Goal: Task Accomplishment & Management: Use online tool/utility

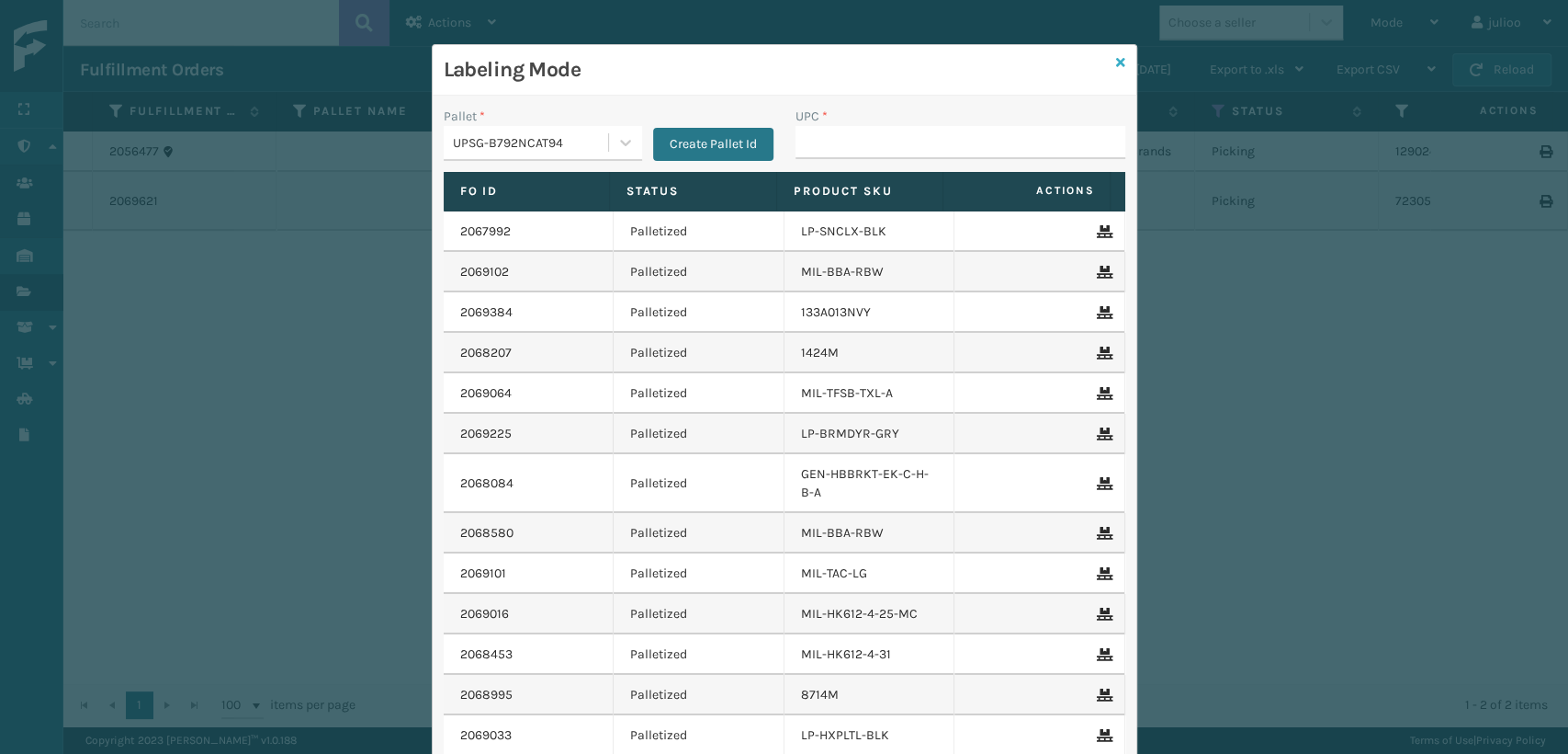
click at [1116, 63] on icon at bounding box center [1121, 63] width 10 height 13
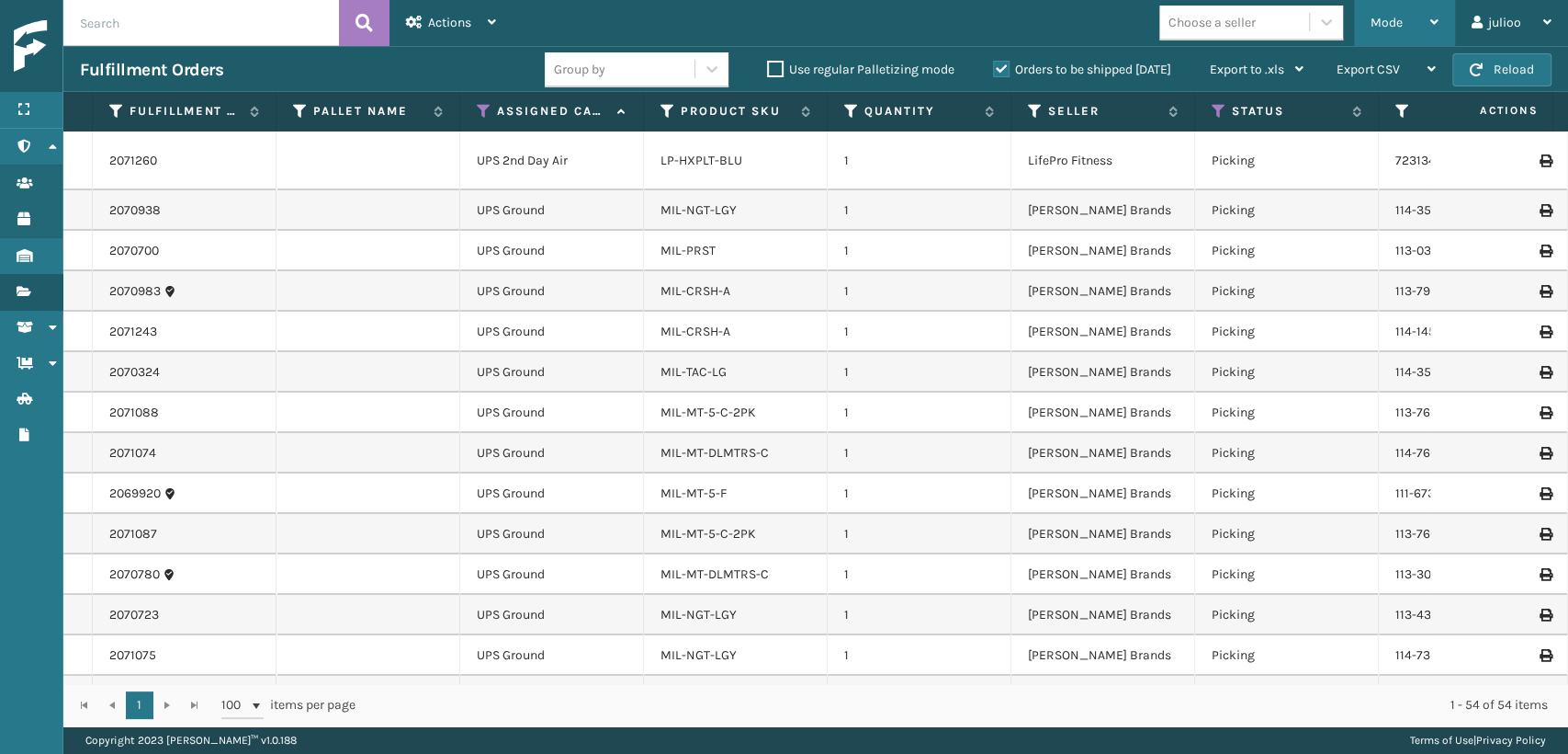
click at [1394, 33] on div "Mode" at bounding box center [1403, 23] width 68 height 46
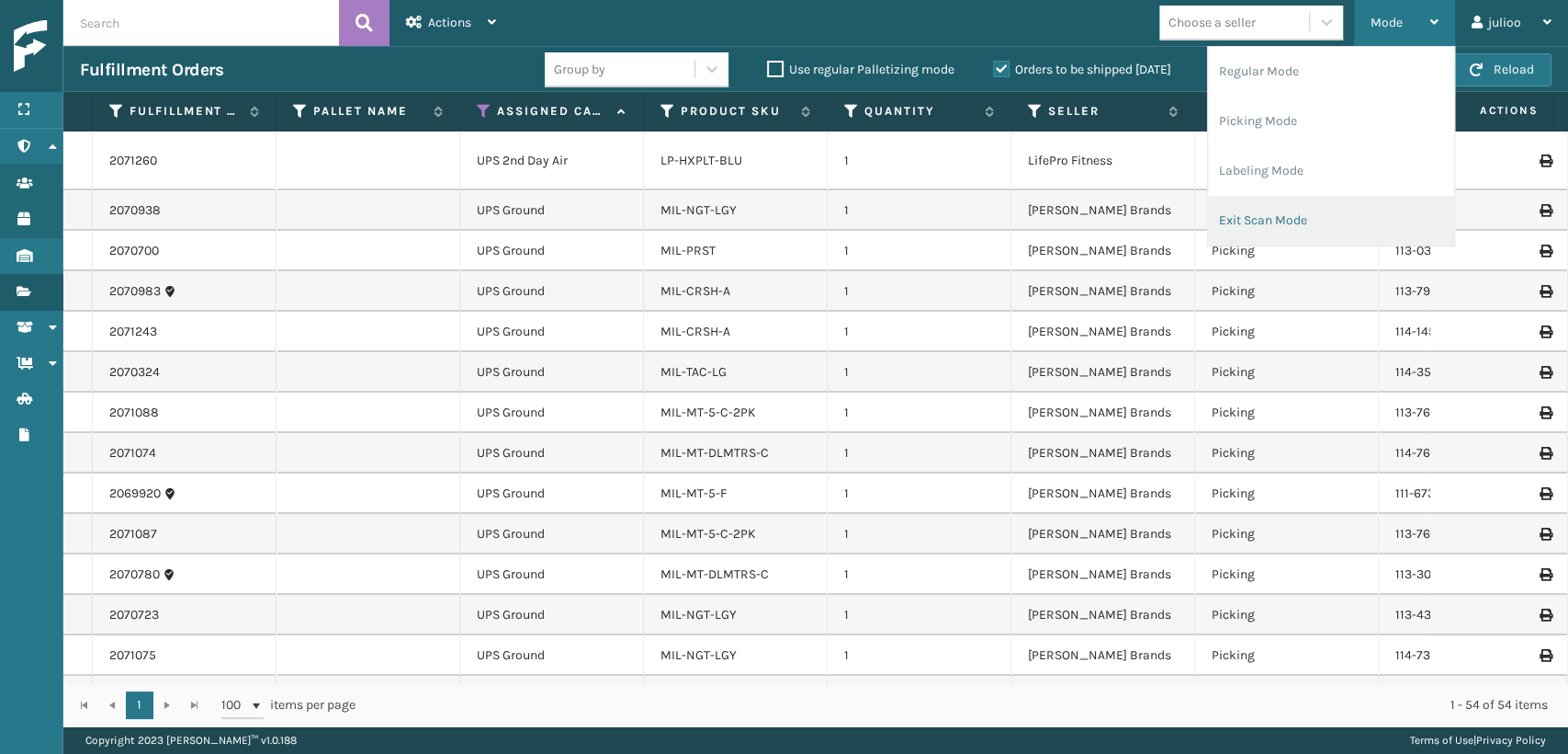
click at [1256, 227] on li "Exit Scan Mode" at bounding box center [1331, 221] width 246 height 50
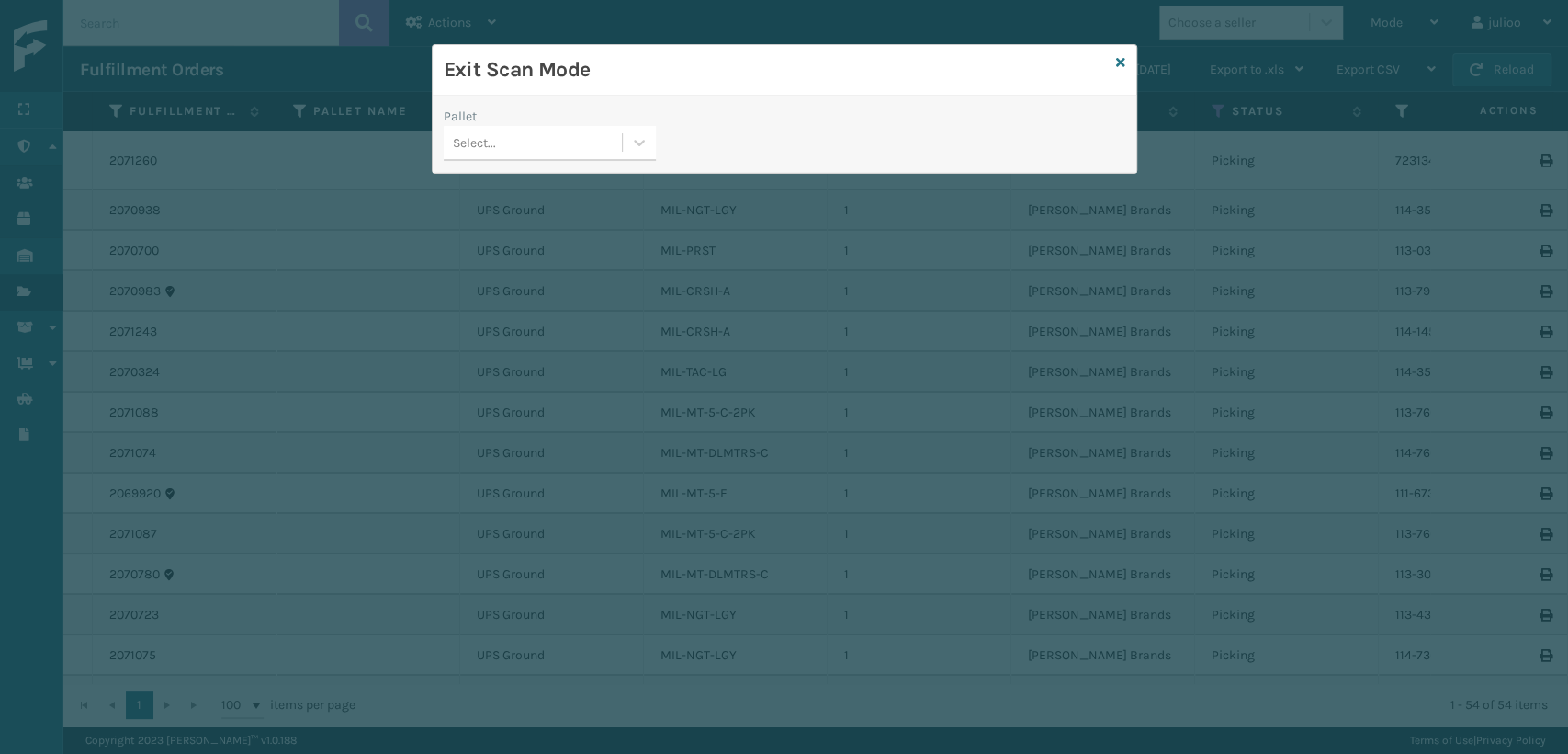
click at [506, 140] on div "Select..." at bounding box center [532, 143] width 178 height 30
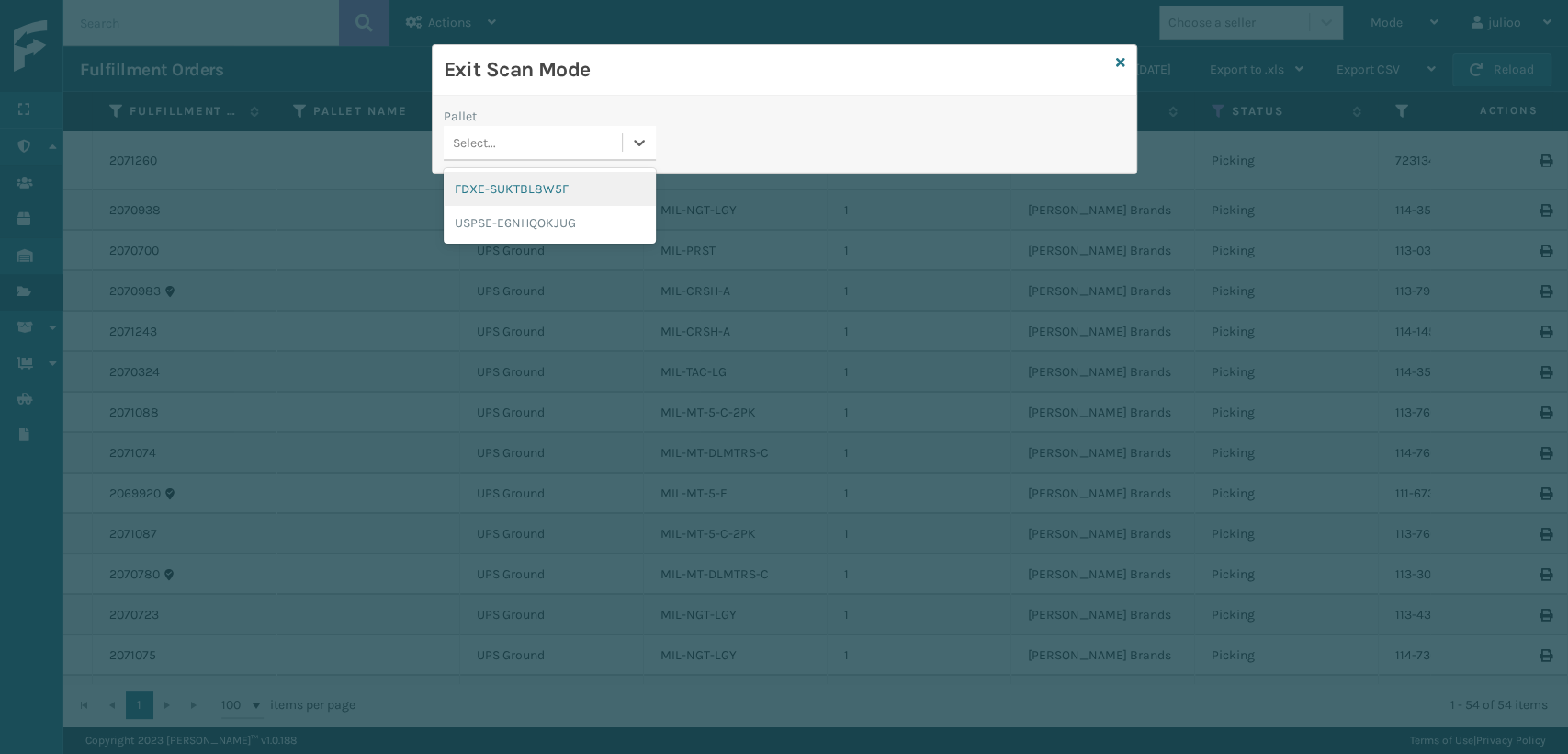
click at [527, 199] on div "FDXE-SUKTBL8W5F" at bounding box center [549, 189] width 212 height 34
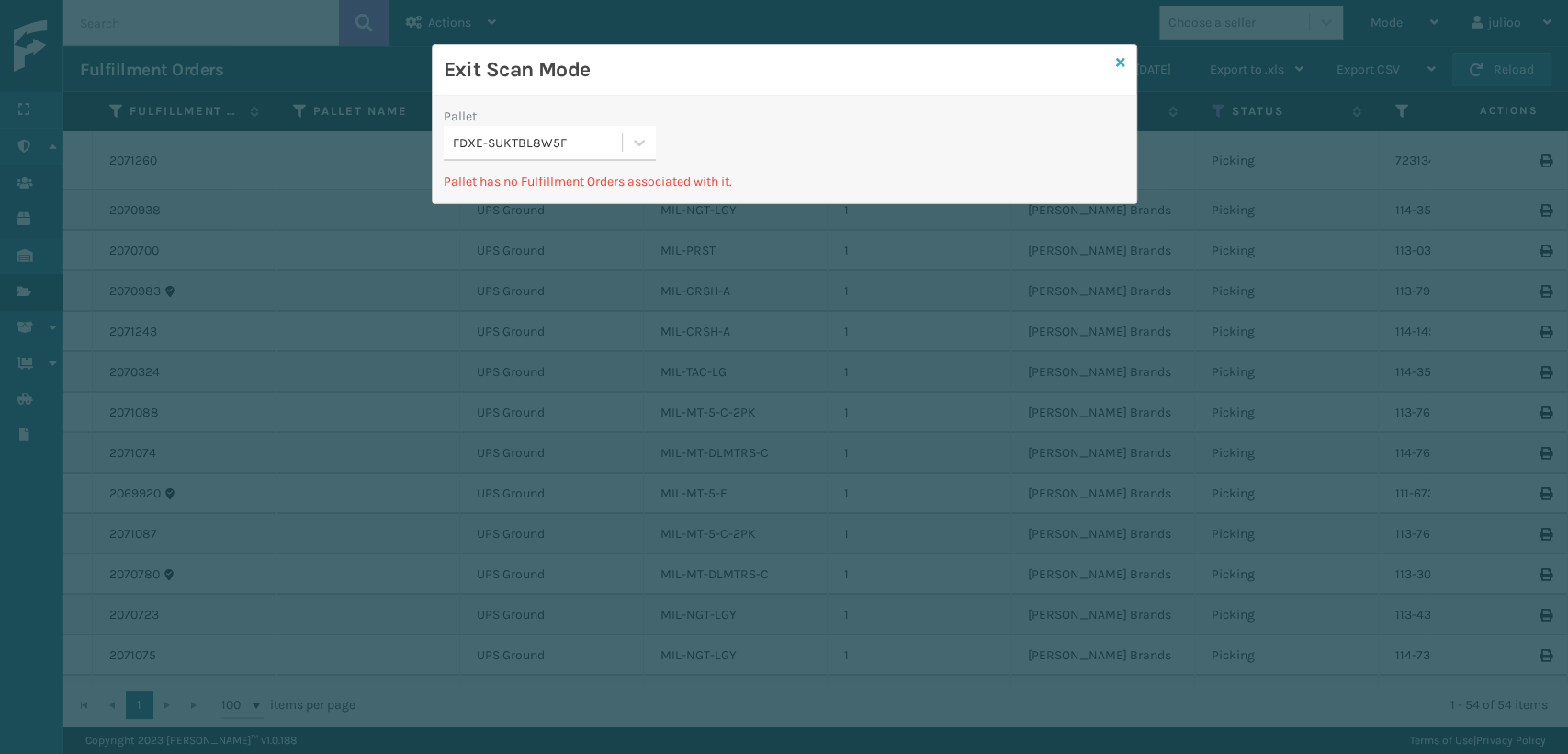
click at [1117, 68] on link at bounding box center [1121, 63] width 10 height 19
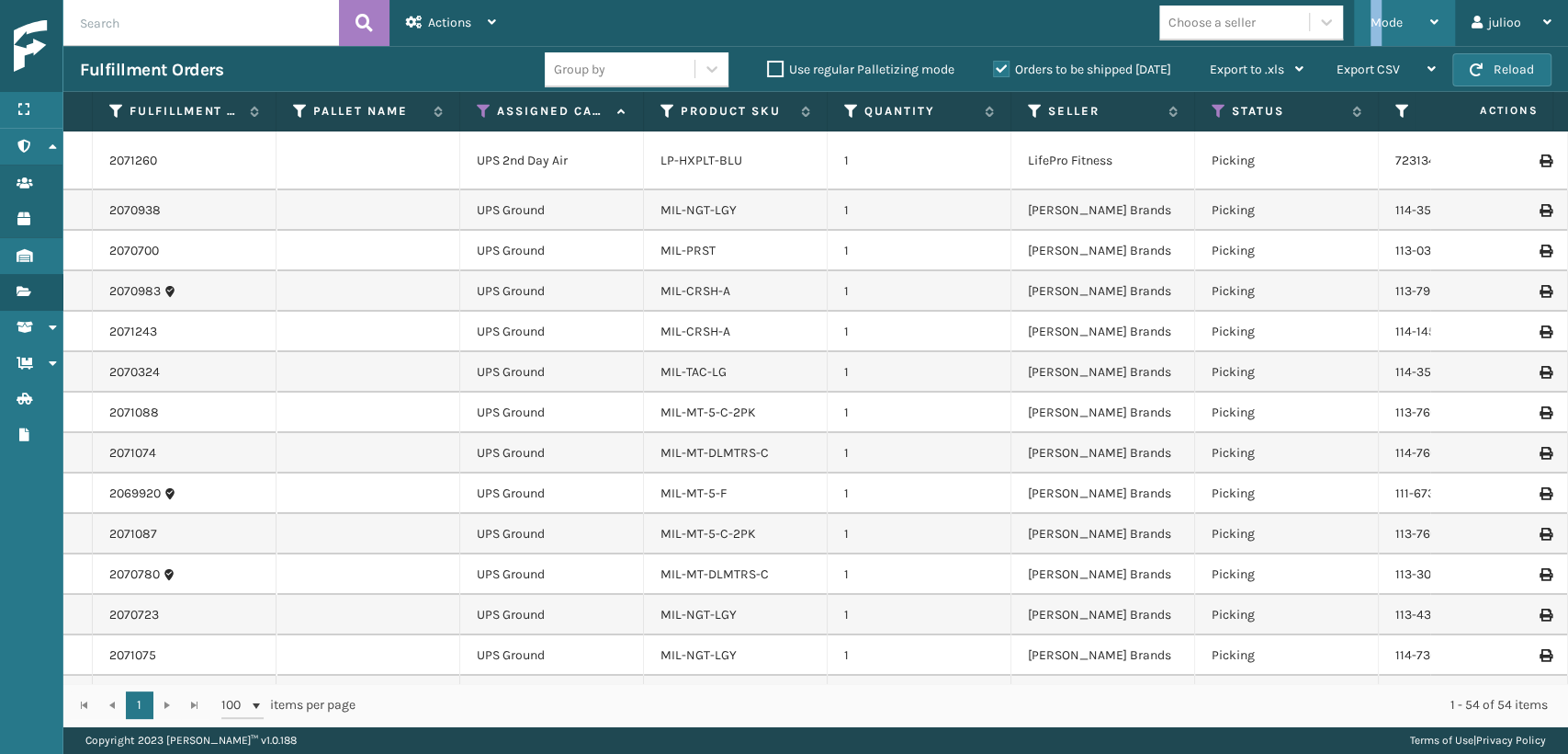
click at [1374, 33] on div "Mode" at bounding box center [1403, 23] width 68 height 46
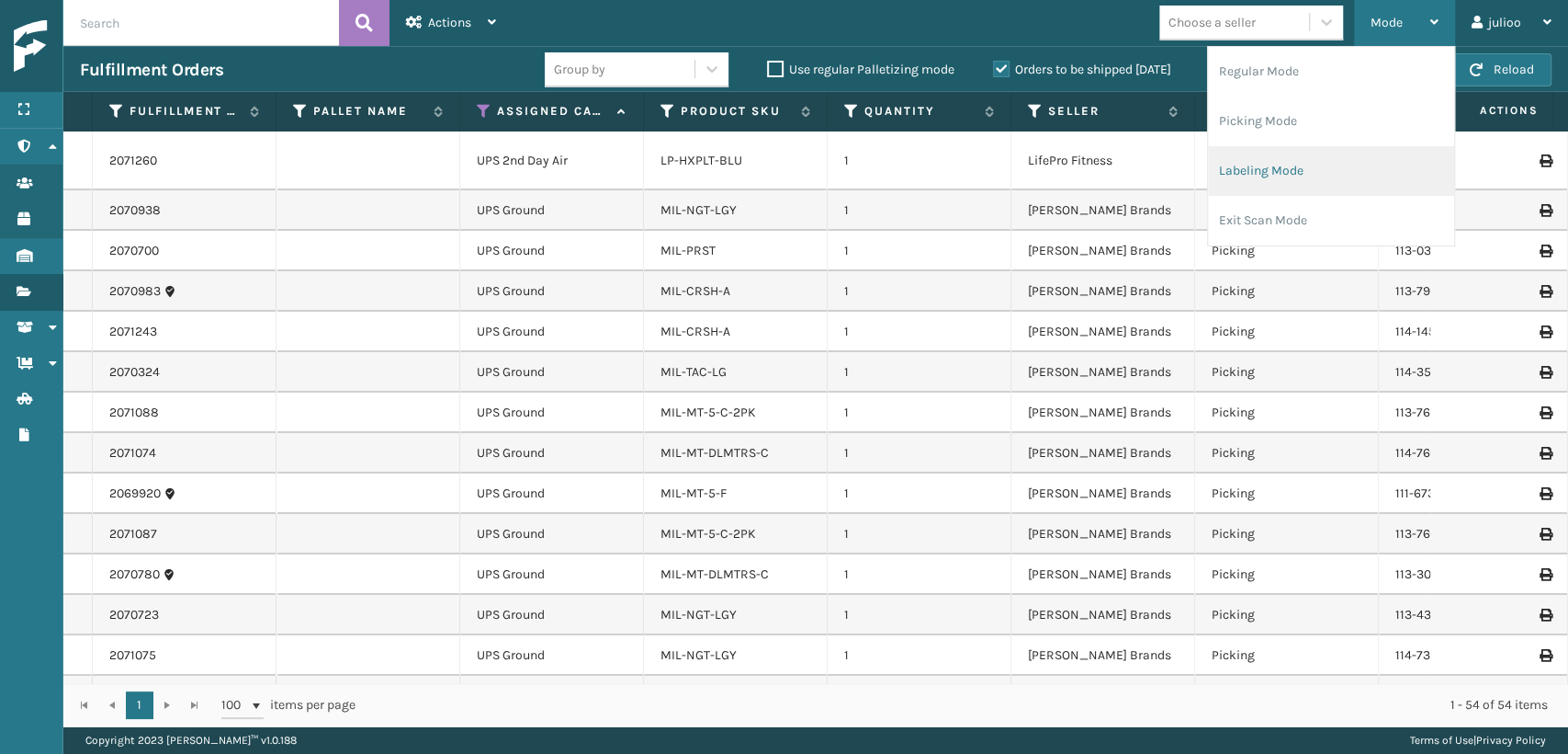
click at [1244, 173] on li "Labeling Mode" at bounding box center [1331, 171] width 246 height 50
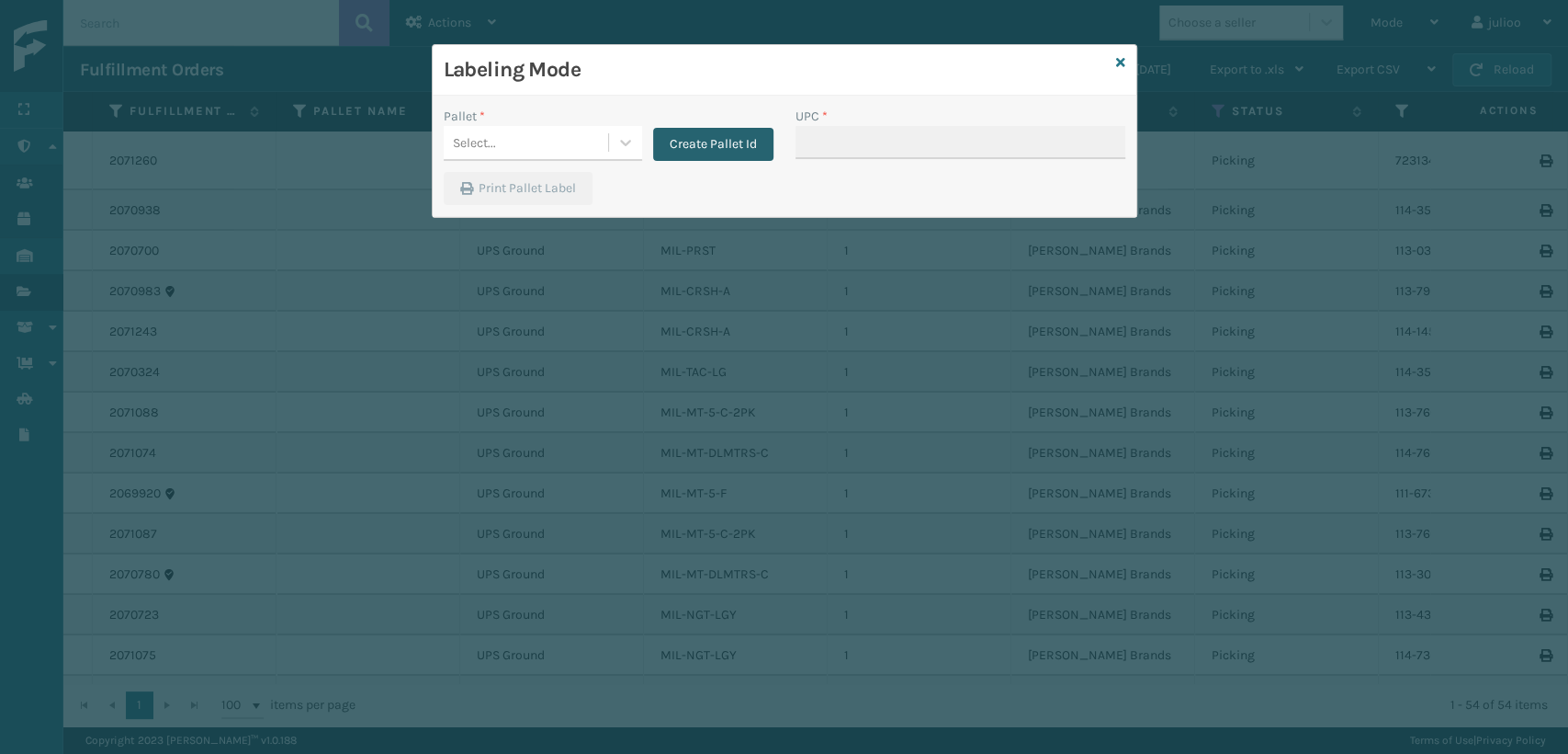
click at [735, 149] on button "Create Pallet Id" at bounding box center [713, 144] width 120 height 33
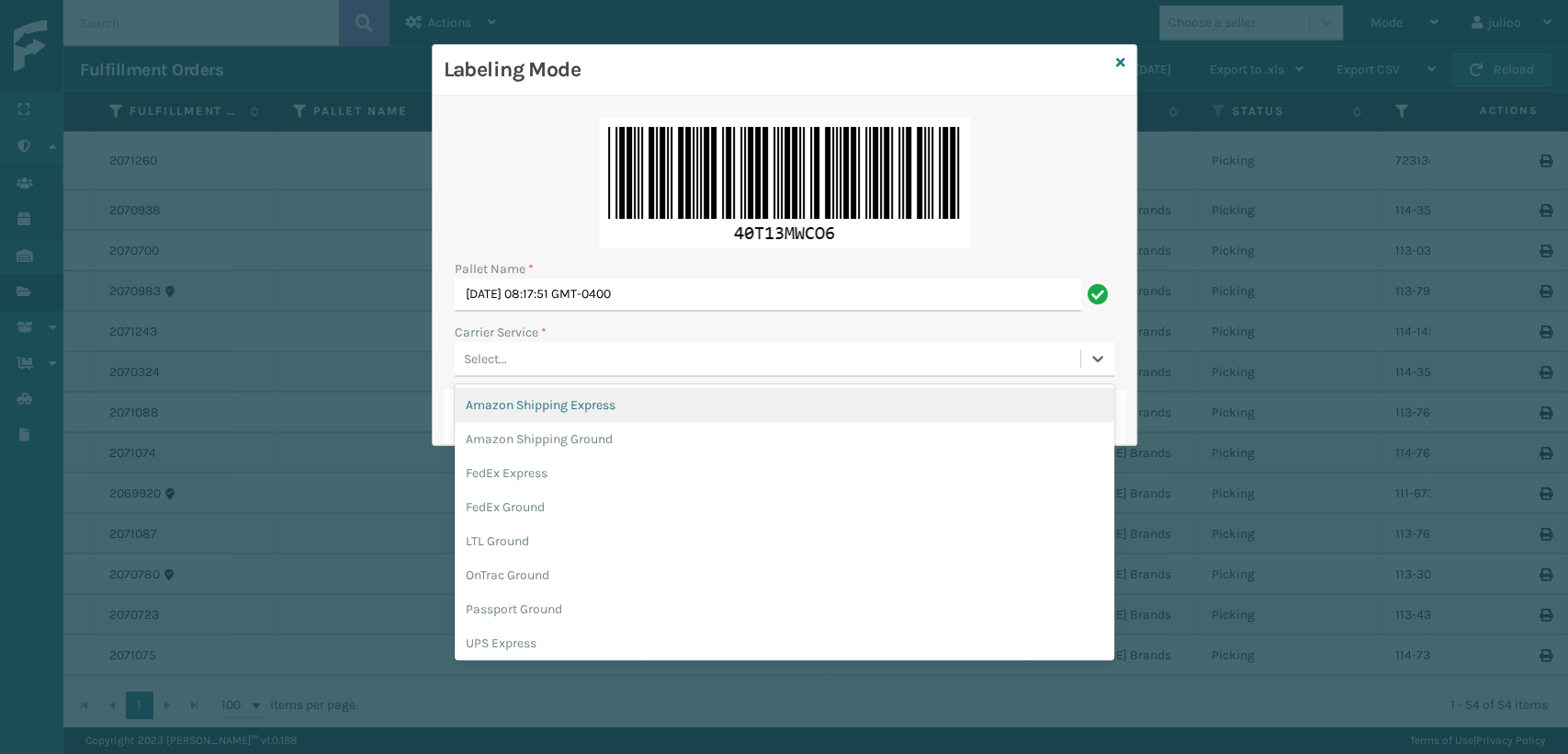
click at [683, 350] on div "Select..." at bounding box center [767, 359] width 625 height 30
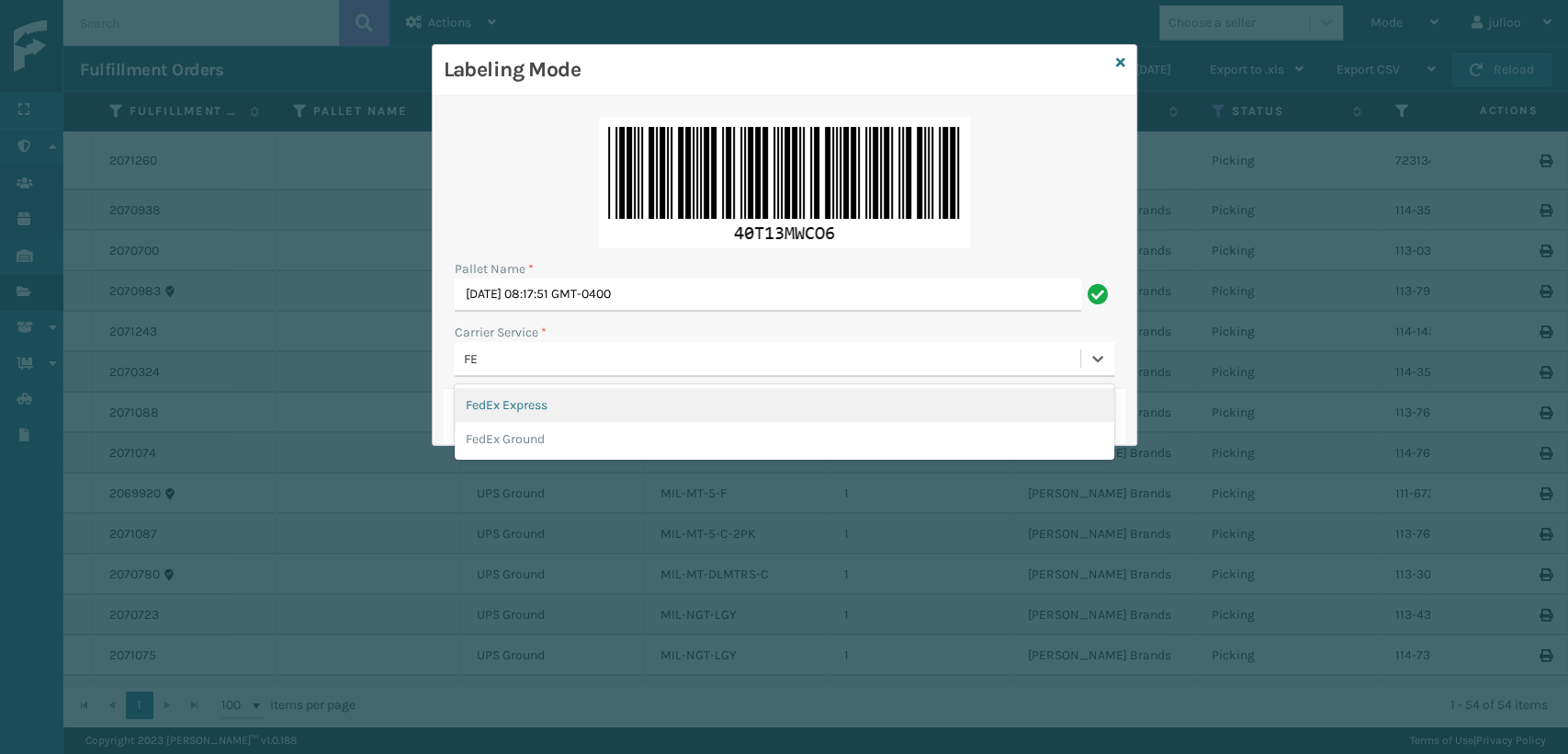
type input "FED"
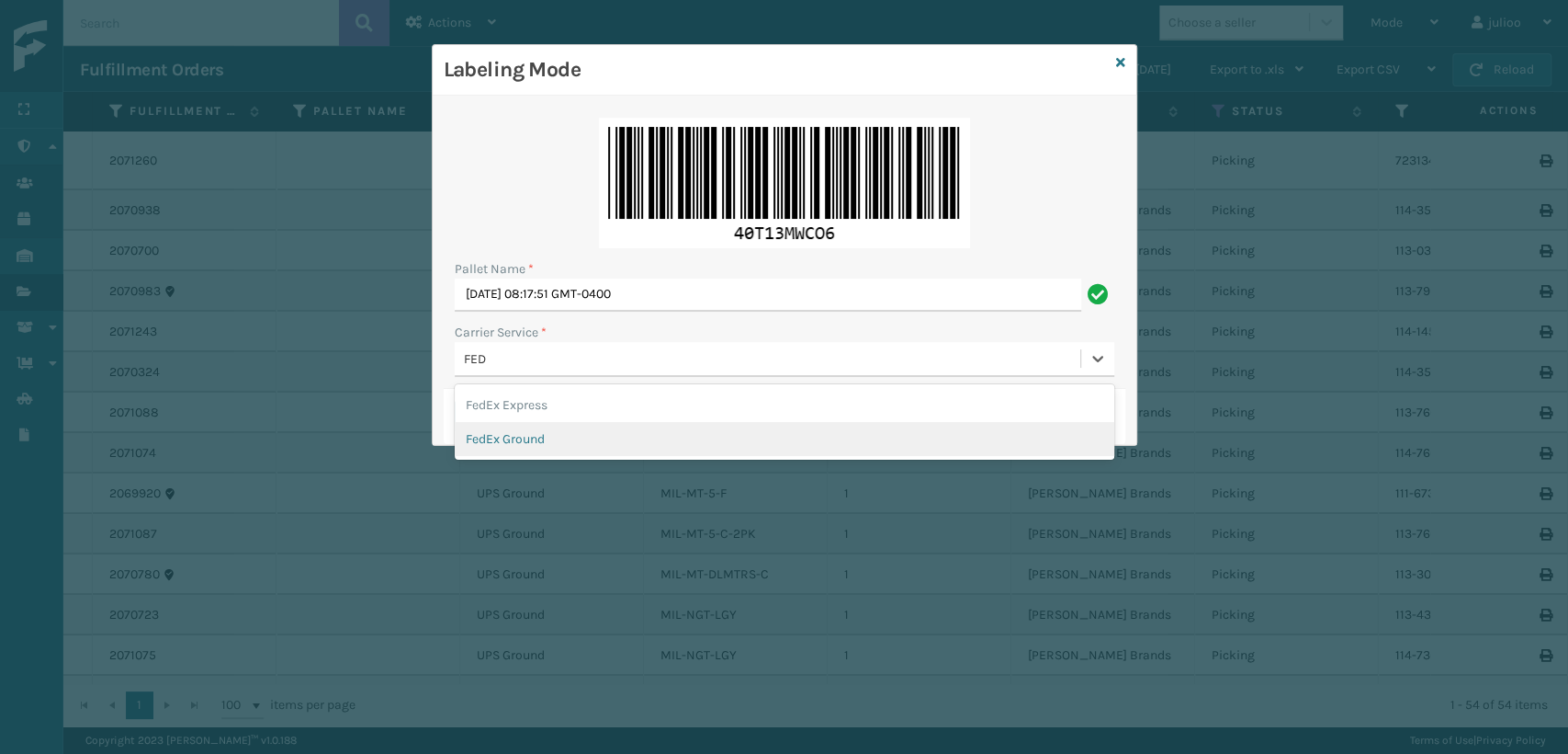
click at [527, 433] on div "FedEx Ground" at bounding box center [784, 439] width 659 height 34
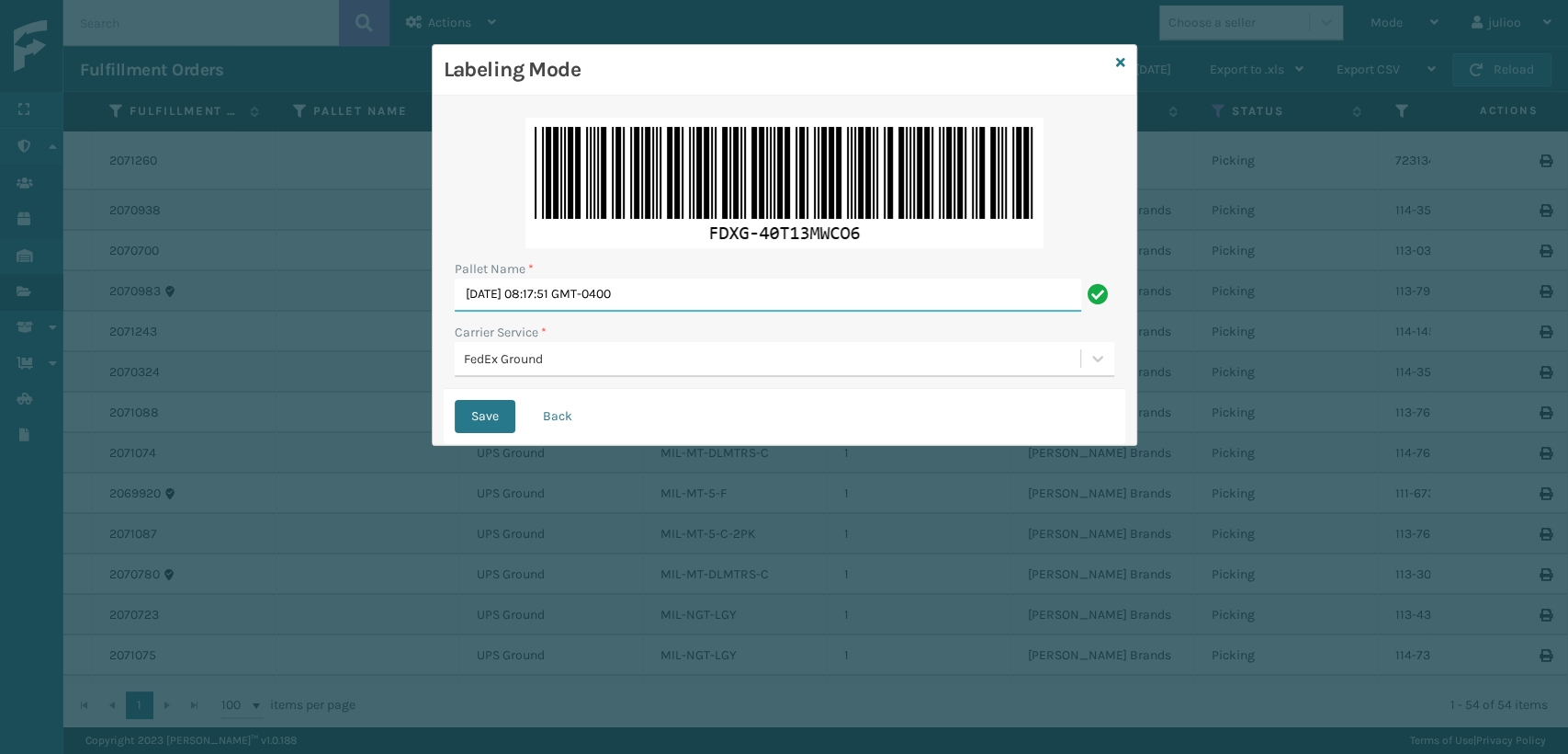
drag, startPoint x: 705, startPoint y: 298, endPoint x: 442, endPoint y: 307, distance: 263.2
click at [434, 311] on div "Pallet Name * Wed Sep 10 2025 08:17:51 GMT-0400 Carrier Service * FedEx Ground …" at bounding box center [785, 269] width 704 height 349
type input "T568417"
click at [455, 400] on button "Save" at bounding box center [485, 416] width 61 height 33
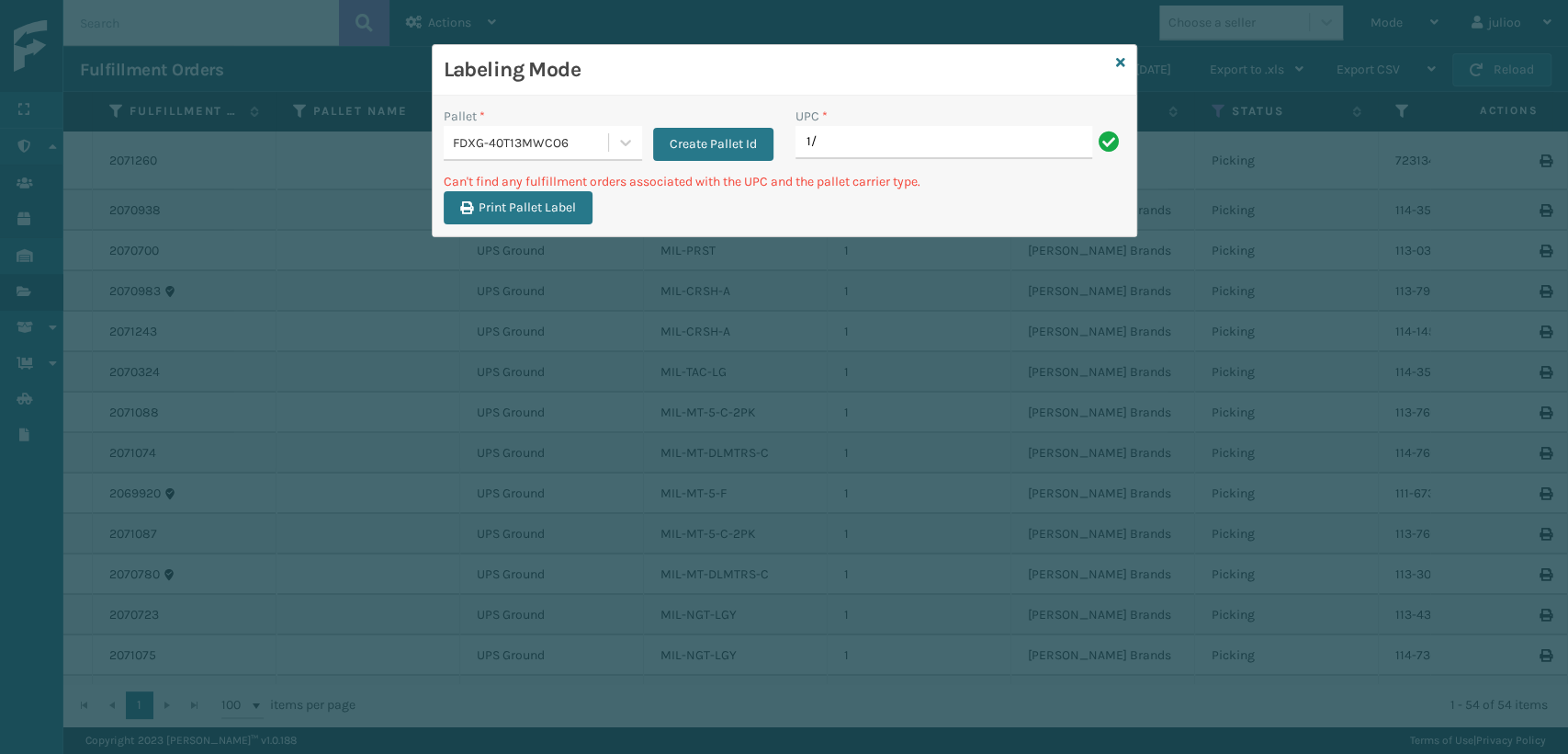
type input "1"
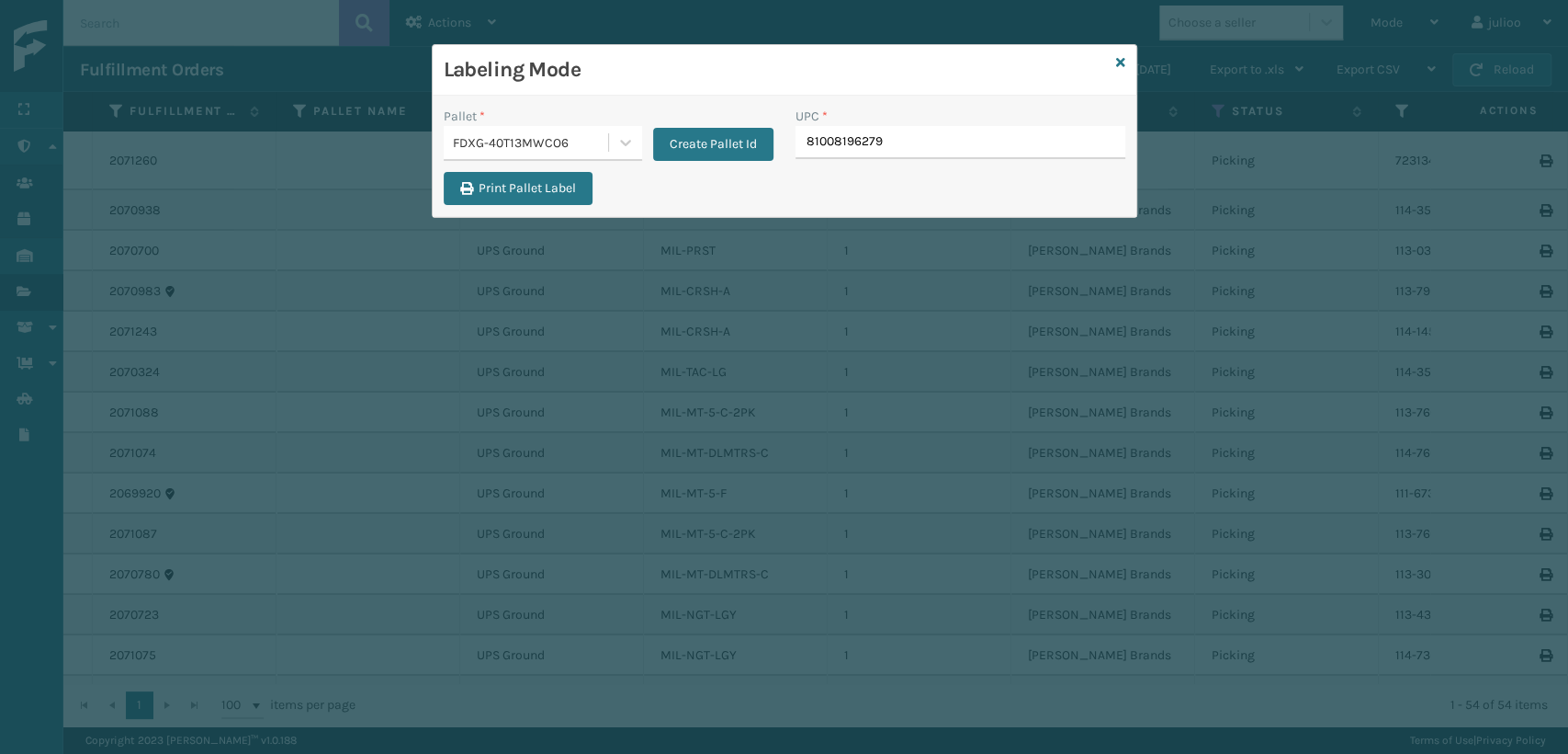
type input "810081962797"
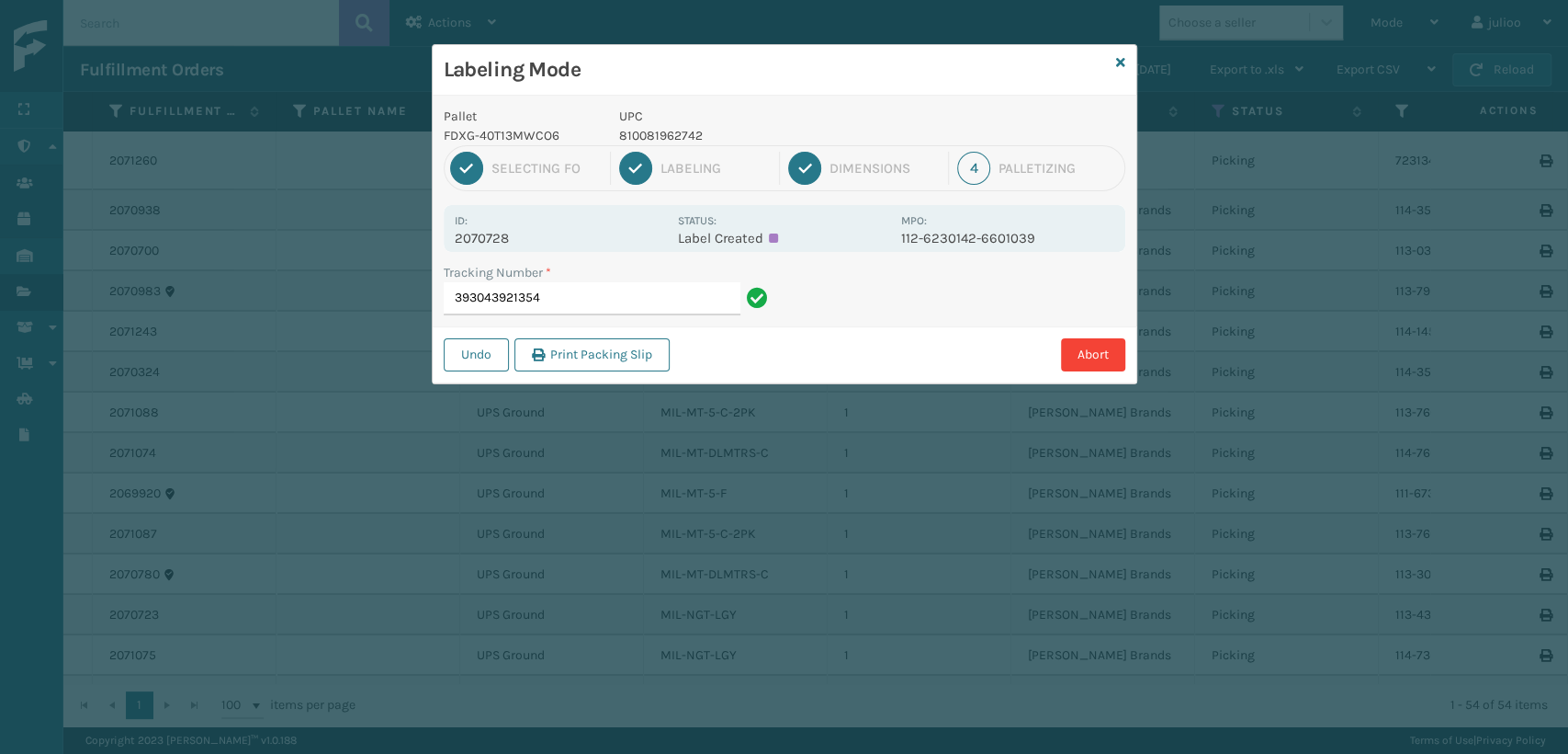
click at [758, 129] on p "810081962742" at bounding box center [755, 135] width 271 height 19
drag, startPoint x: 700, startPoint y: 136, endPoint x: 580, endPoint y: 138, distance: 120.0
click at [580, 138] on div "Pallet FDXG-40T13MWCO6 UPC 810081962742" at bounding box center [785, 126] width 704 height 39
click at [704, 134] on p "810081962742" at bounding box center [755, 135] width 271 height 19
drag, startPoint x: 699, startPoint y: 135, endPoint x: 618, endPoint y: 139, distance: 81.1
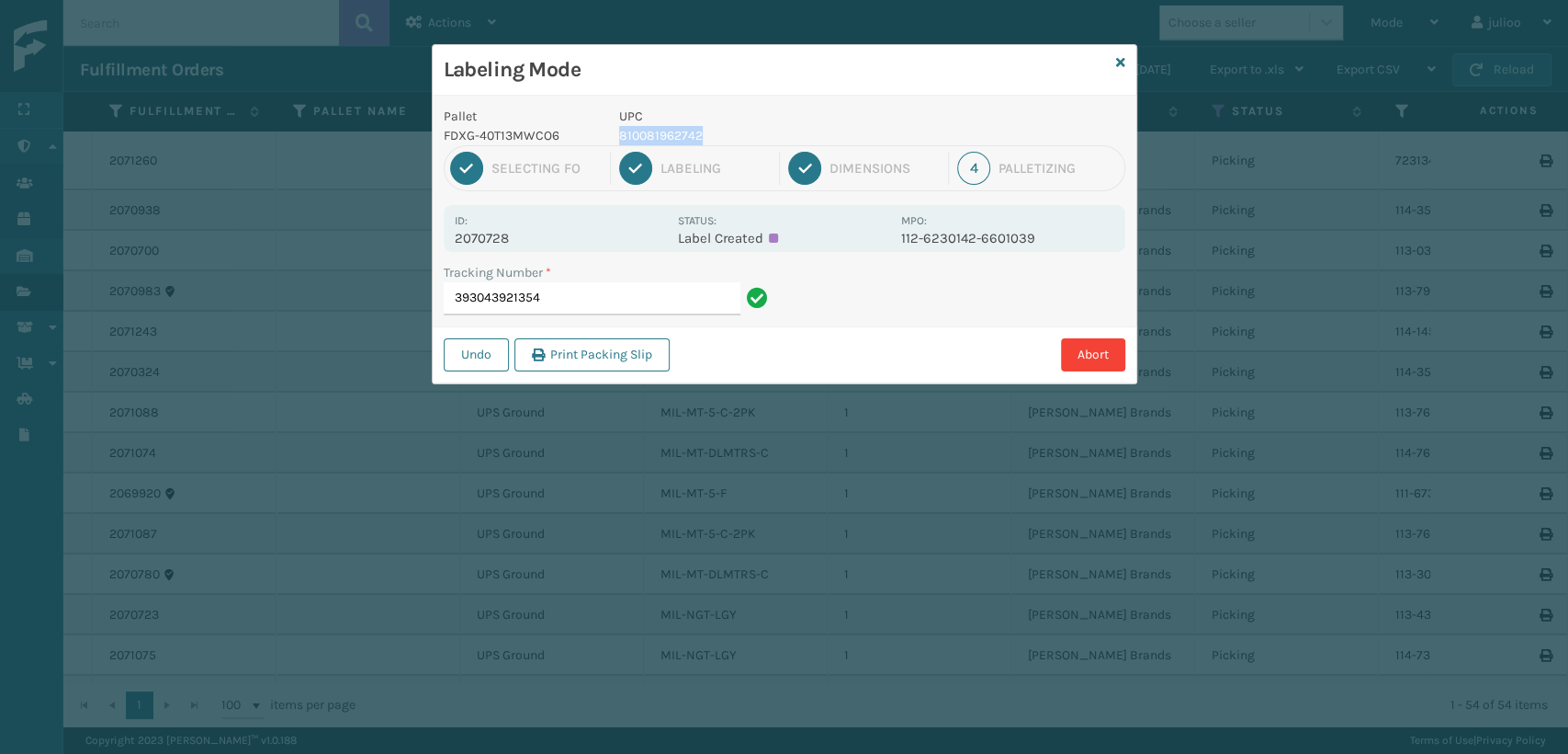
click at [619, 139] on p "810081962742" at bounding box center [755, 135] width 271 height 19
copy p "810081962742"
click at [618, 309] on input "393043921354" at bounding box center [592, 298] width 297 height 33
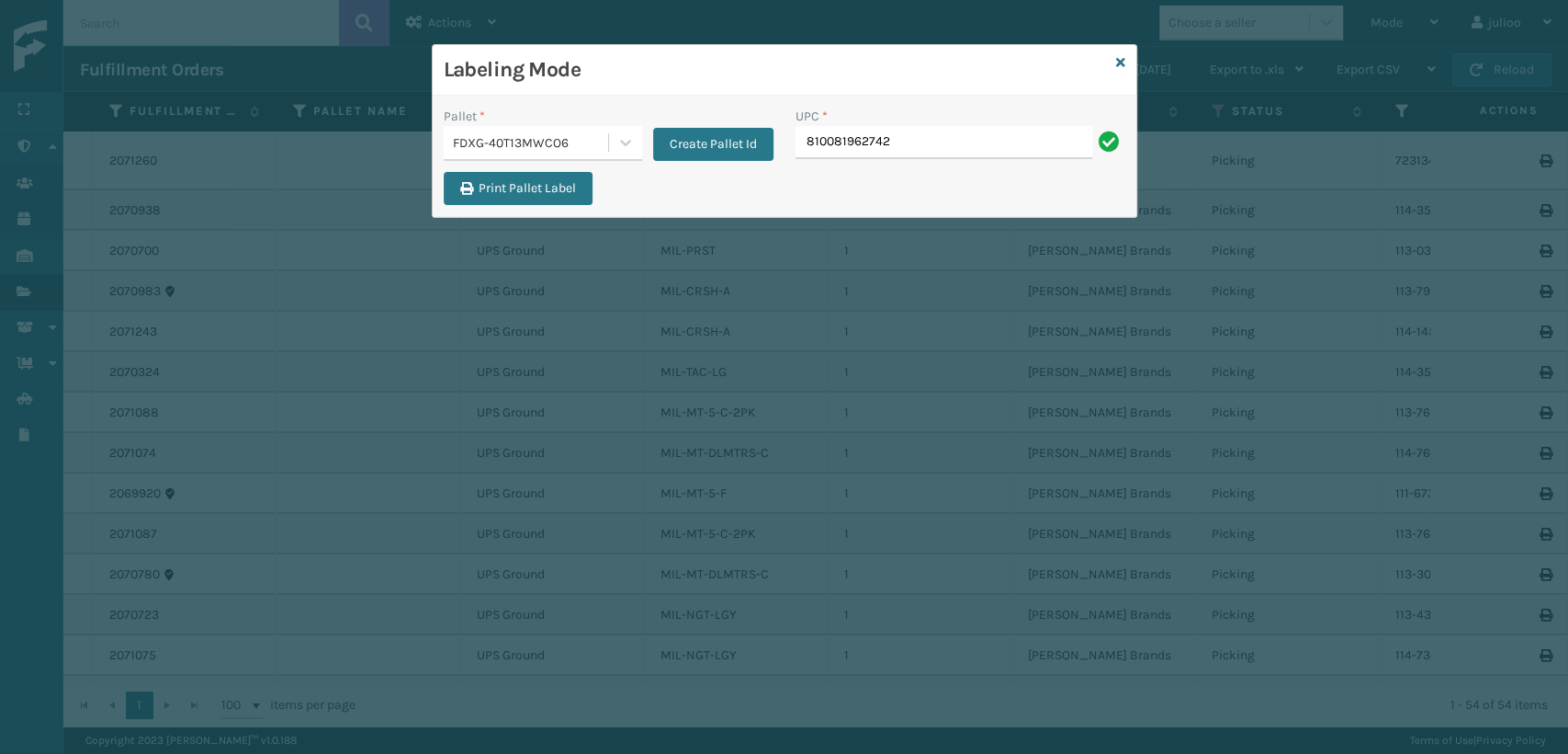
type input "810081962742"
click at [1120, 63] on icon at bounding box center [1121, 63] width 10 height 13
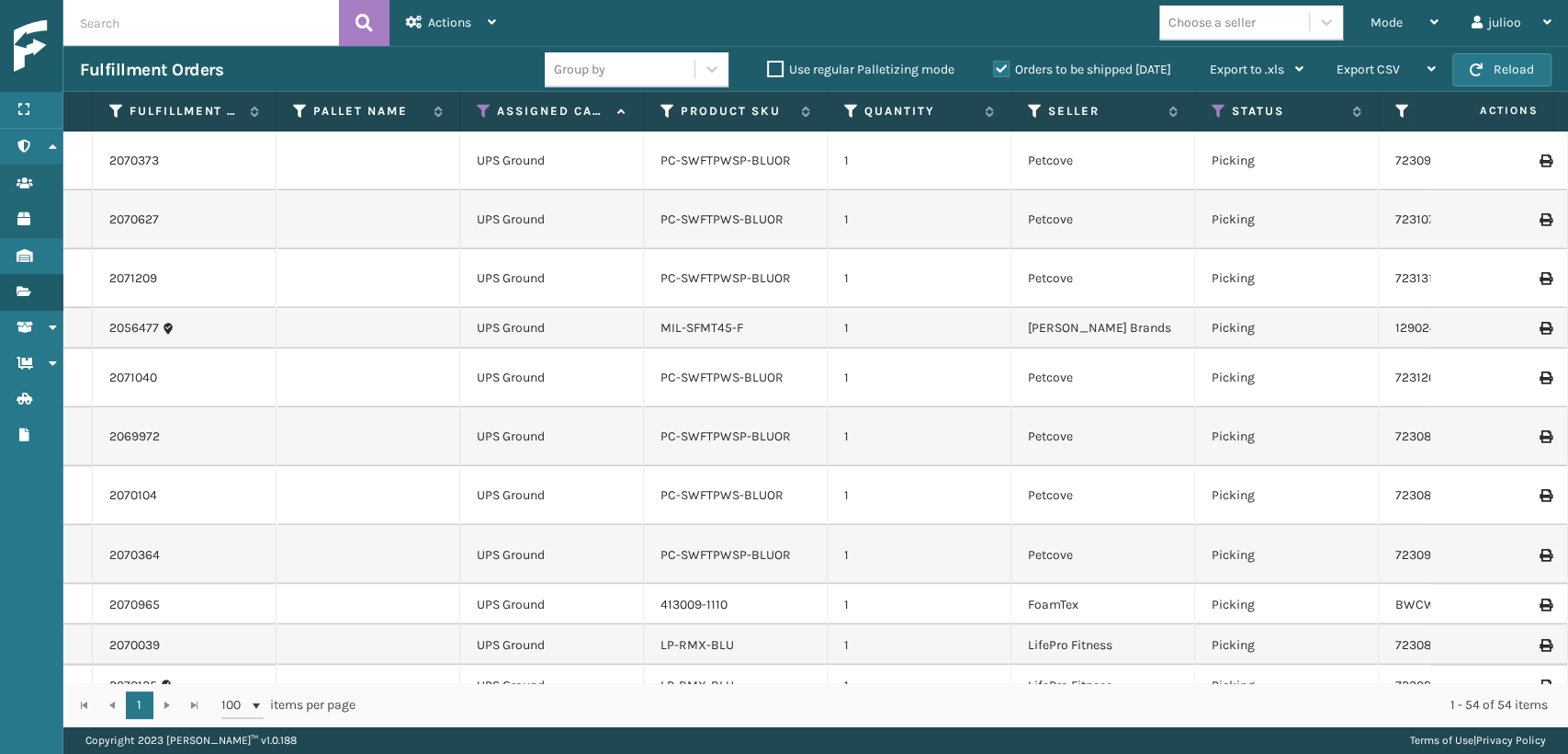
scroll to position [1811, 0]
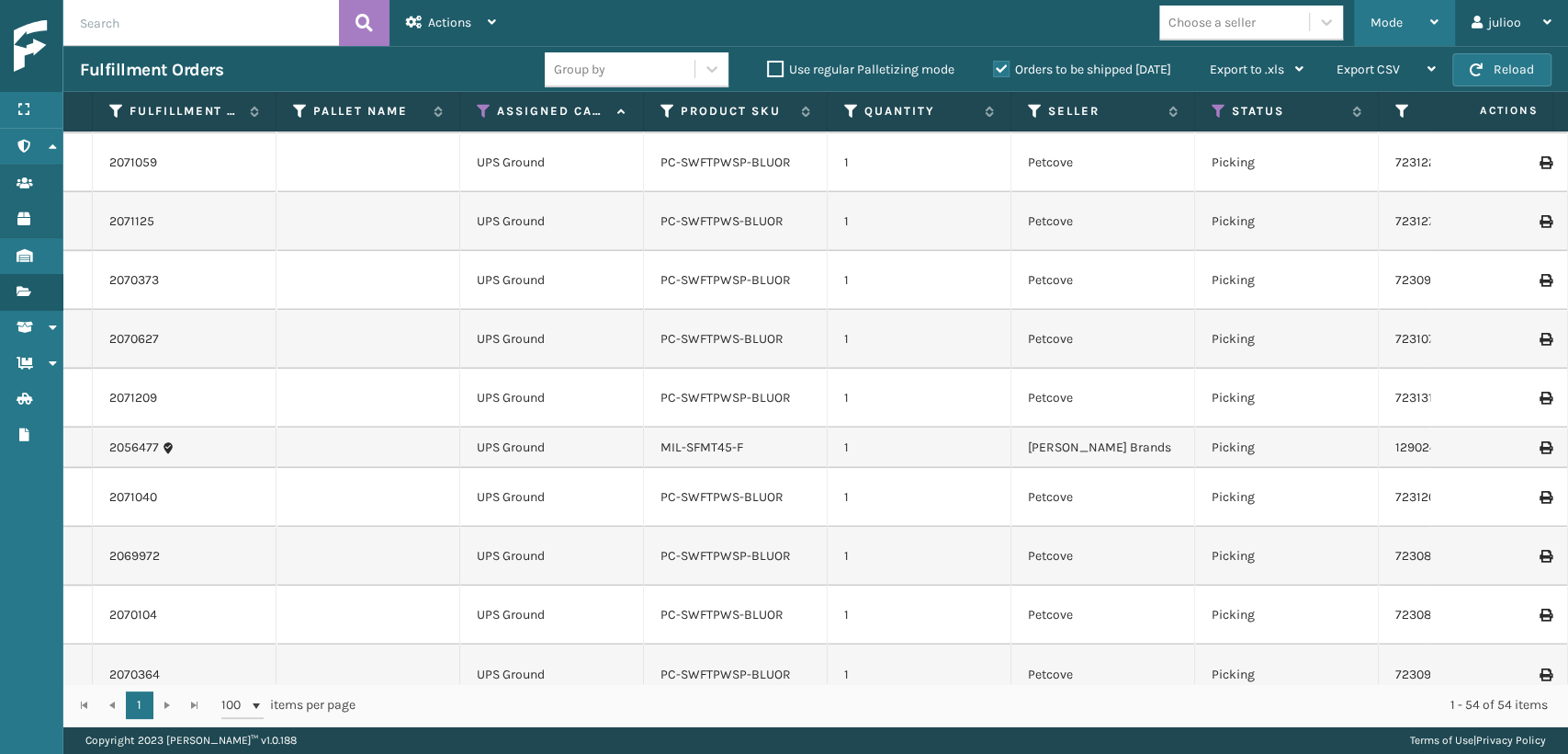
click at [1371, 26] on span "Mode" at bounding box center [1386, 22] width 32 height 15
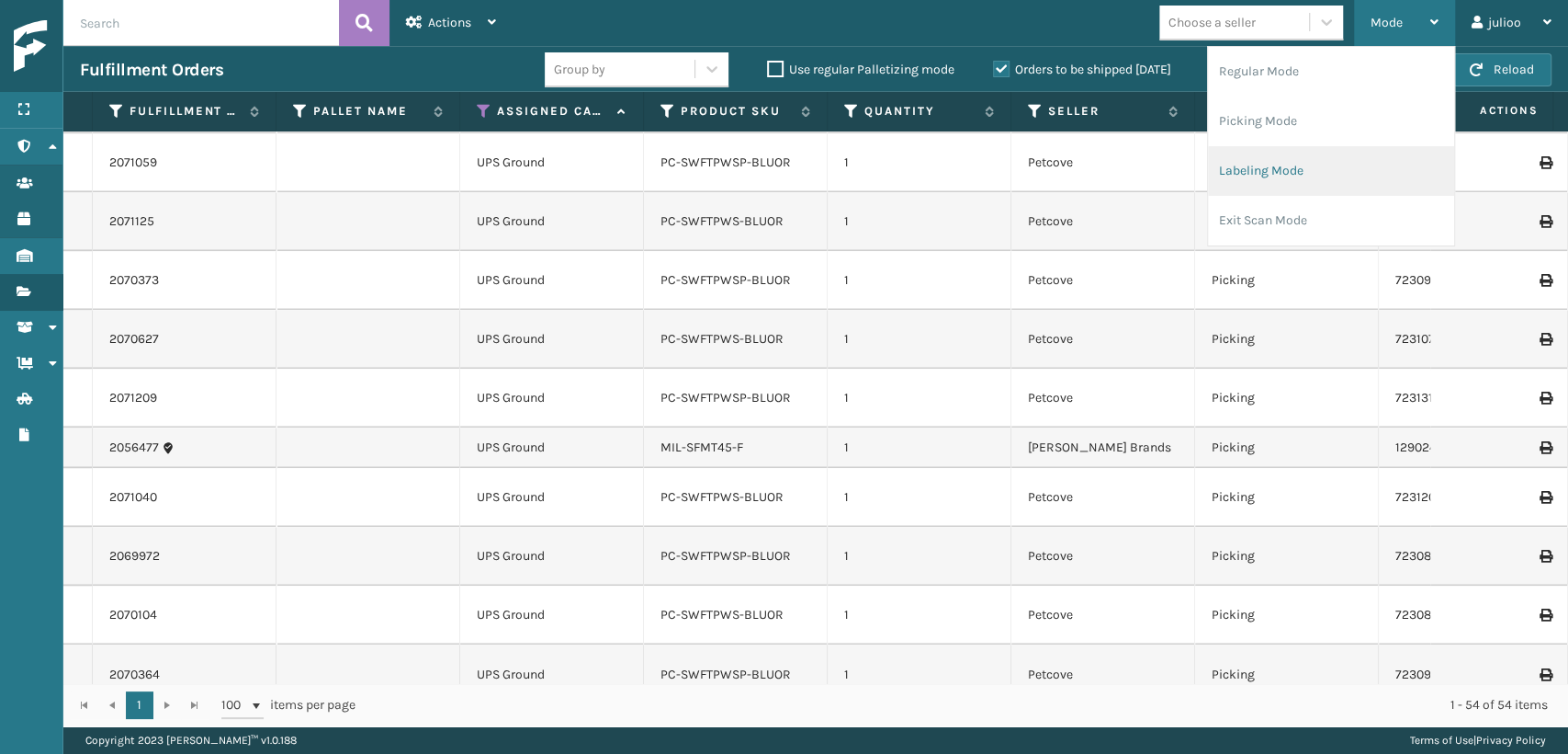
click at [1264, 172] on li "Labeling Mode" at bounding box center [1331, 171] width 246 height 50
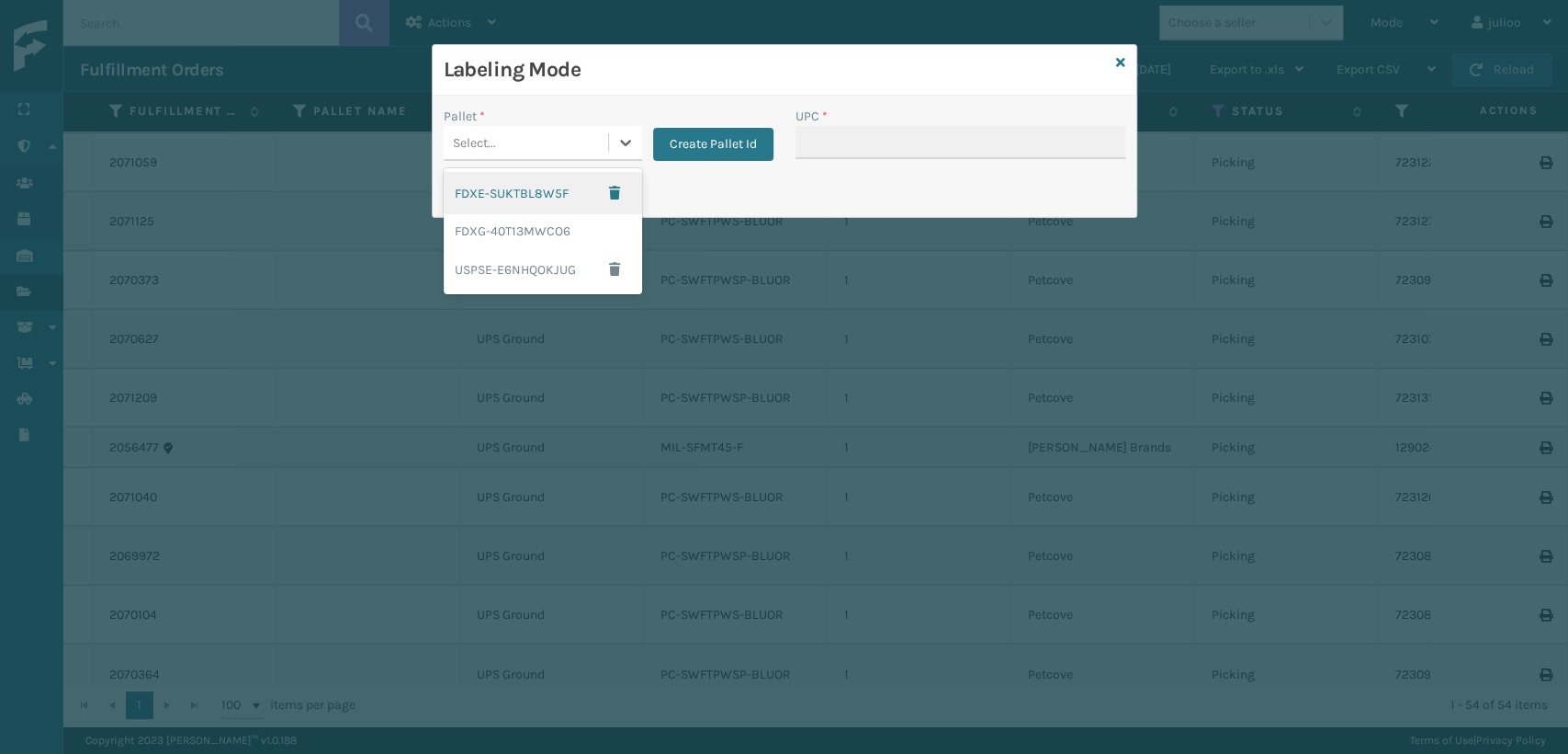
click at [579, 129] on div "Select..." at bounding box center [525, 143] width 165 height 30
drag, startPoint x: 531, startPoint y: 224, endPoint x: 567, endPoint y: 224, distance: 36.0
click at [567, 224] on div "FDXG-40T13MWCO6" at bounding box center [542, 231] width 199 height 34
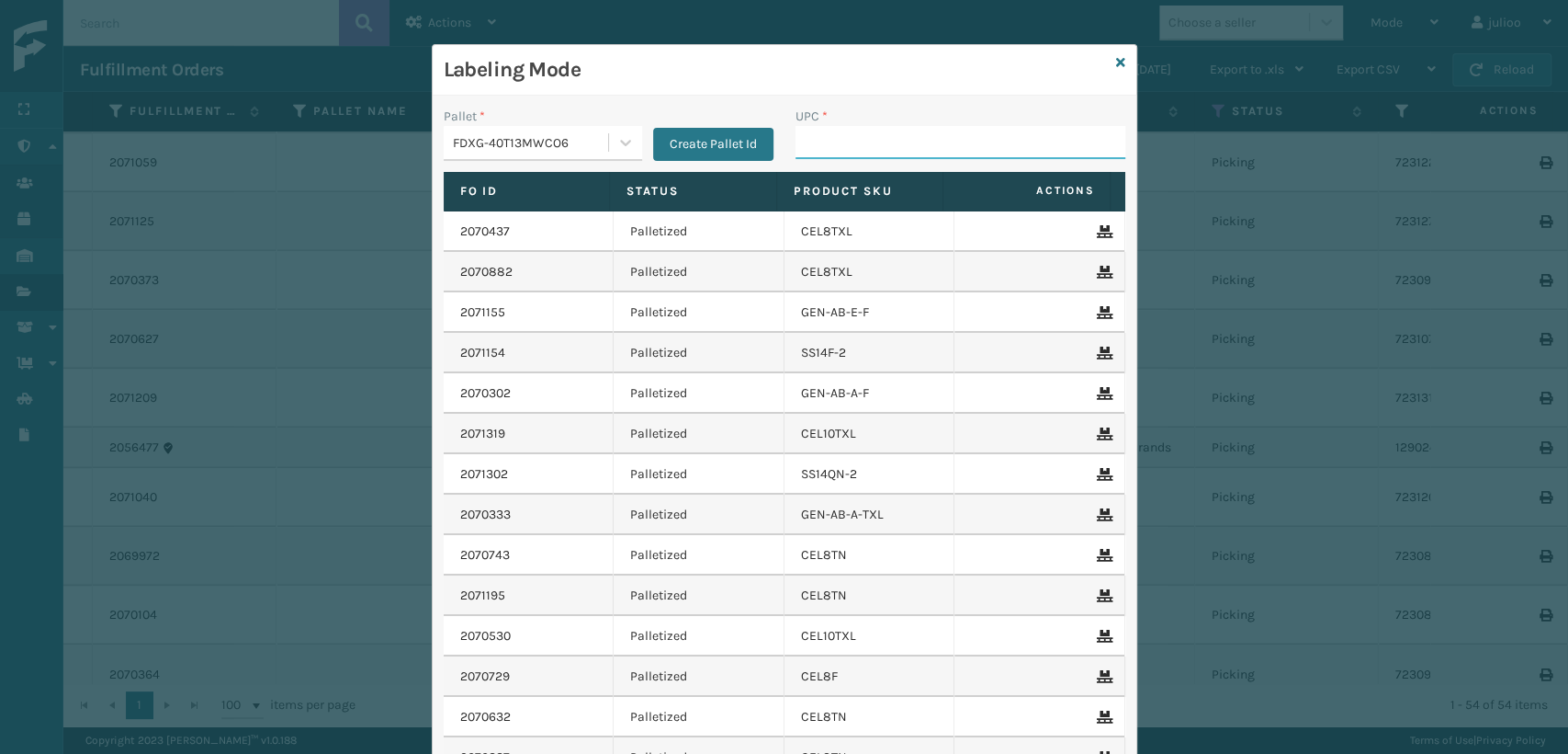
click at [799, 149] on input "UPC *" at bounding box center [960, 142] width 330 height 33
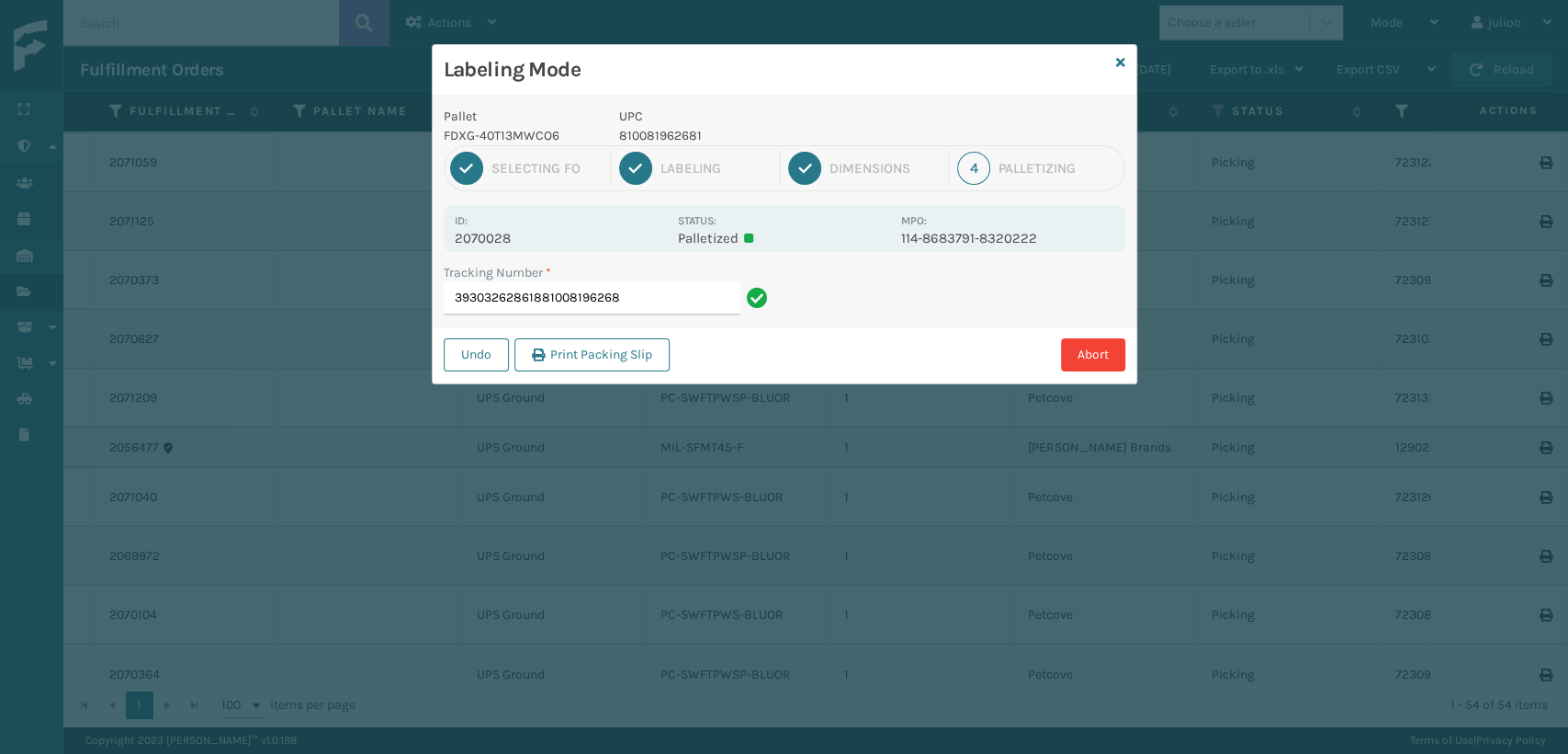
type input "393032628618810081962681"
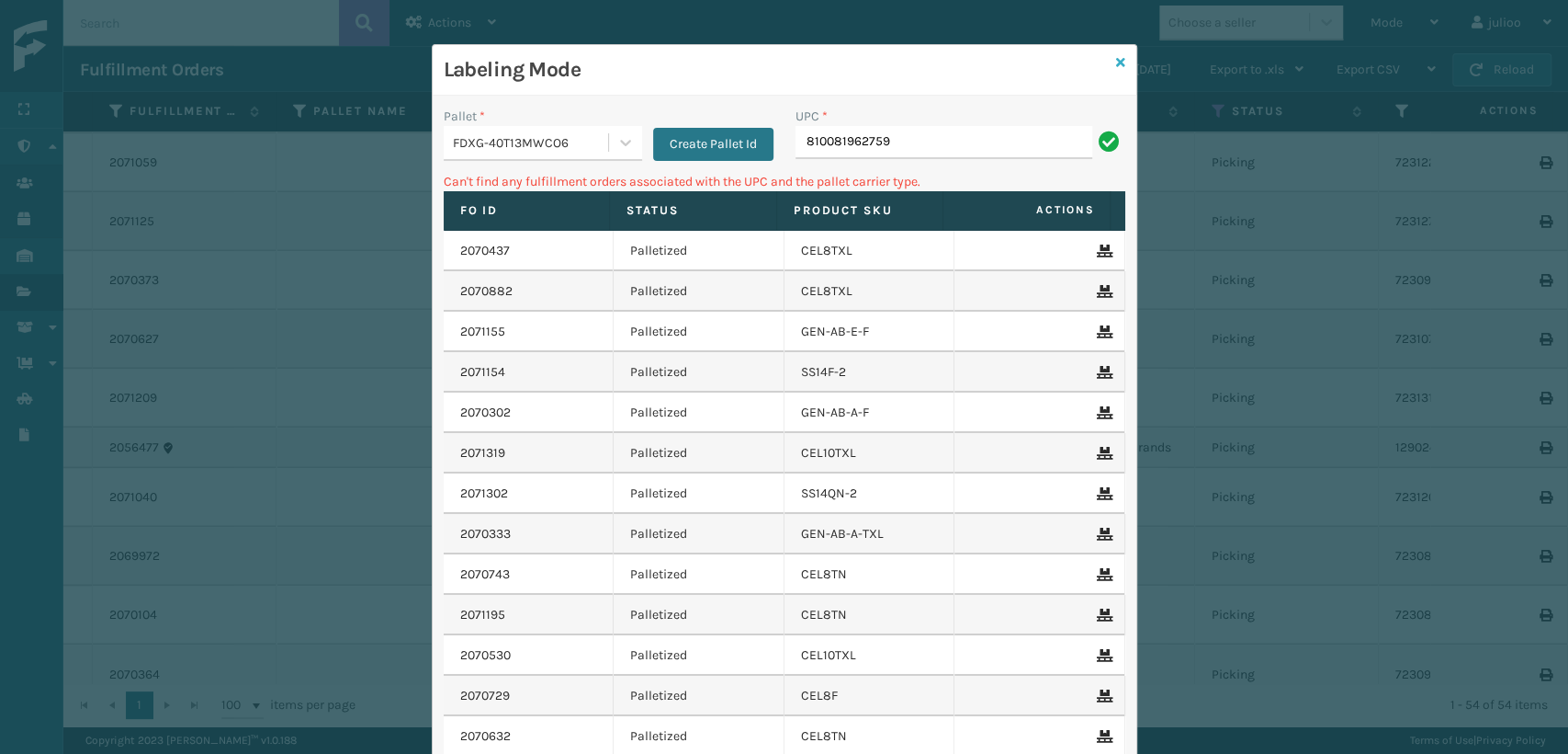
click at [1116, 67] on icon at bounding box center [1121, 63] width 10 height 13
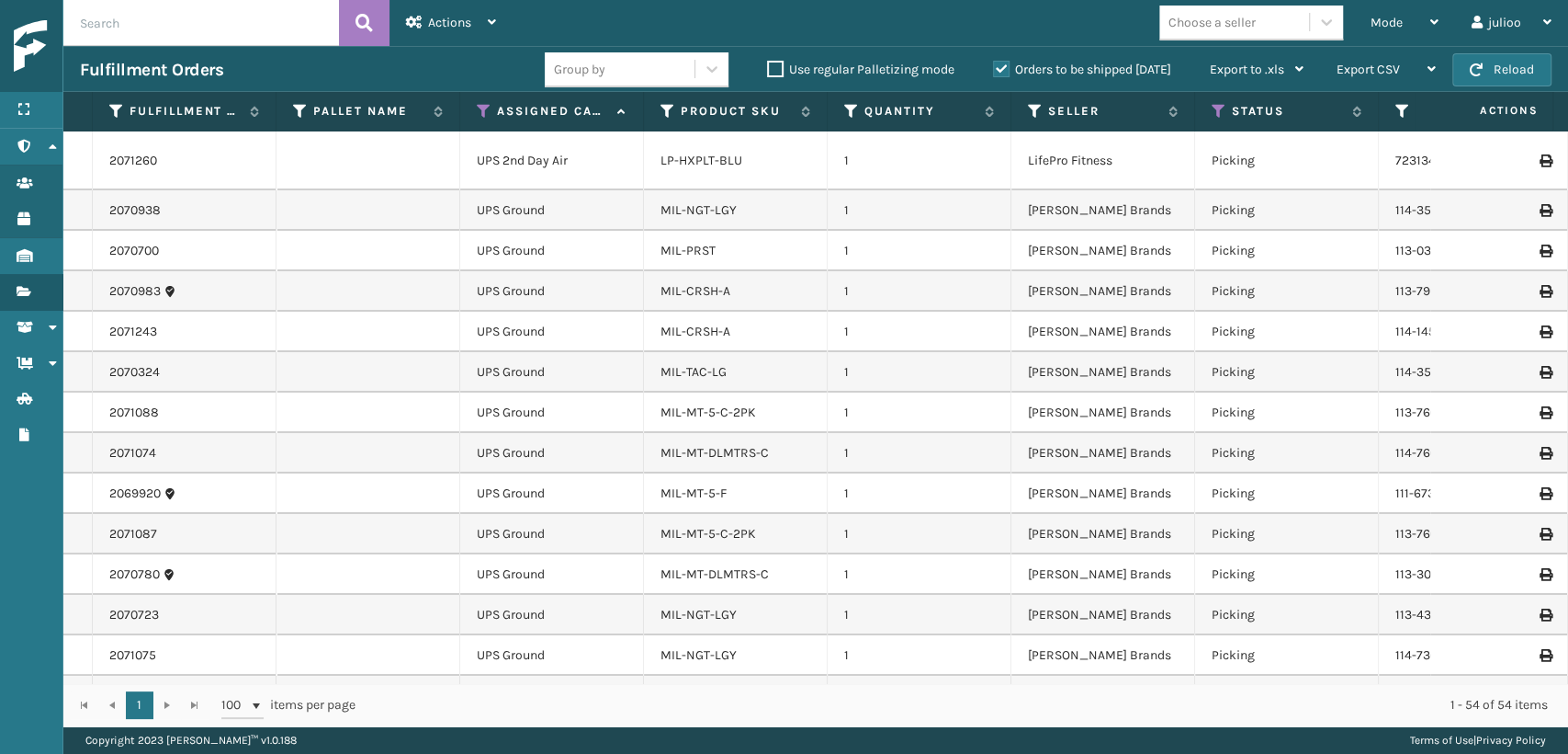
click at [187, 17] on input "text" at bounding box center [202, 23] width 276 height 46
click at [1403, 25] on div "Mode" at bounding box center [1403, 23] width 68 height 46
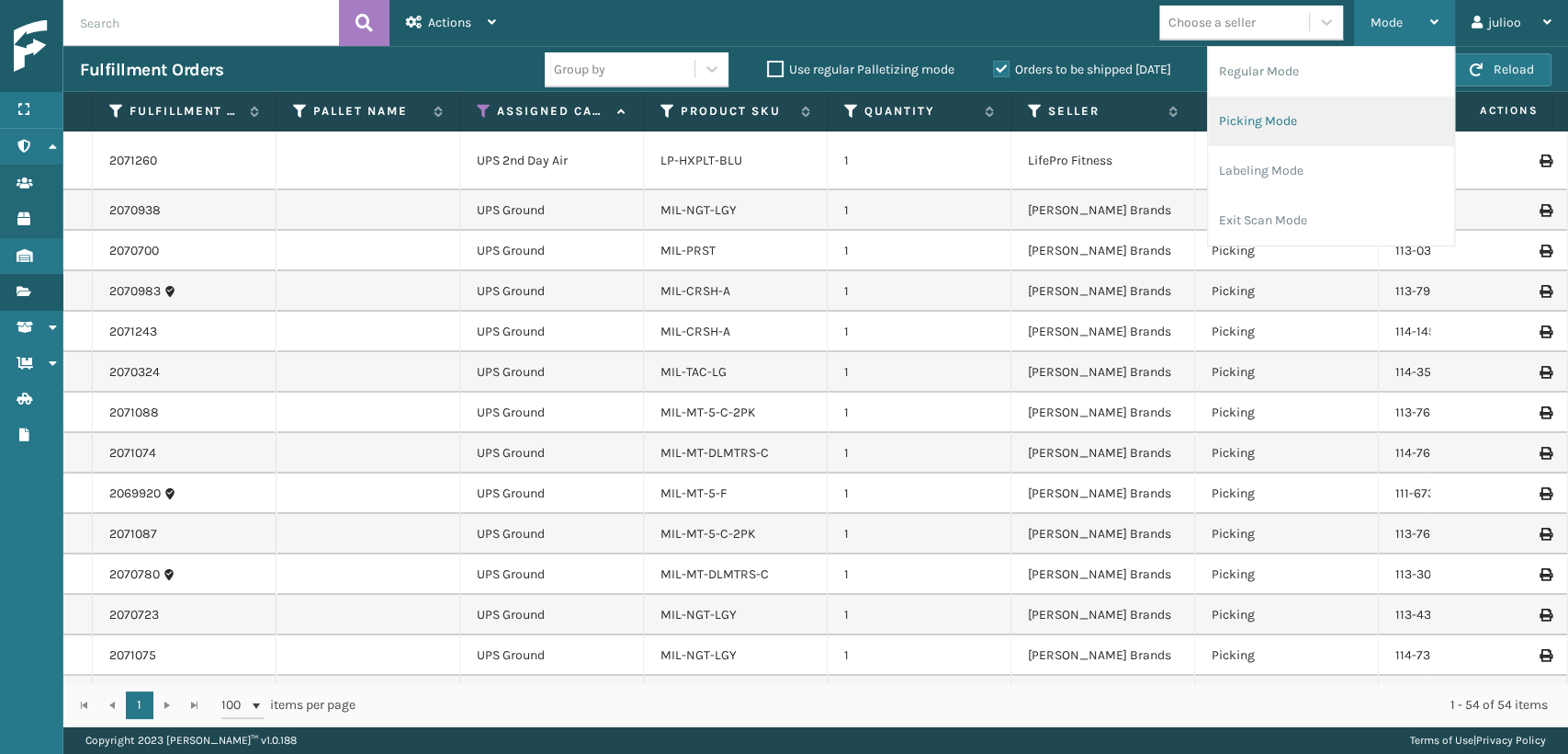
click at [1290, 129] on li "Picking Mode" at bounding box center [1331, 121] width 246 height 50
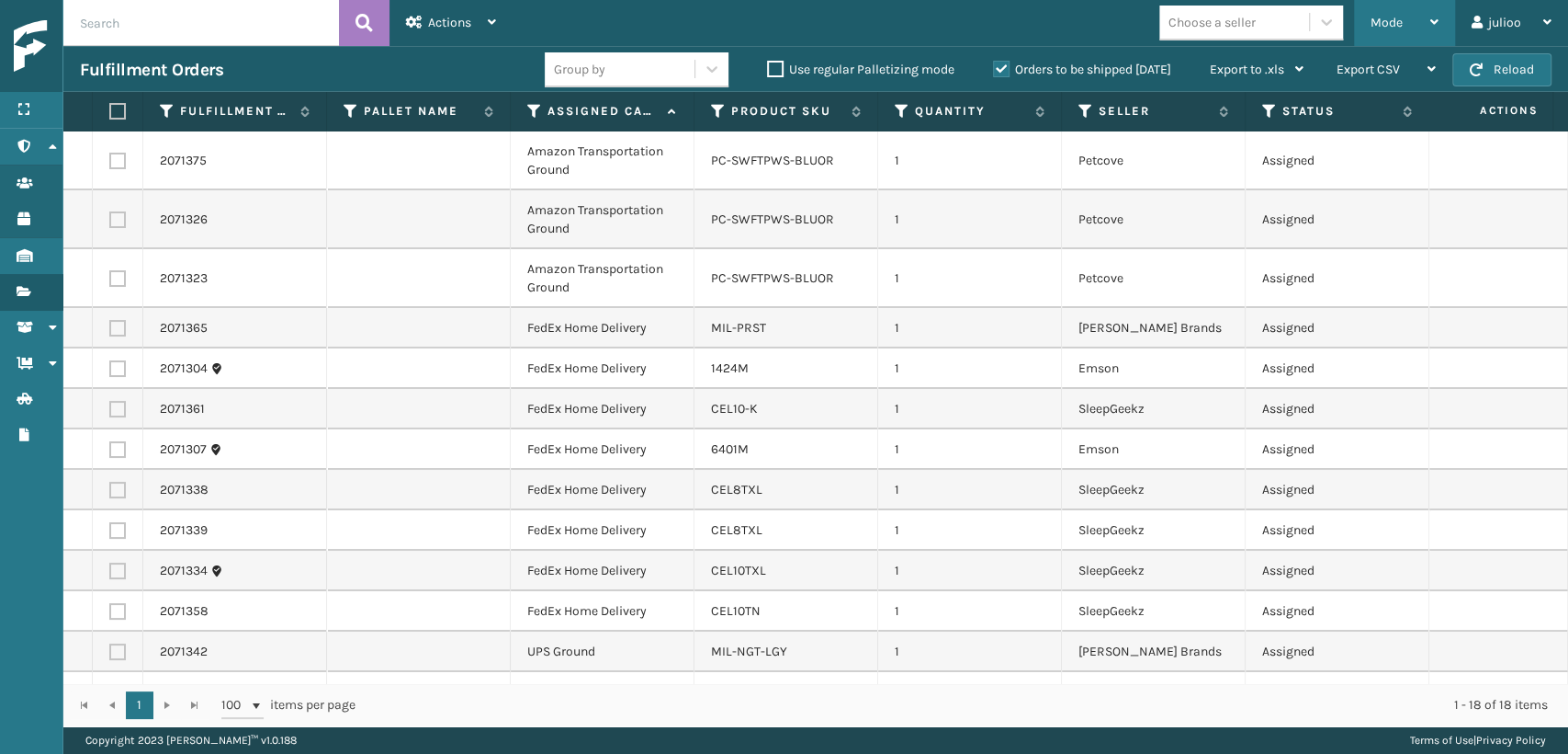
click at [1389, 31] on div "Mode" at bounding box center [1403, 23] width 68 height 46
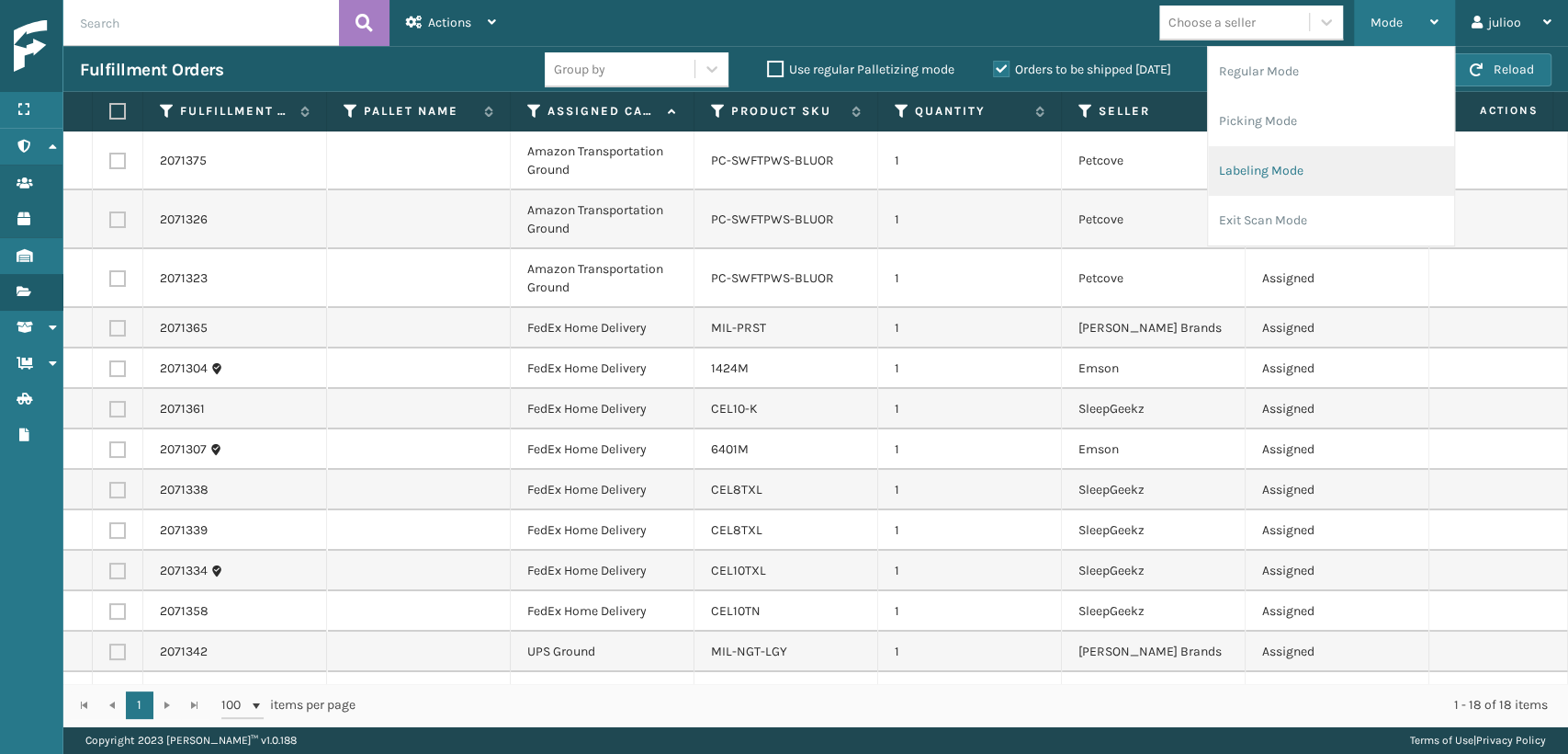
click at [1290, 156] on li "Labeling Mode" at bounding box center [1331, 171] width 246 height 50
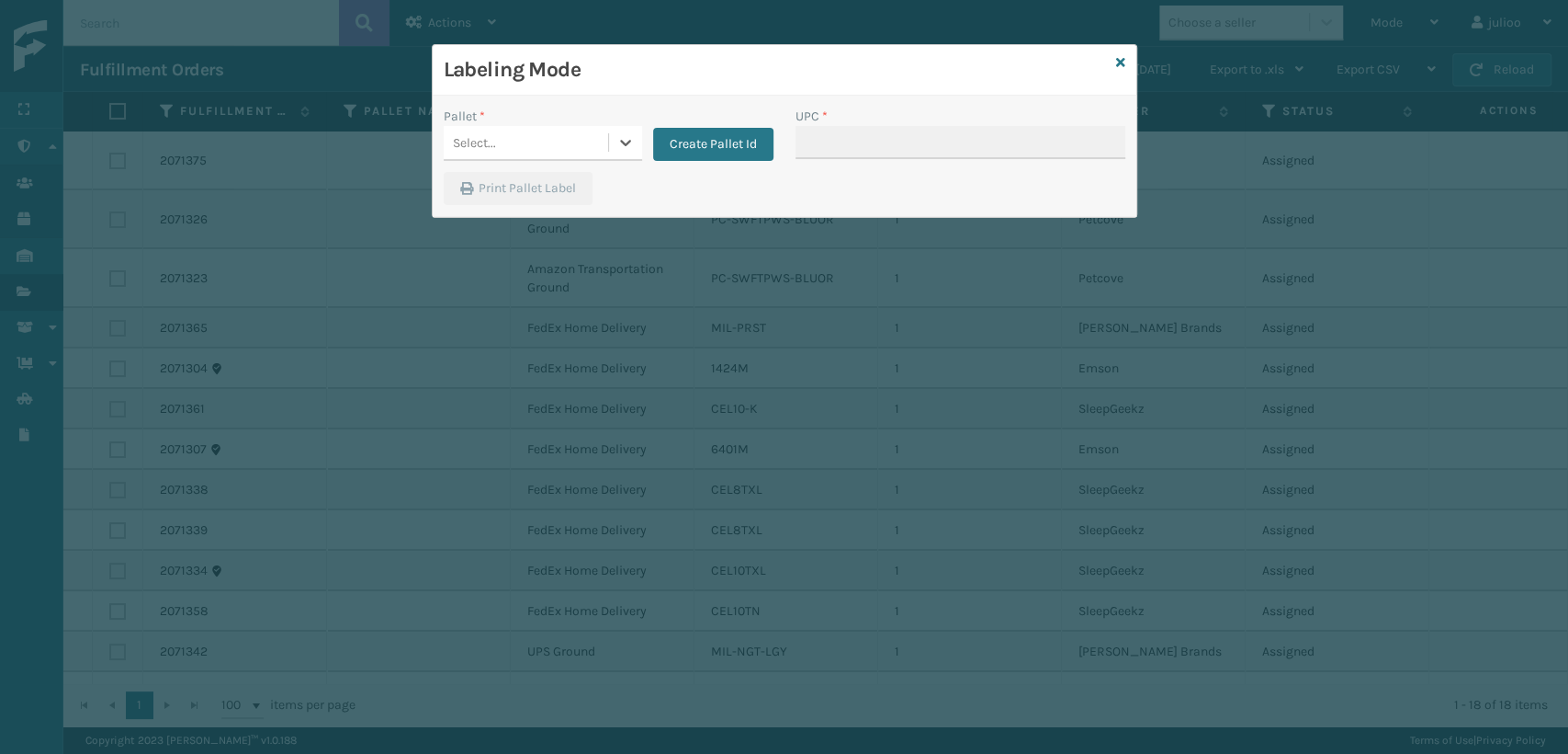
click at [598, 147] on div "Select..." at bounding box center [525, 143] width 165 height 30
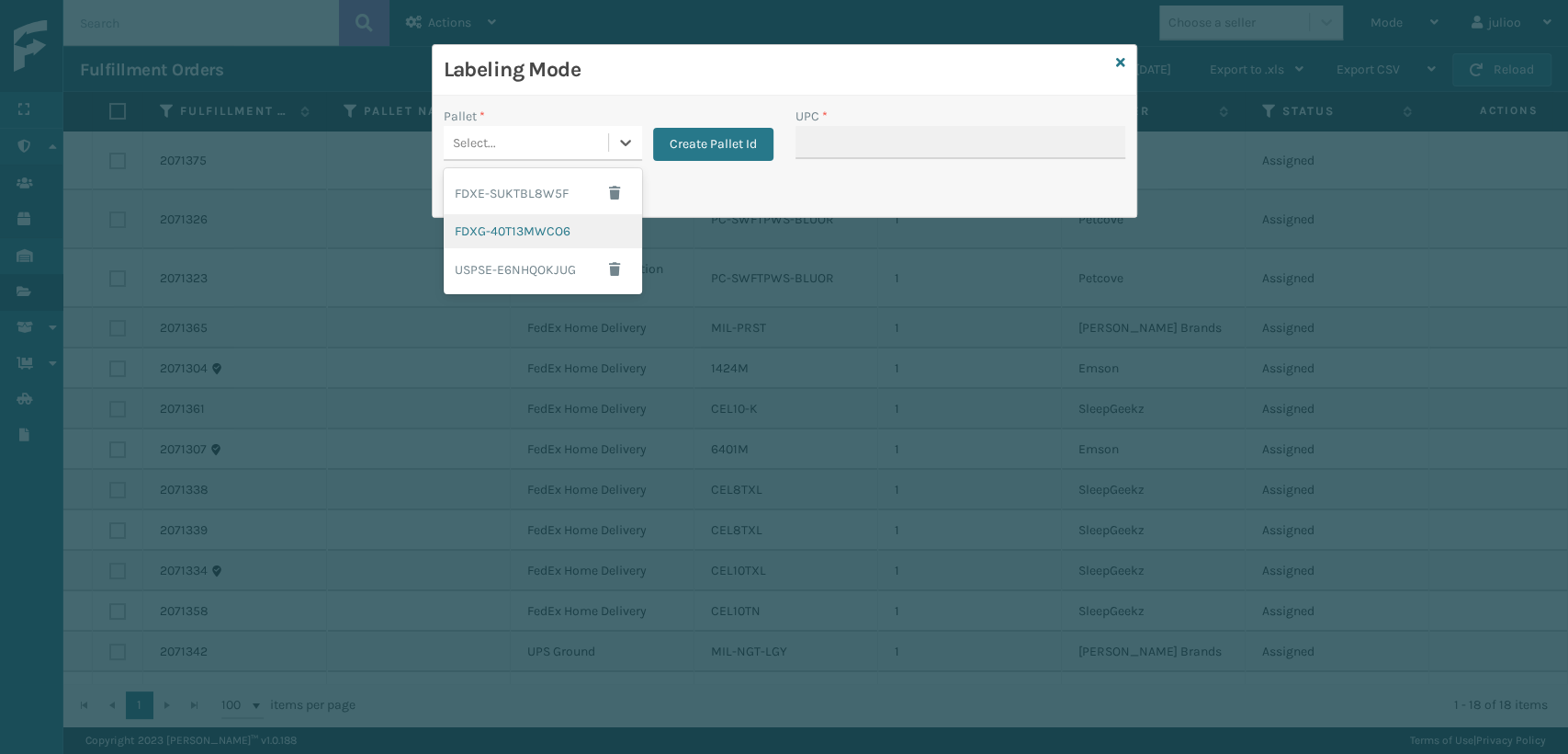
click at [523, 222] on div "FDXG-40T13MWCO6" at bounding box center [542, 231] width 199 height 34
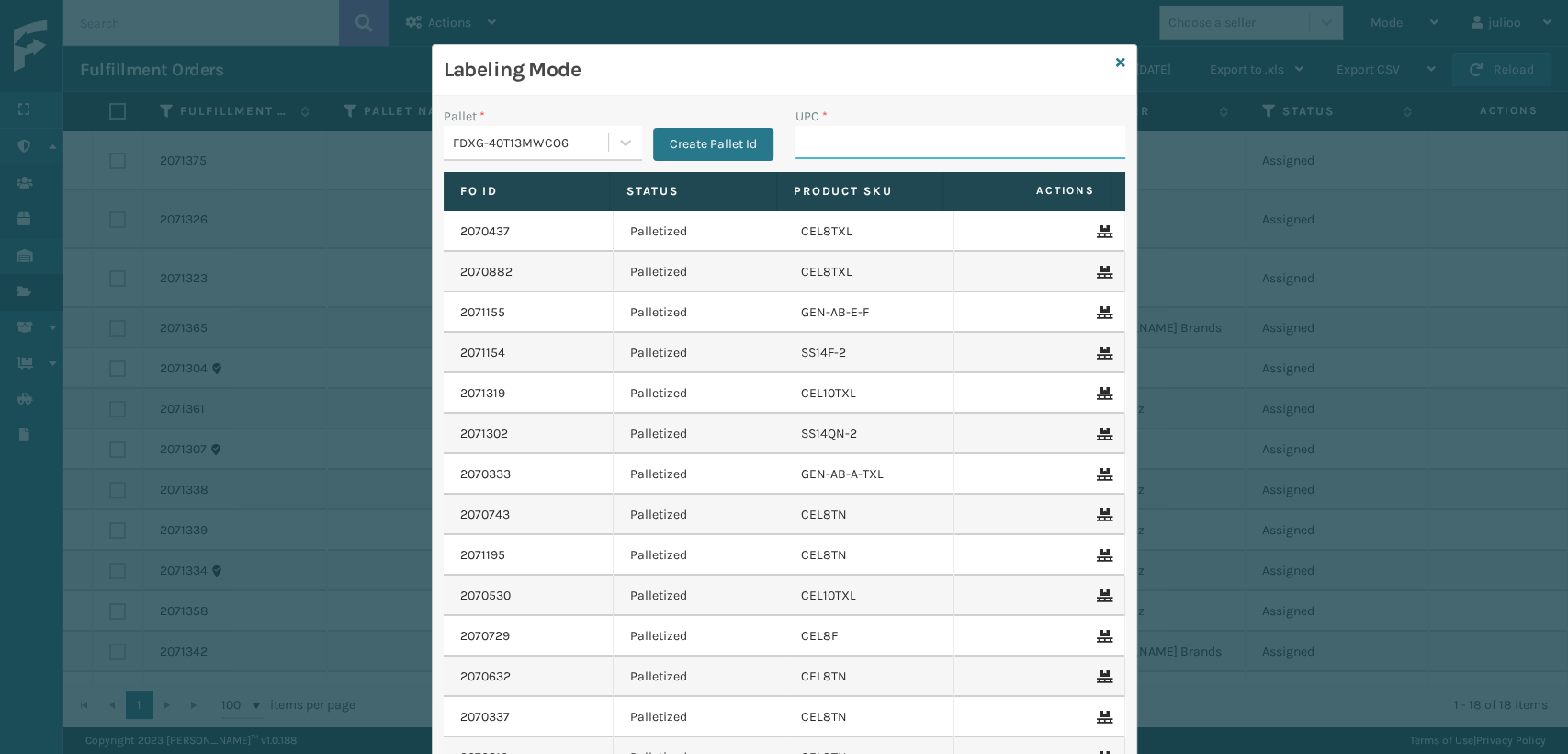
click at [857, 149] on input "UPC *" at bounding box center [960, 142] width 330 height 33
click at [1116, 54] on link at bounding box center [1121, 63] width 10 height 19
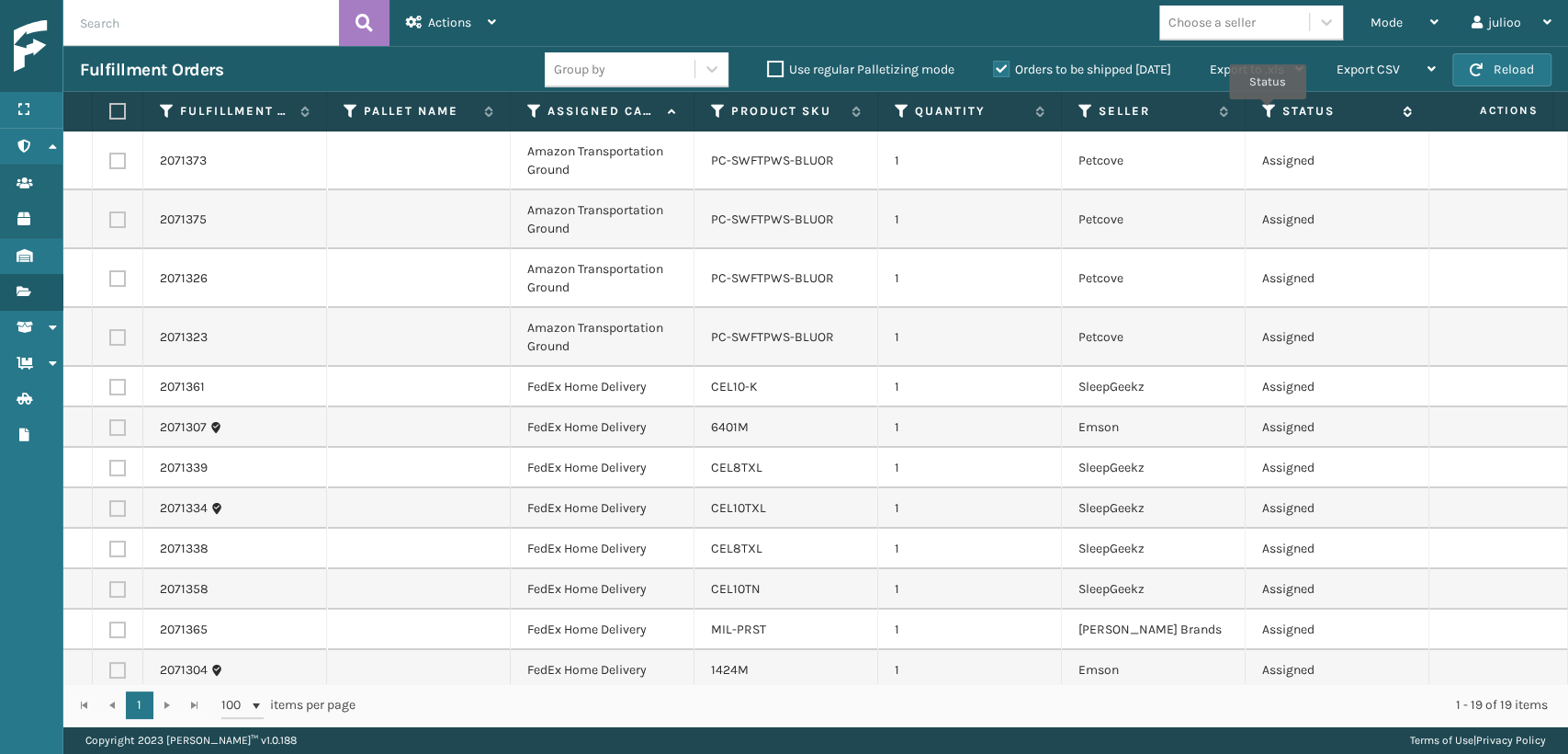
click at [1267, 112] on icon at bounding box center [1269, 110] width 14 height 16
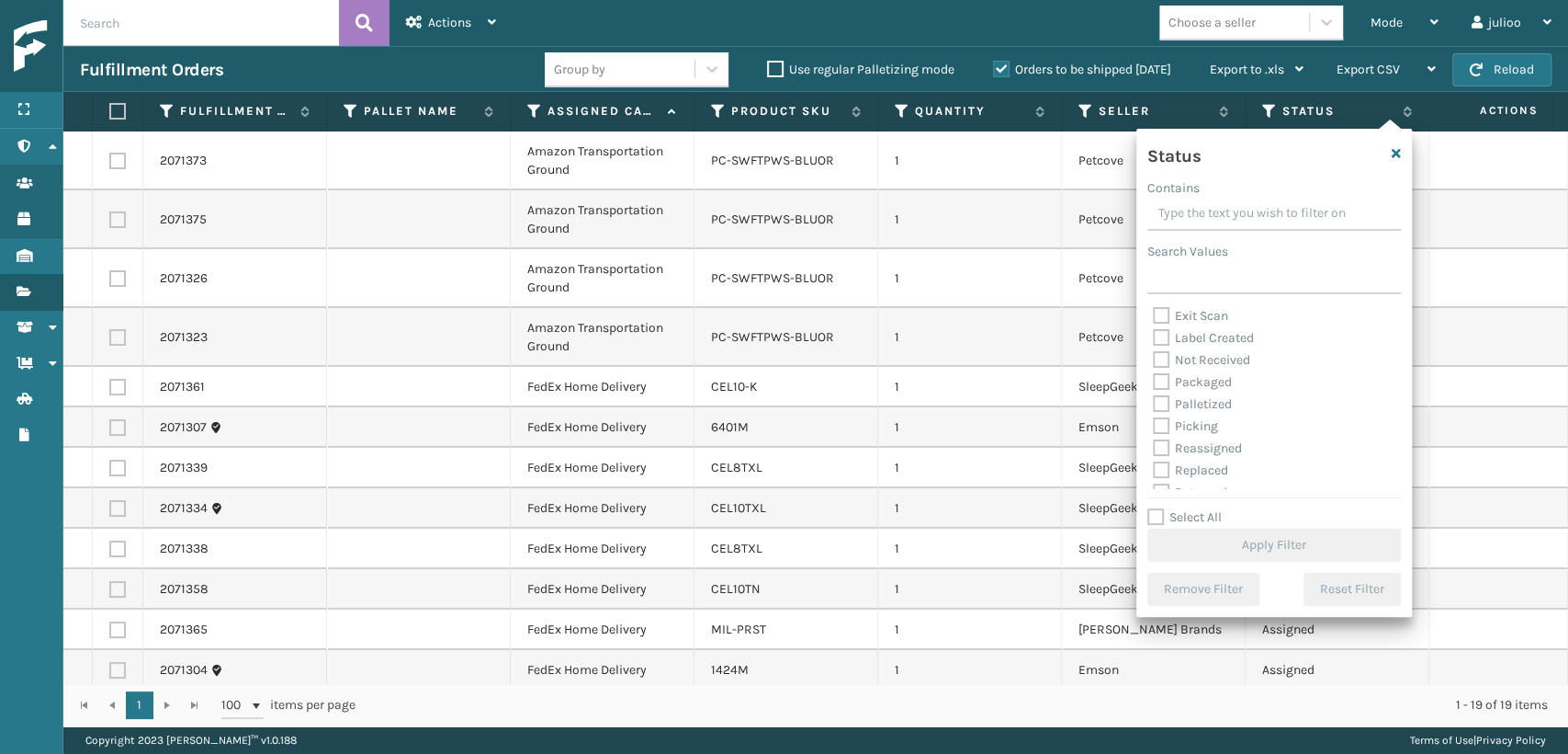
scroll to position [102, 0]
click at [1158, 367] on label "Palletized" at bounding box center [1192, 367] width 79 height 15
click at [1154, 367] on input "Palletized" at bounding box center [1153, 364] width 1 height 12
checkbox input "true"
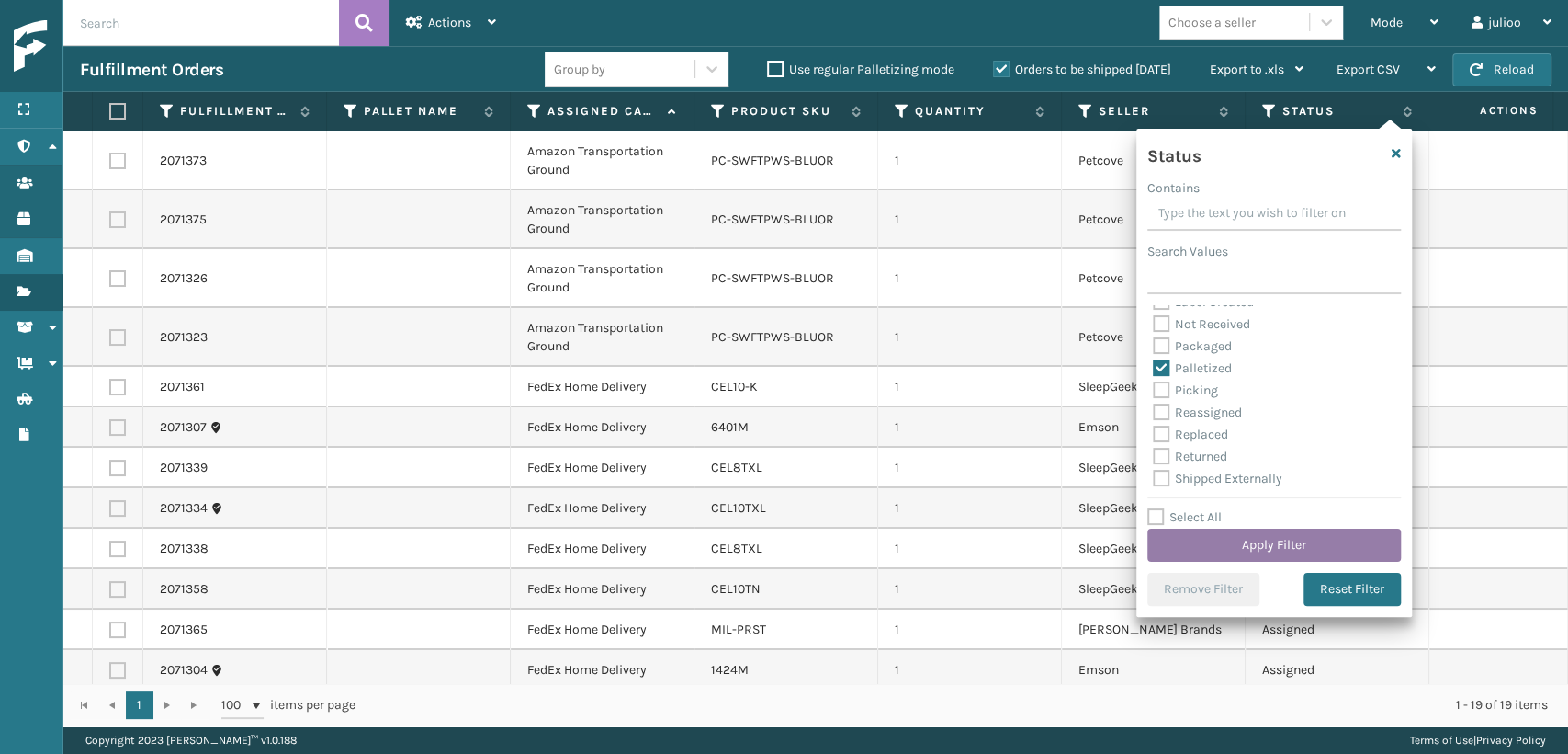
click at [1205, 543] on button "Apply Filter" at bounding box center [1274, 545] width 253 height 33
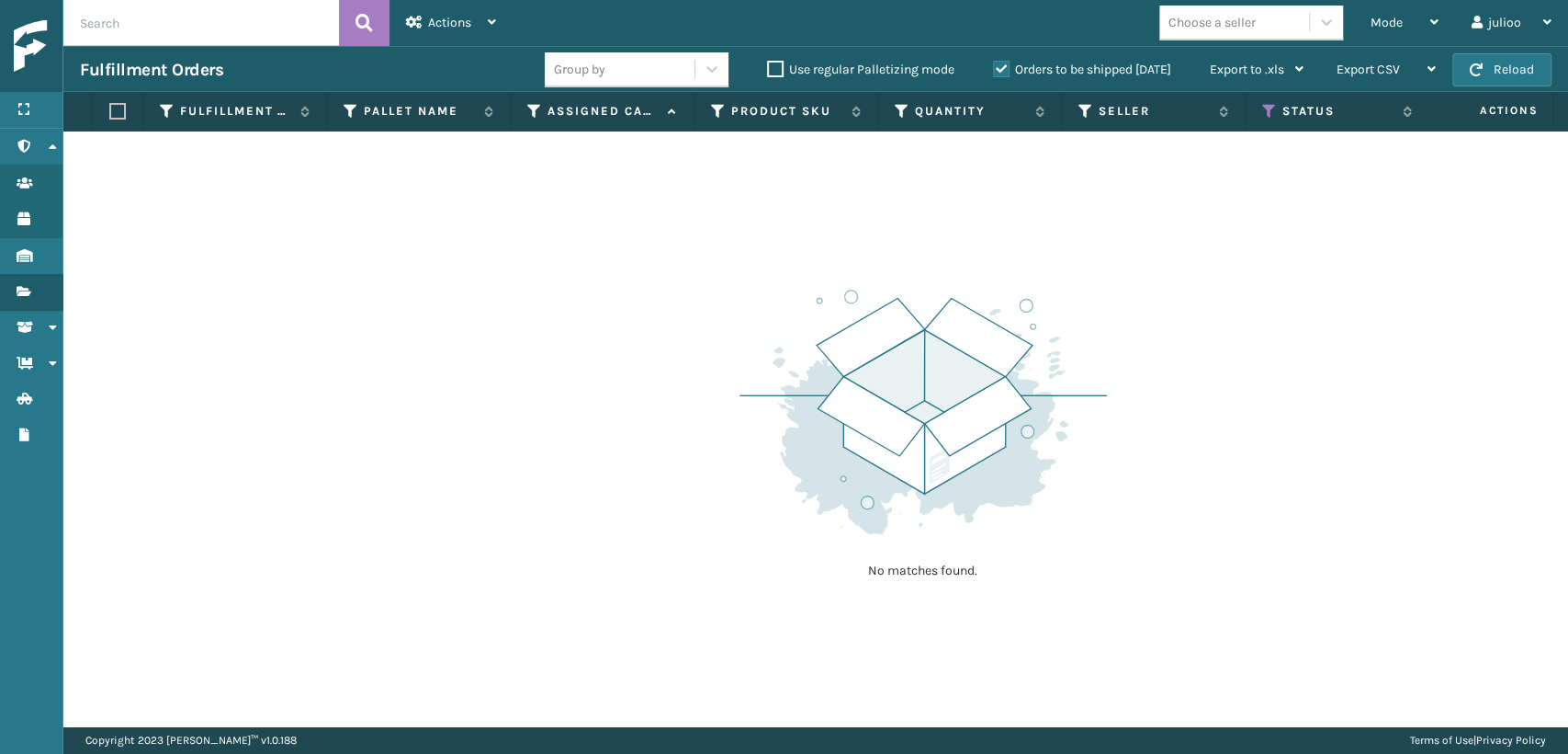
click at [993, 70] on label "Orders to be shipped [DATE]" at bounding box center [1082, 69] width 178 height 15
click at [993, 70] on input "Orders to be shipped [DATE]" at bounding box center [993, 65] width 1 height 12
click at [1202, 18] on div "Choose a seller" at bounding box center [1212, 23] width 88 height 19
drag, startPoint x: 560, startPoint y: 264, endPoint x: 560, endPoint y: 227, distance: 37.0
click at [560, 250] on div "No matches found." at bounding box center [815, 428] width 1504 height 595
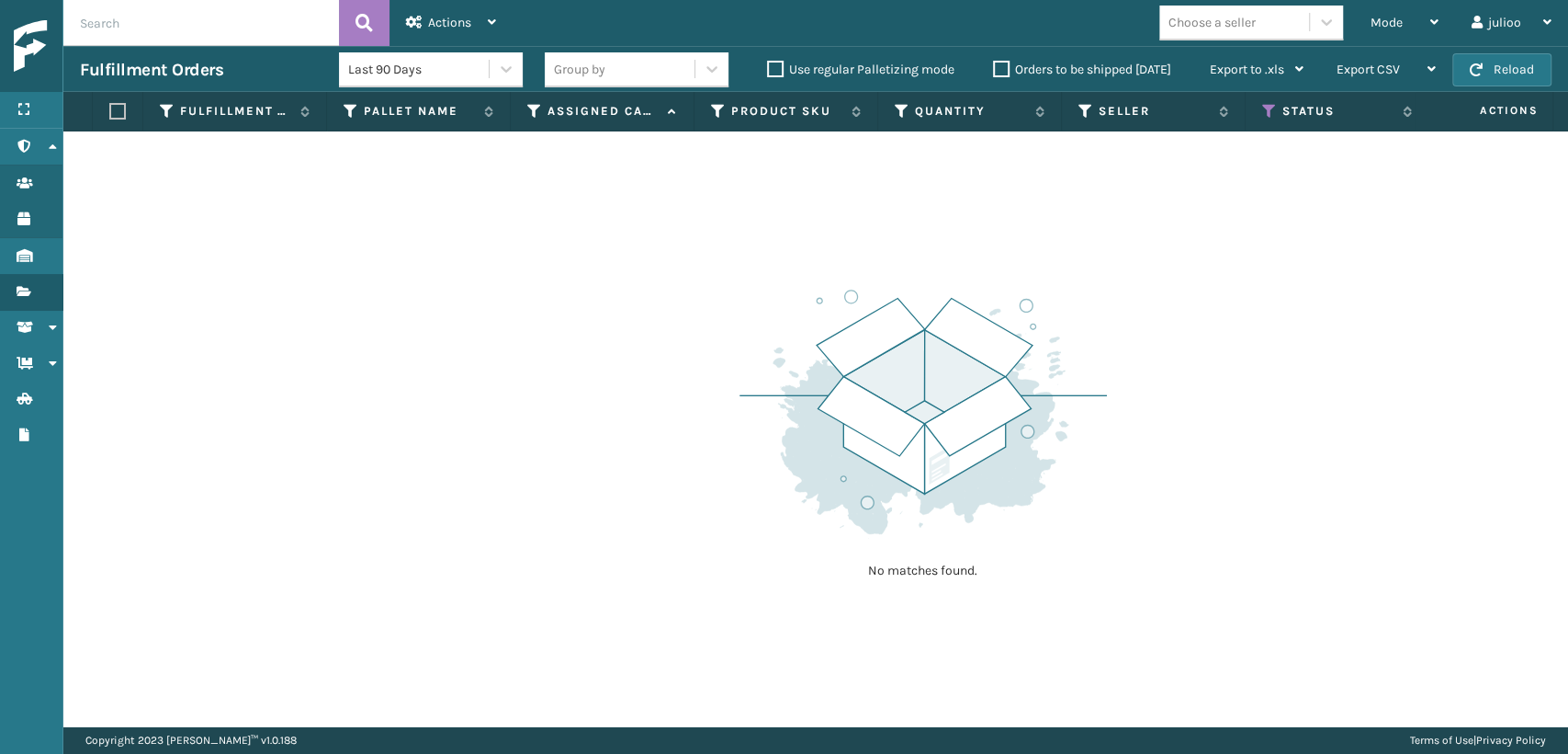
click at [535, 104] on icon at bounding box center [534, 110] width 14 height 16
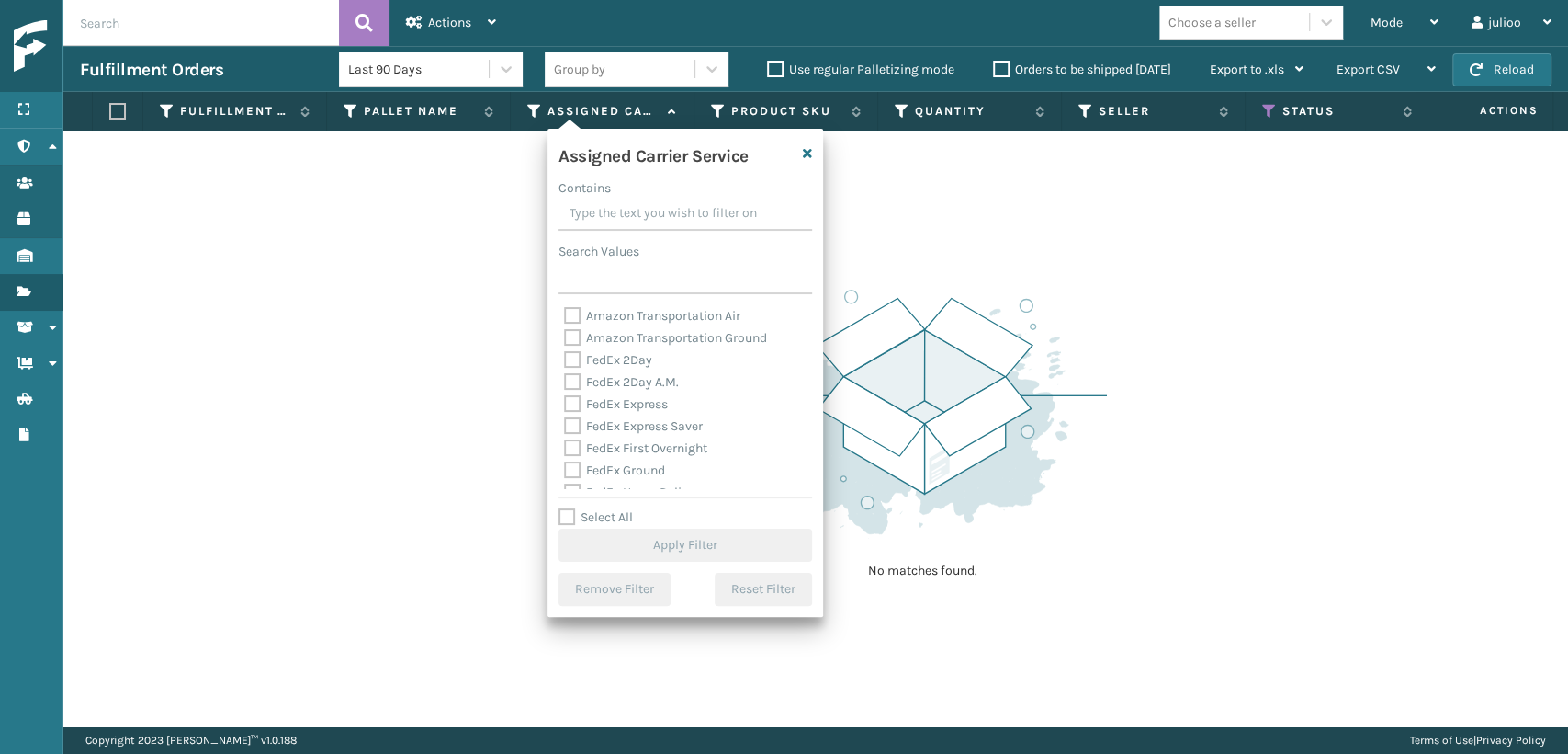
drag, startPoint x: 565, startPoint y: 360, endPoint x: 559, endPoint y: 371, distance: 12.5
click at [565, 360] on label "FedEx 2Day" at bounding box center [608, 360] width 88 height 15
click at [565, 360] on input "FedEx 2Day" at bounding box center [564, 355] width 1 height 12
checkbox input "true"
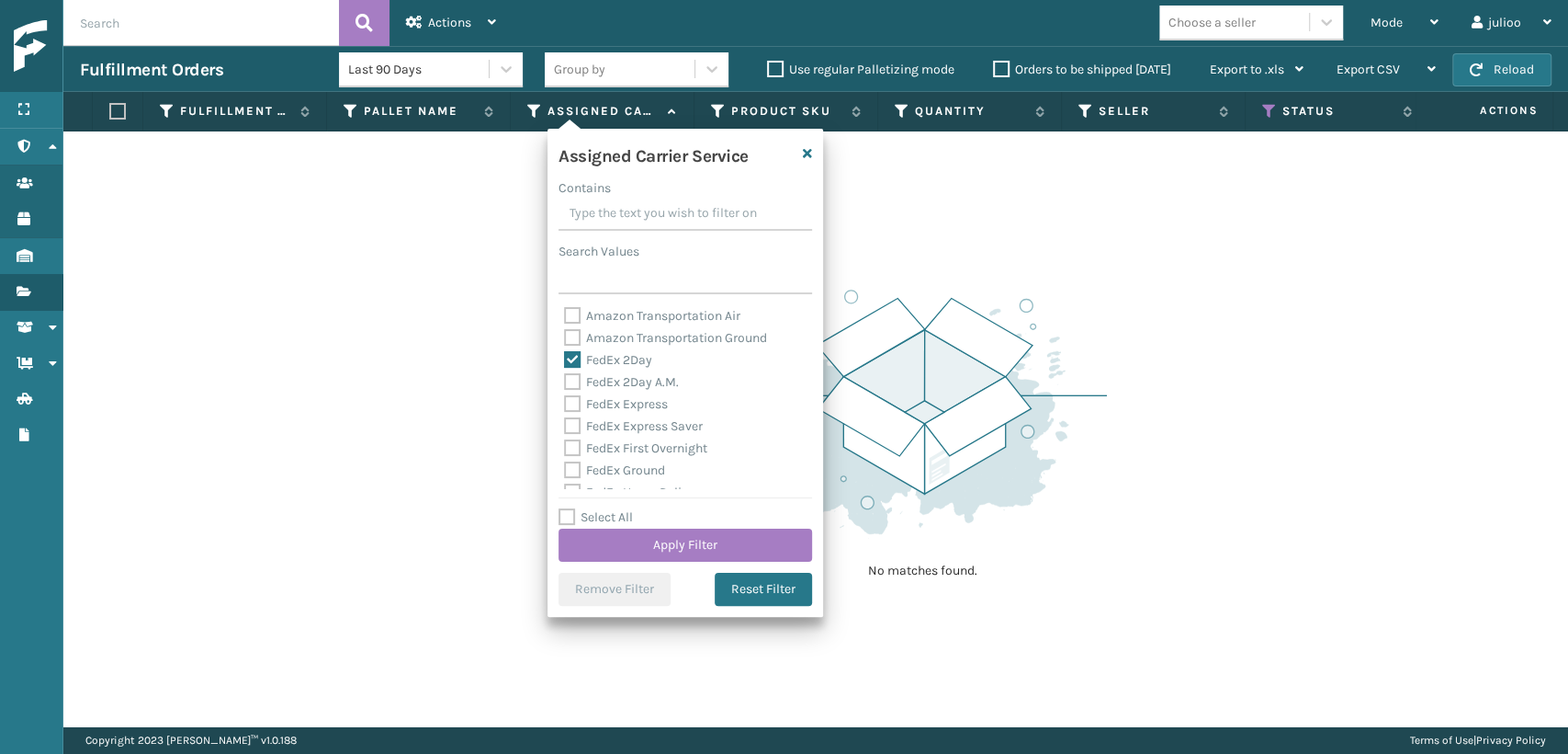
drag, startPoint x: 563, startPoint y: 384, endPoint x: 568, endPoint y: 392, distance: 9.4
click at [564, 384] on label "FedEx 2Day A.M." at bounding box center [621, 382] width 115 height 15
click at [564, 384] on input "FedEx 2Day A.M." at bounding box center [564, 377] width 1 height 12
checkbox input "true"
click at [569, 401] on label "FedEx Express" at bounding box center [616, 404] width 104 height 15
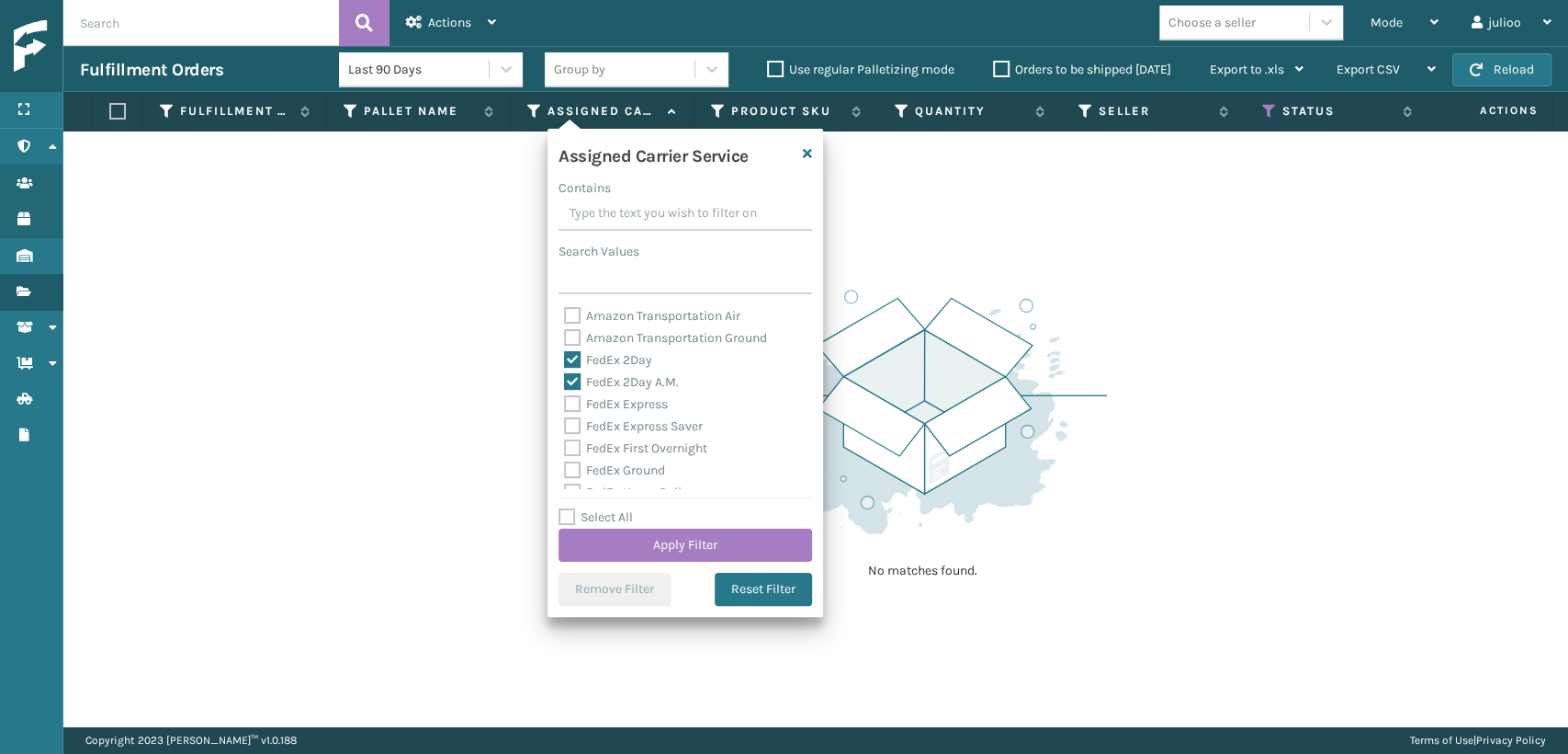
click at [565, 401] on input "FedEx Express" at bounding box center [564, 399] width 1 height 12
checkbox input "true"
click at [569, 419] on label "FedEx Express Saver" at bounding box center [634, 426] width 139 height 15
click at [565, 419] on input "FedEx Express Saver" at bounding box center [564, 421] width 1 height 12
checkbox input "true"
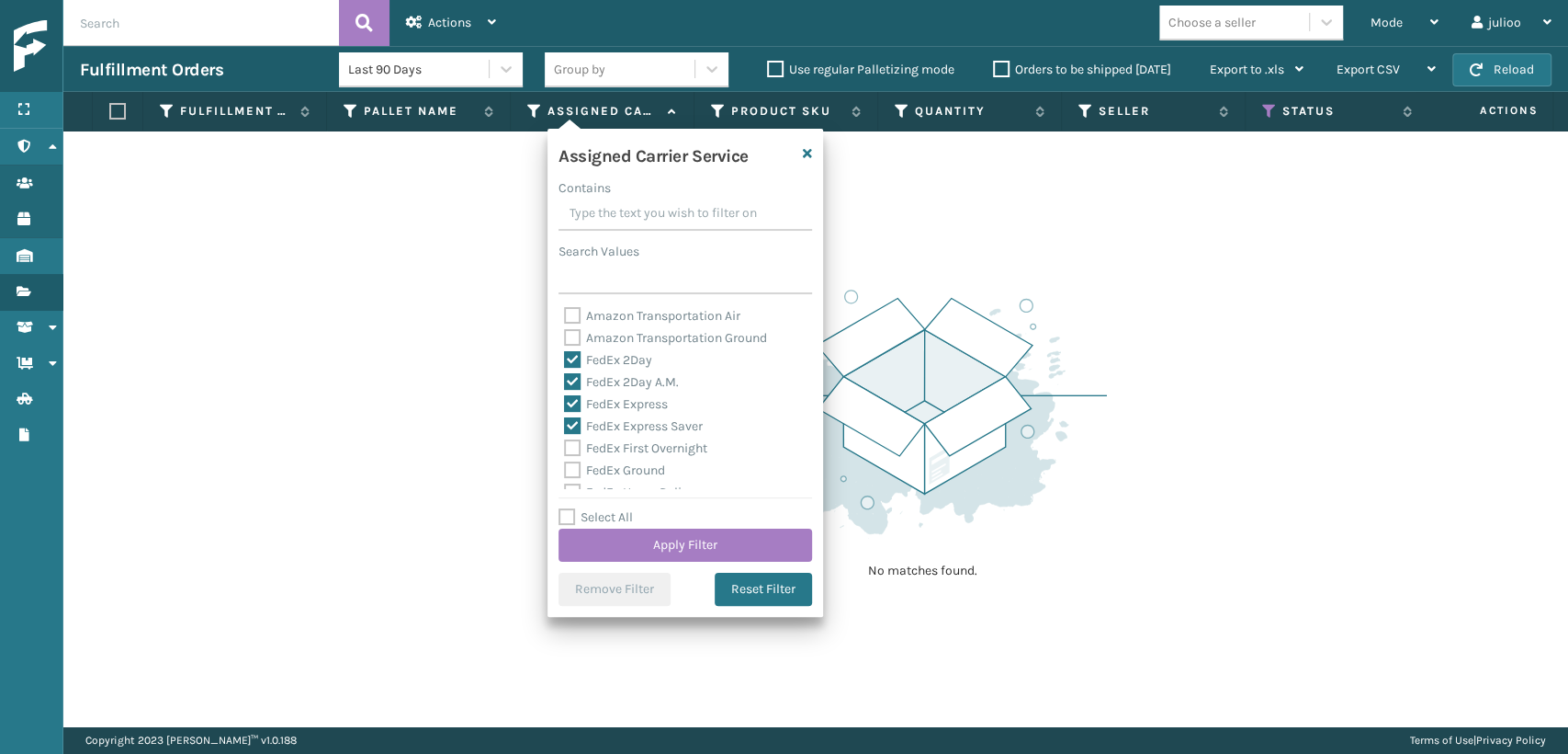
click at [567, 442] on label "FedEx First Overnight" at bounding box center [636, 447] width 144 height 15
click at [565, 442] on input "FedEx First Overnight" at bounding box center [564, 444] width 1 height 12
checkbox input "true"
click at [571, 433] on label "FedEx SmartPost" at bounding box center [624, 434] width 120 height 15
click at [565, 433] on input "FedEx SmartPost" at bounding box center [564, 429] width 1 height 12
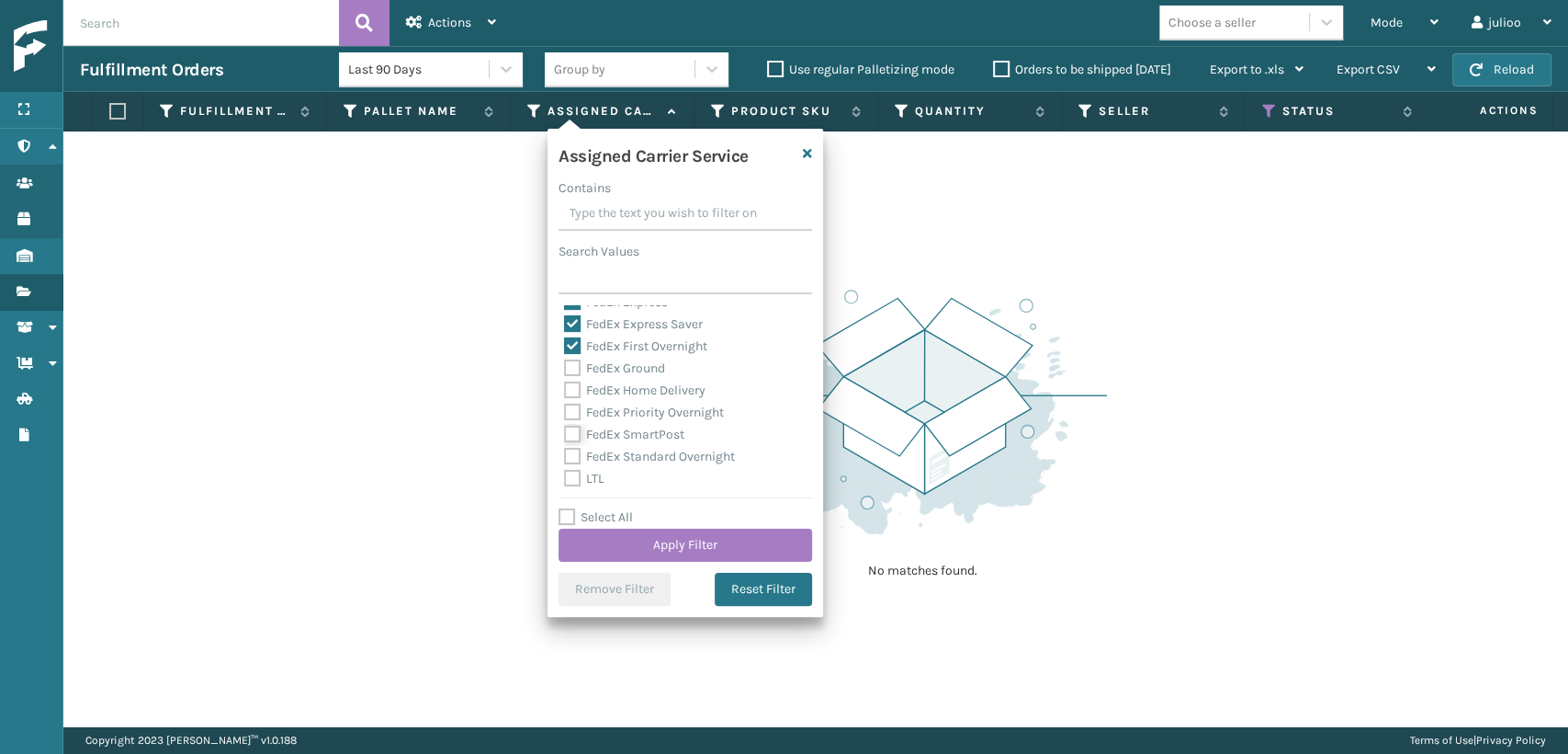
checkbox input "true"
click at [574, 407] on label "FedEx Priority Overnight" at bounding box center [644, 412] width 160 height 15
click at [565, 407] on input "FedEx Priority Overnight" at bounding box center [564, 407] width 1 height 12
checkbox input "true"
click at [574, 400] on div "FedEx Home Delivery" at bounding box center [685, 390] width 243 height 22
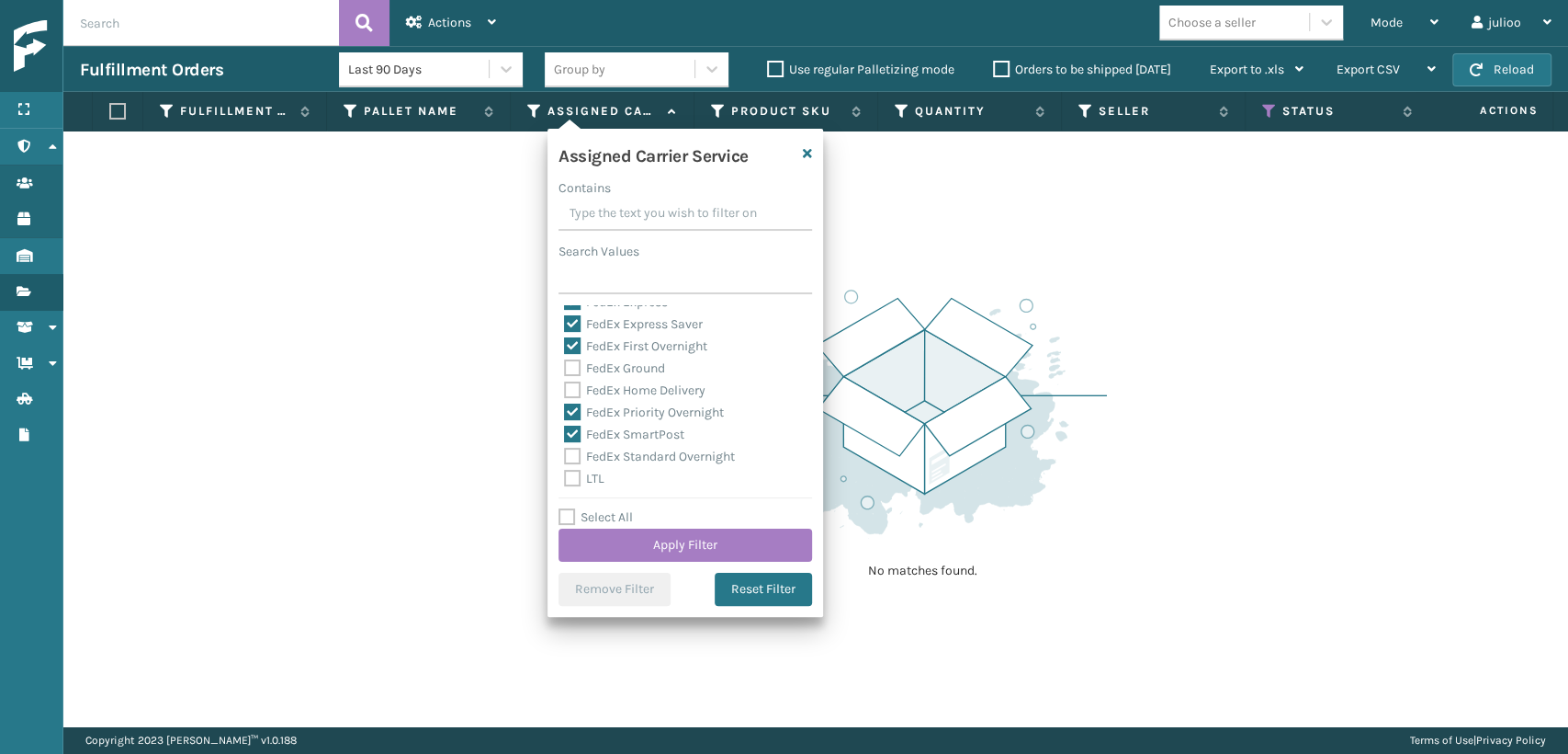
drag, startPoint x: 573, startPoint y: 367, endPoint x: 562, endPoint y: 400, distance: 34.8
click at [573, 369] on label "FedEx Ground" at bounding box center [615, 367] width 101 height 15
click at [565, 369] on input "FedEx Ground" at bounding box center [564, 364] width 1 height 12
checkbox input "true"
click at [572, 395] on label "FedEx Home Delivery" at bounding box center [635, 390] width 142 height 15
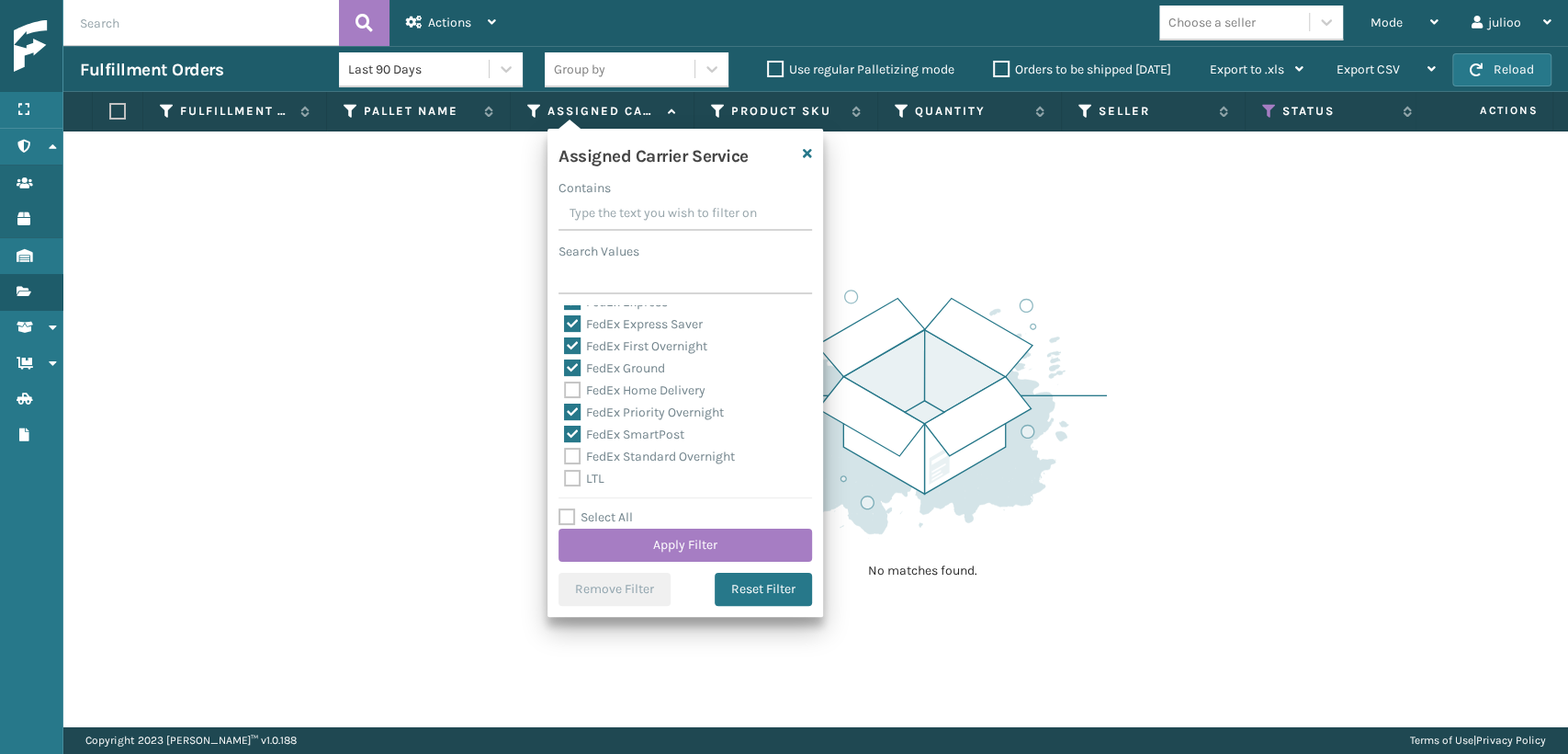
click at [565, 391] on input "FedEx Home Delivery" at bounding box center [564, 386] width 1 height 12
checkbox input "true"
click at [571, 451] on label "FedEx Standard Overnight" at bounding box center [650, 456] width 171 height 15
click at [565, 451] on input "FedEx Standard Overnight" at bounding box center [564, 451] width 1 height 12
checkbox input "true"
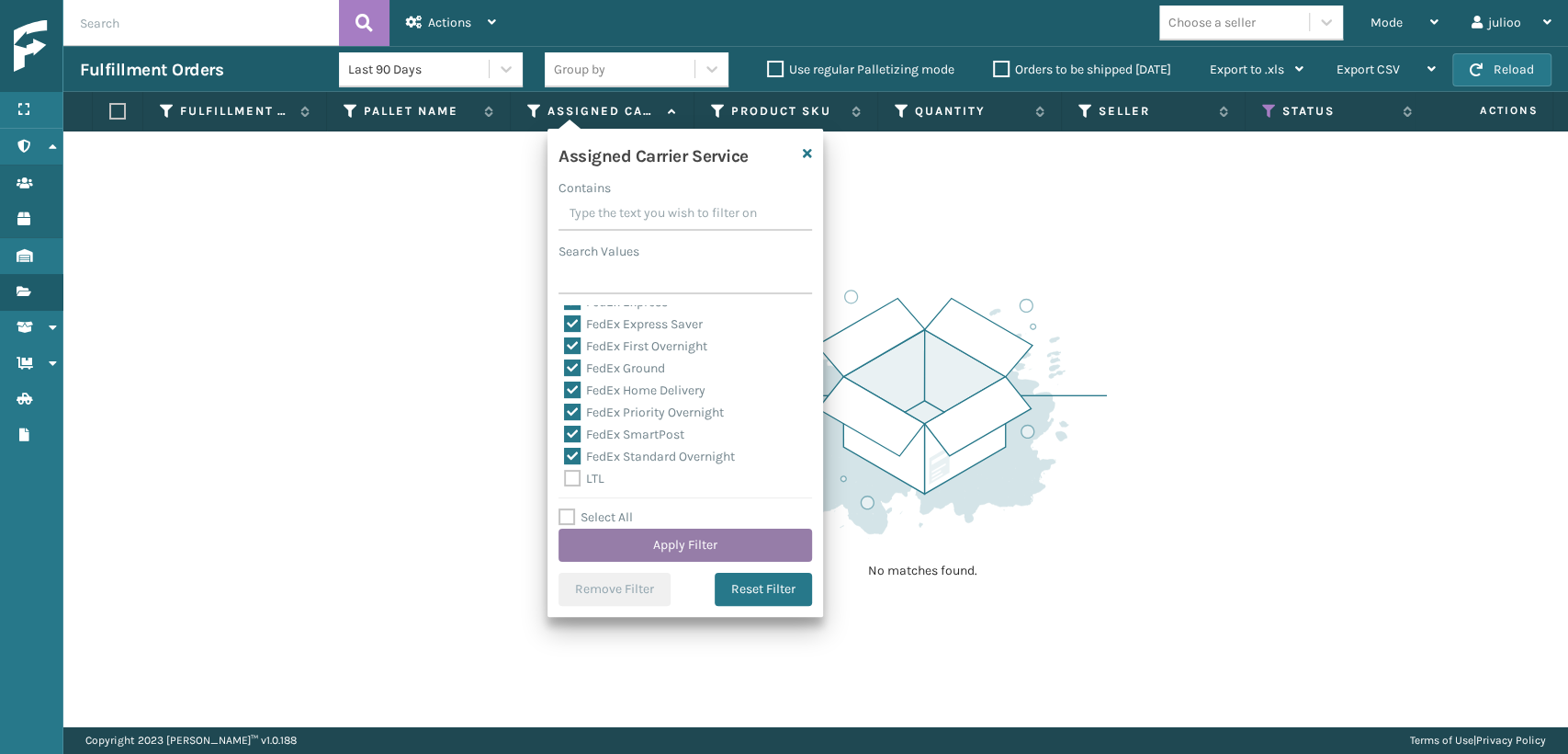
click at [594, 543] on button "Apply Filter" at bounding box center [685, 545] width 253 height 33
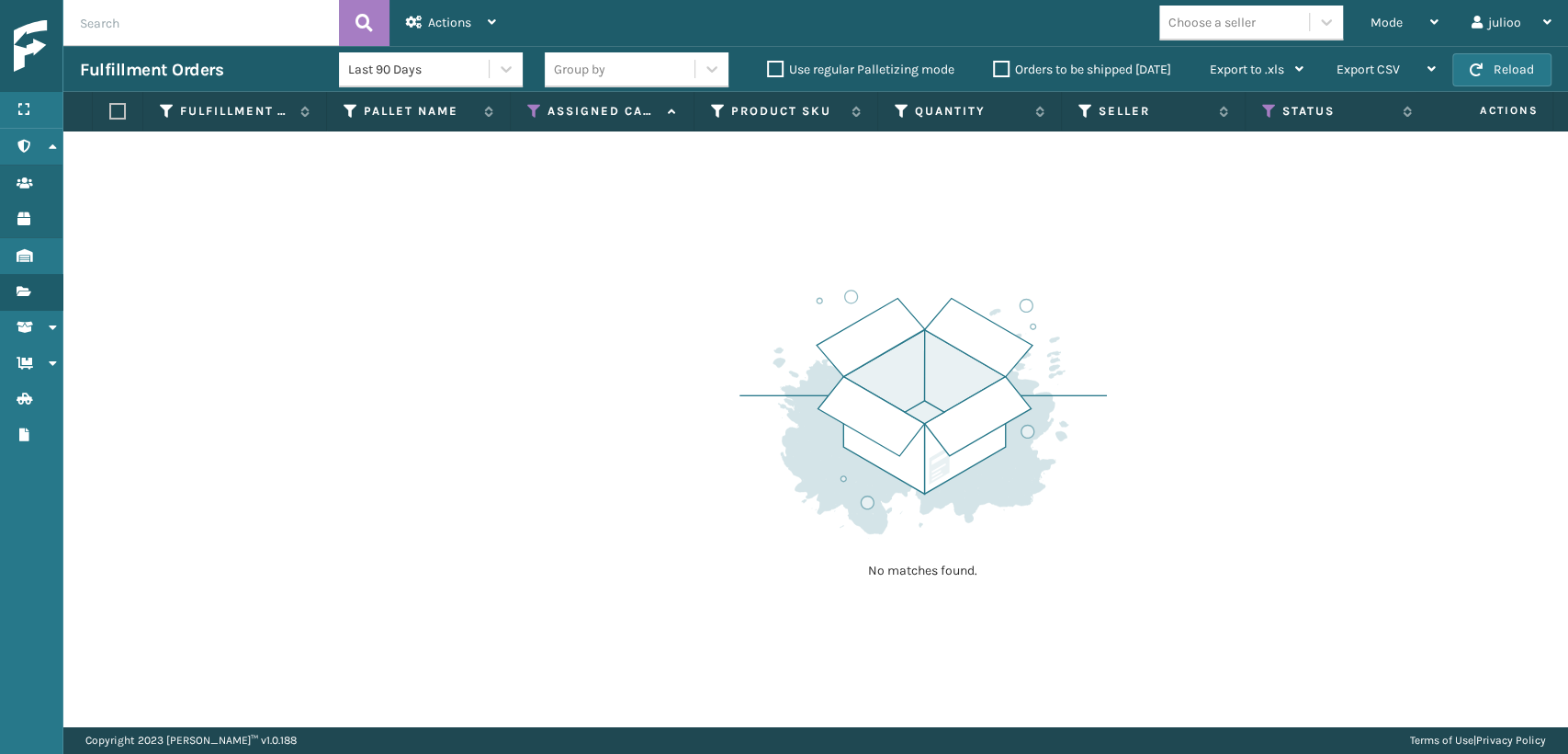
click at [774, 68] on label "Use regular Palletizing mode" at bounding box center [860, 69] width 187 height 15
click at [768, 68] on input "Use regular Palletizing mode" at bounding box center [767, 65] width 1 height 12
click at [774, 68] on label "Use regular Palletizing mode" at bounding box center [860, 69] width 187 height 15
click at [768, 68] on input "Use regular Palletizing mode" at bounding box center [767, 65] width 1 height 12
checkbox input "false"
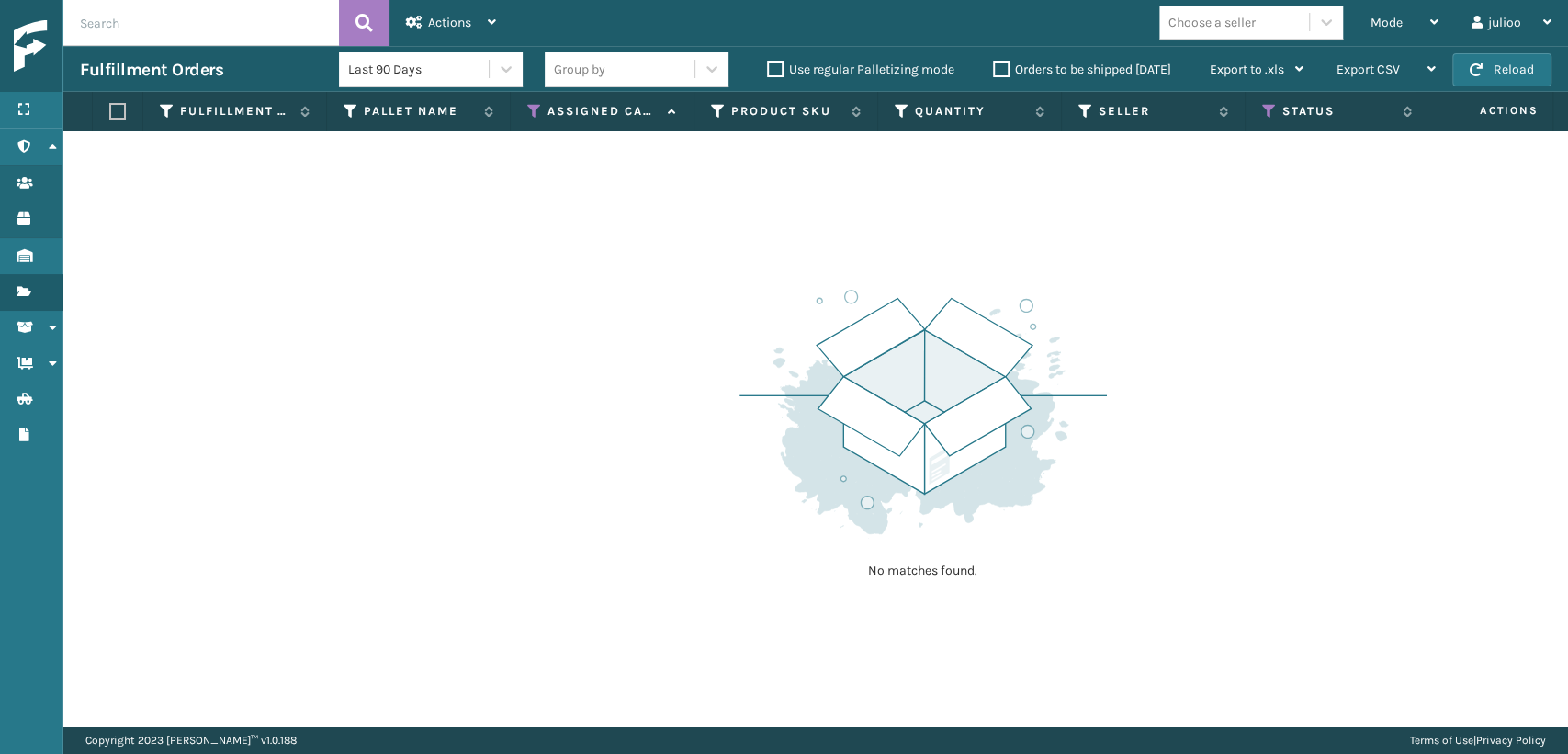
click at [999, 72] on label "Orders to be shipped [DATE]" at bounding box center [1082, 69] width 178 height 15
click at [994, 70] on input "Orders to be shipped [DATE]" at bounding box center [993, 65] width 1 height 12
drag, startPoint x: 181, startPoint y: 20, endPoint x: 192, endPoint y: 26, distance: 12.5
click at [192, 26] on input "text" at bounding box center [202, 23] width 276 height 46
type input "CEL8K"
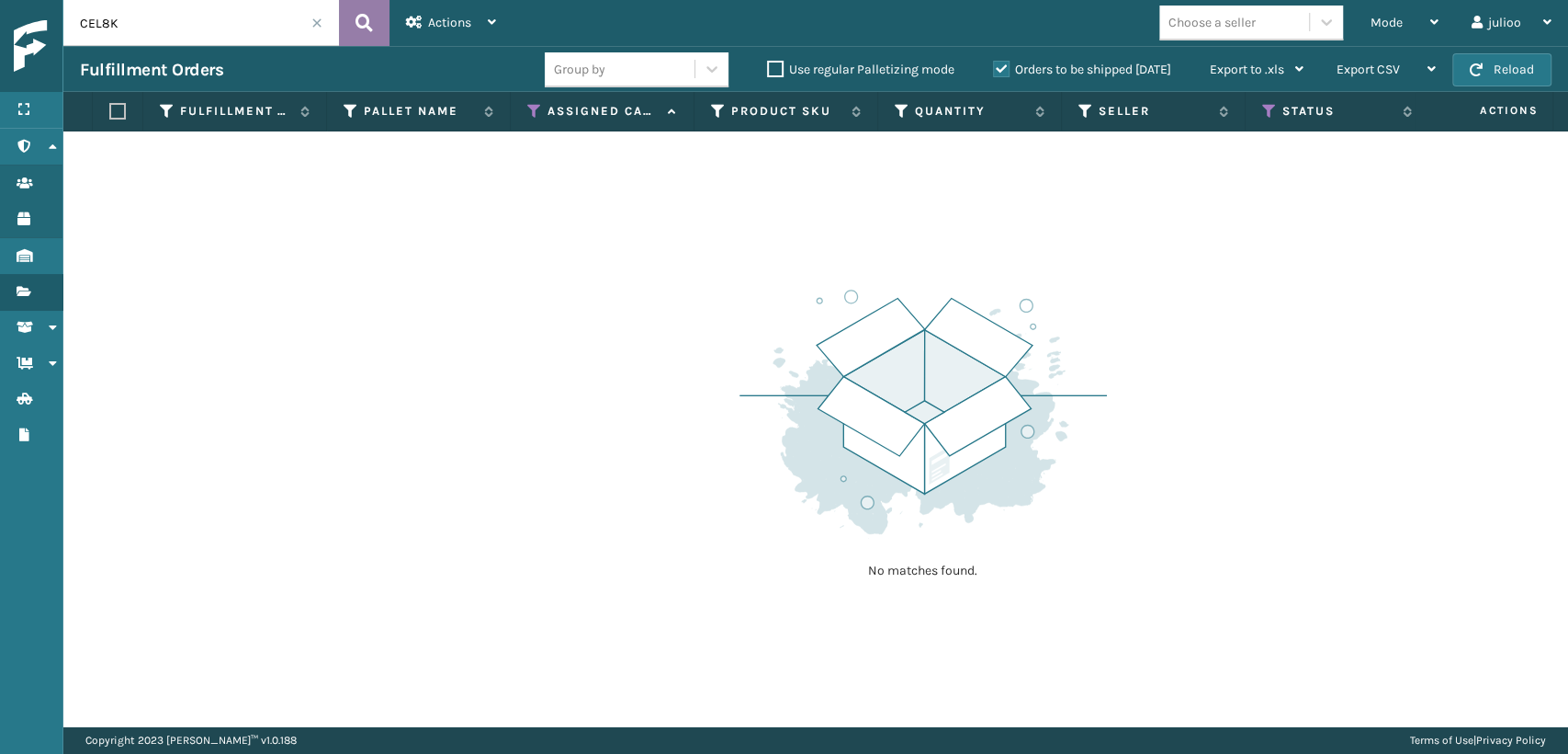
click at [375, 14] on button at bounding box center [363, 23] width 50 height 46
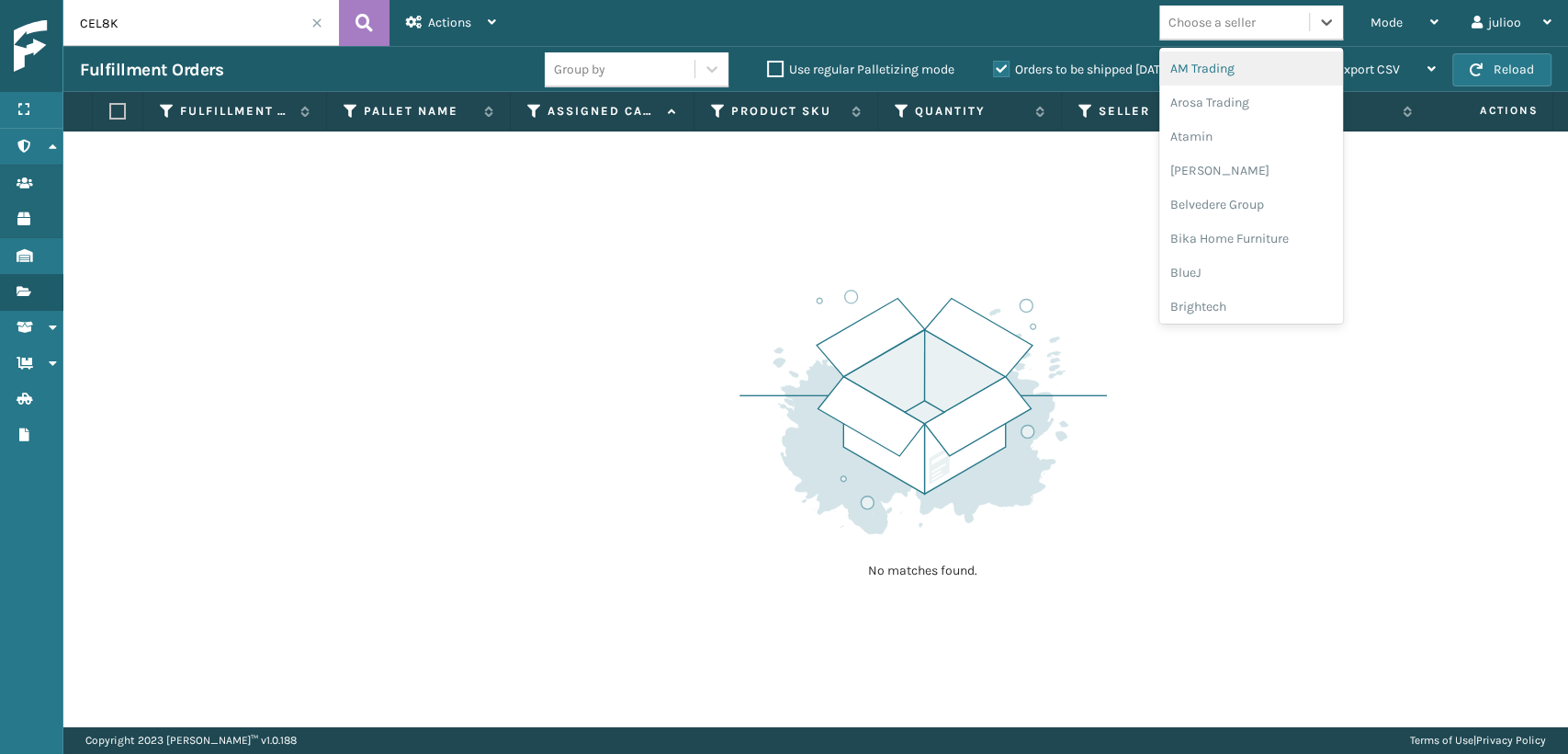
click at [1257, 28] on div "Choose a seller" at bounding box center [1233, 23] width 149 height 30
type input "F"
click at [1200, 133] on div "FoamTex" at bounding box center [1250, 137] width 184 height 34
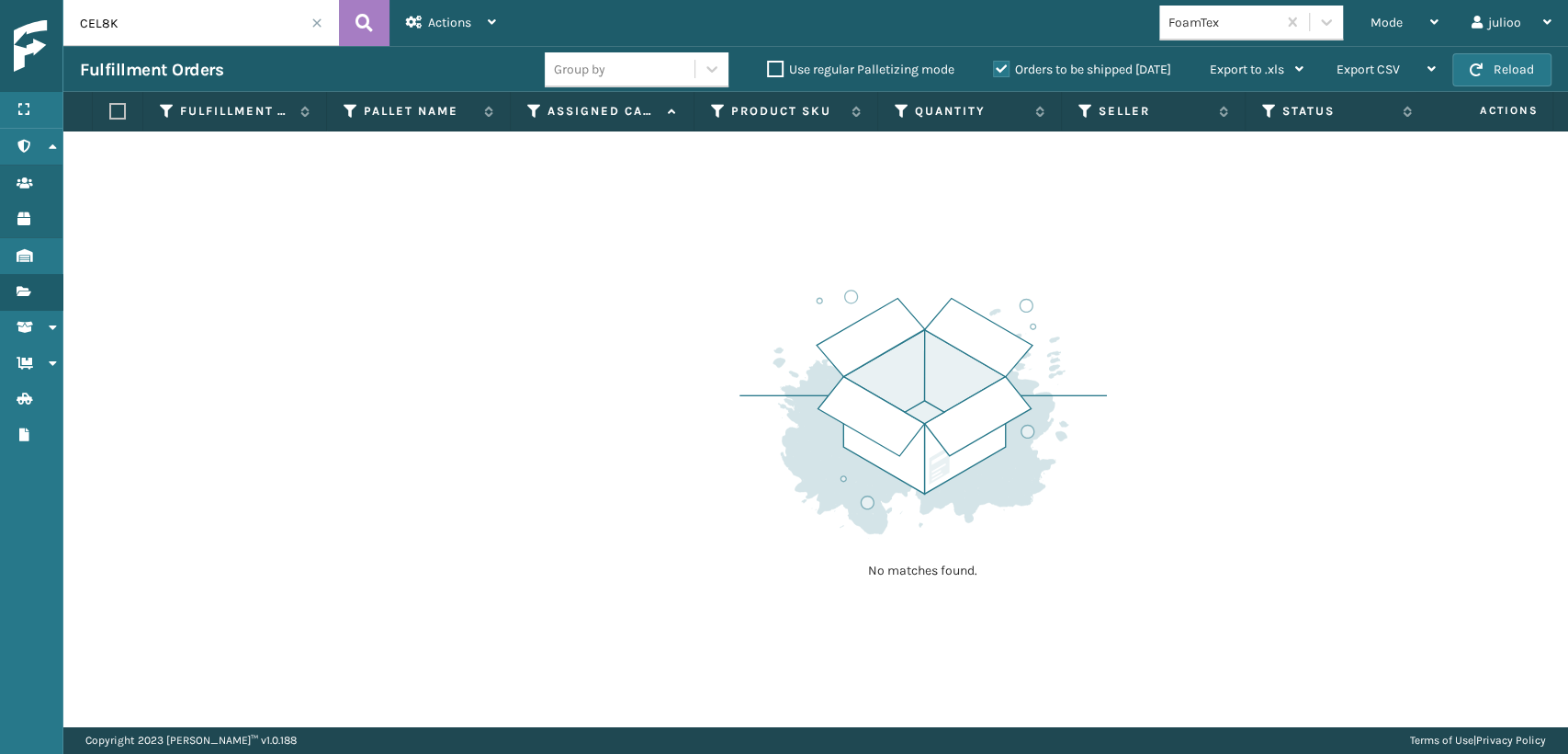
click at [319, 22] on span at bounding box center [317, 23] width 11 height 11
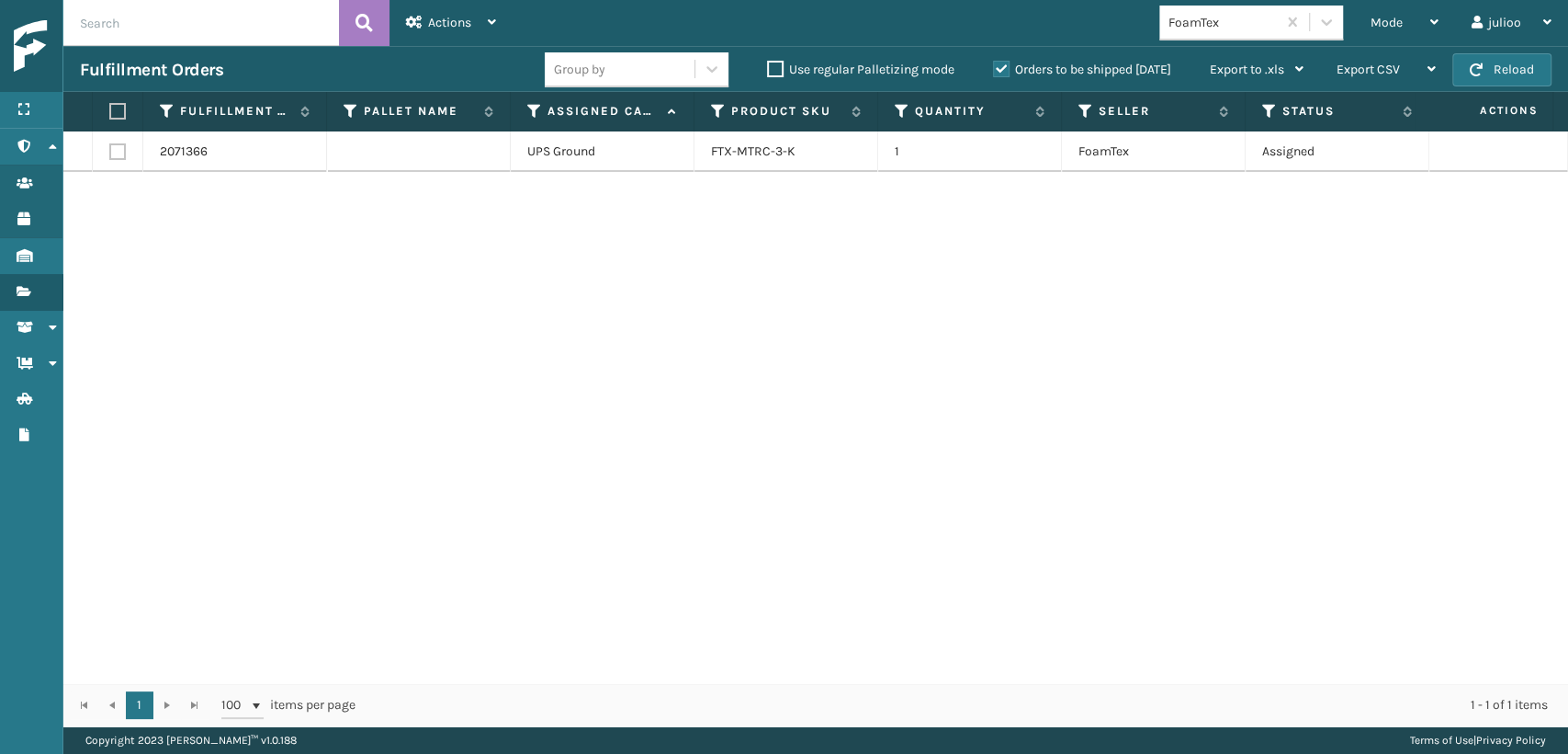
click at [1260, 112] on th "Status" at bounding box center [1337, 112] width 184 height 40
click at [1268, 106] on icon at bounding box center [1269, 110] width 14 height 16
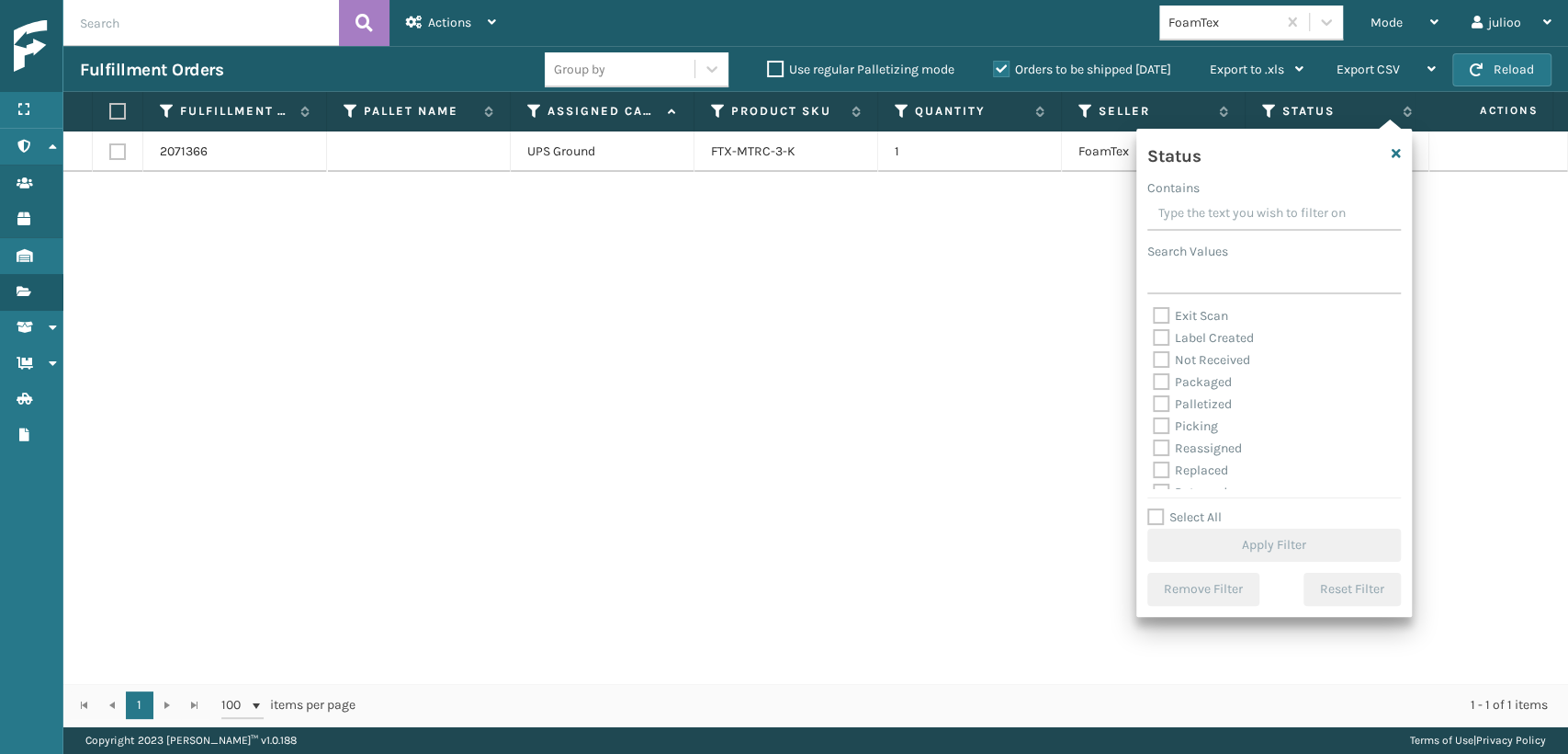
scroll to position [102, 0]
click at [1155, 362] on label "Palletized" at bounding box center [1192, 367] width 79 height 15
click at [1154, 362] on input "Palletized" at bounding box center [1153, 364] width 1 height 12
checkbox input "true"
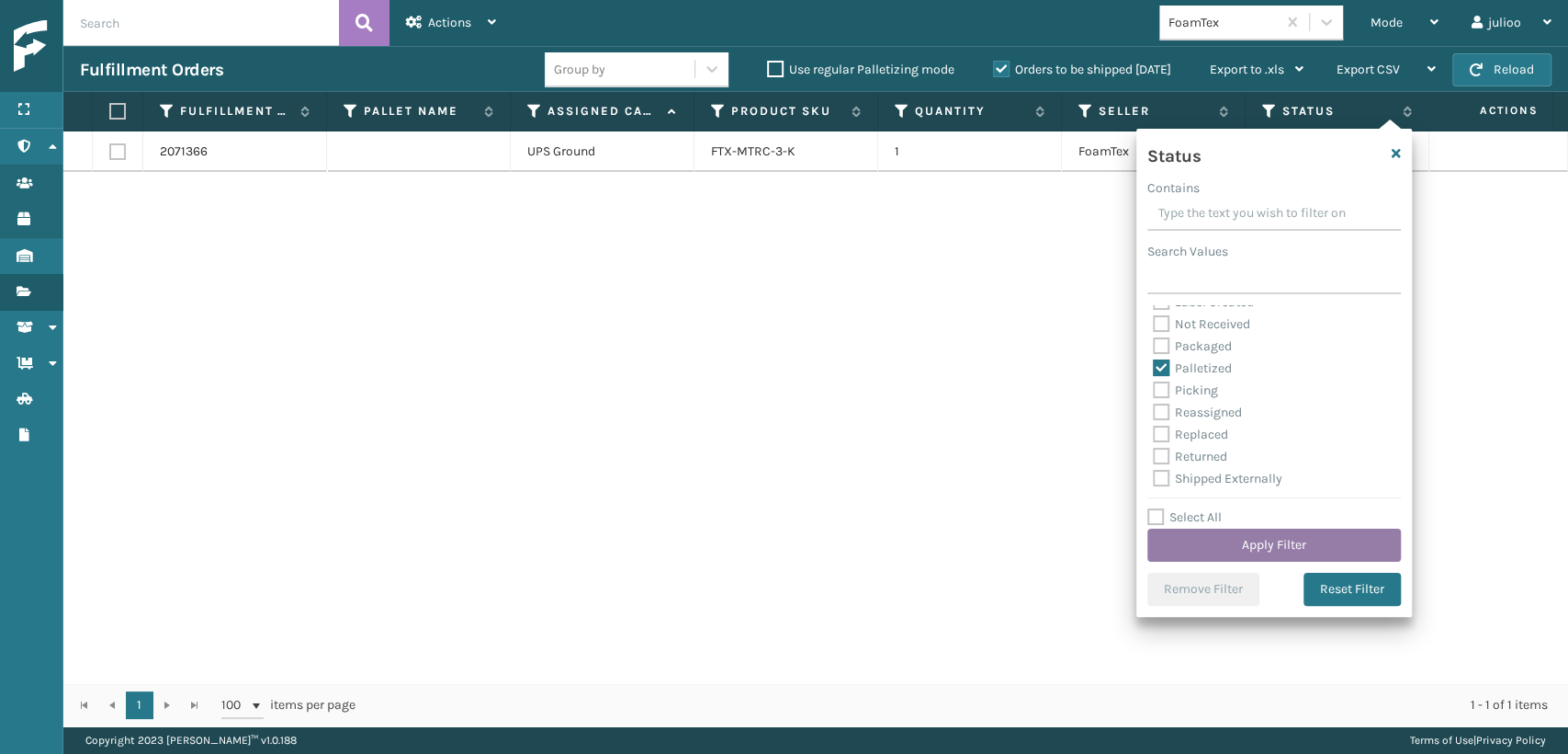
click at [1218, 549] on button "Apply Filter" at bounding box center [1274, 545] width 253 height 33
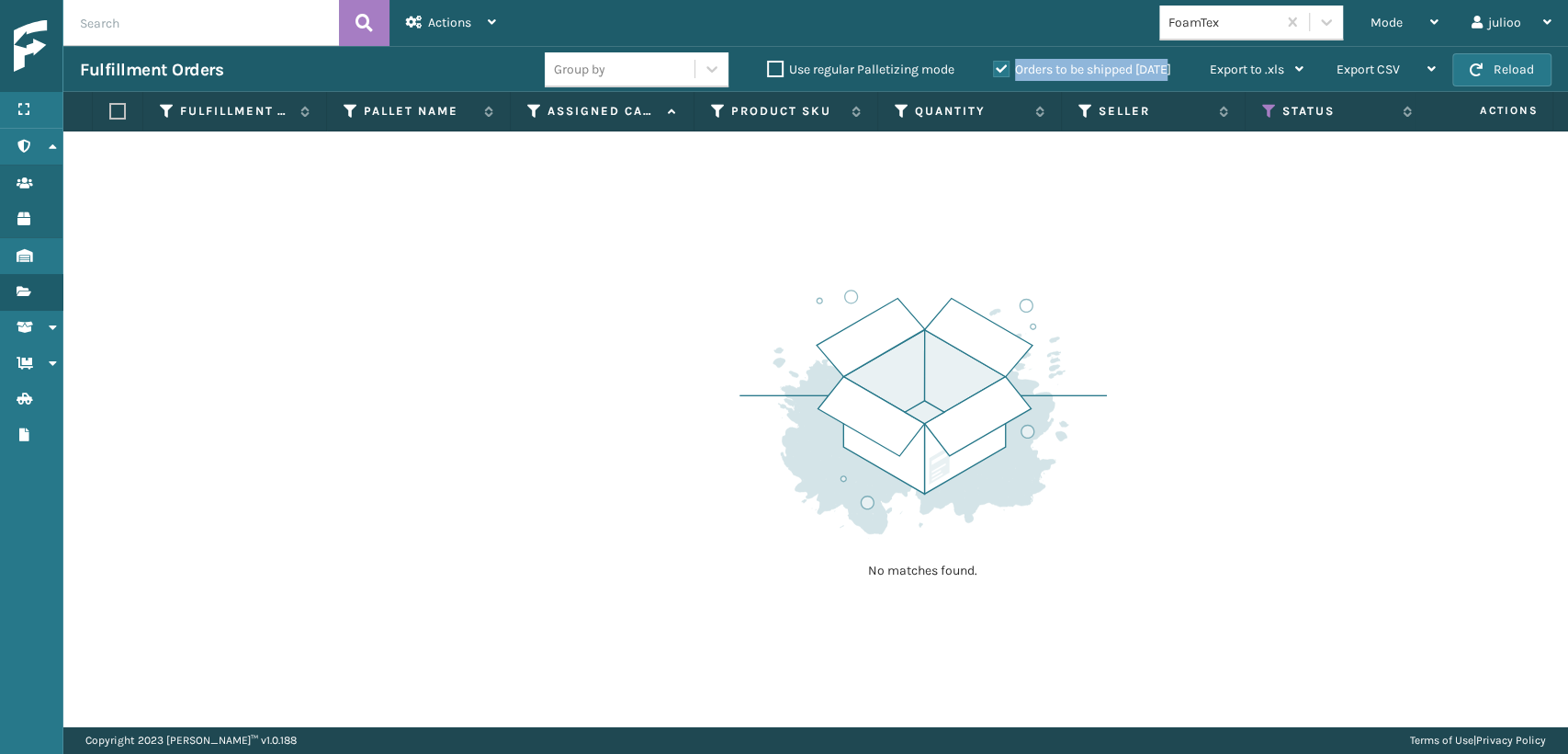
click at [994, 70] on label "Orders to be shipped [DATE]" at bounding box center [1082, 69] width 178 height 15
click at [999, 67] on label "Orders to be shipped [DATE]" at bounding box center [1082, 69] width 178 height 15
click at [994, 67] on input "Orders to be shipped [DATE]" at bounding box center [993, 65] width 1 height 12
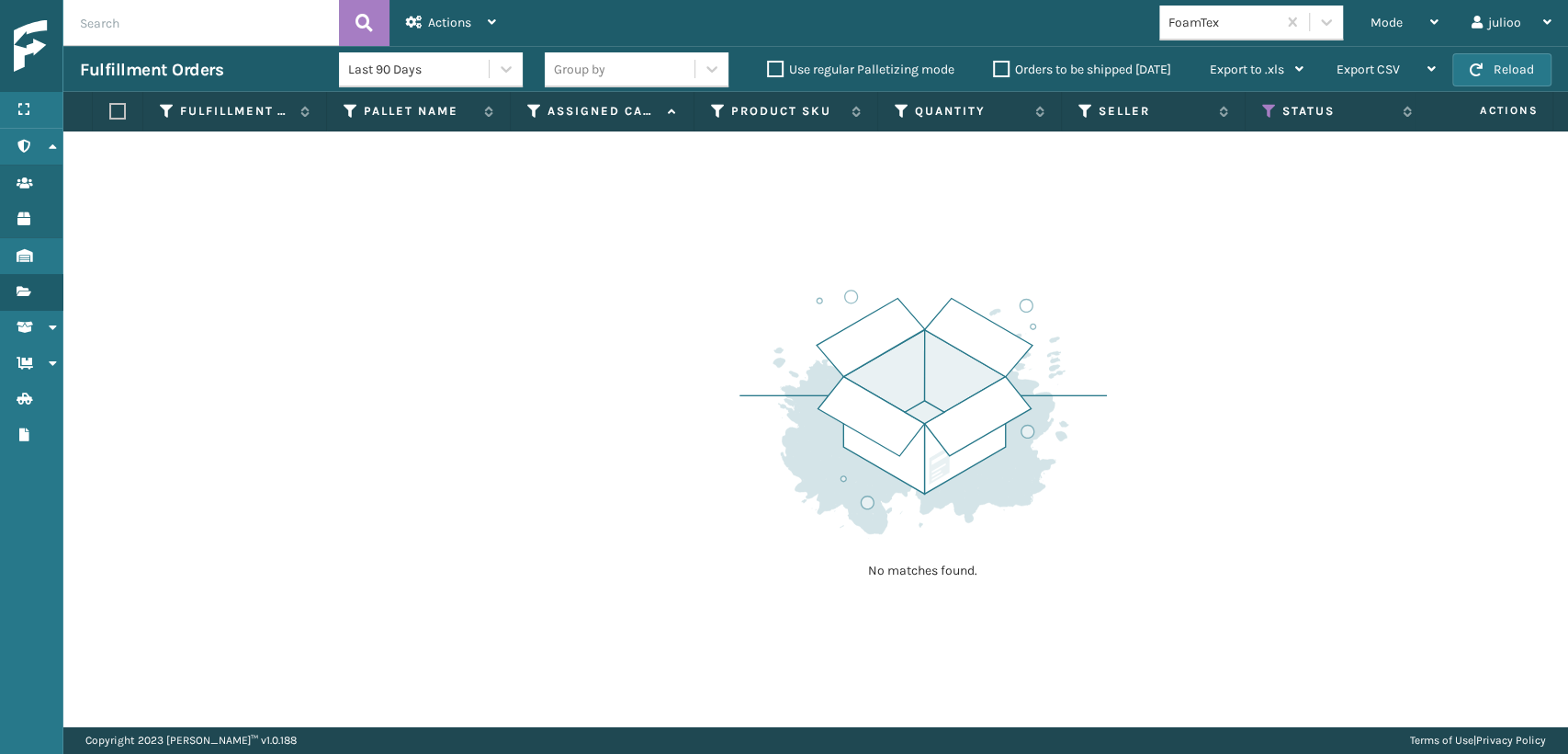
click at [1000, 70] on label "Orders to be shipped [DATE]" at bounding box center [1082, 69] width 178 height 15
click at [994, 70] on input "Orders to be shipped [DATE]" at bounding box center [993, 65] width 1 height 12
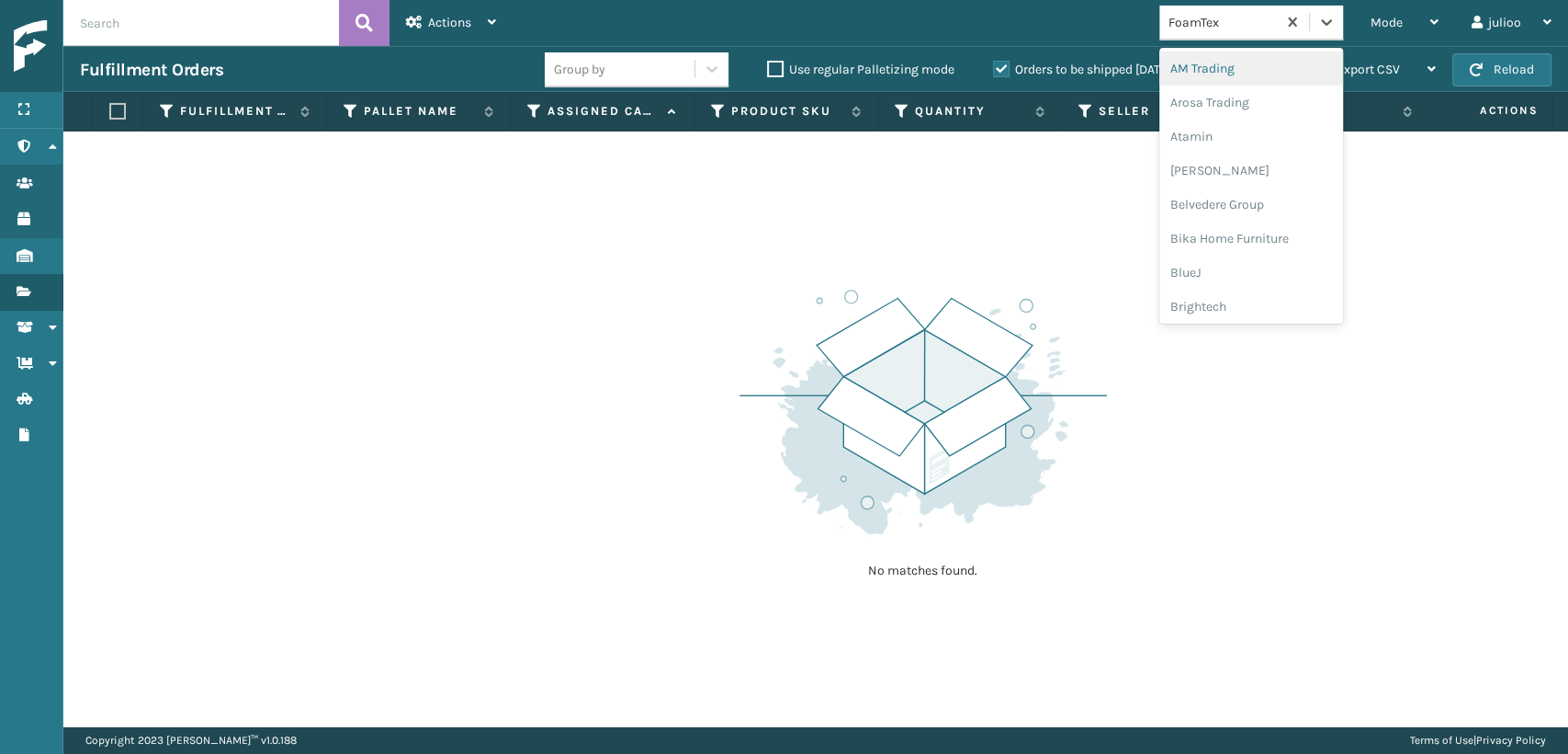
click at [1230, 24] on div "FoamTex" at bounding box center [1223, 23] width 109 height 19
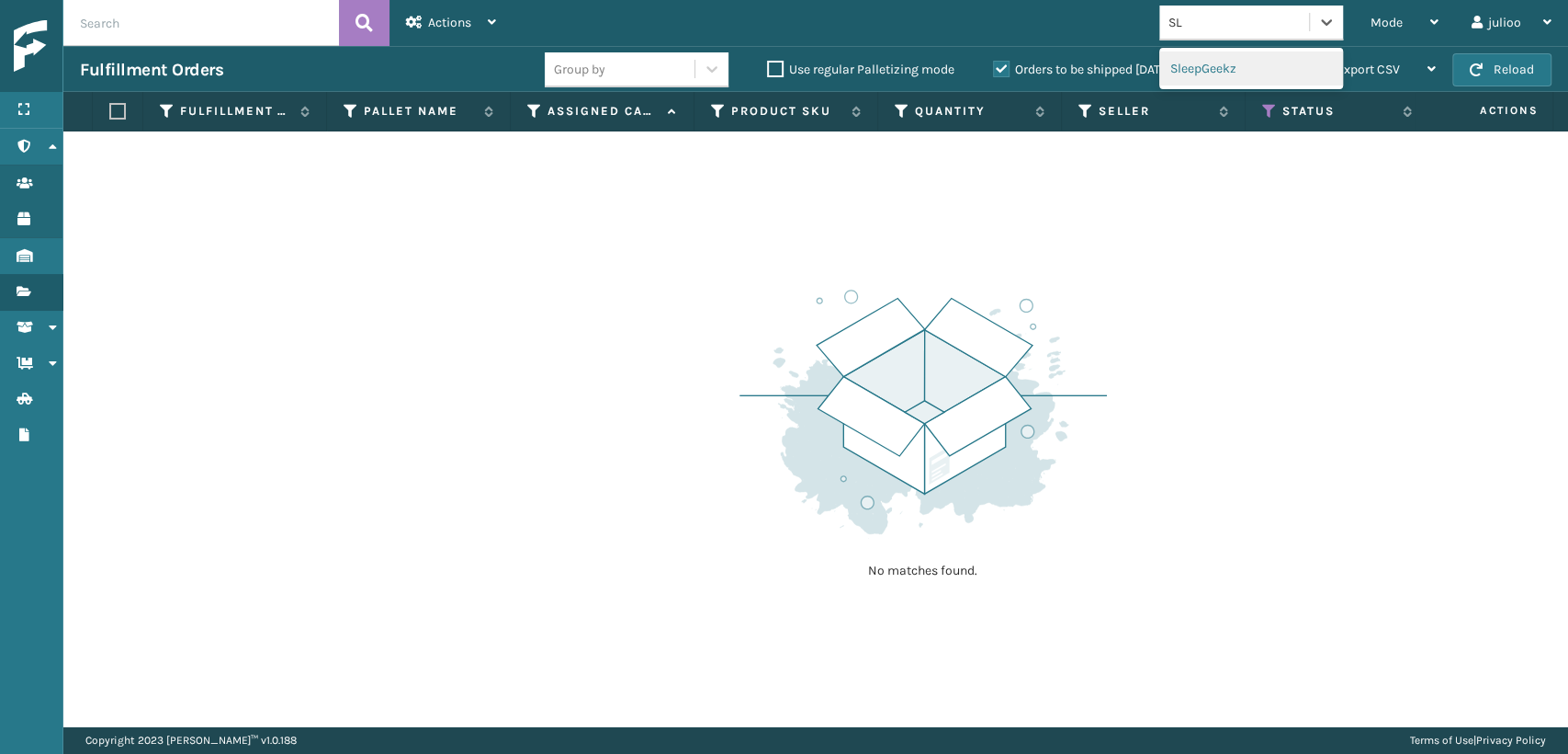
type input "S"
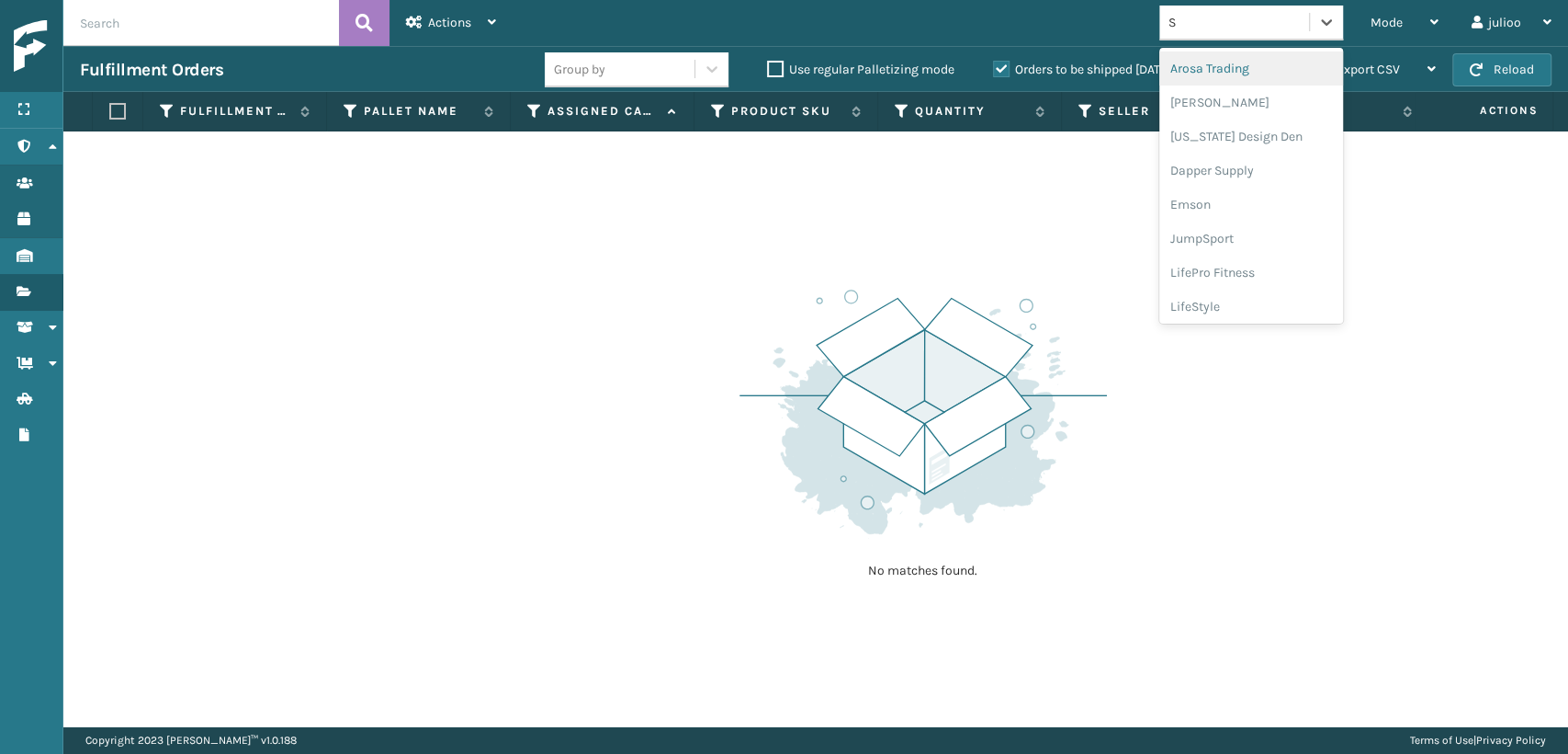
click at [1195, 66] on div "Arosa Trading" at bounding box center [1250, 69] width 184 height 34
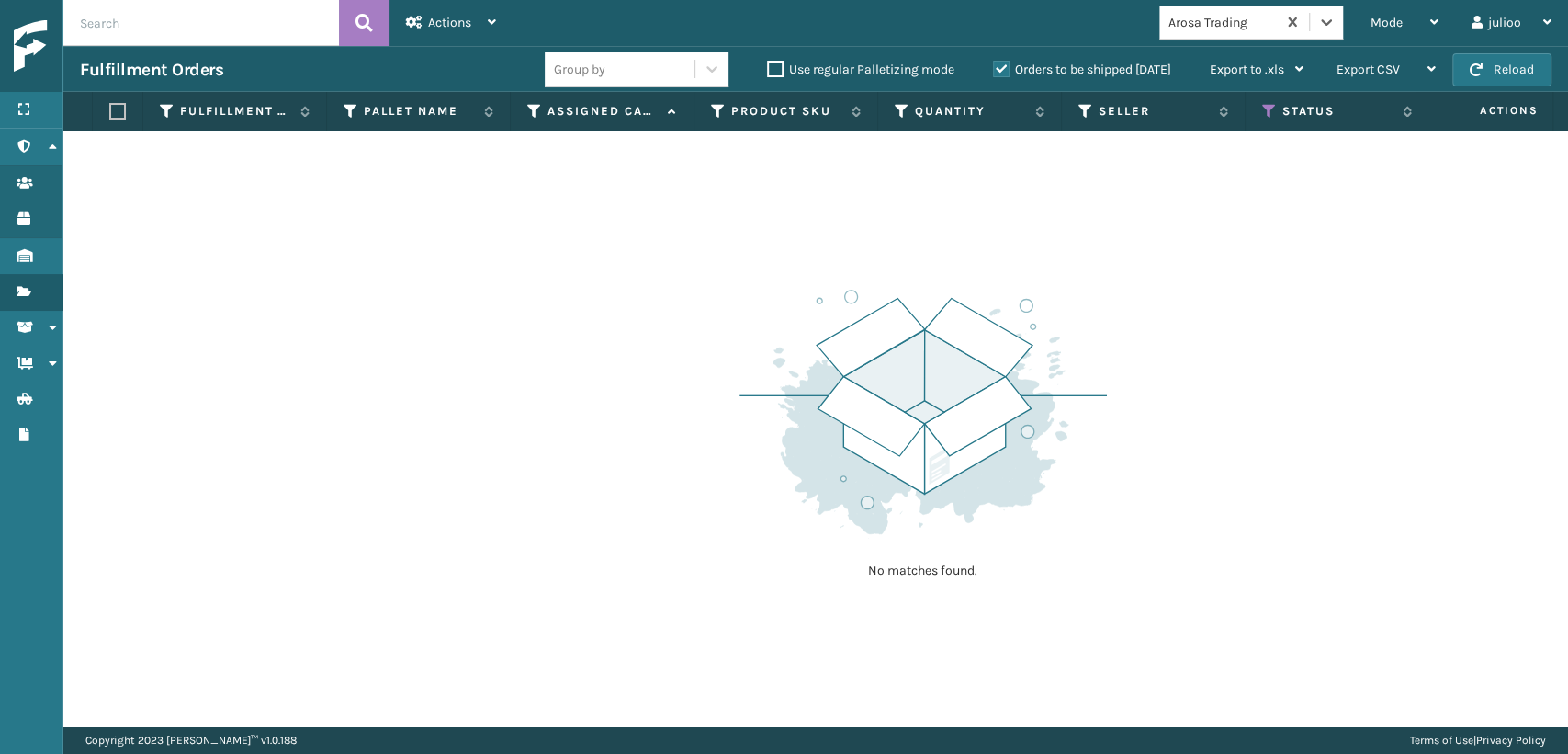
click at [1252, 20] on div "Arosa Trading" at bounding box center [1223, 23] width 109 height 19
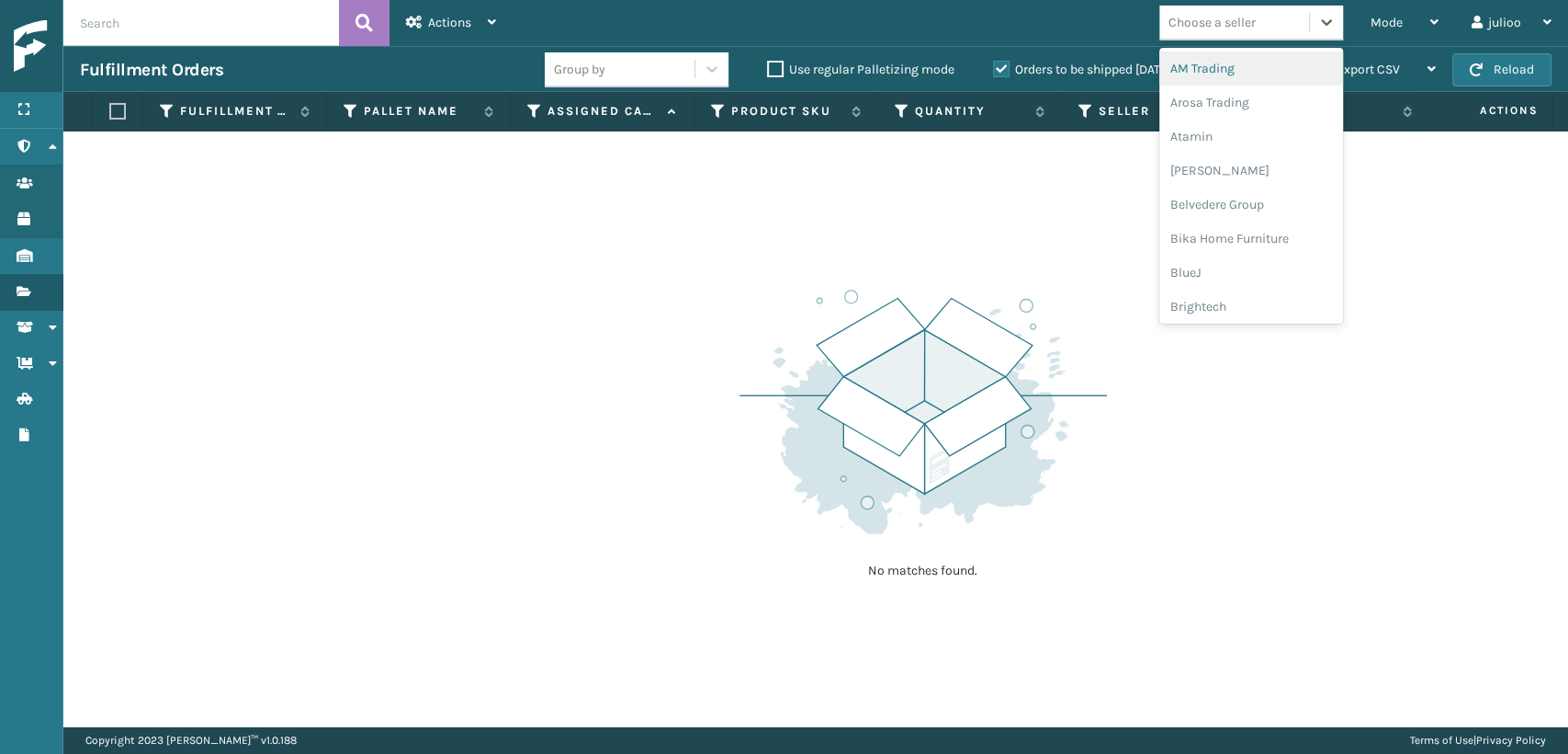
click at [1273, 17] on div "Choose a seller" at bounding box center [1233, 23] width 149 height 30
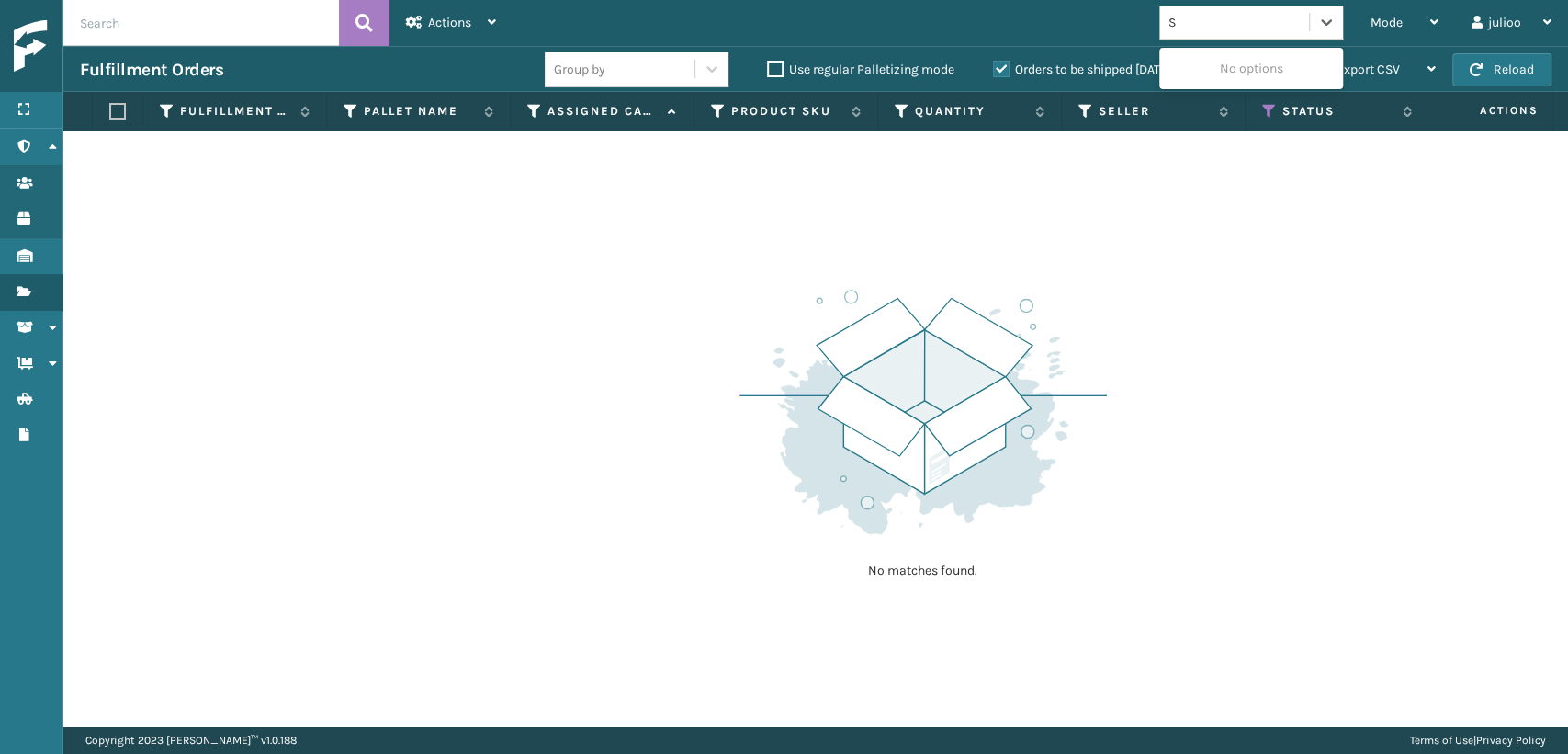
type input "SL"
click at [1242, 68] on div "SleepGeekz" at bounding box center [1250, 69] width 184 height 34
click at [996, 66] on label "Orders to be shipped [DATE]" at bounding box center [1082, 69] width 178 height 15
click at [994, 66] on input "Orders to be shipped [DATE]" at bounding box center [993, 65] width 1 height 12
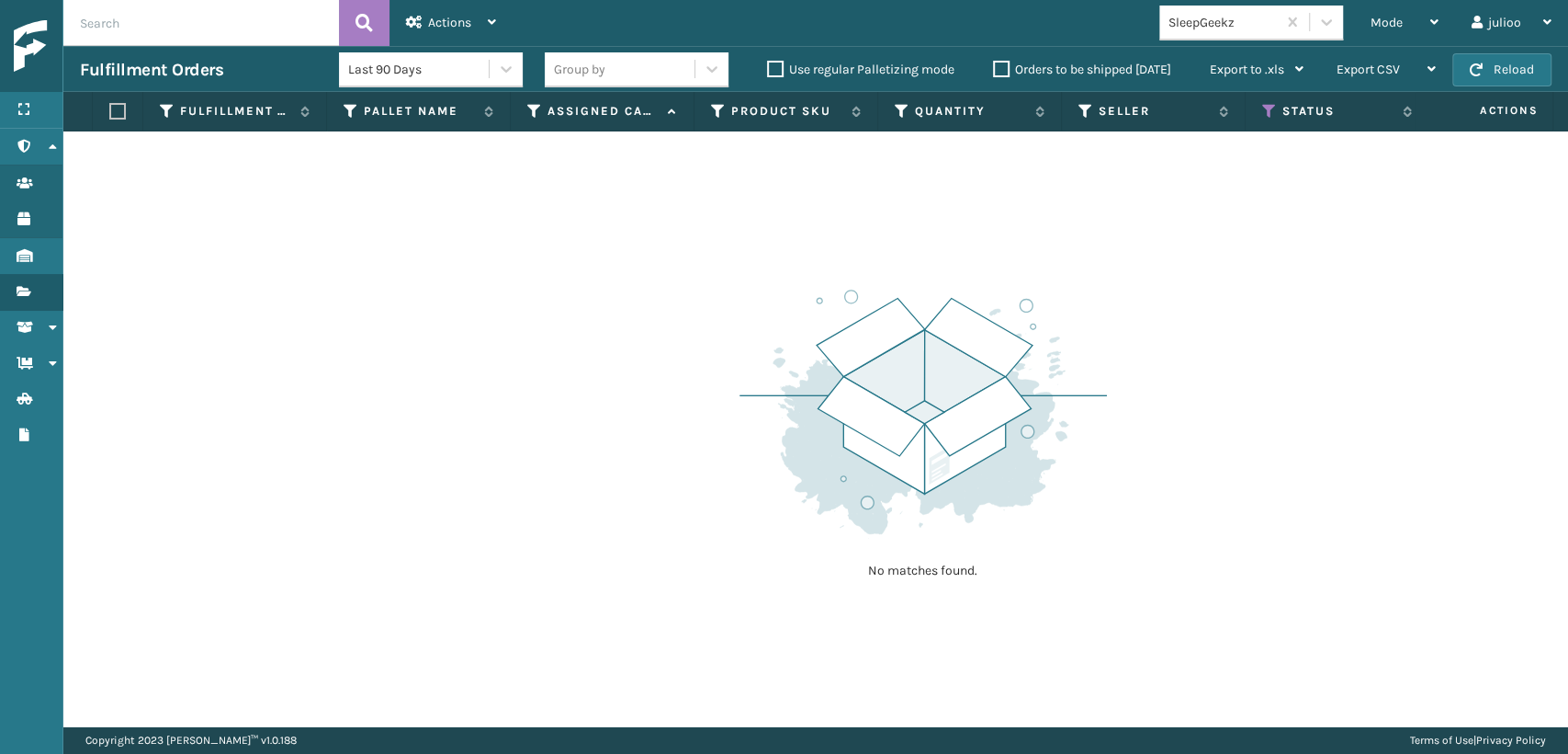
click at [998, 68] on label "Orders to be shipped [DATE]" at bounding box center [1082, 69] width 178 height 15
click at [994, 68] on input "Orders to be shipped [DATE]" at bounding box center [993, 65] width 1 height 12
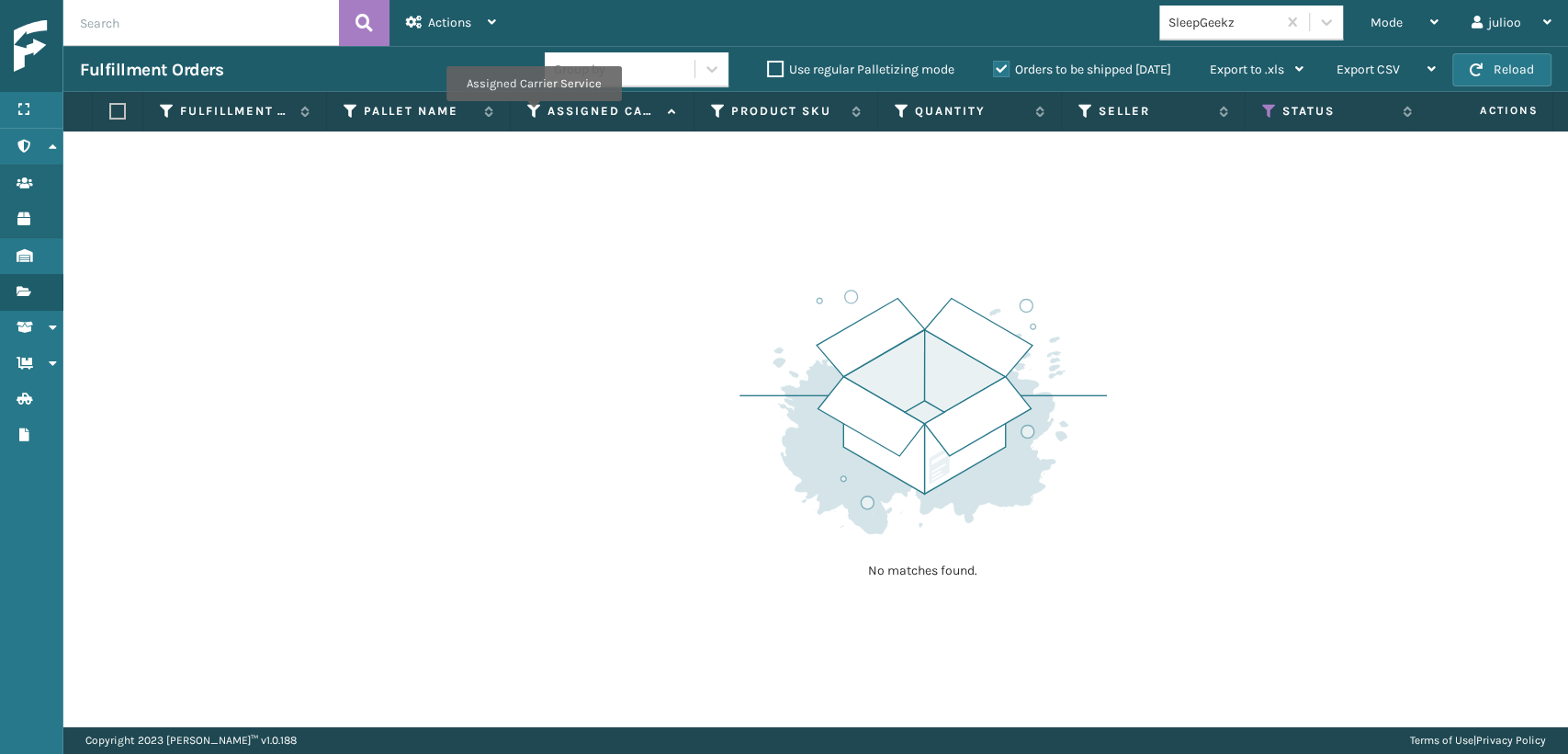
click at [533, 114] on icon at bounding box center [534, 110] width 14 height 16
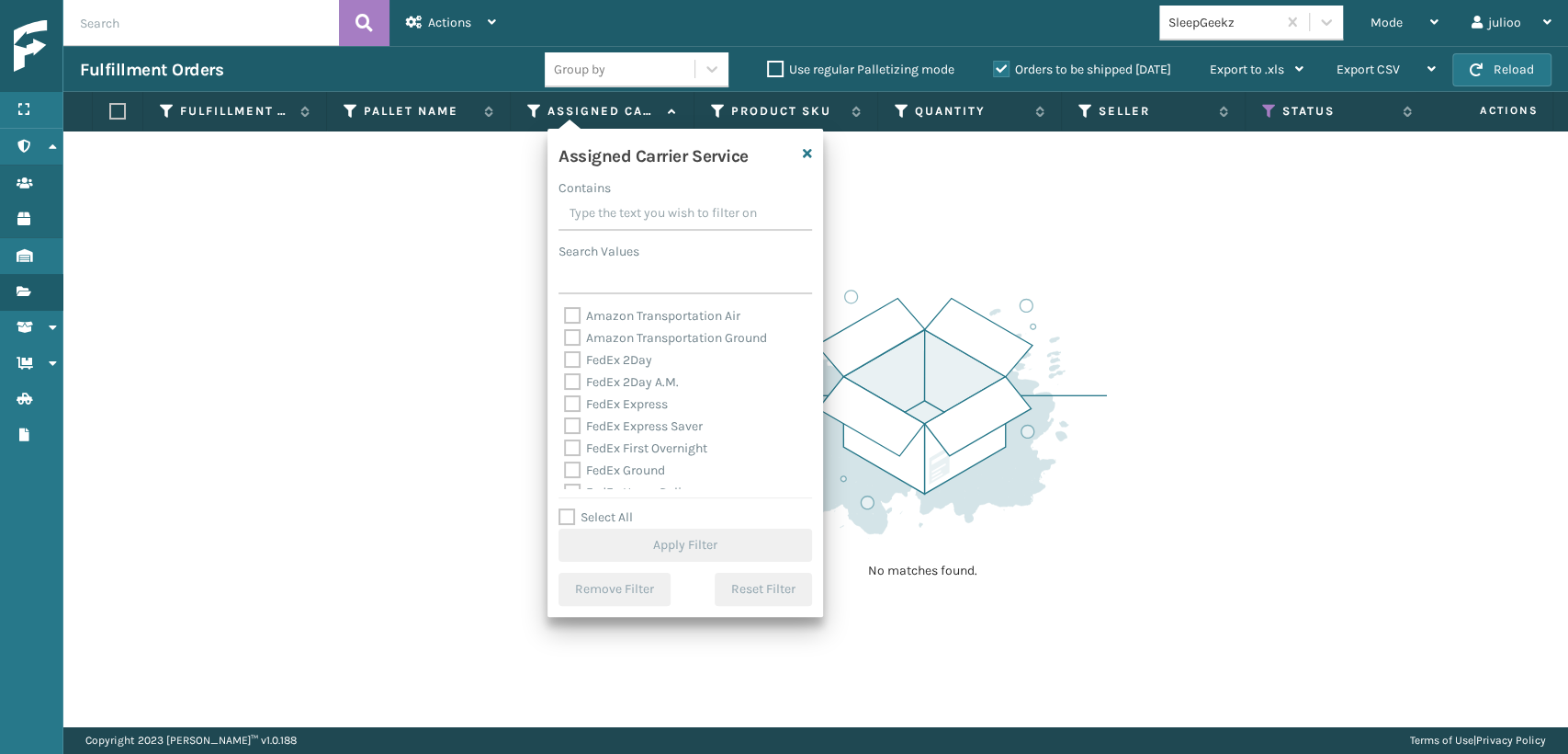
click at [591, 431] on label "FedEx Express Saver" at bounding box center [634, 426] width 139 height 15
click at [565, 427] on input "FedEx Express Saver" at bounding box center [564, 421] width 1 height 12
checkbox input "true"
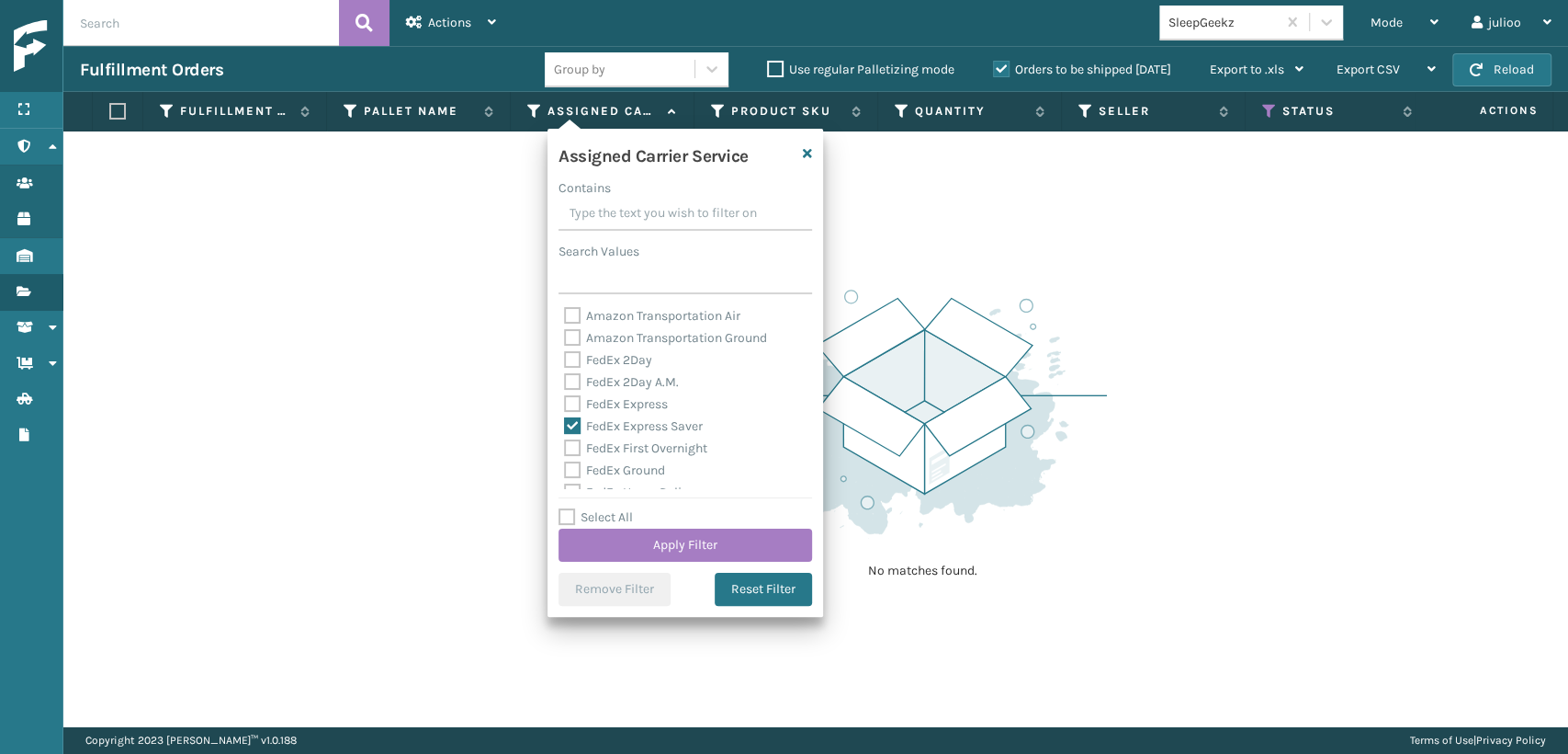
click at [590, 397] on label "FedEx Express" at bounding box center [616, 404] width 104 height 15
click at [565, 397] on input "FedEx Express" at bounding box center [564, 399] width 1 height 12
checkbox input "true"
drag, startPoint x: 564, startPoint y: 376, endPoint x: 578, endPoint y: 385, distance: 16.6
click at [573, 382] on label "FedEx 2Day A.M." at bounding box center [621, 382] width 115 height 15
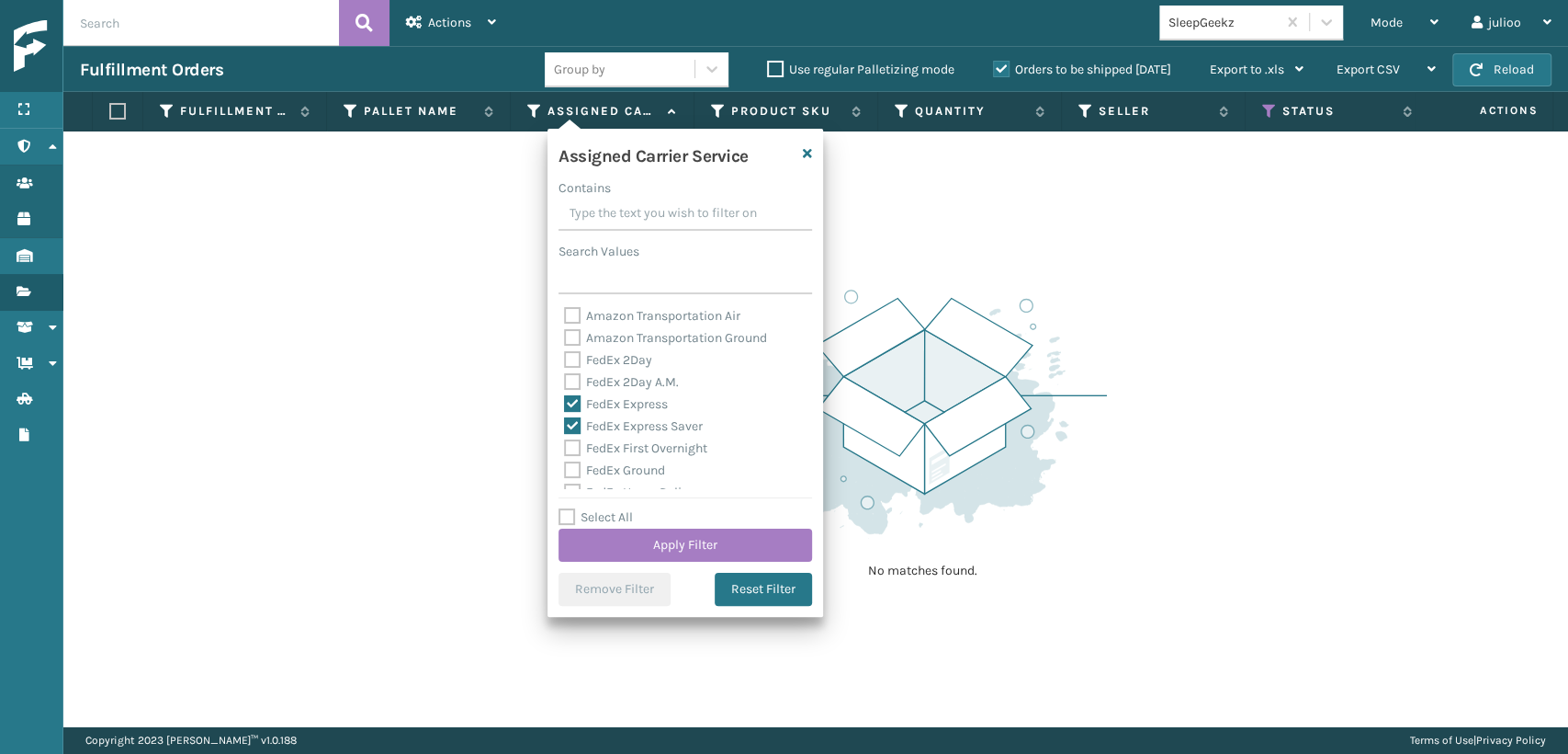
click at [573, 366] on label "FedEx 2Day" at bounding box center [608, 360] width 88 height 15
click at [565, 361] on input "FedEx 2Day" at bounding box center [564, 355] width 1 height 12
checkbox input "true"
click at [567, 385] on label "FedEx 2Day A.M." at bounding box center [621, 382] width 115 height 15
click at [565, 384] on input "FedEx 2Day A.M." at bounding box center [564, 377] width 1 height 12
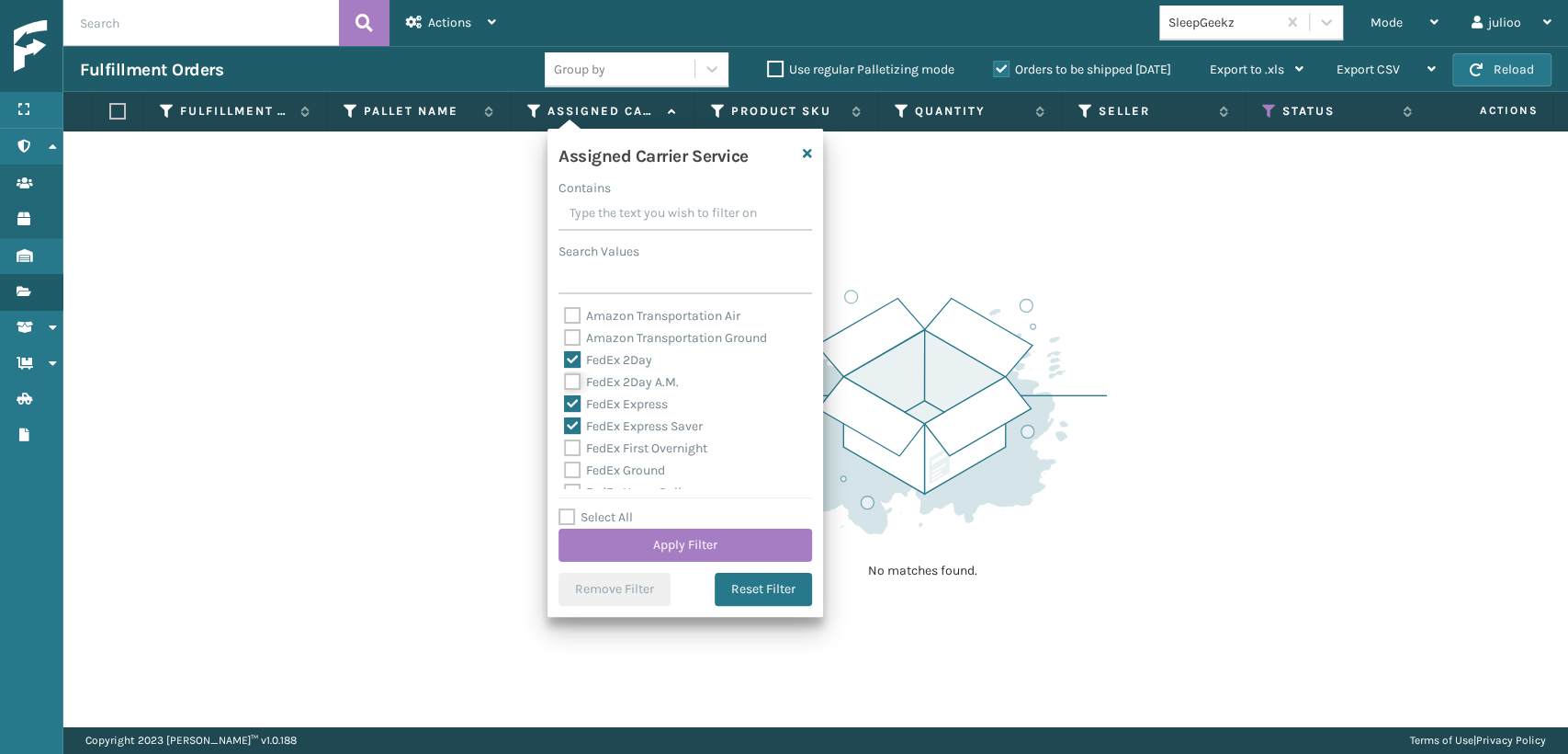
checkbox input "true"
drag, startPoint x: 571, startPoint y: 443, endPoint x: 579, endPoint y: 446, distance: 8.5
click at [574, 443] on label "FedEx First Overnight" at bounding box center [636, 447] width 144 height 15
click at [565, 443] on input "FedEx First Overnight" at bounding box center [564, 444] width 1 height 12
checkbox input "true"
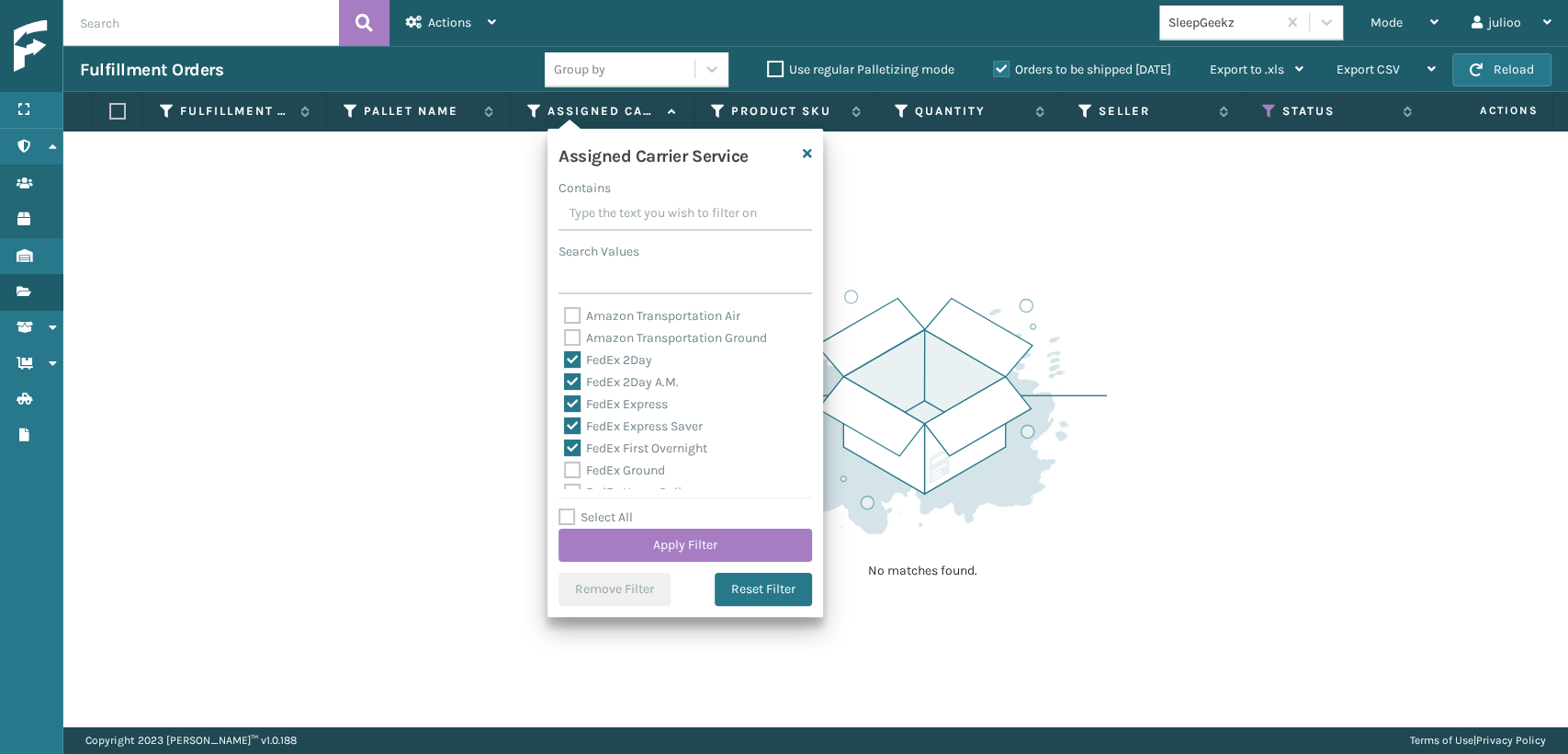
click at [579, 470] on label "FedEx Ground" at bounding box center [615, 470] width 101 height 15
click at [575, 430] on label "FedEx SmartPost" at bounding box center [624, 434] width 120 height 15
click at [565, 430] on input "FedEx SmartPost" at bounding box center [564, 429] width 1 height 12
checkbox input "true"
click at [574, 411] on label "FedEx Priority Overnight" at bounding box center [644, 412] width 160 height 15
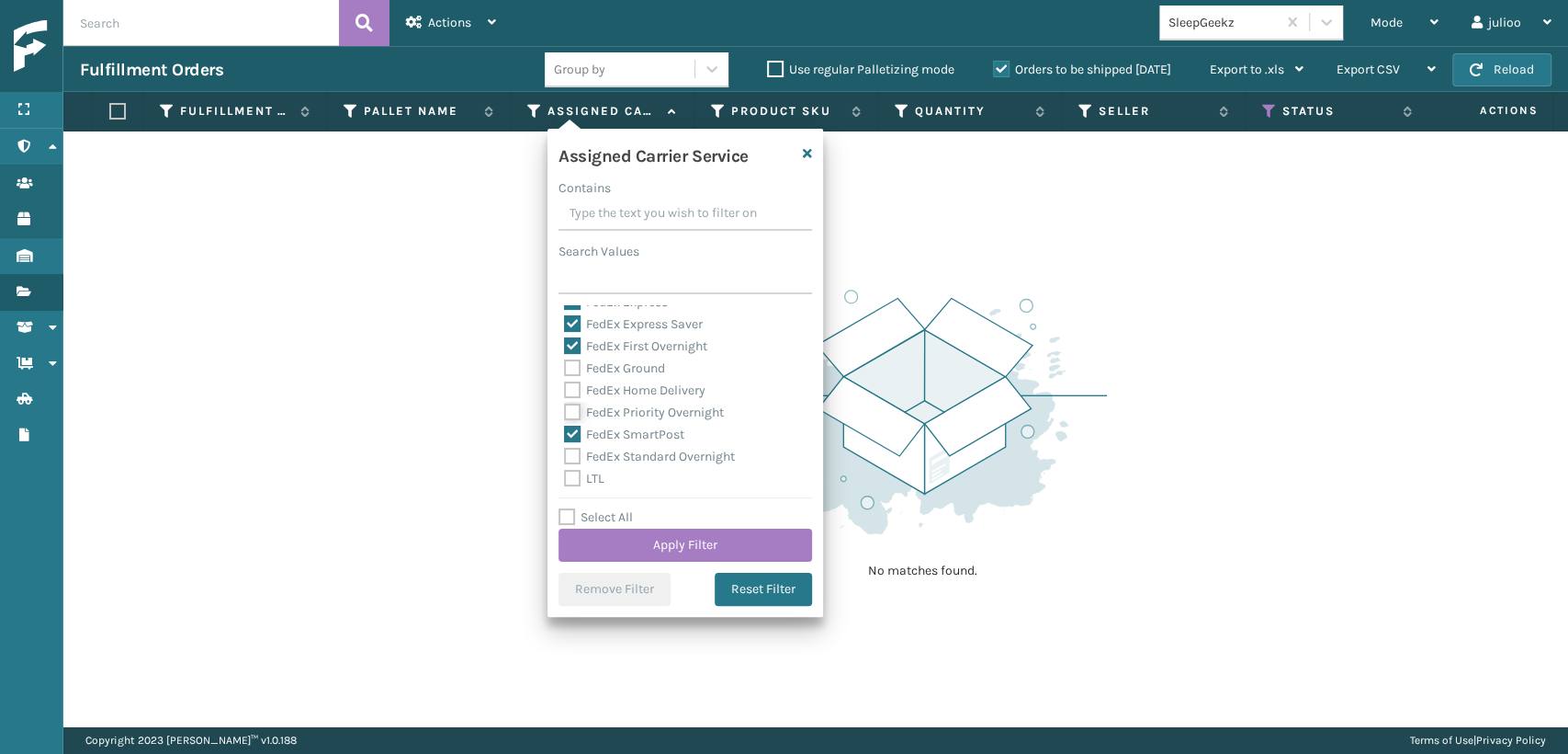
click at [565, 411] on input "FedEx Priority Overnight" at bounding box center [564, 407] width 1 height 12
checkbox input "true"
click at [573, 392] on label "FedEx Home Delivery" at bounding box center [635, 390] width 142 height 15
click at [565, 391] on input "FedEx Home Delivery" at bounding box center [564, 386] width 1 height 12
checkbox input "true"
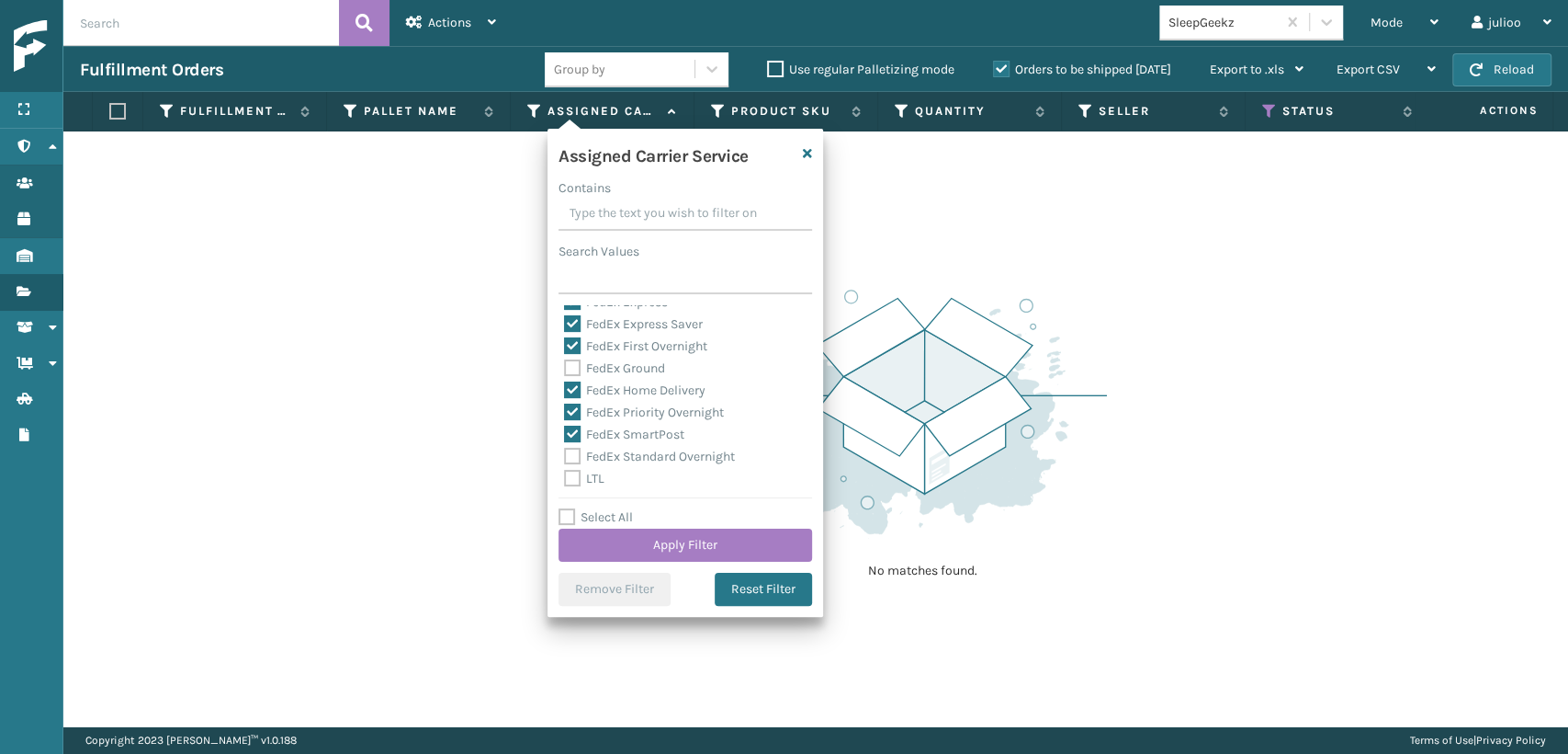
click at [573, 368] on label "FedEx Ground" at bounding box center [615, 367] width 101 height 15
click at [565, 368] on input "FedEx Ground" at bounding box center [564, 364] width 1 height 12
checkbox input "true"
click at [567, 450] on label "FedEx Standard Overnight" at bounding box center [650, 456] width 171 height 15
click at [565, 450] on input "FedEx Standard Overnight" at bounding box center [564, 451] width 1 height 12
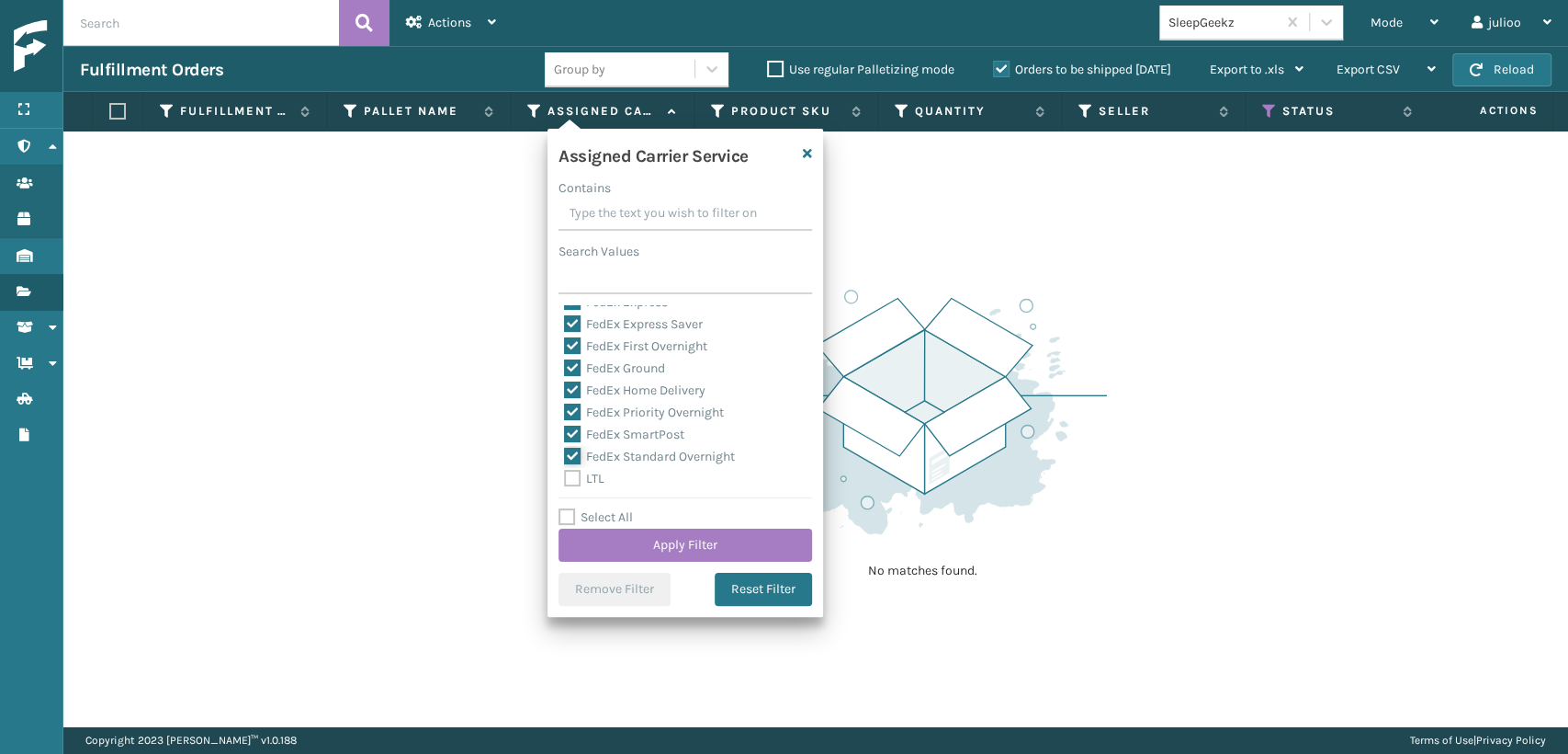
checkbox input "true"
click at [620, 538] on button "Apply Filter" at bounding box center [685, 545] width 253 height 33
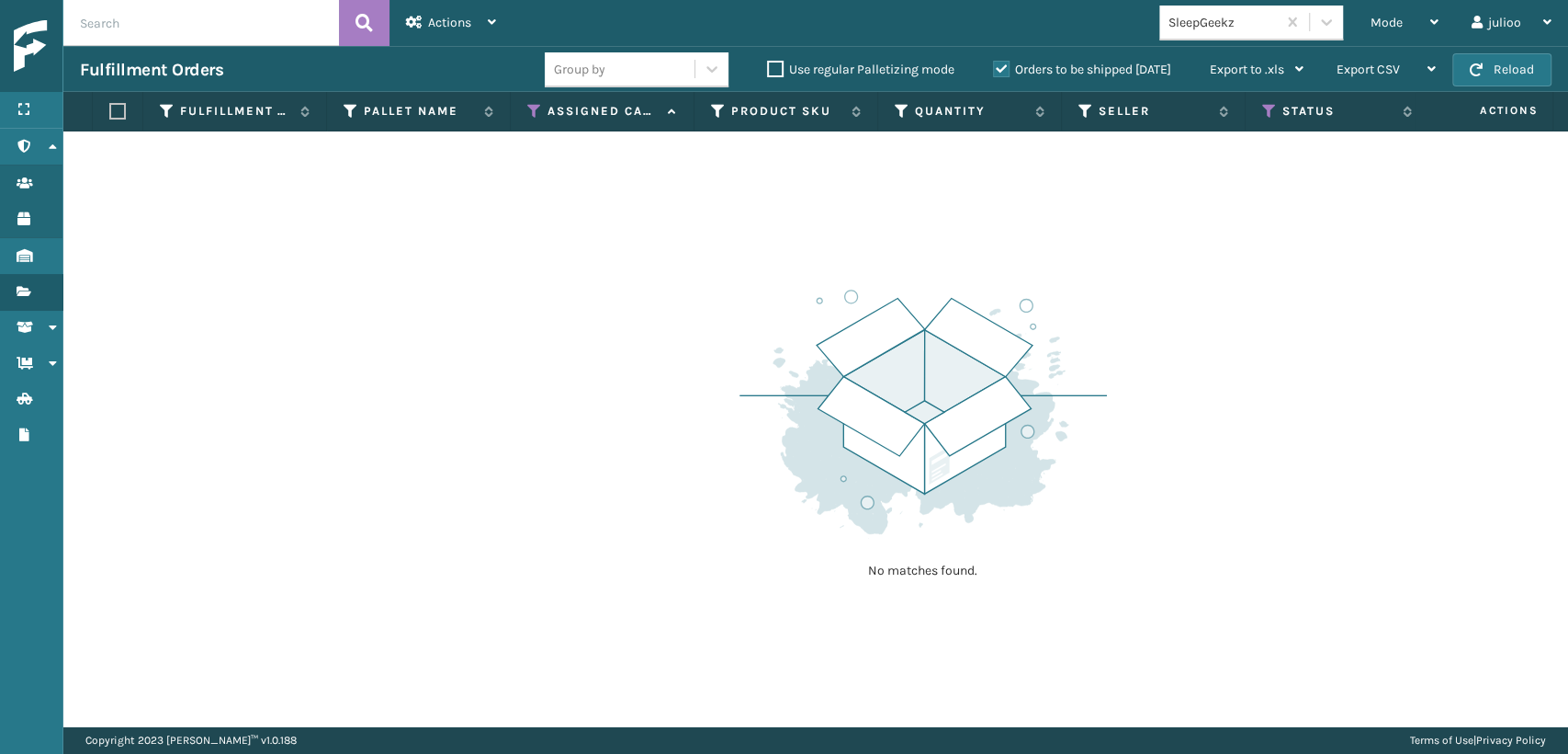
click at [1001, 62] on label "Orders to be shipped [DATE]" at bounding box center [1082, 69] width 178 height 15
click at [994, 61] on input "Orders to be shipped [DATE]" at bounding box center [993, 65] width 1 height 12
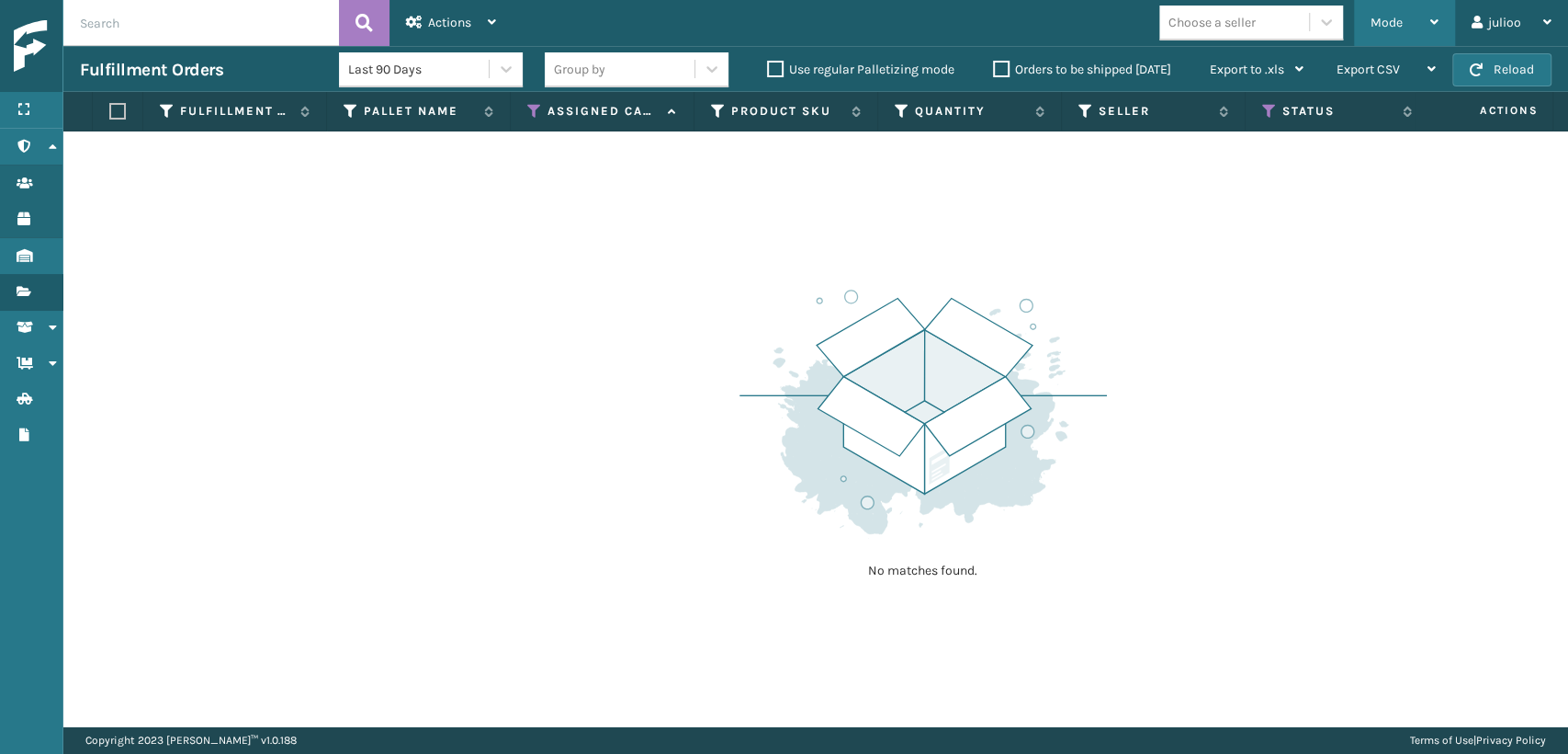
click at [1367, 28] on div "Mode Regular Mode Picking Mode Labeling Mode Exit Scan Mode" at bounding box center [1404, 23] width 101 height 46
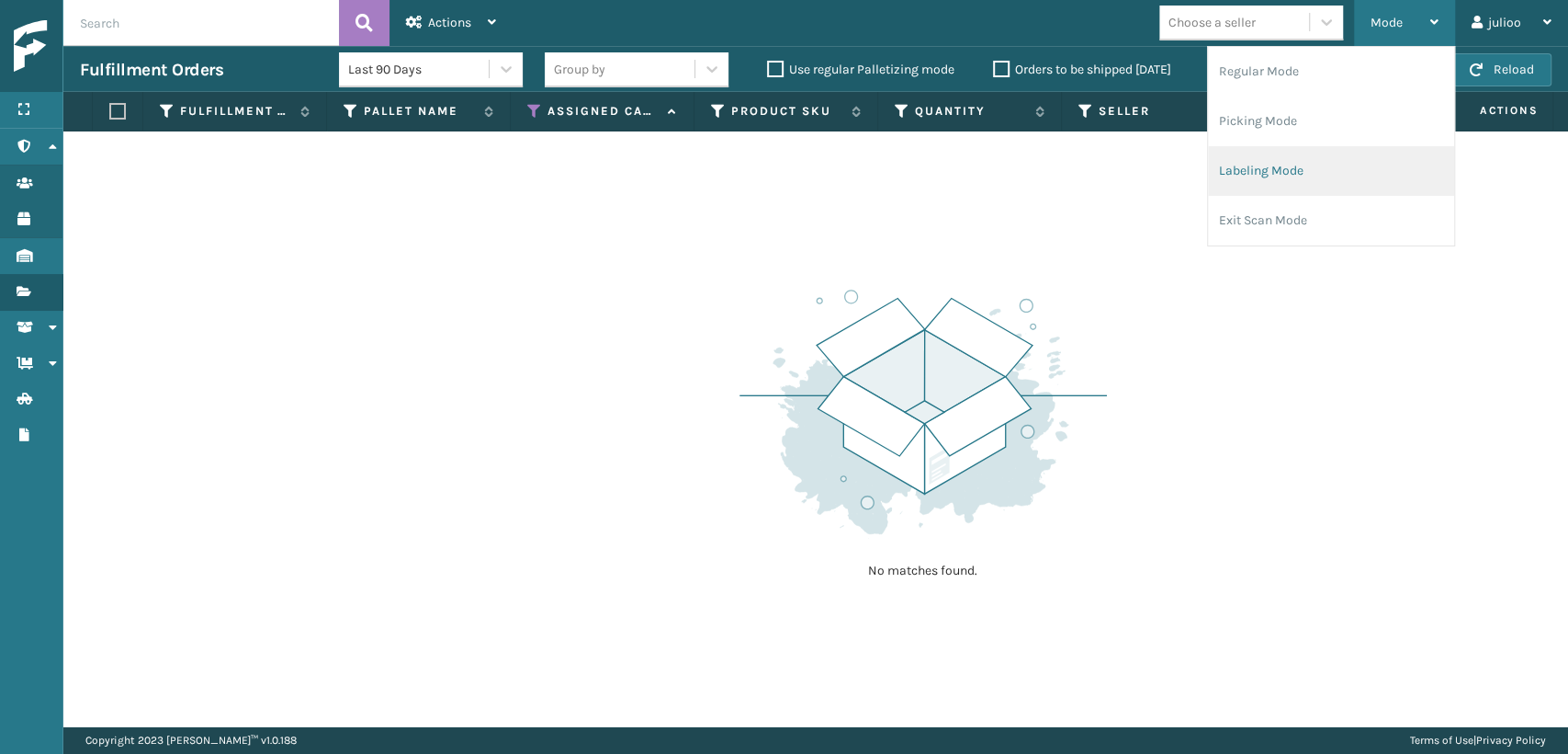
click at [1275, 175] on li "Labeling Mode" at bounding box center [1331, 171] width 246 height 50
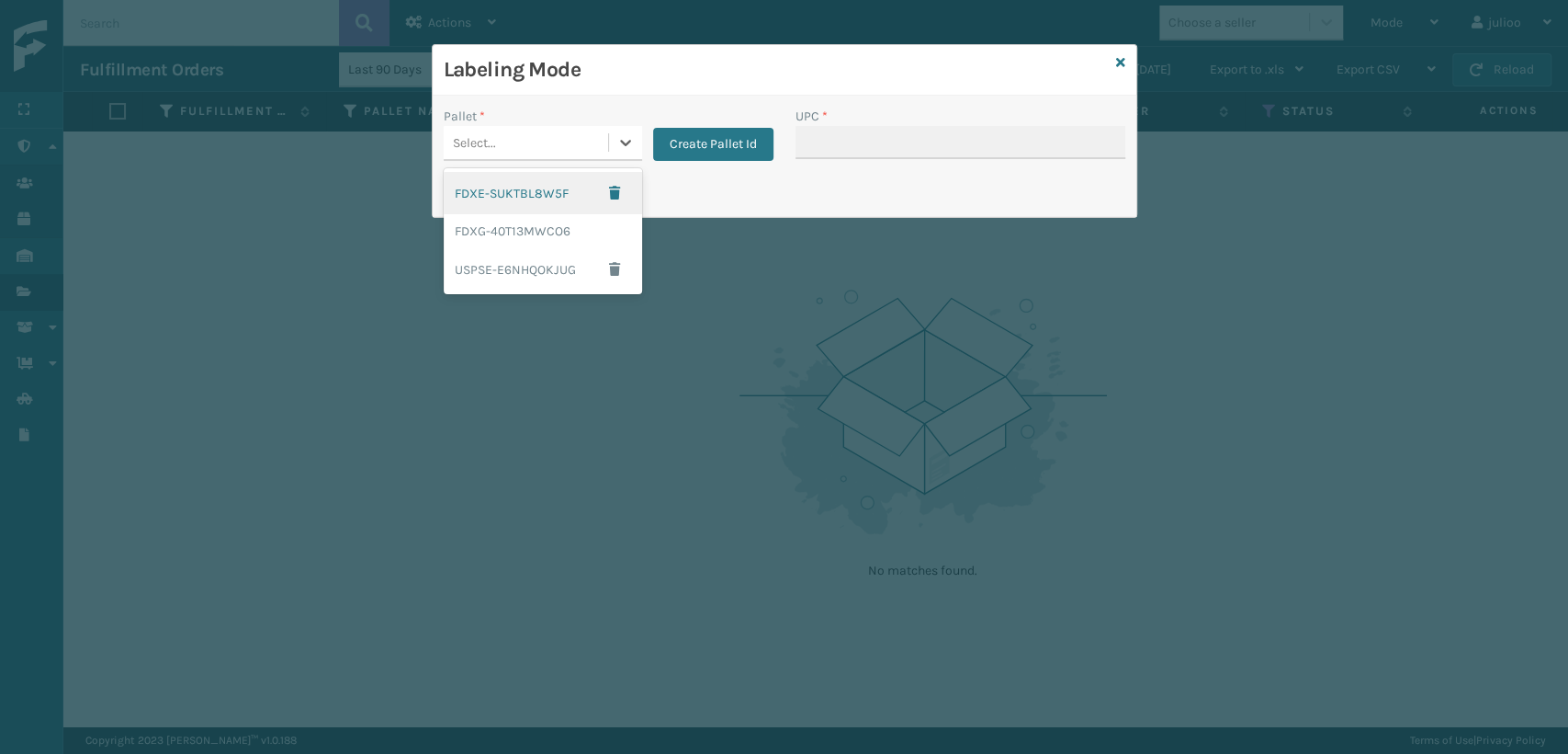
click at [558, 136] on div "Select..." at bounding box center [525, 143] width 165 height 30
drag, startPoint x: 548, startPoint y: 234, endPoint x: 776, endPoint y: 150, distance: 243.0
click at [551, 233] on div "FDXG-40T13MWCO6" at bounding box center [542, 231] width 199 height 34
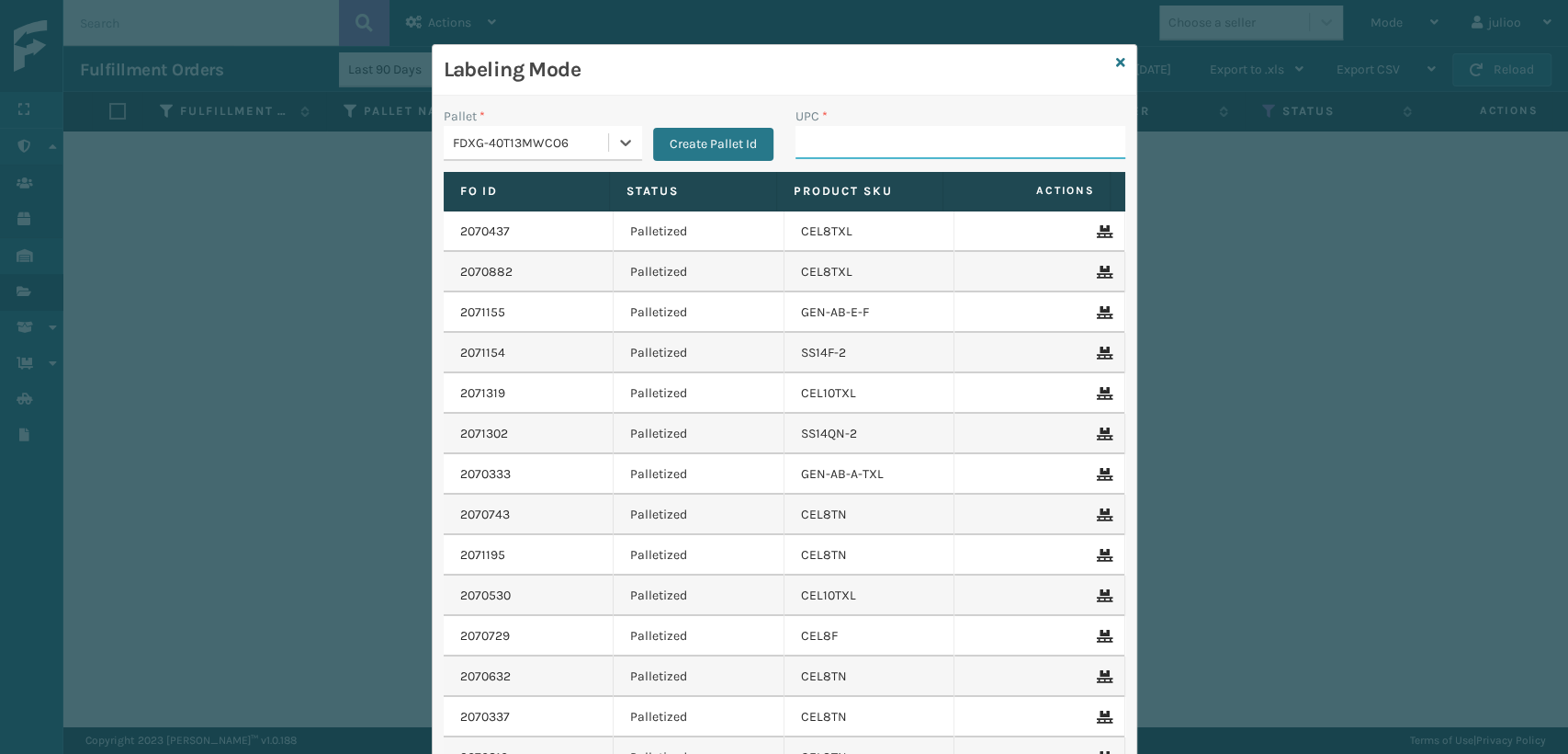
click at [837, 142] on input "UPC *" at bounding box center [960, 142] width 330 height 33
click at [1116, 57] on icon at bounding box center [1121, 63] width 10 height 13
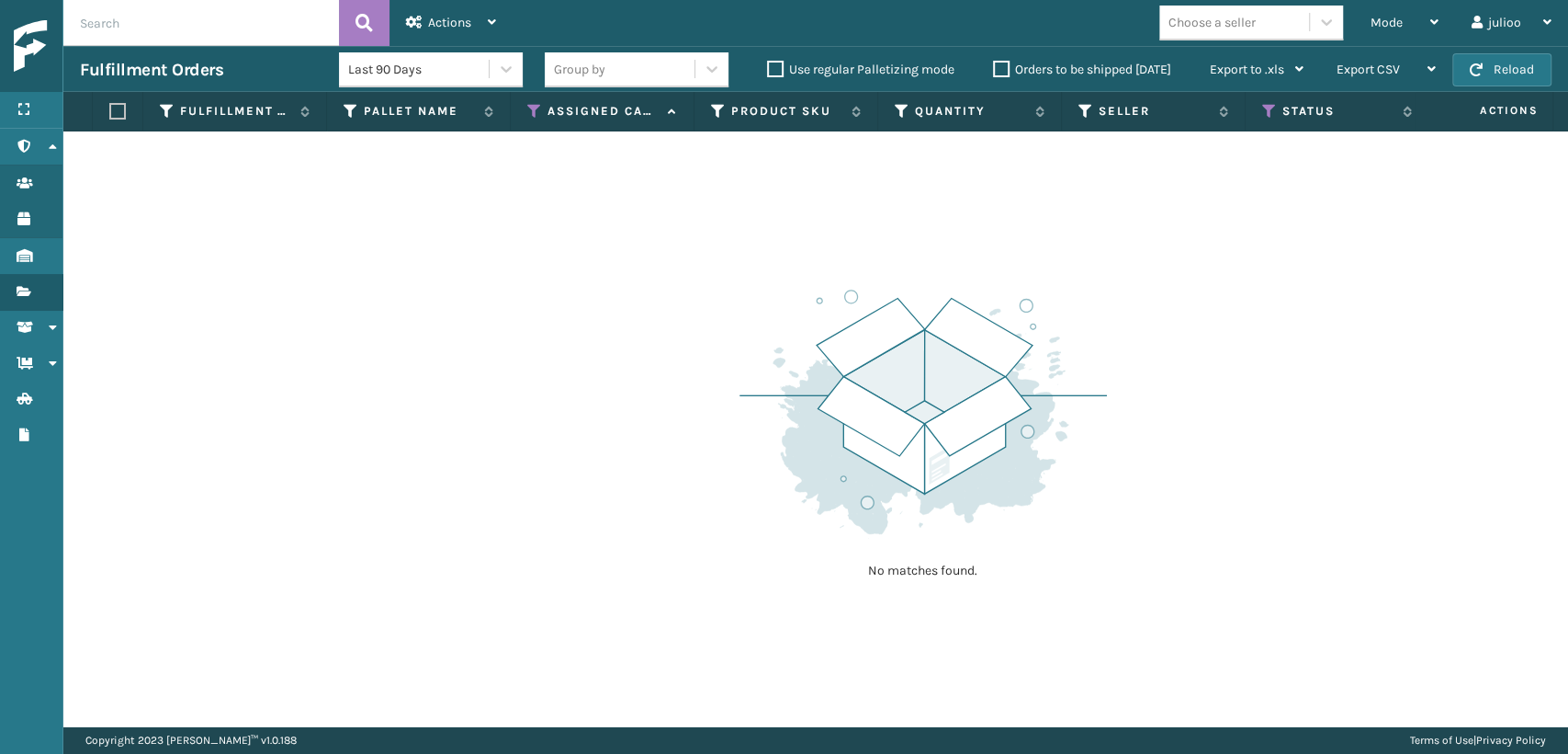
click at [176, 21] on input "text" at bounding box center [202, 23] width 276 height 46
type input "CEL8K"
click at [441, 20] on span "Actions" at bounding box center [449, 22] width 43 height 15
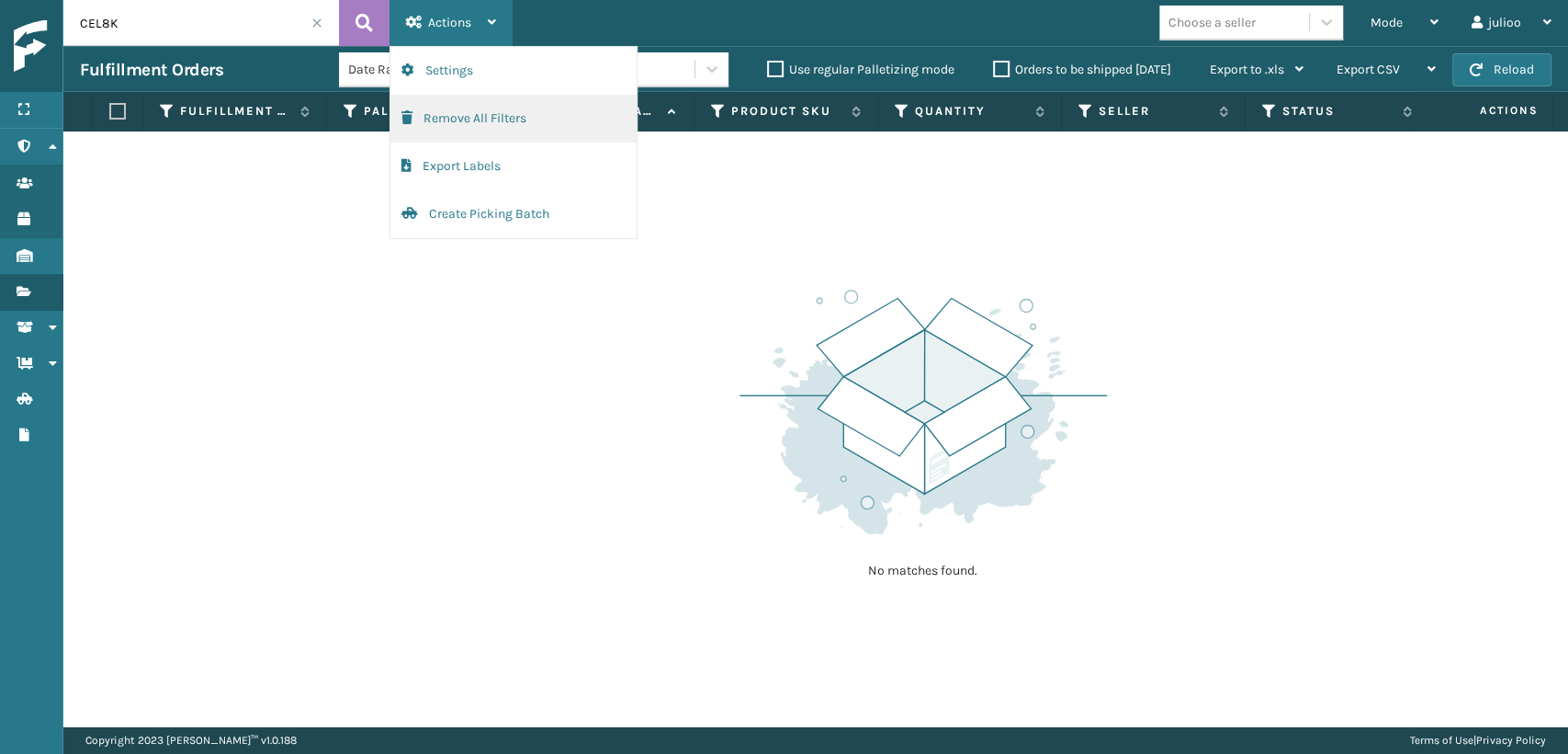
click at [465, 119] on button "Remove All Filters" at bounding box center [513, 118] width 246 height 48
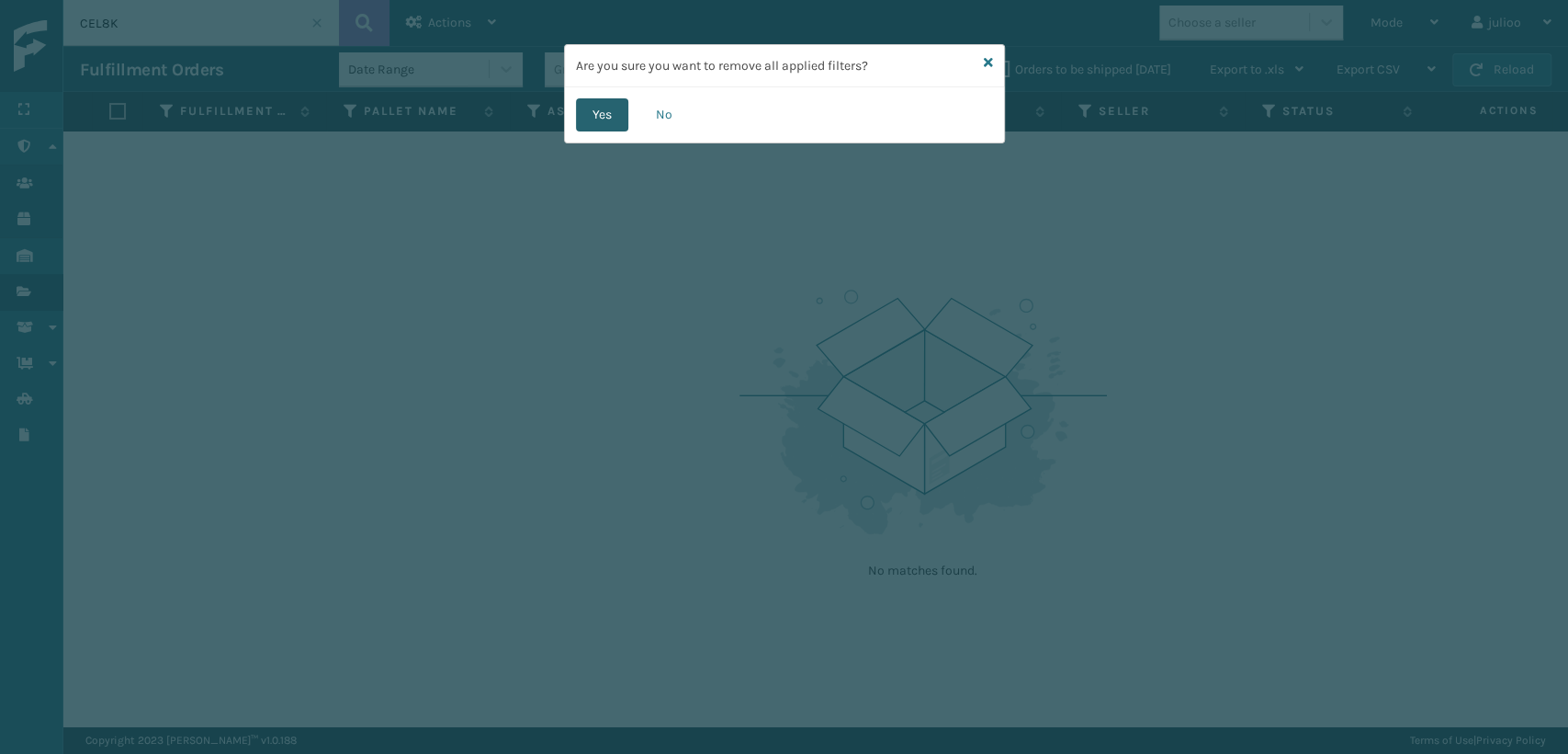
click at [597, 117] on button "Yes" at bounding box center [601, 114] width 52 height 33
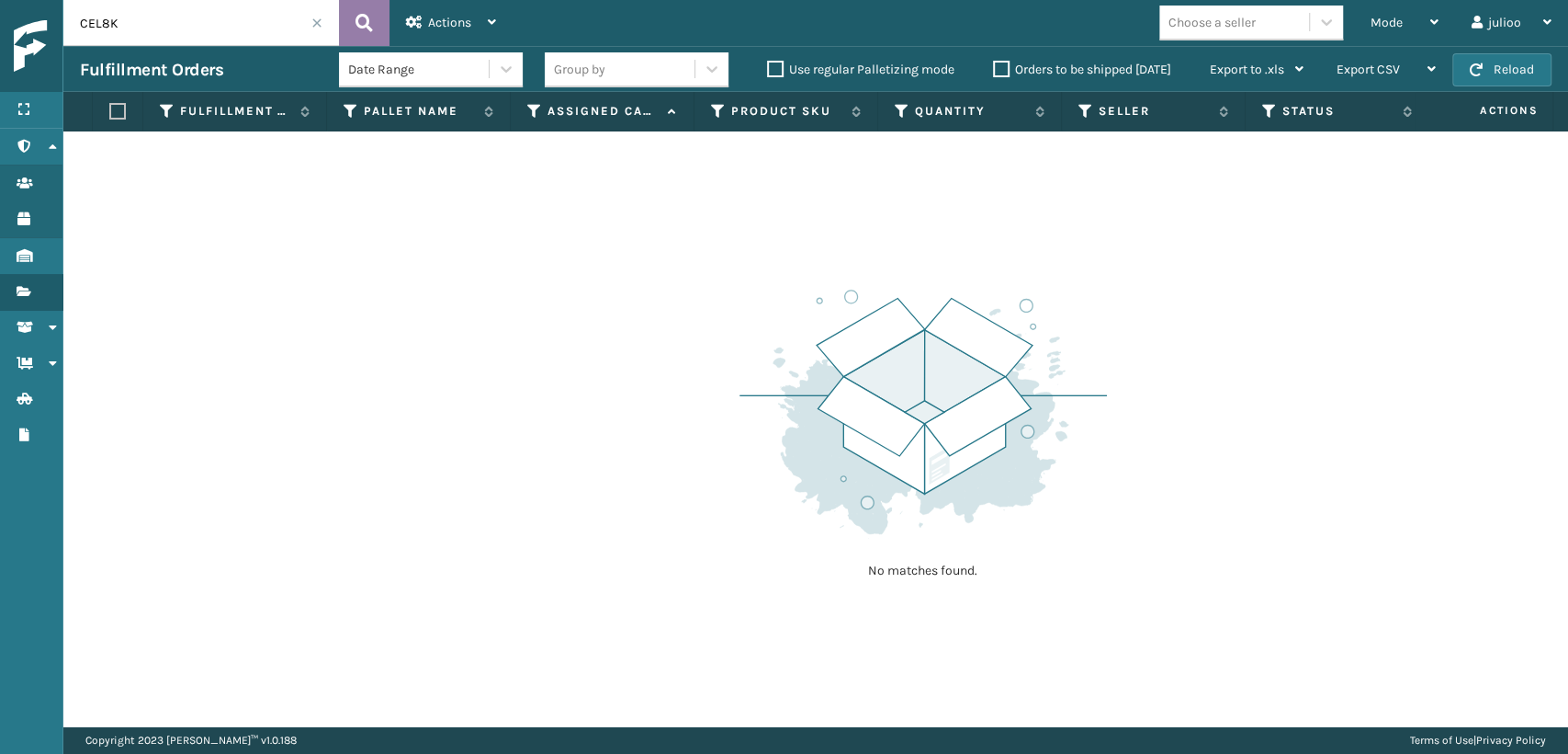
click at [360, 11] on icon at bounding box center [364, 23] width 17 height 28
drag, startPoint x: 197, startPoint y: 44, endPoint x: 167, endPoint y: 43, distance: 30.0
click at [167, 43] on input "CEL8K" at bounding box center [202, 23] width 276 height 46
click at [18, 0] on div "Menu Administration Users Products Inventory Fulfillment Orders Shipment Status…" at bounding box center [784, 0] width 1568 height 0
type input "`"
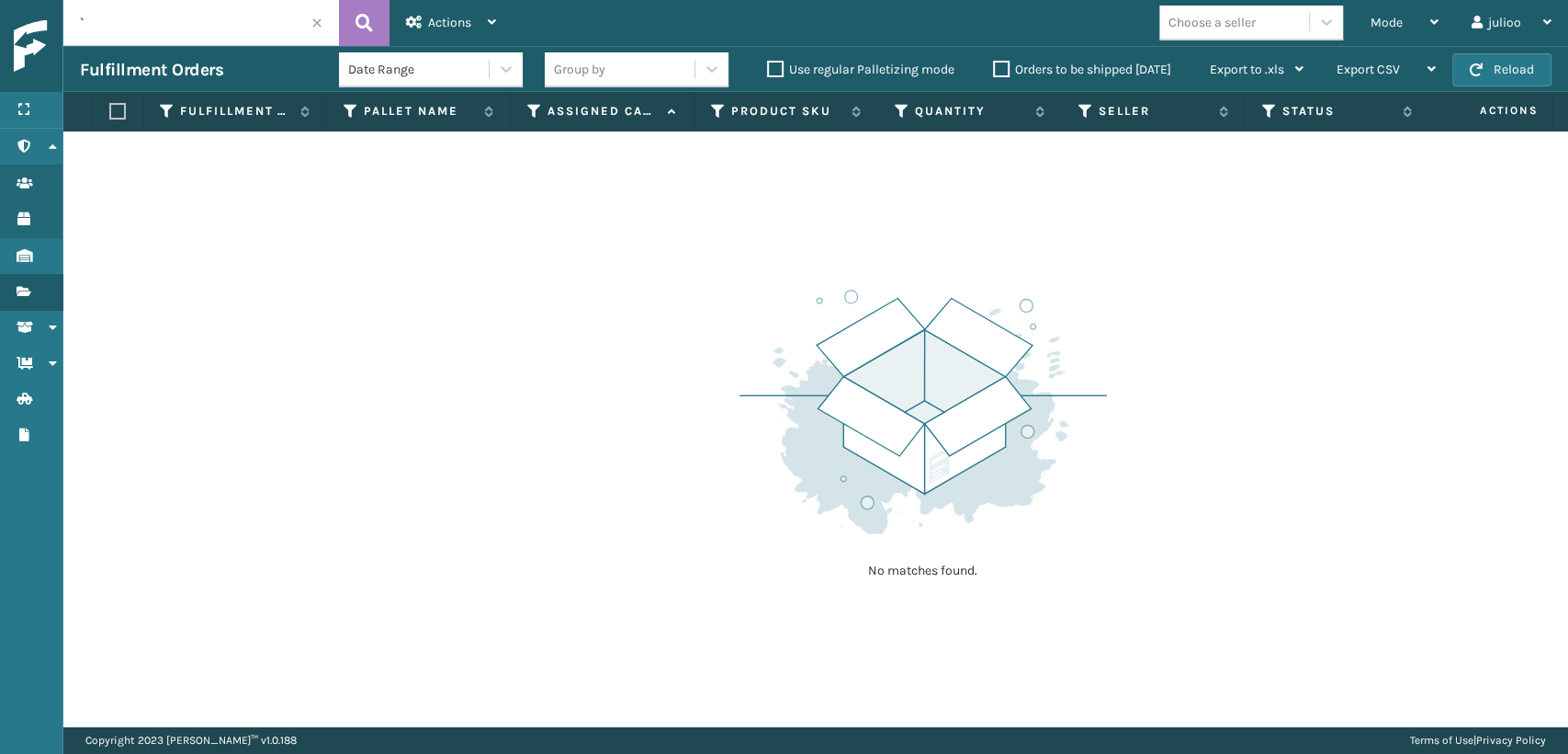
click at [206, 30] on input "`" at bounding box center [202, 23] width 276 height 46
type input "CEL8K"
click at [1412, 3] on div "Mode" at bounding box center [1403, 23] width 68 height 46
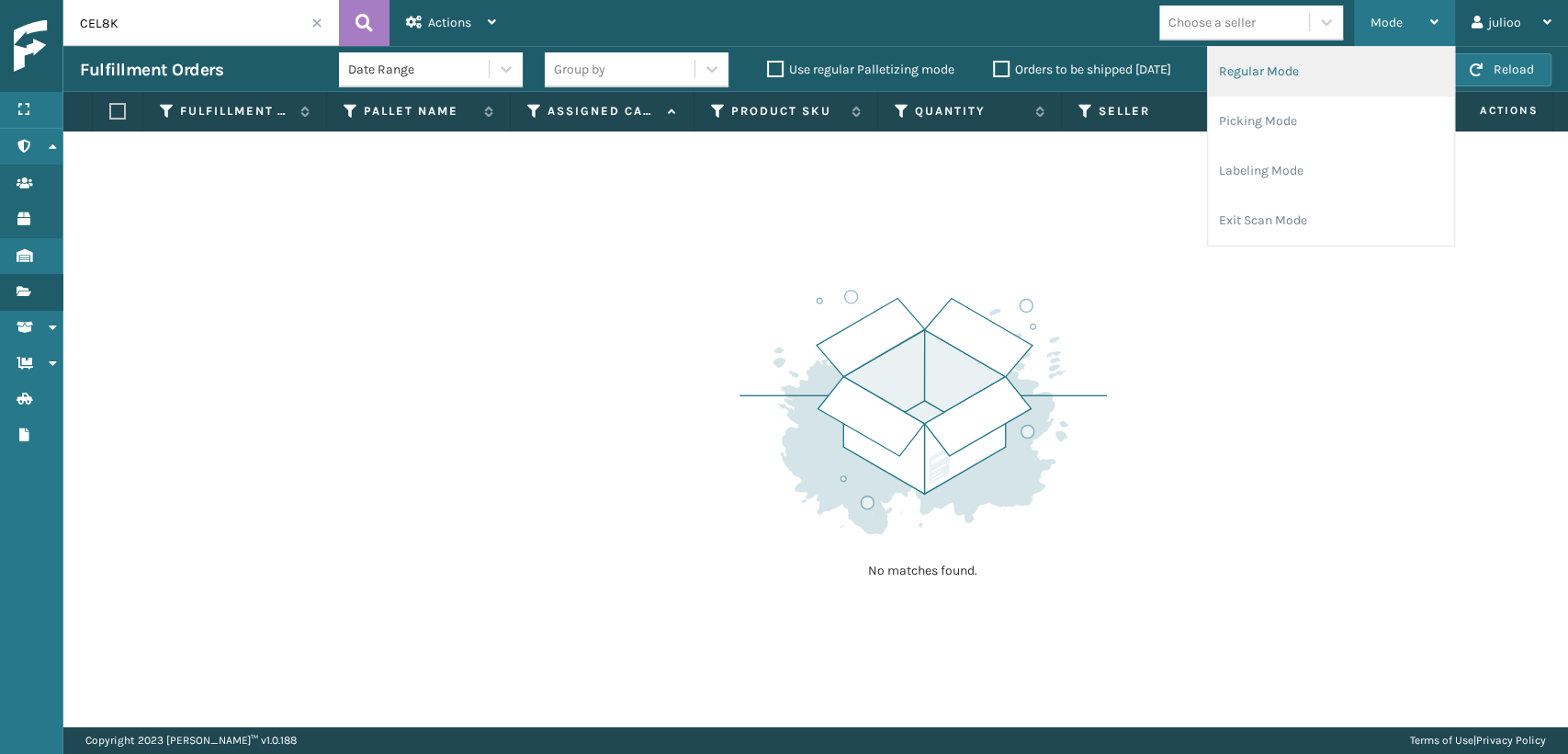
click at [1347, 63] on li "Regular Mode" at bounding box center [1331, 71] width 246 height 50
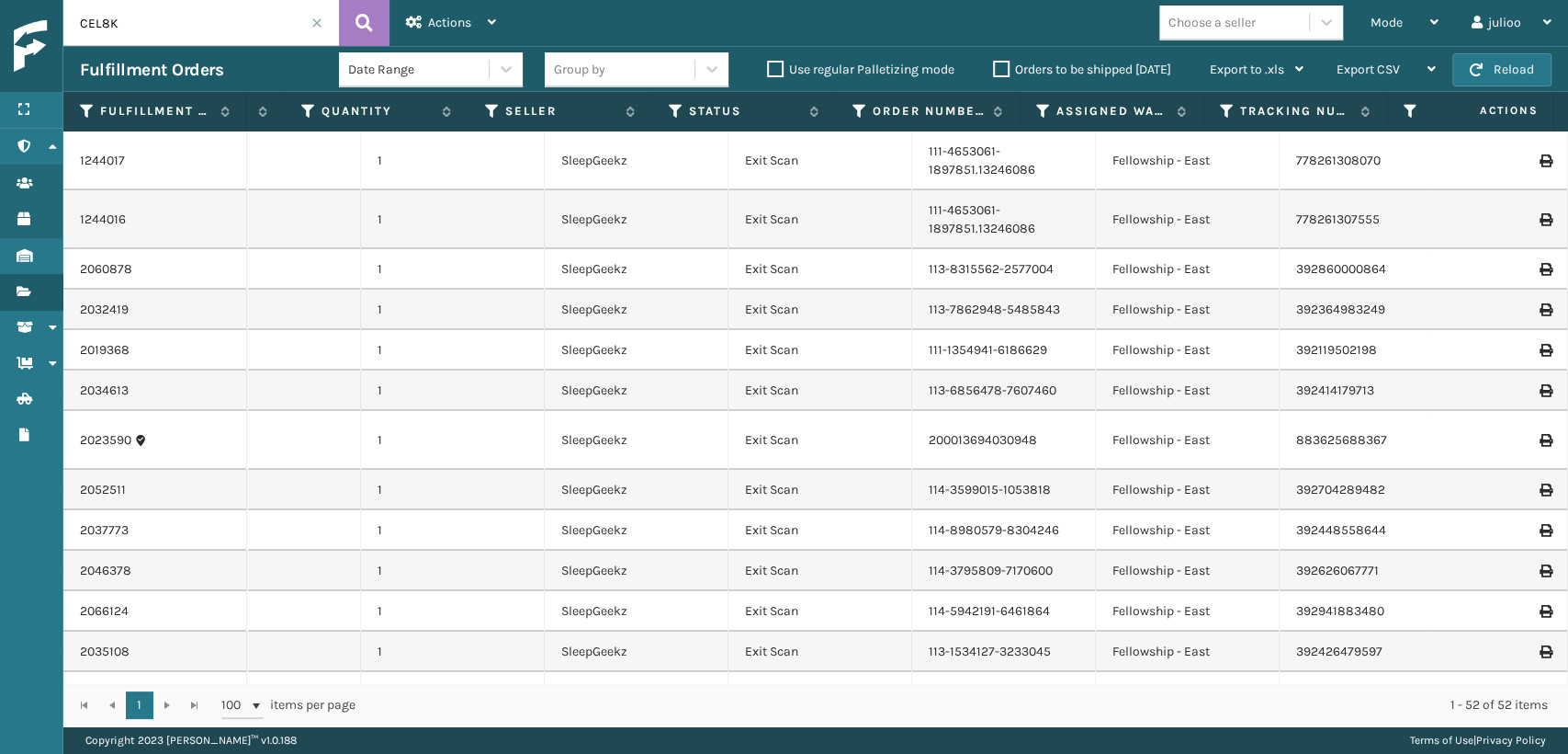
scroll to position [0, 466]
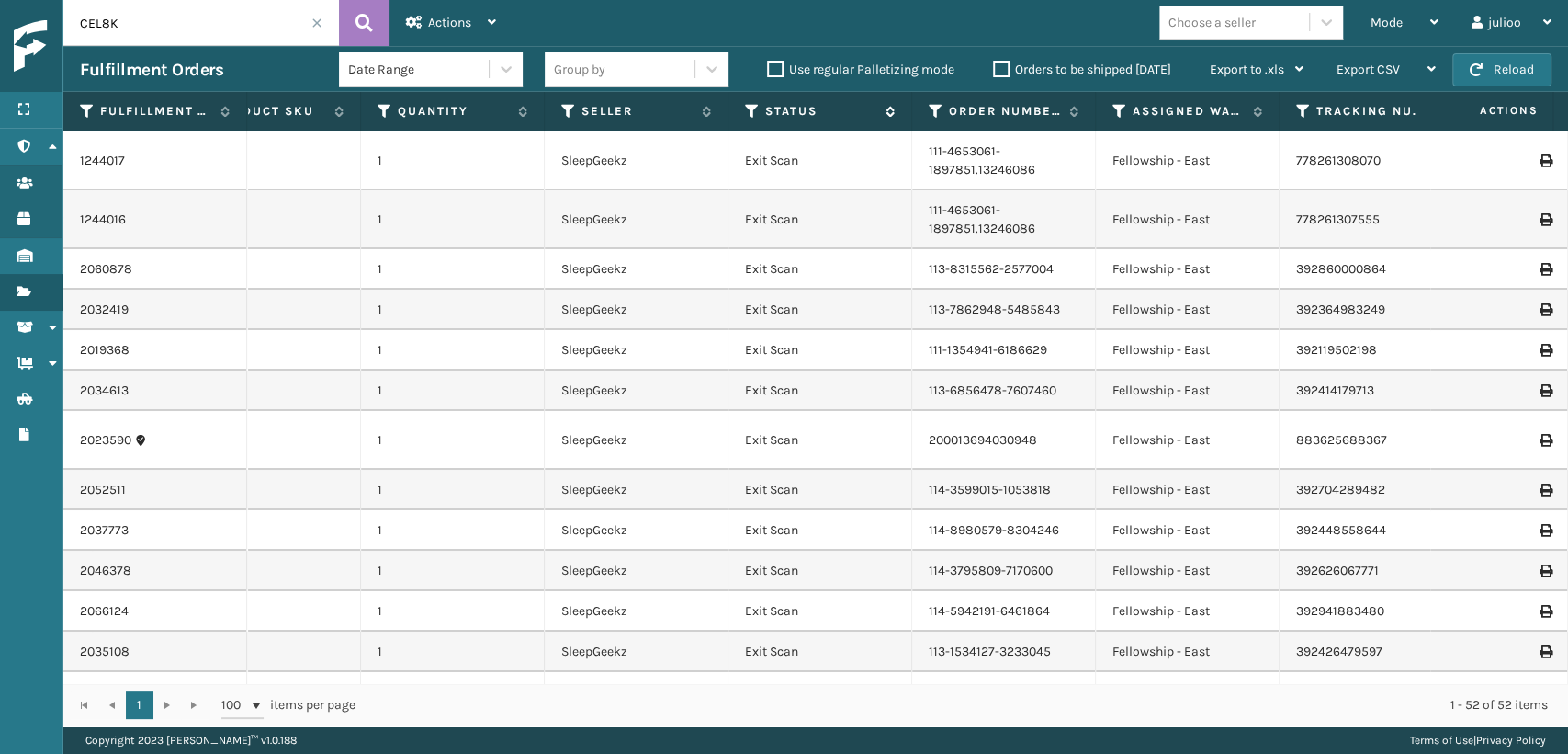
click at [751, 105] on icon at bounding box center [752, 110] width 14 height 16
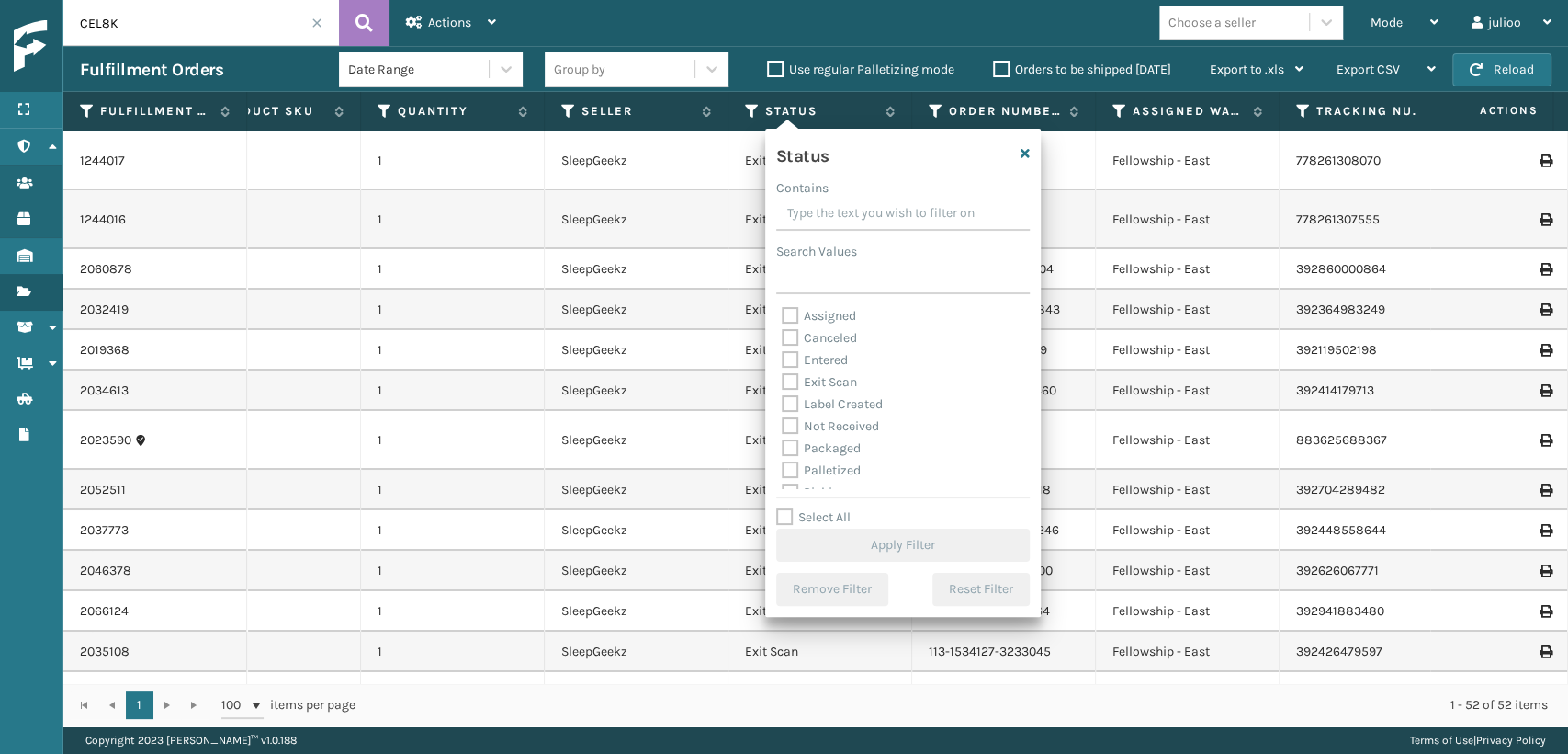
scroll to position [102, 0]
click at [834, 369] on label "Palletized" at bounding box center [821, 367] width 79 height 15
click at [783, 369] on input "Palletized" at bounding box center [782, 364] width 1 height 12
checkbox input "true"
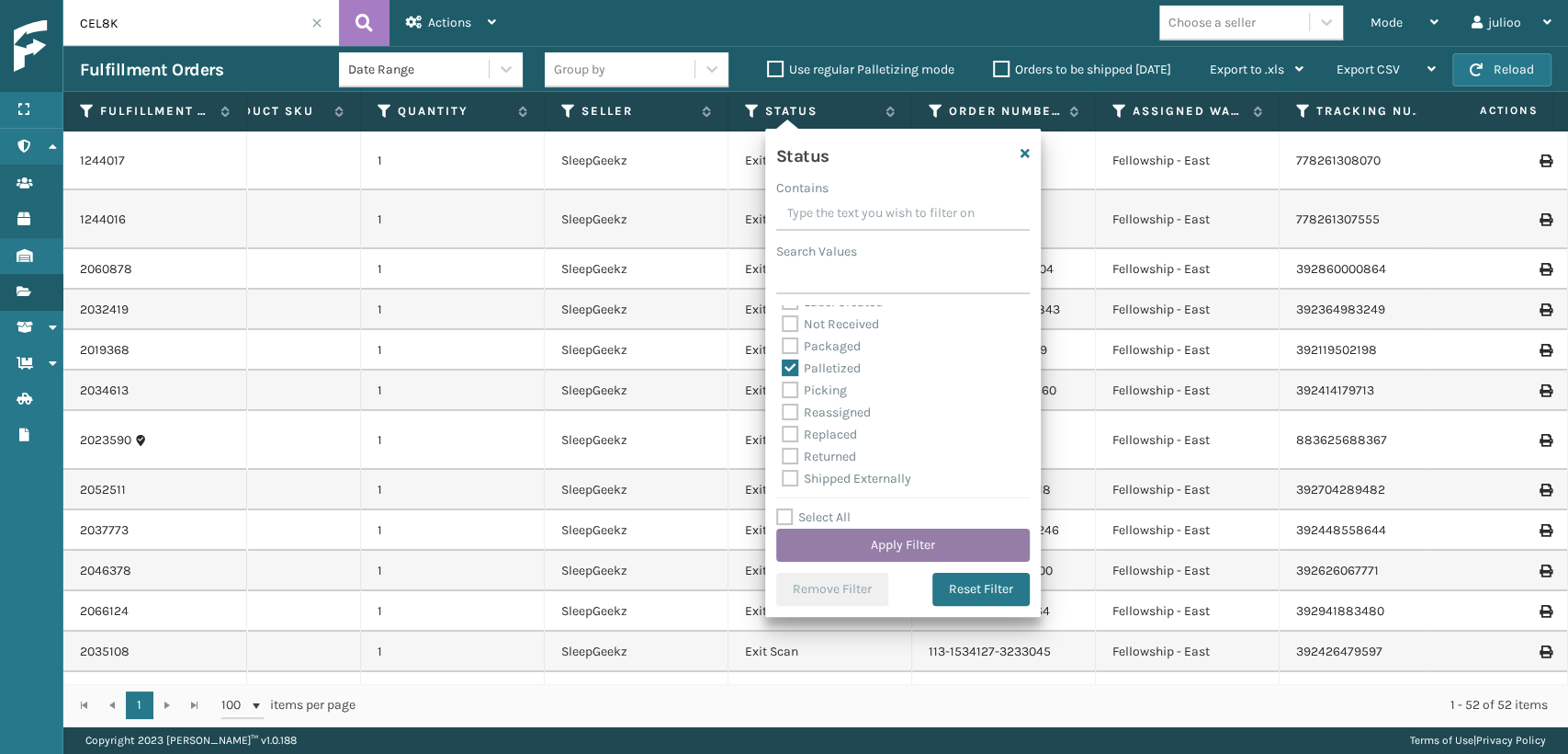
click at [892, 546] on button "Apply Filter" at bounding box center [903, 545] width 253 height 33
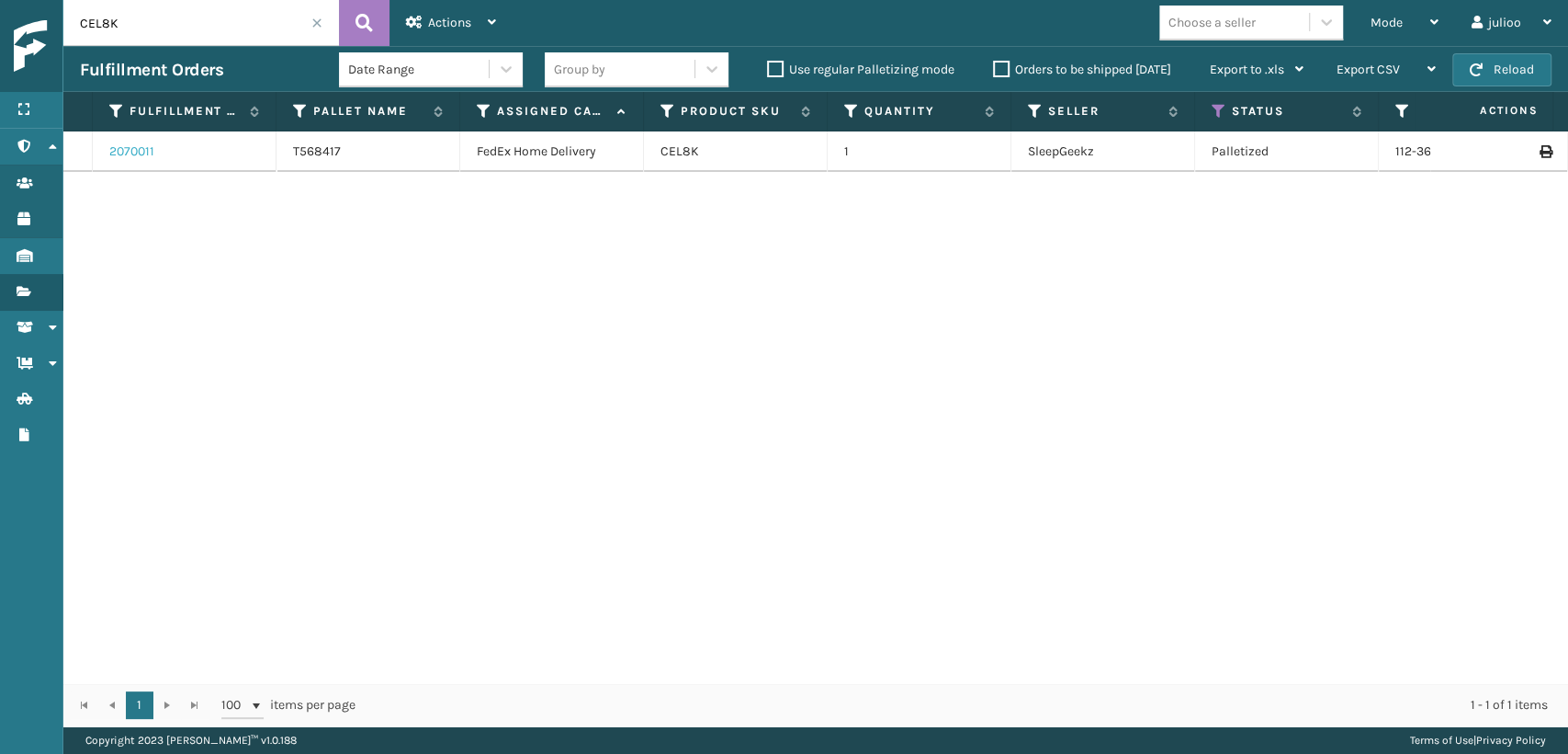
click at [143, 151] on link "2070011" at bounding box center [131, 151] width 45 height 18
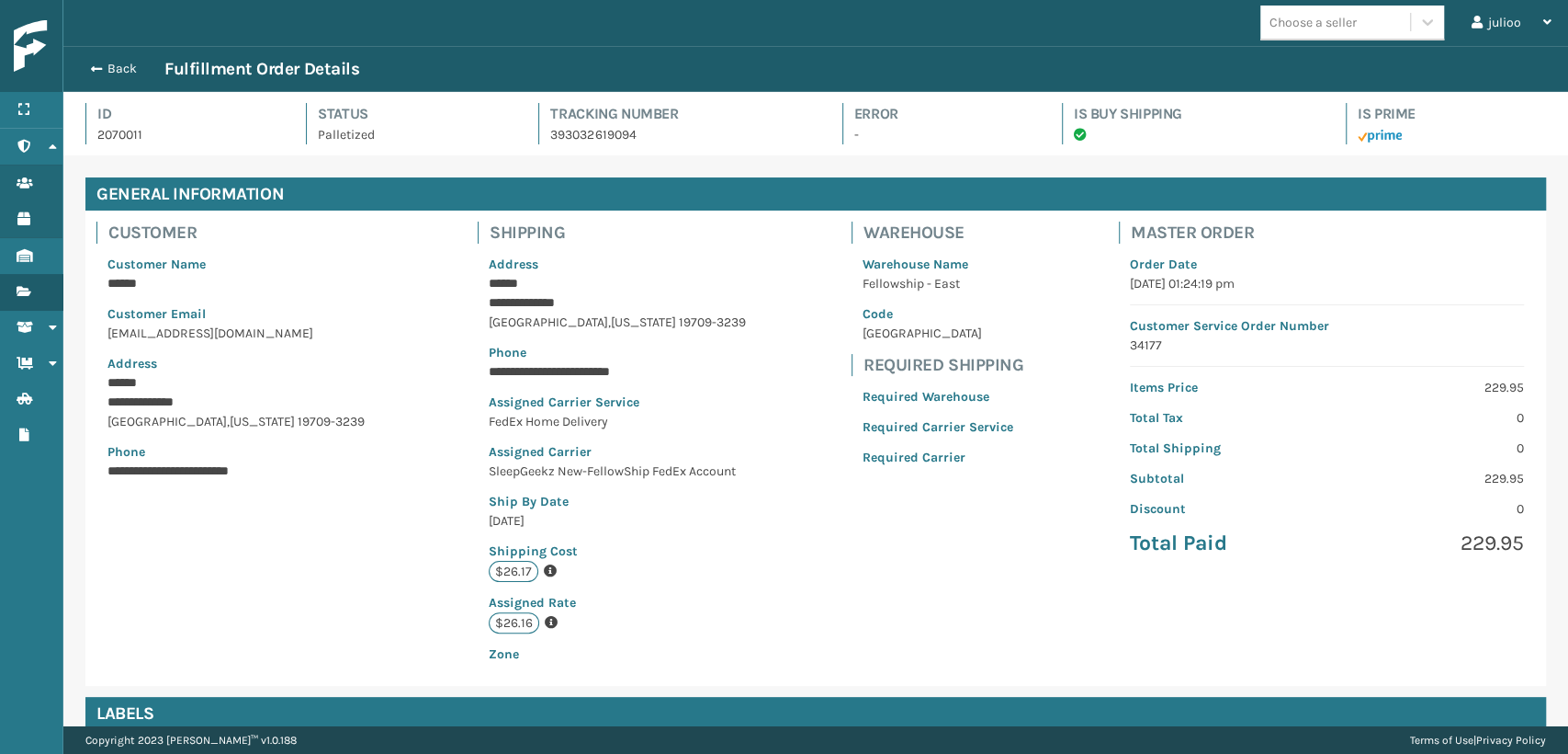
scroll to position [44, 1504]
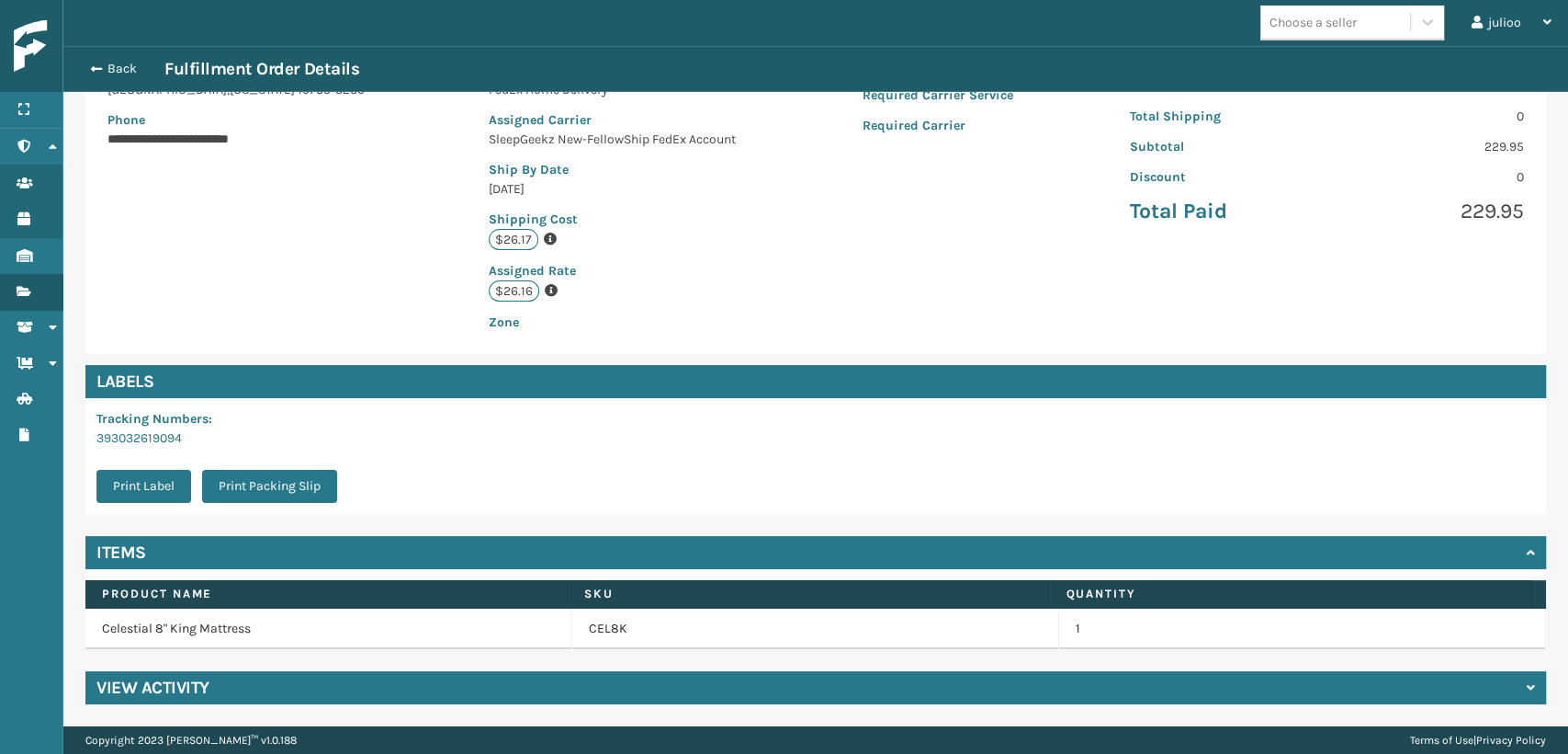
click at [184, 684] on h4 "View Activity" at bounding box center [152, 687] width 113 height 22
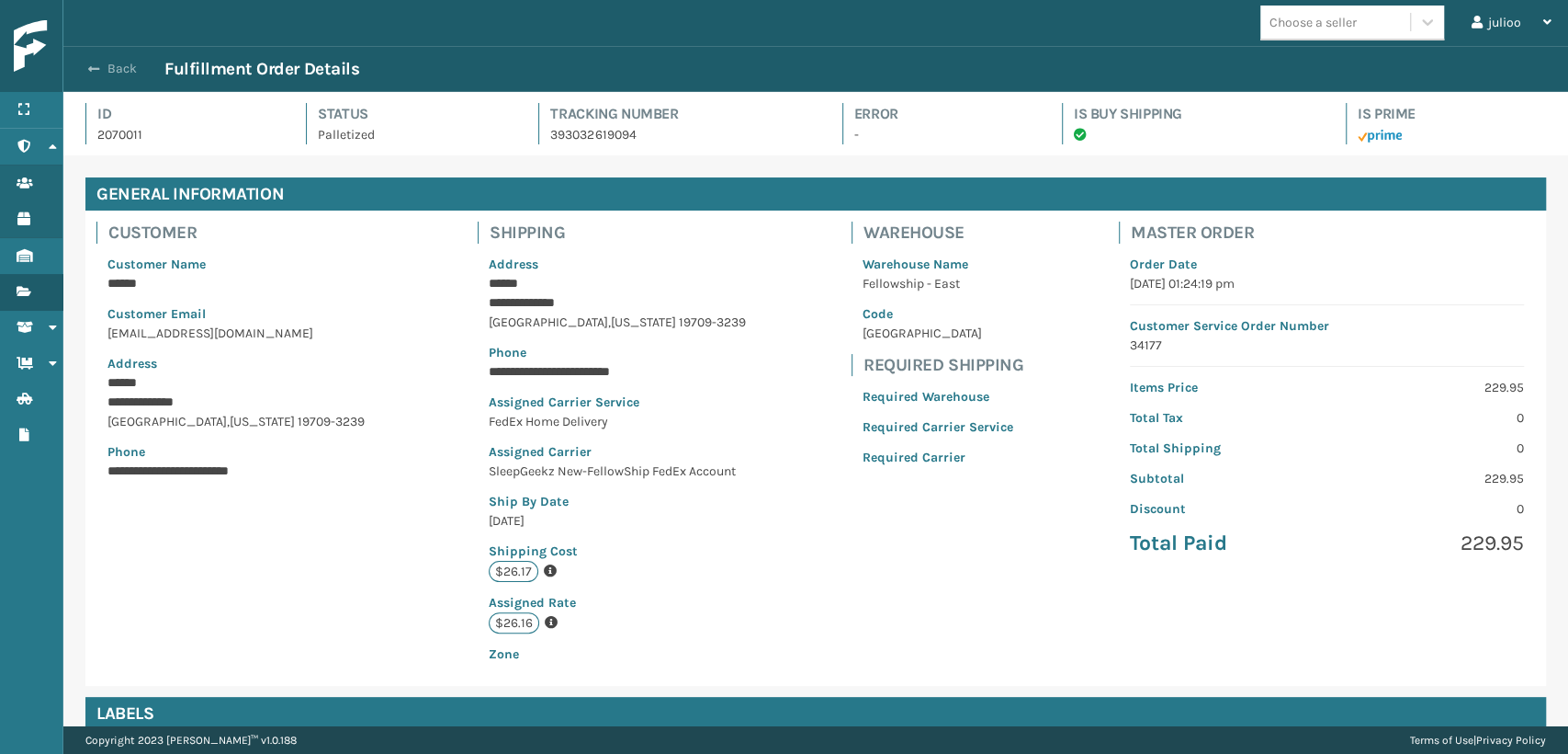
click at [114, 63] on button "Back" at bounding box center [122, 69] width 85 height 16
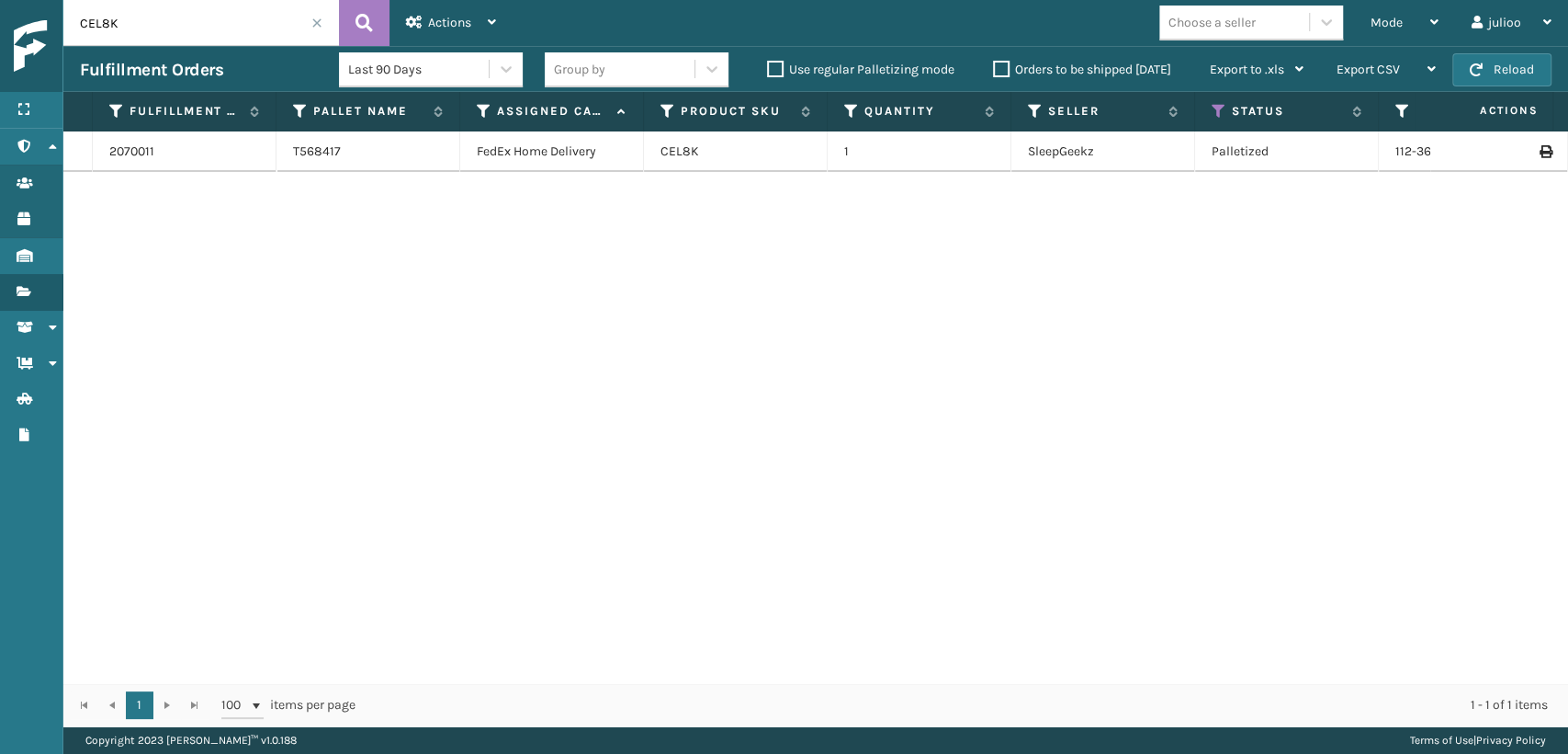
click at [1536, 151] on td at bounding box center [1499, 151] width 138 height 40
click at [1539, 152] on icon at bounding box center [1545, 152] width 11 height 13
drag, startPoint x: 177, startPoint y: 12, endPoint x: 25, endPoint y: 21, distance: 152.3
click at [25, 0] on div "Menu Administration Users Products Inventory Fulfillment Orders Shipment Status…" at bounding box center [784, 0] width 1568 height 0
type input "SS10SK-F"
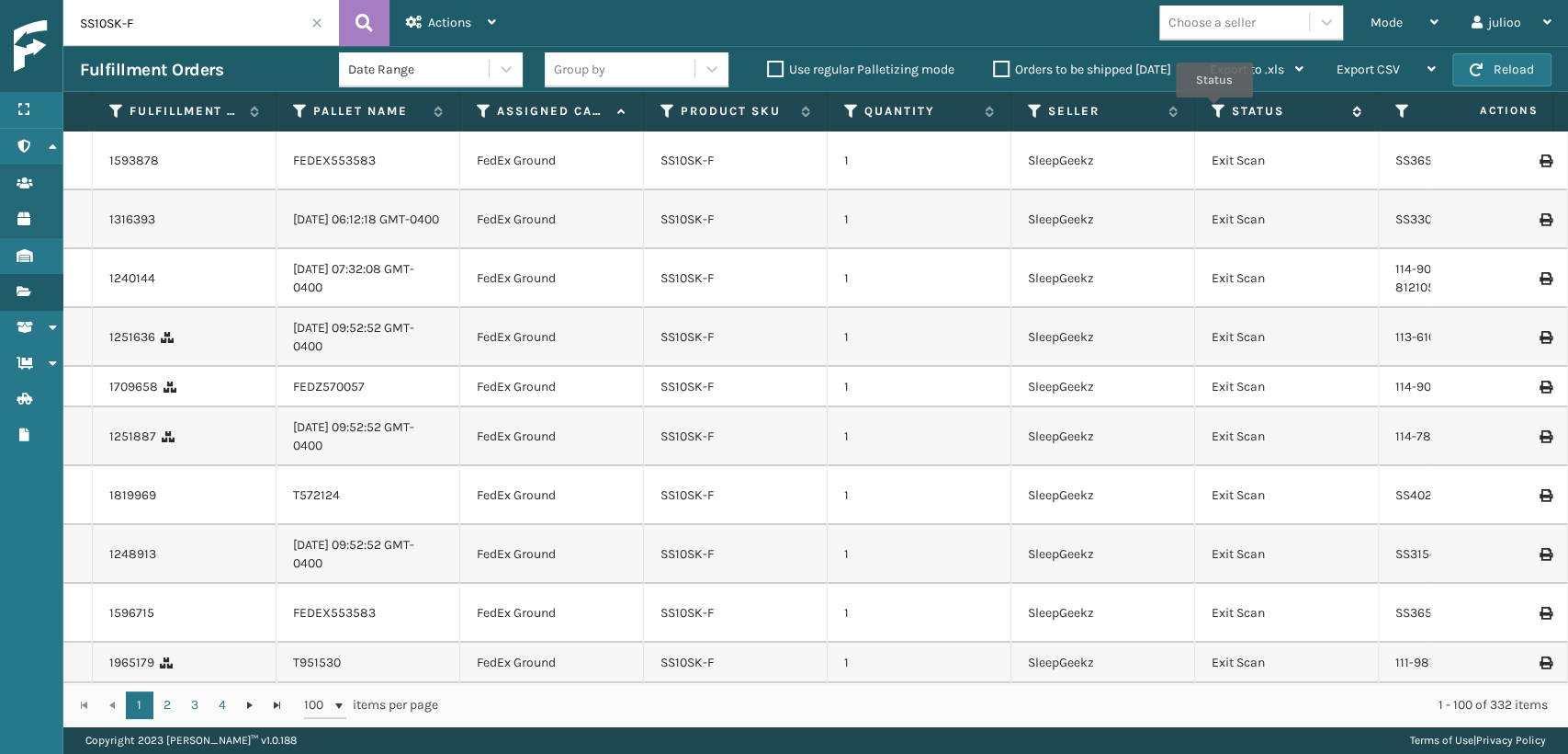
click at [1214, 110] on icon at bounding box center [1218, 110] width 14 height 16
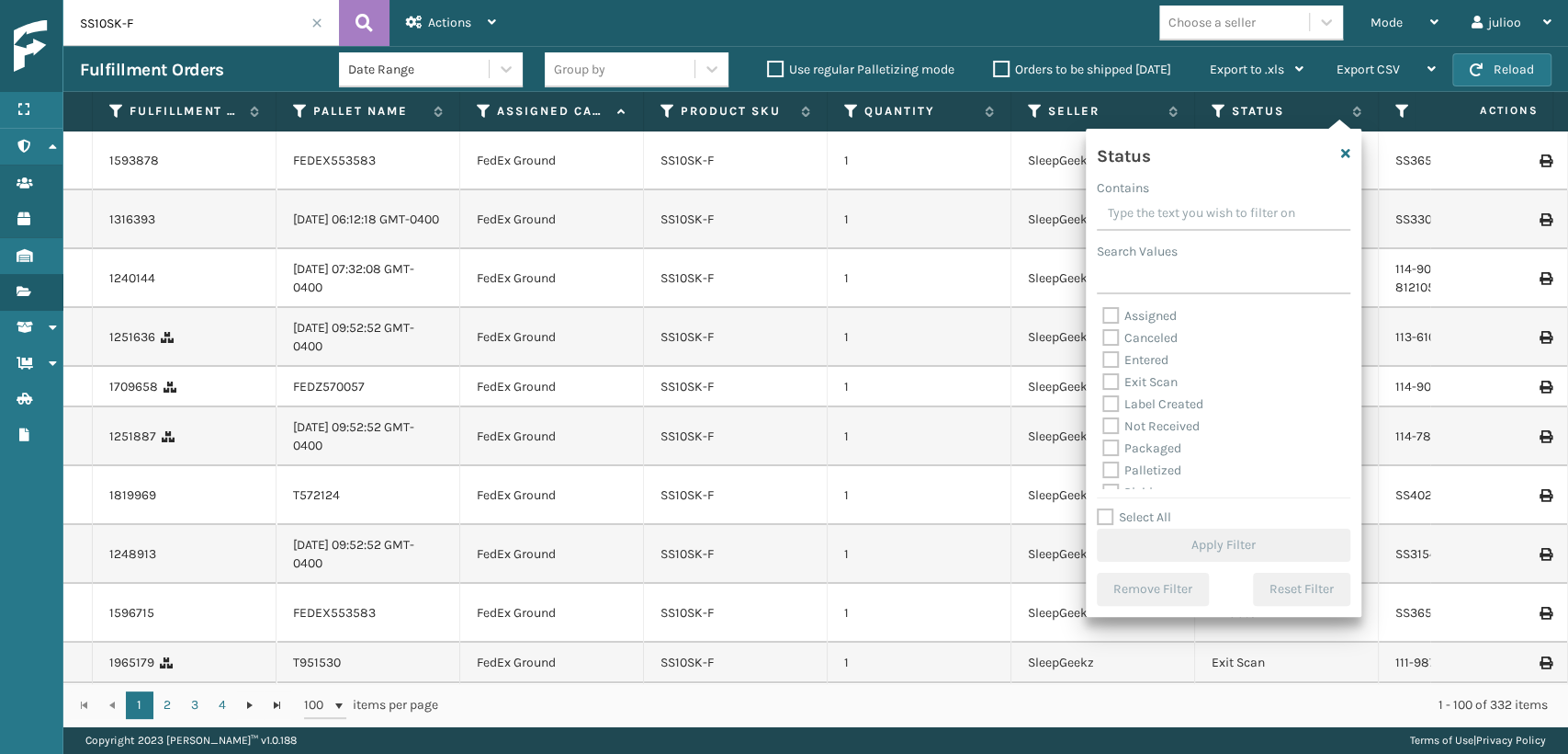
scroll to position [102, 0]
click at [1158, 367] on label "Palletized" at bounding box center [1142, 367] width 79 height 15
click at [1104, 367] on input "Palletized" at bounding box center [1103, 364] width 1 height 12
checkbox input "true"
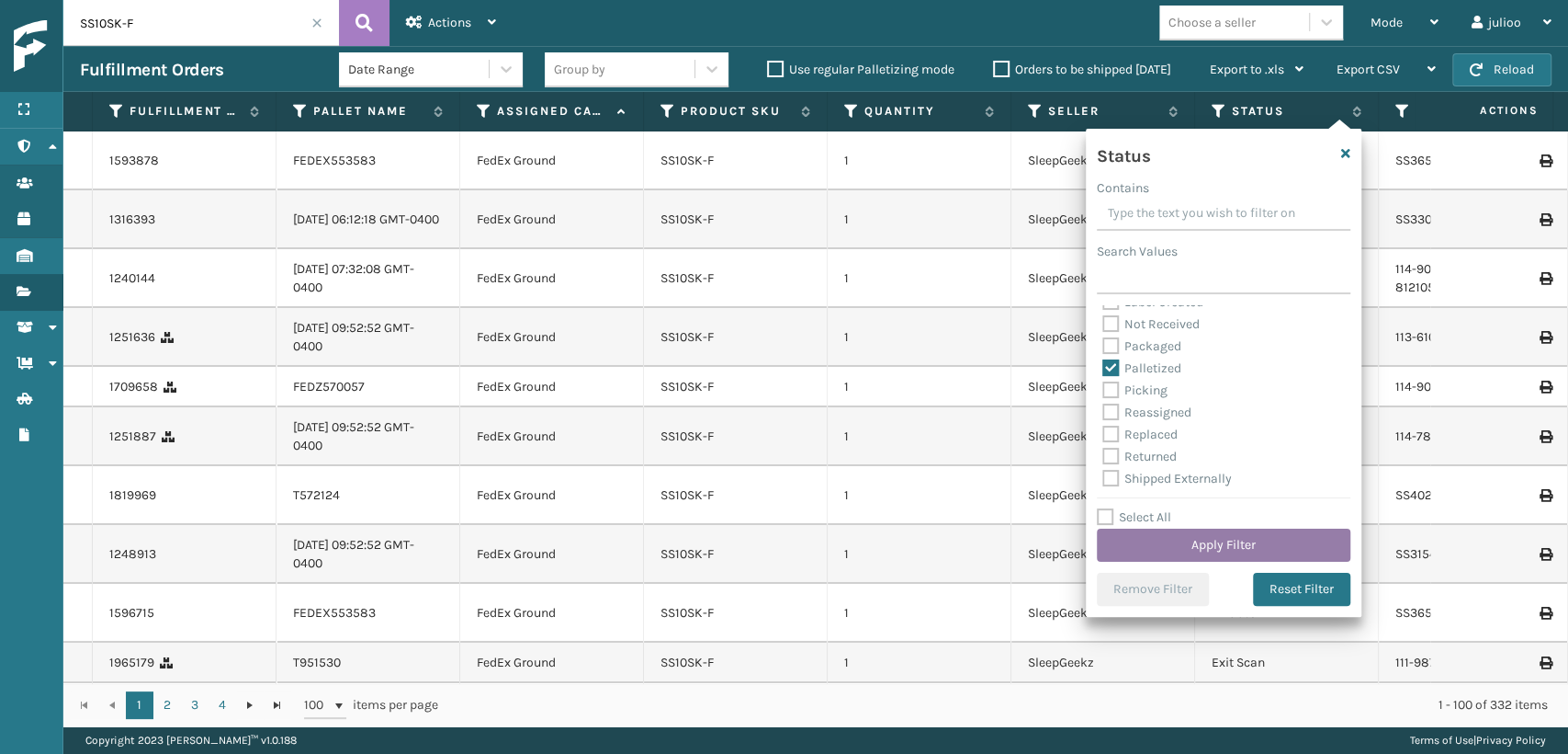
click at [1222, 537] on button "Apply Filter" at bounding box center [1224, 545] width 253 height 33
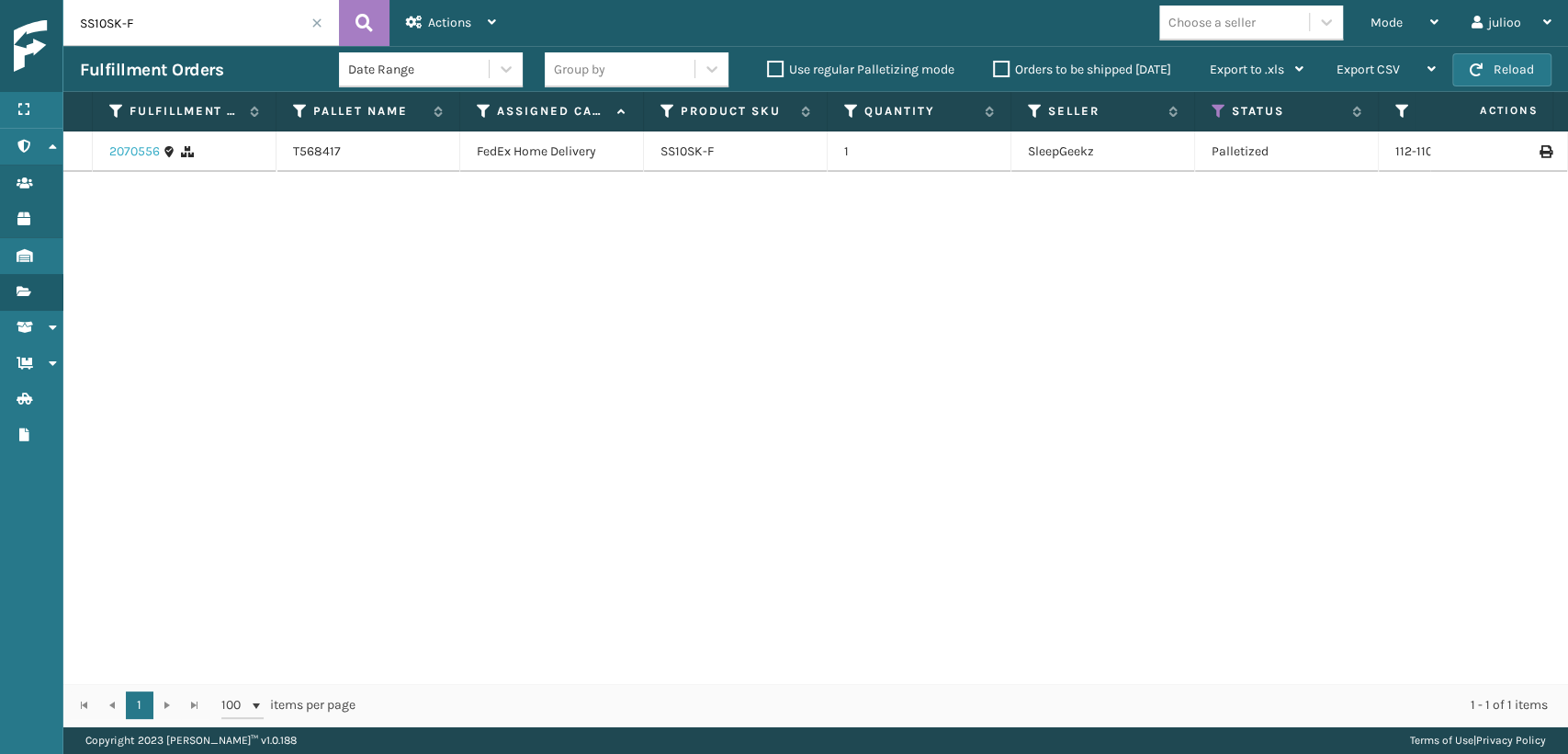
click at [127, 146] on link "2070556" at bounding box center [134, 151] width 50 height 18
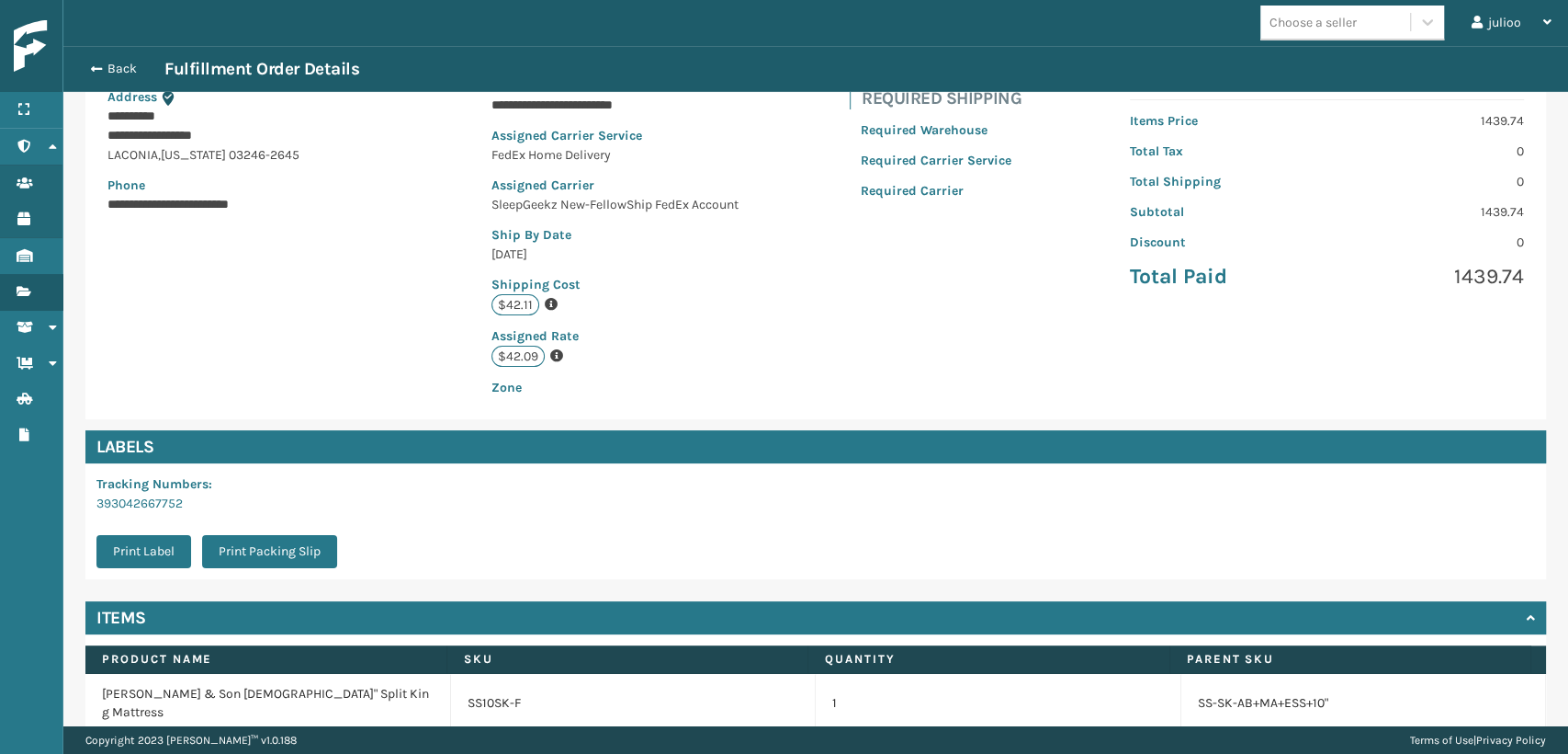
scroll to position [332, 0]
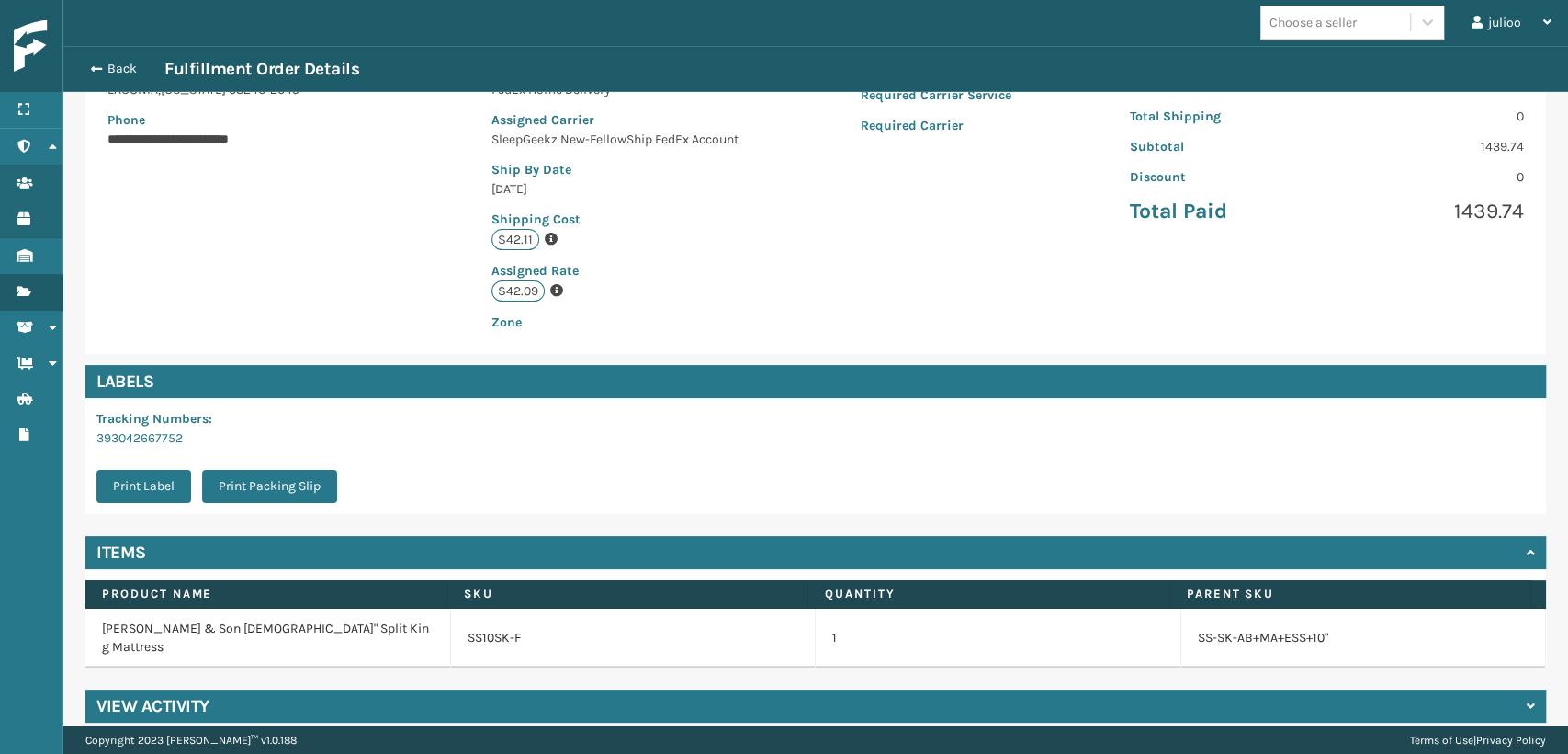
click at [189, 695] on h4 "View Activity" at bounding box center [152, 705] width 113 height 22
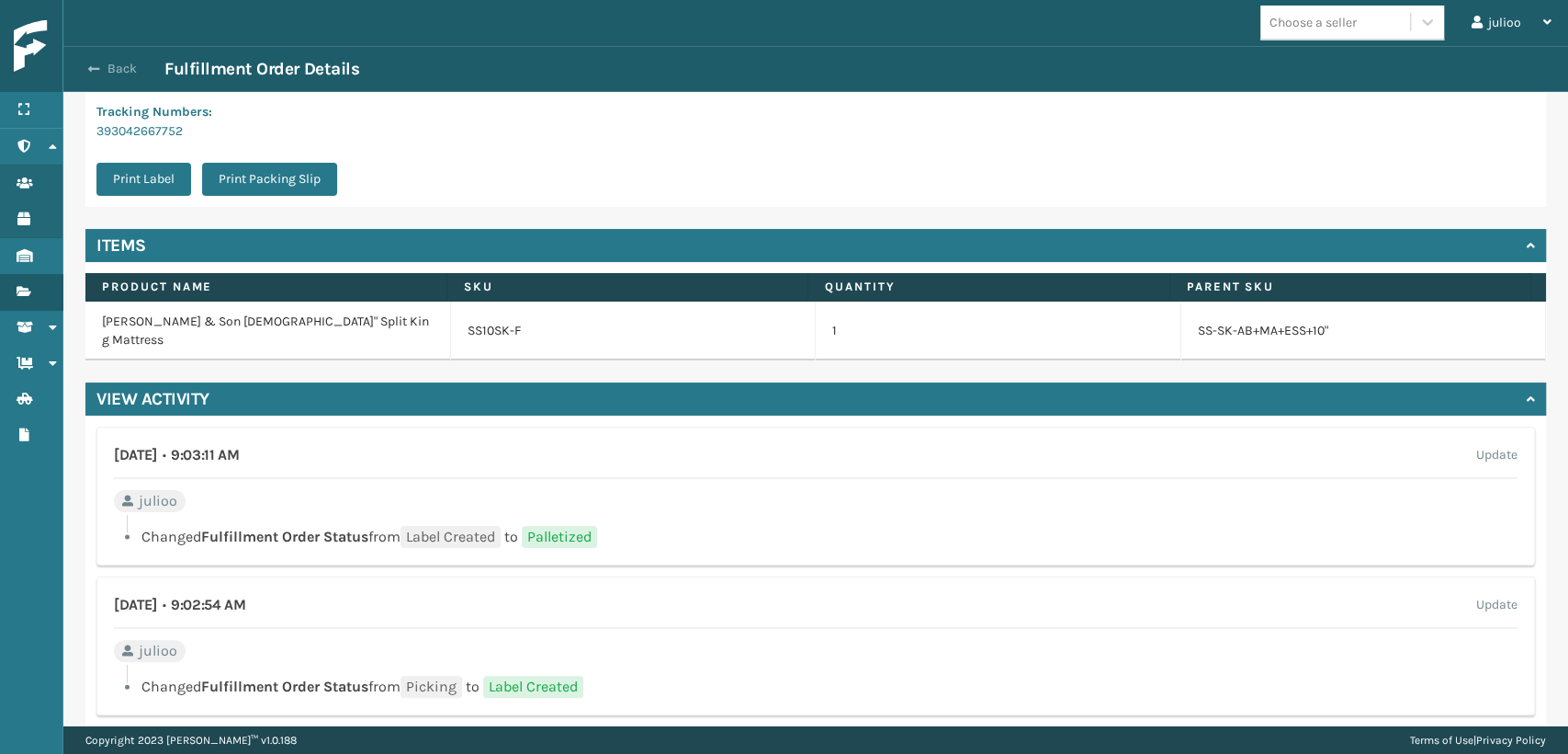
click at [135, 68] on button "Back" at bounding box center [122, 69] width 85 height 16
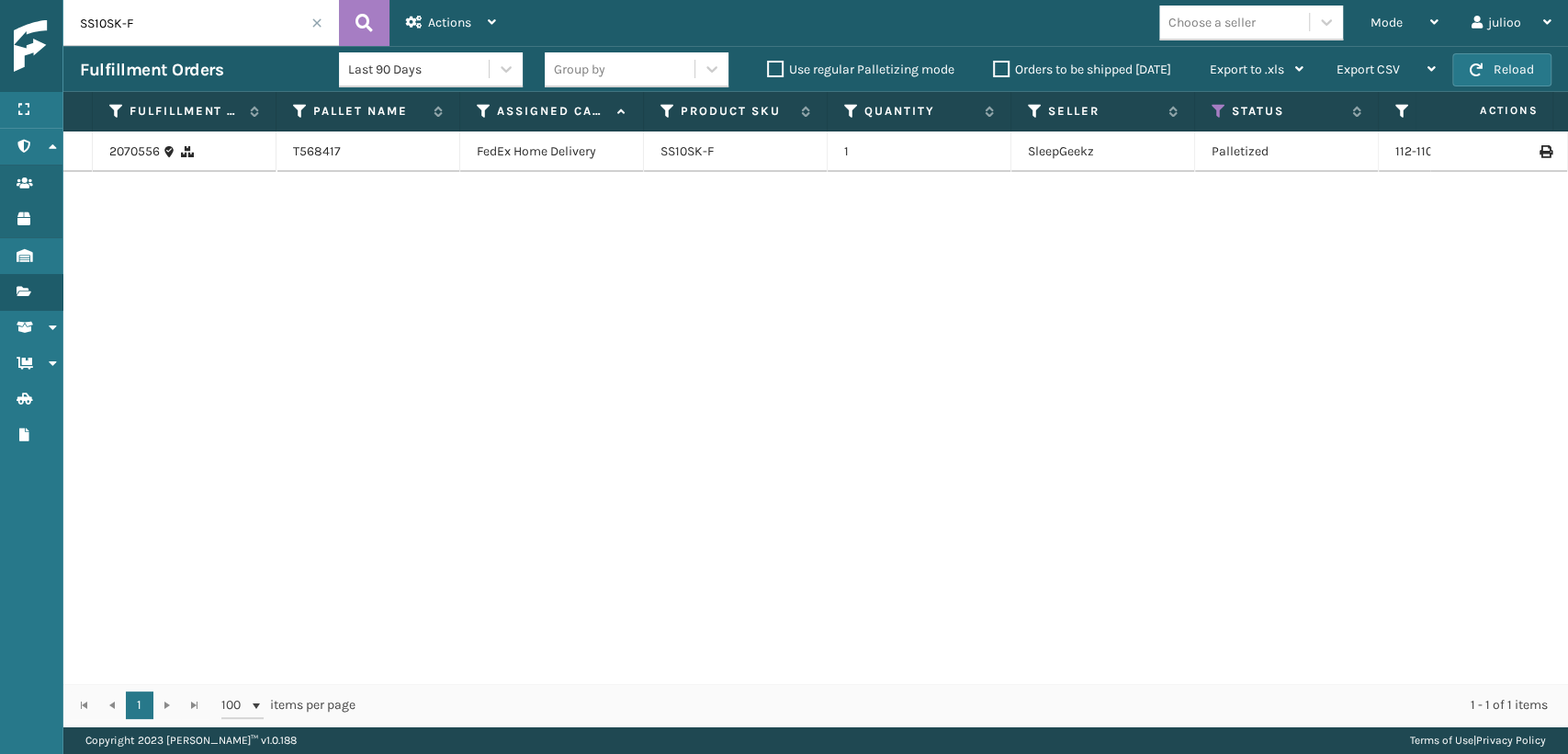
click at [1521, 148] on div at bounding box center [1499, 152] width 104 height 13
click at [1522, 149] on div at bounding box center [1499, 152] width 104 height 13
click at [1539, 149] on icon at bounding box center [1545, 152] width 11 height 13
click at [1377, 28] on span "Mode" at bounding box center [1386, 22] width 32 height 15
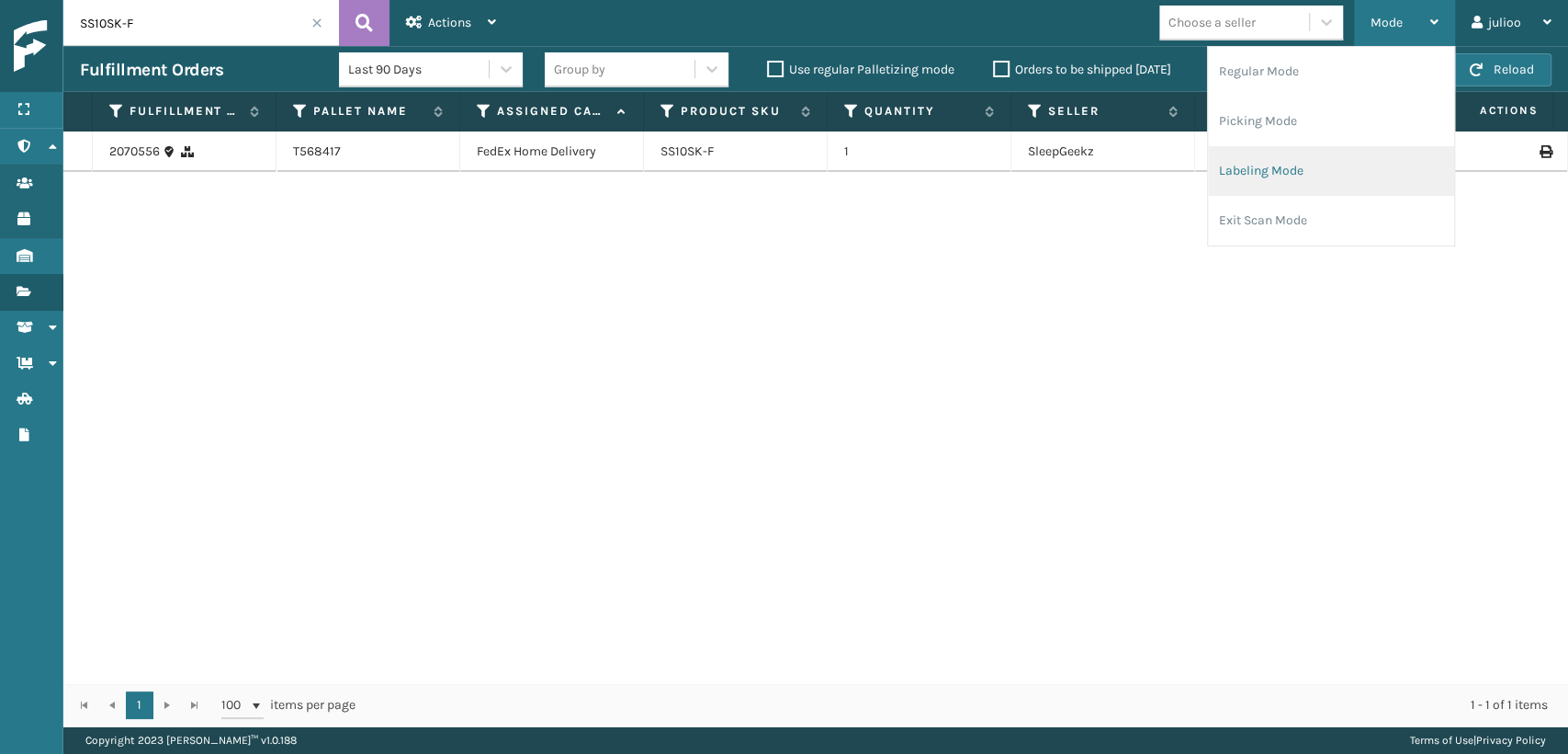
click at [1264, 181] on li "Labeling Mode" at bounding box center [1331, 171] width 246 height 50
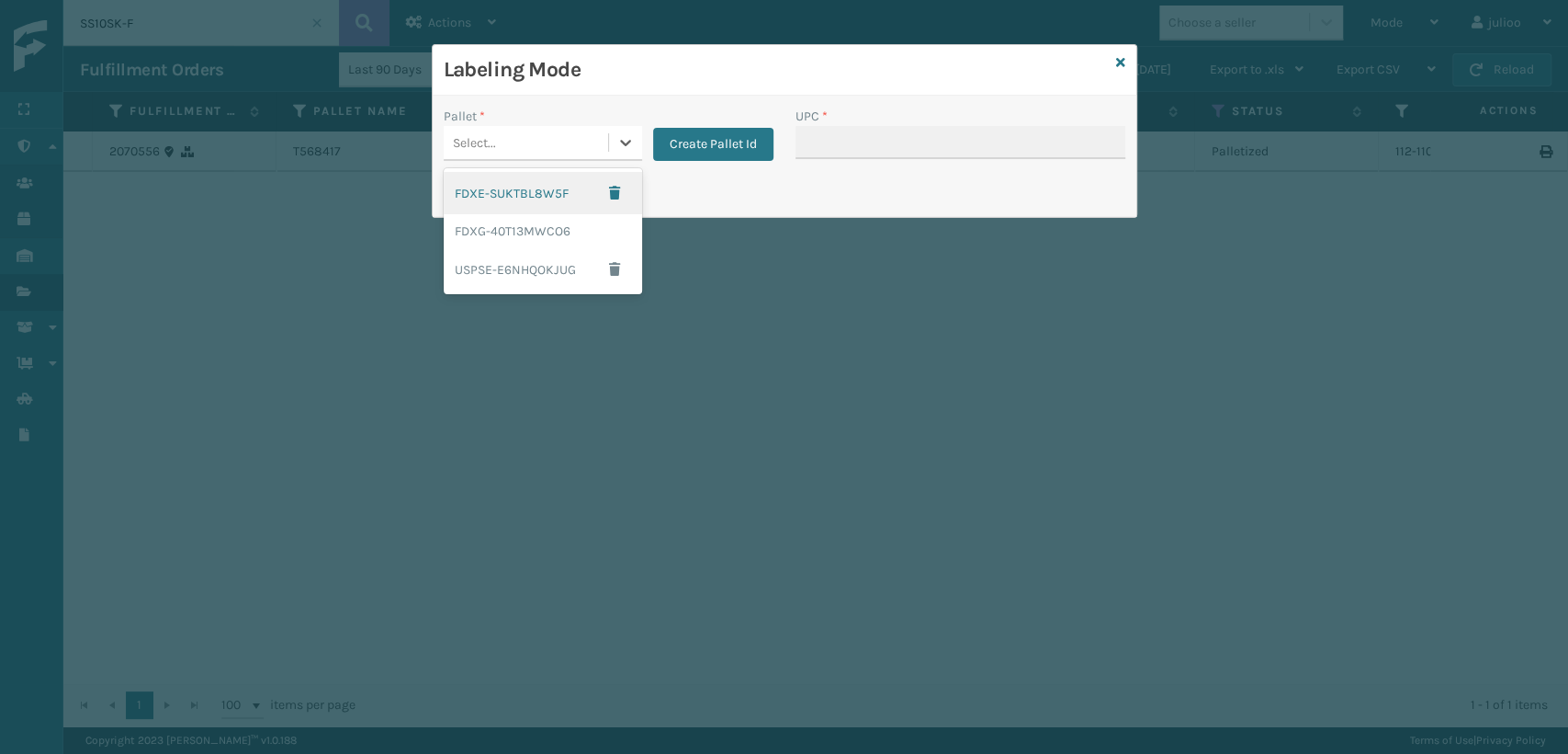
click at [554, 144] on div "Select..." at bounding box center [525, 143] width 165 height 30
click at [538, 225] on div "FDXG-40T13MWCO6" at bounding box center [542, 231] width 199 height 34
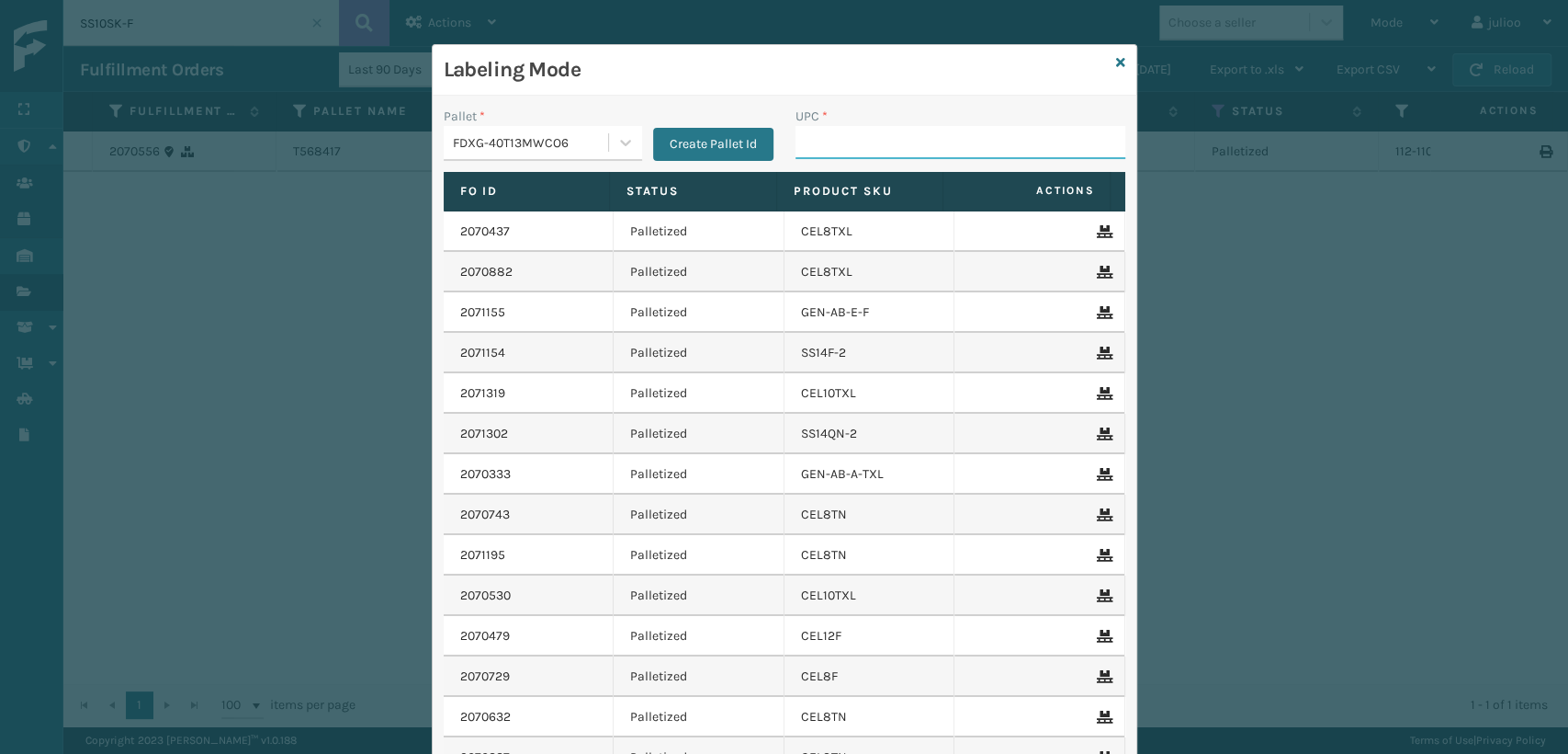
click at [795, 147] on input "UPC *" at bounding box center [960, 142] width 330 height 33
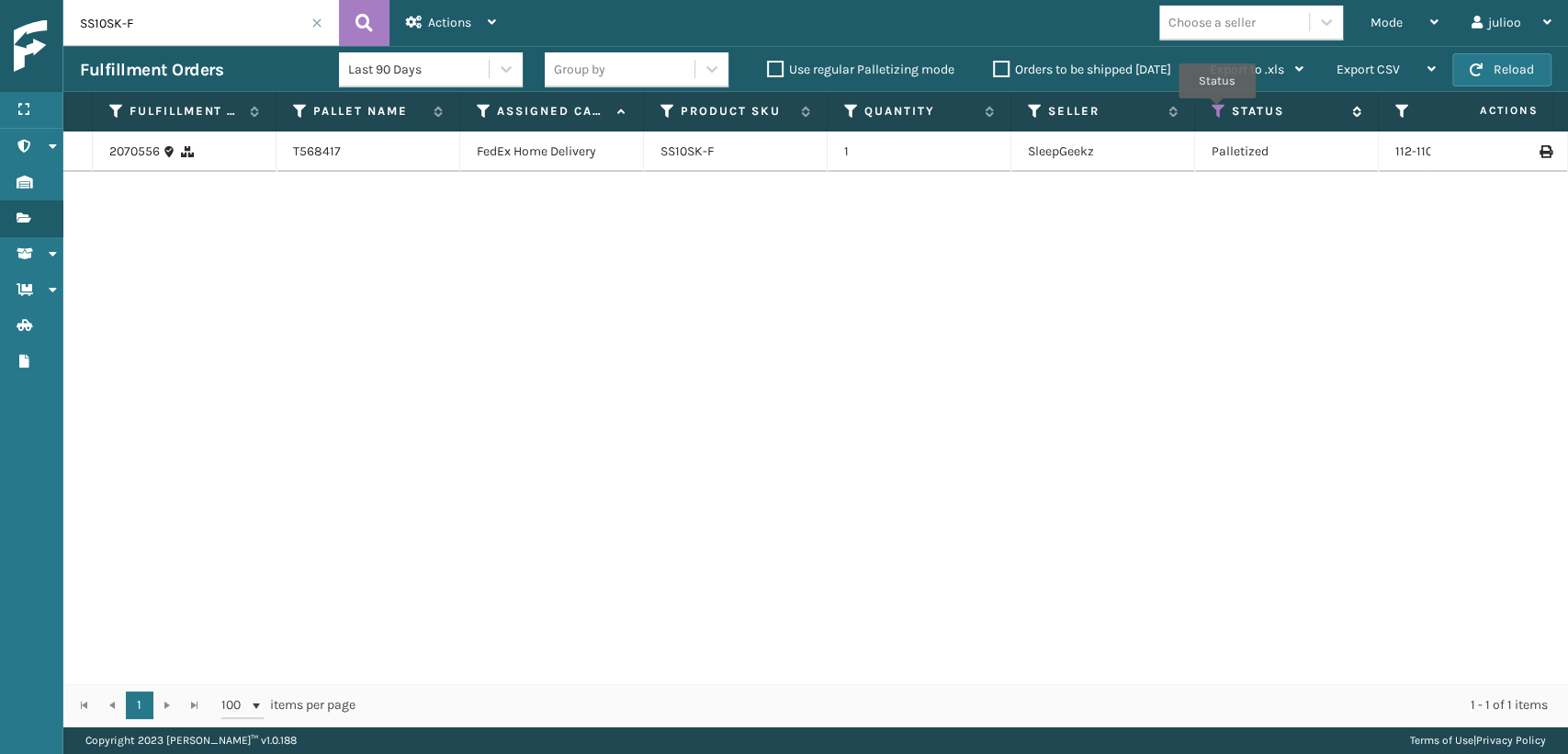
click at [1217, 111] on icon at bounding box center [1218, 110] width 14 height 16
drag, startPoint x: 515, startPoint y: 259, endPoint x: 528, endPoint y: 237, distance: 25.6
click at [515, 259] on div "2070556 T568417 FedEx Home Delivery SS10SK-F 1 SleepGeekz Palletized 112-110826…" at bounding box center [815, 407] width 1504 height 551
click at [1496, 75] on button "Reload" at bounding box center [1501, 69] width 99 height 33
click at [316, 21] on span at bounding box center [317, 23] width 11 height 11
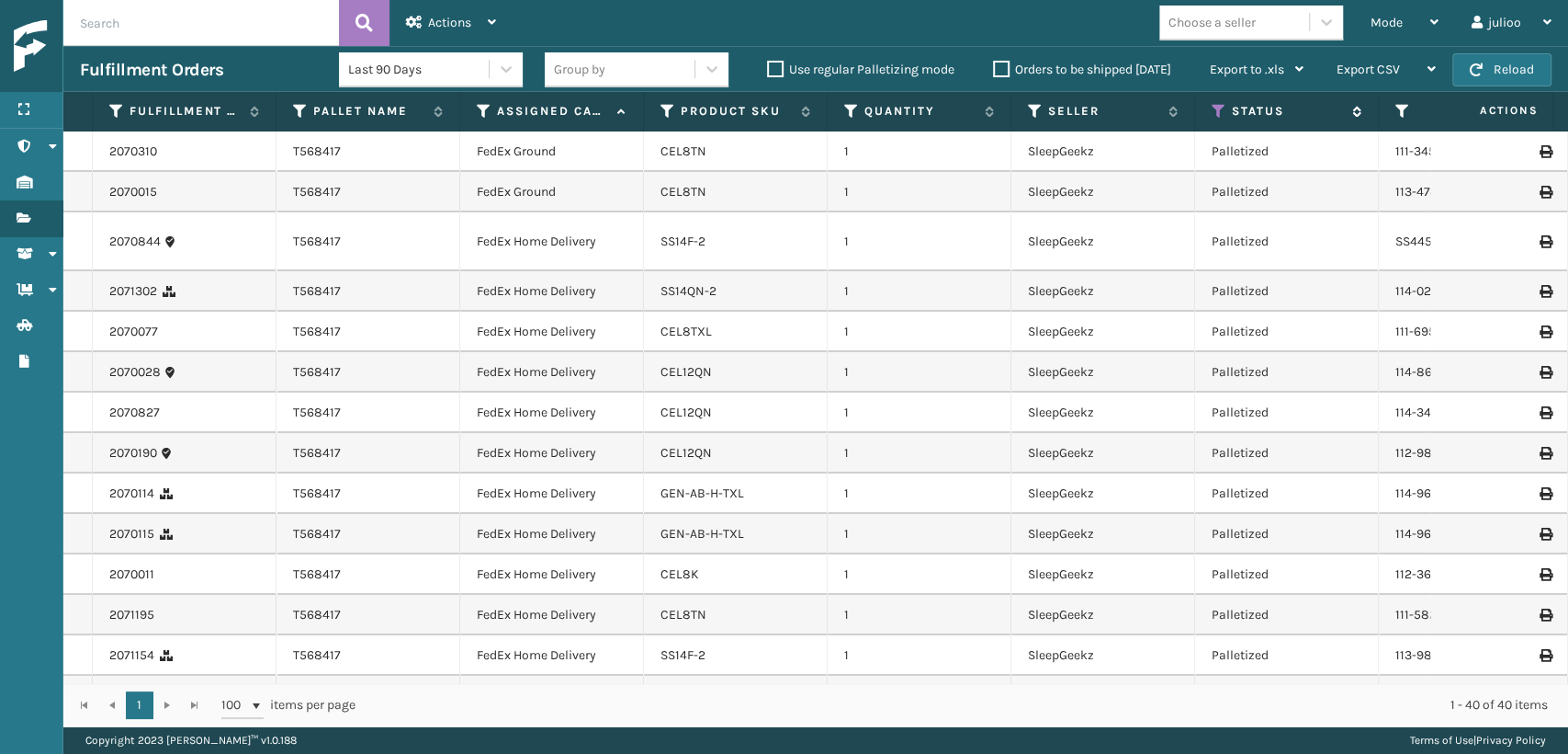
click at [1217, 115] on icon at bounding box center [1218, 110] width 14 height 16
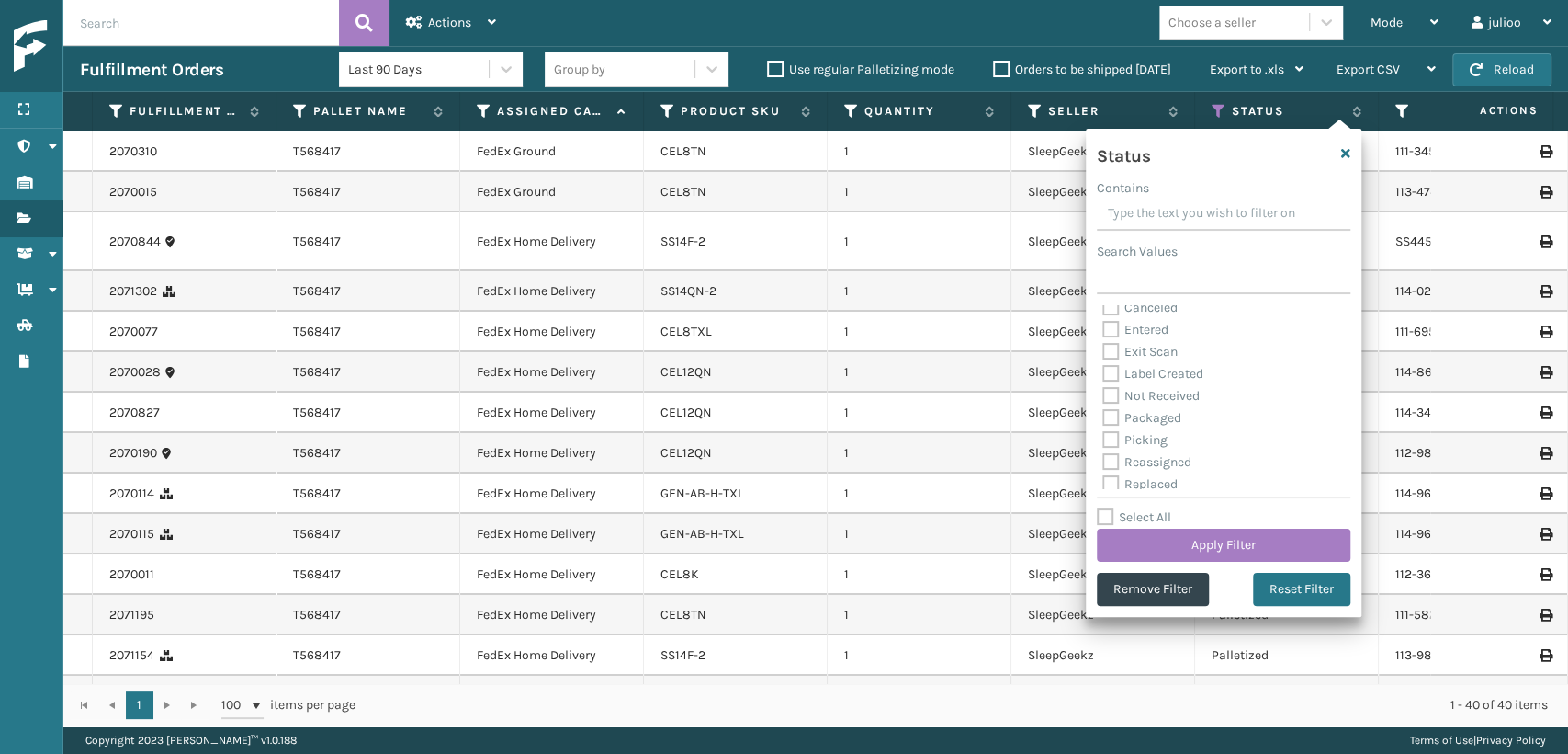
scroll to position [102, 0]
click at [1114, 387] on label "Picking" at bounding box center [1135, 390] width 66 height 15
click at [1104, 387] on input "Picking" at bounding box center [1103, 386] width 1 height 12
checkbox input "true"
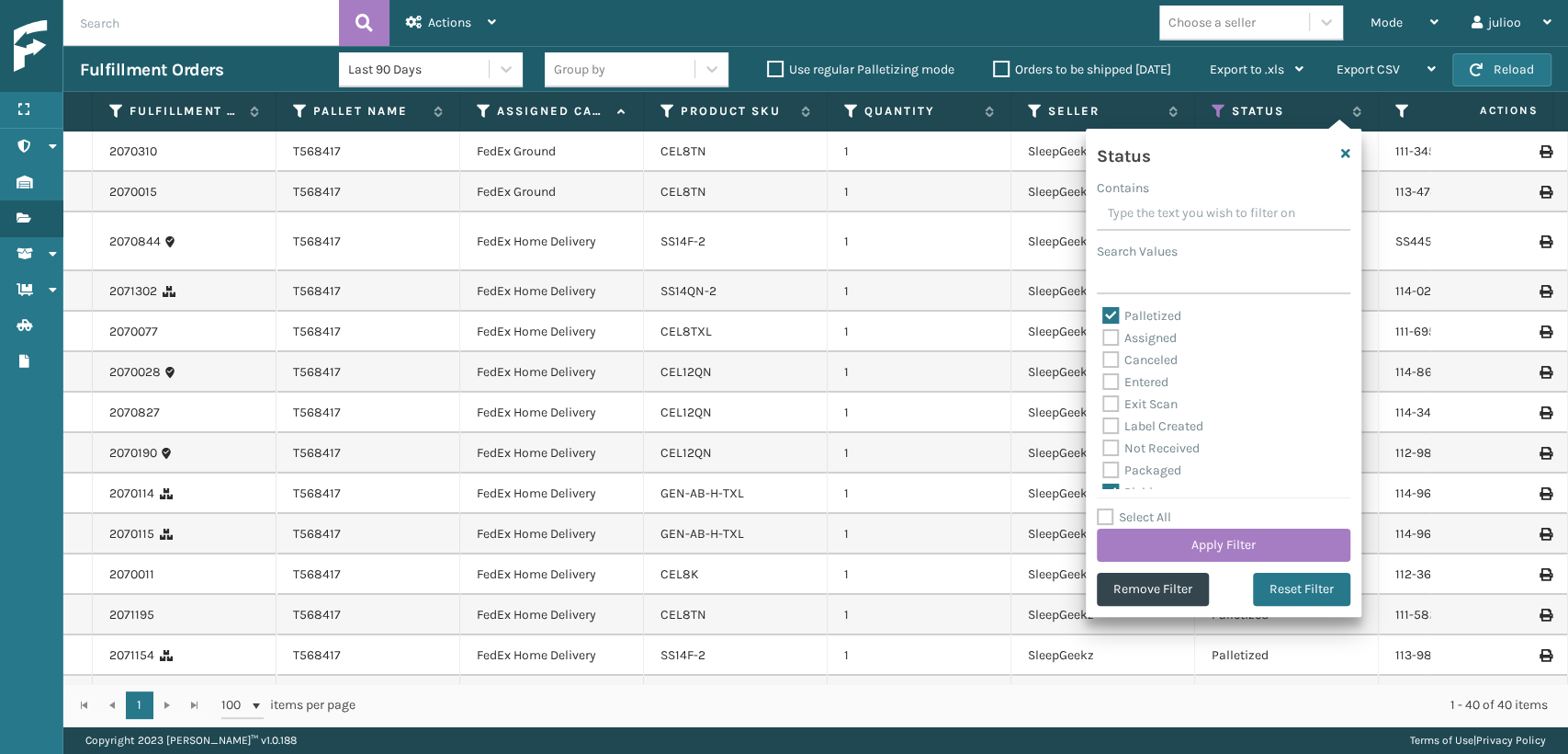
drag, startPoint x: 1109, startPoint y: 315, endPoint x: 1111, endPoint y: 418, distance: 103.0
click at [1110, 315] on label "Palletized" at bounding box center [1142, 315] width 79 height 15
click at [1104, 315] on input "Palletized" at bounding box center [1103, 311] width 1 height 12
checkbox input "false"
click at [1176, 548] on button "Apply Filter" at bounding box center [1224, 545] width 253 height 33
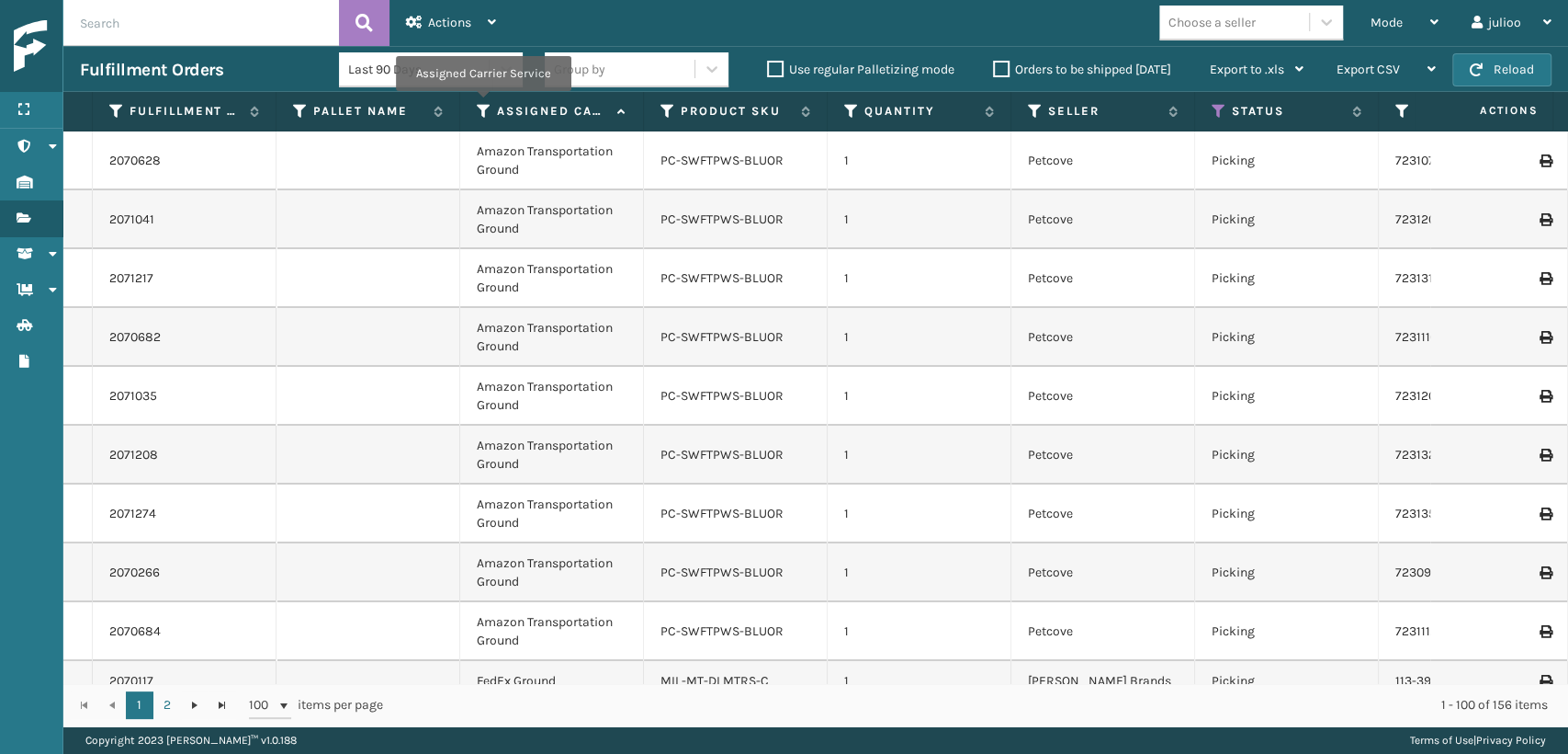
click at [482, 104] on icon at bounding box center [483, 110] width 14 height 16
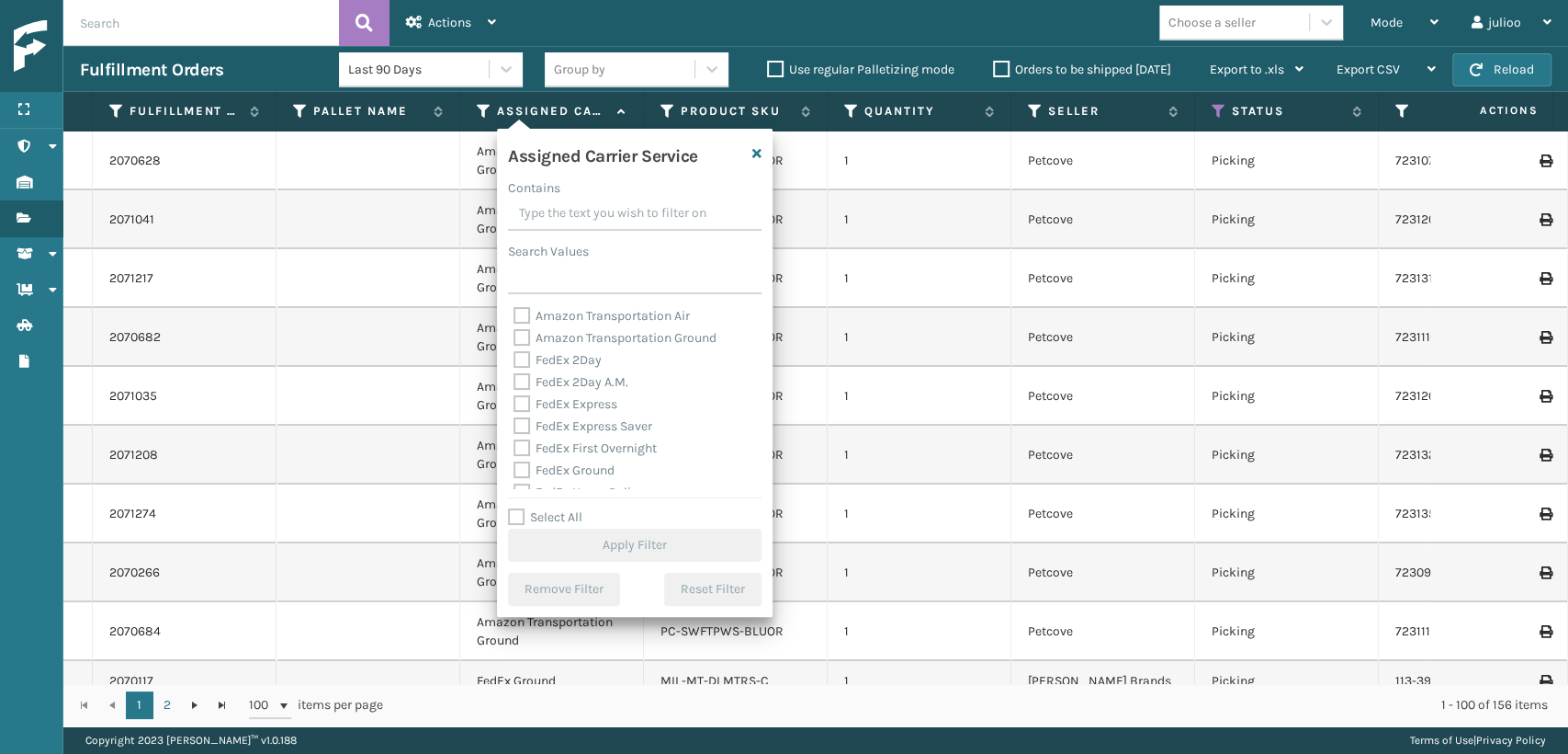
click at [522, 366] on label "FedEx 2Day" at bounding box center [558, 360] width 88 height 15
click at [515, 361] on input "FedEx 2Day" at bounding box center [514, 355] width 1 height 12
checkbox input "true"
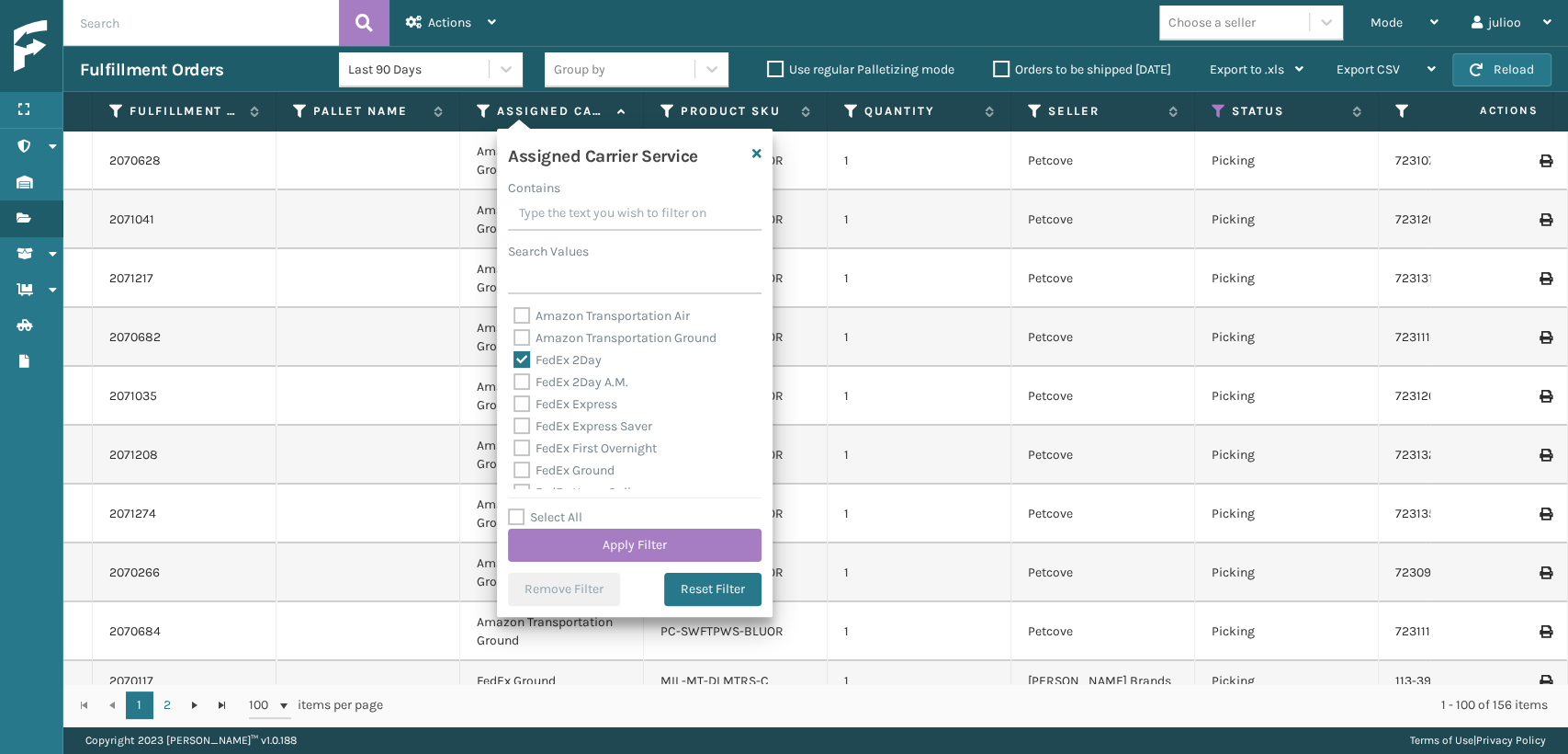
click at [515, 376] on label "FedEx 2Day A.M." at bounding box center [571, 382] width 115 height 15
click at [515, 376] on input "FedEx 2Day A.M." at bounding box center [514, 377] width 1 height 12
checkbox input "true"
click at [526, 407] on label "FedEx Express" at bounding box center [565, 404] width 104 height 15
click at [515, 434] on label "FedEx Express Saver" at bounding box center [583, 426] width 139 height 15
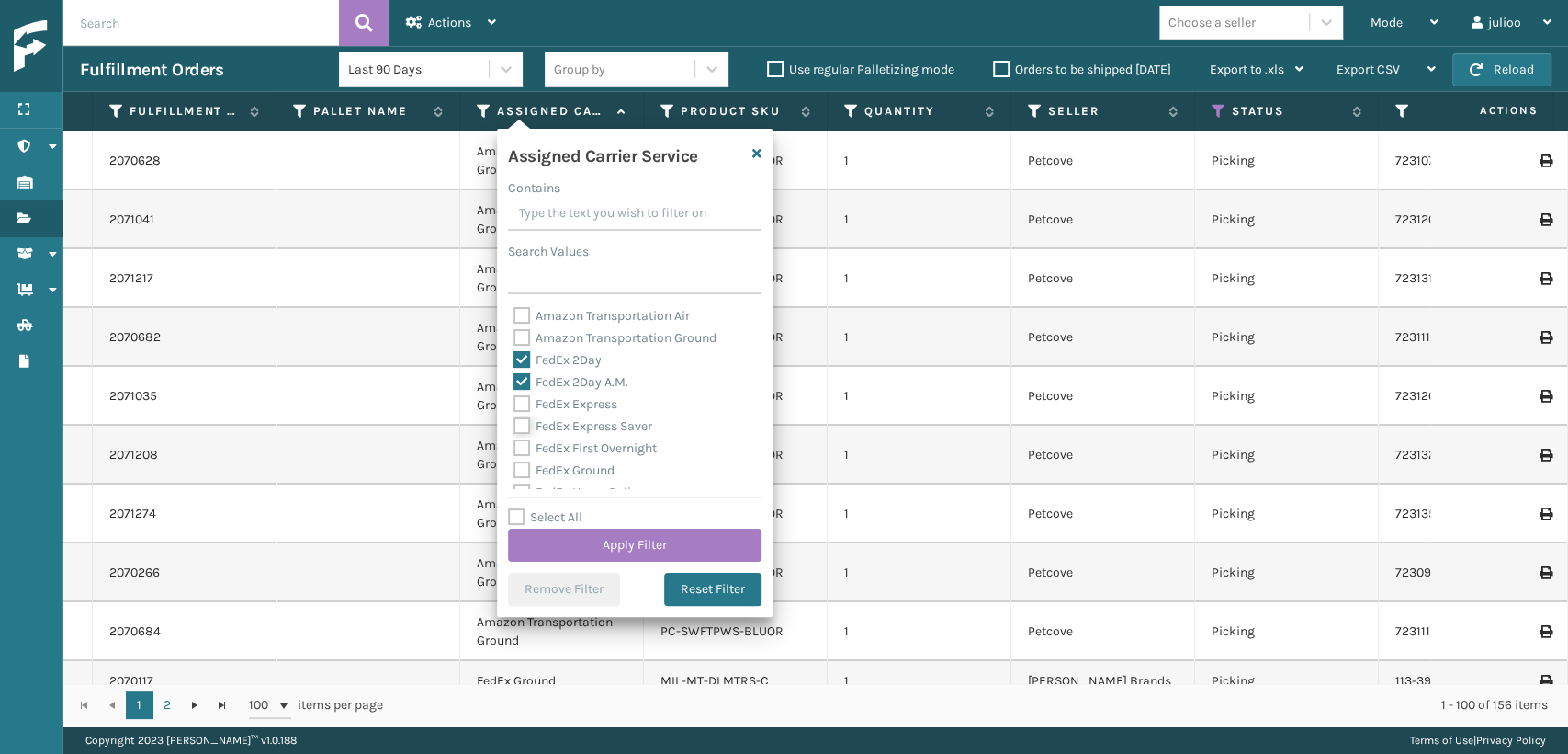
click at [515, 427] on input "FedEx Express Saver" at bounding box center [514, 421] width 1 height 12
checkbox input "true"
click at [521, 399] on label "FedEx Express" at bounding box center [565, 404] width 104 height 15
click at [515, 399] on input "FedEx Express" at bounding box center [514, 399] width 1 height 12
checkbox input "true"
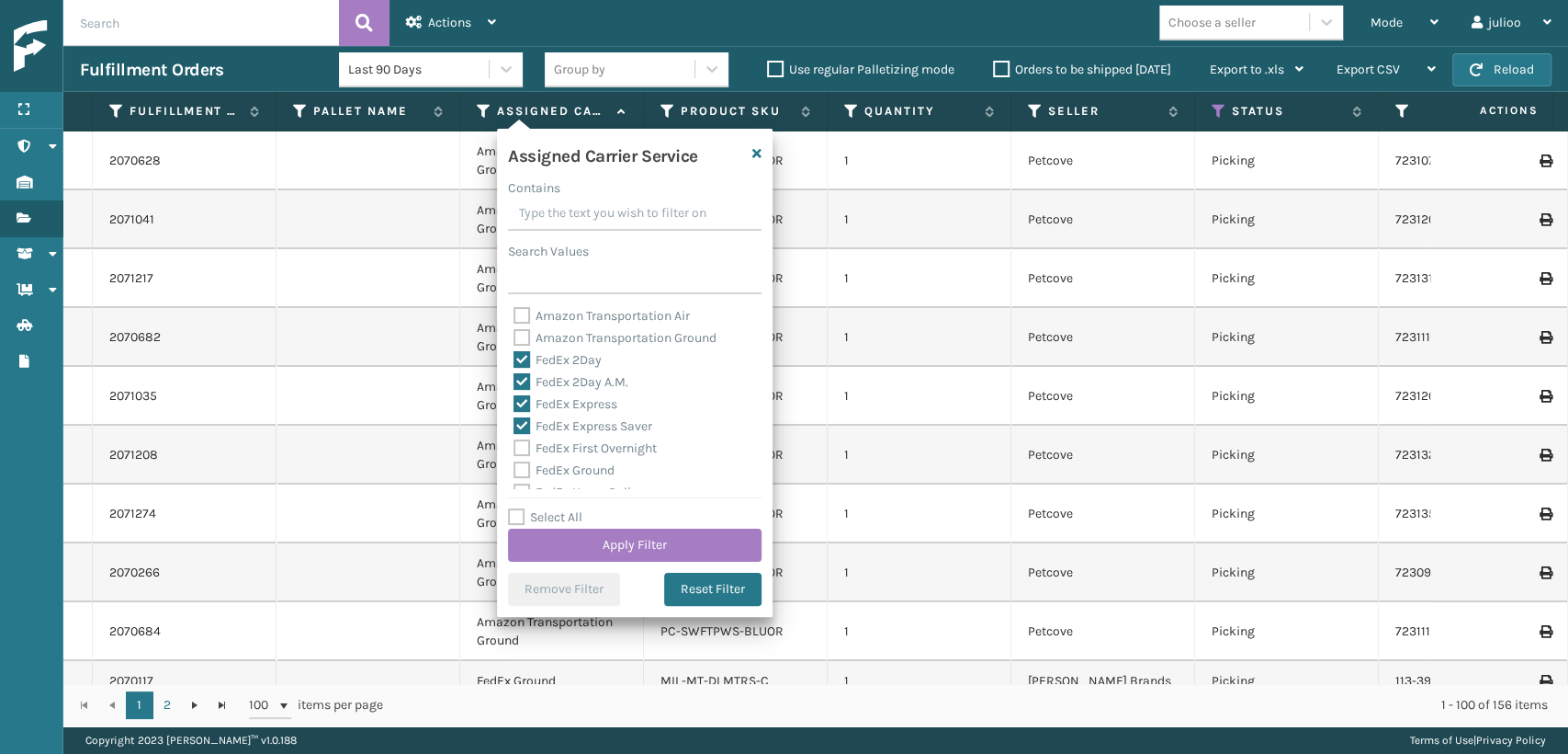
click at [526, 444] on label "FedEx First Overnight" at bounding box center [585, 447] width 144 height 15
click at [515, 444] on input "FedEx First Overnight" at bounding box center [514, 444] width 1 height 12
checkbox input "true"
click at [523, 475] on label "FedEx Ground" at bounding box center [564, 470] width 101 height 15
click at [515, 471] on input "FedEx Ground" at bounding box center [514, 466] width 1 height 12
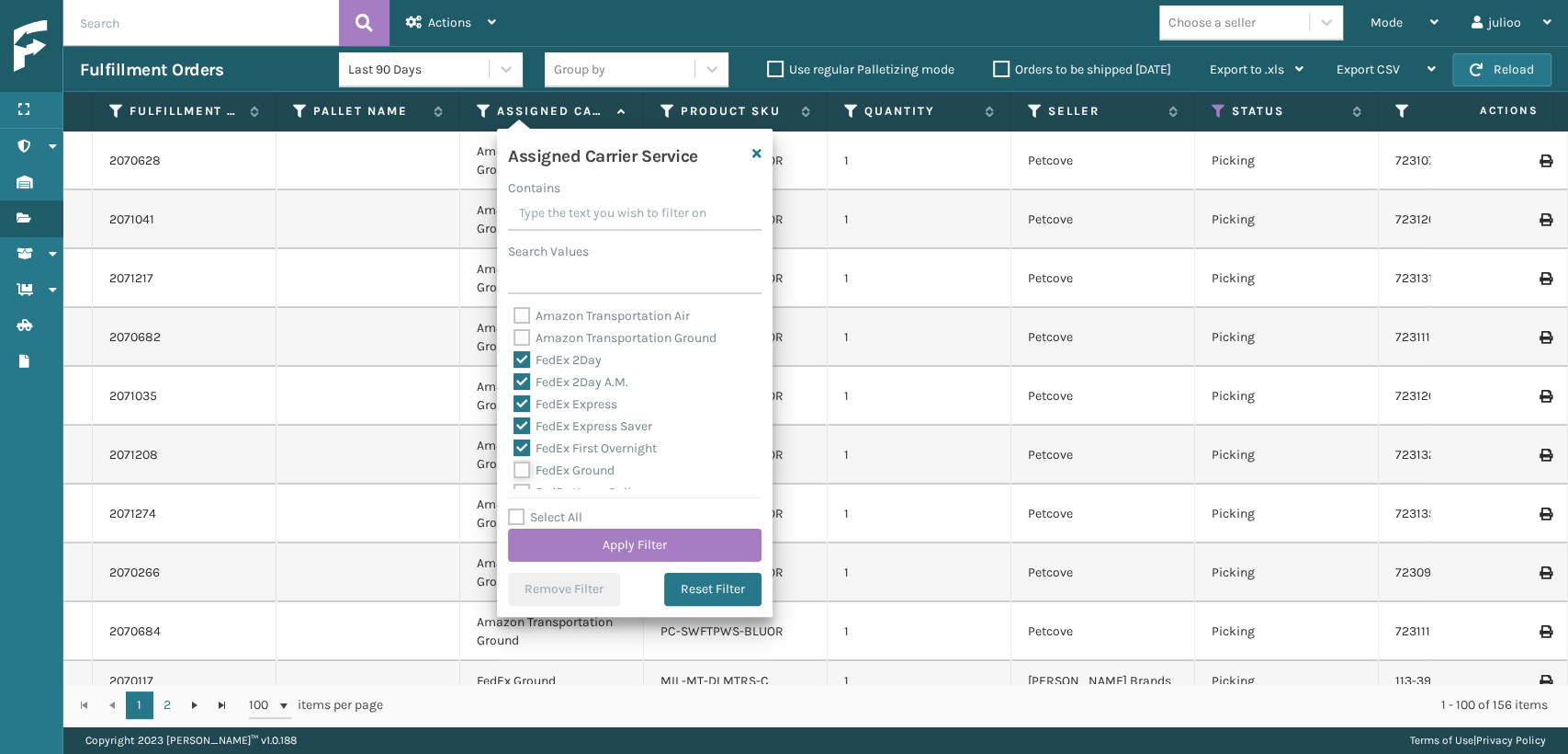
checkbox input "true"
click at [518, 442] on label "FedEx SmartPost" at bounding box center [574, 434] width 120 height 15
click at [515, 436] on input "FedEx SmartPost" at bounding box center [514, 429] width 1 height 12
checkbox input "true"
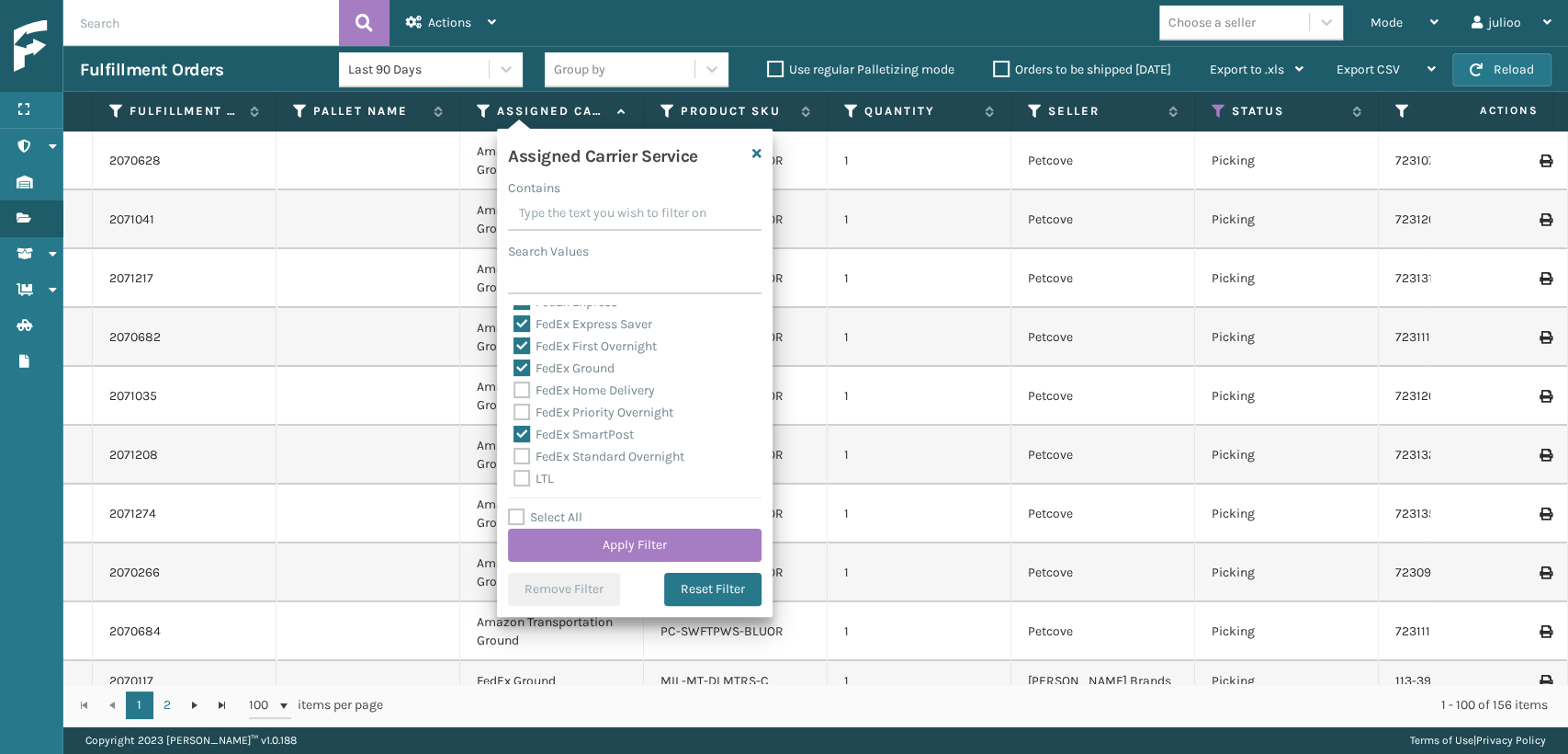
drag, startPoint x: 519, startPoint y: 412, endPoint x: 519, endPoint y: 394, distance: 18.0
click at [519, 410] on label "FedEx Priority Overnight" at bounding box center [594, 412] width 160 height 15
click at [515, 410] on input "FedEx Priority Overnight" at bounding box center [514, 407] width 1 height 12
checkbox input "true"
drag, startPoint x: 519, startPoint y: 389, endPoint x: 526, endPoint y: 402, distance: 14.8
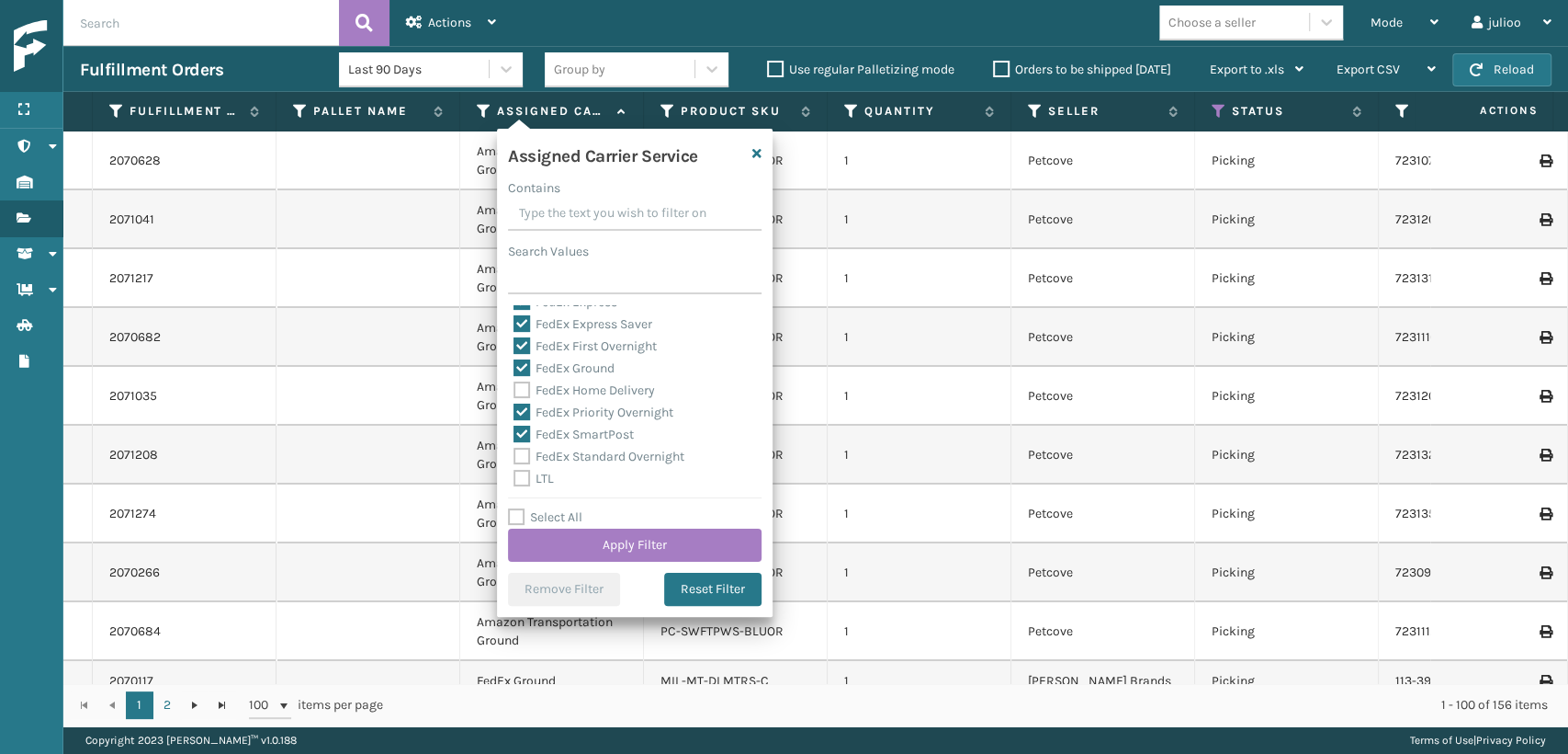
click at [519, 389] on label "FedEx Home Delivery" at bounding box center [584, 390] width 142 height 15
click at [515, 389] on input "FedEx Home Delivery" at bounding box center [514, 386] width 1 height 12
checkbox input "true"
click at [518, 454] on label "FedEx Standard Overnight" at bounding box center [599, 456] width 171 height 15
click at [515, 454] on input "FedEx Standard Overnight" at bounding box center [514, 451] width 1 height 12
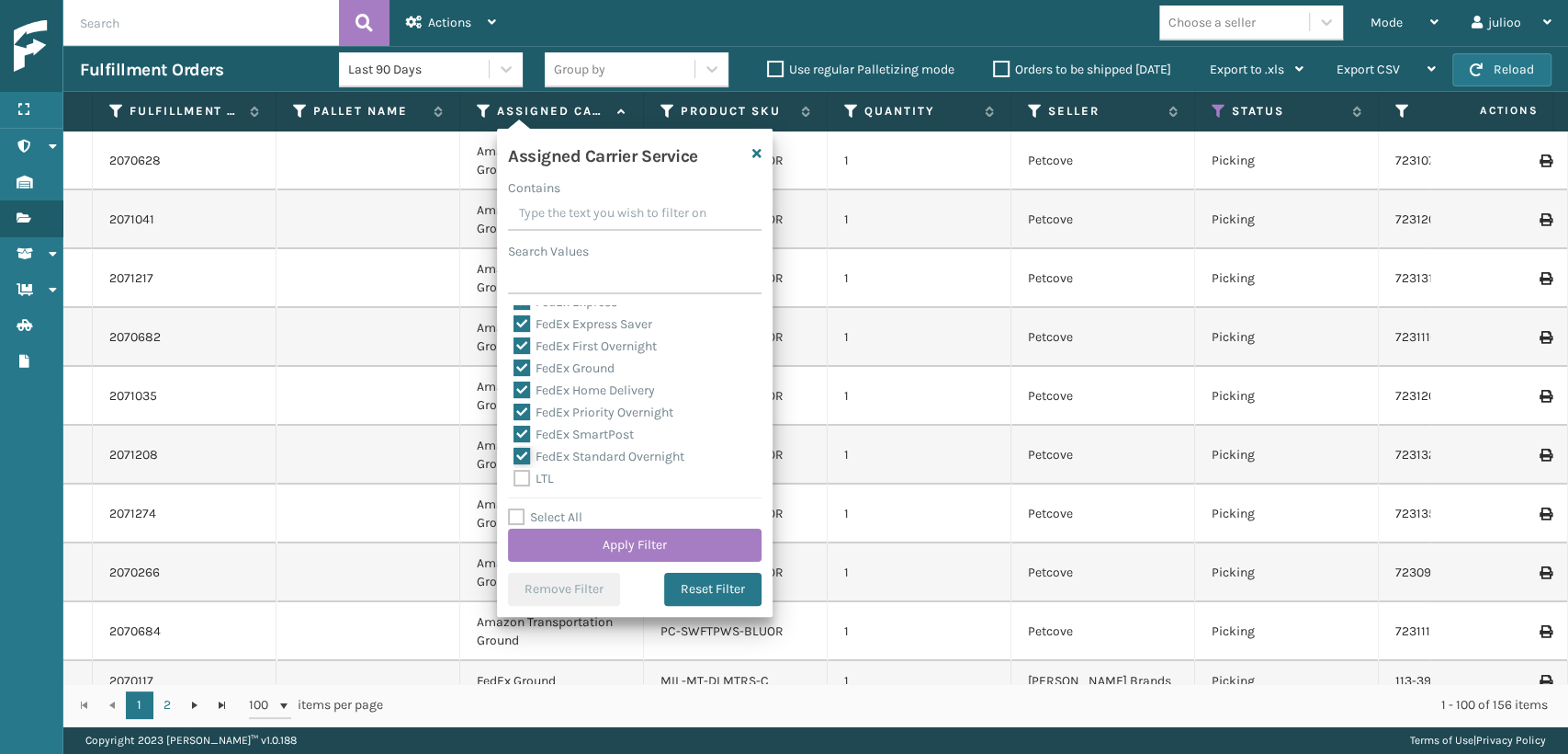
checkbox input "true"
click at [519, 538] on button "Apply Filter" at bounding box center [635, 545] width 253 height 33
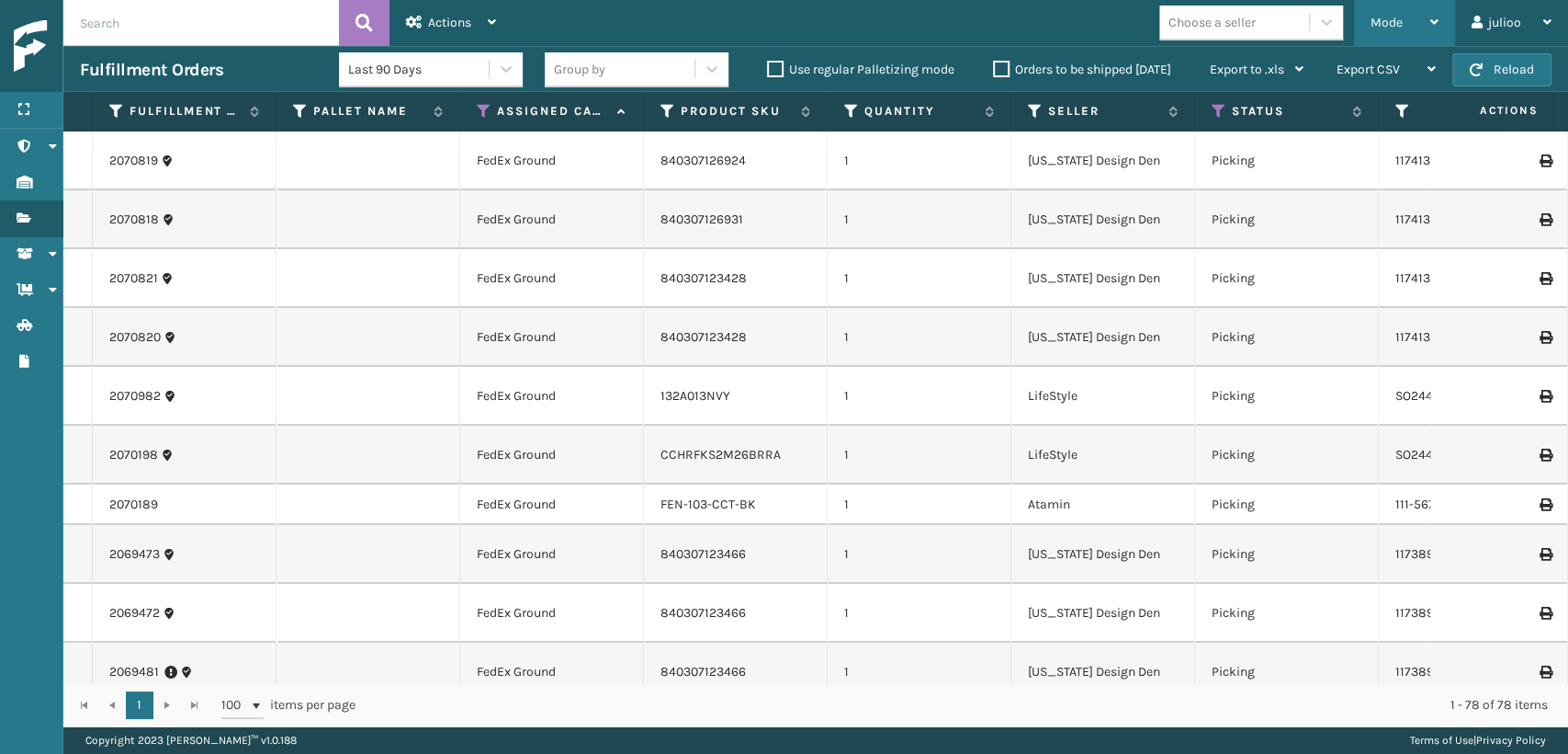
click at [1384, 17] on span "Mode" at bounding box center [1386, 22] width 32 height 15
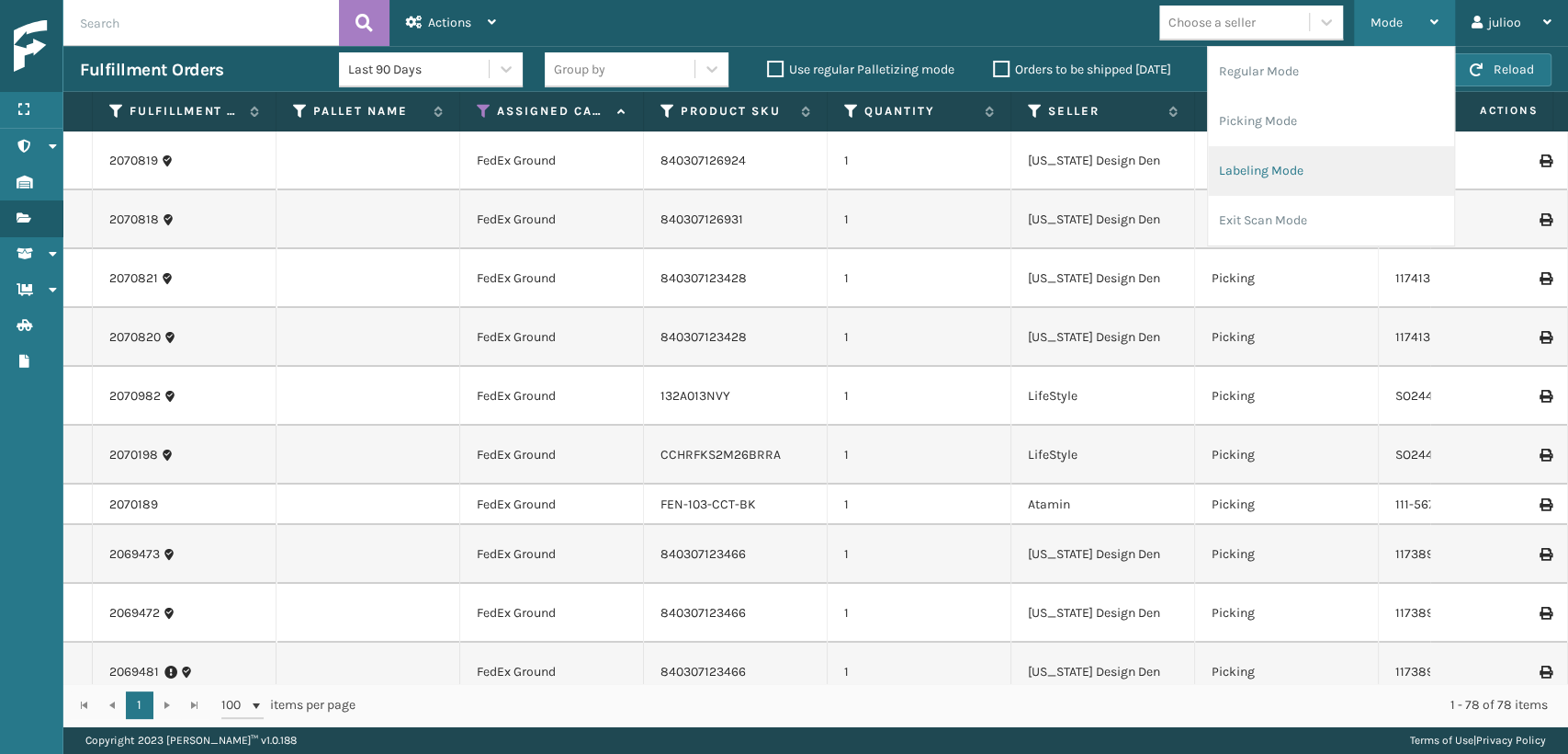
click at [1253, 186] on li "Labeling Mode" at bounding box center [1331, 171] width 246 height 50
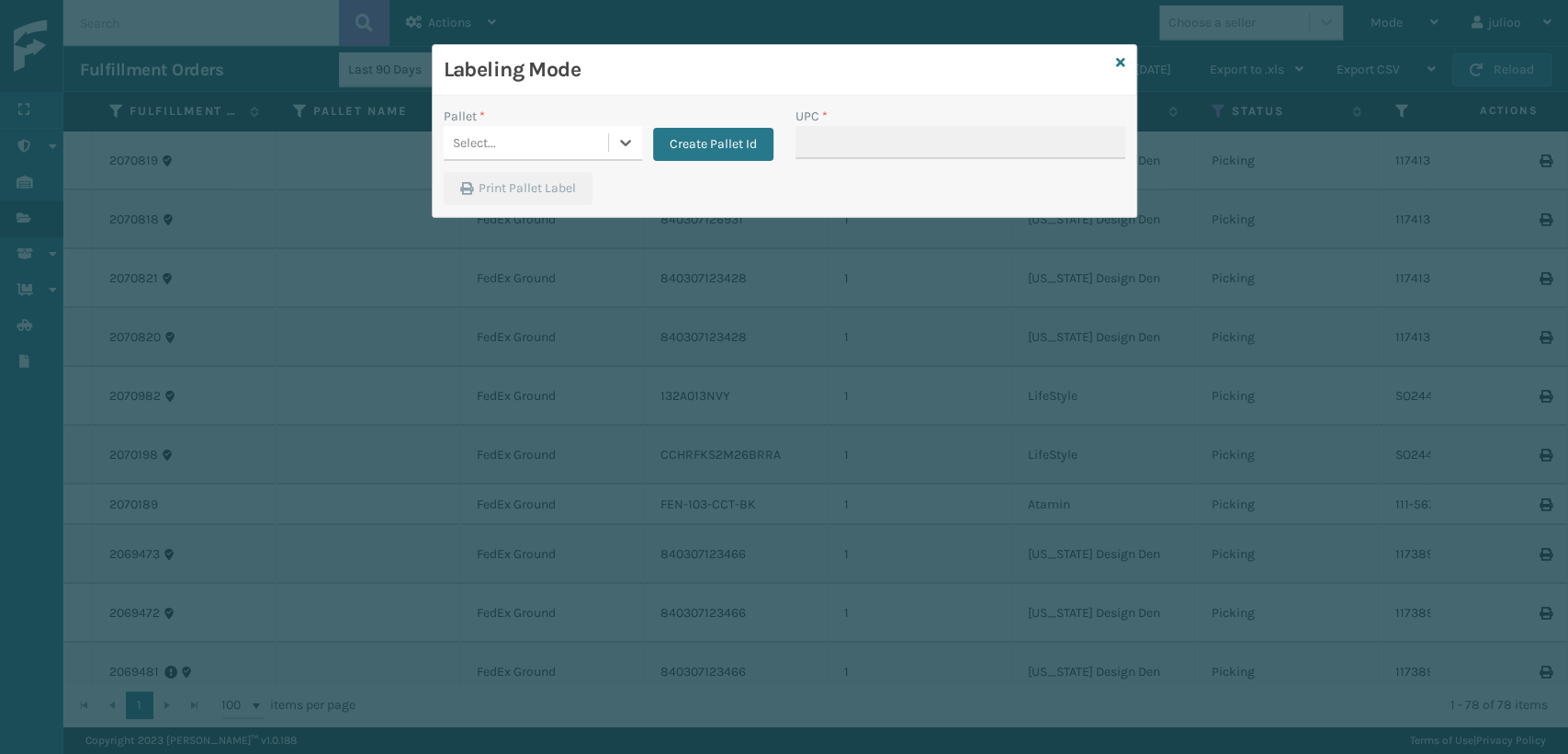
click at [509, 141] on div "Select..." at bounding box center [525, 143] width 165 height 30
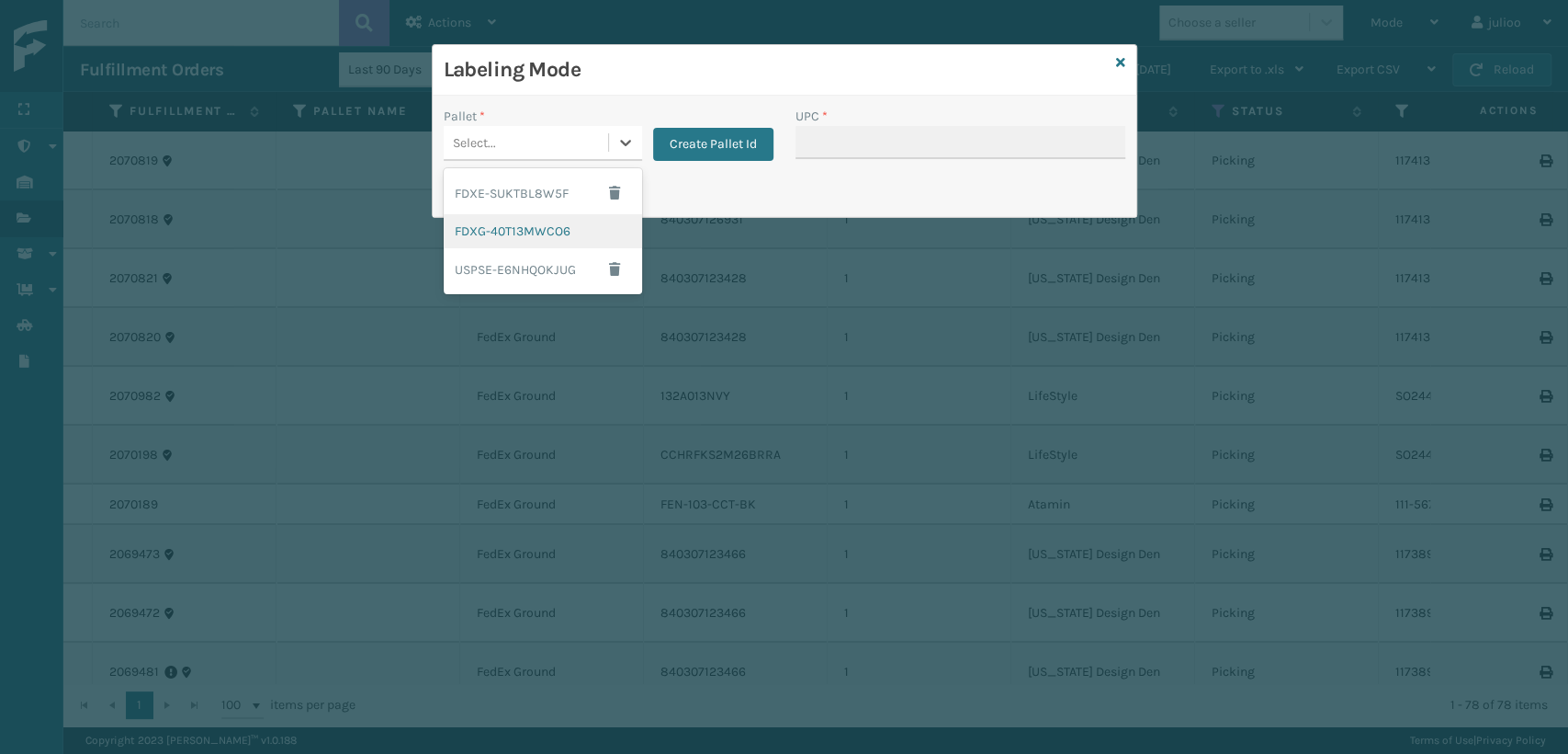
click at [496, 223] on div "FDXG-40T13MWCO6" at bounding box center [542, 231] width 199 height 34
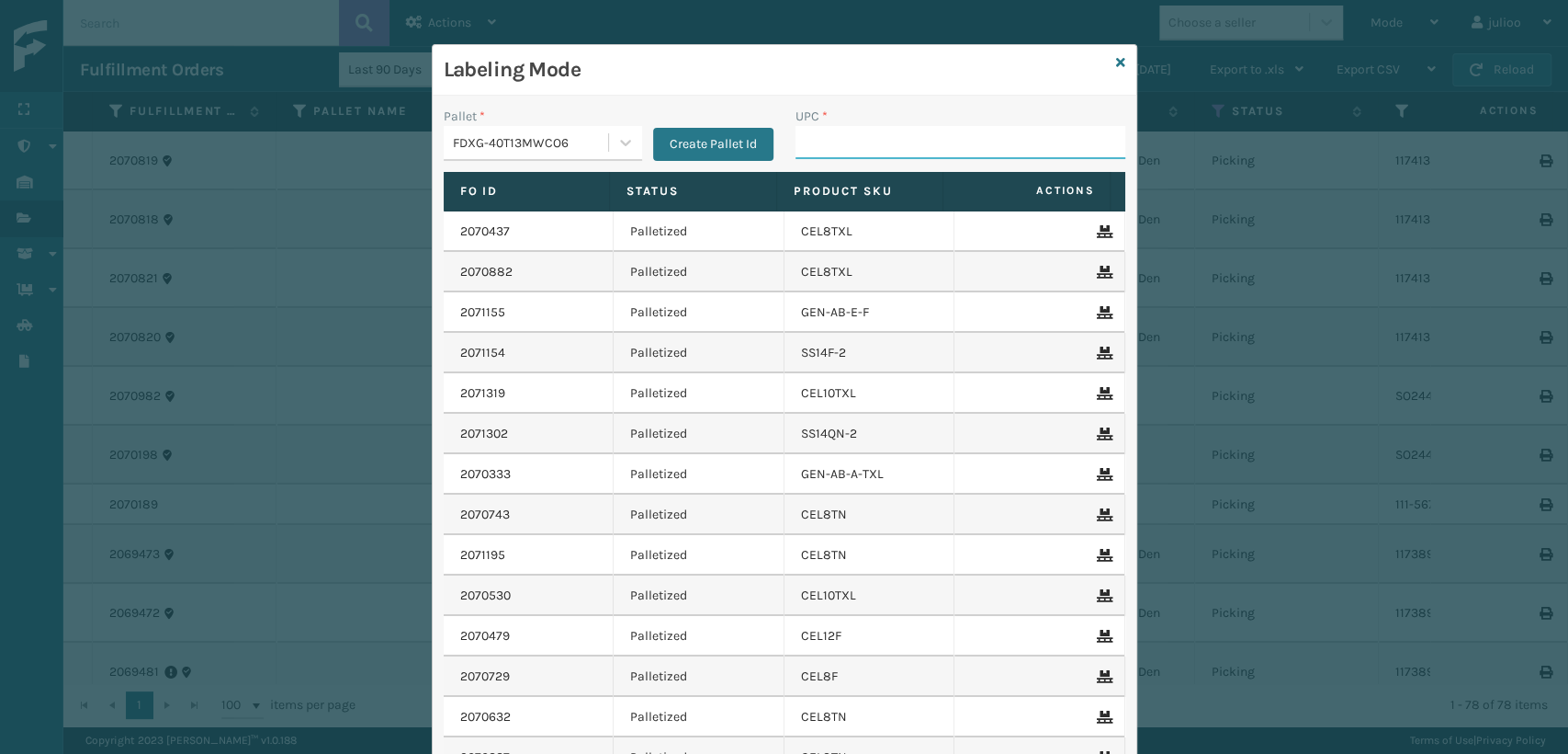
click at [826, 142] on input "UPC *" at bounding box center [960, 142] width 330 height 33
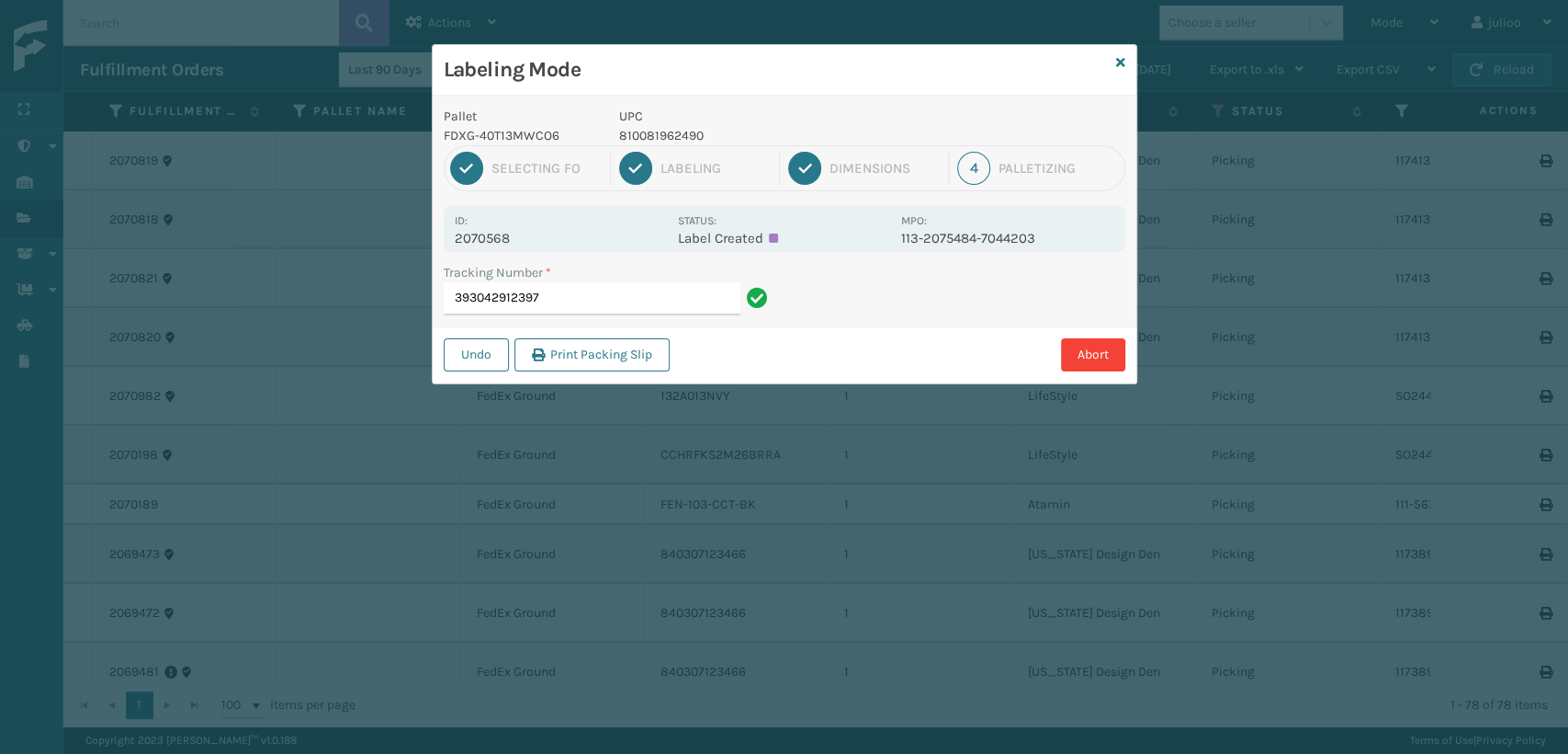
type input "393042912397"
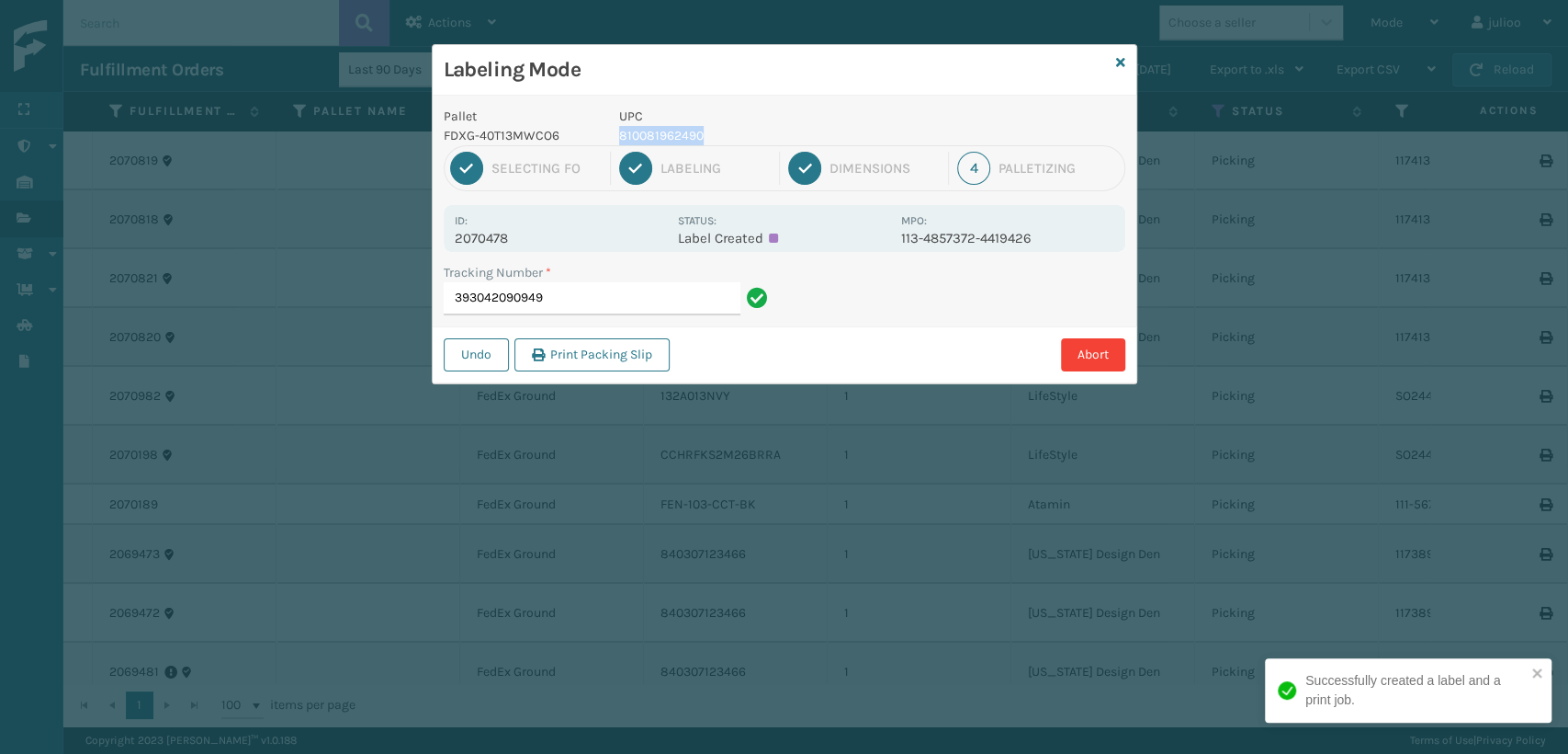
drag, startPoint x: 738, startPoint y: 133, endPoint x: 614, endPoint y: 132, distance: 124.0
click at [614, 132] on div "UPC 810081962490" at bounding box center [755, 126] width 293 height 39
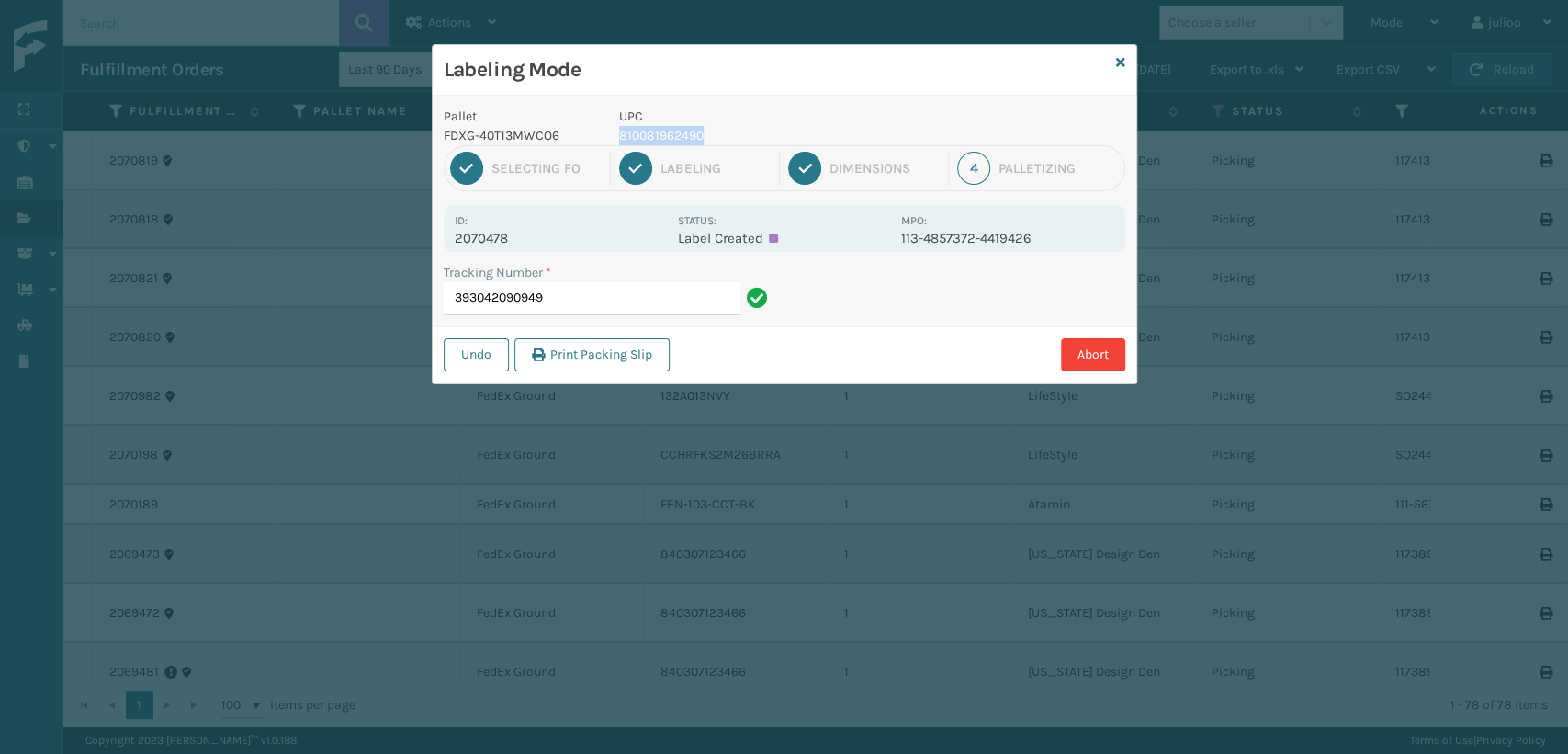
copy p "810081962490"
click at [621, 299] on input "393042090949" at bounding box center [592, 298] width 297 height 33
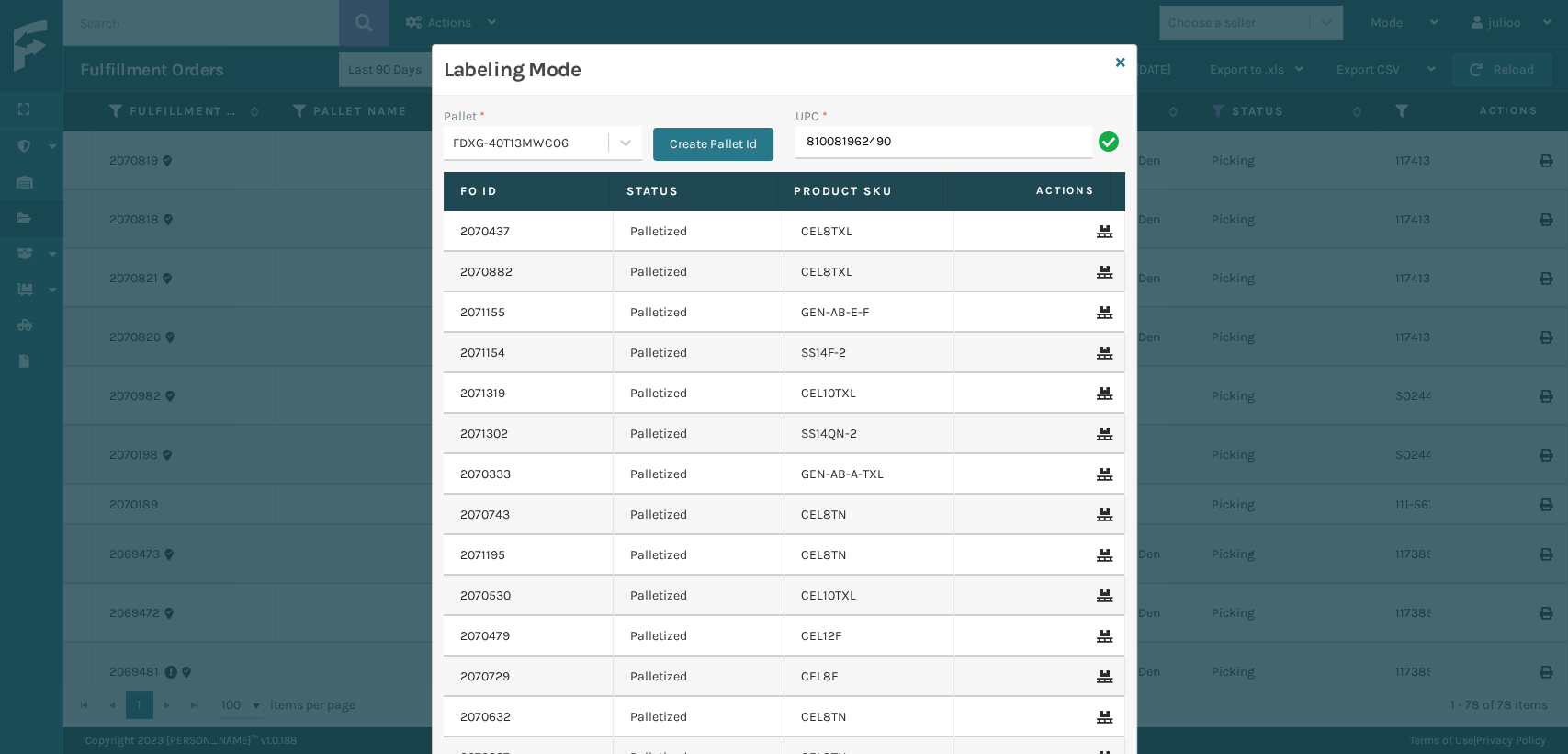
type input "810081962490"
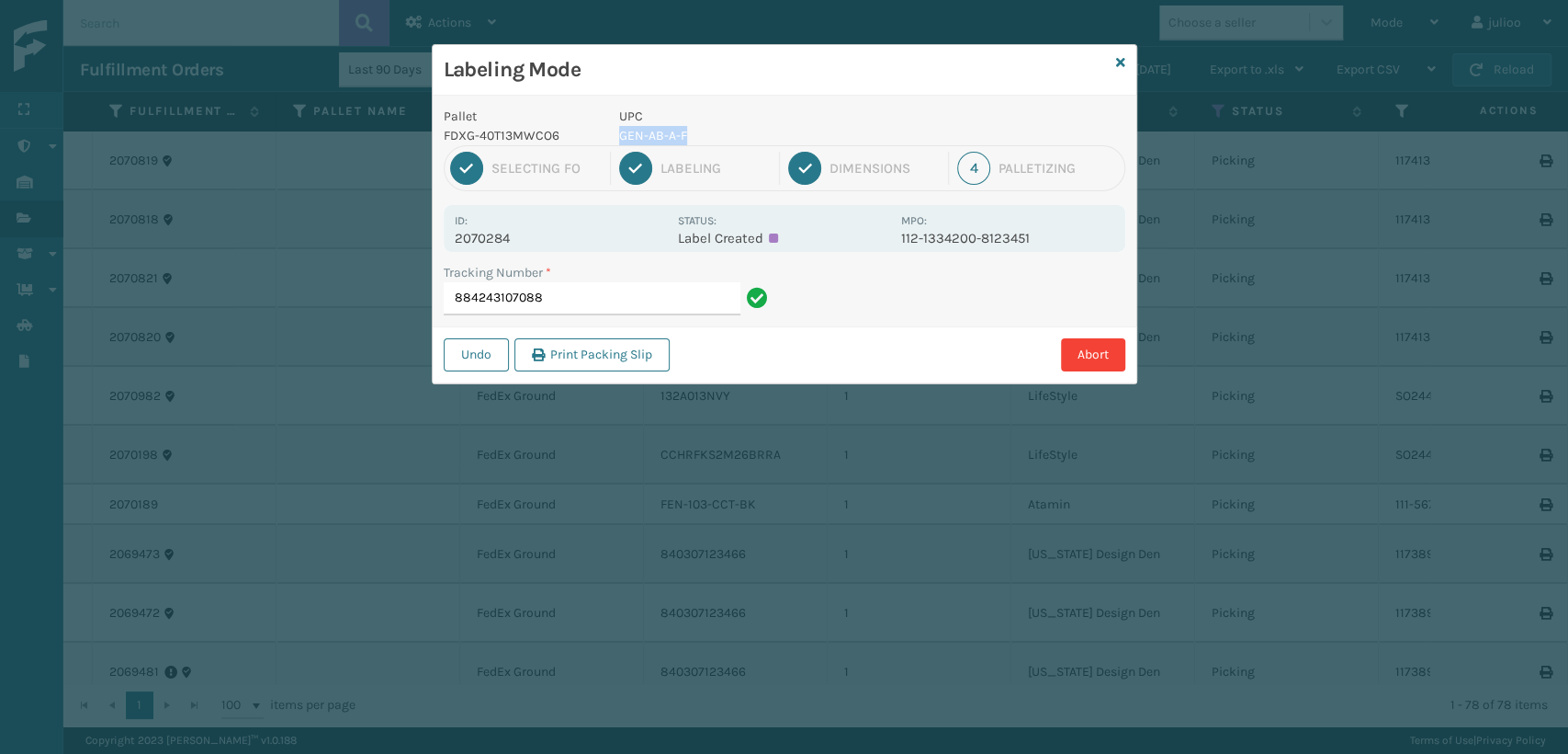
drag, startPoint x: 709, startPoint y: 144, endPoint x: 620, endPoint y: 143, distance: 89.0
click at [620, 143] on p "GEN-AB-A-F" at bounding box center [755, 135] width 271 height 19
copy p "GEN-AB-A-F"
click at [610, 296] on input "884243107088" at bounding box center [592, 298] width 297 height 33
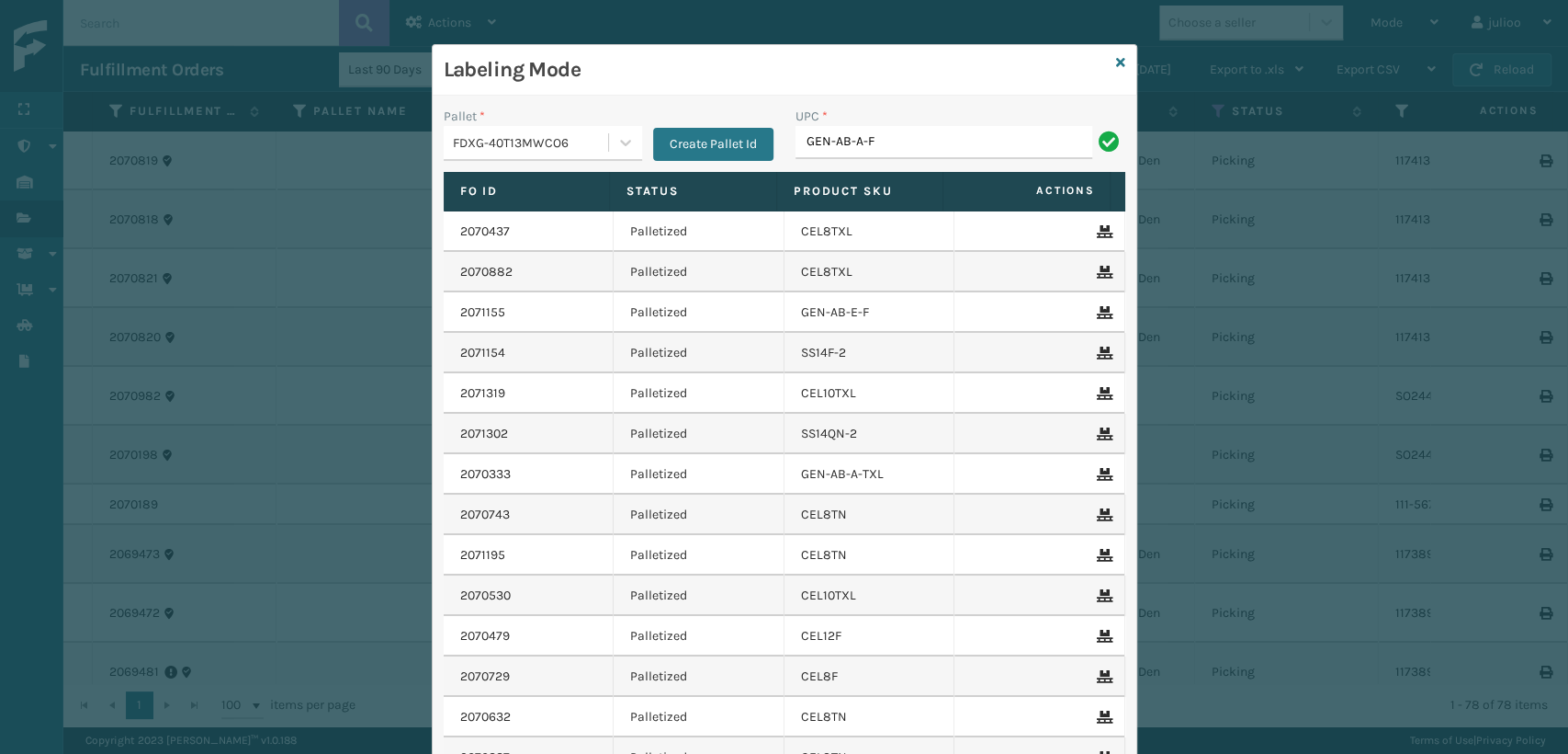
type input "GEN-AB-A-F"
click at [712, 147] on button "Create Pallet Id" at bounding box center [713, 144] width 120 height 33
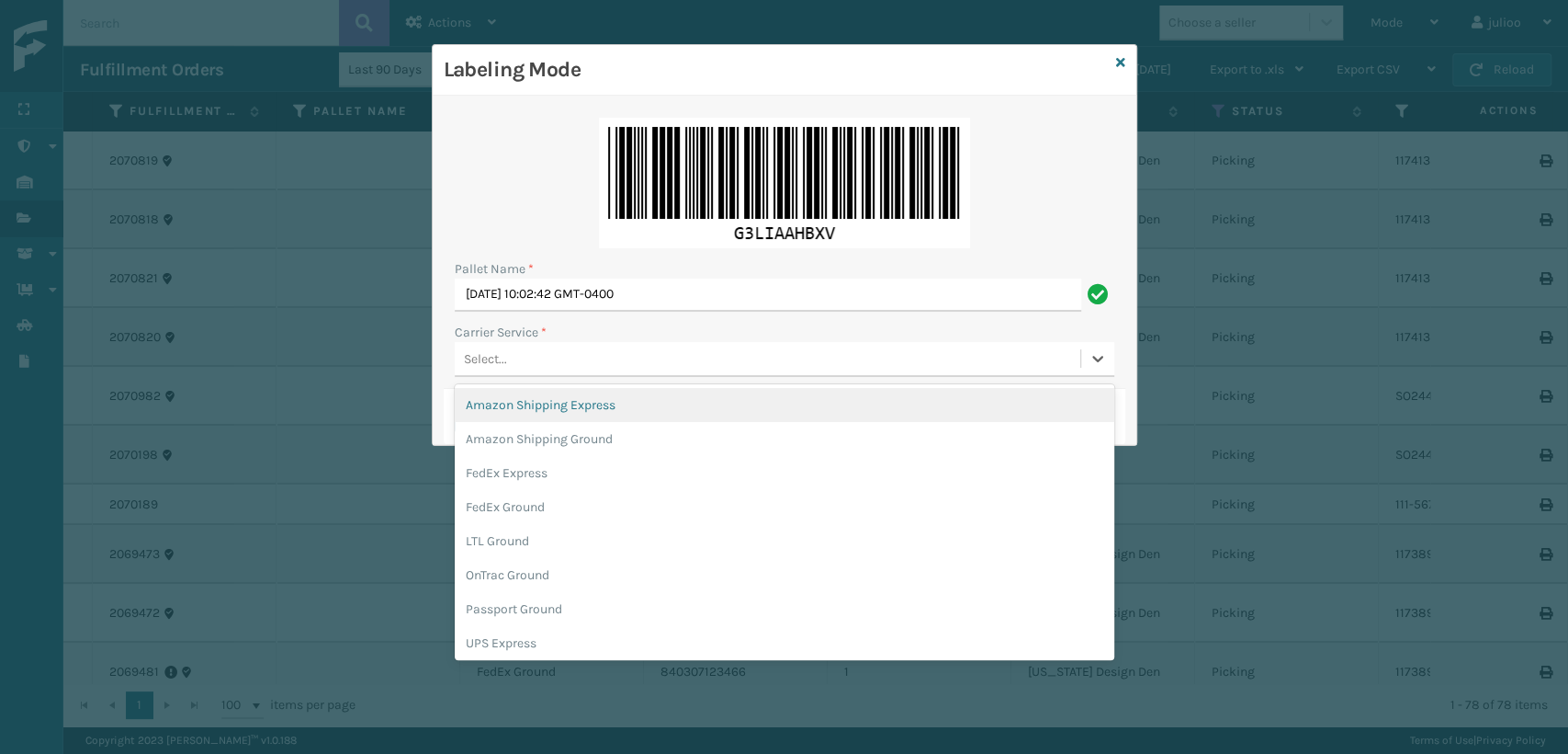
click at [596, 358] on div "Select..." at bounding box center [767, 359] width 625 height 30
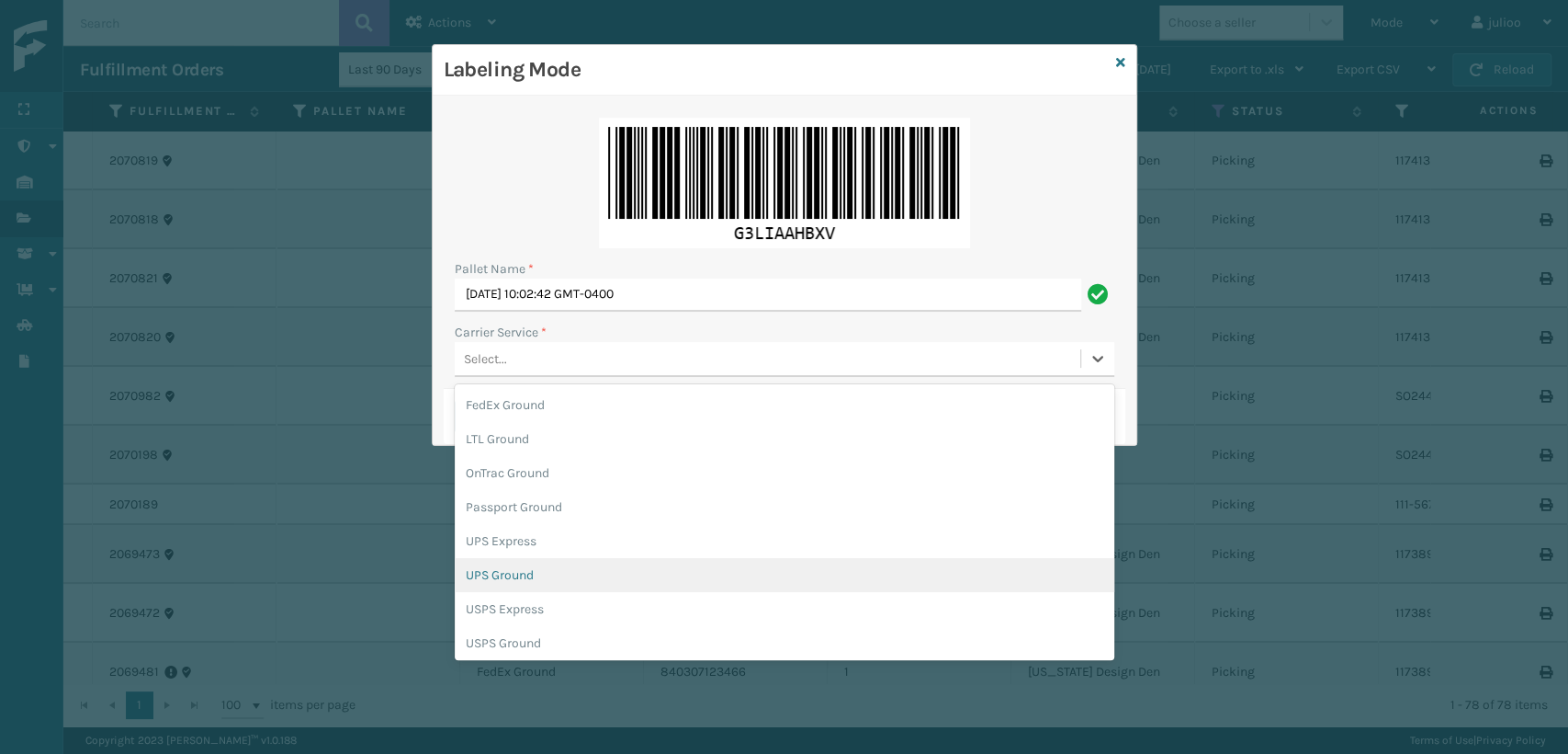
click at [527, 575] on div "UPS Ground" at bounding box center [784, 575] width 659 height 34
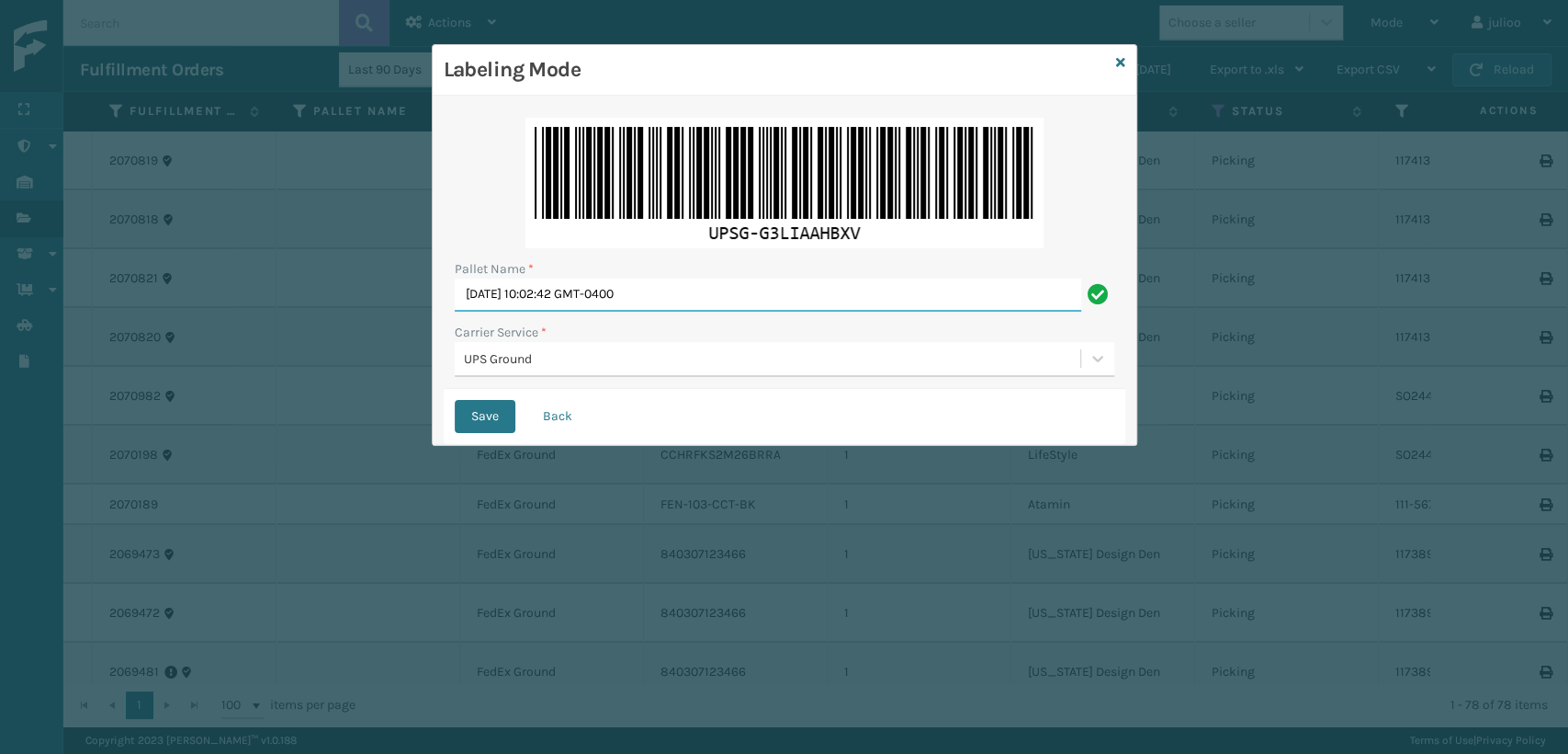
drag, startPoint x: 697, startPoint y: 300, endPoint x: 310, endPoint y: 333, distance: 388.4
click at [310, 333] on div "Labeling Mode Pallet Name * [DATE] 10:02:42 GMT-0400 Carrier Service * UPS Grou…" at bounding box center [784, 377] width 1568 height 754
type input "UPST2210112"
click at [455, 400] on button "Save" at bounding box center [485, 416] width 61 height 33
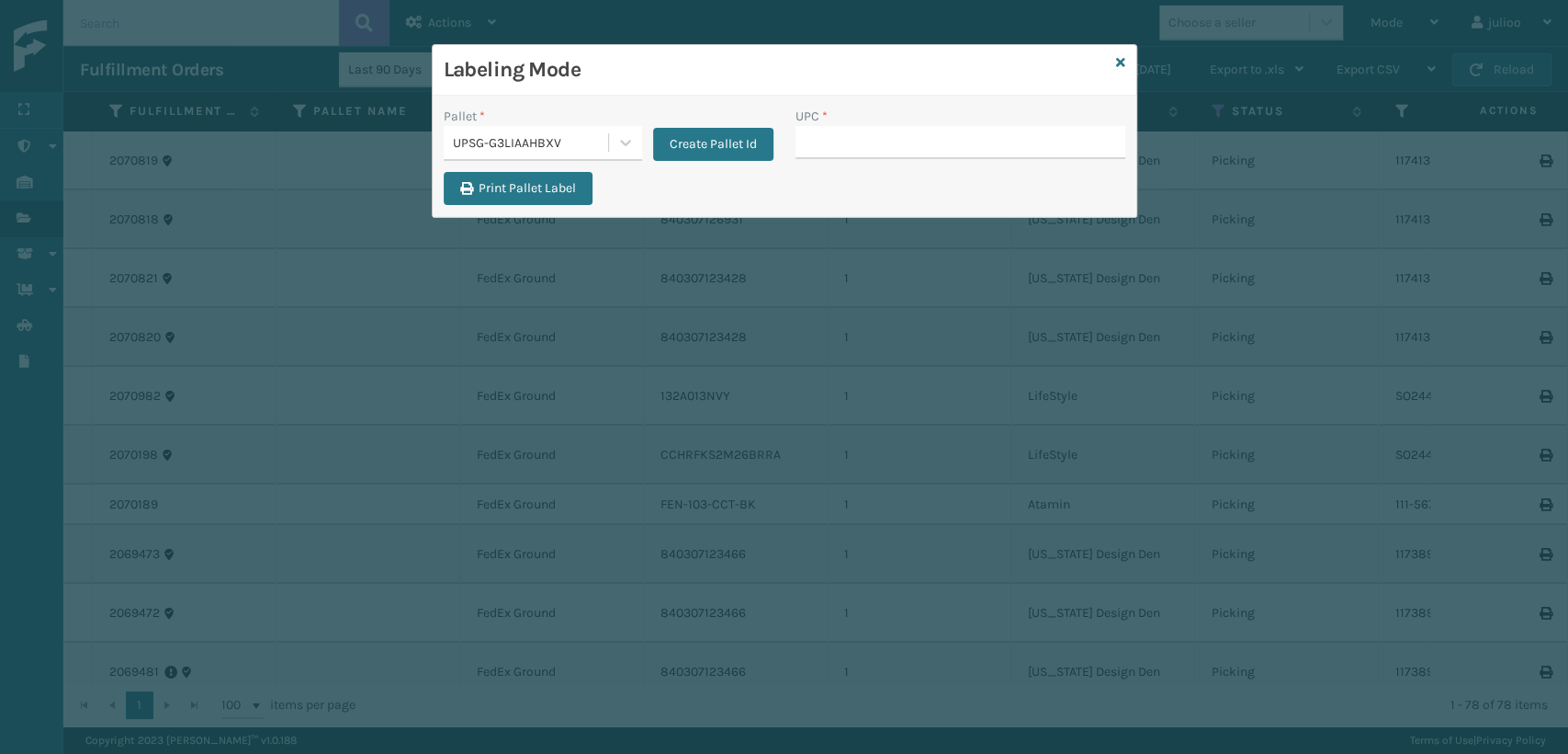
drag, startPoint x: 0, startPoint y: 624, endPoint x: 0, endPoint y: 694, distance: 70.0
drag, startPoint x: 0, startPoint y: 694, endPoint x: 831, endPoint y: 134, distance: 1002.1
click at [831, 134] on input "UPC *" at bounding box center [960, 142] width 330 height 33
click at [833, 135] on input "UPC *" at bounding box center [960, 142] width 330 height 33
type input "8409851"
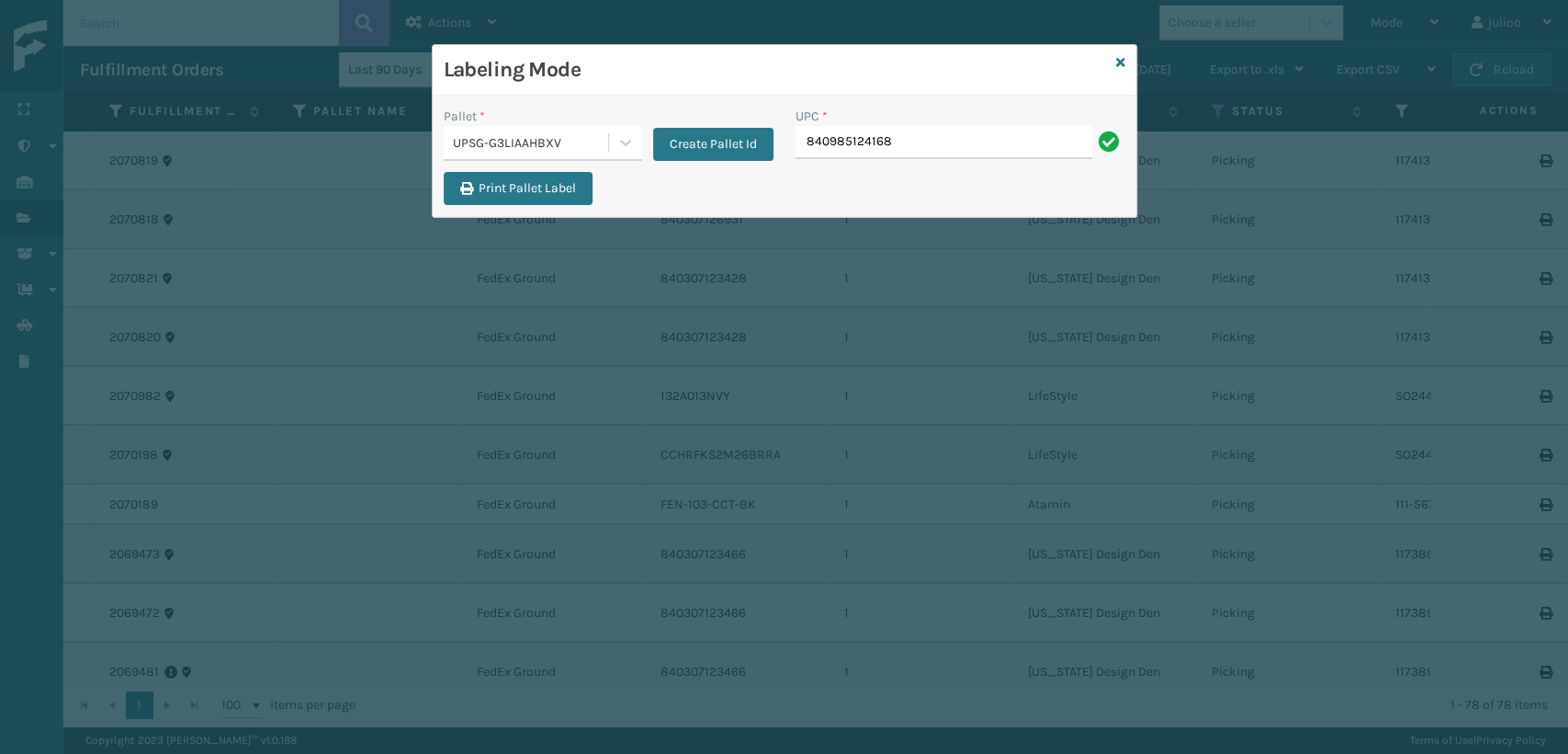
type input "840985124168"
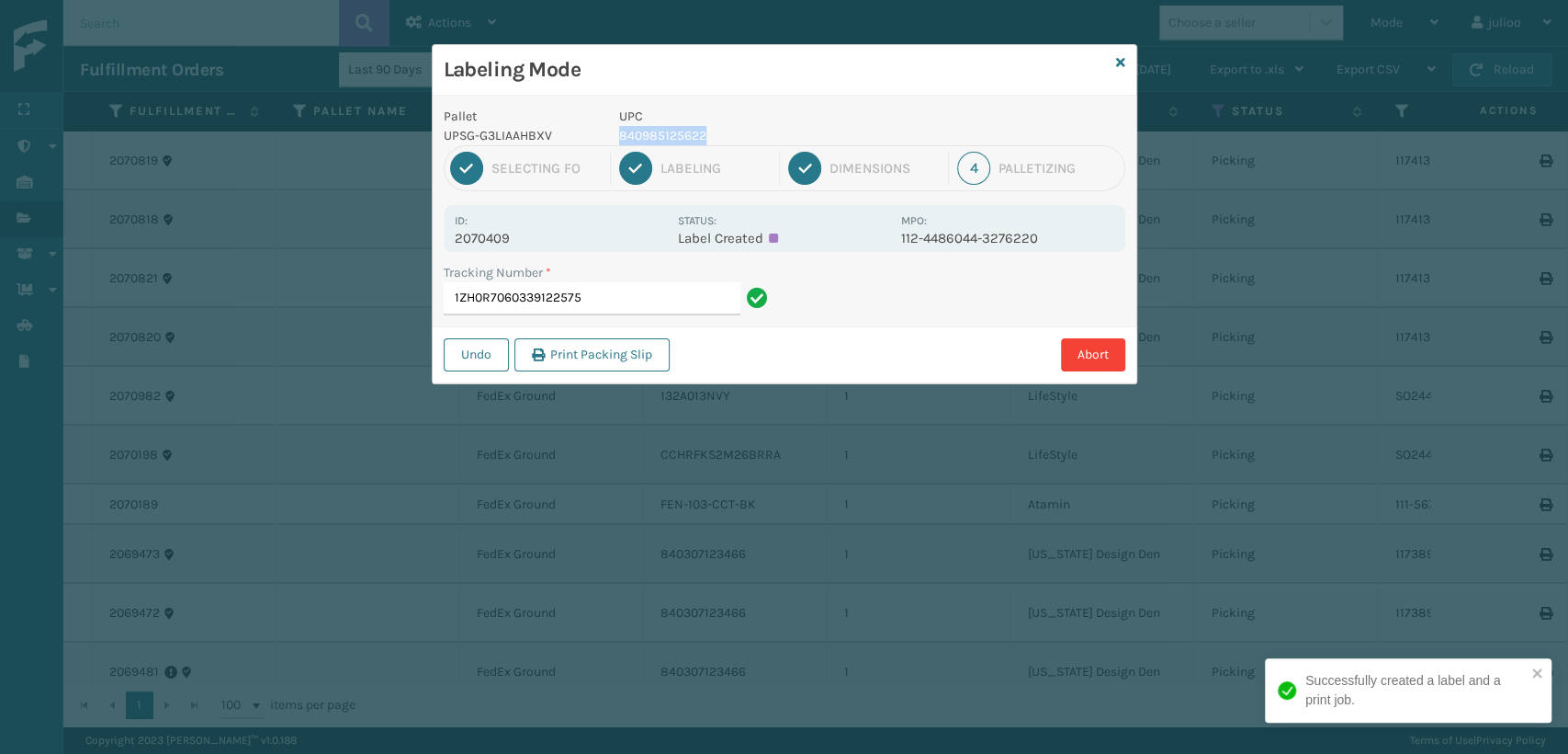
drag, startPoint x: 720, startPoint y: 133, endPoint x: 617, endPoint y: 138, distance: 103.1
click at [617, 138] on div "UPC 840985125622" at bounding box center [755, 126] width 293 height 39
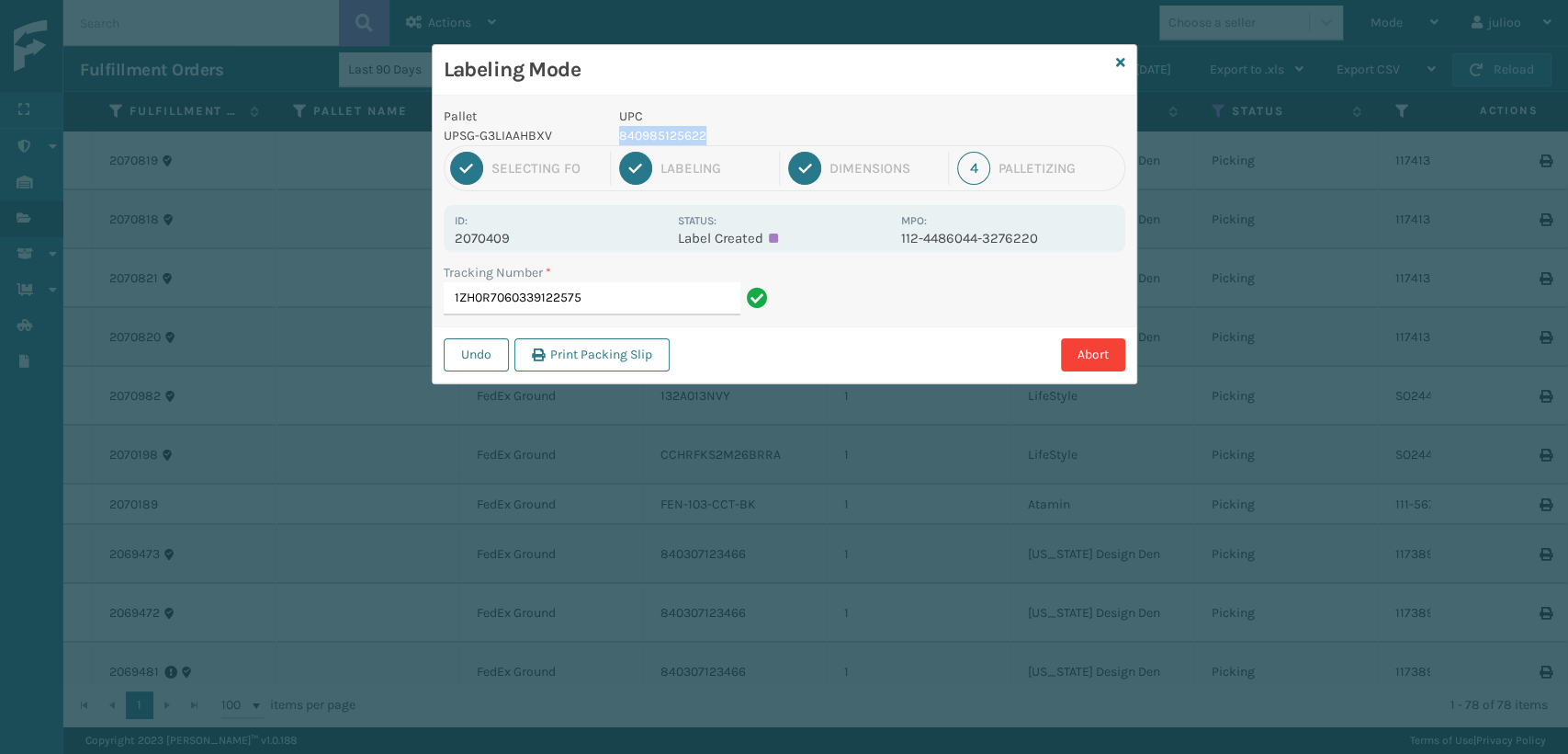
copy p "840985125622"
click at [622, 306] on input "1ZH0R7060339122575" at bounding box center [592, 298] width 297 height 33
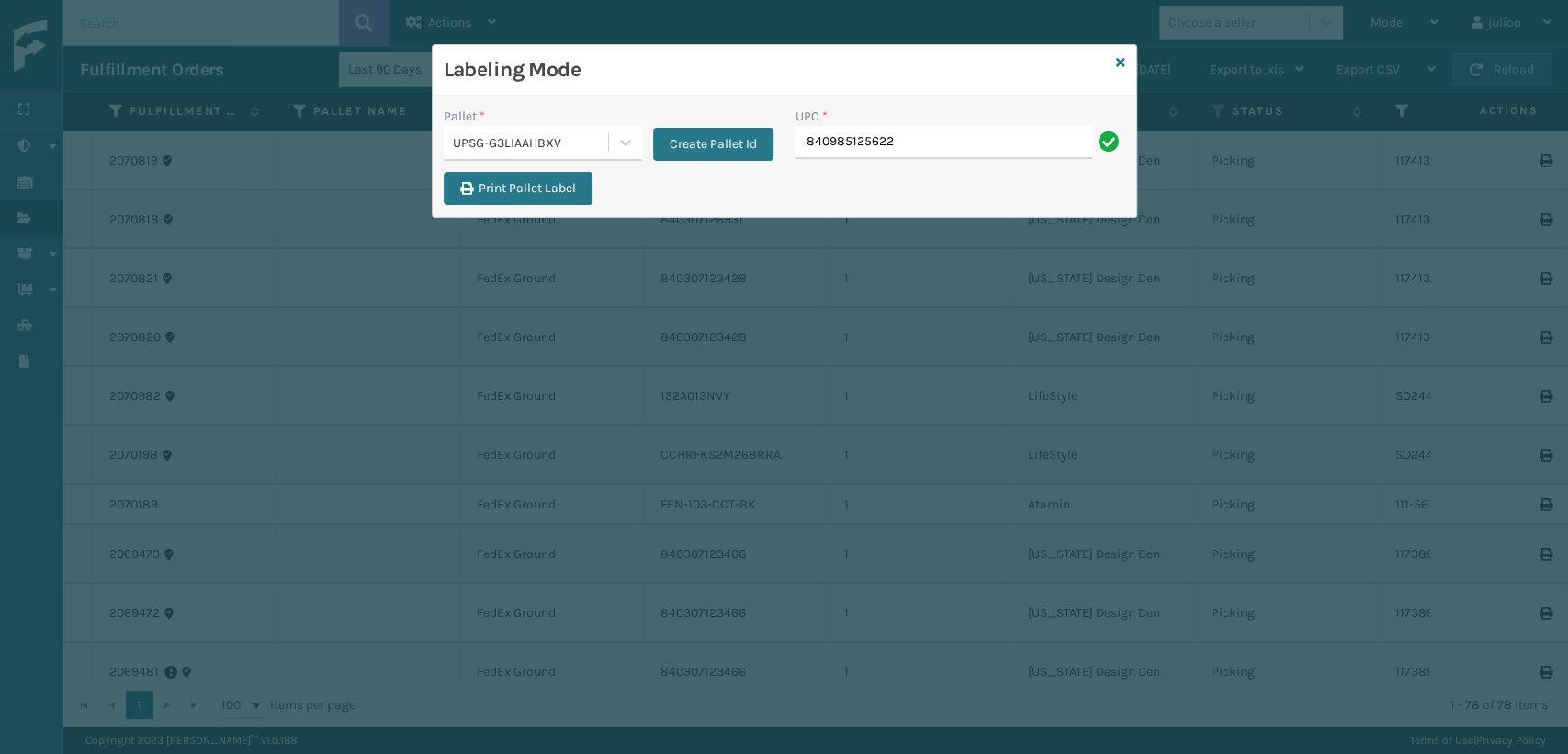
type input "840985125622"
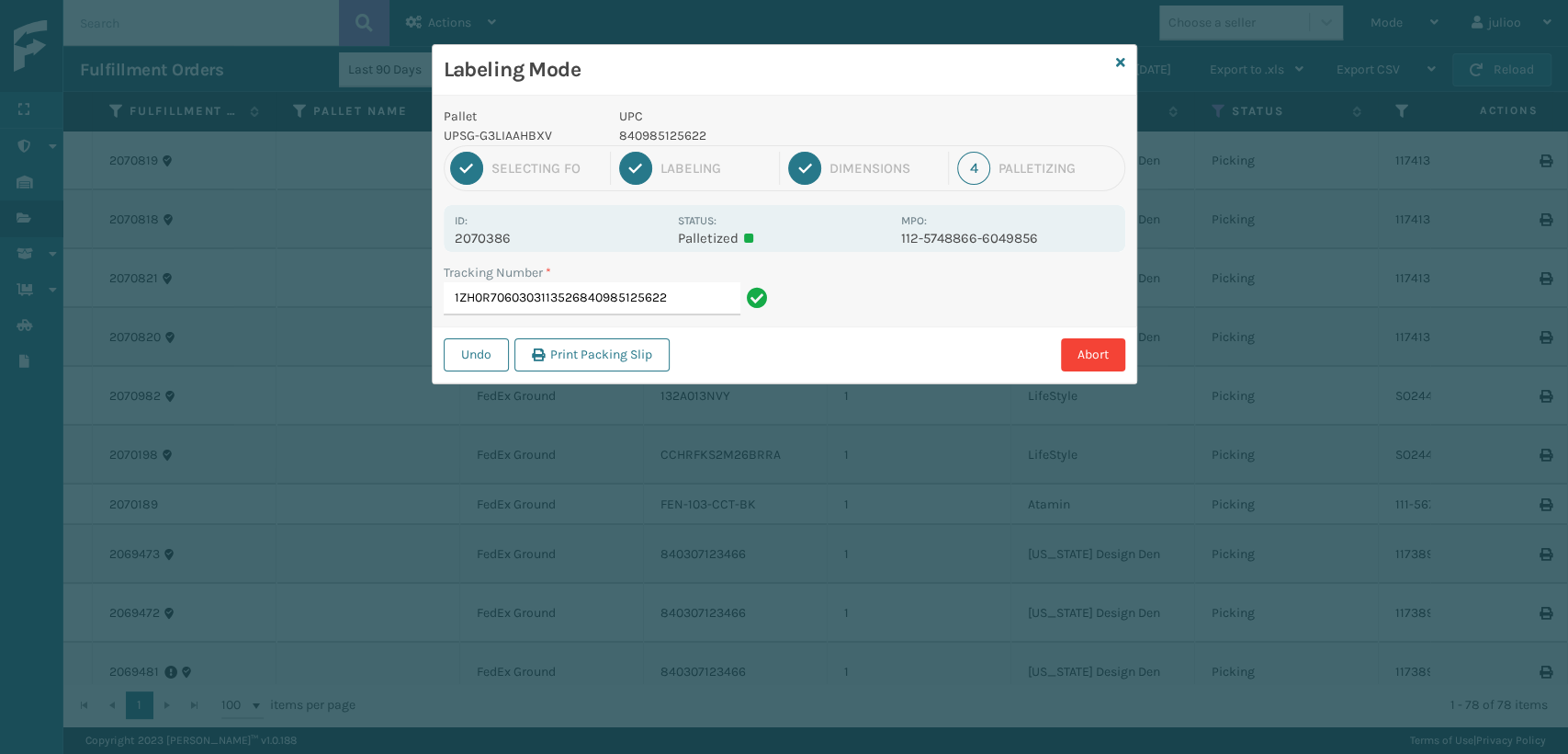
type input "1ZH0R7060303113526840985125622840985125622"
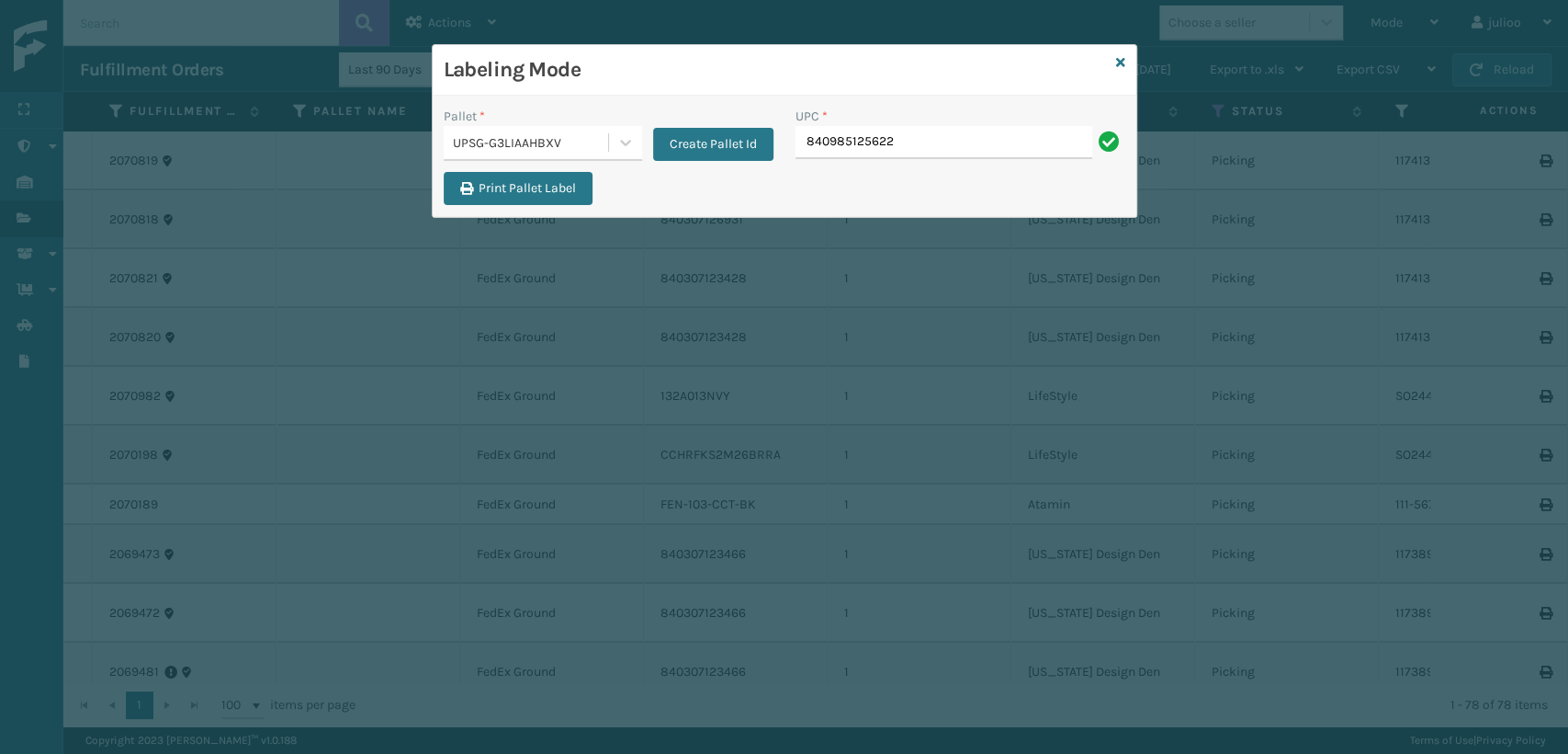
type input "840985125622"
click at [585, 134] on div "UPSG-G3LIAAHBXV" at bounding box center [531, 143] width 157 height 19
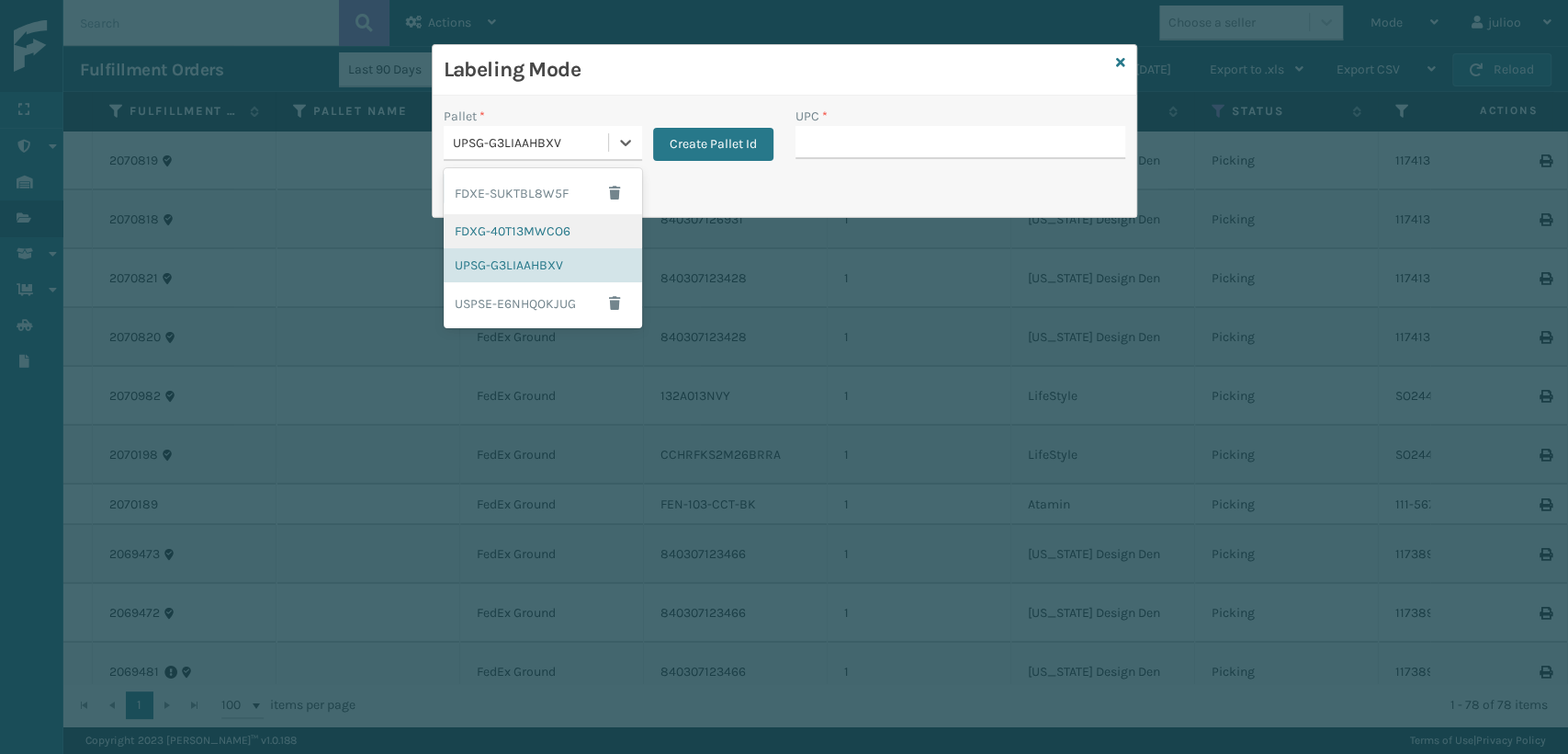
click at [511, 224] on div "FDXG-40T13MWCO6" at bounding box center [542, 231] width 199 height 34
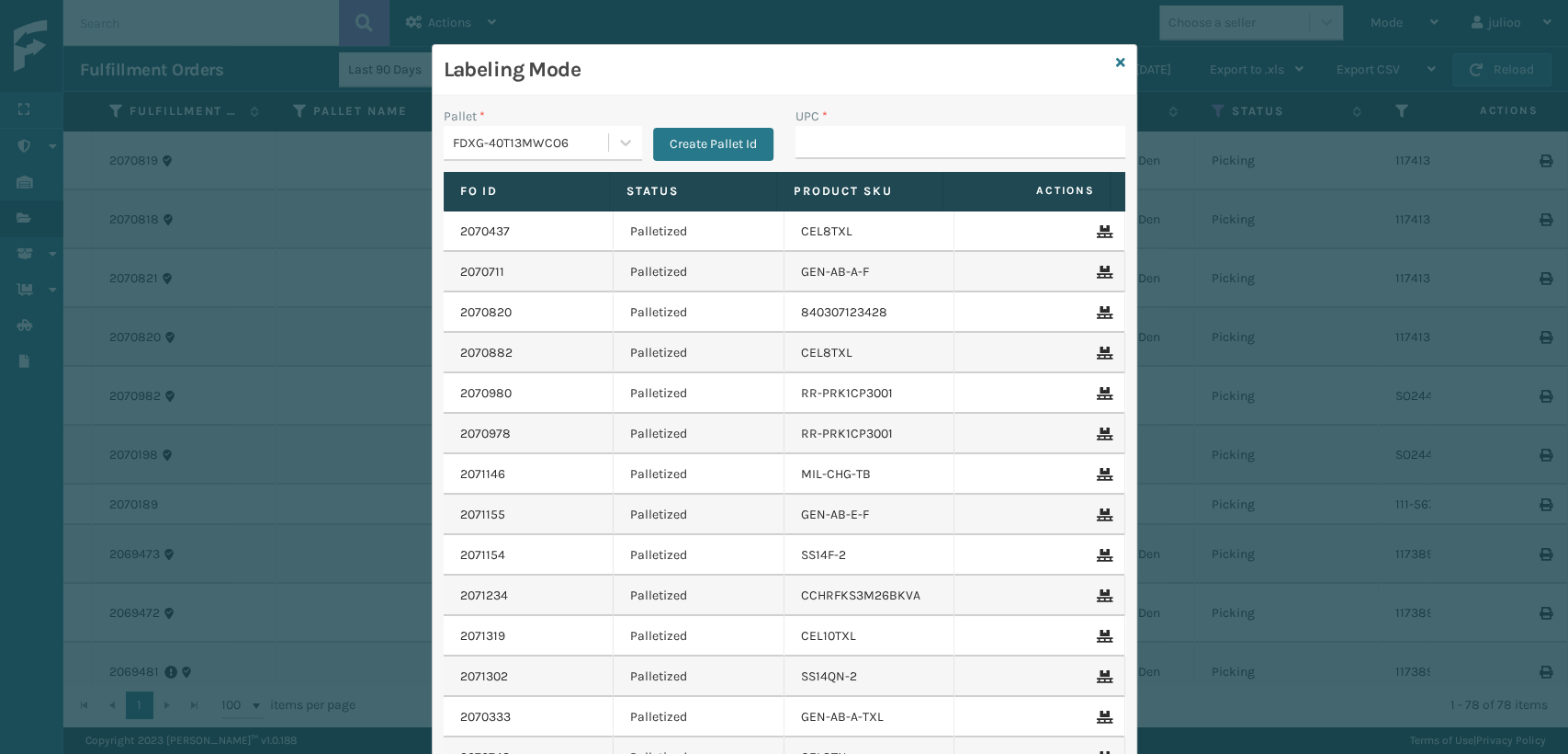
click at [874, 160] on div "UPC *" at bounding box center [961, 139] width 352 height 66
drag, startPoint x: 865, startPoint y: 121, endPoint x: 850, endPoint y: 134, distance: 19.8
click at [865, 124] on div "UPC *" at bounding box center [960, 116] width 330 height 19
click at [826, 150] on input "UPC *" at bounding box center [960, 142] width 330 height 33
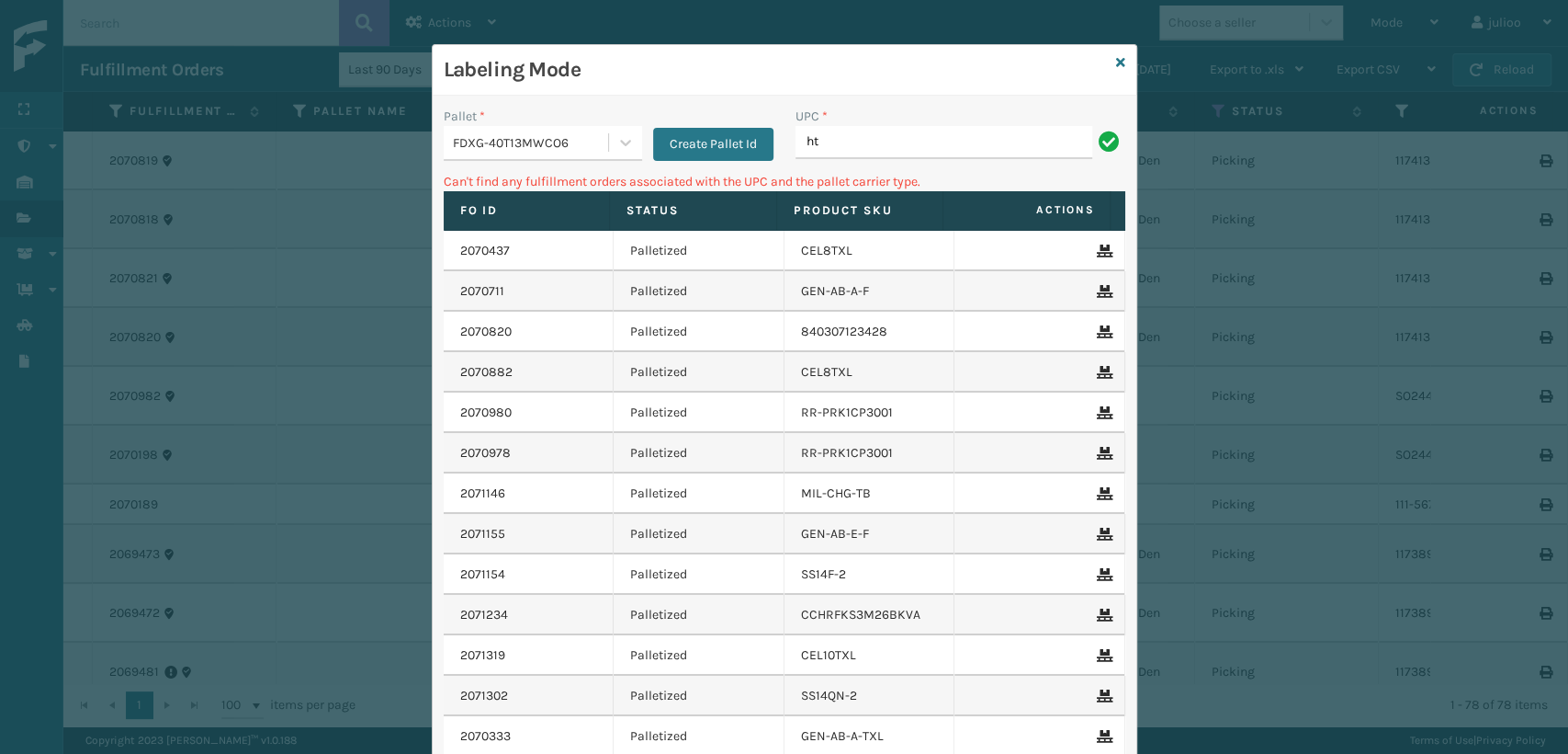
type input "h"
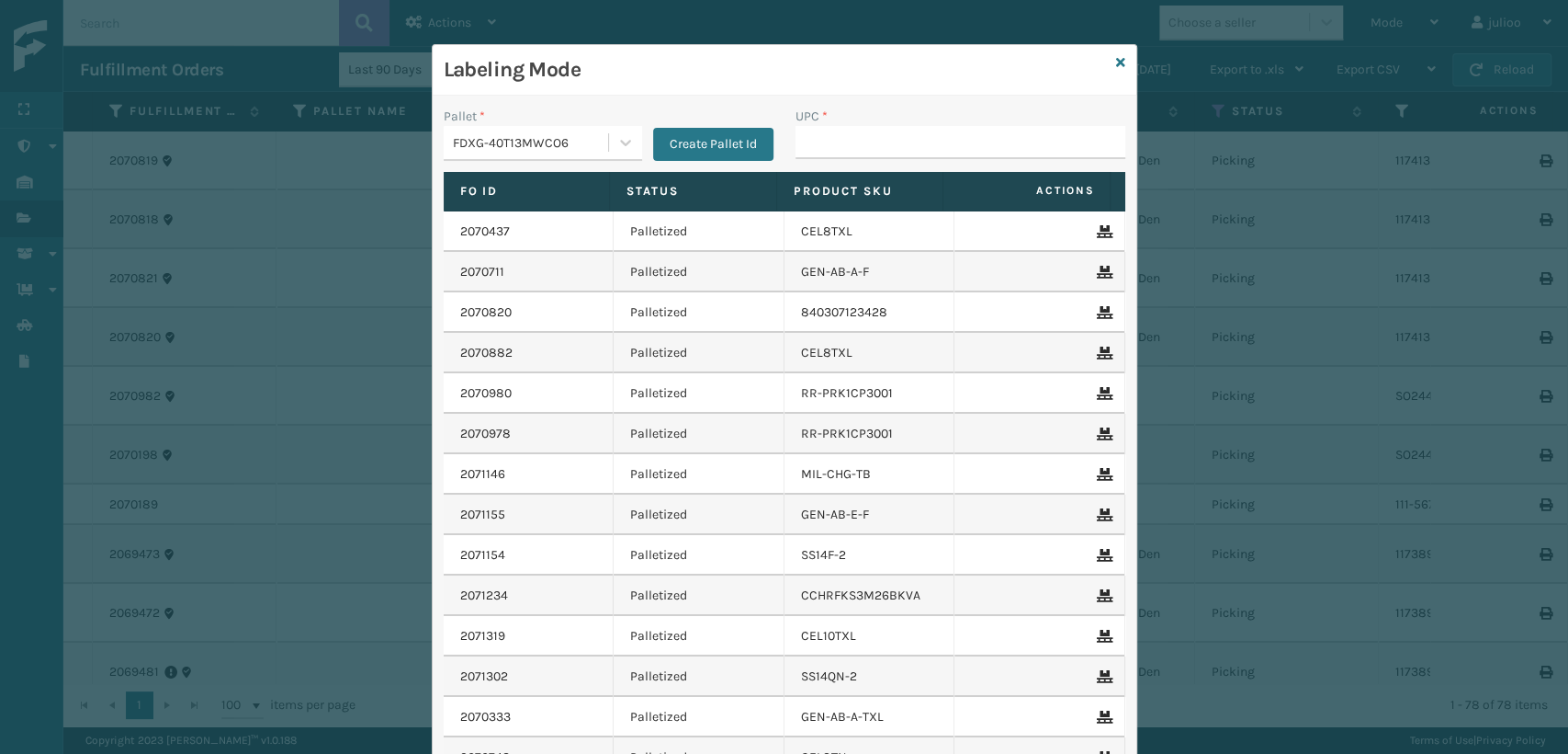
click at [888, 152] on input "UPC *" at bounding box center [960, 142] width 330 height 33
click at [1116, 59] on icon at bounding box center [1121, 63] width 10 height 13
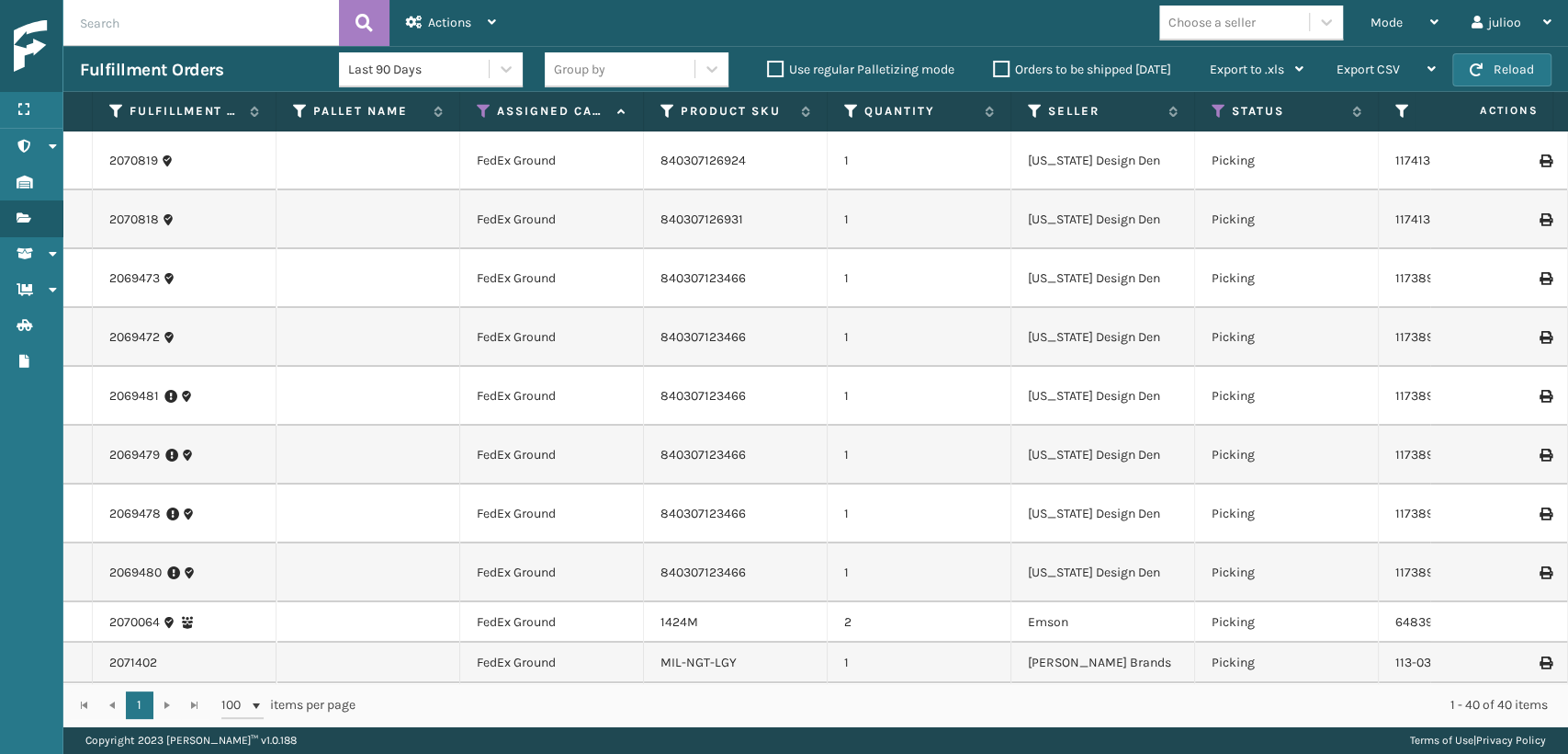
click at [201, 23] on input "text" at bounding box center [202, 23] width 276 height 46
type input "9622080430009933923200393056364041"
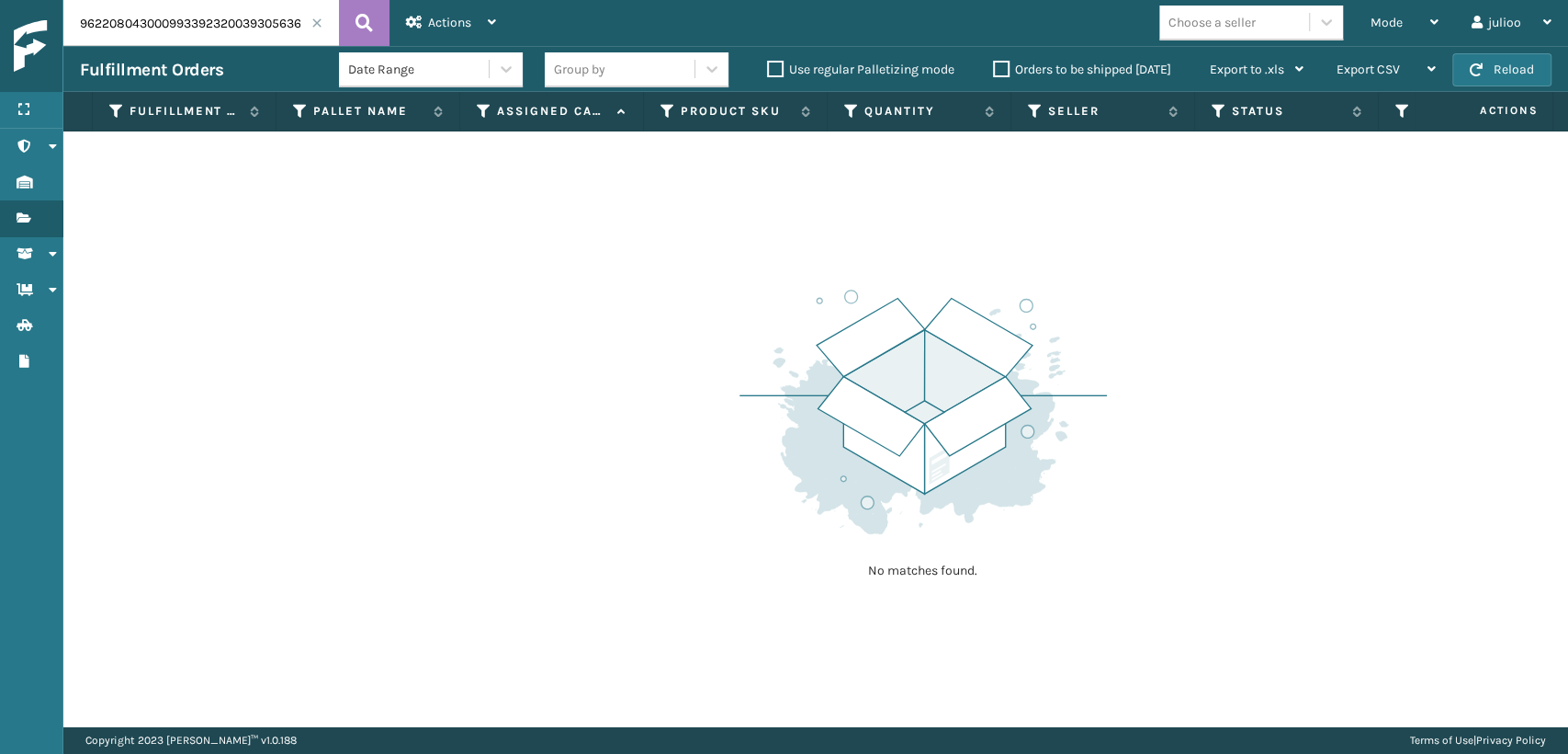
drag, startPoint x: 210, startPoint y: 22, endPoint x: 29, endPoint y: 33, distance: 181.3
click at [29, 0] on div "Menu Administration Inventory Fulfillment Orders Shipment Status Containers Bat…" at bounding box center [784, 0] width 1568 height 0
click at [356, 31] on icon at bounding box center [364, 23] width 17 height 28
click at [314, 20] on span at bounding box center [317, 23] width 11 height 11
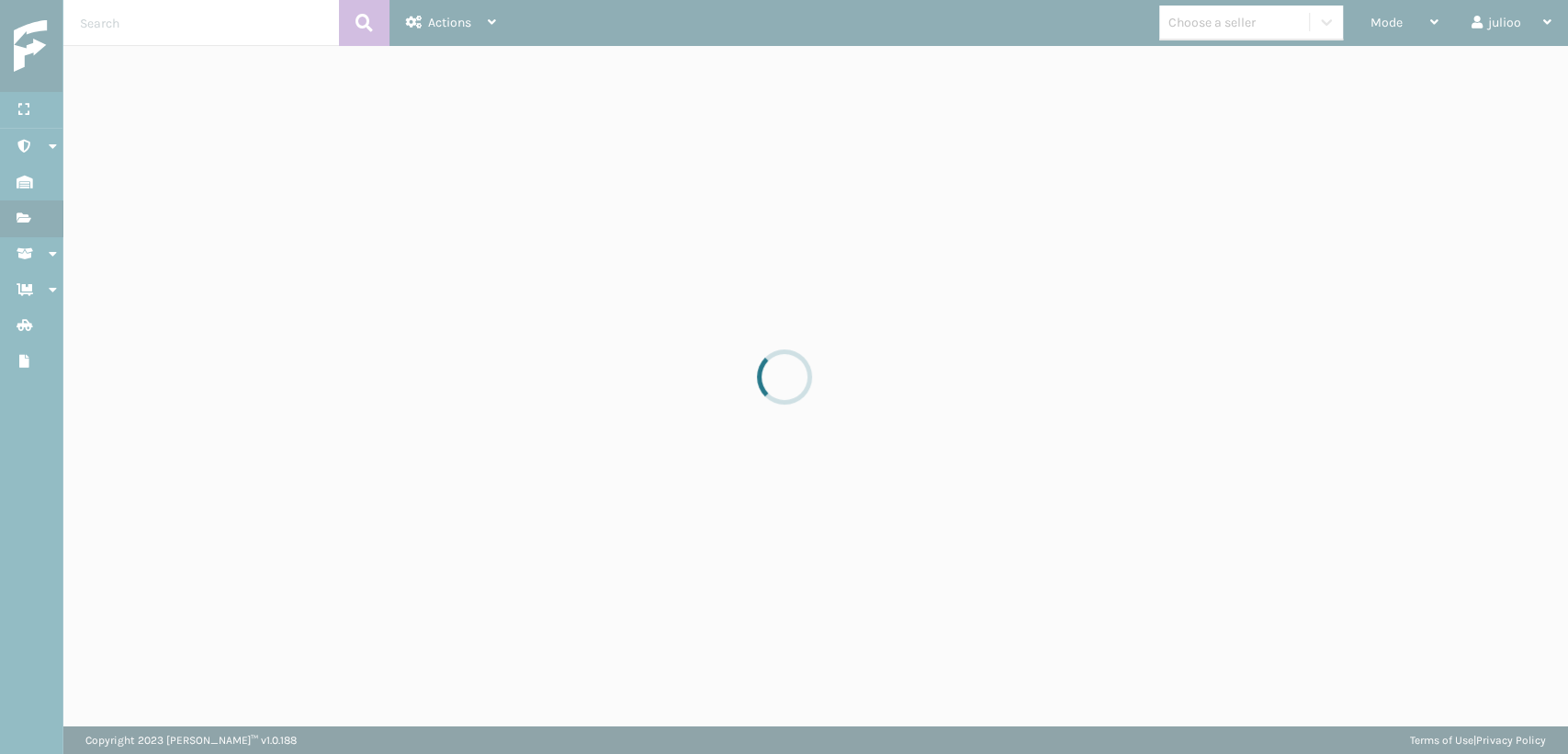
click at [284, 25] on div at bounding box center [784, 377] width 1568 height 754
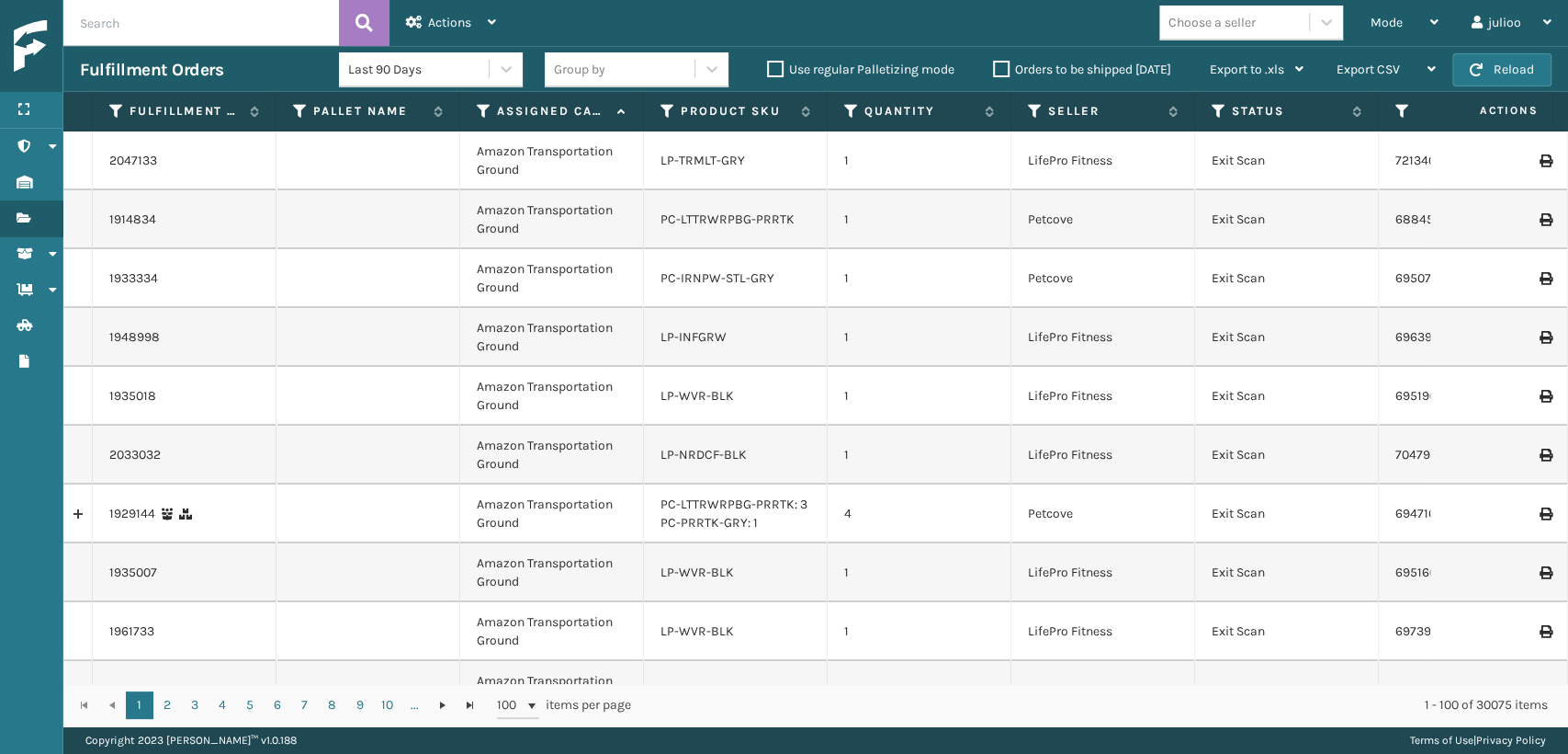
click at [284, 25] on input "text" at bounding box center [202, 23] width 276 height 46
click at [154, 22] on input "text" at bounding box center [202, 23] width 276 height 46
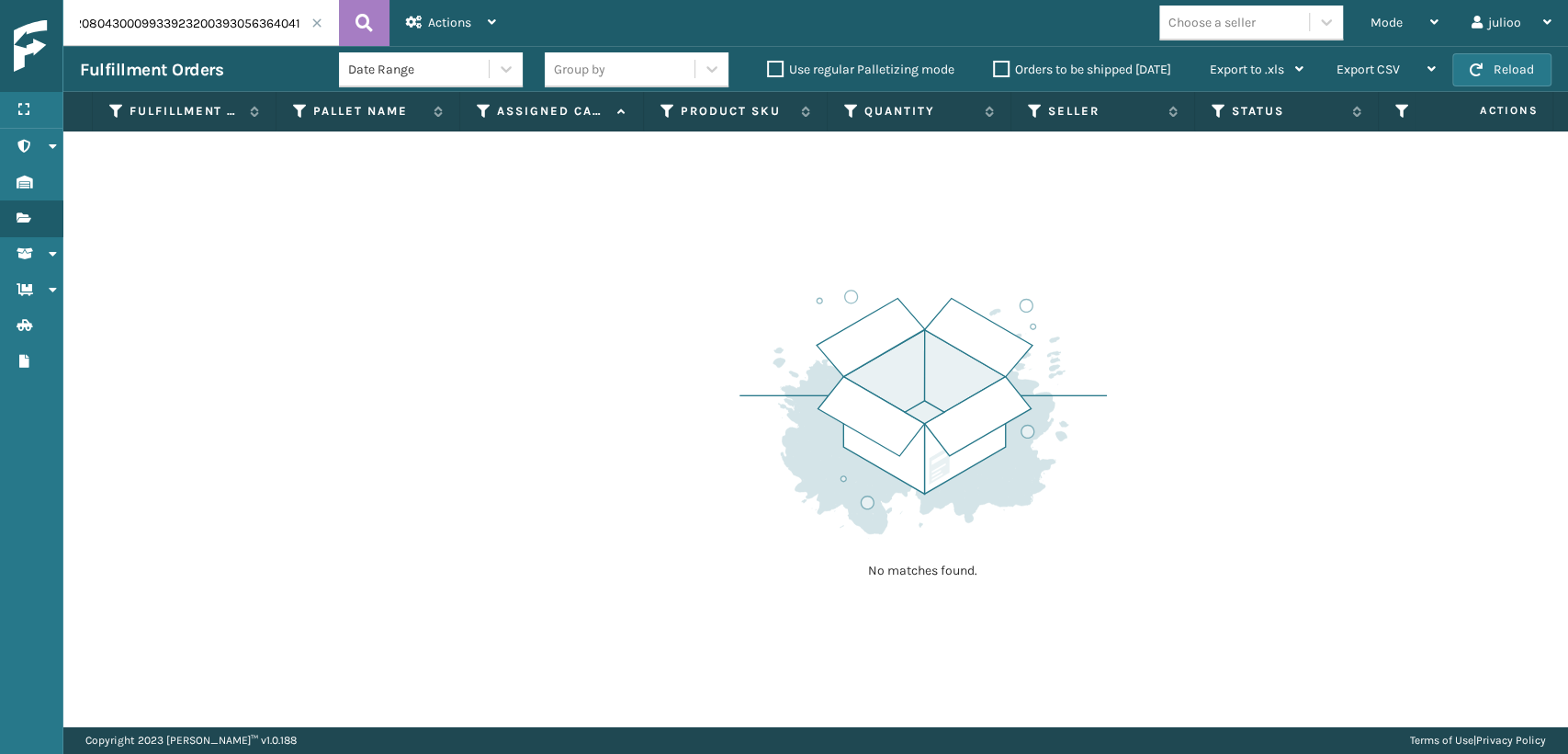
click at [206, 23] on input "9622080430009933923200393056364041" at bounding box center [202, 23] width 276 height 46
drag, startPoint x: 211, startPoint y: 23, endPoint x: 31, endPoint y: 51, distance: 182.2
click at [31, 0] on div "Menu Administration Inventory Fulfillment Orders Shipment Status Containers Bat…" at bounding box center [784, 0] width 1568 height 0
type input "393056364041"
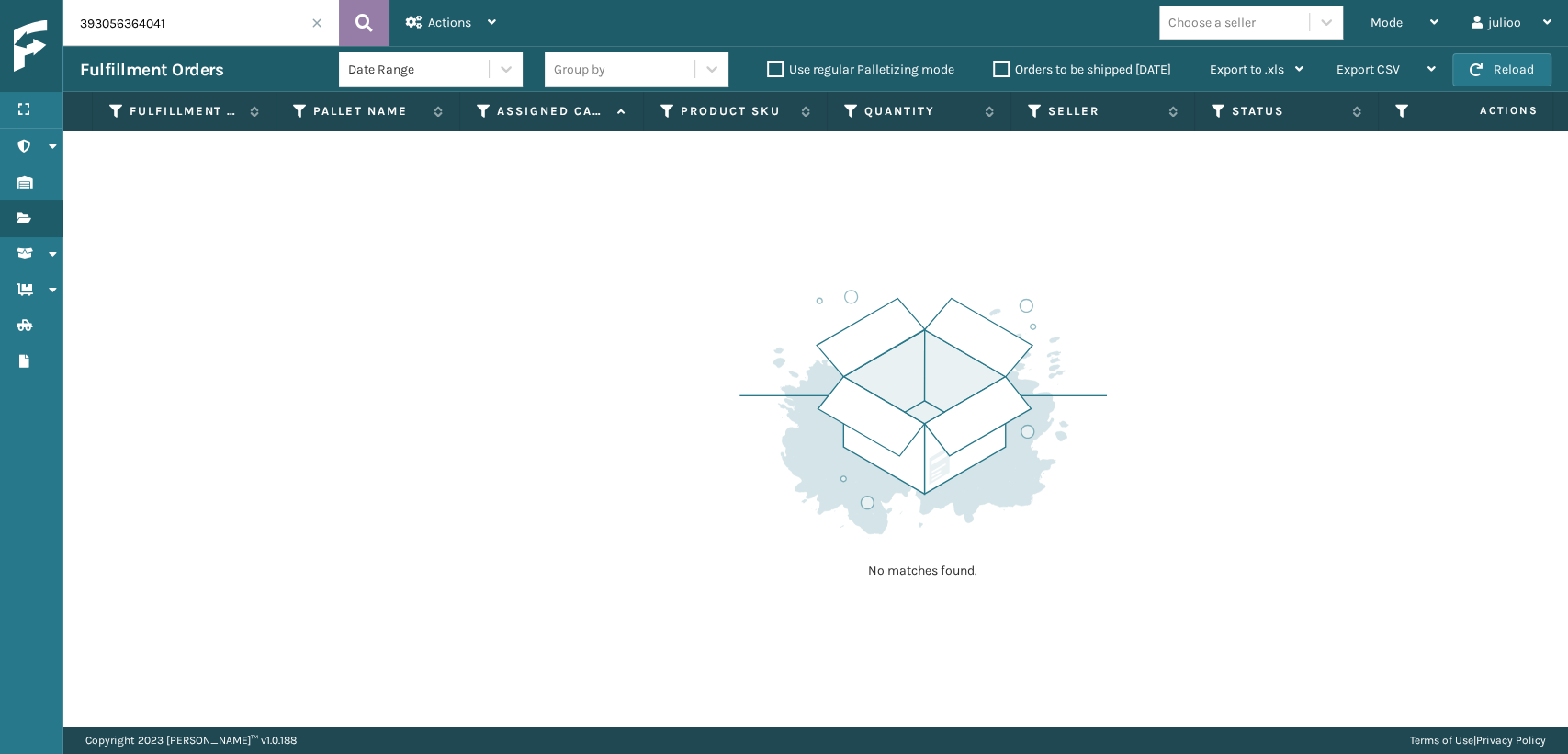
click at [350, 31] on button at bounding box center [363, 23] width 50 height 46
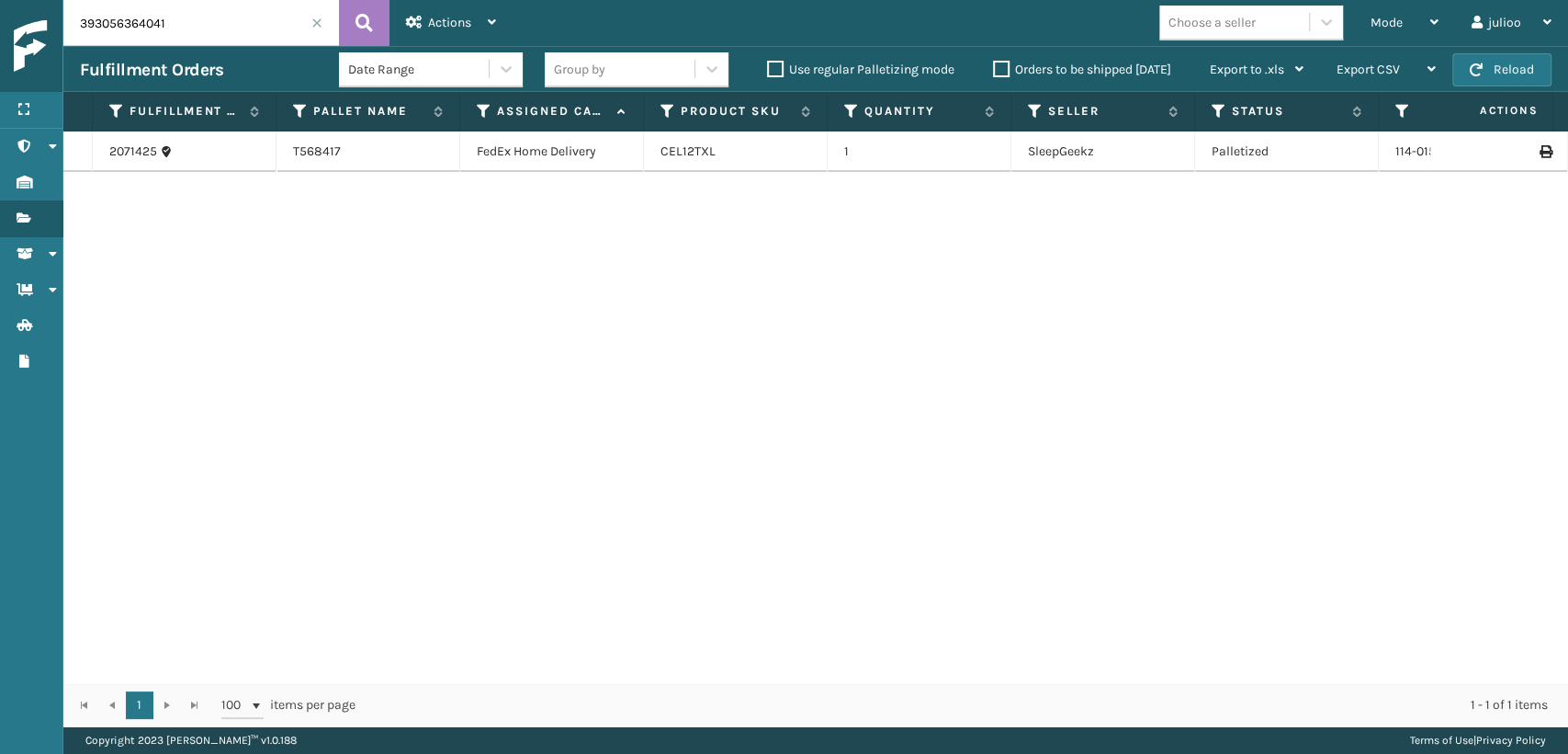
click at [1000, 63] on label "Orders to be shipped [DATE]" at bounding box center [1082, 69] width 178 height 15
click at [994, 63] on input "Orders to be shipped [DATE]" at bounding box center [993, 65] width 1 height 12
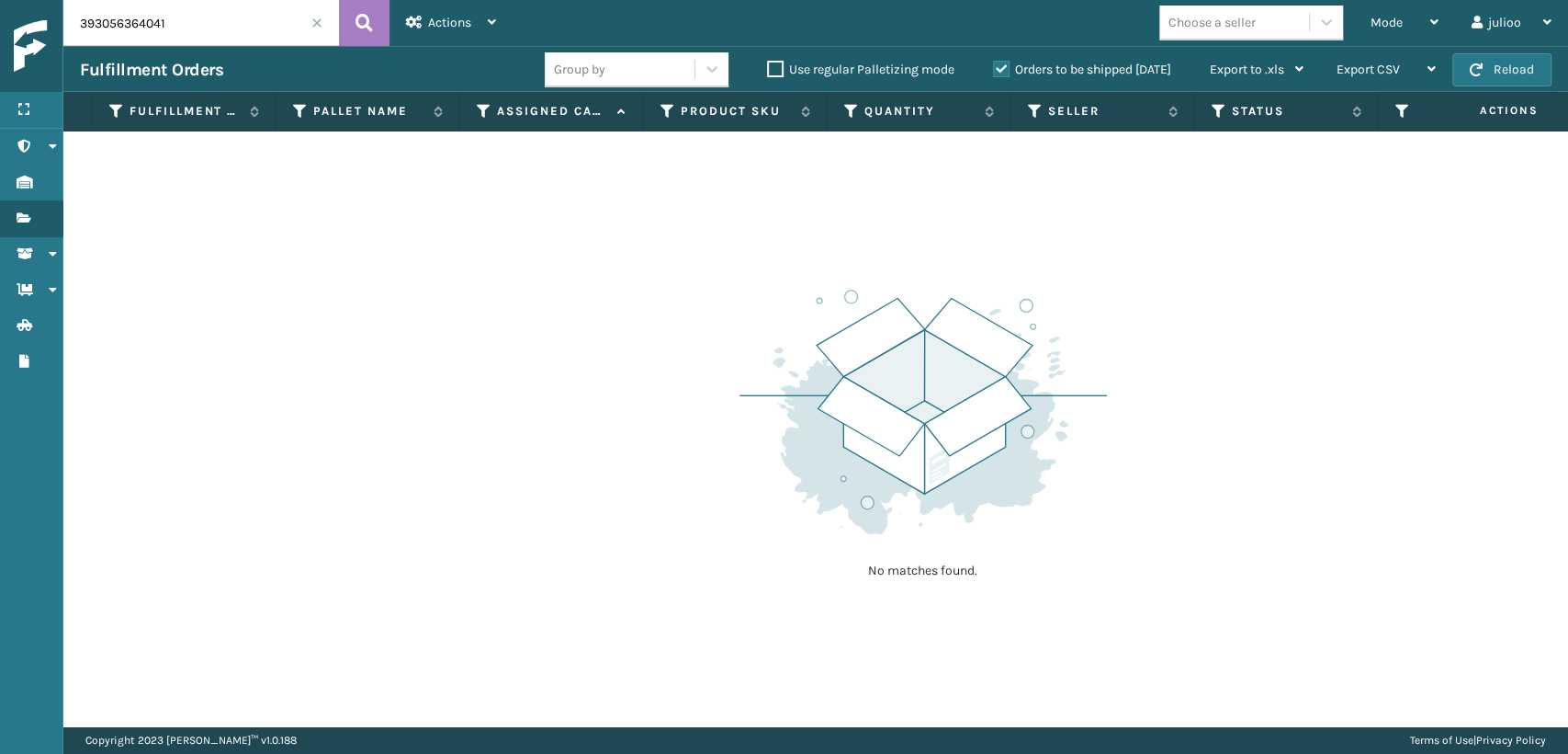
click at [316, 21] on span at bounding box center [317, 23] width 11 height 11
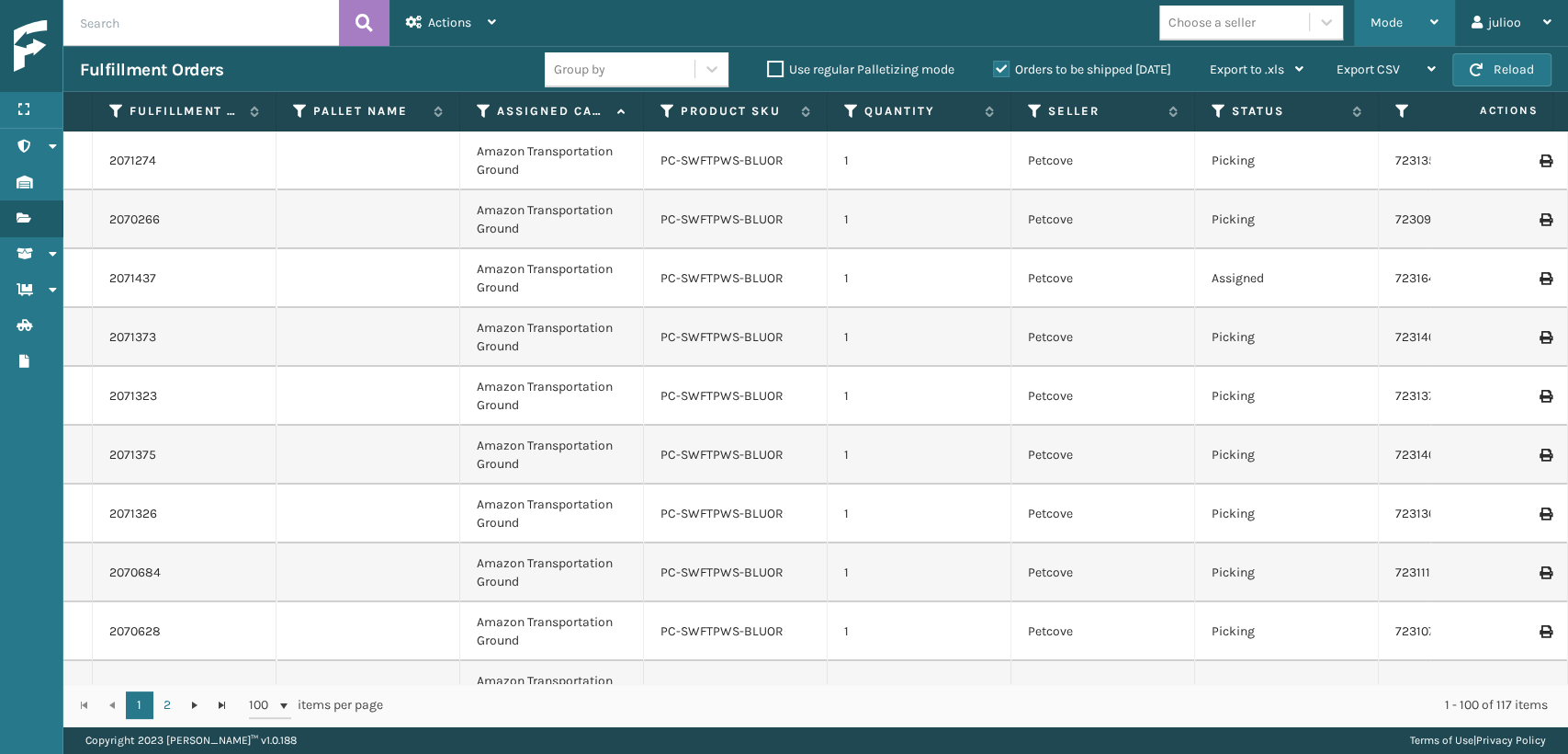
click at [1384, 26] on span "Mode" at bounding box center [1386, 22] width 32 height 15
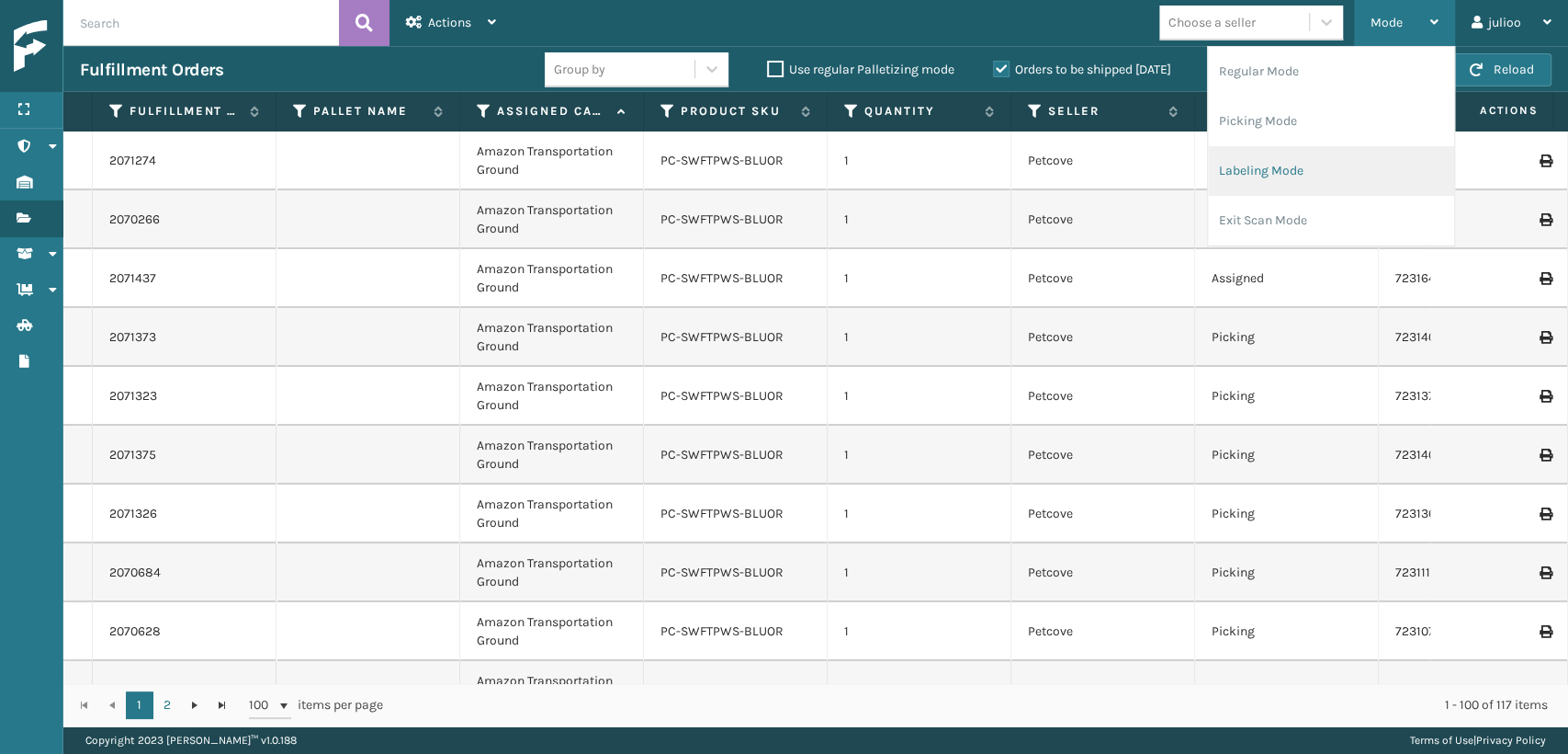
click at [1245, 163] on li "Labeling Mode" at bounding box center [1331, 171] width 246 height 50
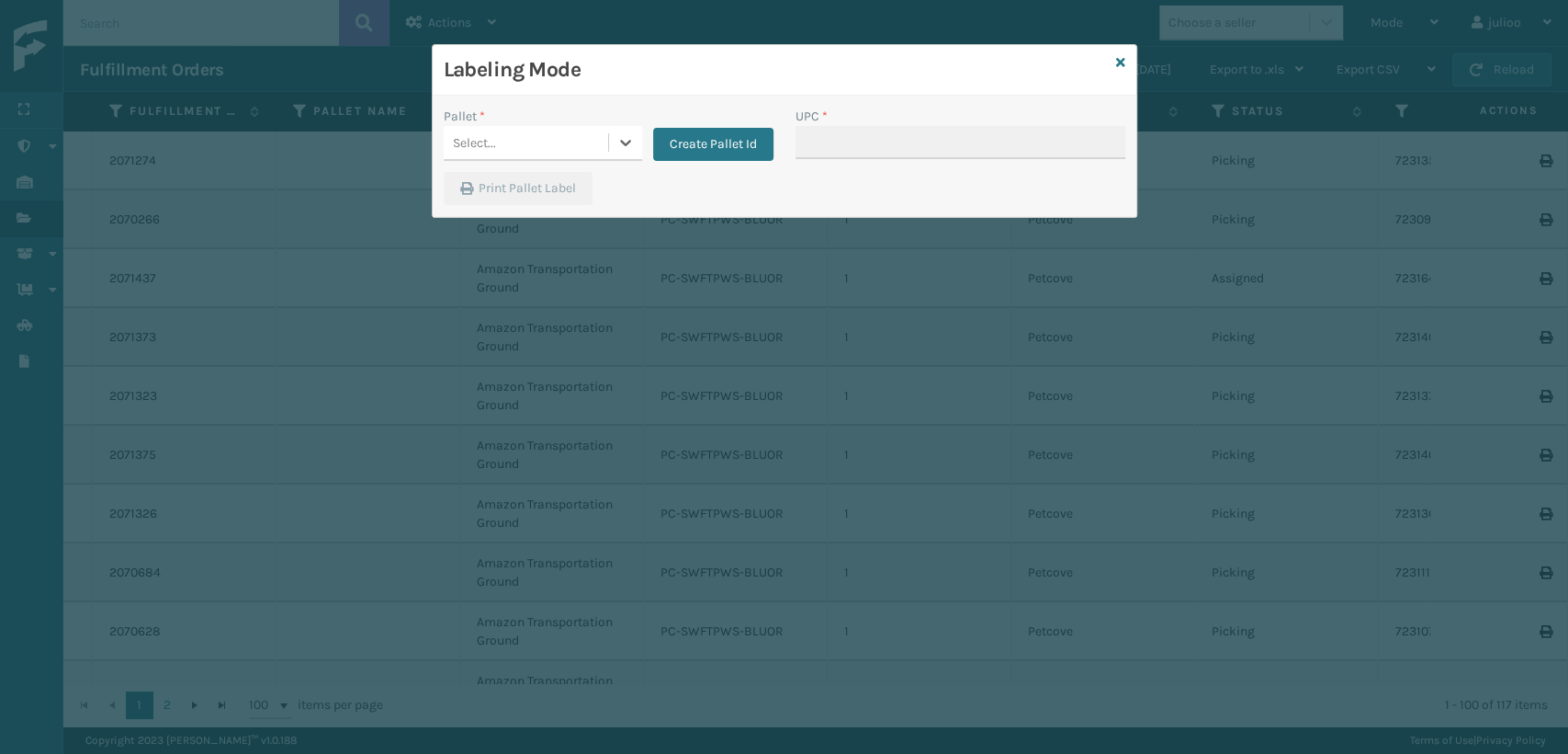
click at [574, 143] on div "Select..." at bounding box center [525, 143] width 165 height 30
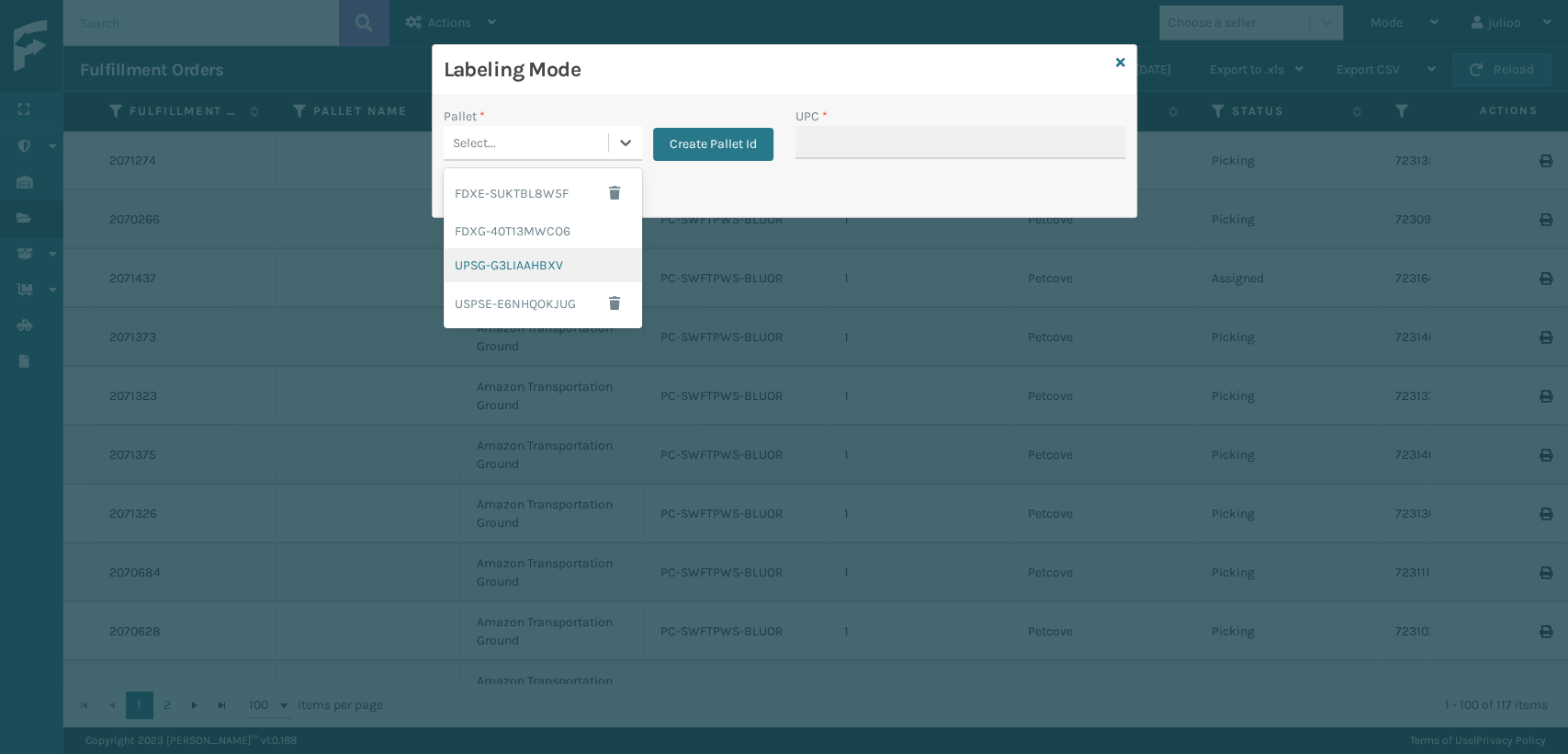
click at [559, 248] on div "UPSG-G3LIAAHBXV" at bounding box center [542, 266] width 199 height 34
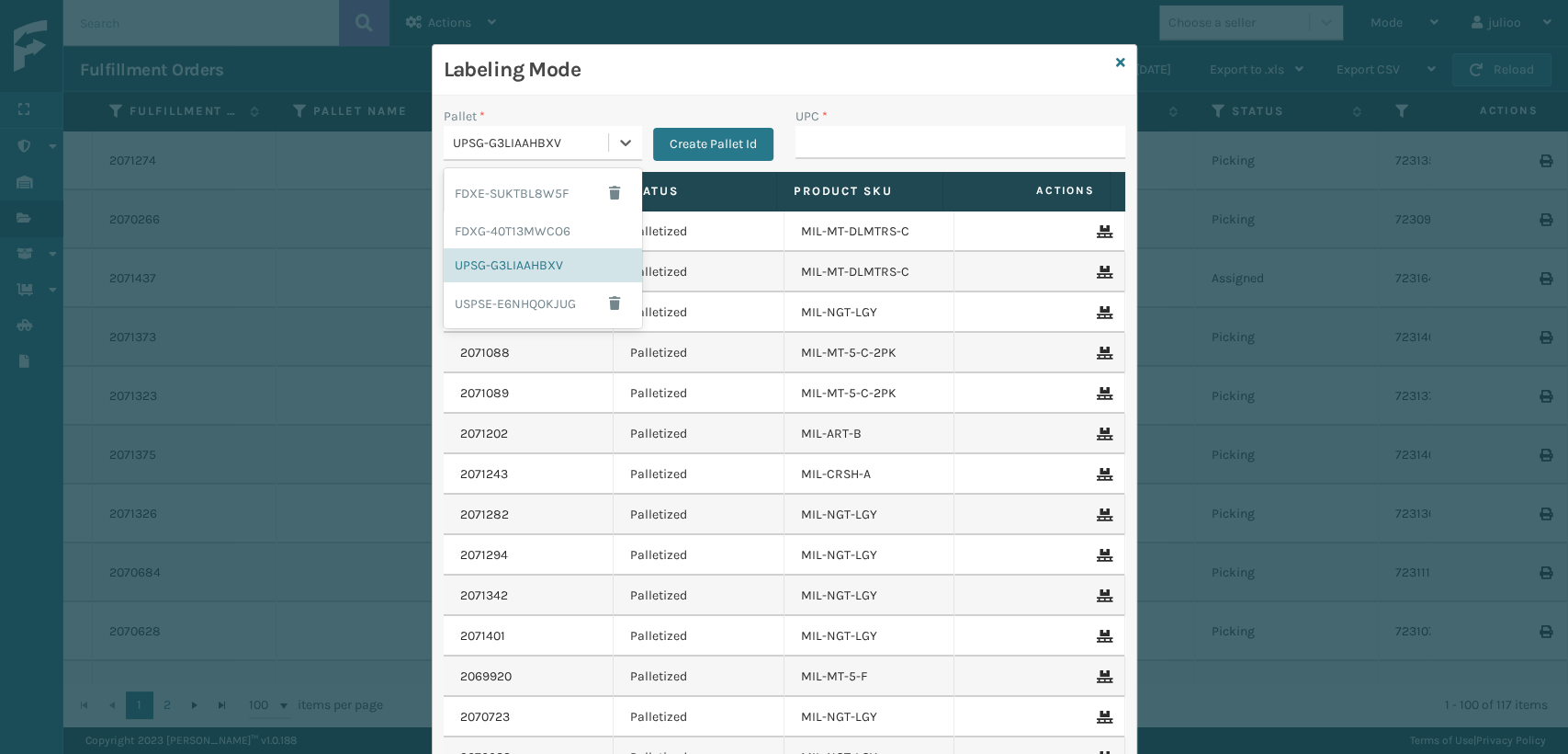
click at [532, 147] on div "UPSG-G3LIAAHBXV" at bounding box center [531, 143] width 157 height 19
click at [524, 235] on div "FDXG-40T13MWCO6" at bounding box center [542, 231] width 199 height 34
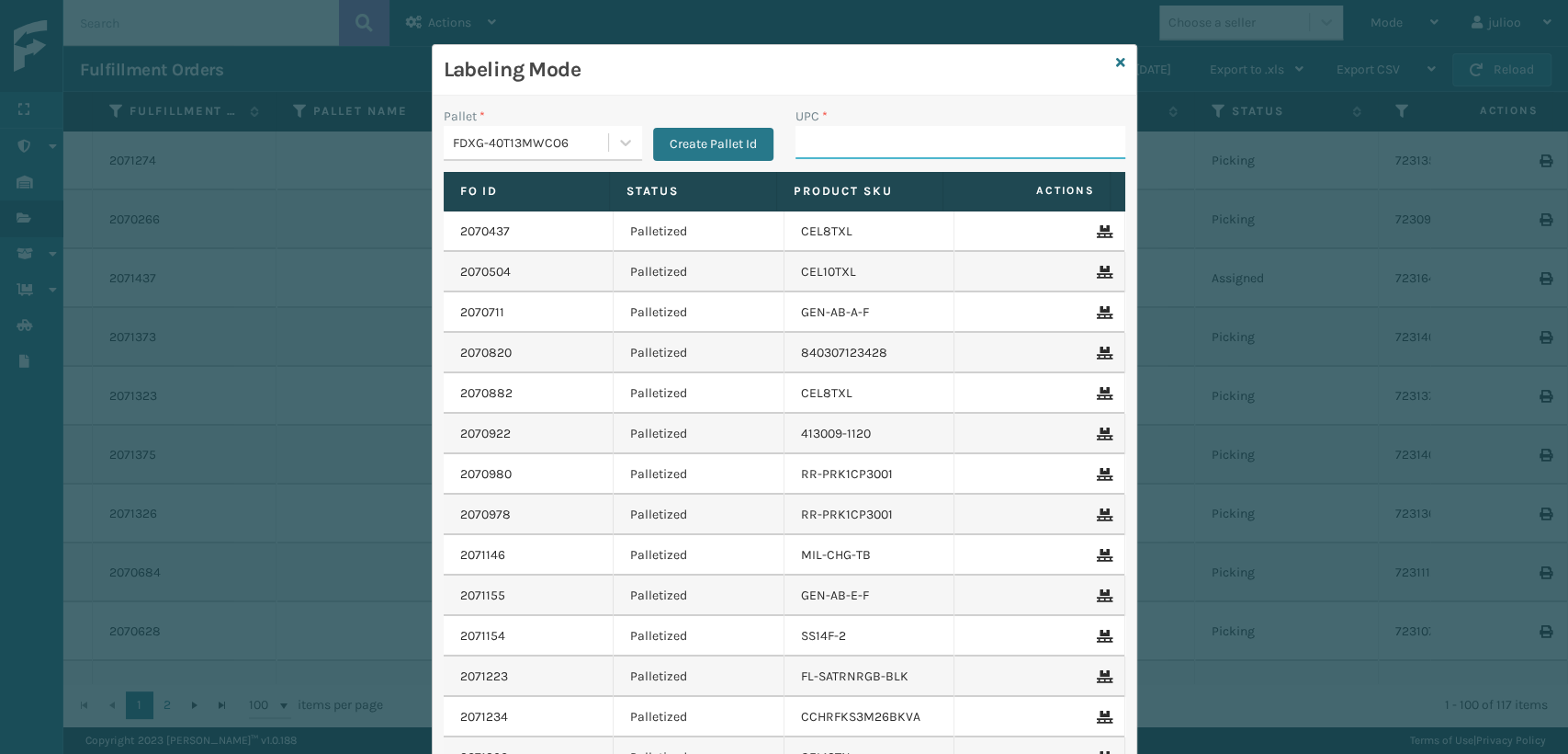
click at [813, 142] on input "UPC *" at bounding box center [960, 142] width 330 height 33
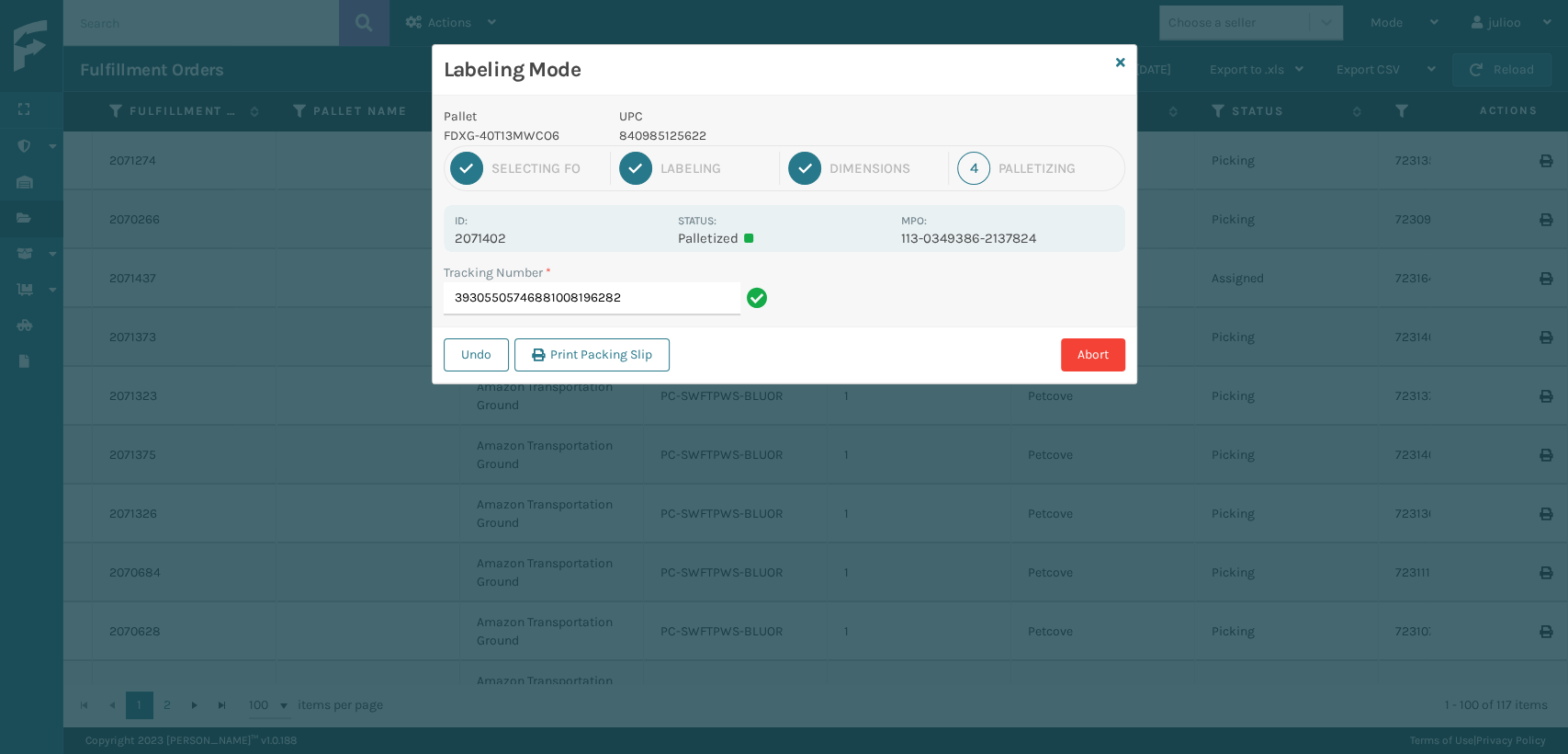
type input "393055057468810081962827"
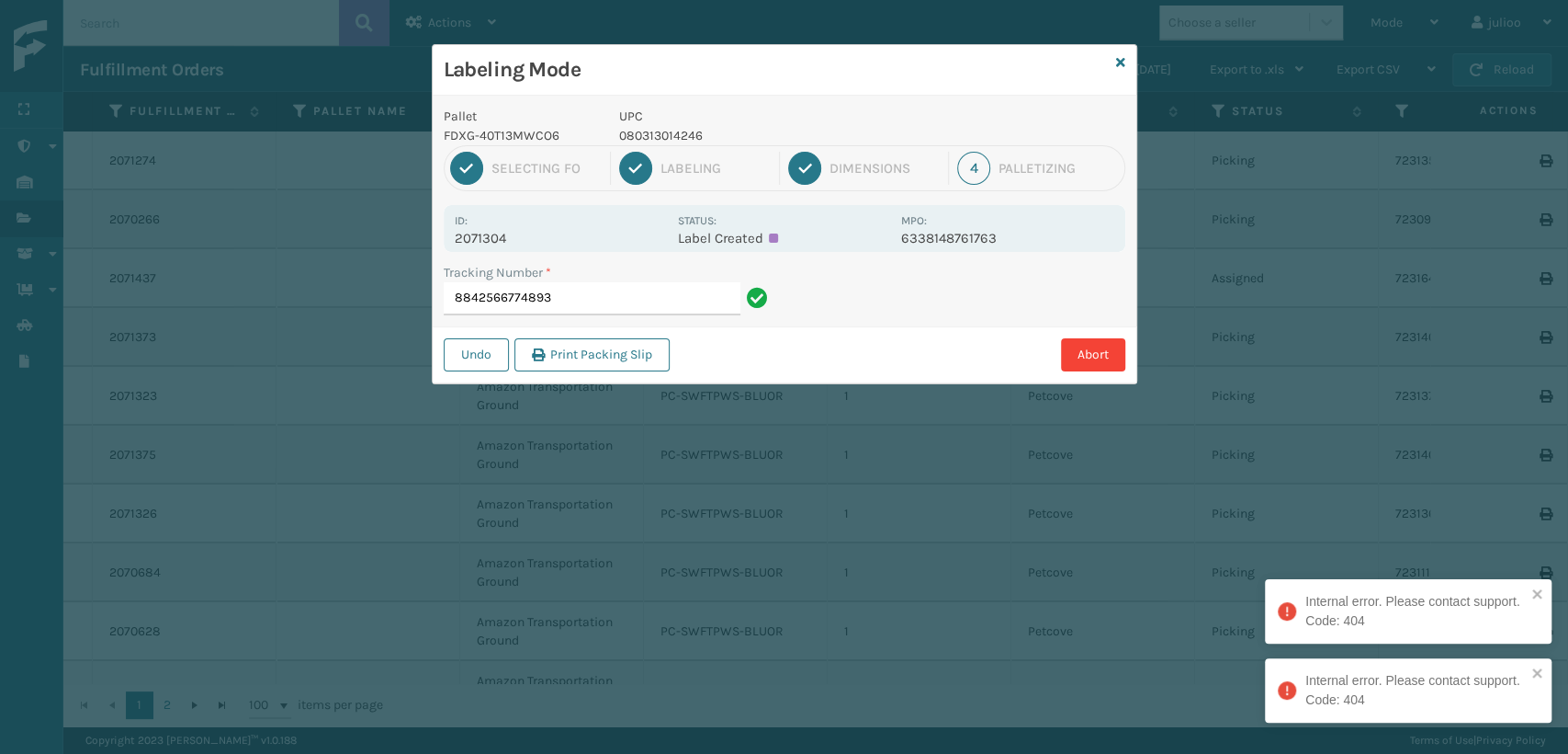
type input "884256677489"
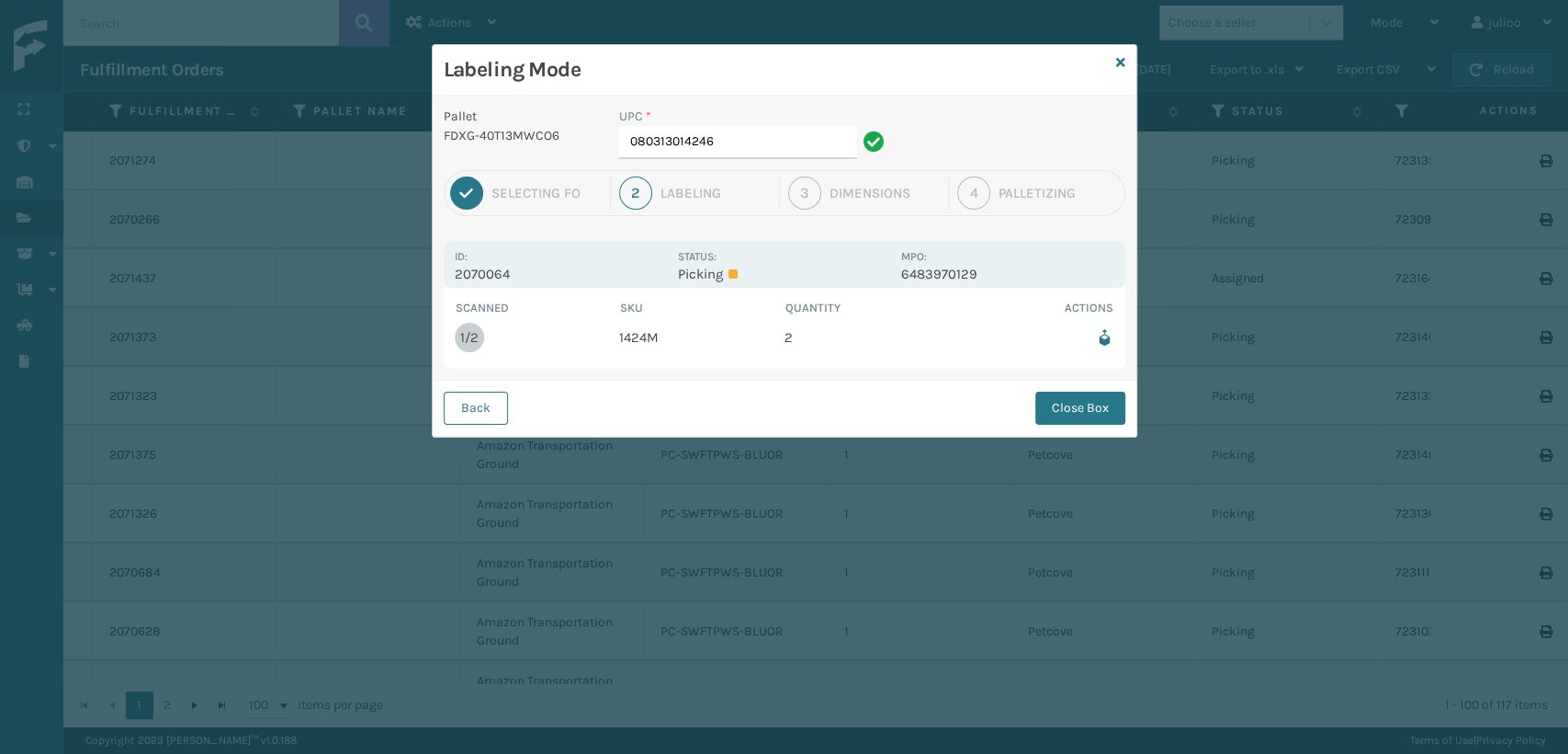
click at [1158, 79] on div "Labeling Mode Pallet FDXG-40T13MWCO6 UPC * 080313014246 1 Selecting FO 2 Labeli…" at bounding box center [784, 377] width 1568 height 754
click at [1122, 61] on icon at bounding box center [1121, 63] width 10 height 13
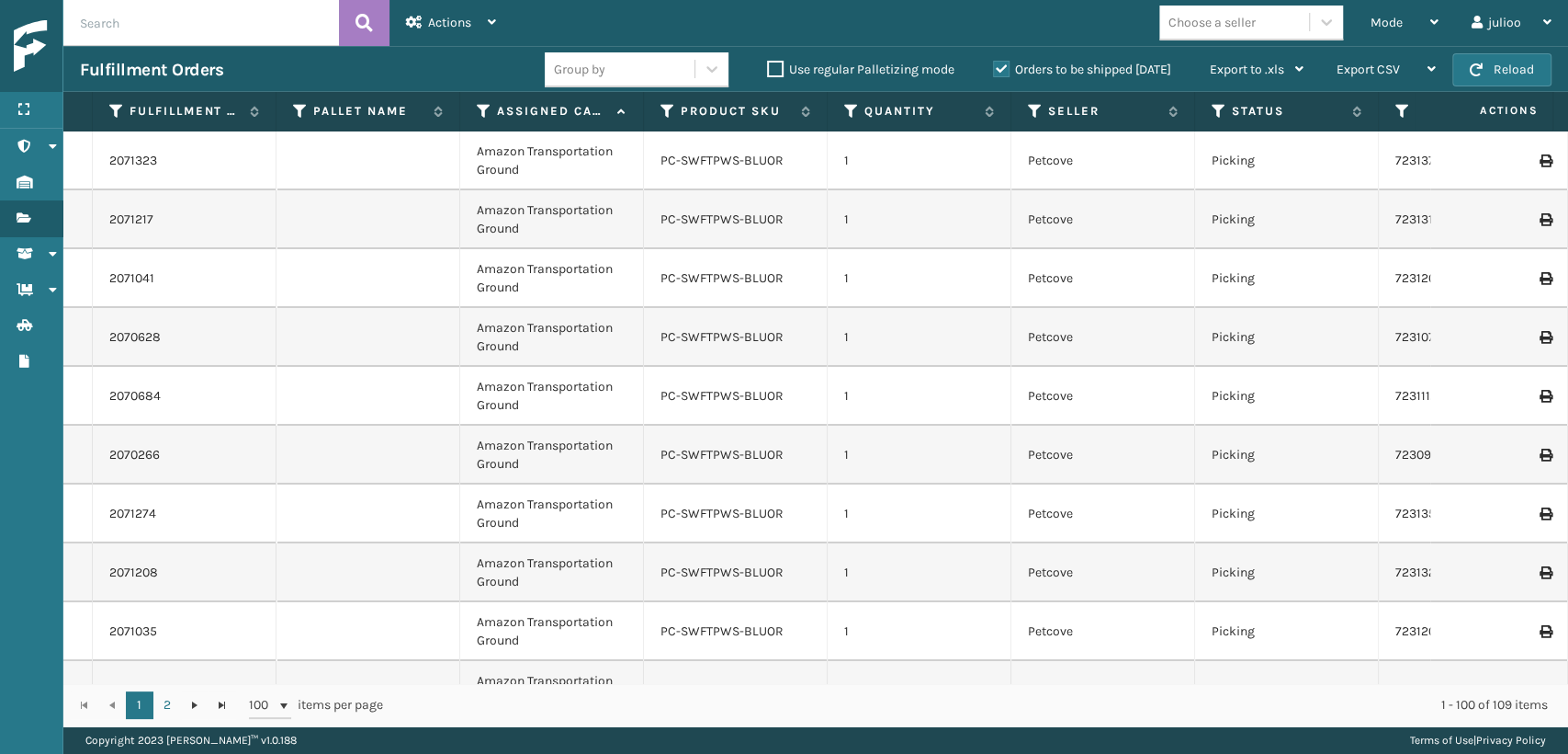
click at [480, 121] on th "Assigned Carrier Service" at bounding box center [552, 112] width 184 height 40
click at [480, 120] on th "Assigned Carrier Service" at bounding box center [552, 112] width 184 height 40
click at [480, 109] on icon at bounding box center [483, 110] width 14 height 16
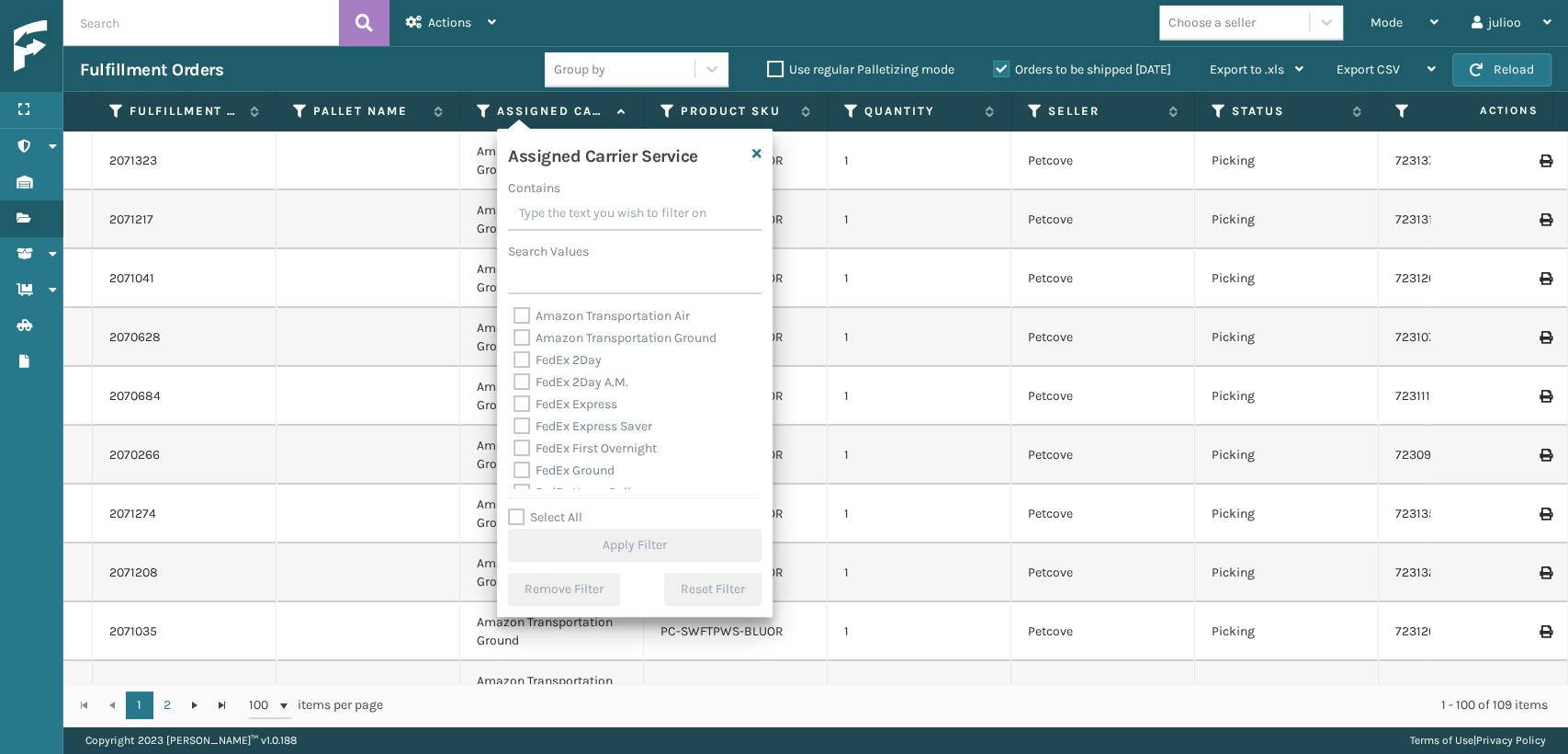
click at [544, 391] on div "FedEx 2Day A.M." at bounding box center [635, 382] width 243 height 22
click at [519, 379] on label "FedEx 2Day A.M." at bounding box center [571, 382] width 115 height 15
click at [515, 379] on input "FedEx 2Day A.M." at bounding box center [514, 377] width 1 height 12
checkbox input "true"
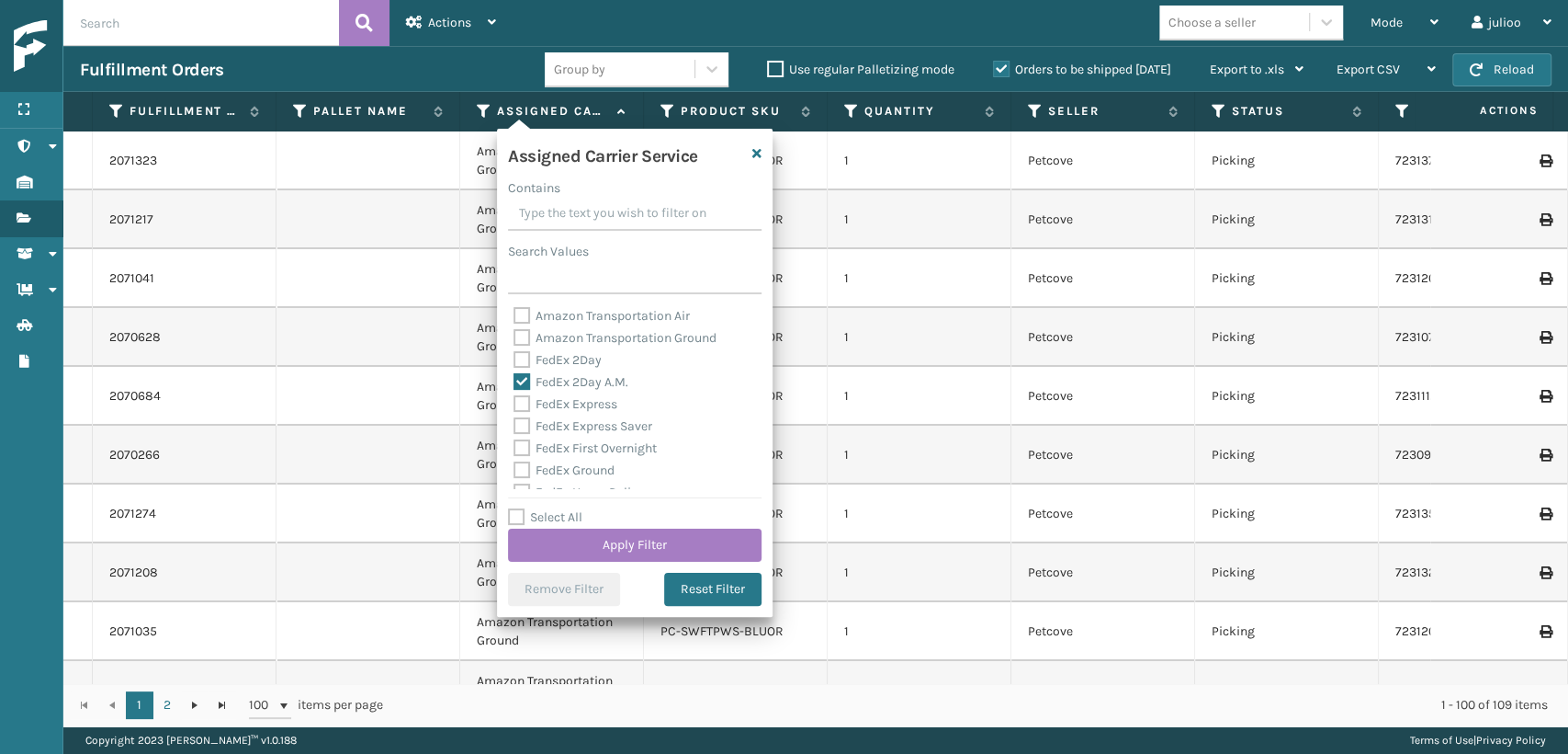
click at [519, 367] on label "FedEx 2Day" at bounding box center [558, 360] width 88 height 15
click at [515, 361] on input "FedEx 2Day" at bounding box center [514, 355] width 1 height 12
checkbox input "true"
click at [519, 346] on label "Amazon Transportation Ground" at bounding box center [615, 338] width 203 height 15
click at [515, 339] on input "Amazon Transportation Ground" at bounding box center [514, 333] width 1 height 12
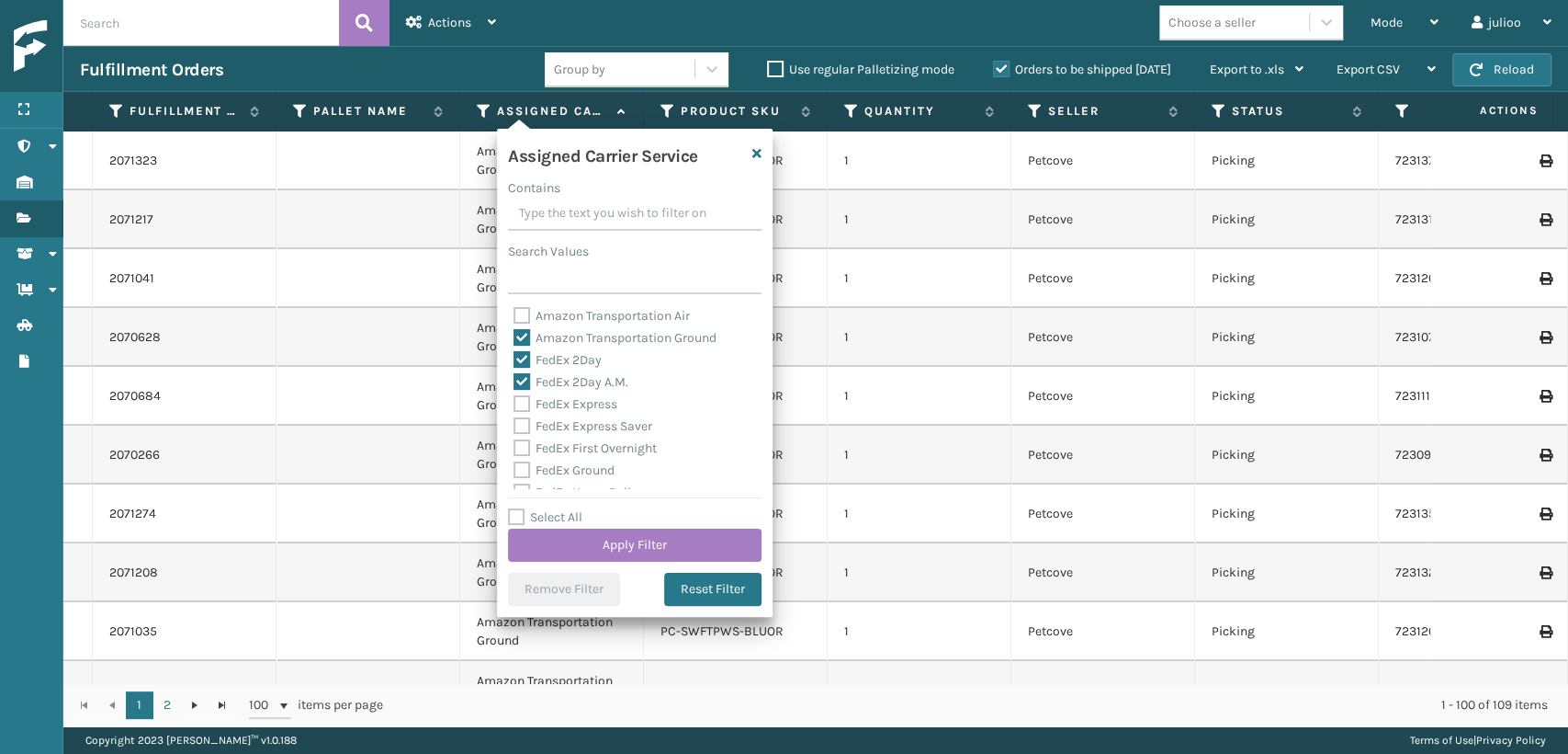
click at [519, 346] on label "Amazon Transportation Ground" at bounding box center [615, 338] width 203 height 15
click at [515, 339] on input "Amazon Transportation Ground" at bounding box center [514, 333] width 1 height 12
checkbox input "false"
click at [523, 407] on label "FedEx Express" at bounding box center [565, 404] width 104 height 15
click at [519, 404] on label "FedEx Express" at bounding box center [565, 404] width 104 height 15
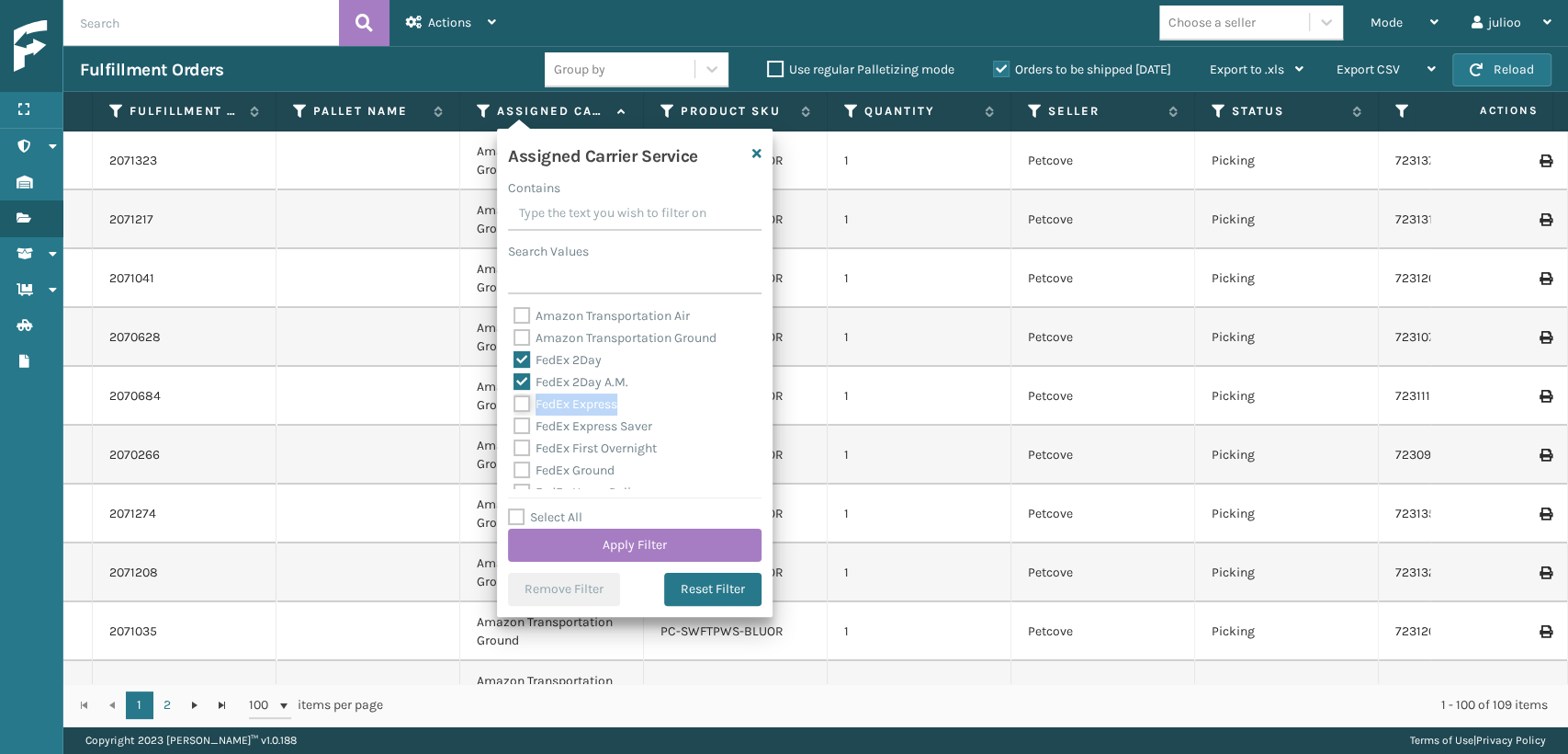
click at [515, 404] on input "FedEx Express" at bounding box center [514, 399] width 1 height 12
checkbox input "true"
click at [519, 421] on label "FedEx Express Saver" at bounding box center [583, 426] width 139 height 15
click at [519, 443] on label "FedEx First Overnight" at bounding box center [585, 447] width 144 height 15
click at [515, 443] on input "FedEx First Overnight" at bounding box center [514, 444] width 1 height 12
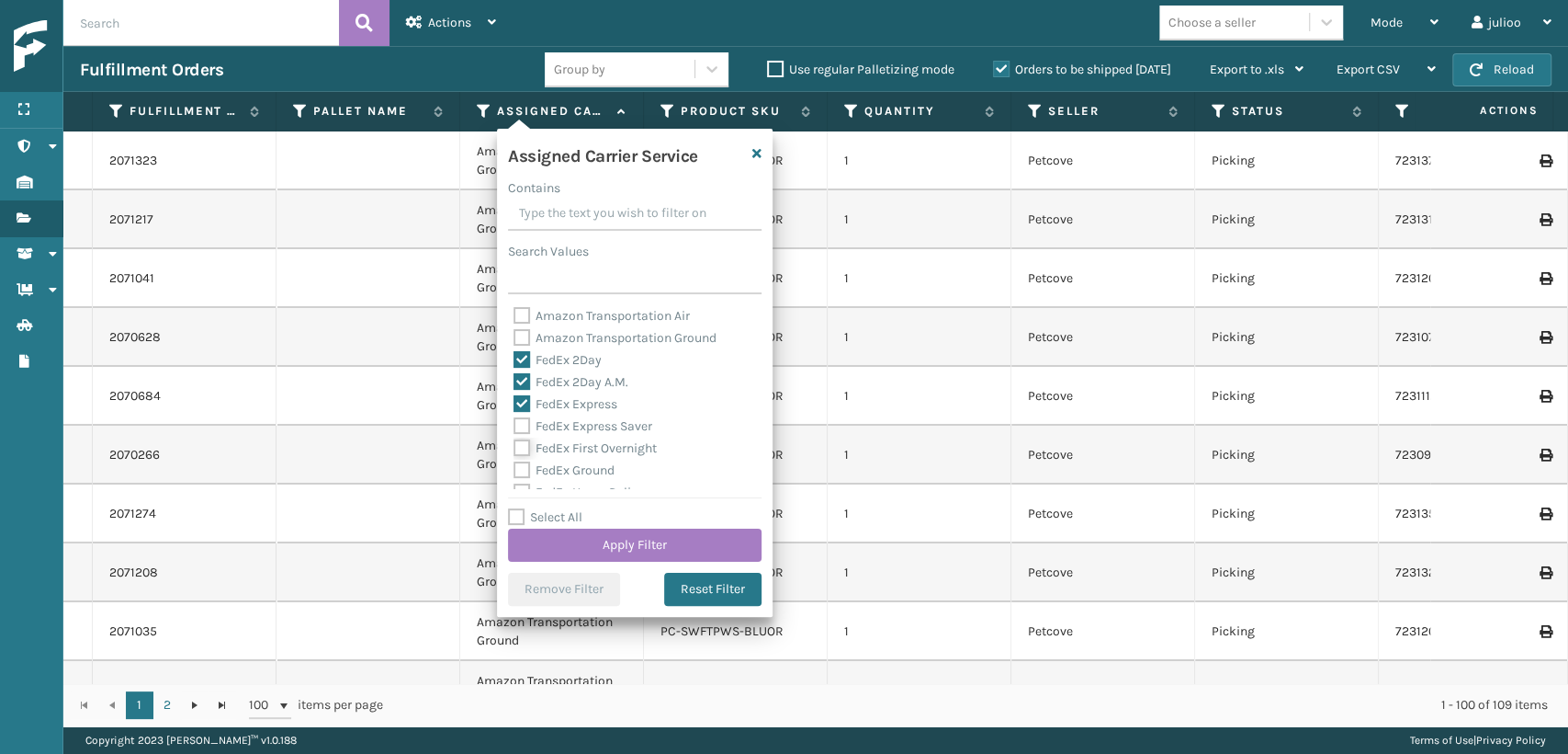
checkbox input "true"
click at [518, 422] on label "FedEx Express Saver" at bounding box center [583, 426] width 139 height 15
click at [515, 422] on input "FedEx Express Saver" at bounding box center [514, 421] width 1 height 12
checkbox input "true"
click at [517, 456] on label "FedEx First Overnight" at bounding box center [585, 447] width 144 height 15
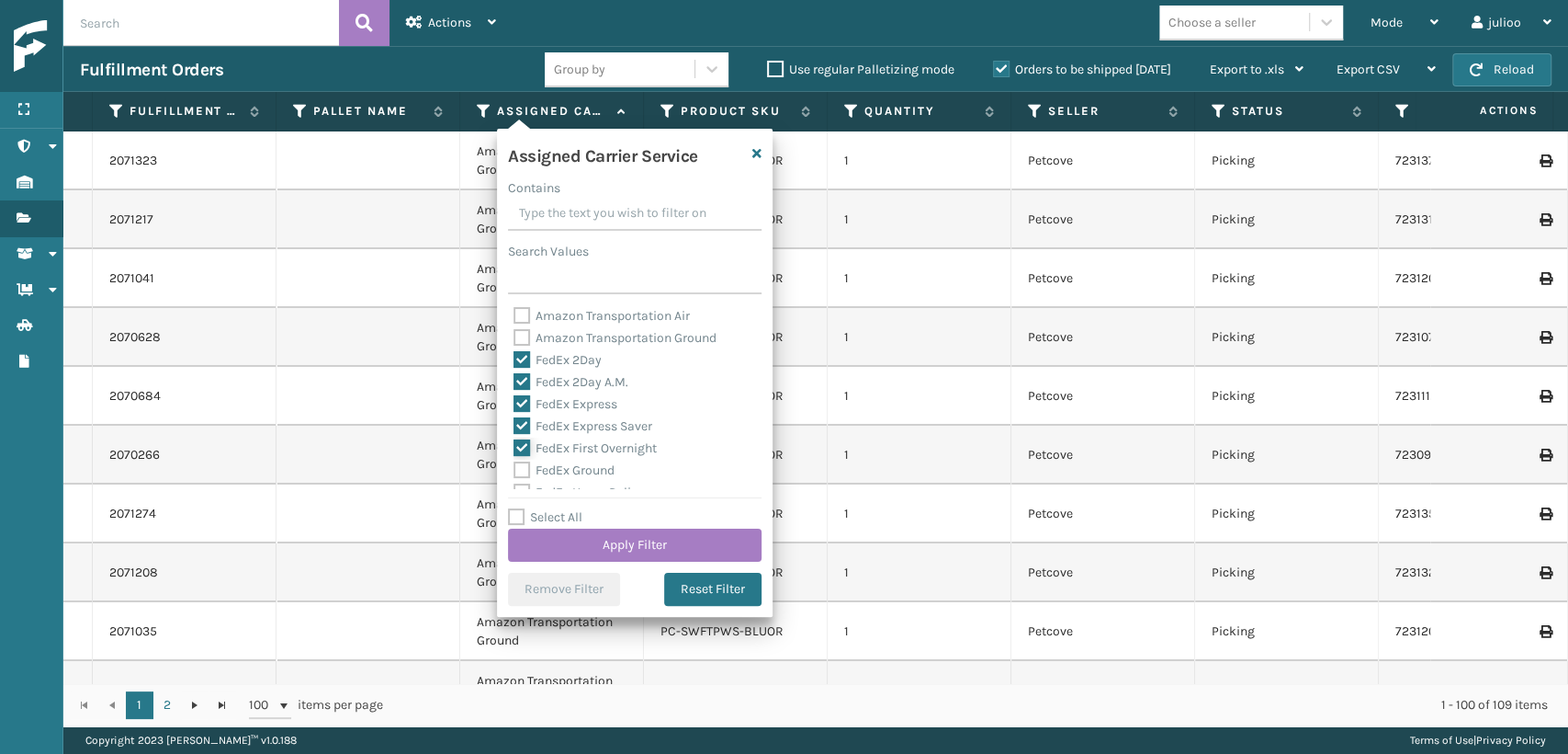
click at [515, 449] on input "FedEx First Overnight" at bounding box center [514, 444] width 1 height 12
click at [519, 443] on label "FedEx First Overnight" at bounding box center [585, 447] width 144 height 15
click at [515, 443] on input "FedEx First Overnight" at bounding box center [514, 444] width 1 height 12
checkbox input "true"
click at [515, 466] on label "FedEx Ground" at bounding box center [564, 470] width 101 height 15
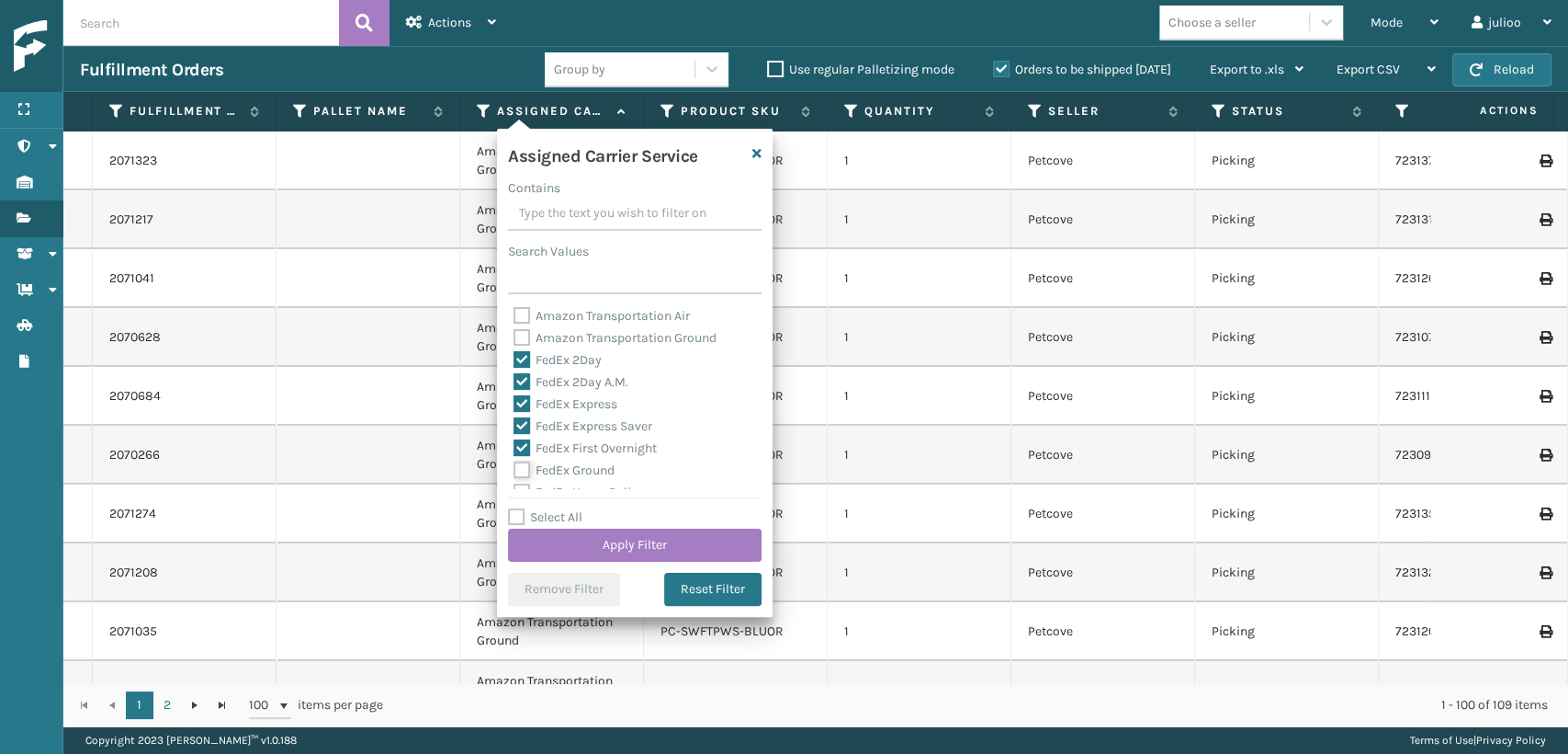
click at [515, 466] on input "FedEx Ground" at bounding box center [514, 466] width 1 height 12
checkbox input "true"
click at [528, 393] on label "FedEx Home Delivery" at bounding box center [584, 390] width 142 height 15
click at [515, 391] on input "FedEx Home Delivery" at bounding box center [514, 386] width 1 height 12
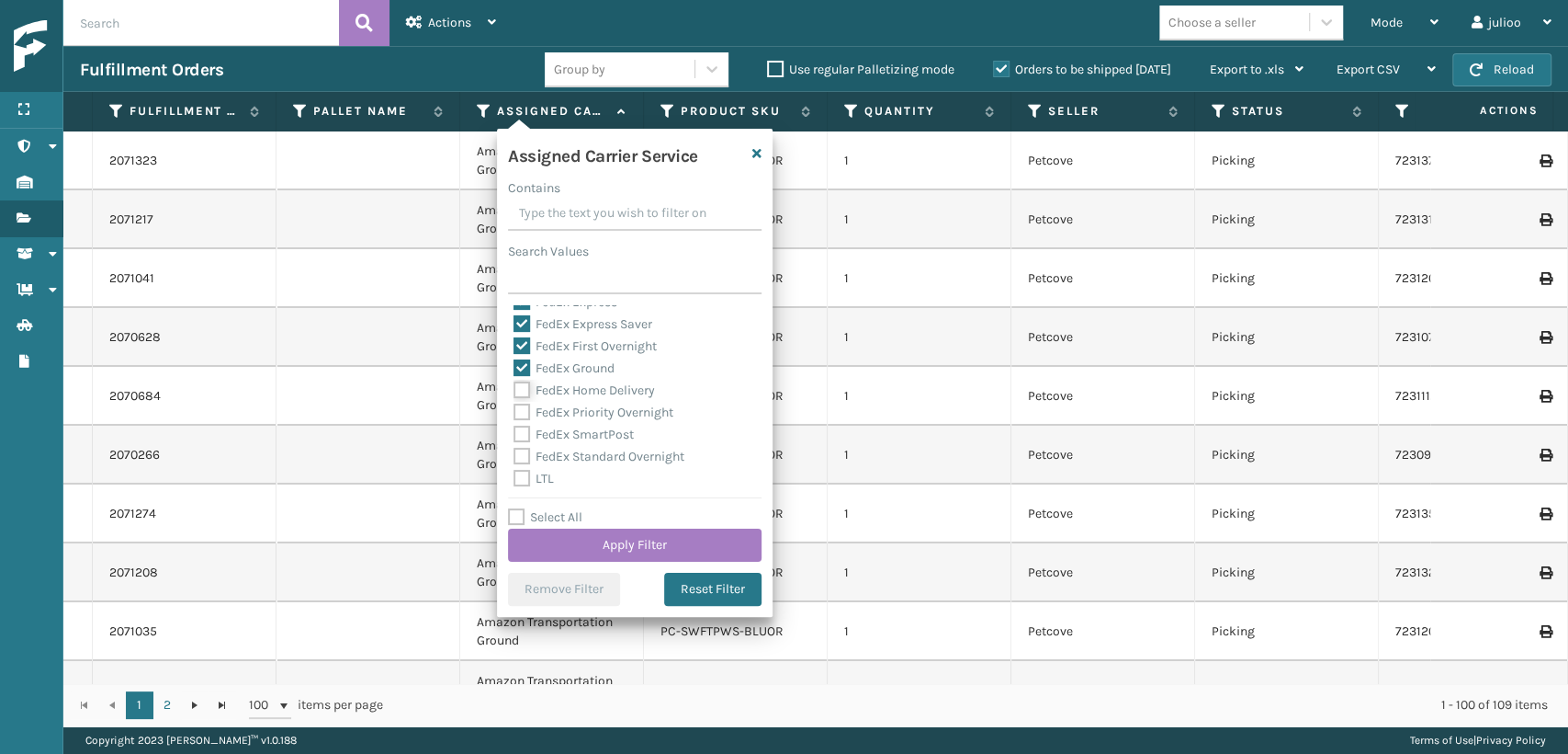
checkbox input "true"
click at [519, 410] on label "FedEx Priority Overnight" at bounding box center [594, 412] width 160 height 15
click at [515, 410] on input "FedEx Priority Overnight" at bounding box center [514, 407] width 1 height 12
checkbox input "true"
click at [520, 429] on label "FedEx SmartPost" at bounding box center [574, 434] width 120 height 15
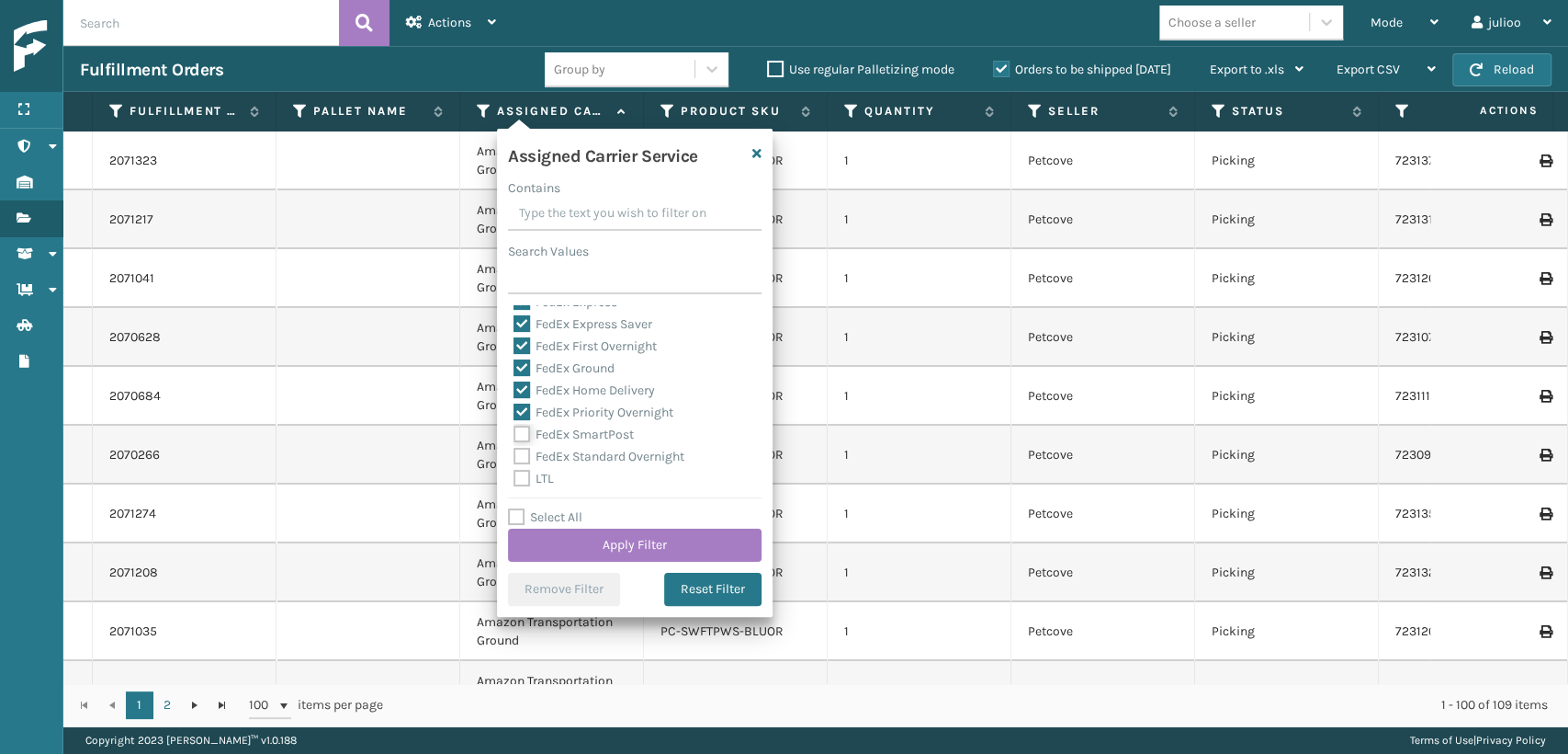
click at [515, 429] on input "FedEx SmartPost" at bounding box center [514, 429] width 1 height 12
checkbox input "true"
drag, startPoint x: 515, startPoint y: 459, endPoint x: 519, endPoint y: 469, distance: 10.8
click at [517, 463] on label "FedEx Standard Overnight" at bounding box center [599, 456] width 171 height 15
click at [515, 458] on input "FedEx Standard Overnight" at bounding box center [514, 451] width 1 height 12
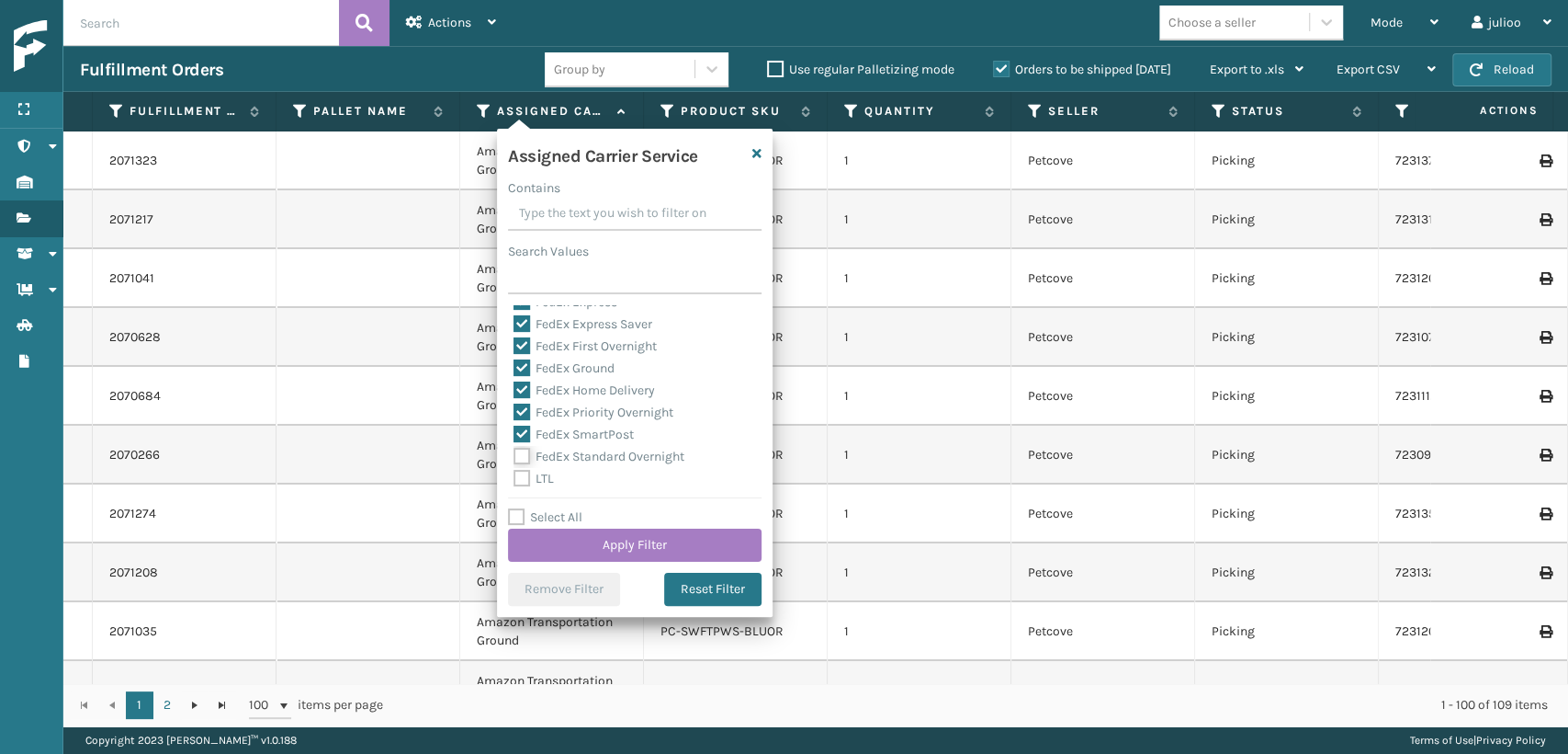
checkbox input "true"
click at [562, 546] on button "Apply Filter" at bounding box center [635, 545] width 253 height 33
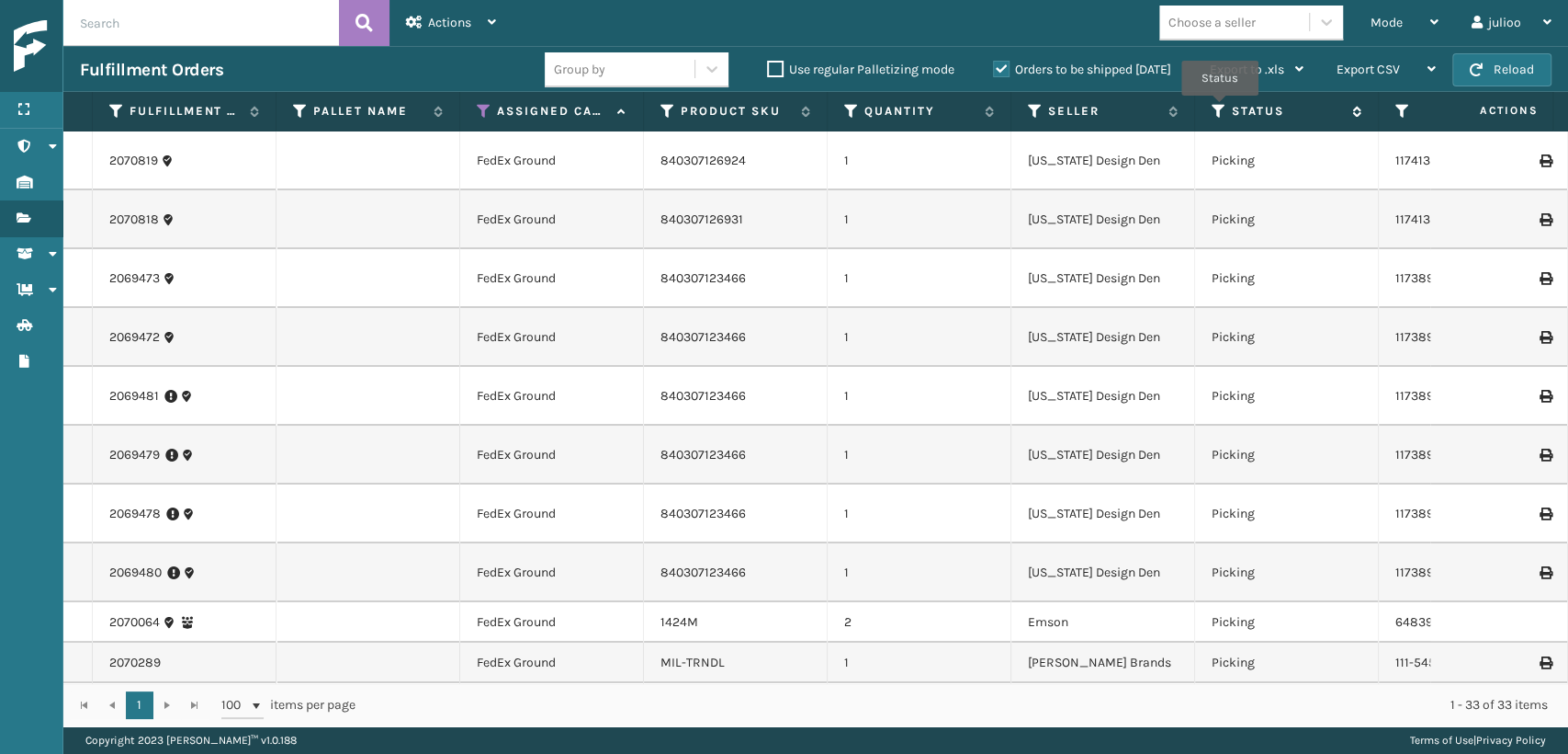
click at [1221, 109] on icon at bounding box center [1218, 110] width 14 height 16
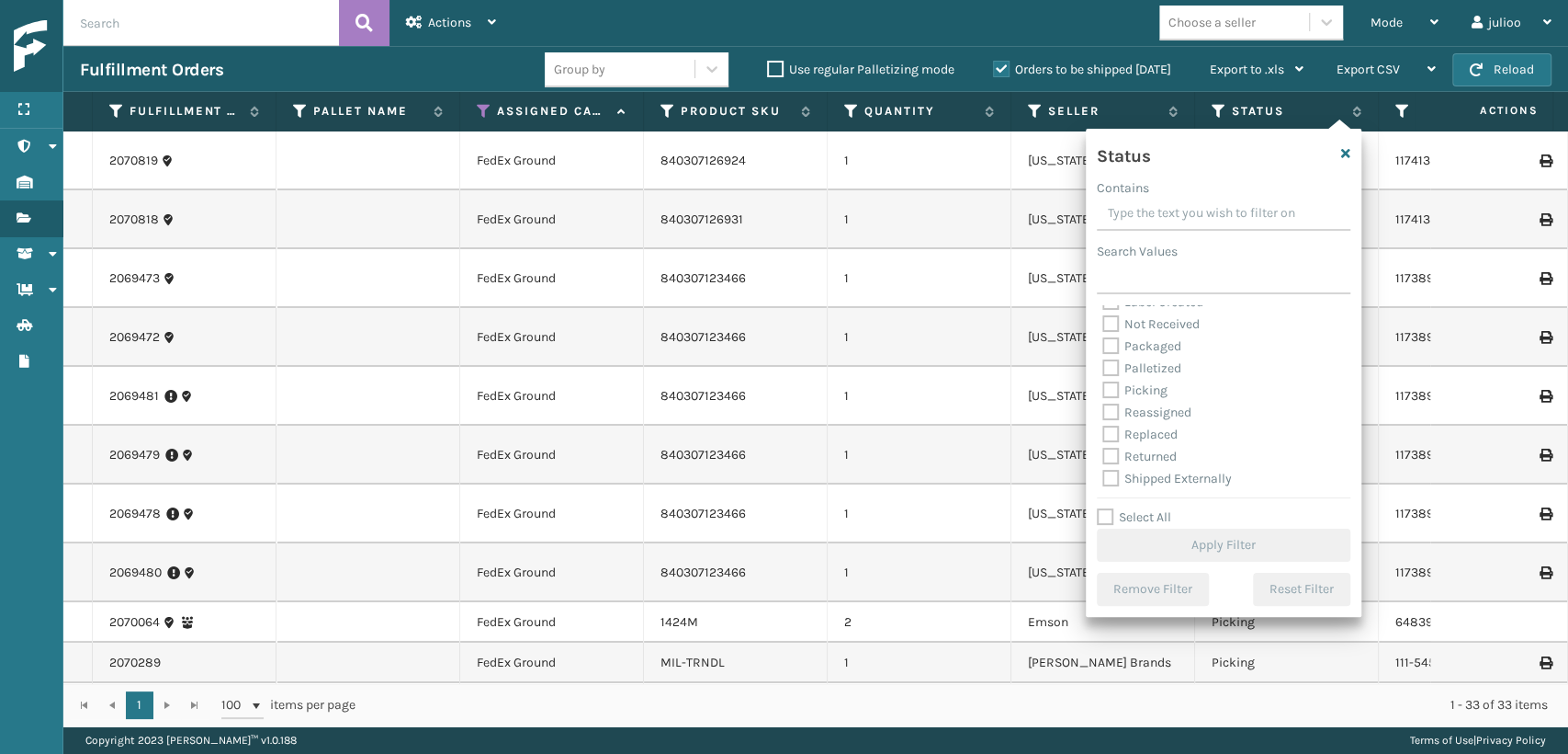
click at [1107, 392] on label "Picking" at bounding box center [1135, 390] width 66 height 15
click at [1104, 391] on input "Picking" at bounding box center [1103, 386] width 1 height 12
checkbox input "true"
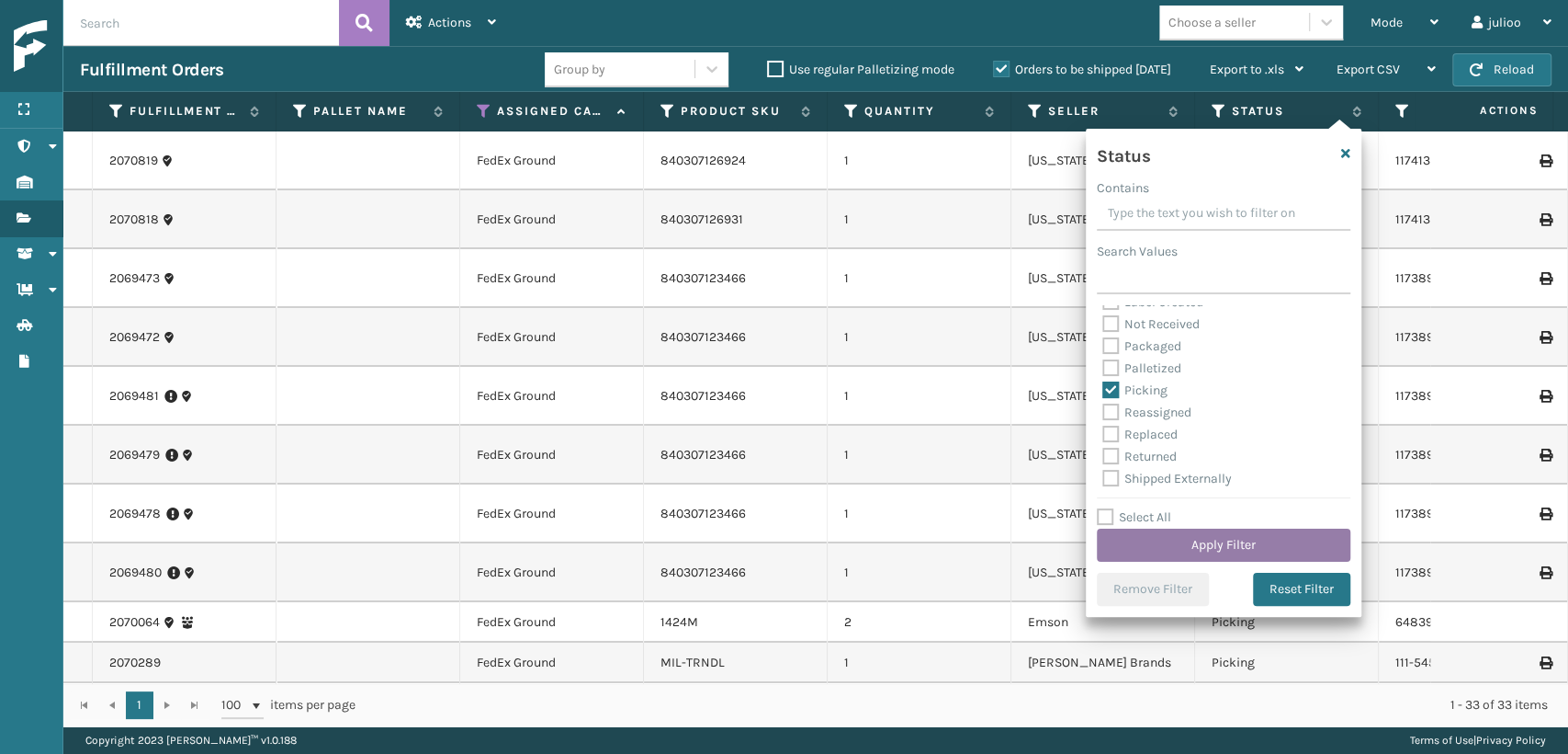
click at [1212, 539] on button "Apply Filter" at bounding box center [1224, 545] width 253 height 33
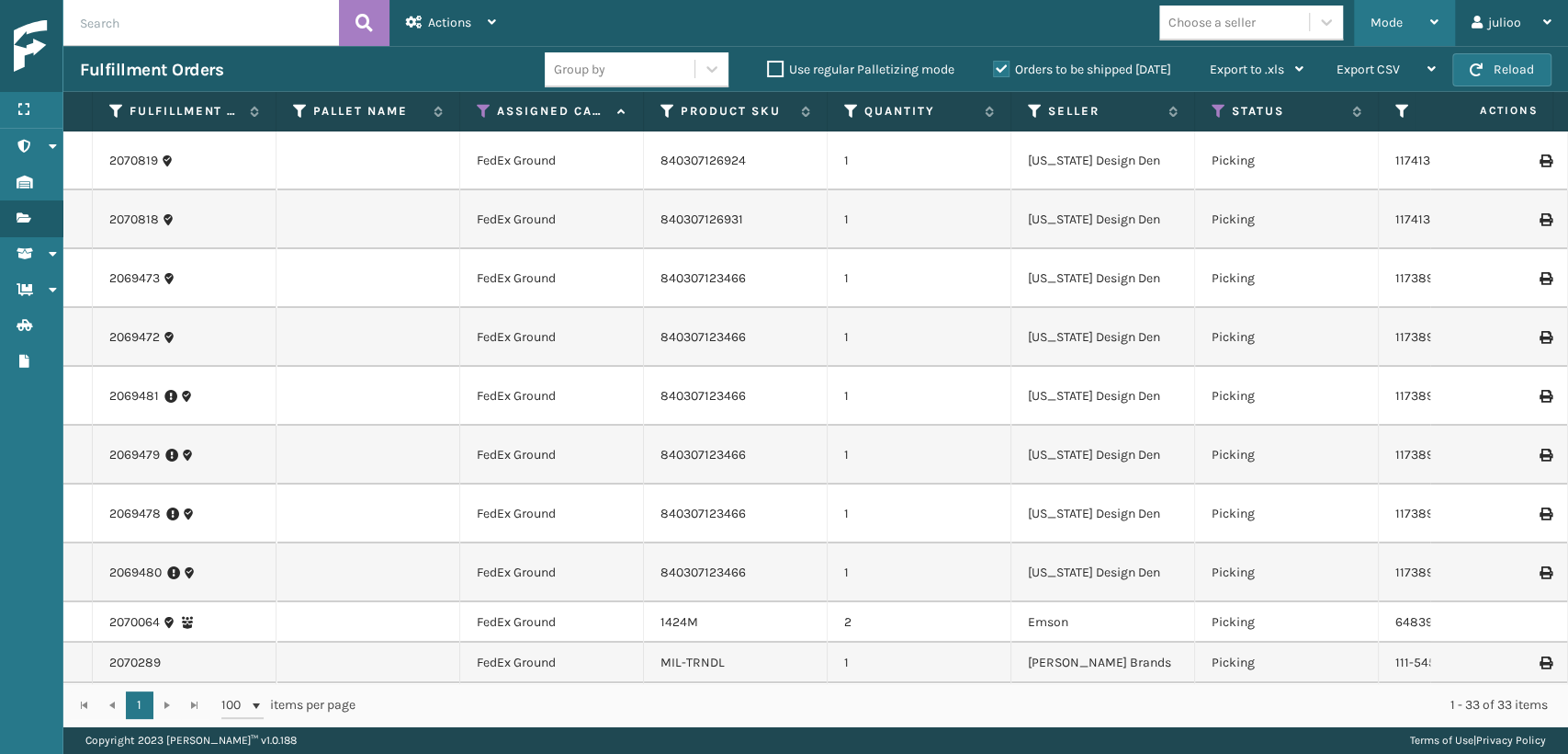
click at [1380, 21] on span "Mode" at bounding box center [1386, 22] width 32 height 15
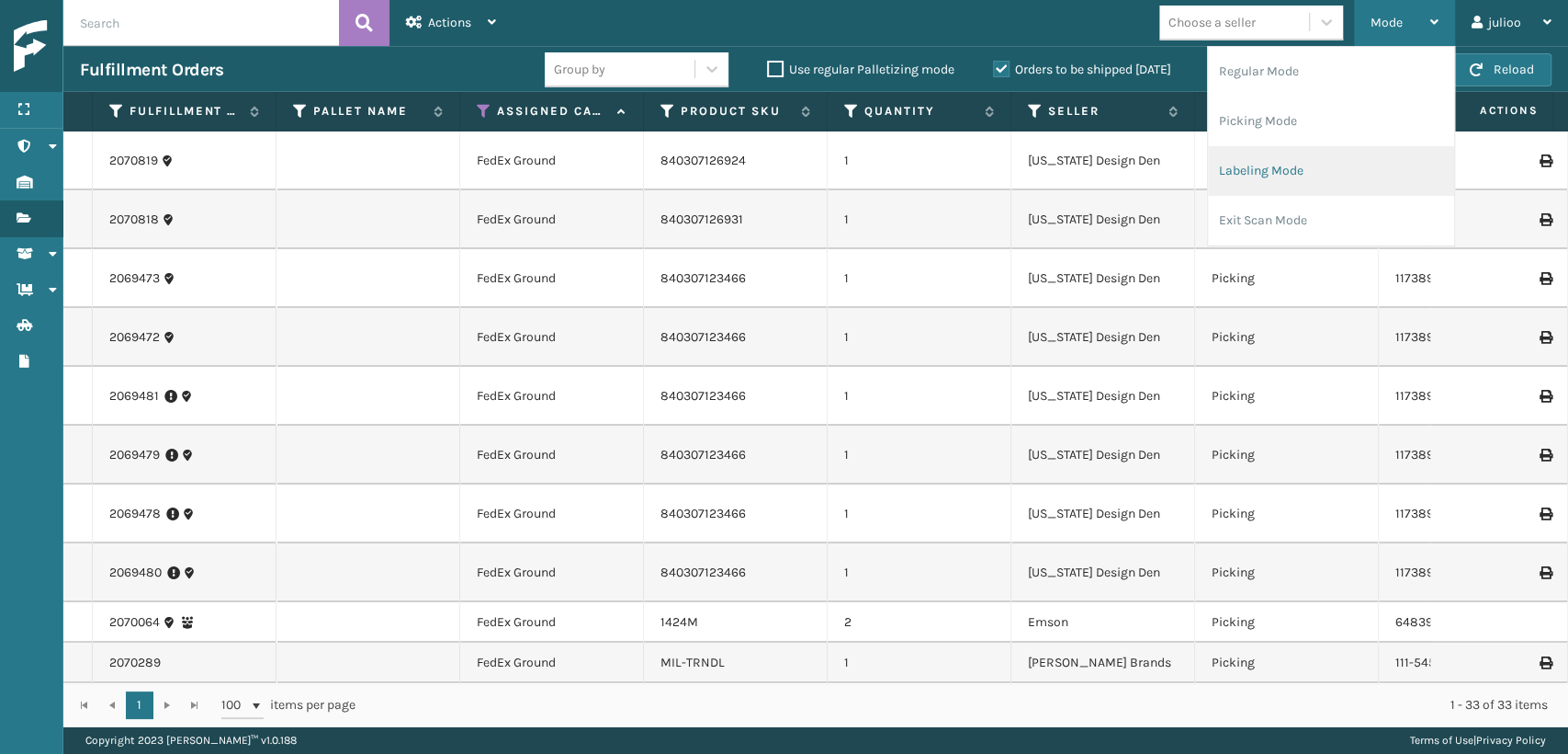
click at [1255, 170] on li "Labeling Mode" at bounding box center [1331, 171] width 246 height 50
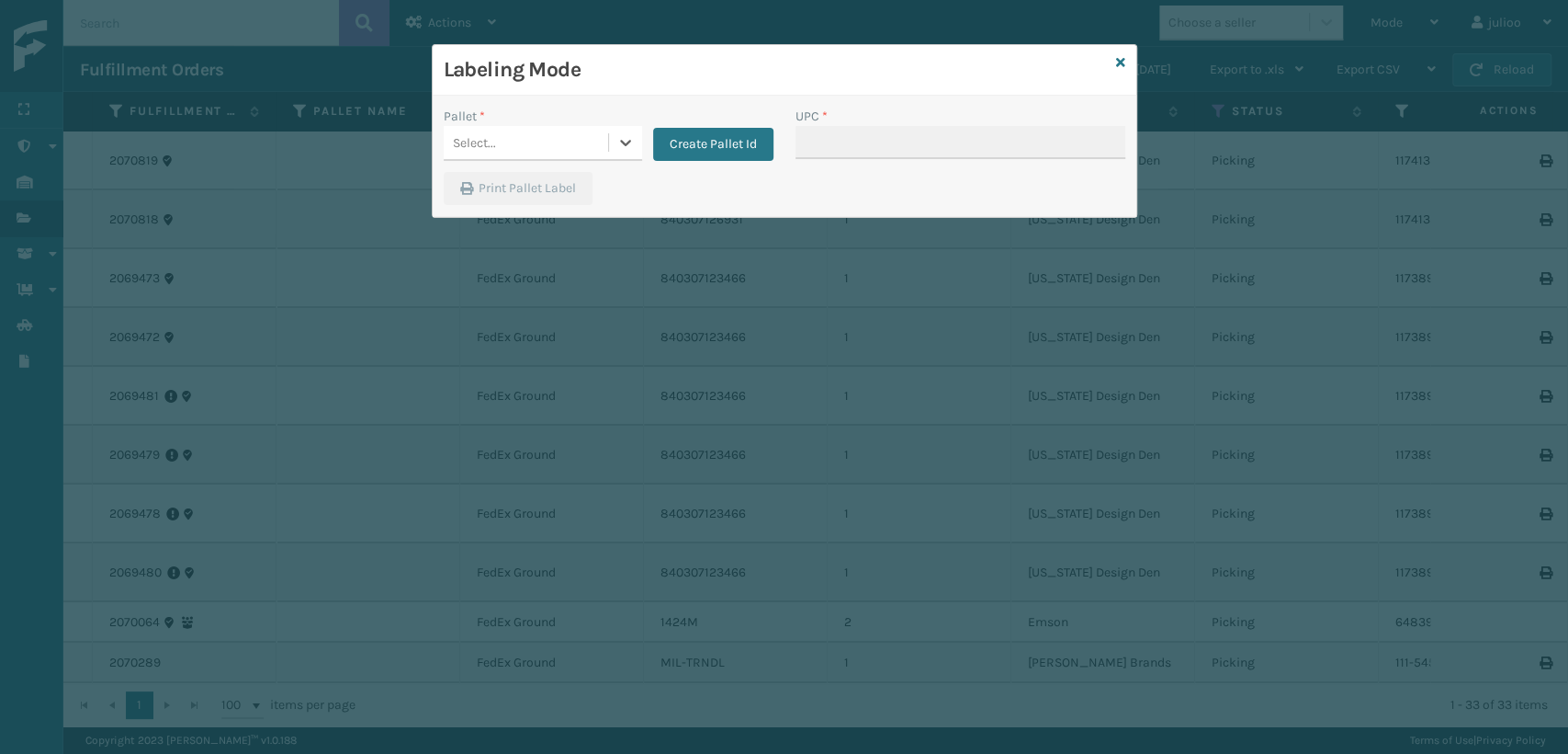
click at [513, 145] on div "Select..." at bounding box center [525, 143] width 165 height 30
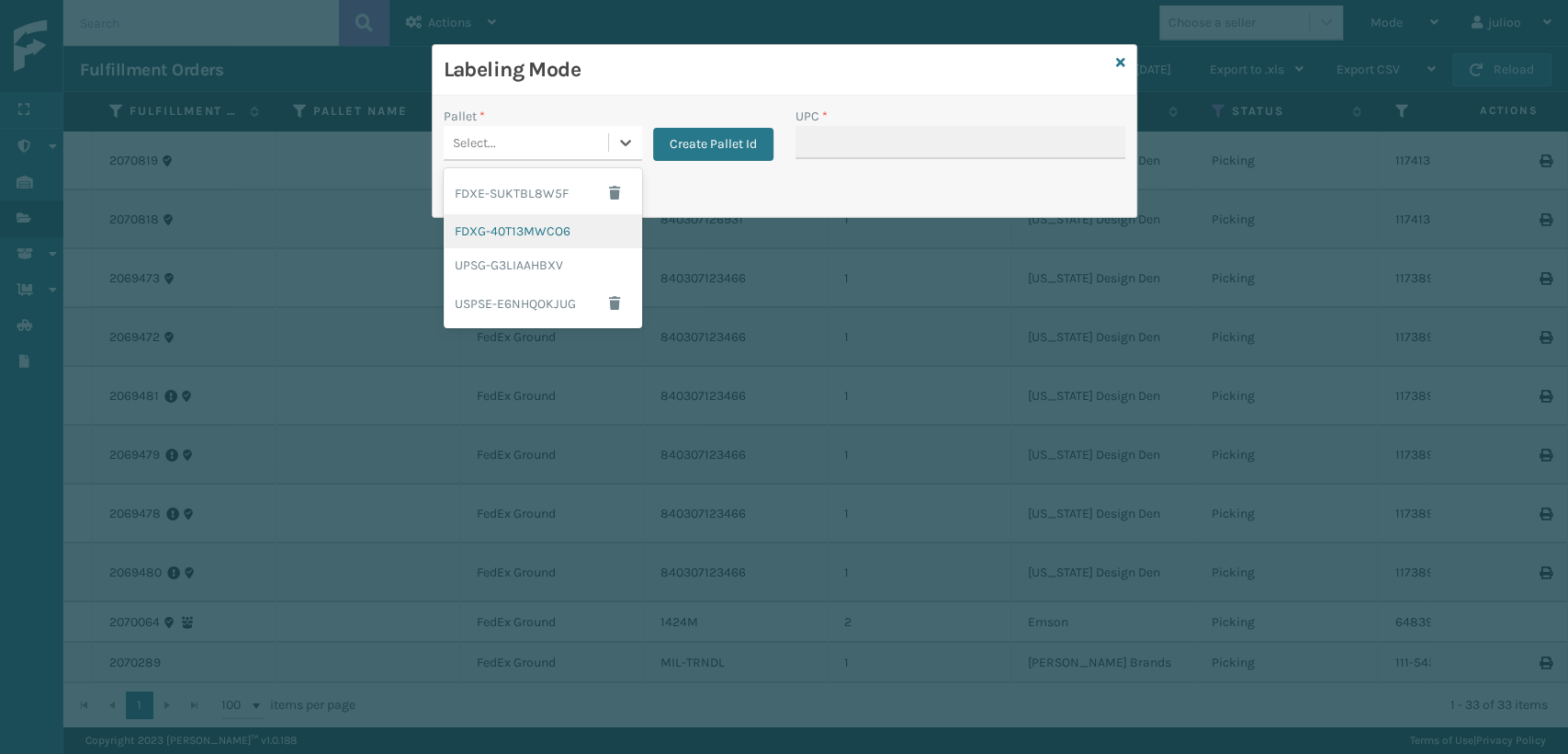
click at [547, 228] on div "FDXG-40T13MWCO6" at bounding box center [542, 231] width 199 height 34
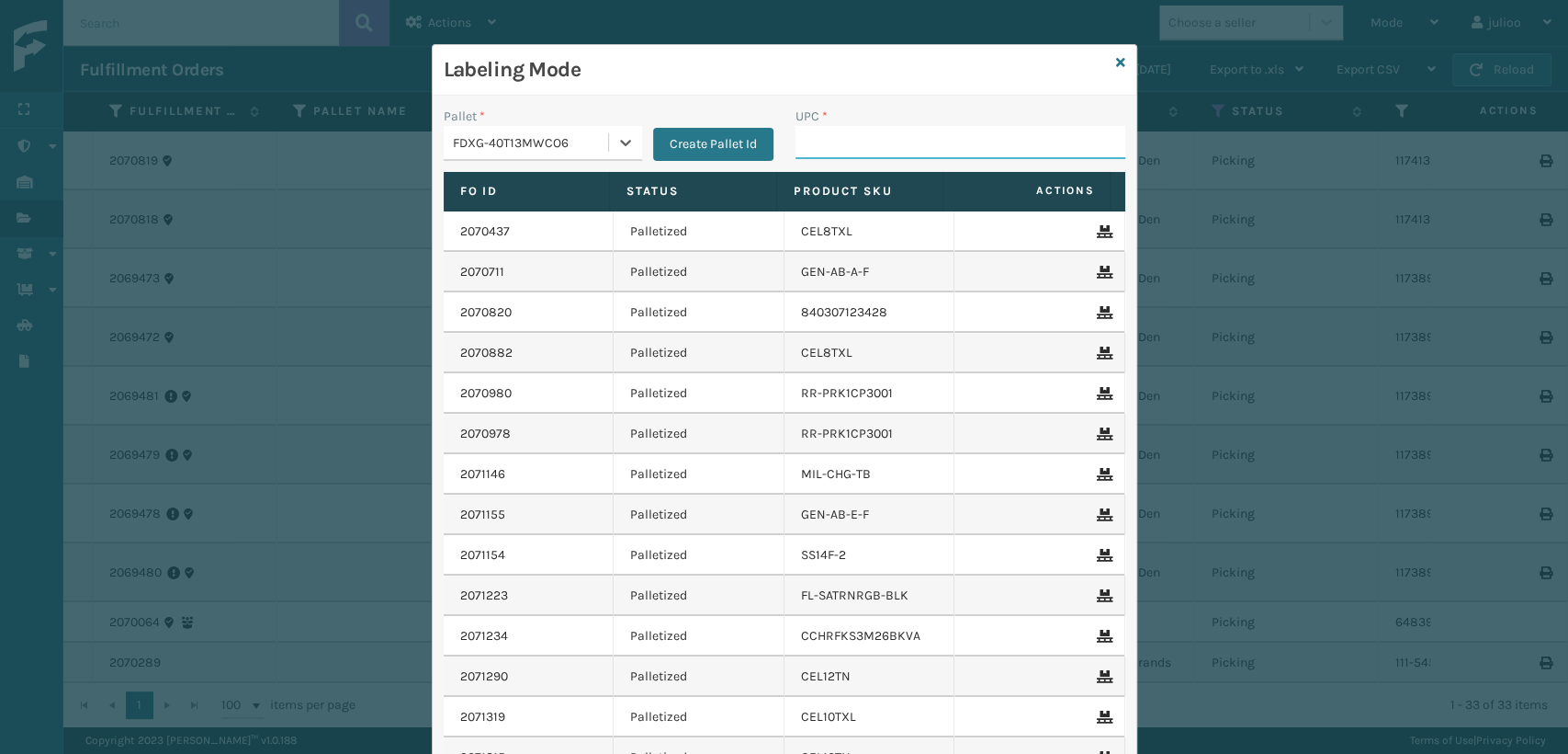
click at [834, 149] on input "UPC *" at bounding box center [960, 142] width 330 height 33
type input "MIL-ARCH-CBNT-BX 2"
type input "MIL-ARCH-CBNT-BX 1"
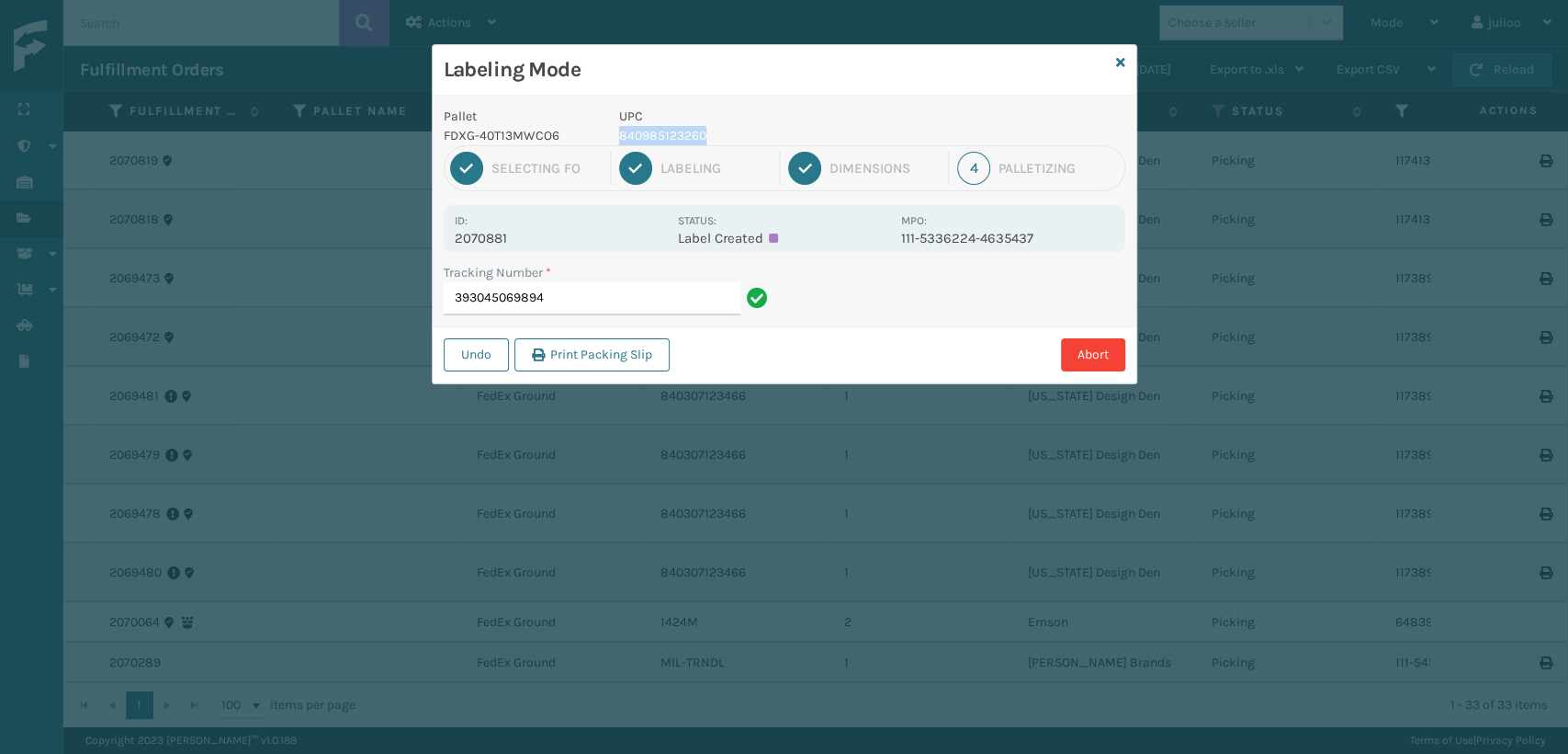
drag, startPoint x: 716, startPoint y: 129, endPoint x: 618, endPoint y: 137, distance: 98.3
click at [619, 137] on p "840985123260" at bounding box center [755, 135] width 271 height 19
copy p "840985123260"
drag, startPoint x: 613, startPoint y: 303, endPoint x: 600, endPoint y: 296, distance: 14.8
click at [612, 303] on input "393045069894" at bounding box center [592, 298] width 297 height 33
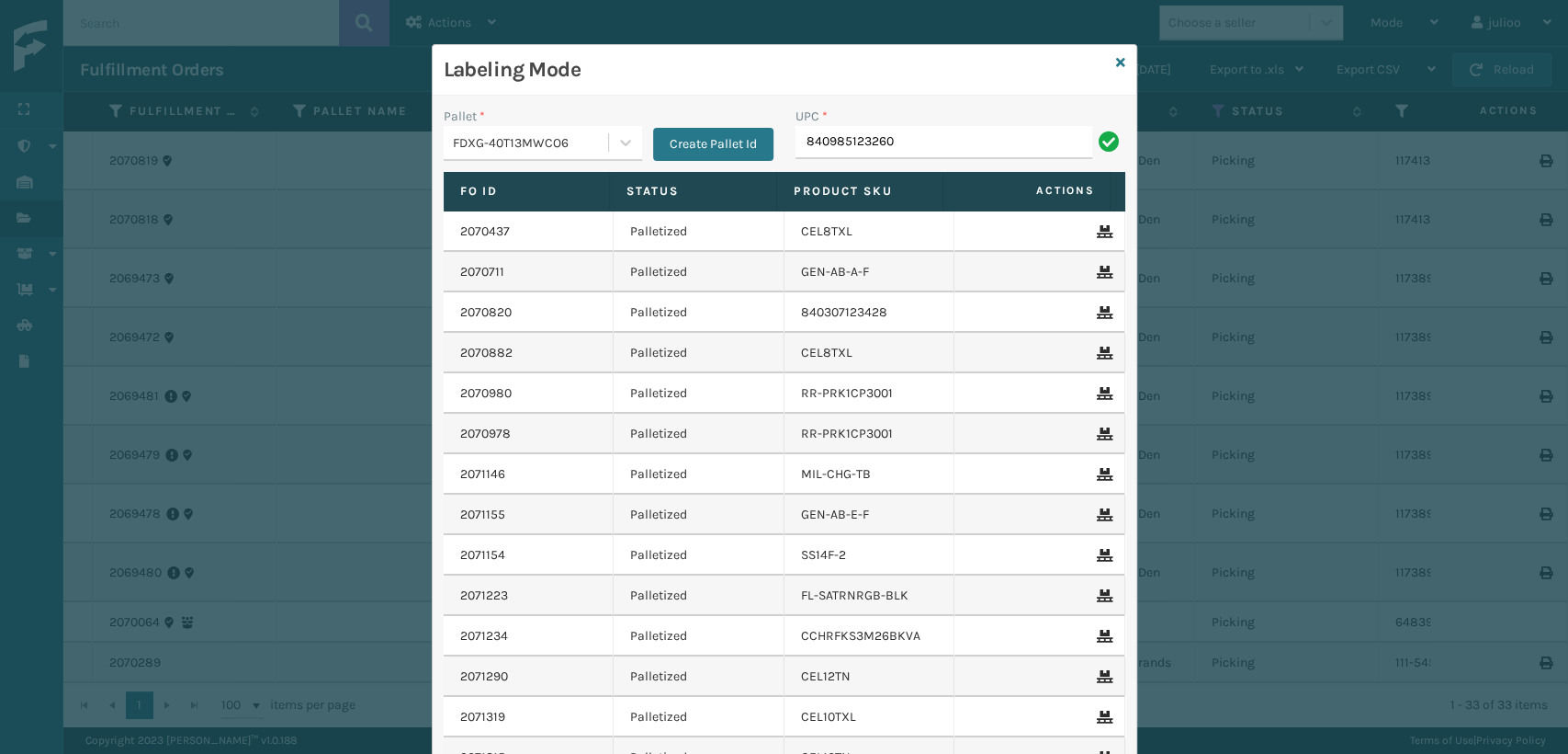
type input "840985123260"
type input "84098512"
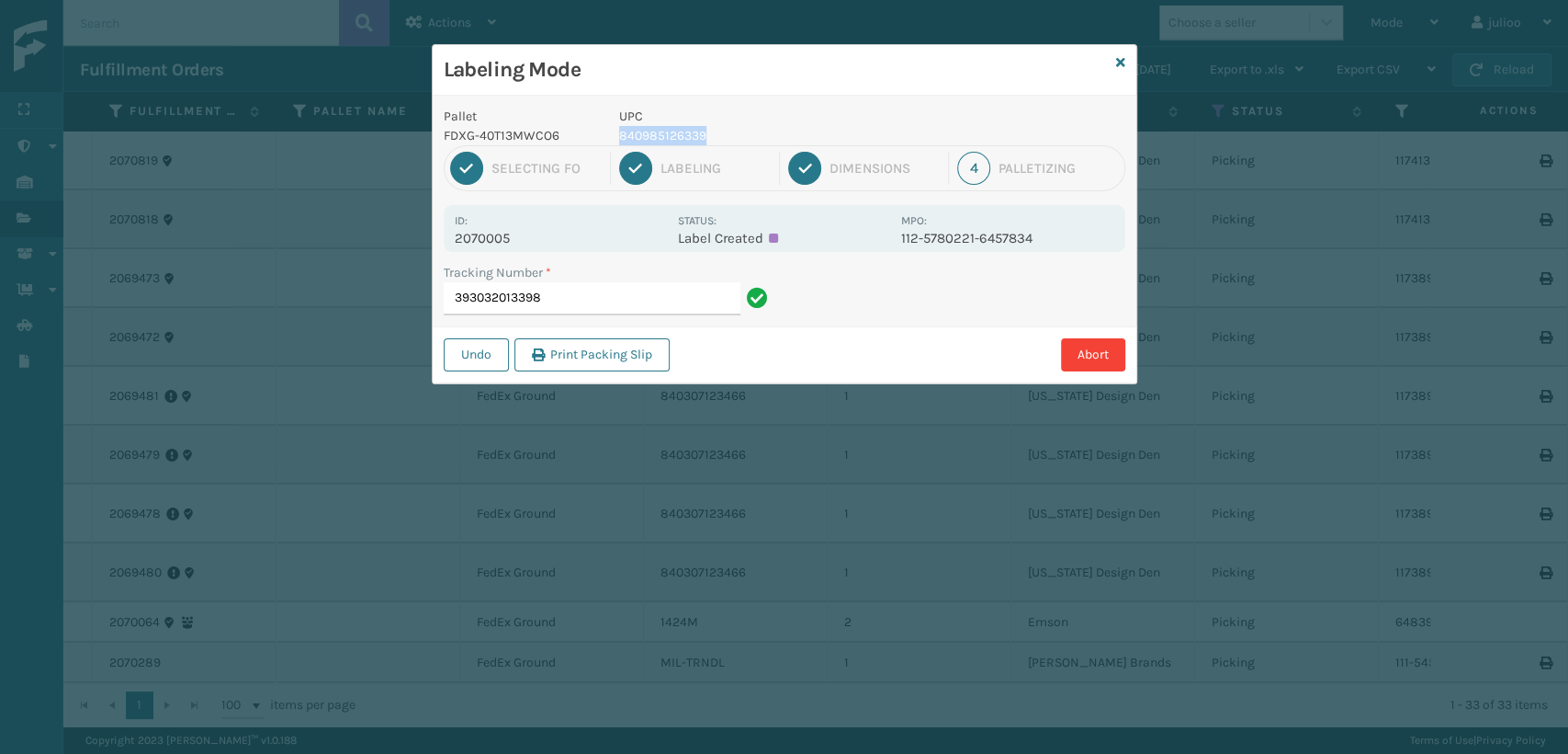
drag, startPoint x: 720, startPoint y: 135, endPoint x: 615, endPoint y: 134, distance: 105.0
click at [615, 134] on div "UPC 840985126339" at bounding box center [755, 126] width 293 height 39
copy p "840985126339"
click at [571, 303] on input "393032013398" at bounding box center [592, 298] width 297 height 33
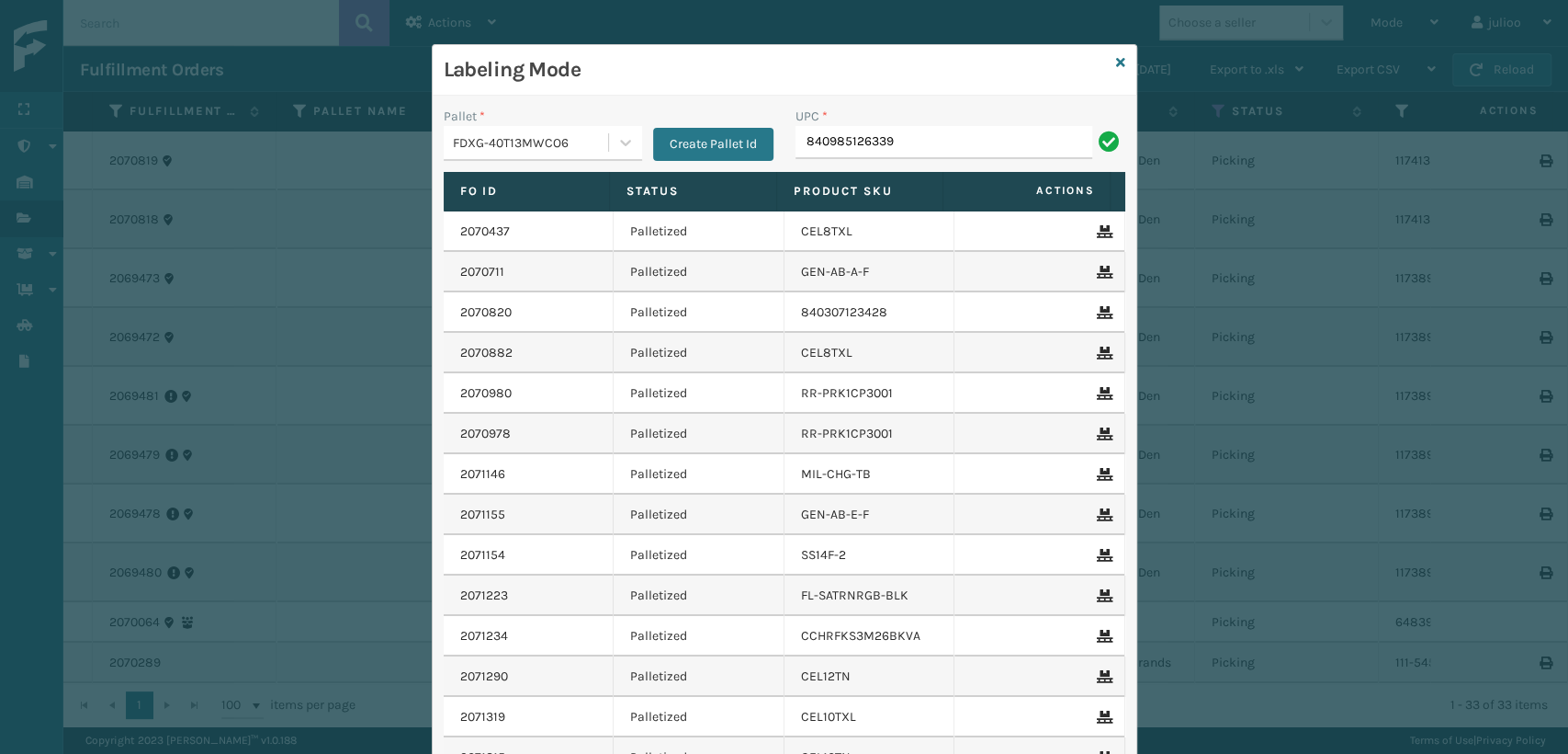
type input "840985126339"
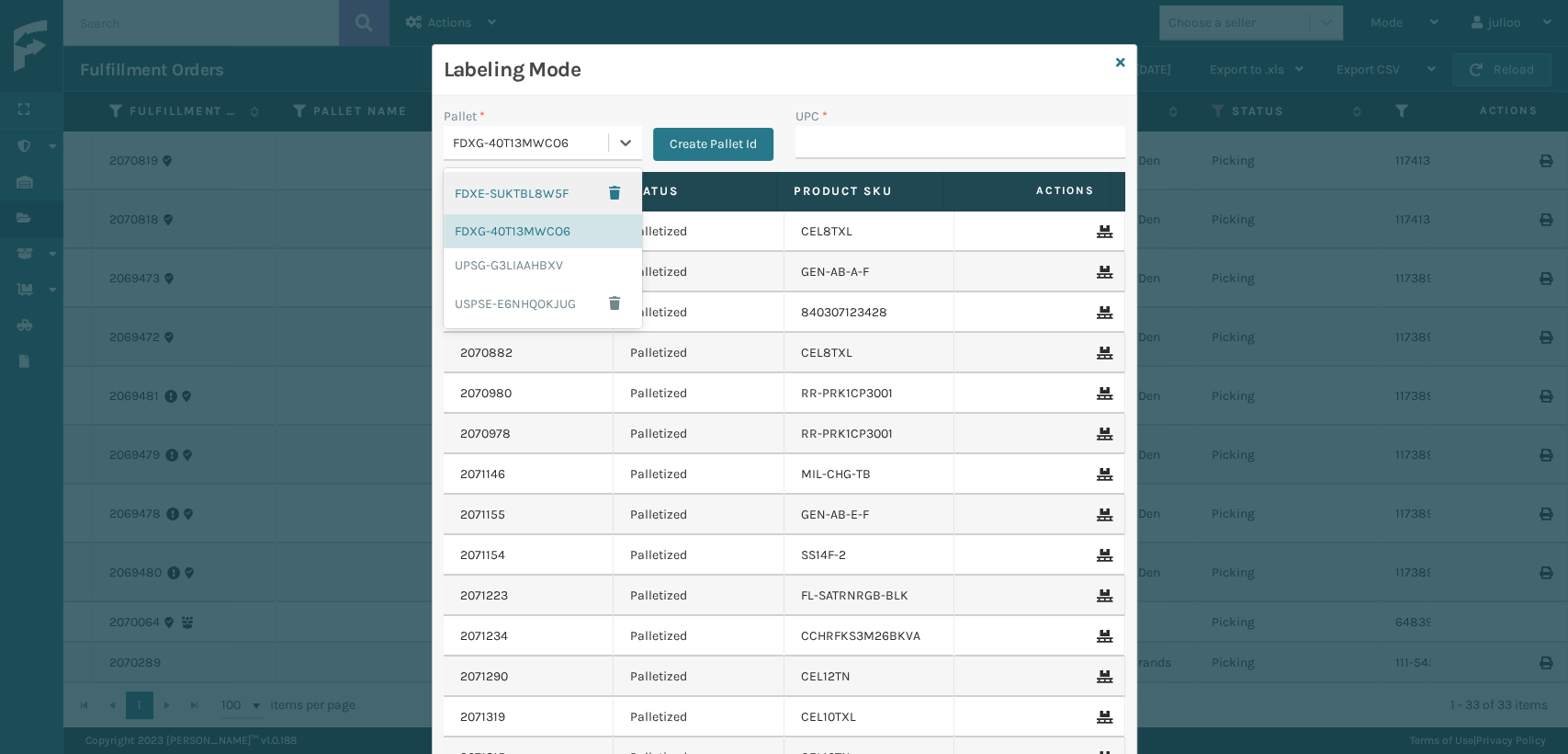
click at [587, 158] on div "FDXG-40T13MWCO6" at bounding box center [542, 143] width 199 height 35
click at [508, 251] on div "UPSG-G3LIAAHBXV" at bounding box center [542, 266] width 199 height 34
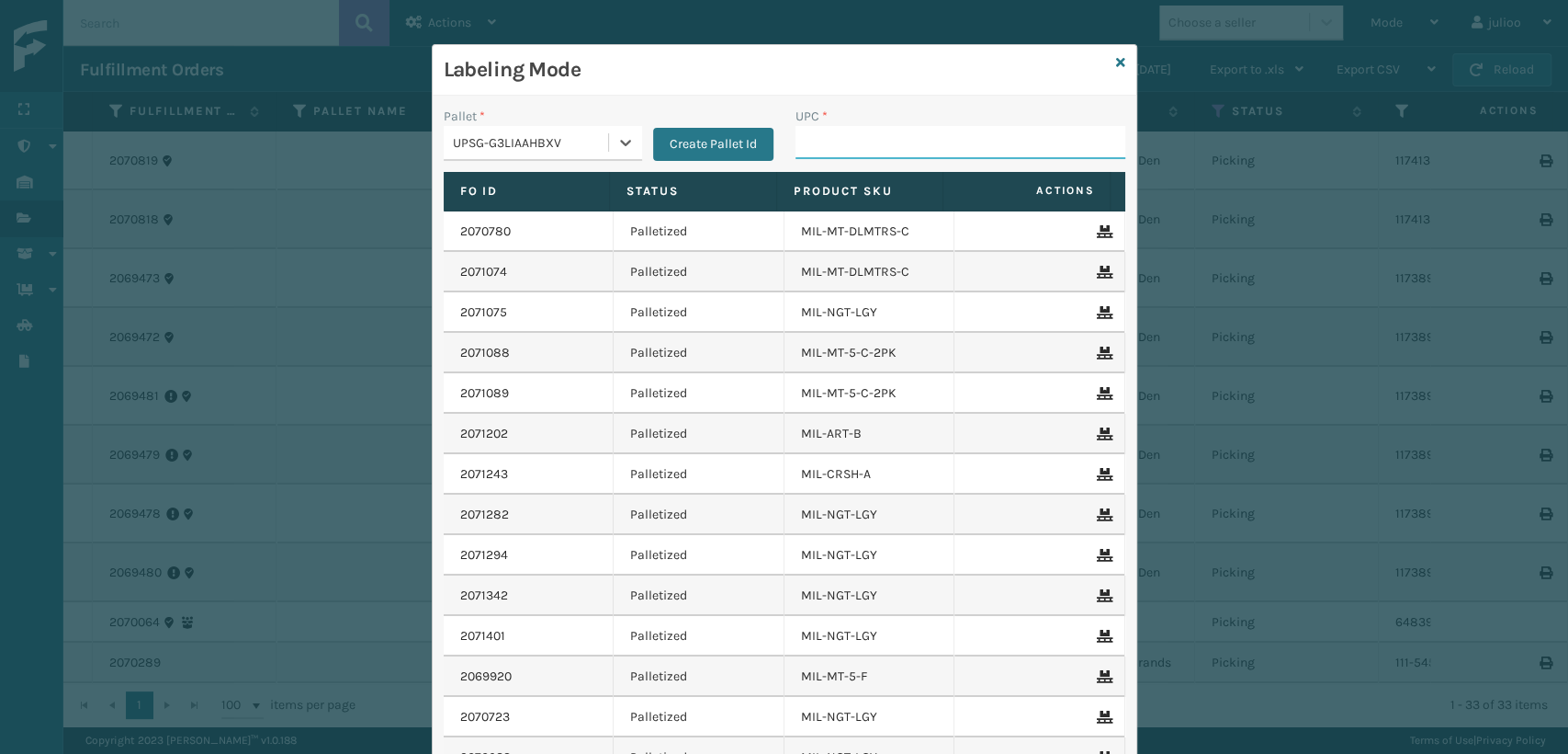
click at [838, 145] on input "UPC *" at bounding box center [960, 142] width 330 height 33
type input "850053064104"
click at [564, 142] on div "UPSG-G3LIAAHBXV" at bounding box center [531, 143] width 157 height 19
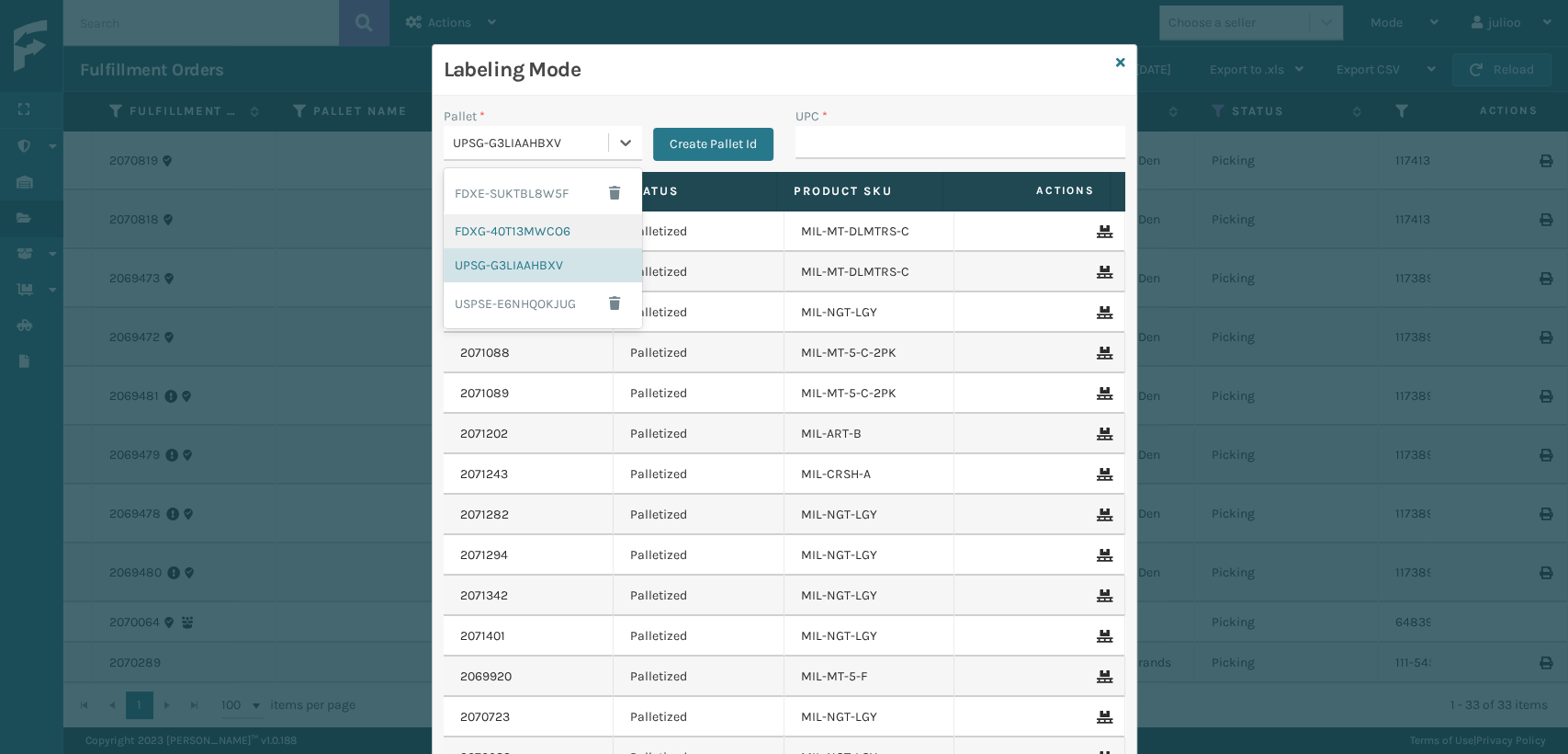
click at [448, 217] on div "FDXG-40T13MWCO6" at bounding box center [542, 231] width 199 height 34
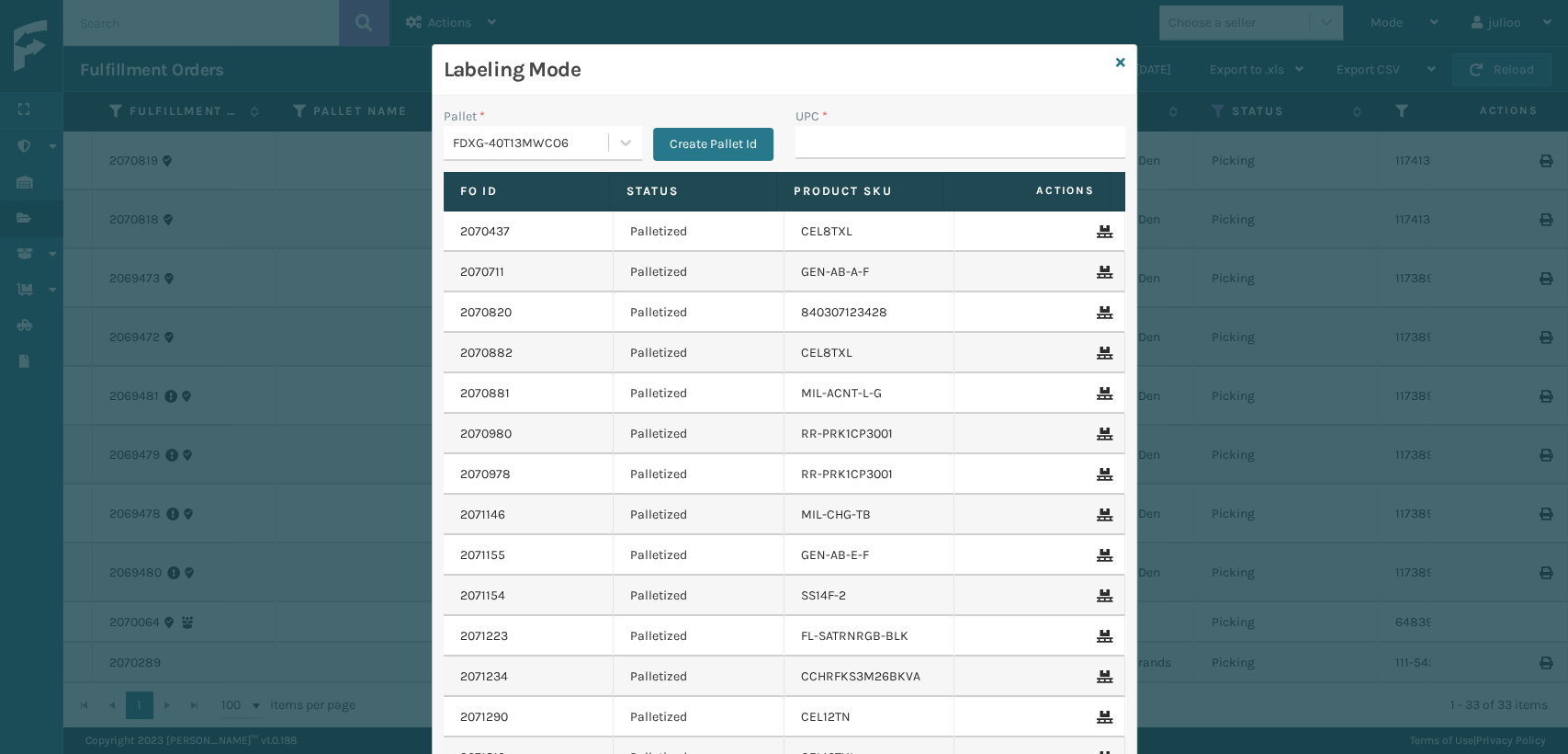
click at [812, 121] on label "UPC *" at bounding box center [812, 116] width 32 height 19
click at [812, 126] on input "UPC *" at bounding box center [960, 142] width 330 height 33
click at [807, 142] on input "UPC *" at bounding box center [960, 142] width 330 height 33
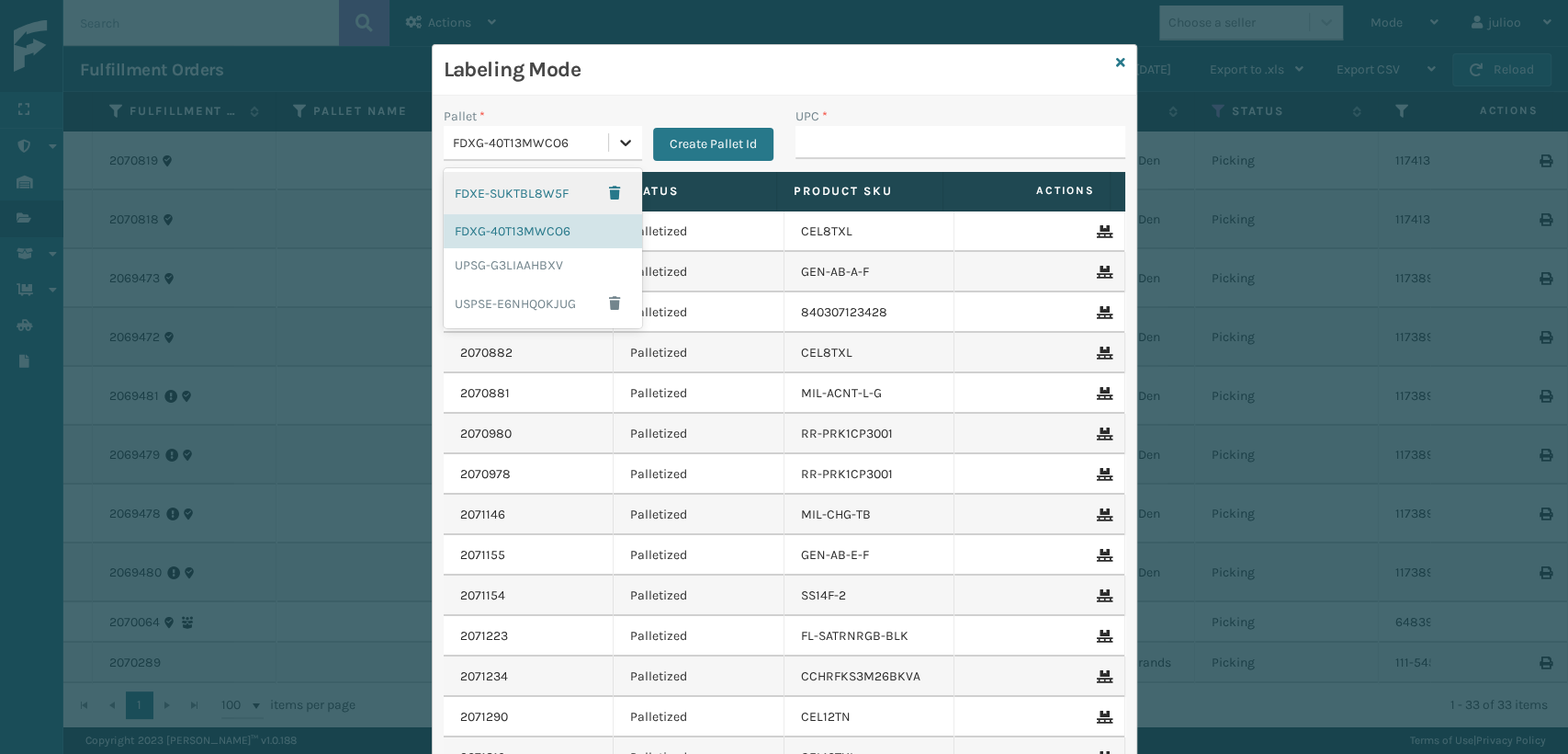
drag, startPoint x: 596, startPoint y: 148, endPoint x: 621, endPoint y: 129, distance: 31.4
click at [610, 145] on div "FDXG-40T13MWCO6" at bounding box center [542, 143] width 199 height 35
drag, startPoint x: 519, startPoint y: 269, endPoint x: 833, endPoint y: 208, distance: 319.9
click at [521, 268] on div "UPSG-G3LIAAHBXV" at bounding box center [542, 266] width 199 height 34
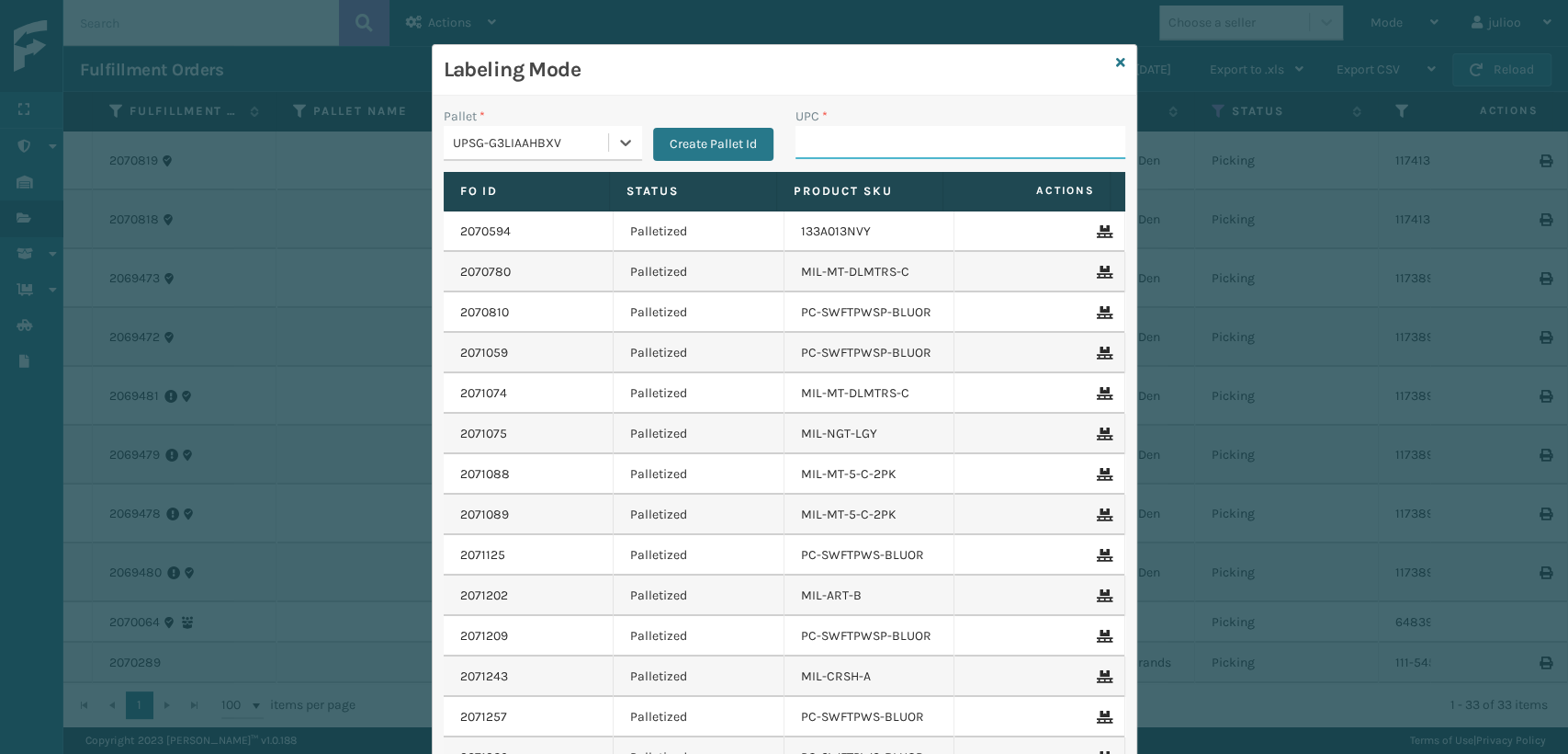
click at [935, 134] on input "UPC *" at bounding box center [960, 142] width 330 height 33
type input "85005306"
click at [1117, 72] on div "Labeling Mode" at bounding box center [785, 69] width 704 height 50
click at [1116, 61] on icon at bounding box center [1121, 63] width 10 height 13
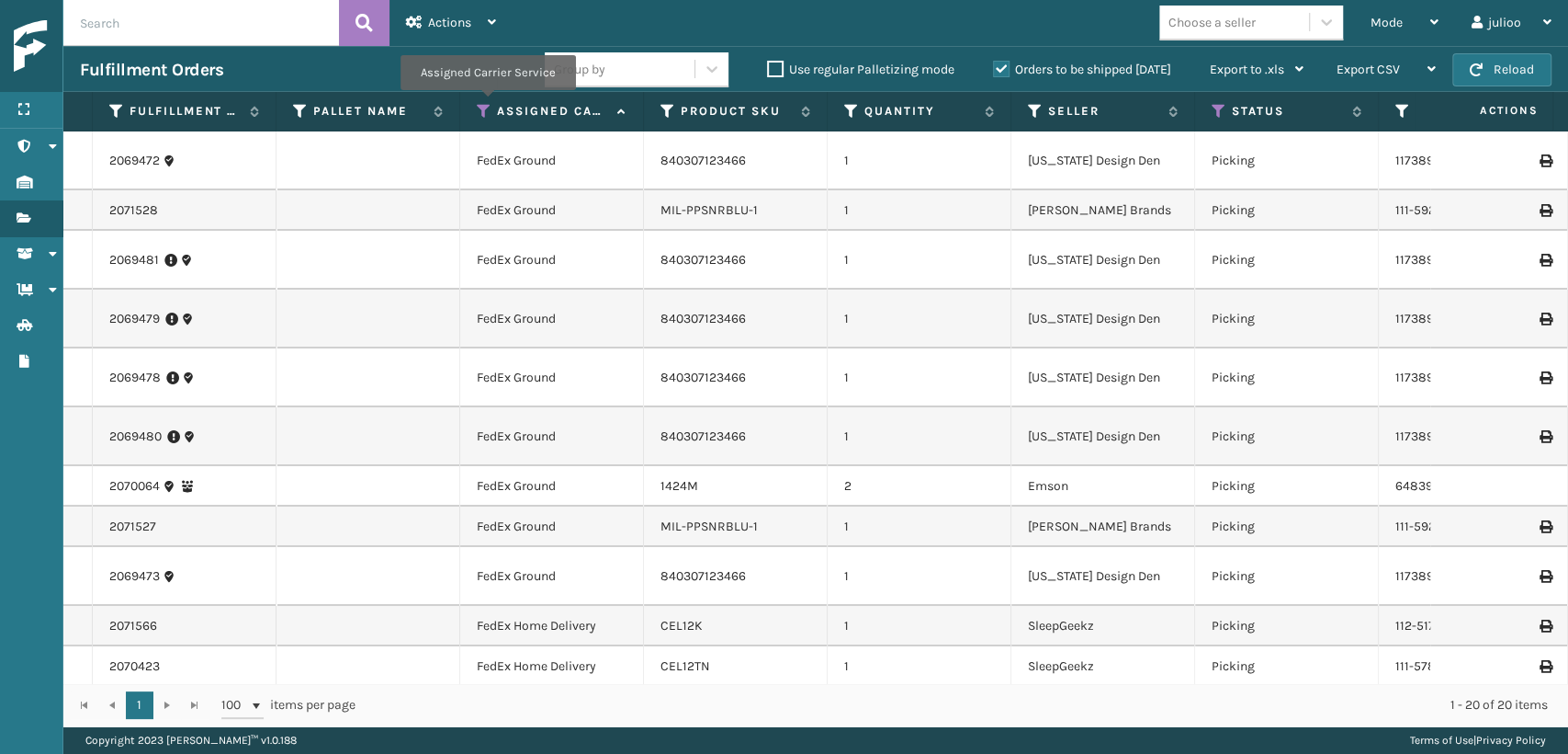
click at [487, 103] on icon at bounding box center [483, 110] width 14 height 16
drag, startPoint x: 442, startPoint y: 9, endPoint x: 449, endPoint y: 33, distance: 25.0
click at [442, 12] on div "Actions" at bounding box center [451, 23] width 90 height 46
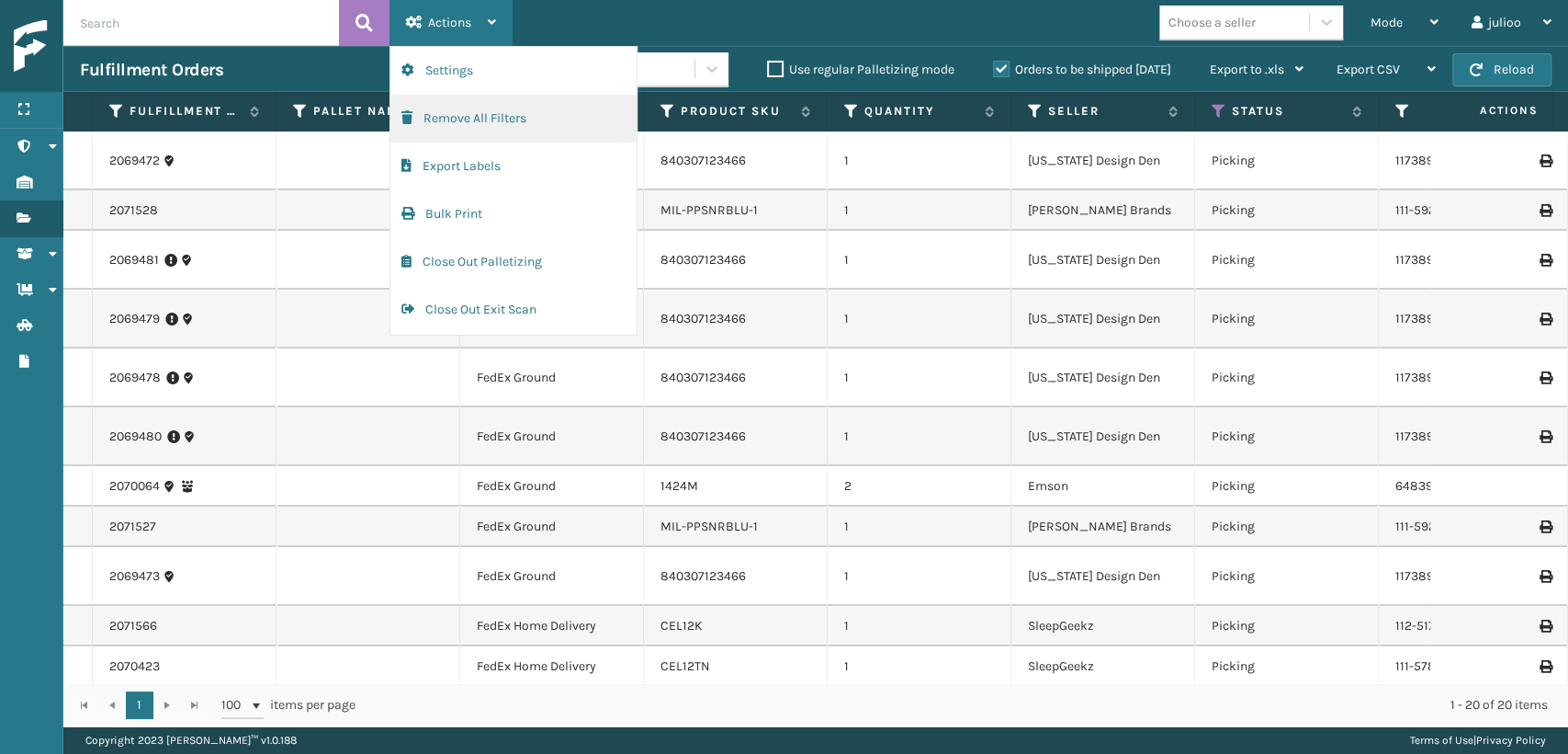
click at [463, 127] on button "Remove All Filters" at bounding box center [513, 118] width 246 height 48
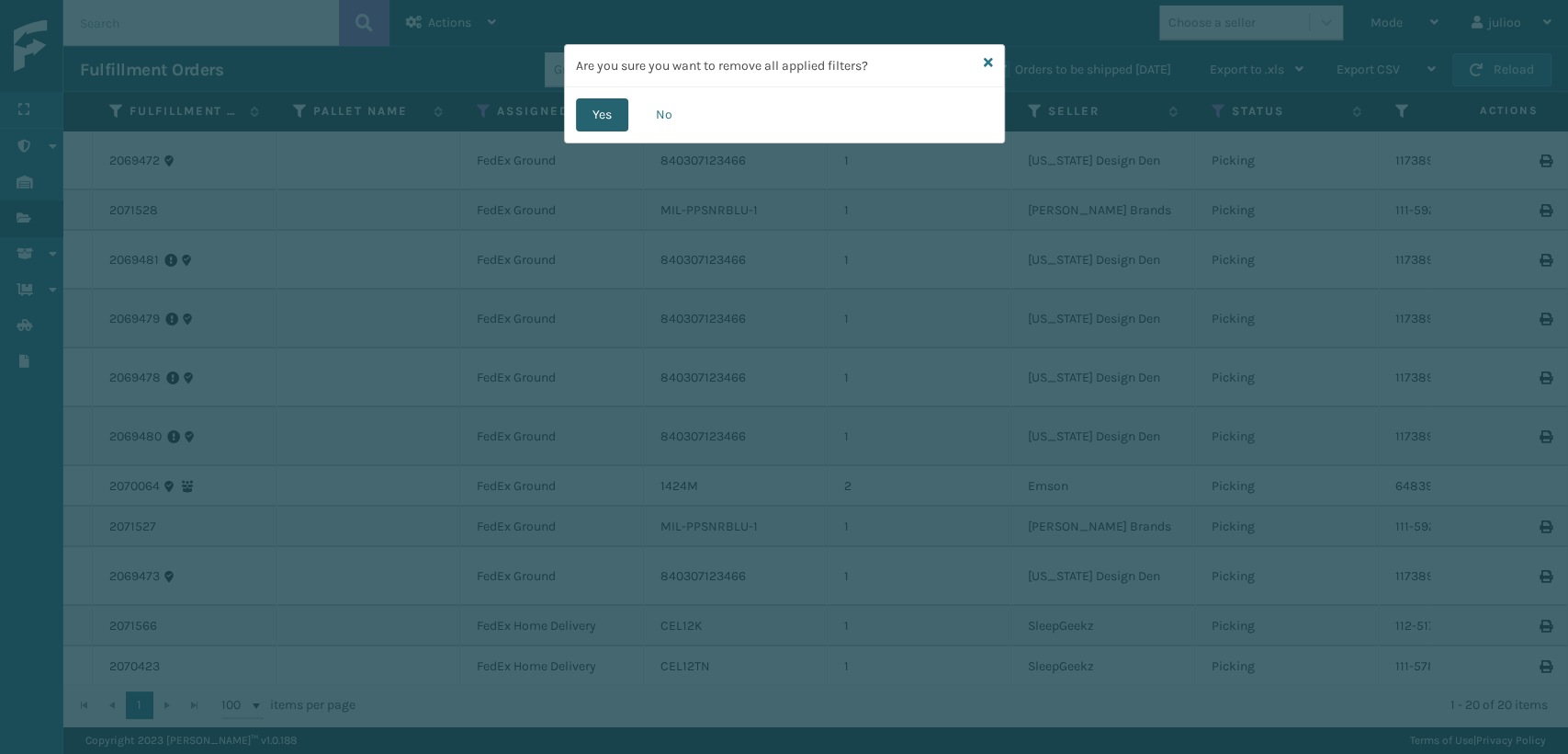
click at [596, 120] on button "Yes" at bounding box center [601, 114] width 52 height 33
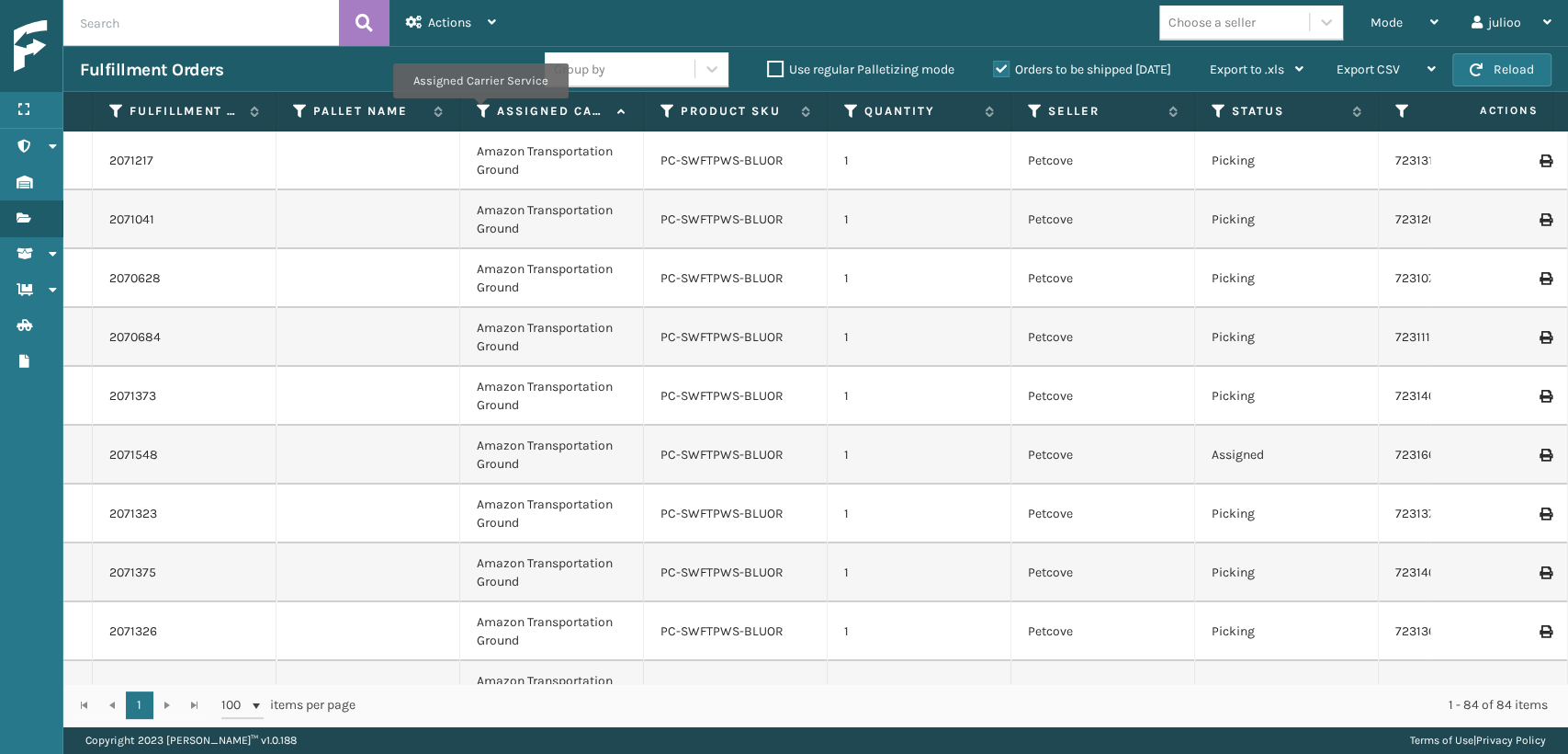
click at [480, 111] on icon at bounding box center [483, 110] width 14 height 16
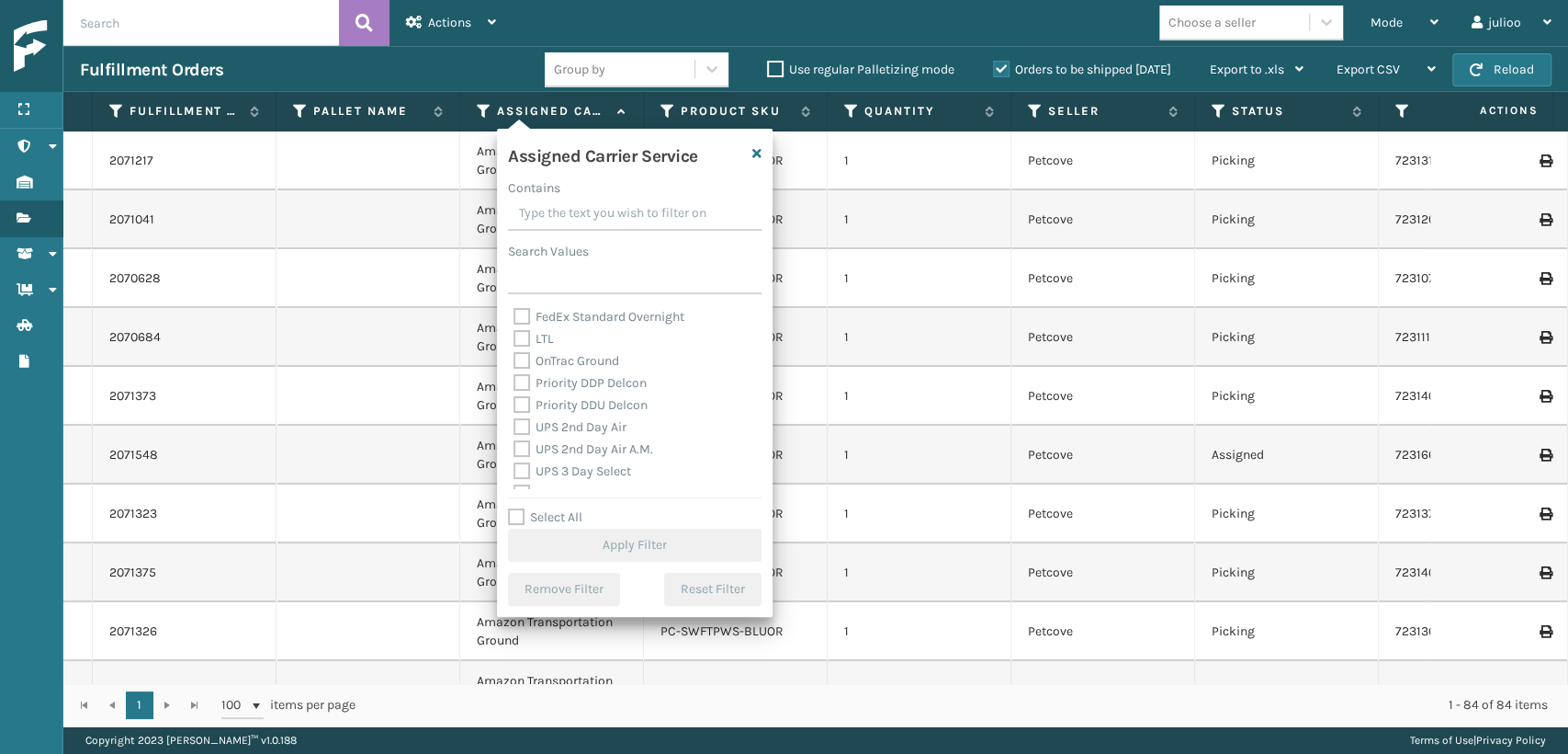
scroll to position [307, 0]
click at [524, 382] on label "UPS 2nd Day Air A.M." at bounding box center [583, 385] width 140 height 15
click at [515, 382] on input "UPS 2nd Day Air A.M." at bounding box center [514, 380] width 1 height 12
checkbox input "true"
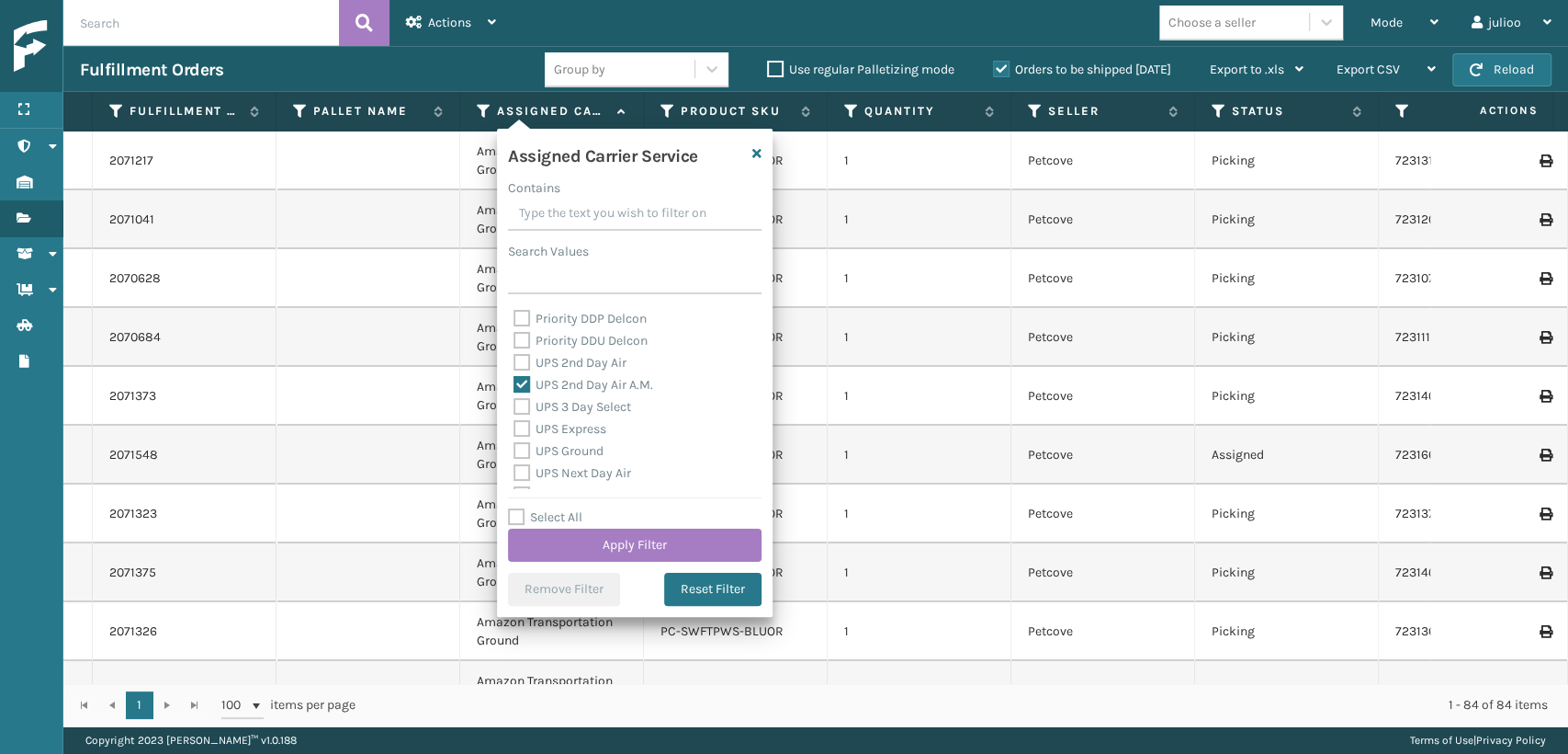
click at [519, 368] on label "UPS 2nd Day Air" at bounding box center [570, 363] width 113 height 15
click at [515, 364] on input "UPS 2nd Day Air" at bounding box center [514, 358] width 1 height 12
checkbox input "true"
drag, startPoint x: 522, startPoint y: 407, endPoint x: 522, endPoint y: 427, distance: 20.0
click at [522, 410] on label "UPS 3 Day Select" at bounding box center [573, 407] width 118 height 15
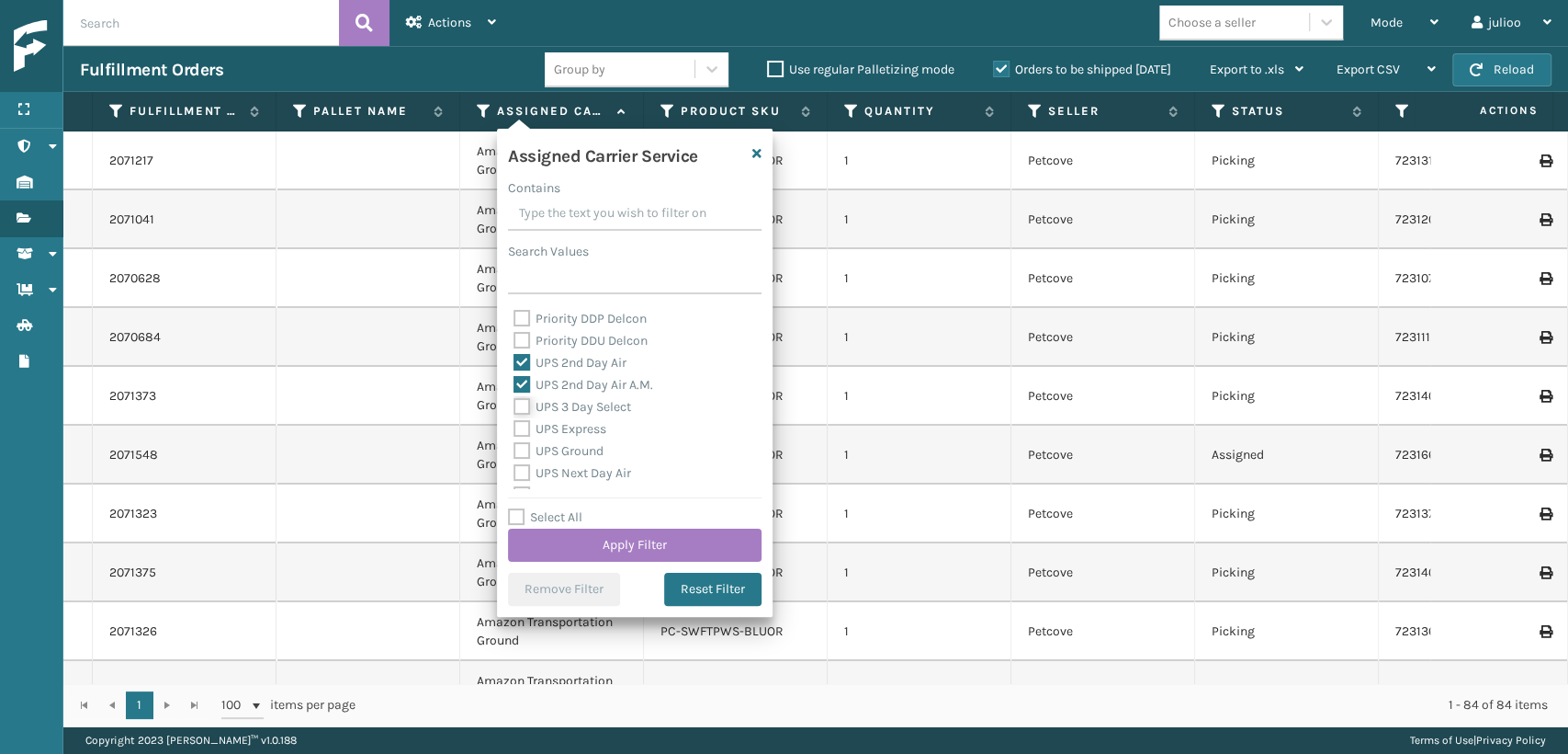
click at [515, 408] on input "UPS 3 Day Select" at bounding box center [514, 402] width 1 height 12
checkbox input "true"
click at [522, 427] on label "UPS Express" at bounding box center [560, 428] width 93 height 15
click at [515, 427] on input "UPS Express" at bounding box center [514, 424] width 1 height 12
checkbox input "true"
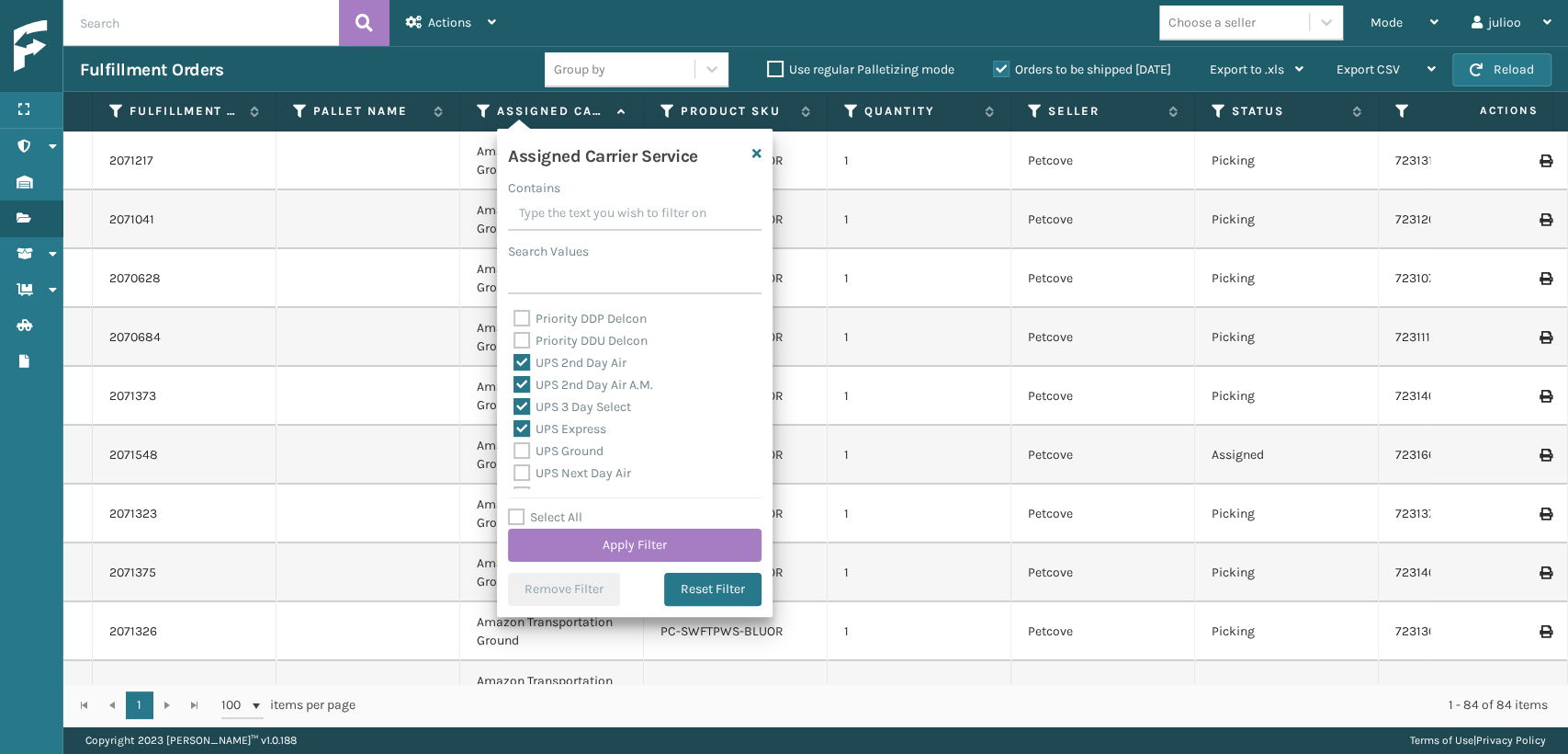
click at [521, 444] on label "UPS Ground" at bounding box center [559, 450] width 90 height 15
click at [515, 444] on input "UPS Ground" at bounding box center [514, 446] width 1 height 12
checkbox input "true"
click at [518, 476] on label "UPS Next Day Air" at bounding box center [573, 473] width 118 height 15
click at [515, 474] on input "UPS Next Day Air" at bounding box center [514, 468] width 1 height 12
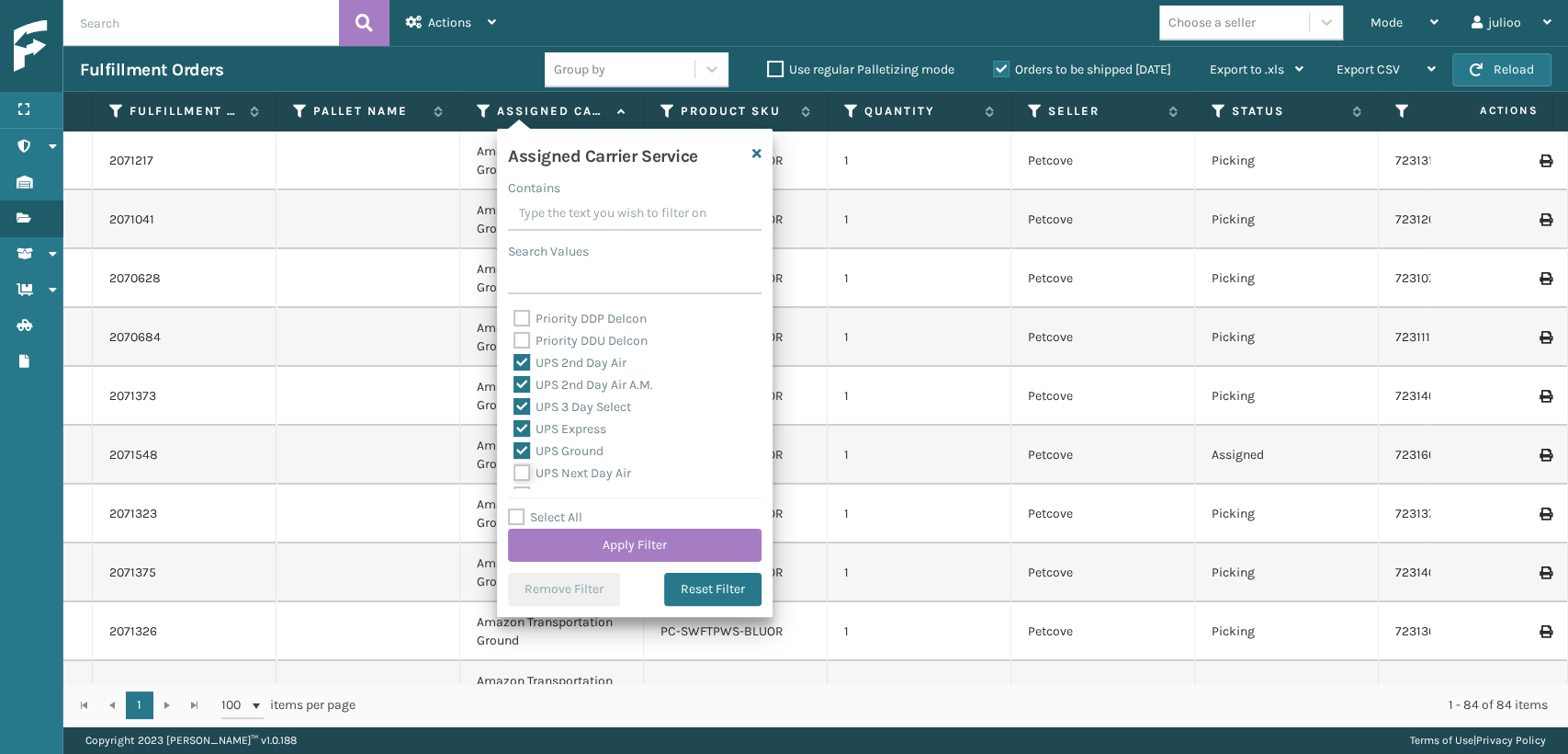
checkbox input "true"
click at [517, 460] on label "UPS SurePost 1LB or Greater" at bounding box center [604, 459] width 181 height 15
click at [515, 460] on input "UPS SurePost 1LB or Greater" at bounding box center [514, 454] width 1 height 12
checkbox input "true"
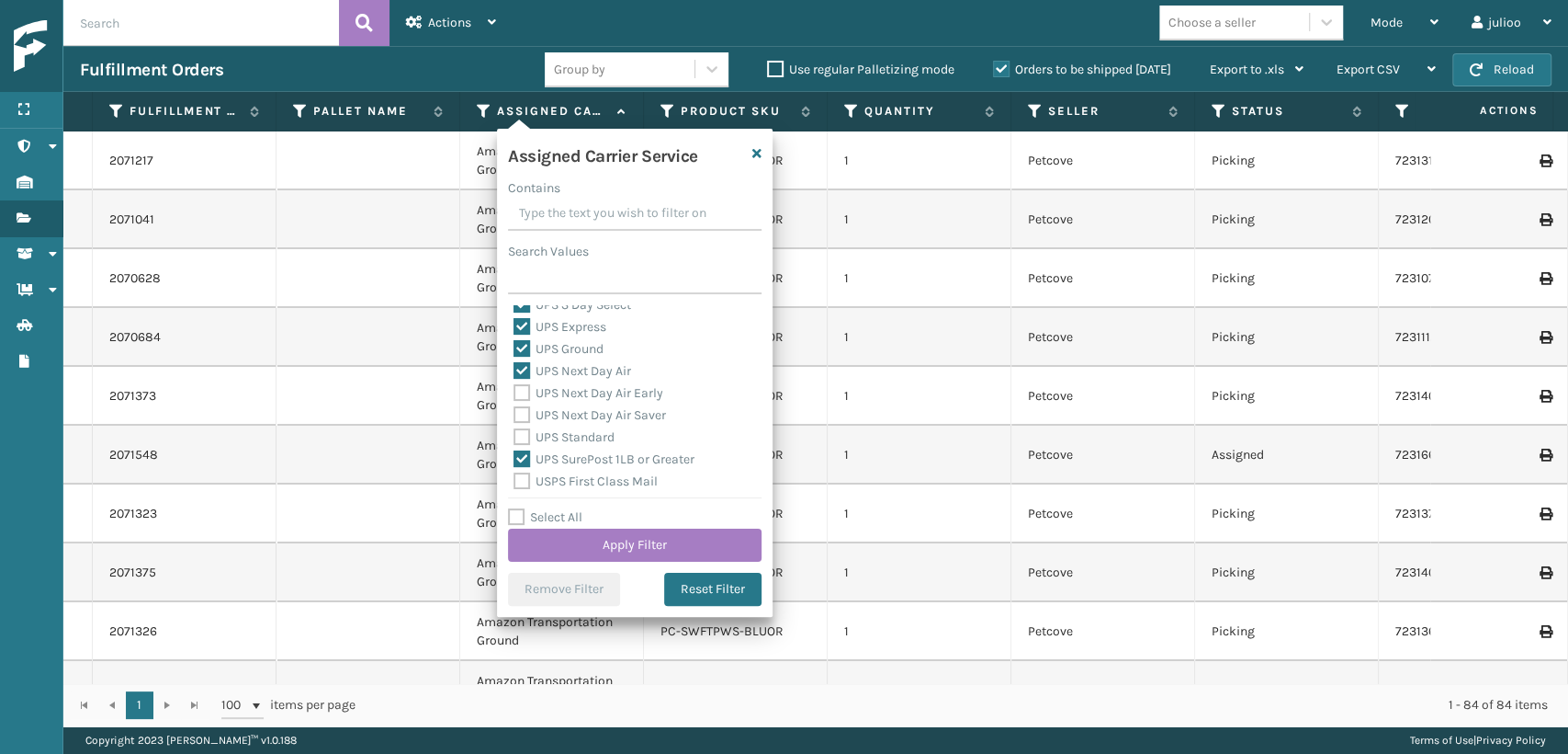
click at [517, 436] on label "UPS Standard" at bounding box center [564, 437] width 101 height 15
click at [515, 436] on input "UPS Standard" at bounding box center [514, 432] width 1 height 12
checkbox input "true"
click at [520, 413] on label "UPS Next Day Air Saver" at bounding box center [590, 415] width 152 height 15
click at [515, 413] on input "UPS Next Day Air Saver" at bounding box center [514, 410] width 1 height 12
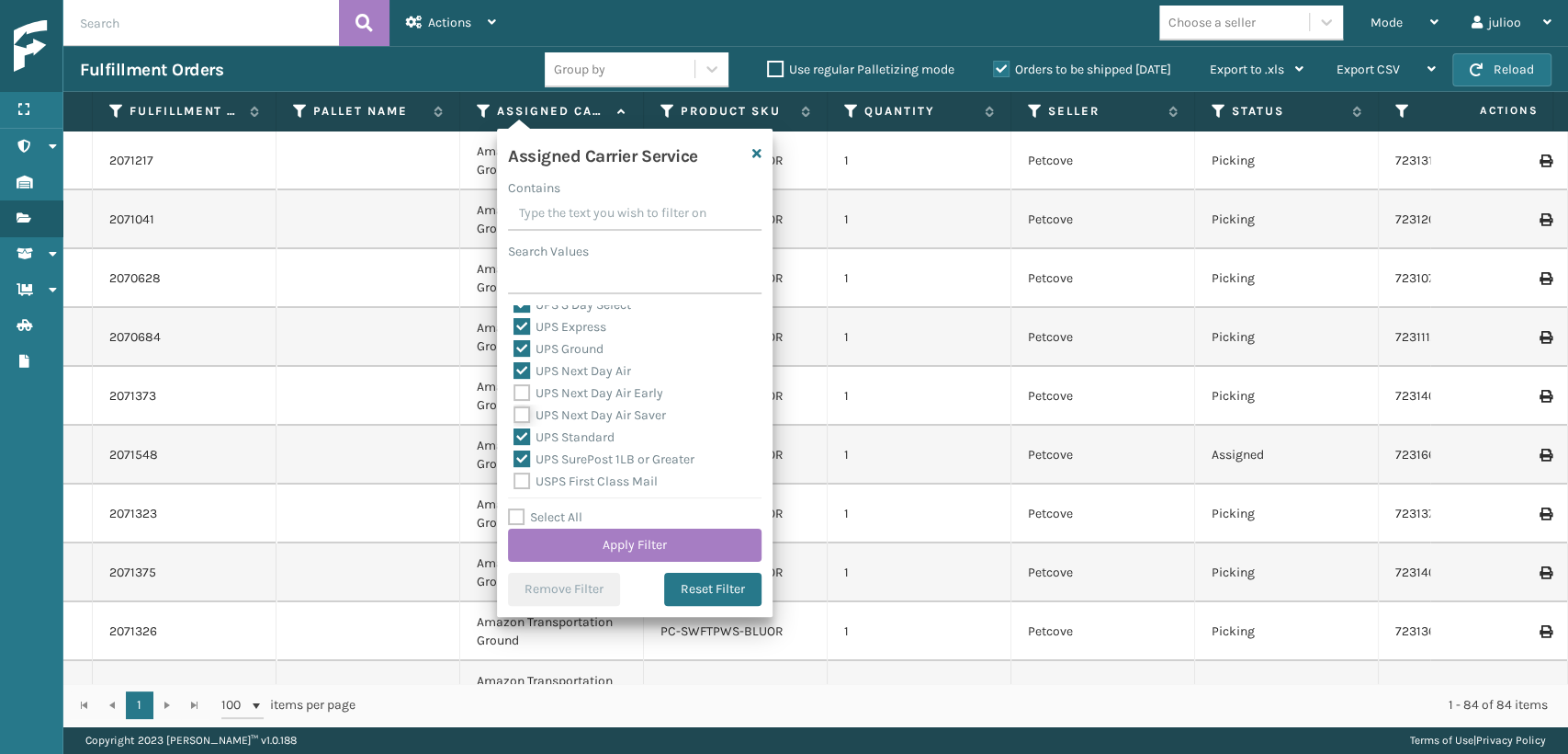
checkbox input "true"
click at [519, 398] on label "UPS Next Day Air Early" at bounding box center [588, 393] width 149 height 15
click at [516, 393] on label "UPS Next Day Air Early" at bounding box center [588, 393] width 149 height 15
click at [515, 393] on input "UPS Next Day Air Early" at bounding box center [514, 388] width 1 height 12
checkbox input "true"
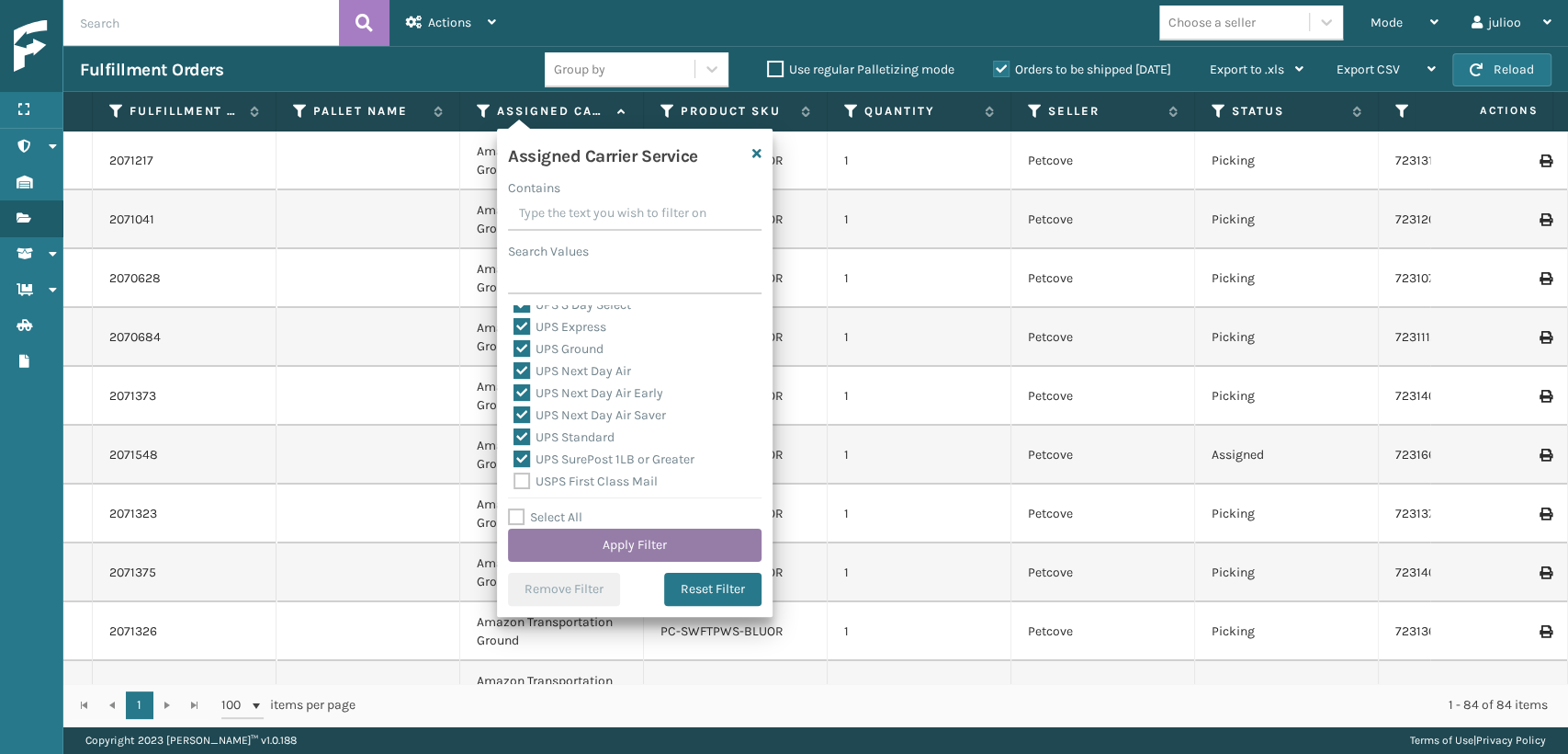
click at [589, 549] on button "Apply Filter" at bounding box center [635, 545] width 253 height 33
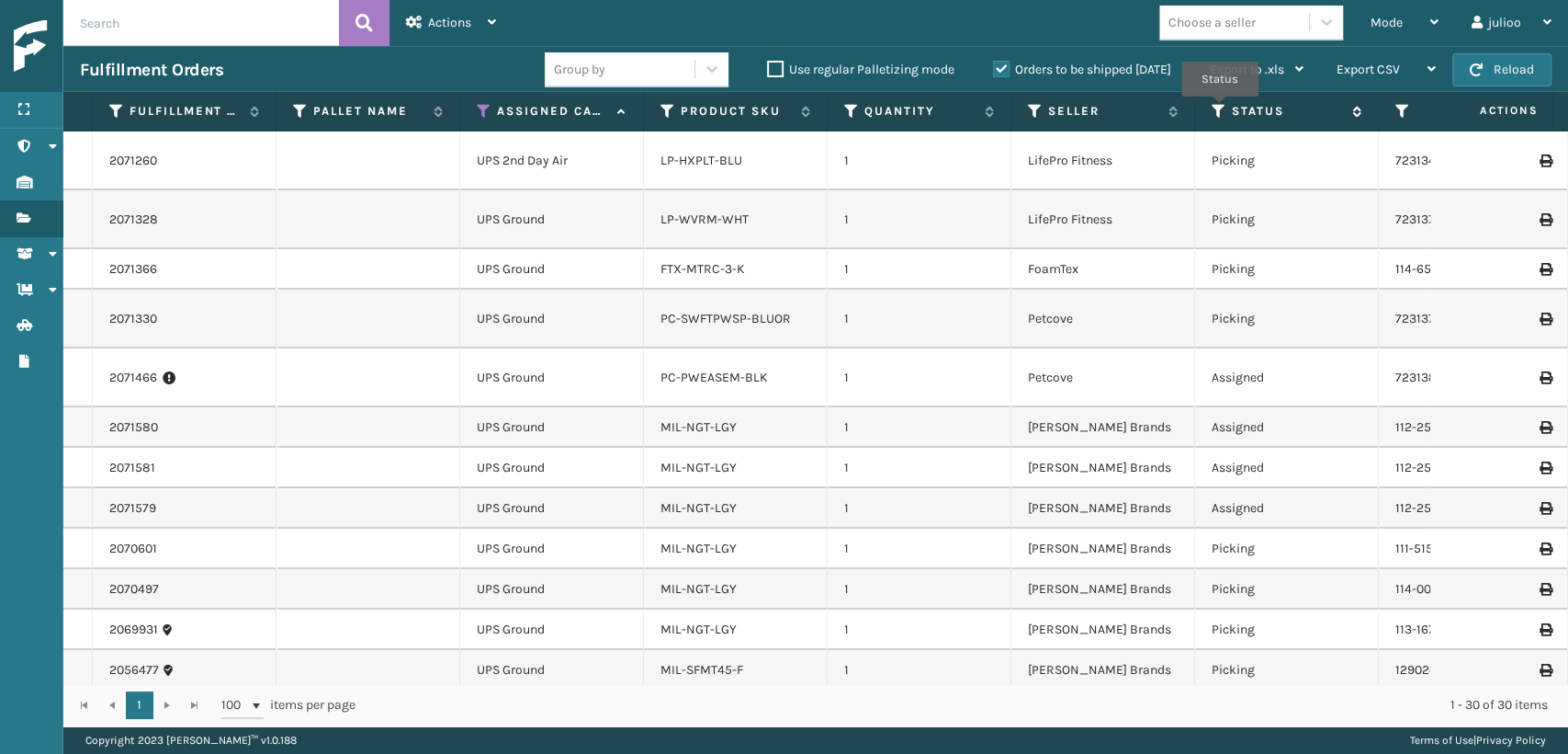
click at [1220, 110] on icon at bounding box center [1218, 110] width 14 height 16
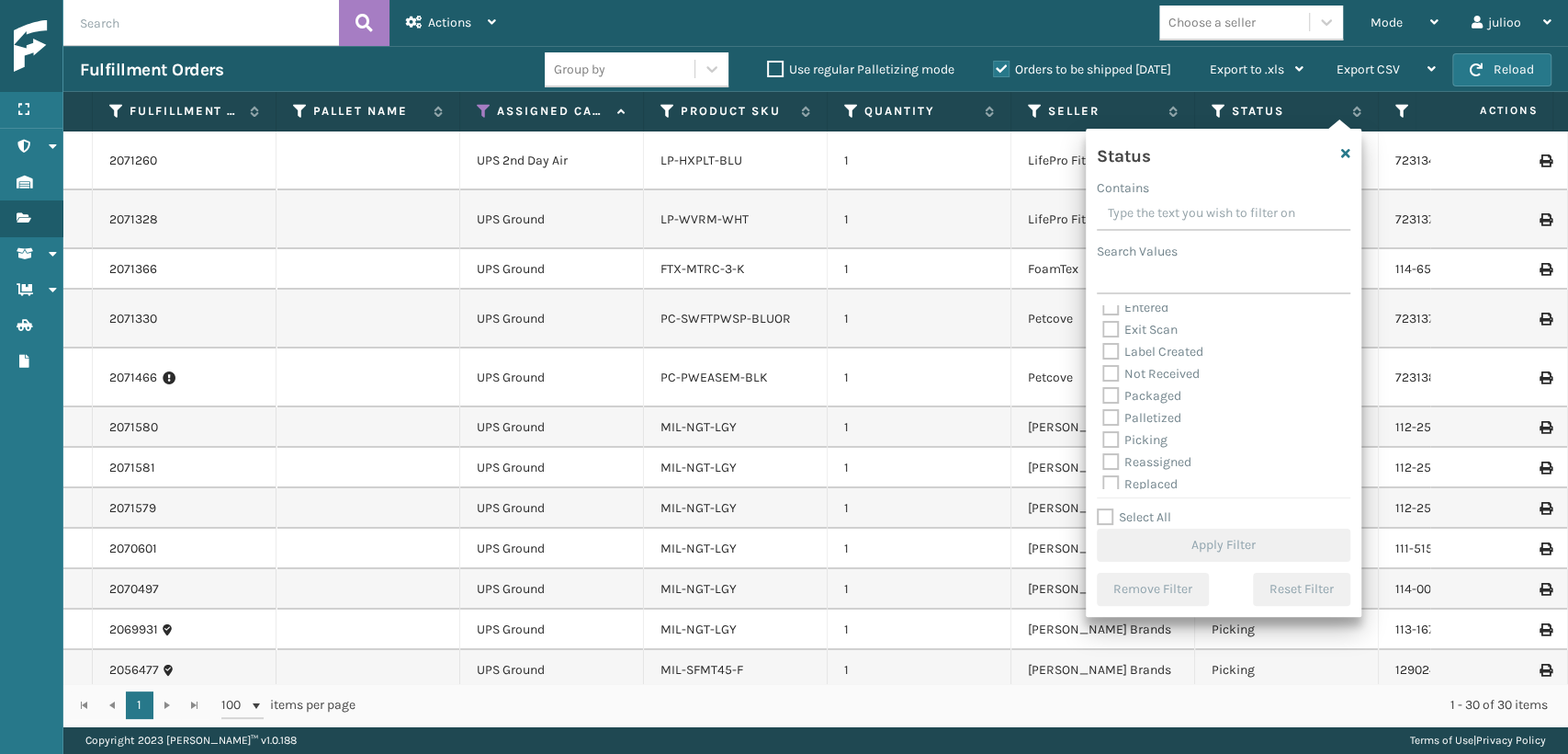
scroll to position [103, 0]
click at [1112, 390] on label "Picking" at bounding box center [1135, 389] width 66 height 15
click at [1104, 390] on input "Picking" at bounding box center [1103, 385] width 1 height 12
checkbox input "true"
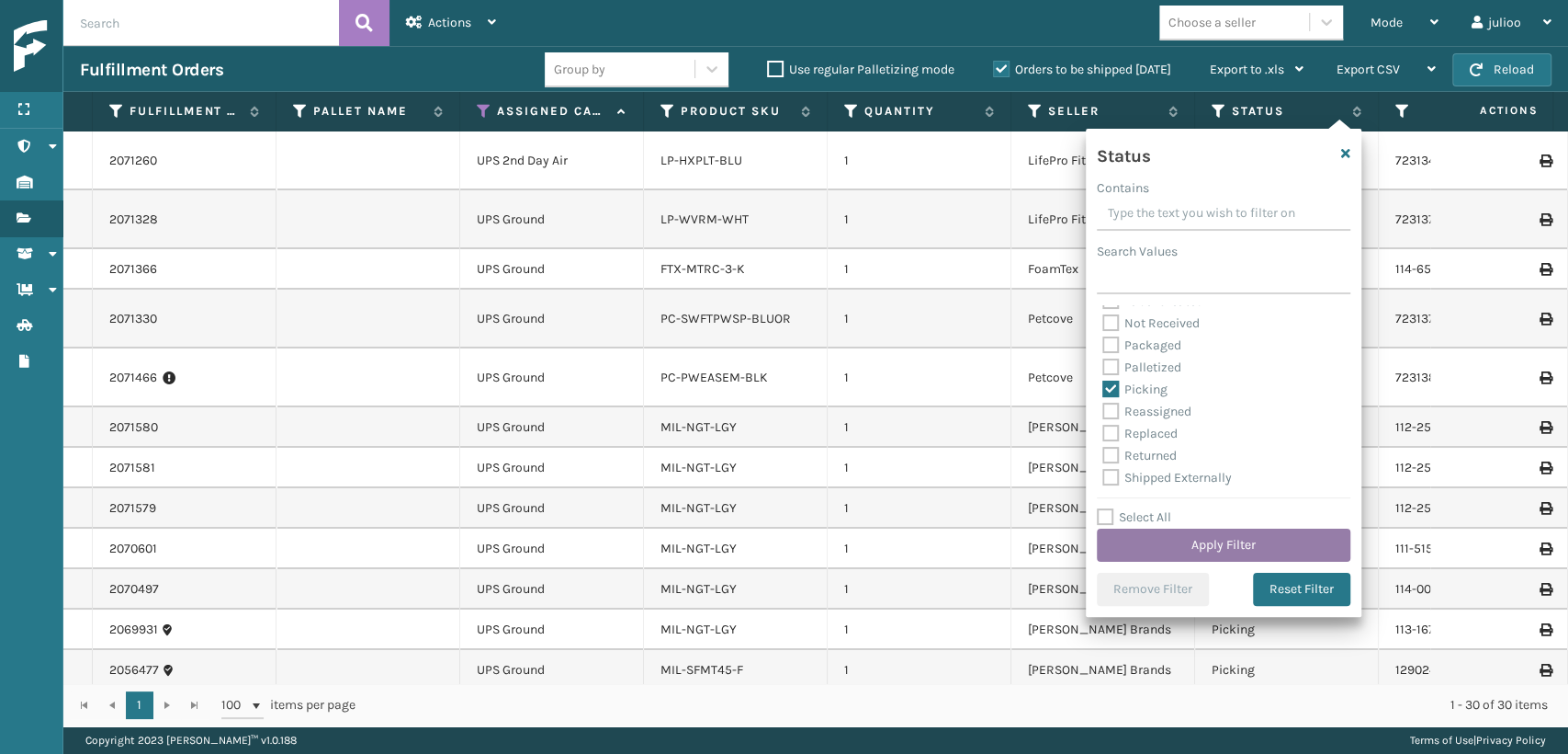
click at [1210, 548] on button "Apply Filter" at bounding box center [1224, 545] width 253 height 33
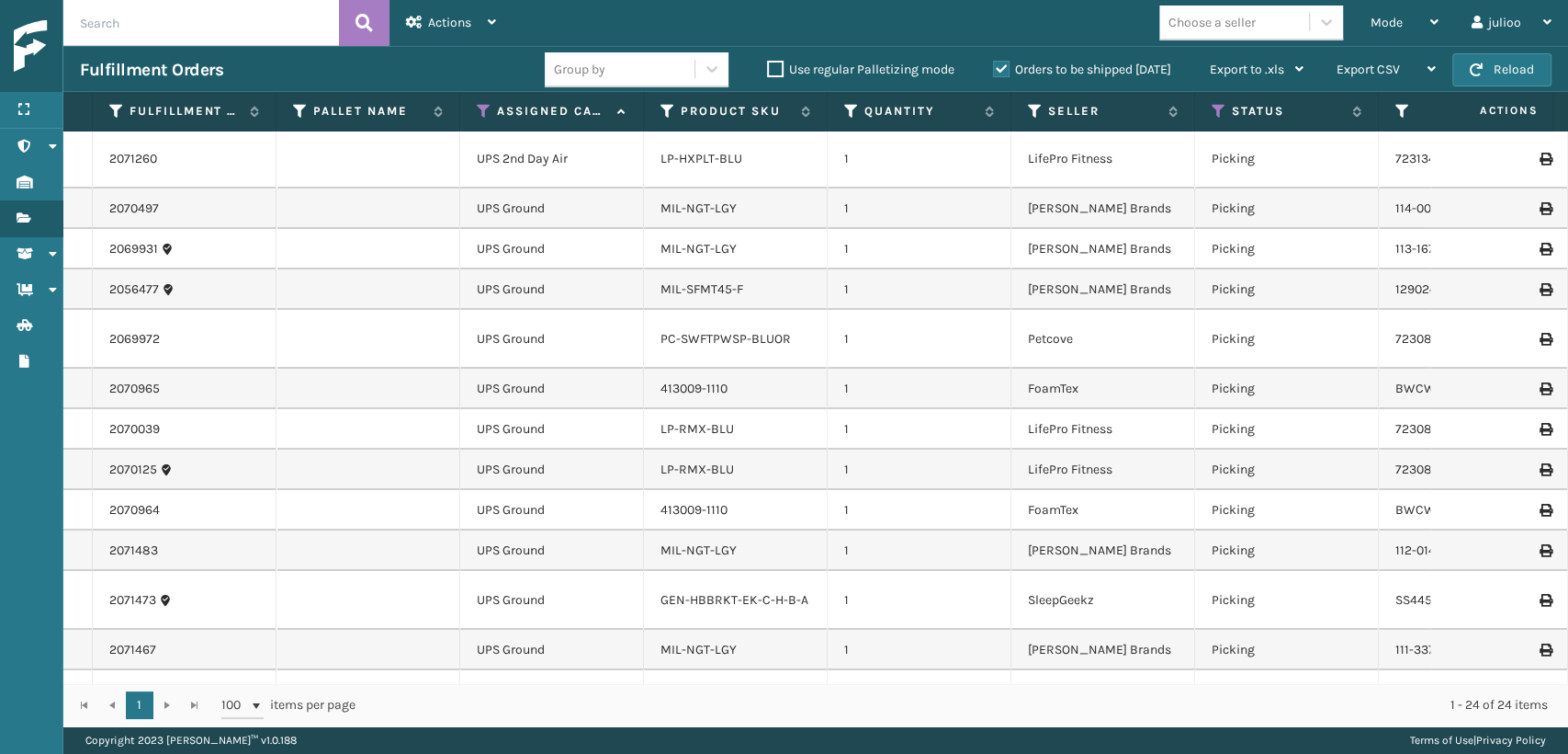
scroll to position [0, 0]
click at [1409, 8] on div "Mode" at bounding box center [1403, 23] width 68 height 46
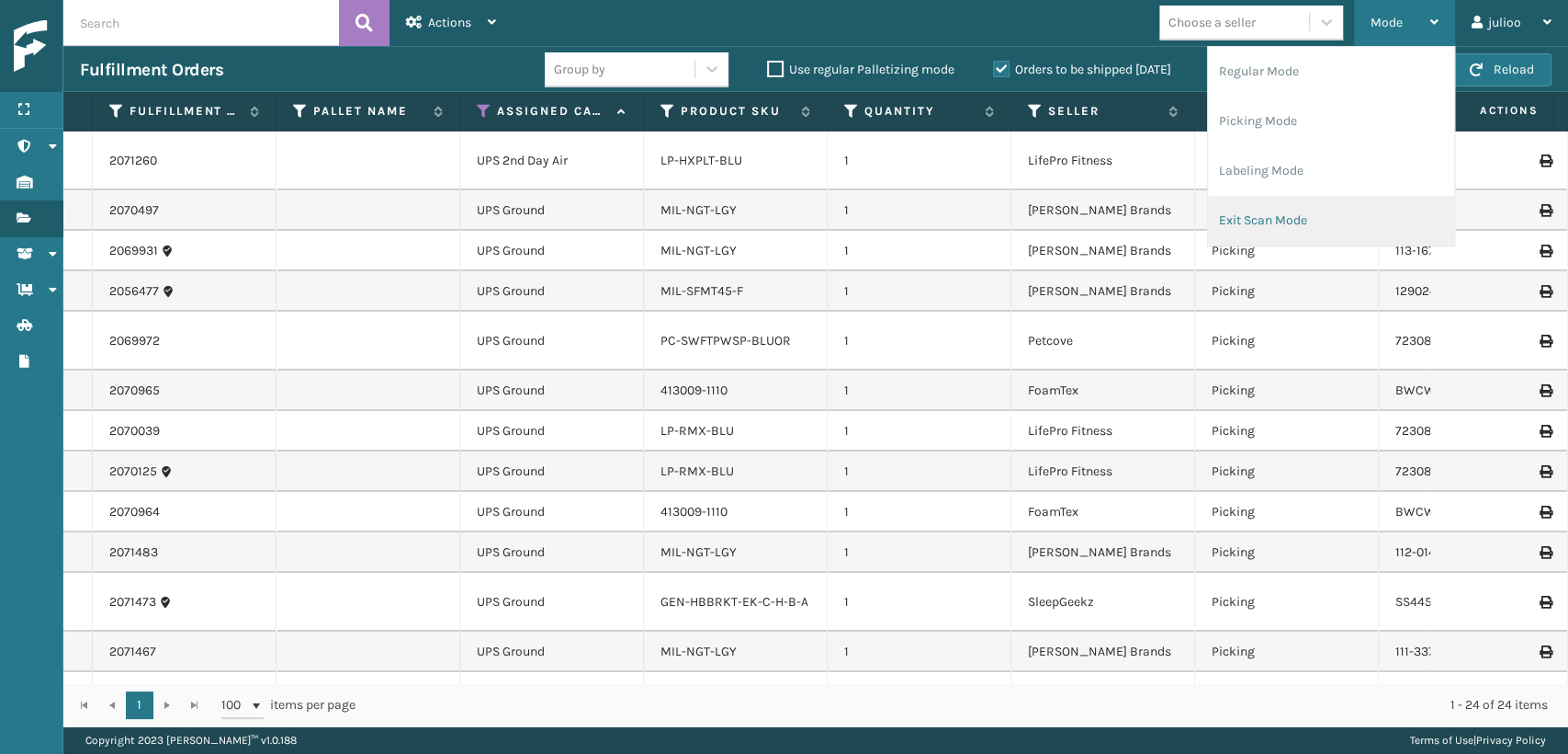
click at [1249, 235] on li "Exit Scan Mode" at bounding box center [1331, 221] width 246 height 50
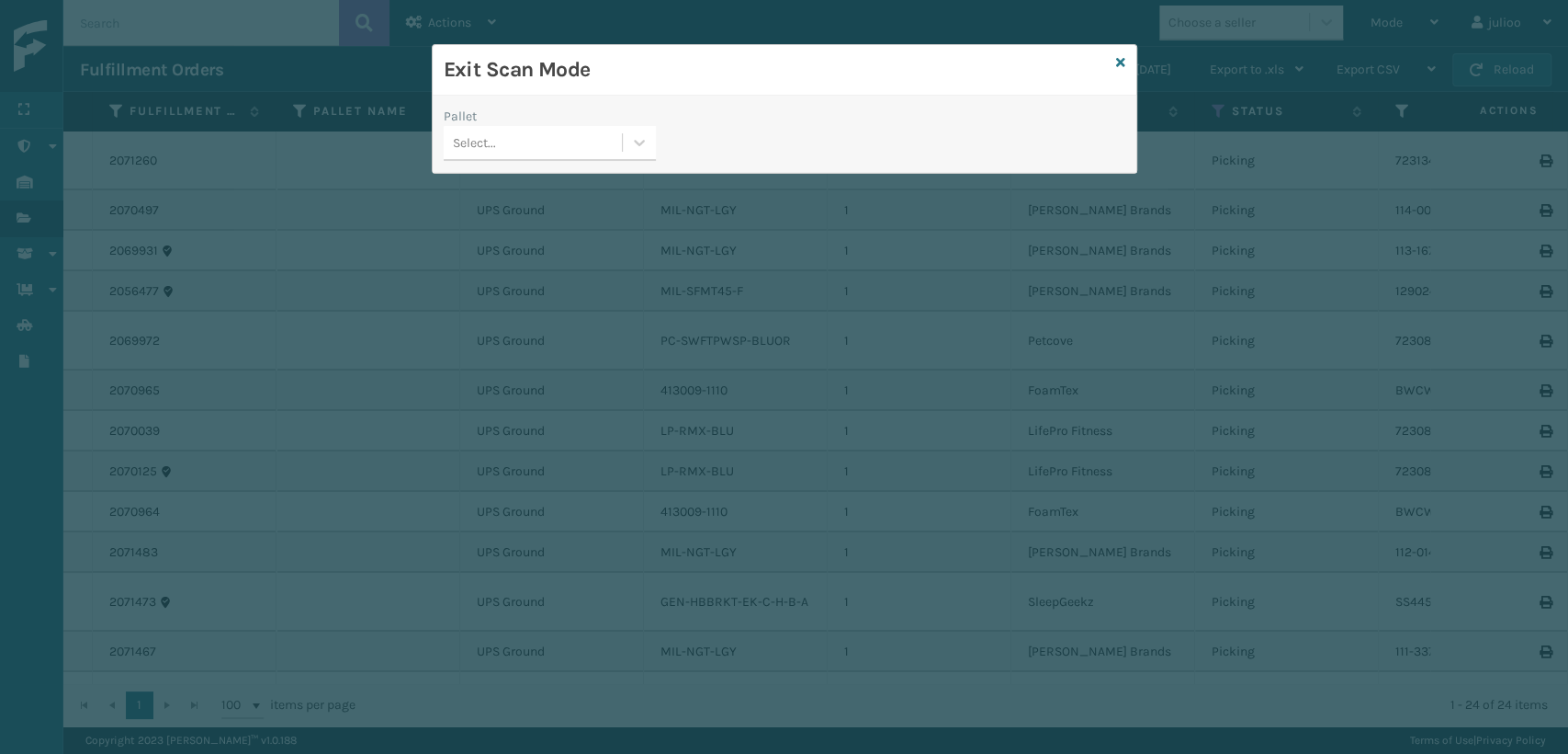
click at [492, 149] on div "Select..." at bounding box center [474, 143] width 43 height 19
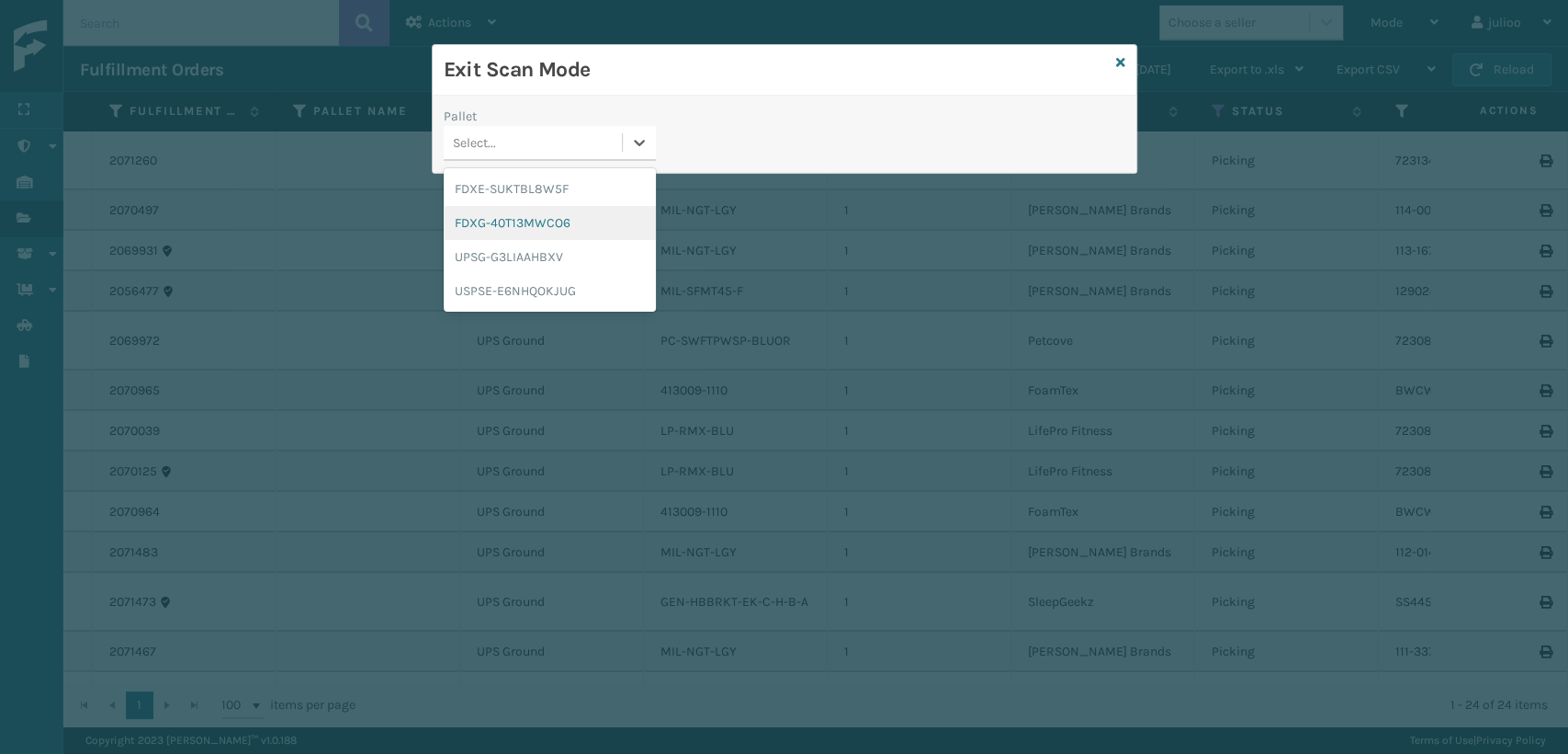
click at [496, 219] on div "FDXG-40T13MWCO6" at bounding box center [549, 223] width 212 height 34
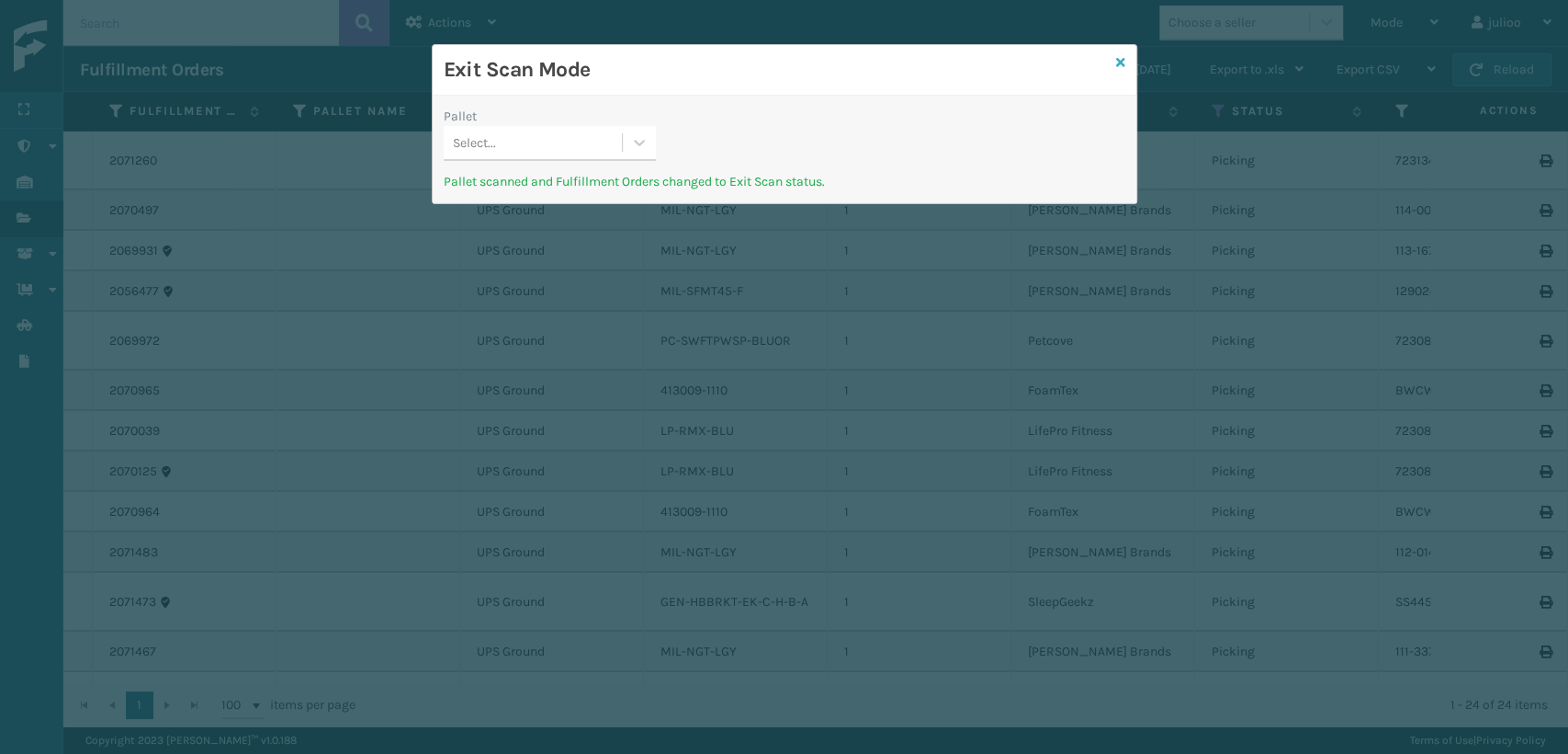
click at [1120, 62] on icon at bounding box center [1121, 63] width 10 height 13
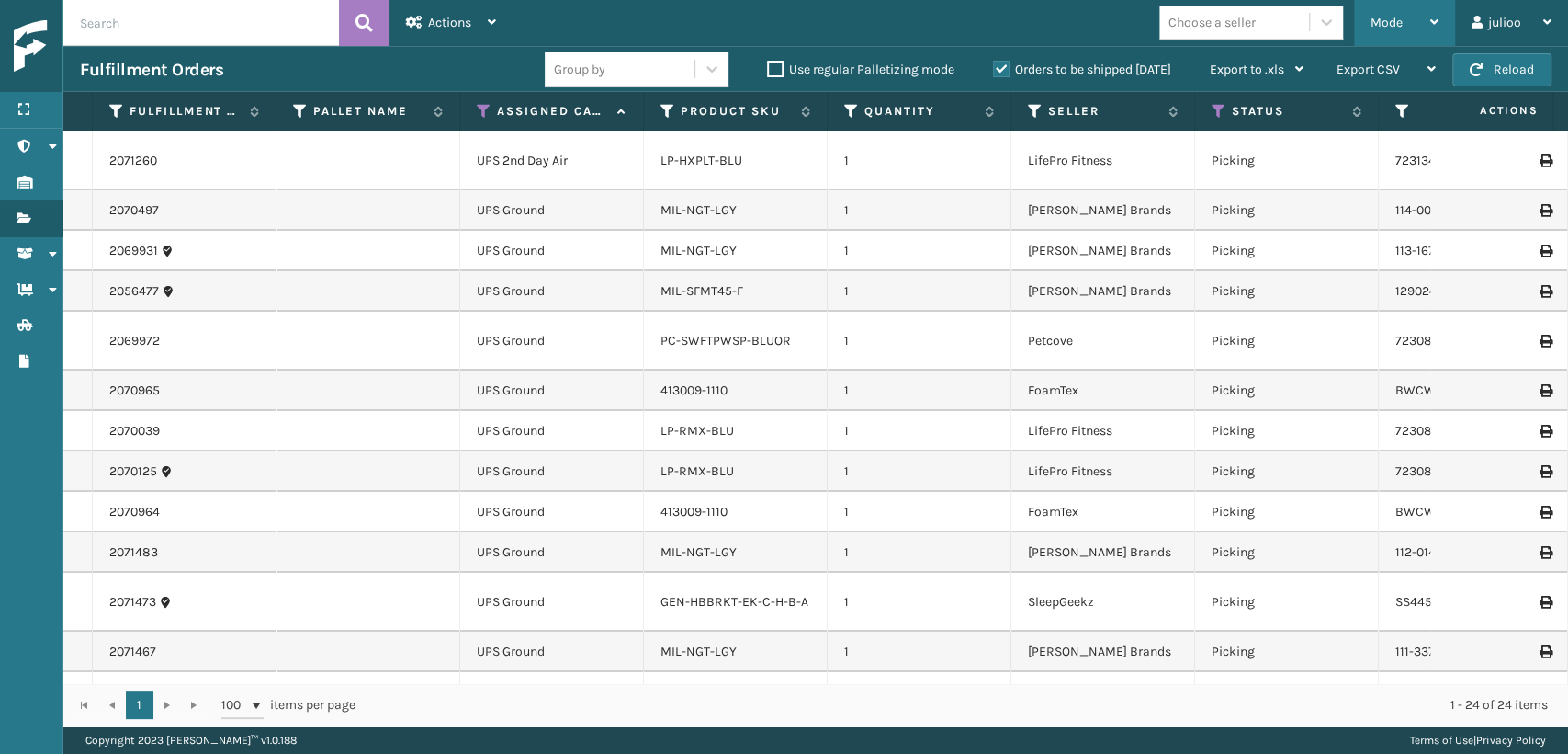
click at [1382, 25] on span "Mode" at bounding box center [1386, 22] width 32 height 15
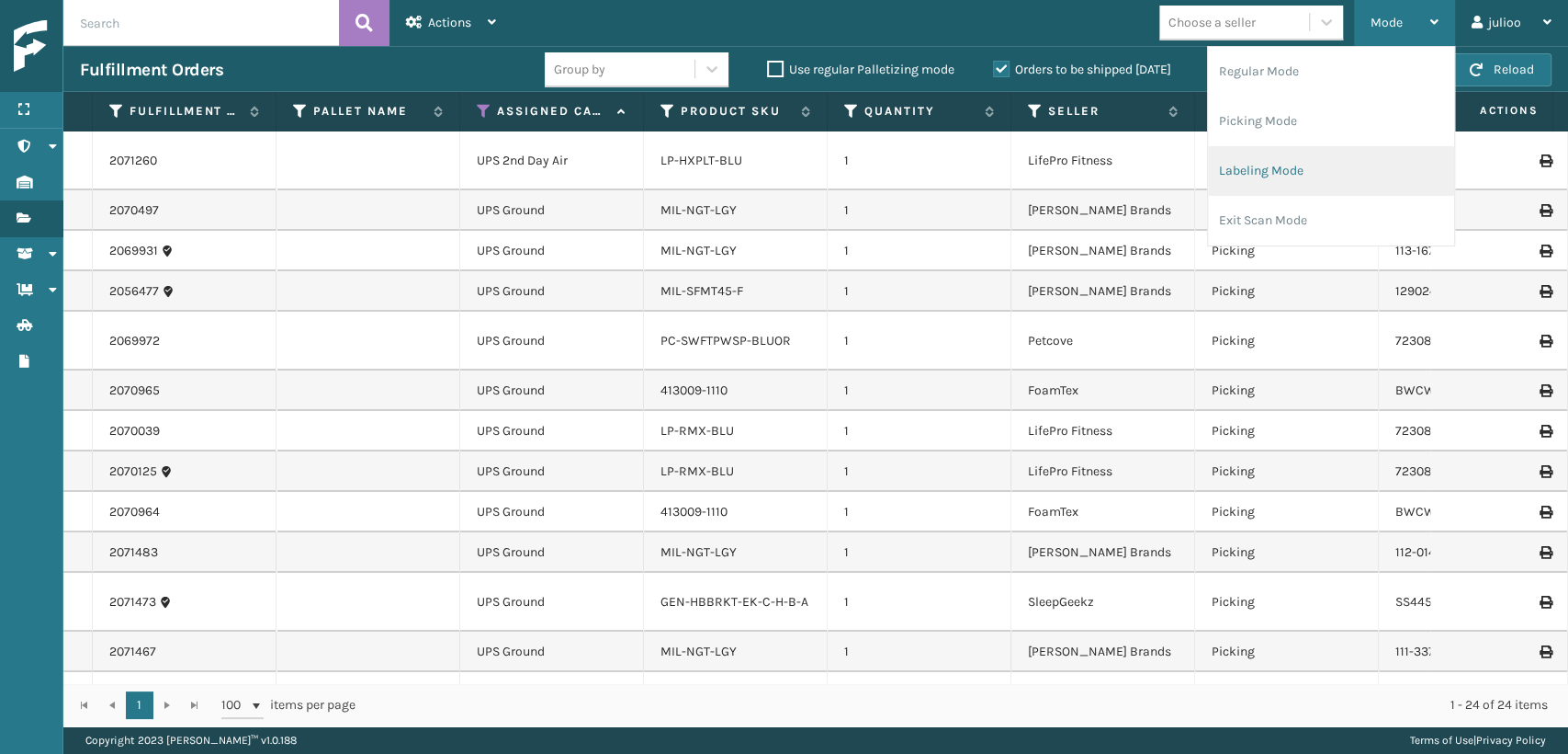
click at [1230, 167] on li "Labeling Mode" at bounding box center [1331, 171] width 246 height 50
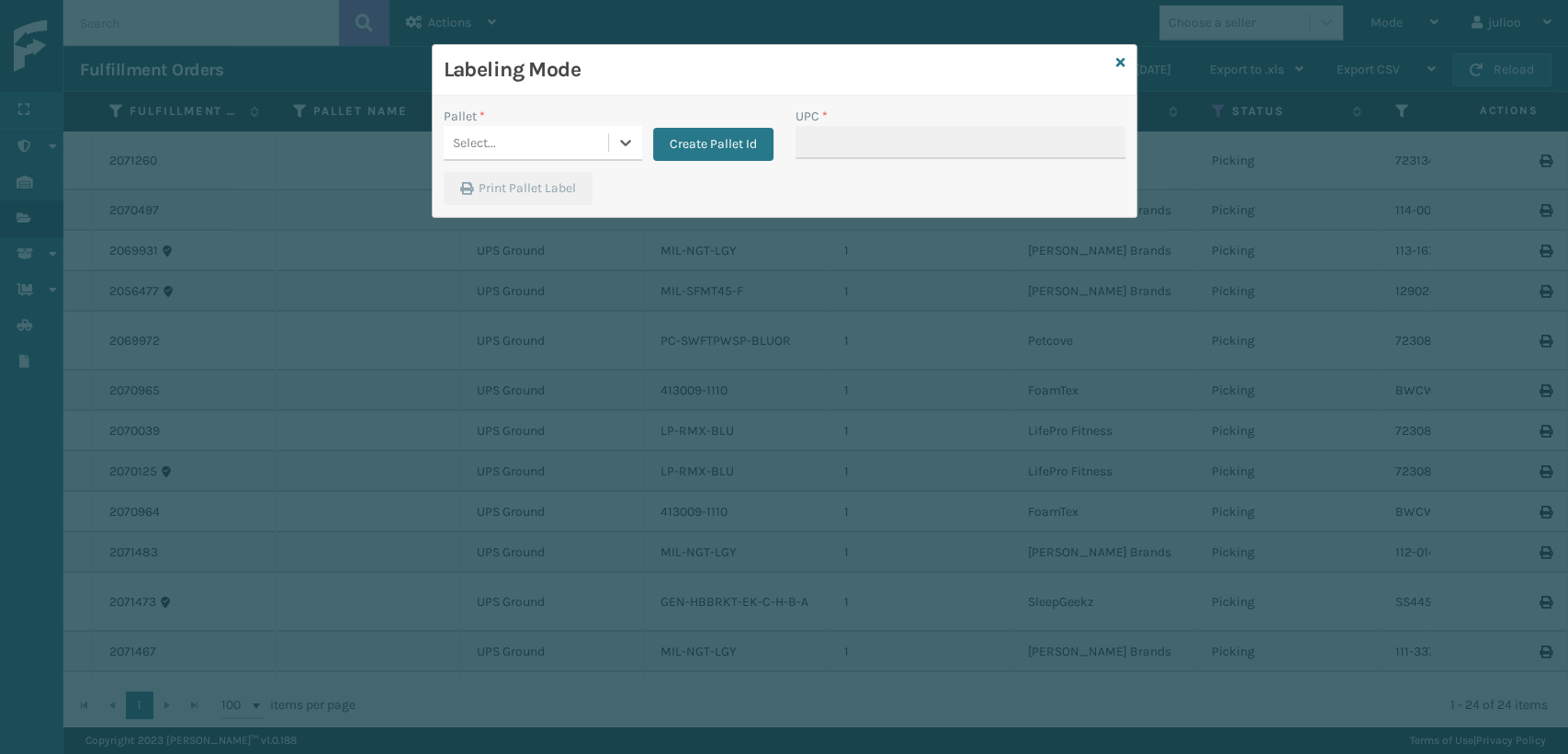
click at [559, 158] on div "Select..." at bounding box center [542, 143] width 199 height 35
click at [690, 150] on button "Create Pallet Id" at bounding box center [713, 144] width 120 height 33
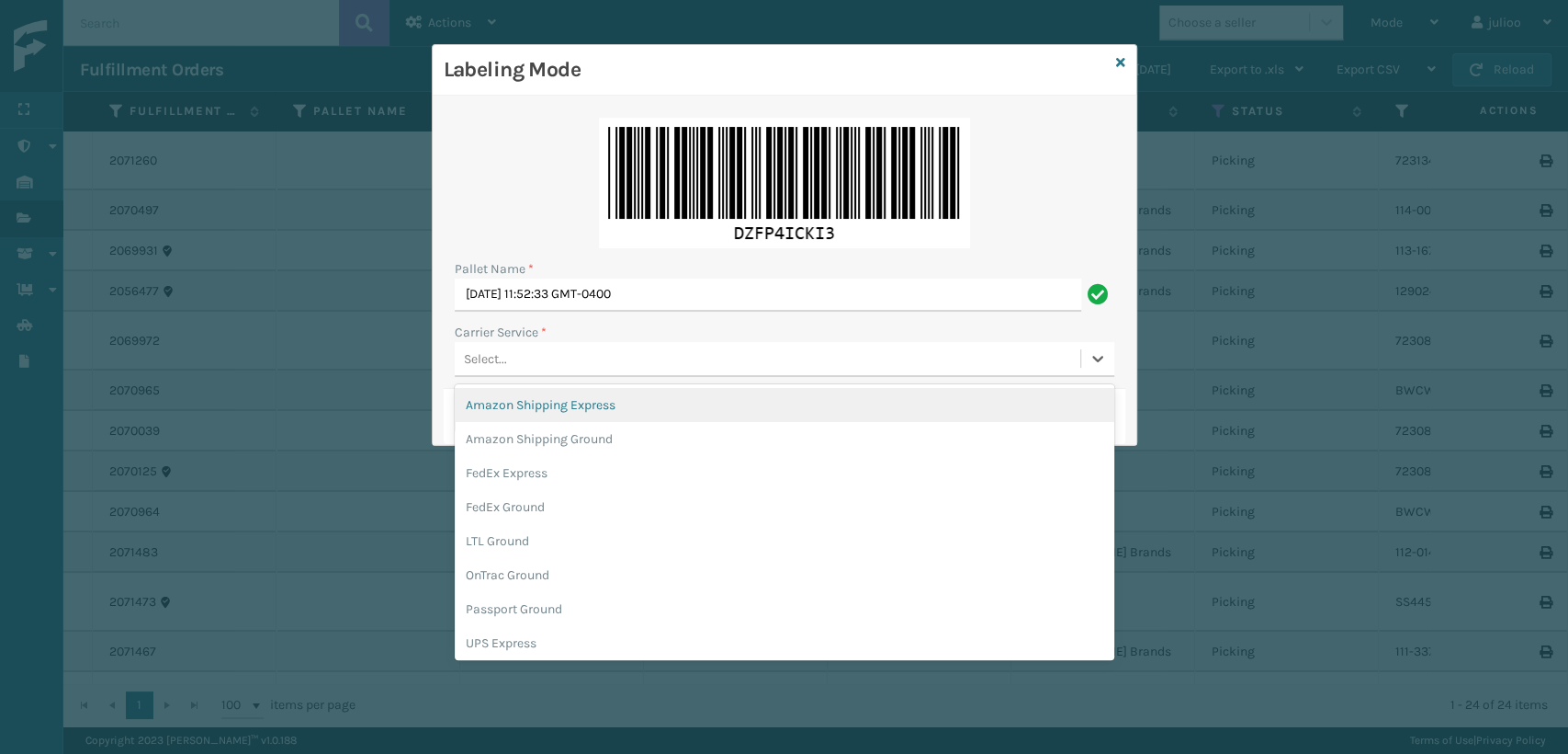
click at [558, 361] on div "Select..." at bounding box center [767, 359] width 625 height 30
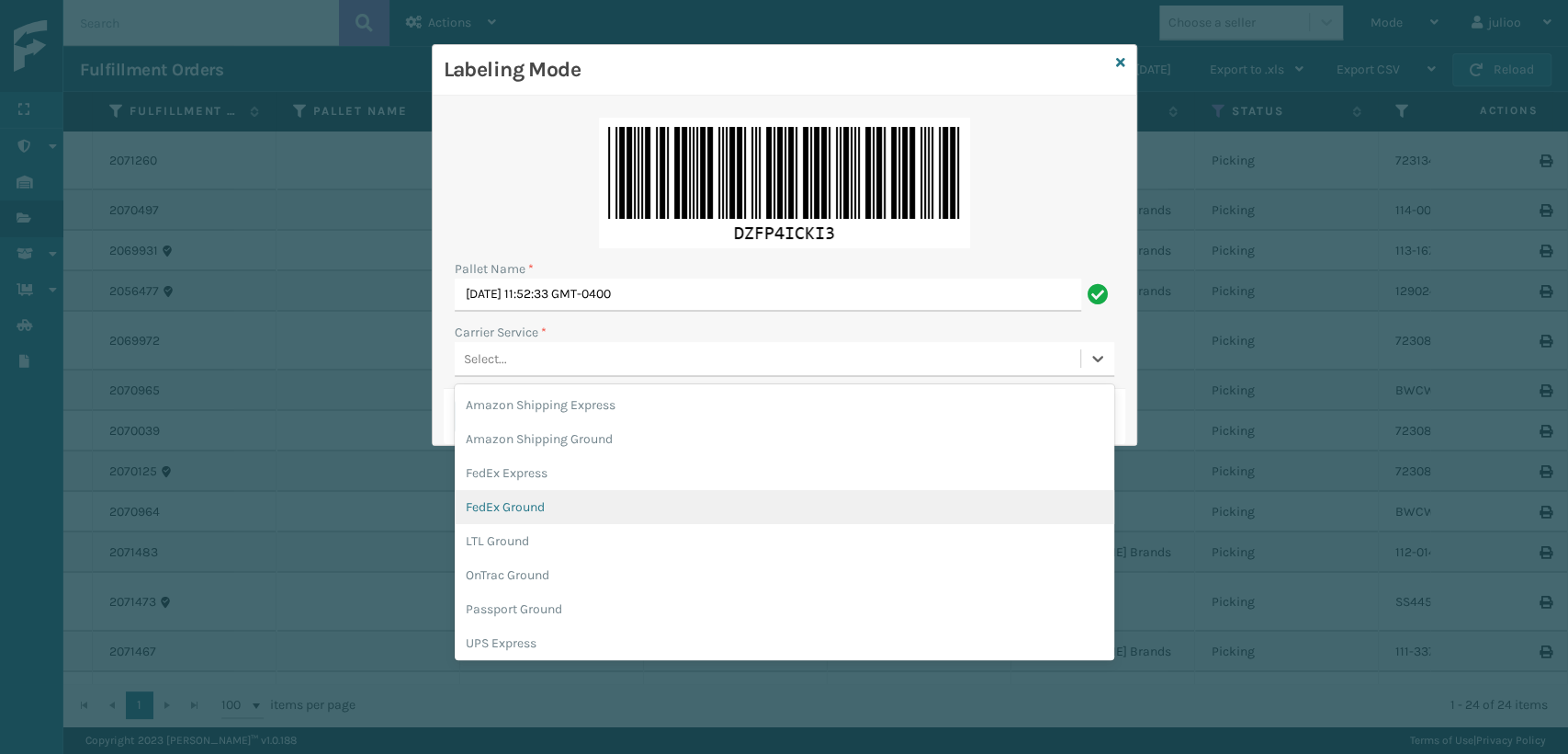
click at [515, 499] on div "FedEx Ground" at bounding box center [784, 507] width 659 height 34
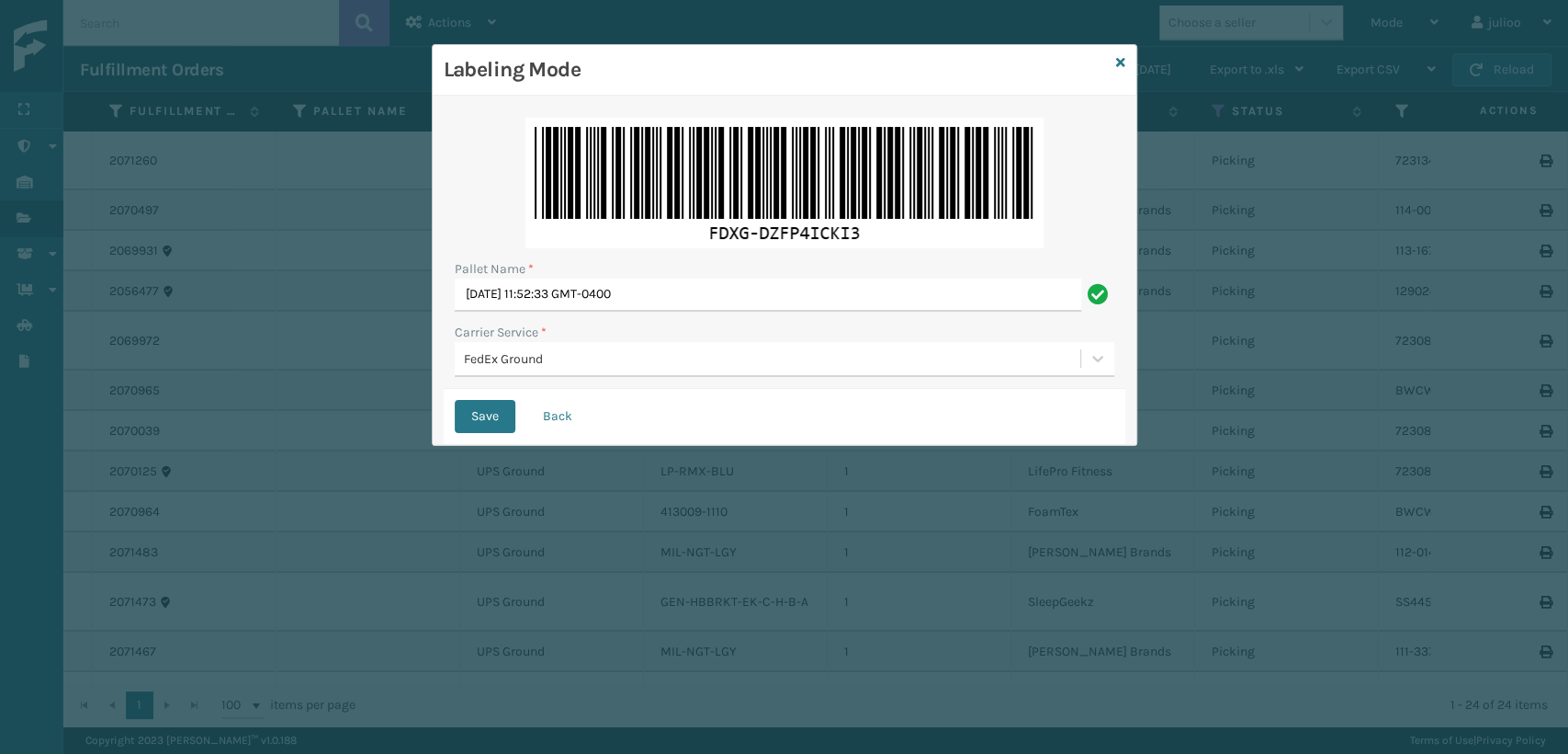
drag, startPoint x: 698, startPoint y: 282, endPoint x: 491, endPoint y: 298, distance: 207.6
click at [492, 298] on div "Pallet Name * [DATE] 11:52:33 GMT-0400" at bounding box center [784, 285] width 659 height 52
drag, startPoint x: 646, startPoint y: 301, endPoint x: 470, endPoint y: 324, distance: 177.5
click at [463, 324] on div "Pallet Name * [DATE] 11:52:33 GMT-0400 Carrier Service * FedEx Ground" at bounding box center [784, 248] width 681 height 282
type input "0"
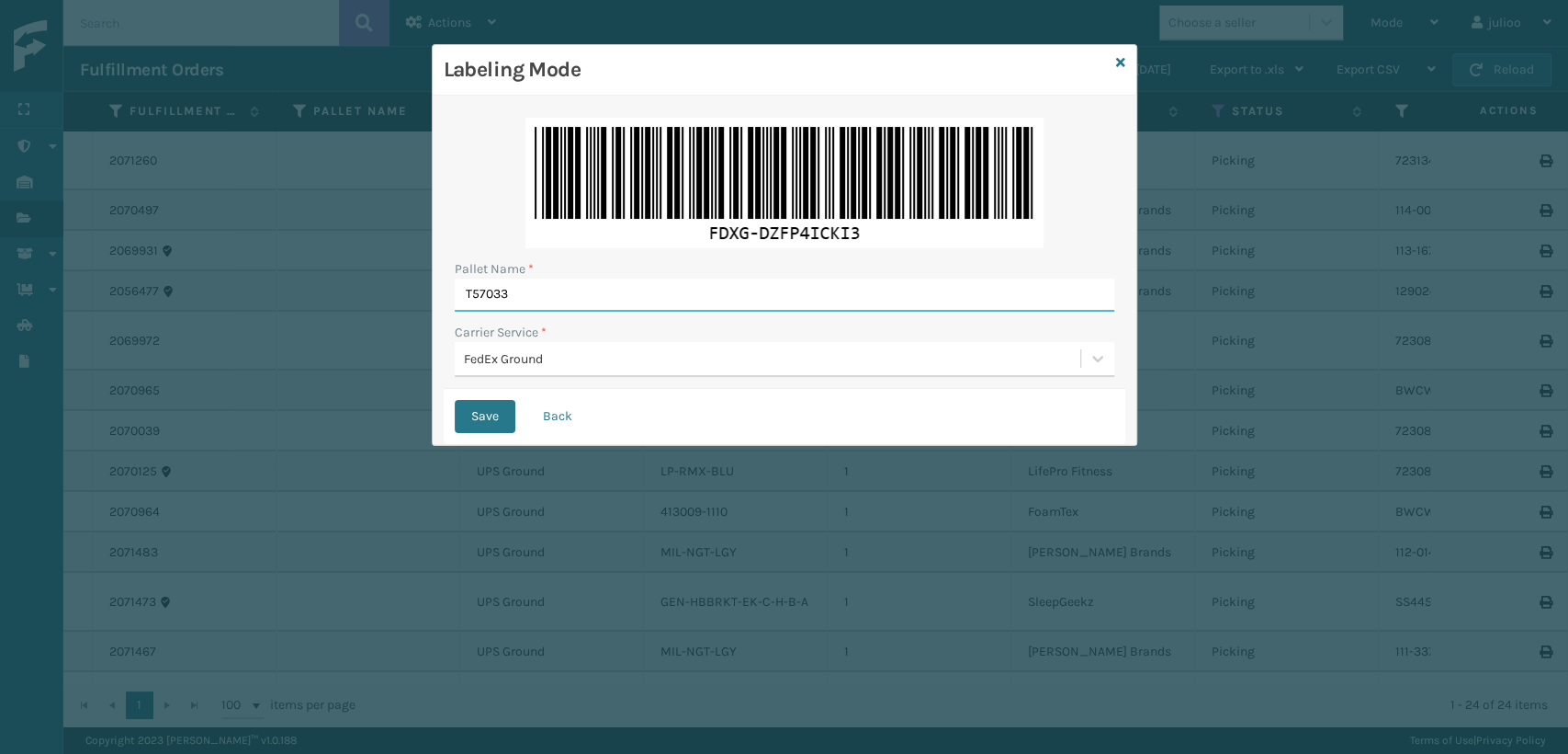
type input "T570338"
click at [455, 400] on button "Save" at bounding box center [485, 416] width 61 height 33
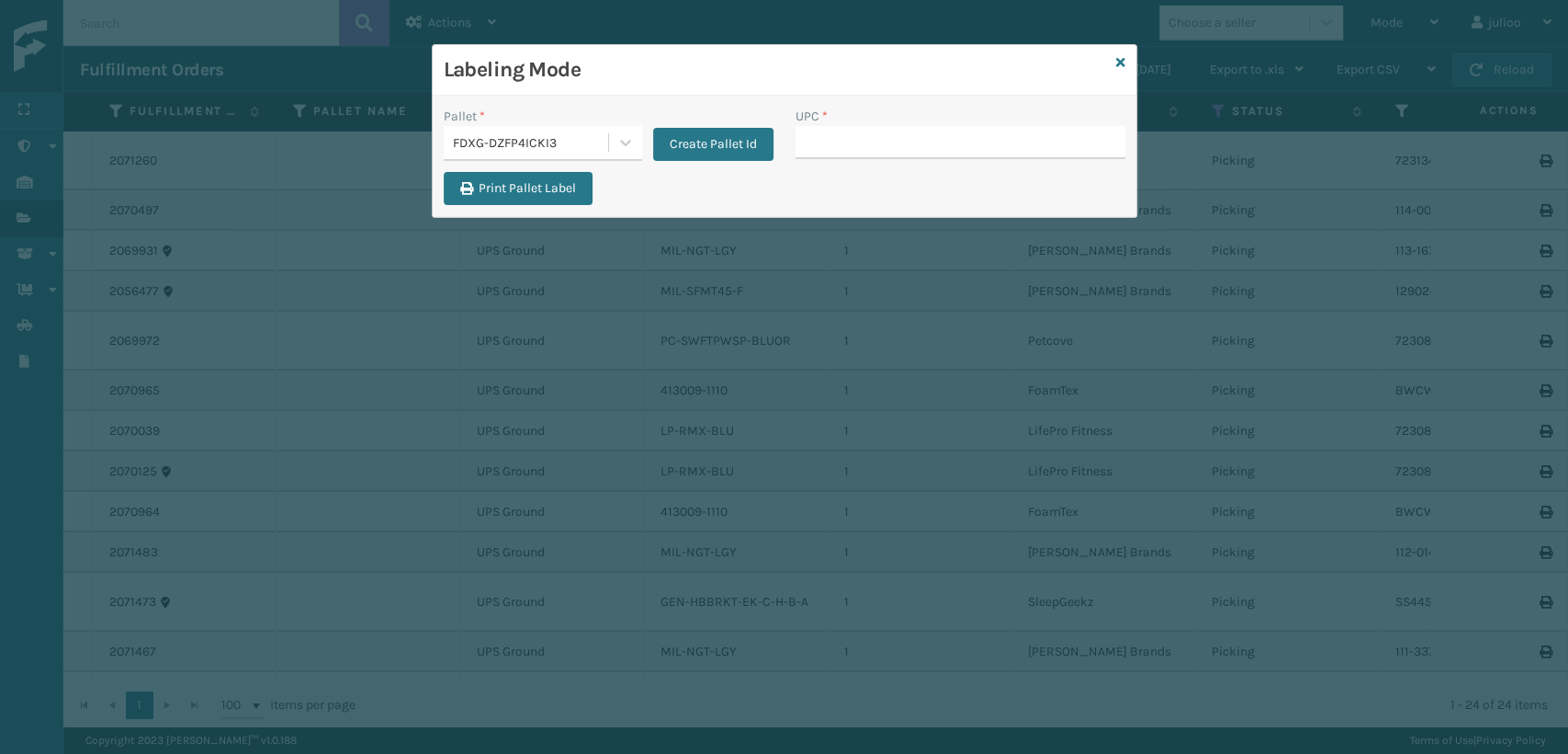
click at [848, 147] on input "UPC *" at bounding box center [960, 142] width 330 height 33
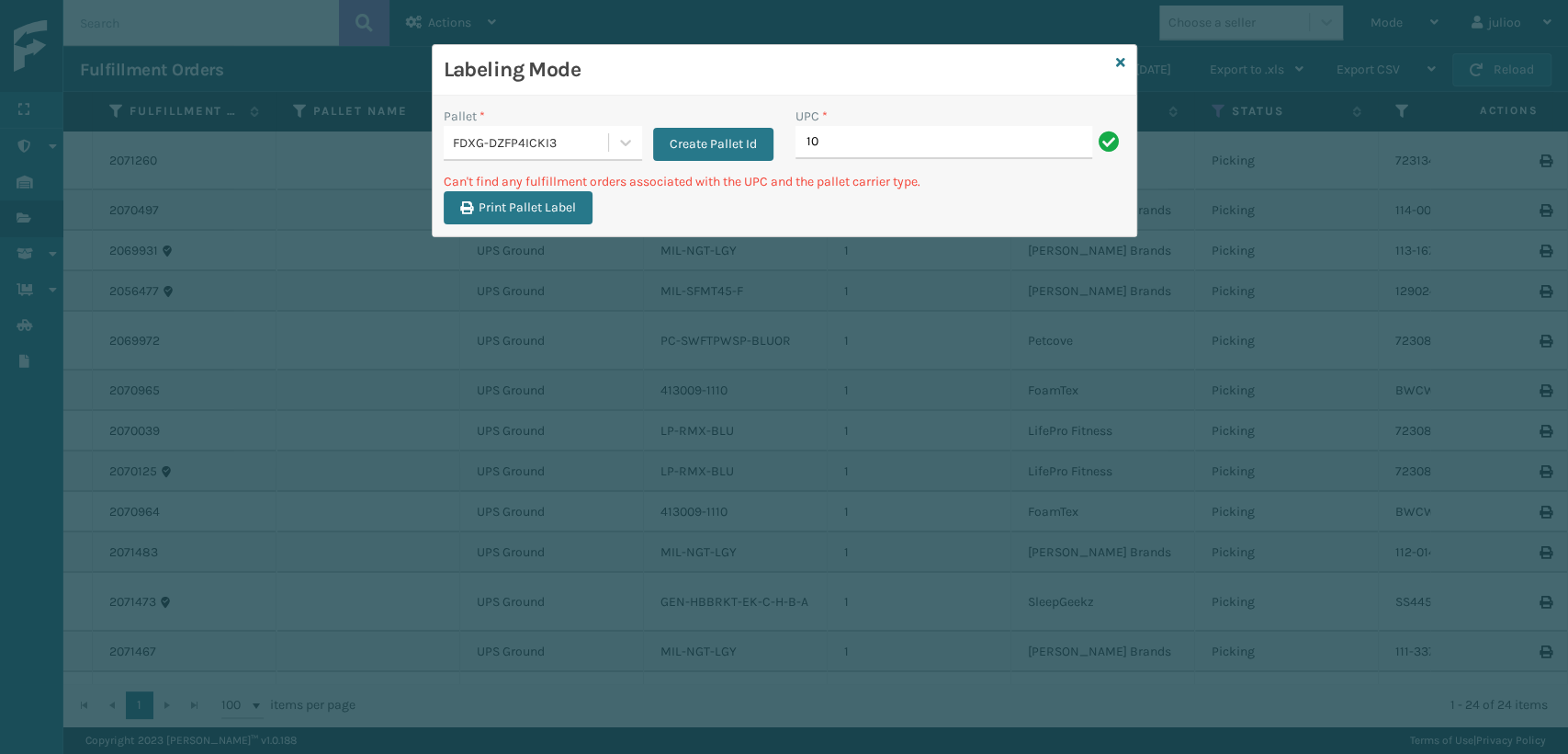
type input "1"
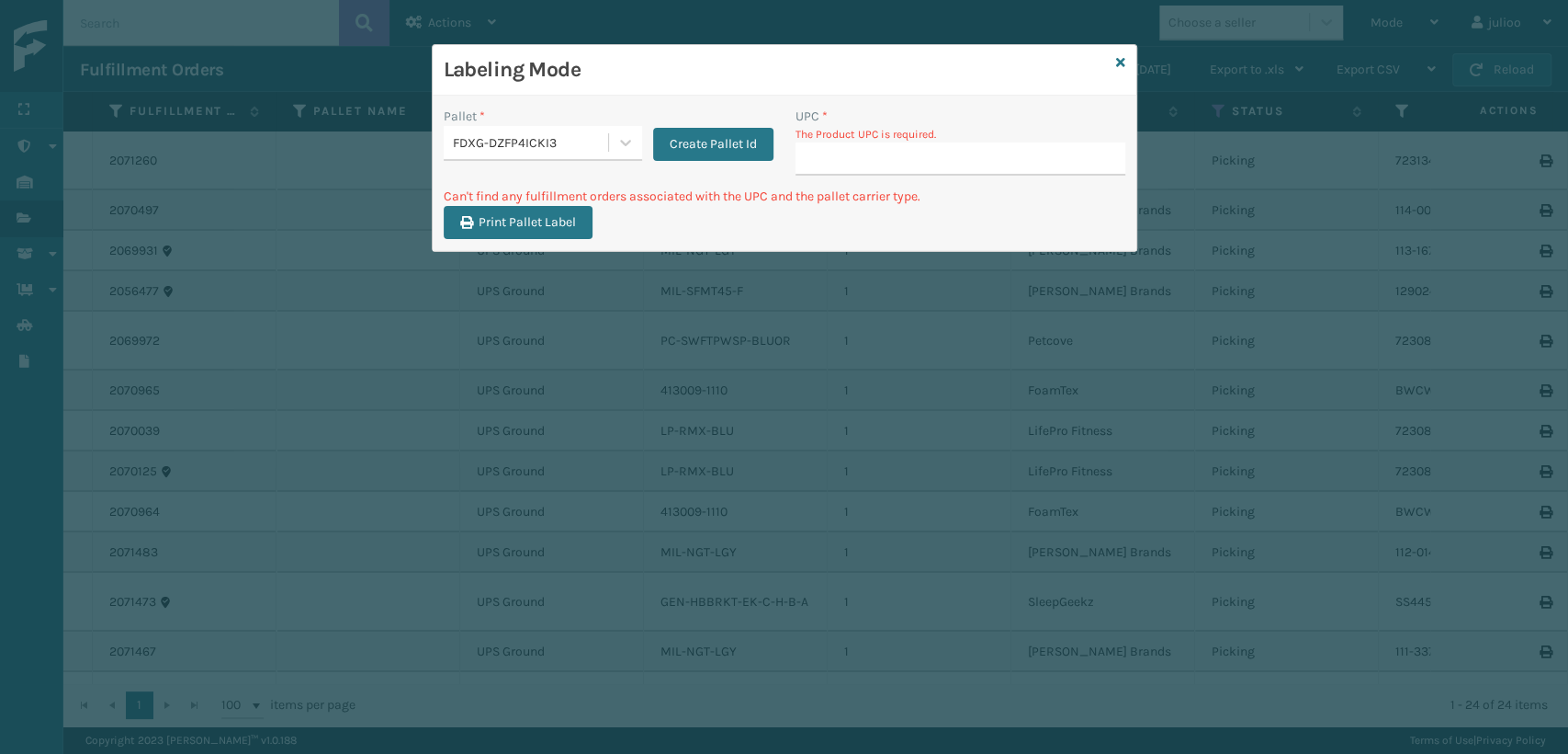
click at [822, 366] on div "Labeling Mode Pallet * FDXG-DZFP4ICKI3 Create Pallet Id UPC * The Product UPC i…" at bounding box center [784, 377] width 1568 height 754
click at [1122, 59] on icon at bounding box center [1121, 63] width 10 height 13
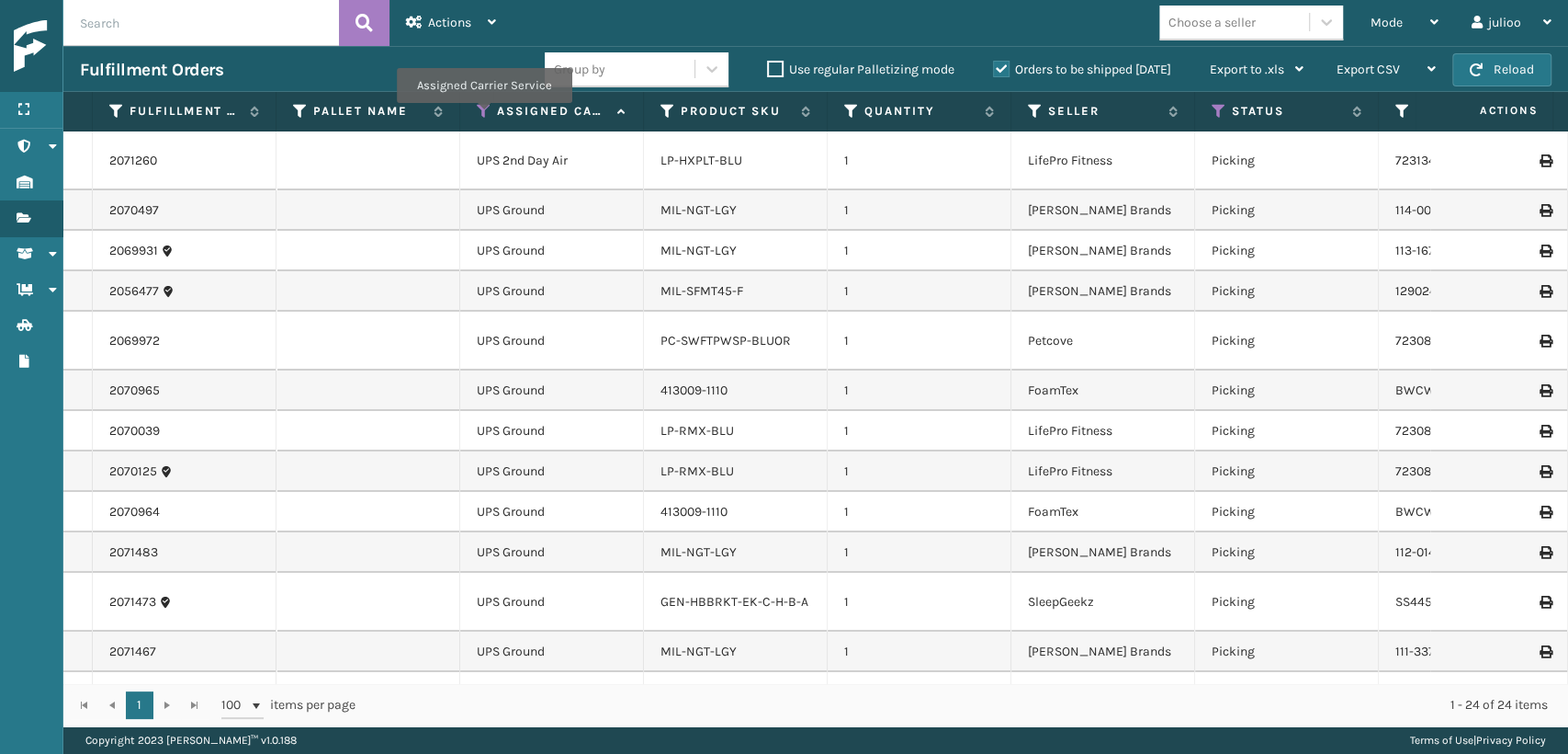
click at [483, 115] on icon at bounding box center [483, 110] width 14 height 16
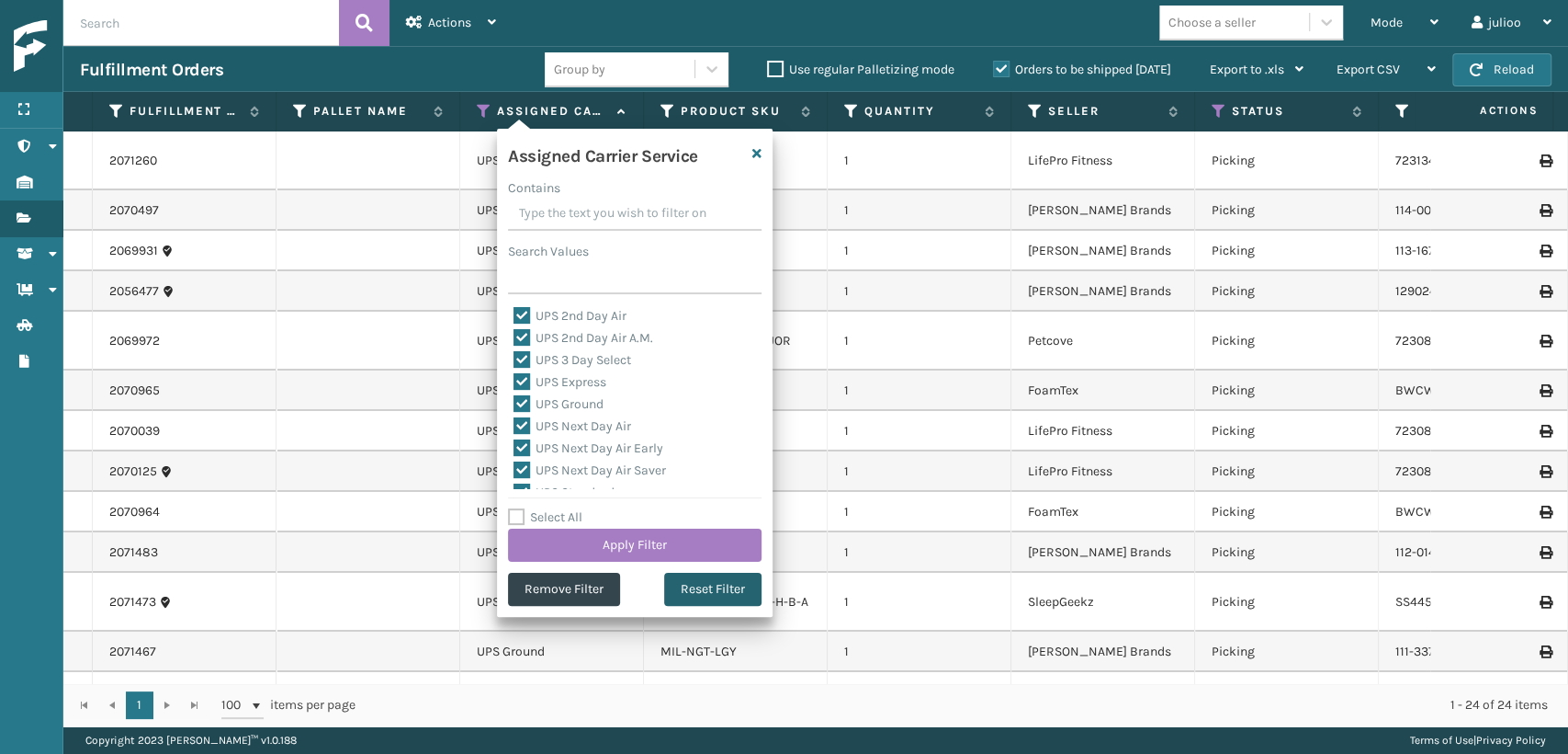
click at [684, 581] on button "Reset Filter" at bounding box center [713, 588] width 97 height 33
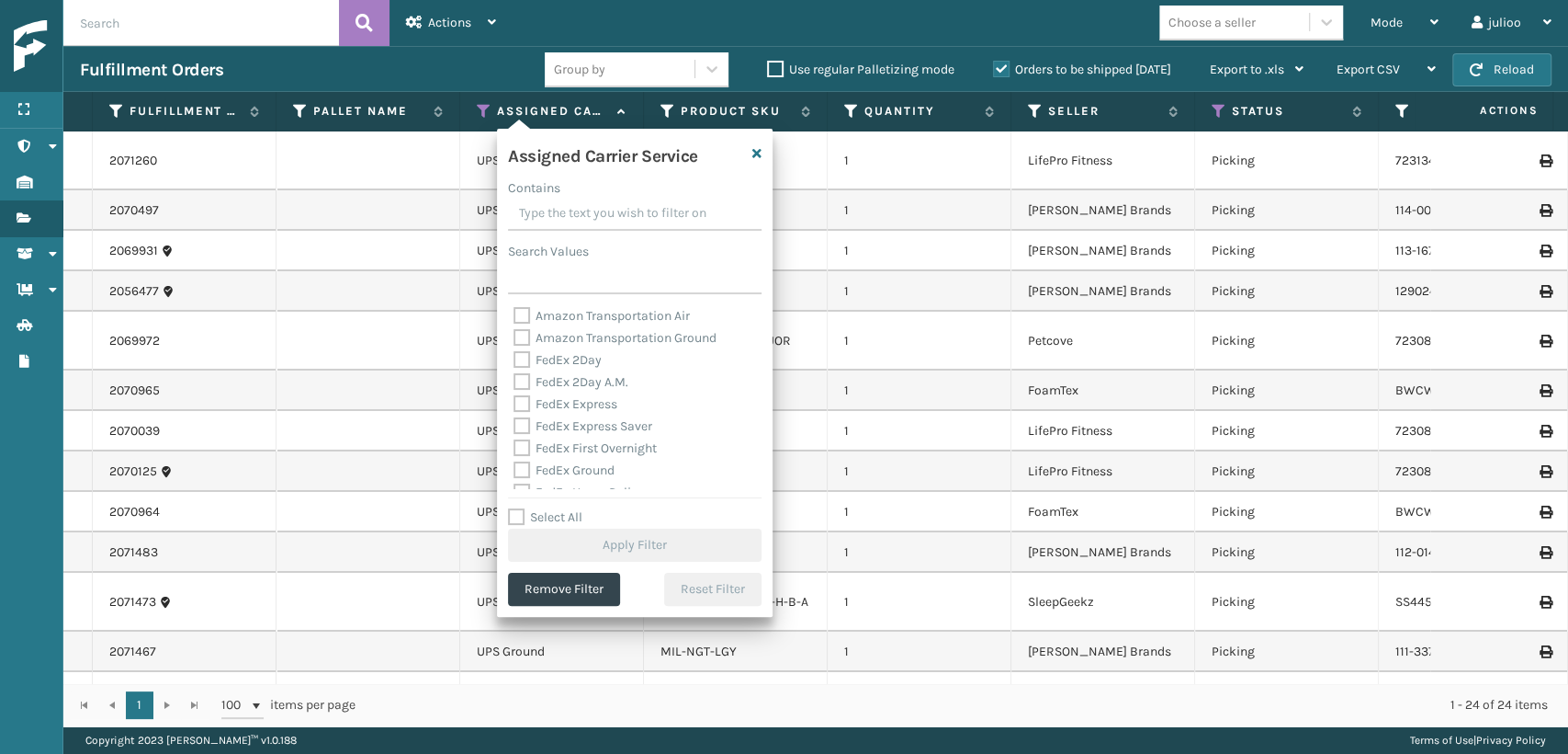
click at [532, 362] on label "FedEx 2Day" at bounding box center [558, 360] width 88 height 15
click at [515, 361] on input "FedEx 2Day" at bounding box center [514, 355] width 1 height 12
checkbox input "true"
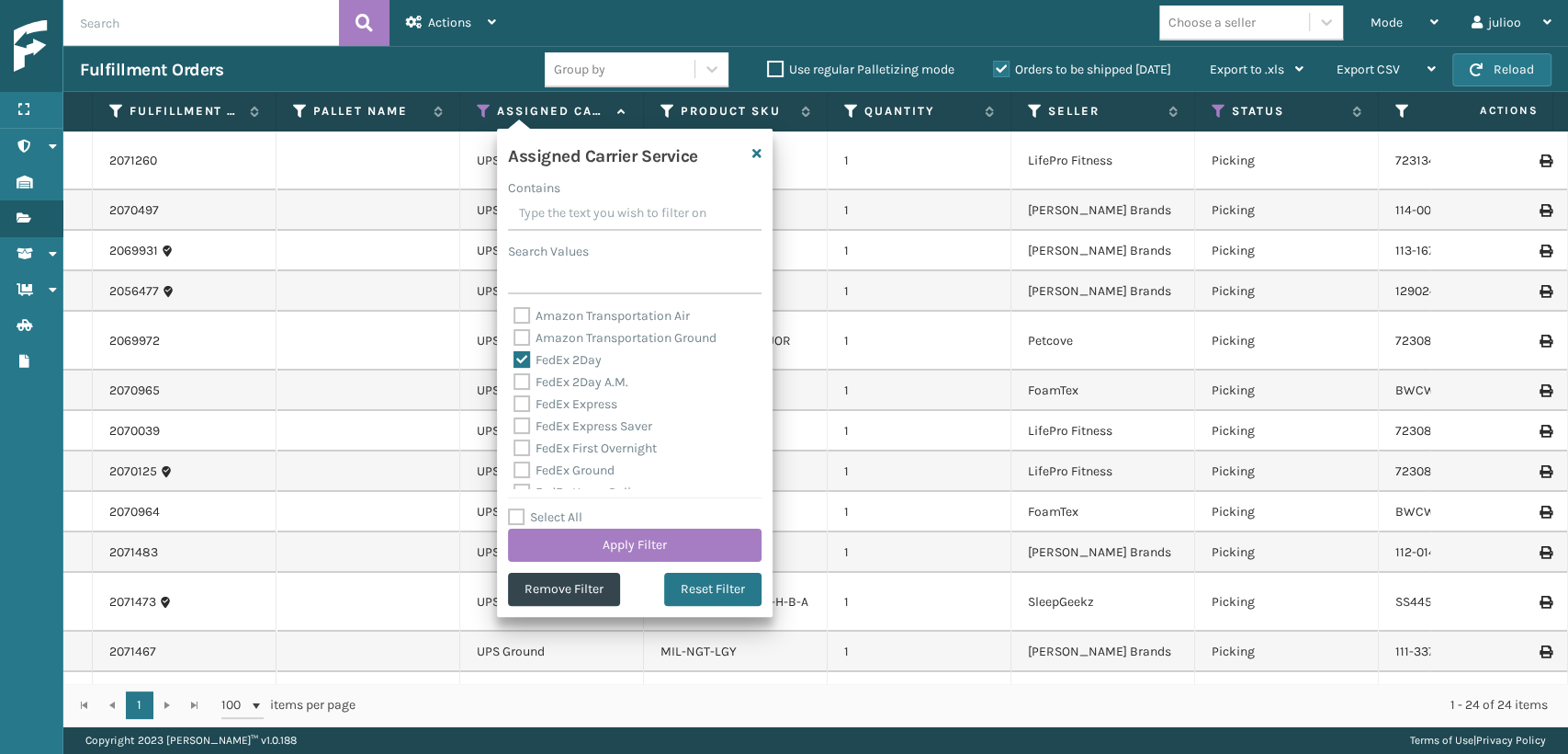
click at [527, 386] on label "FedEx 2Day A.M." at bounding box center [571, 382] width 115 height 15
click at [515, 384] on input "FedEx 2Day A.M." at bounding box center [514, 377] width 1 height 12
checkbox input "true"
click at [528, 405] on label "FedEx Express" at bounding box center [565, 404] width 104 height 15
click at [515, 405] on input "FedEx Express" at bounding box center [514, 399] width 1 height 12
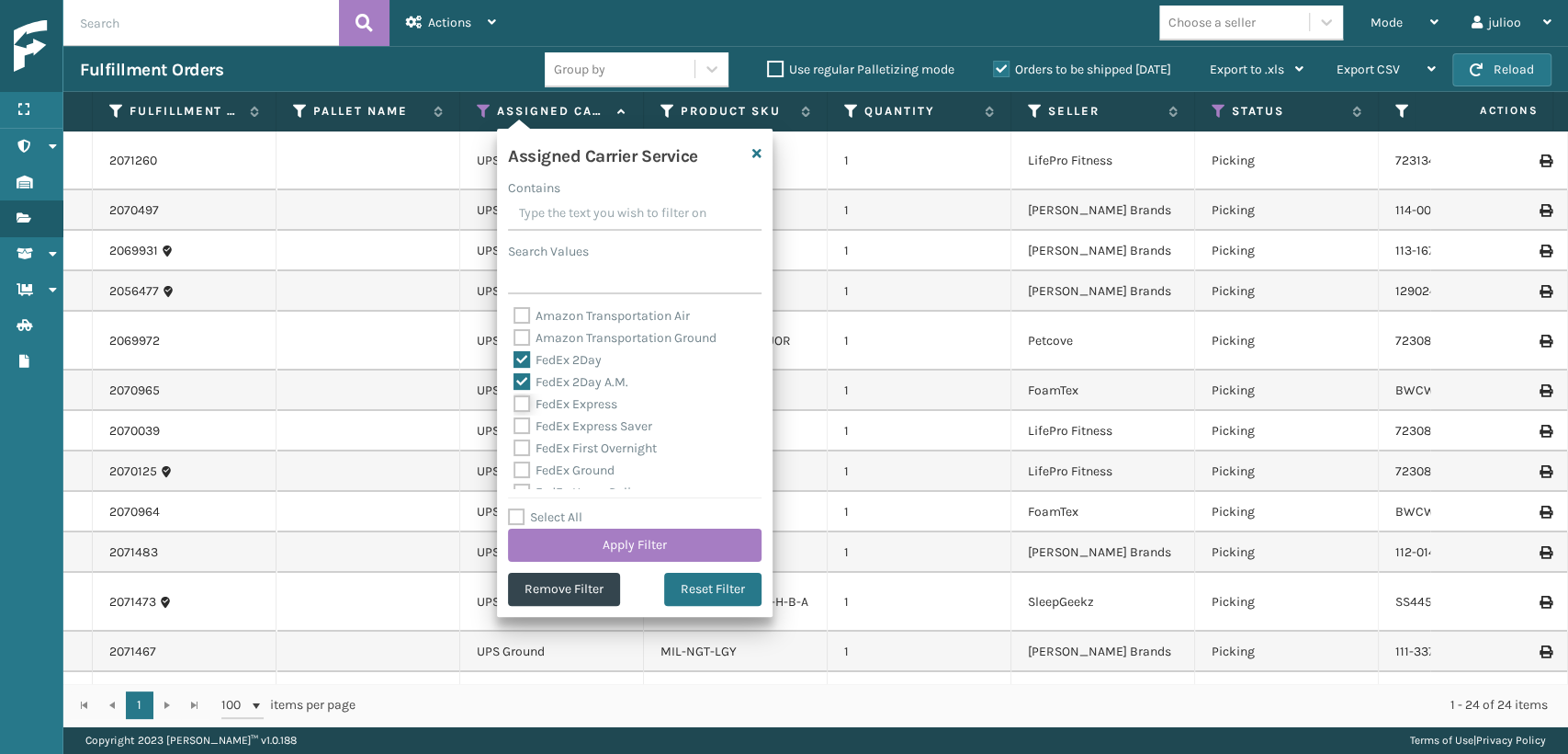
checkbox input "true"
click at [524, 425] on label "FedEx Express Saver" at bounding box center [583, 426] width 139 height 15
click at [515, 425] on input "FedEx Express Saver" at bounding box center [514, 421] width 1 height 12
checkbox input "true"
click at [522, 446] on label "FedEx First Overnight" at bounding box center [585, 447] width 144 height 15
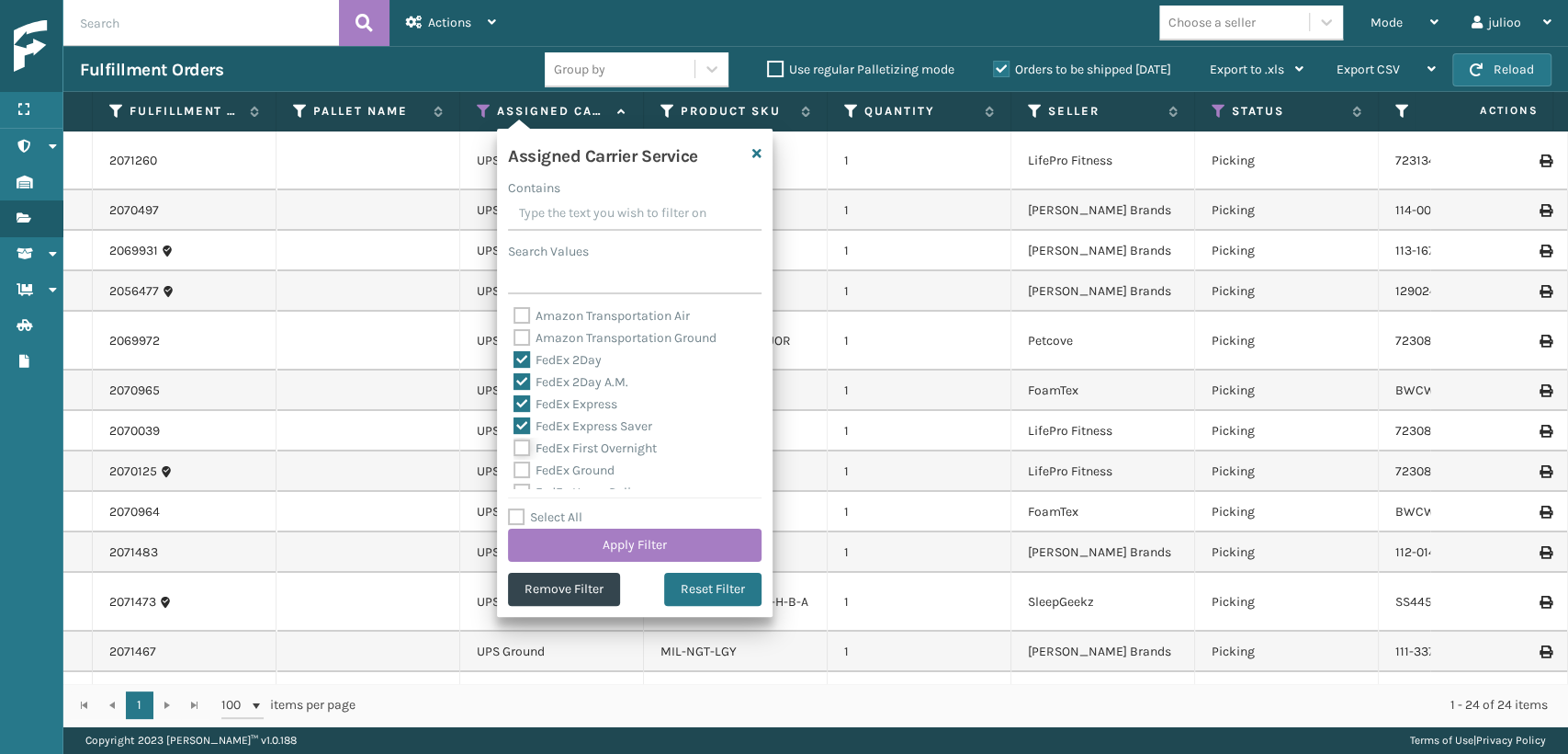
click at [515, 446] on input "FedEx First Overnight" at bounding box center [514, 444] width 1 height 12
checkbox input "true"
click at [524, 468] on label "FedEx Ground" at bounding box center [564, 470] width 101 height 15
click at [515, 468] on input "FedEx Ground" at bounding box center [514, 466] width 1 height 12
checkbox input "true"
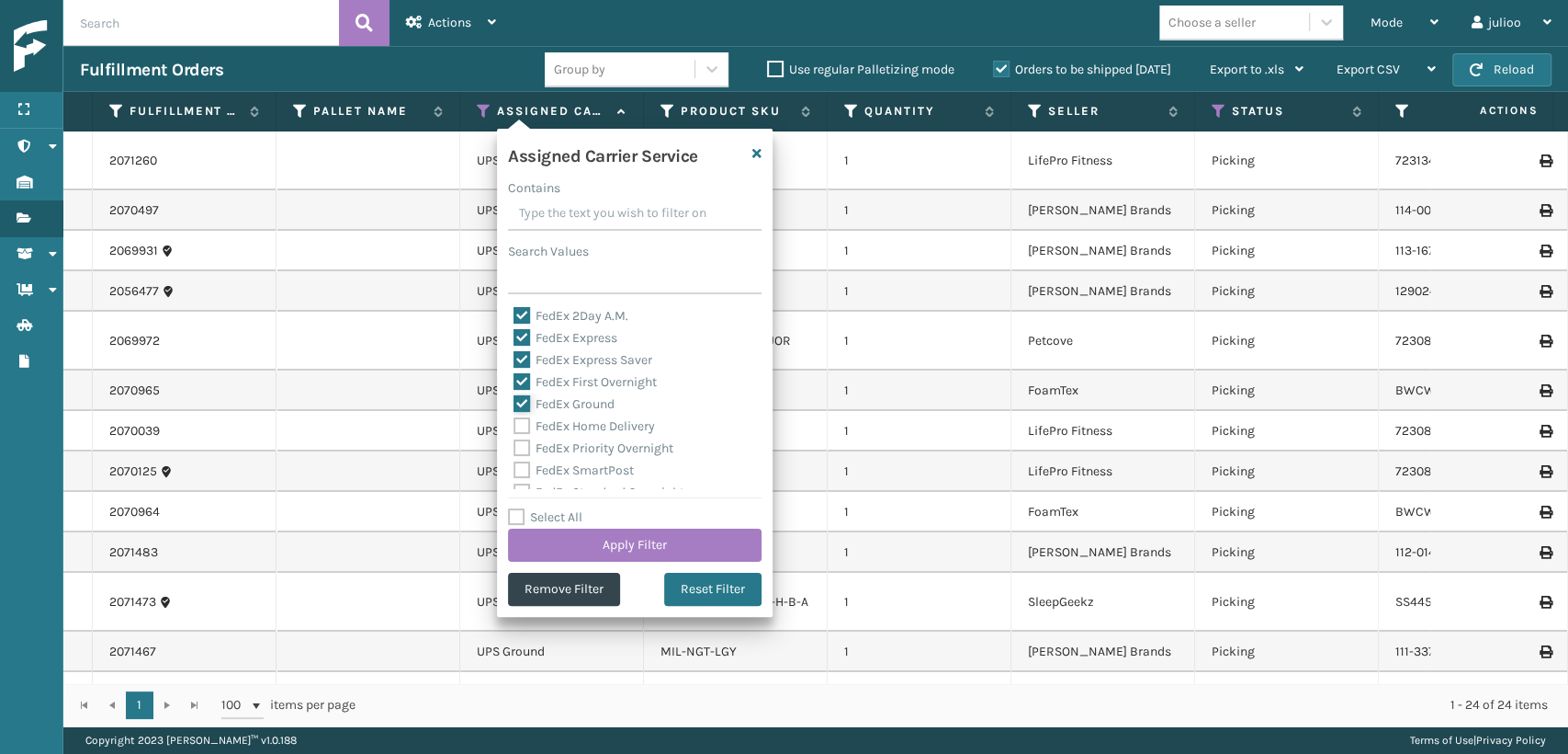
scroll to position [102, 0]
click at [524, 412] on label "FedEx Priority Overnight" at bounding box center [594, 412] width 160 height 15
click at [515, 412] on input "FedEx Priority Overnight" at bounding box center [514, 407] width 1 height 12
checkbox input "true"
click at [519, 378] on div "FedEx Ground" at bounding box center [635, 368] width 243 height 22
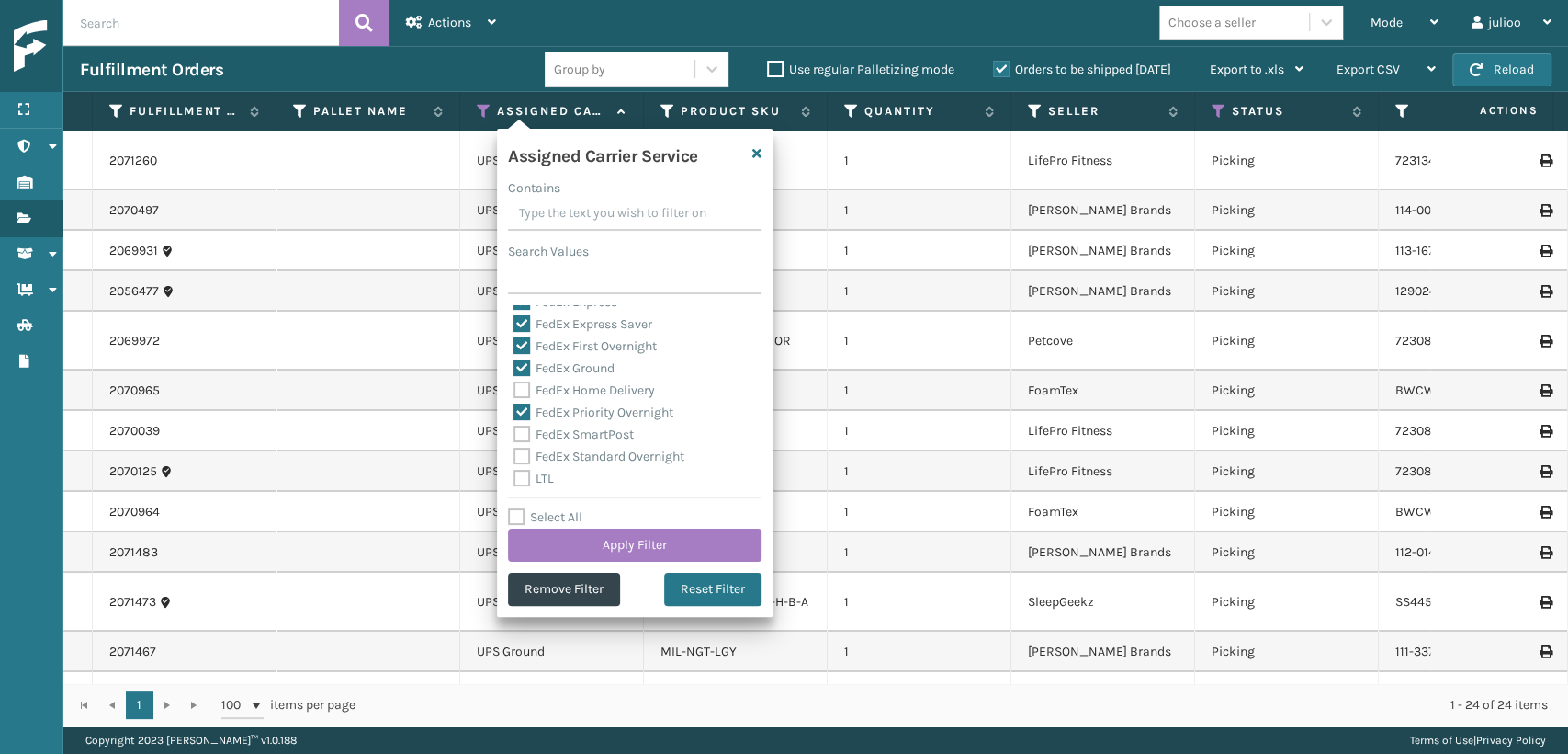
click at [522, 394] on label "FedEx Home Delivery" at bounding box center [584, 390] width 142 height 15
click at [515, 391] on input "FedEx Home Delivery" at bounding box center [514, 386] width 1 height 12
checkbox input "true"
click at [518, 435] on label "FedEx SmartPost" at bounding box center [574, 434] width 120 height 15
click at [515, 435] on input "FedEx SmartPost" at bounding box center [514, 429] width 1 height 12
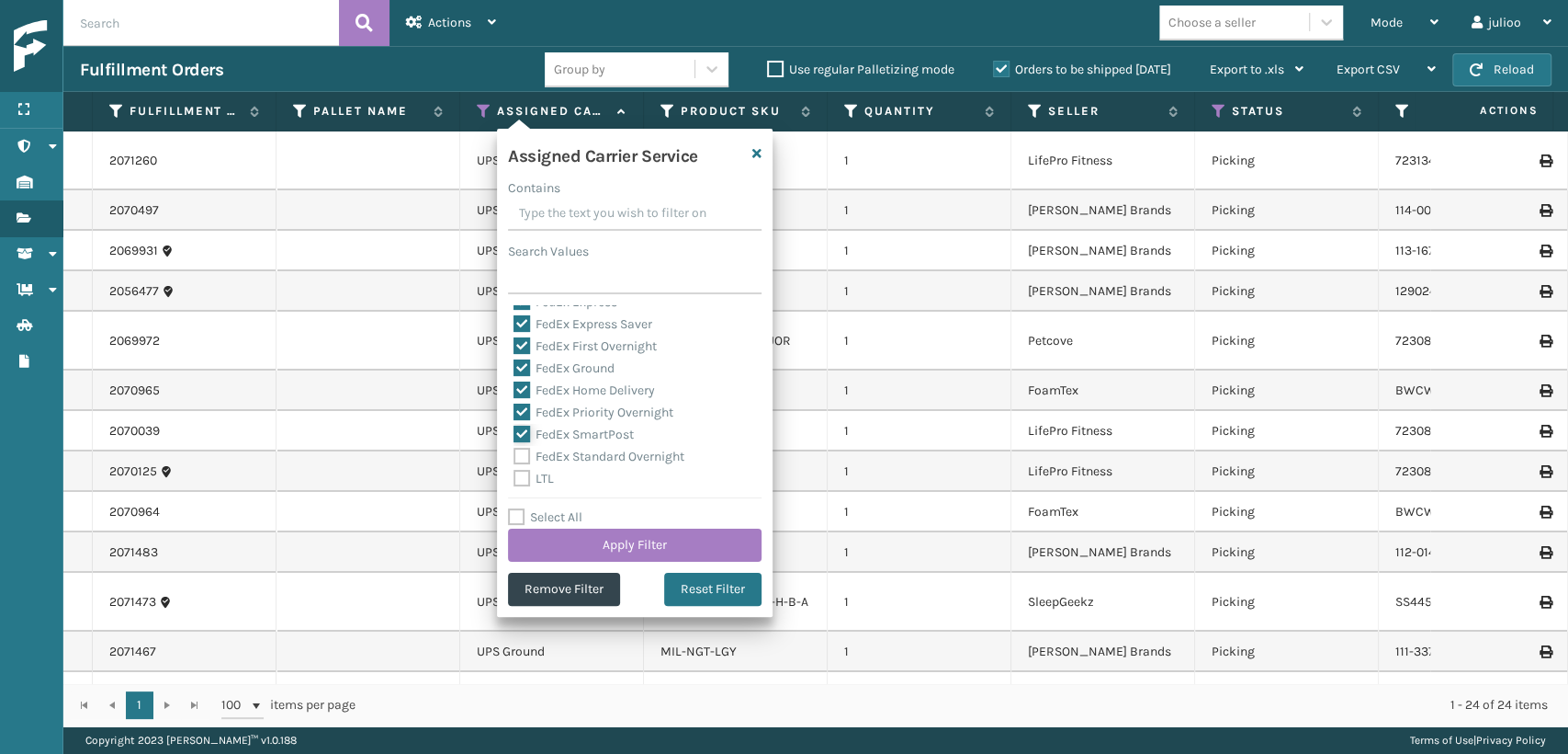
checkbox input "true"
click at [519, 452] on label "FedEx Standard Overnight" at bounding box center [599, 456] width 171 height 15
click at [515, 452] on input "FedEx Standard Overnight" at bounding box center [514, 451] width 1 height 12
checkbox input "true"
click at [533, 534] on button "Apply Filter" at bounding box center [635, 545] width 253 height 33
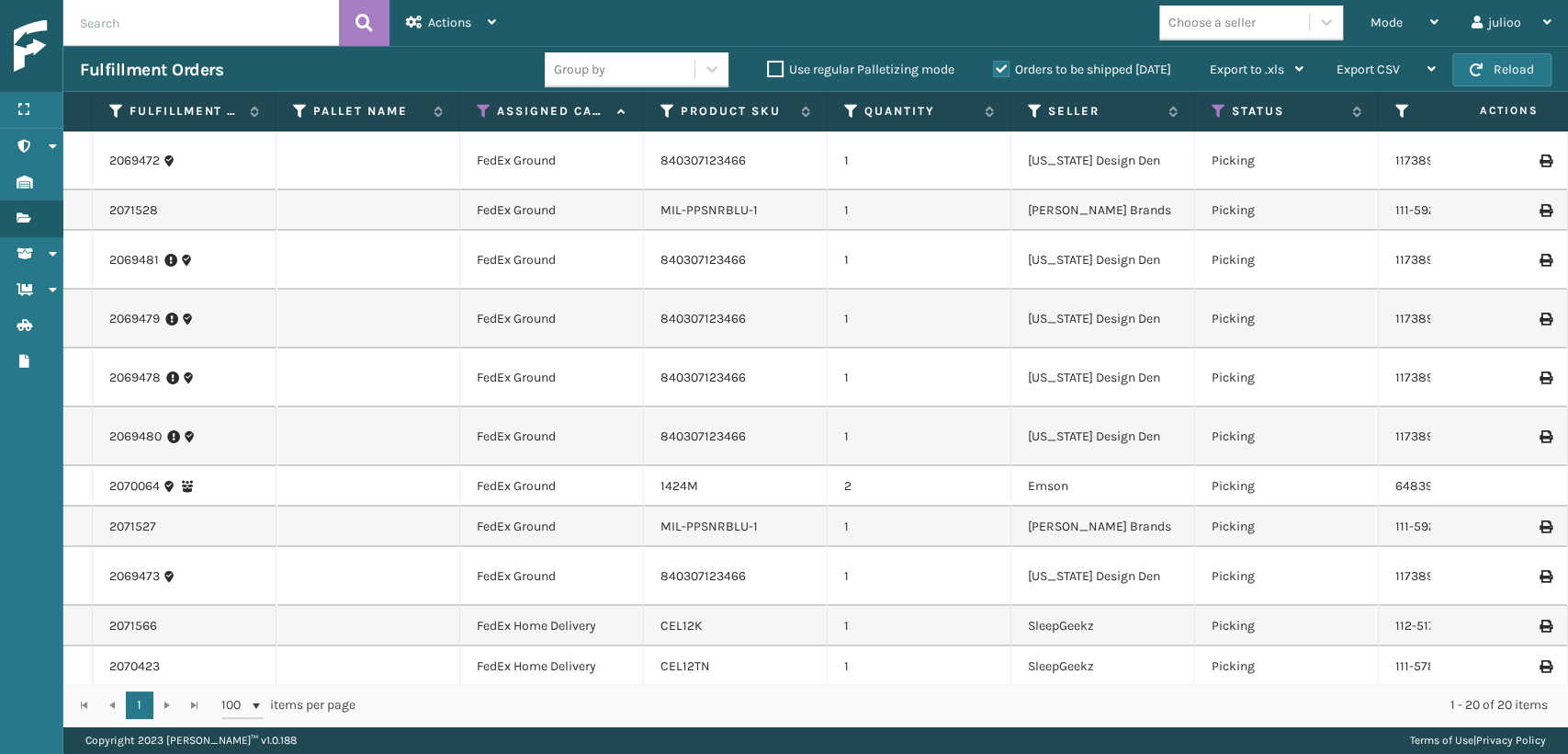
click at [794, 466] on td "1424M" at bounding box center [735, 486] width 184 height 40
click at [840, 466] on td "2" at bounding box center [919, 486] width 184 height 40
click at [692, 478] on link "1424M" at bounding box center [679, 486] width 38 height 15
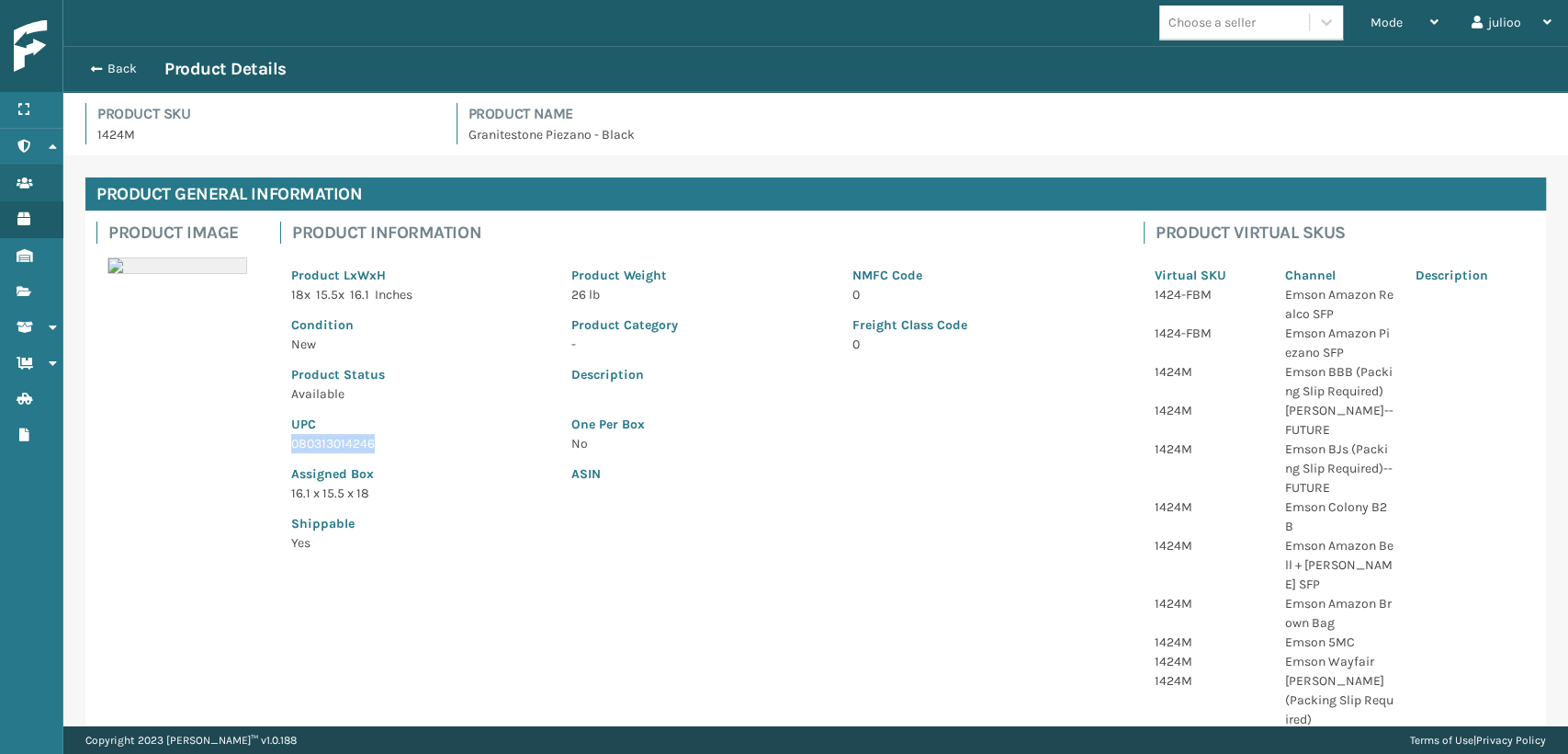
drag, startPoint x: 374, startPoint y: 449, endPoint x: 284, endPoint y: 445, distance: 90.1
click at [284, 445] on div "UPC 080313014246" at bounding box center [420, 428] width 280 height 50
copy p "080313014246"
click at [96, 69] on span "button" at bounding box center [94, 69] width 11 height 13
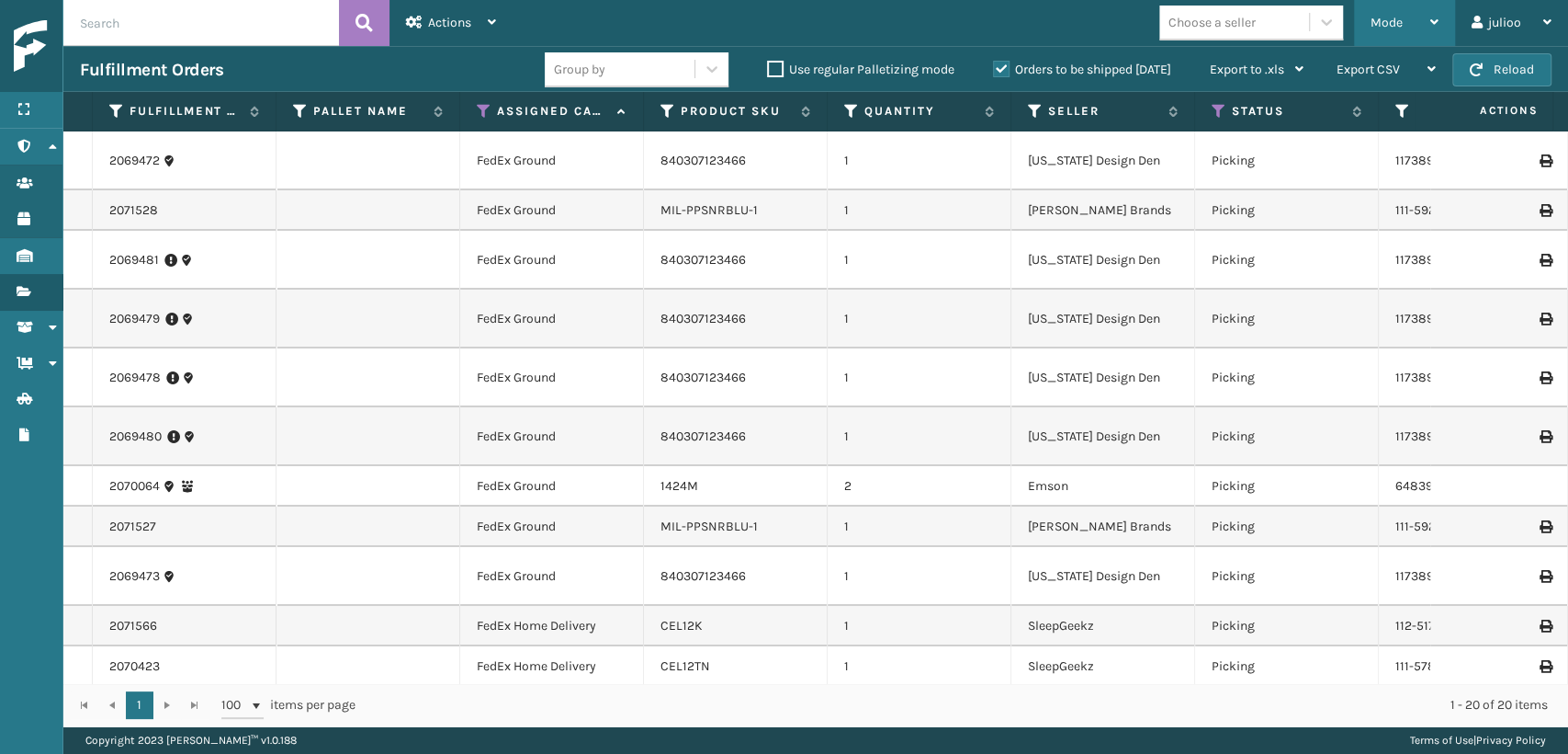
click at [1355, 14] on div "Mode Regular Mode Picking Mode Labeling Mode Exit Scan Mode" at bounding box center [1404, 23] width 101 height 46
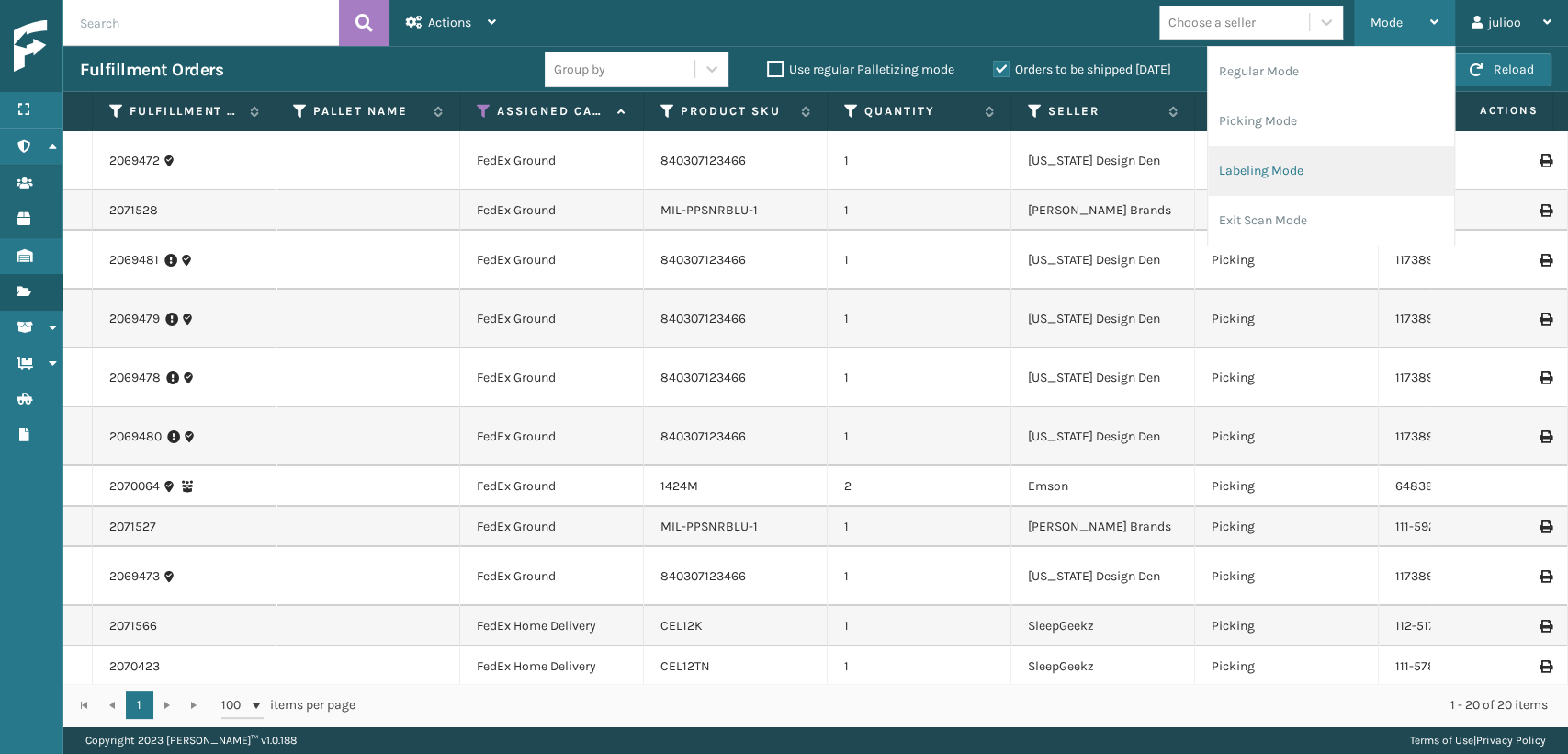
click at [1210, 172] on li "Labeling Mode" at bounding box center [1331, 171] width 246 height 50
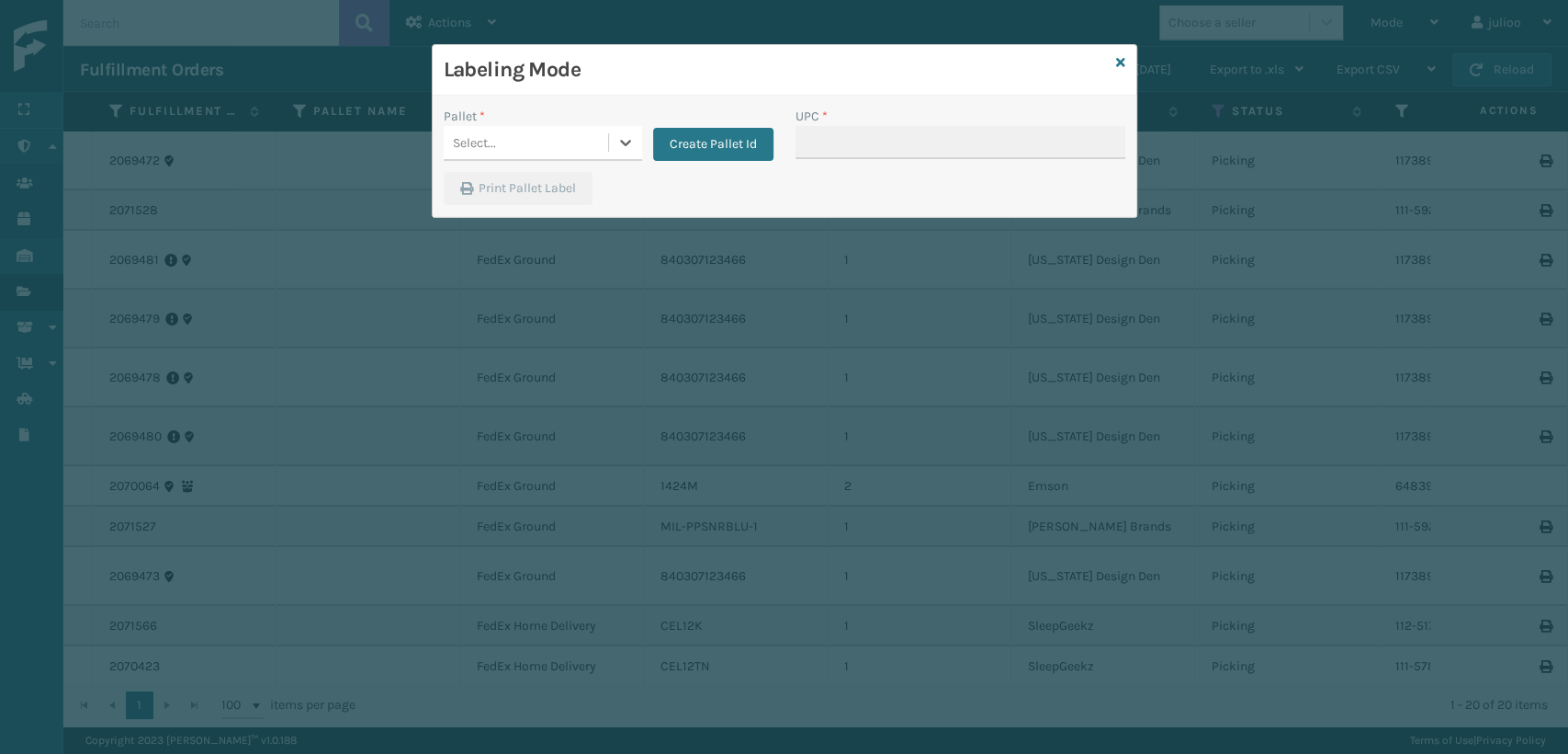
click at [458, 149] on div "Select..." at bounding box center [474, 143] width 43 height 19
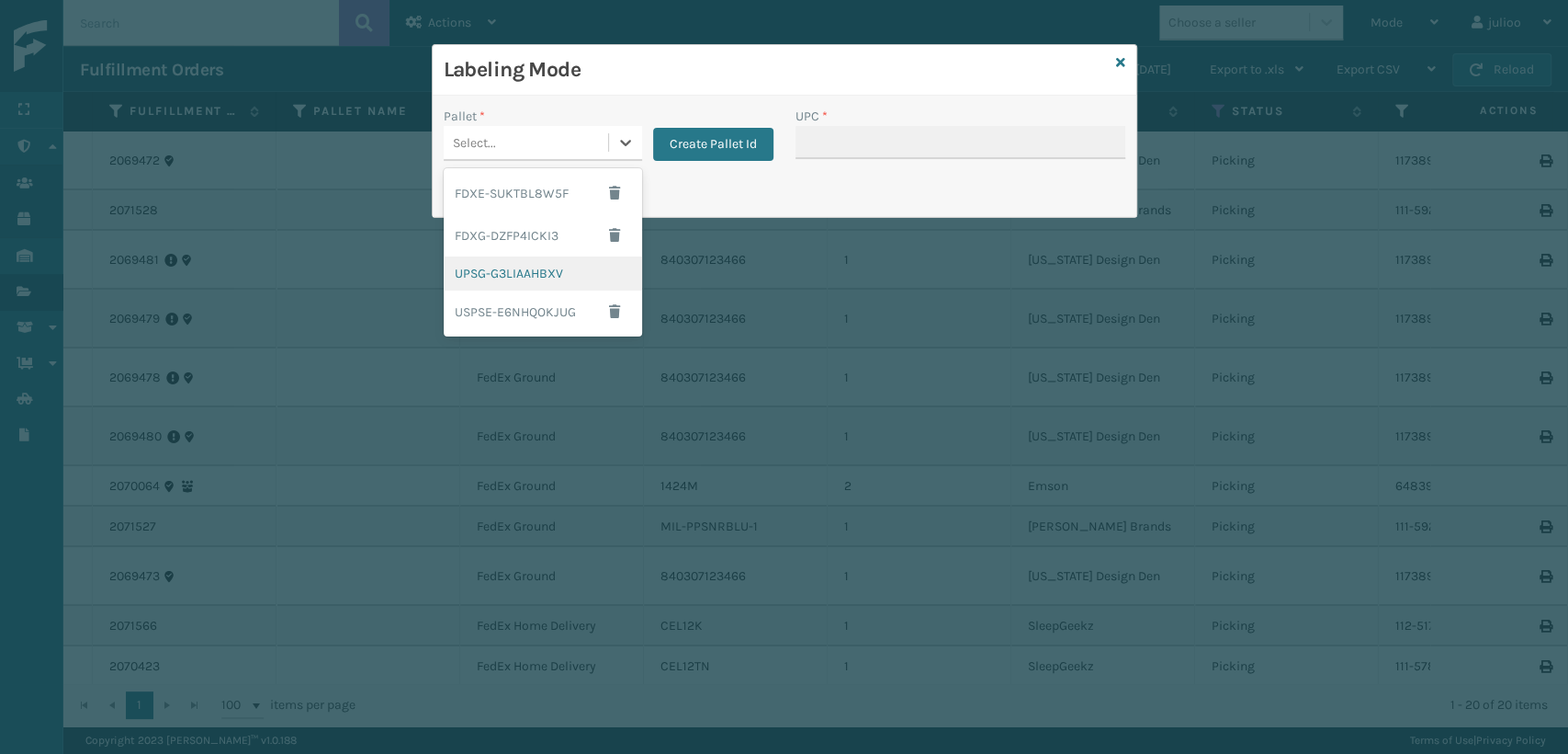
click at [475, 279] on div "UPSG-G3LIAAHBXV" at bounding box center [542, 273] width 199 height 34
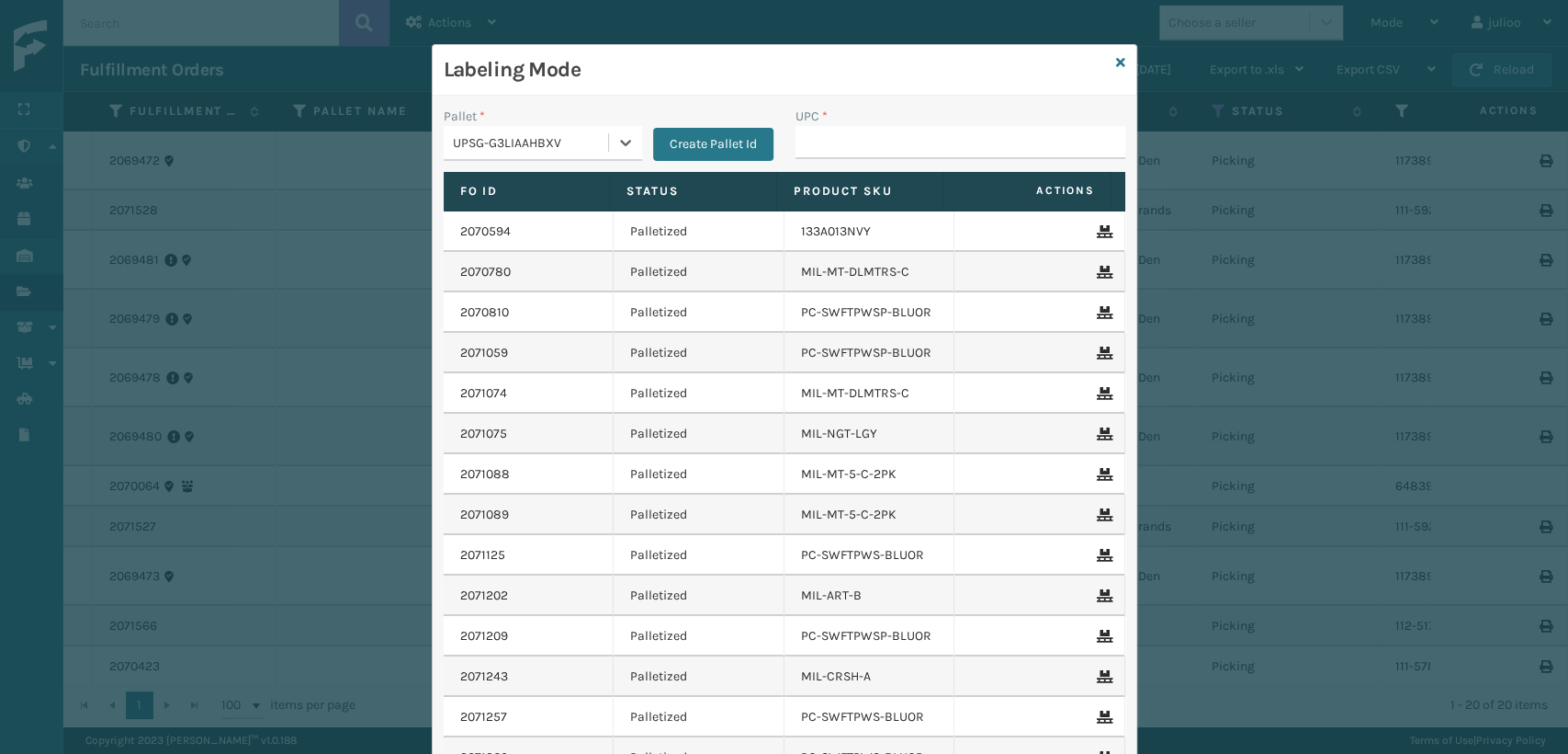
click at [483, 166] on div "Pallet * option UPSG-G3LIAAHBXV, selected. 0 results available. Select is focus…" at bounding box center [609, 139] width 352 height 66
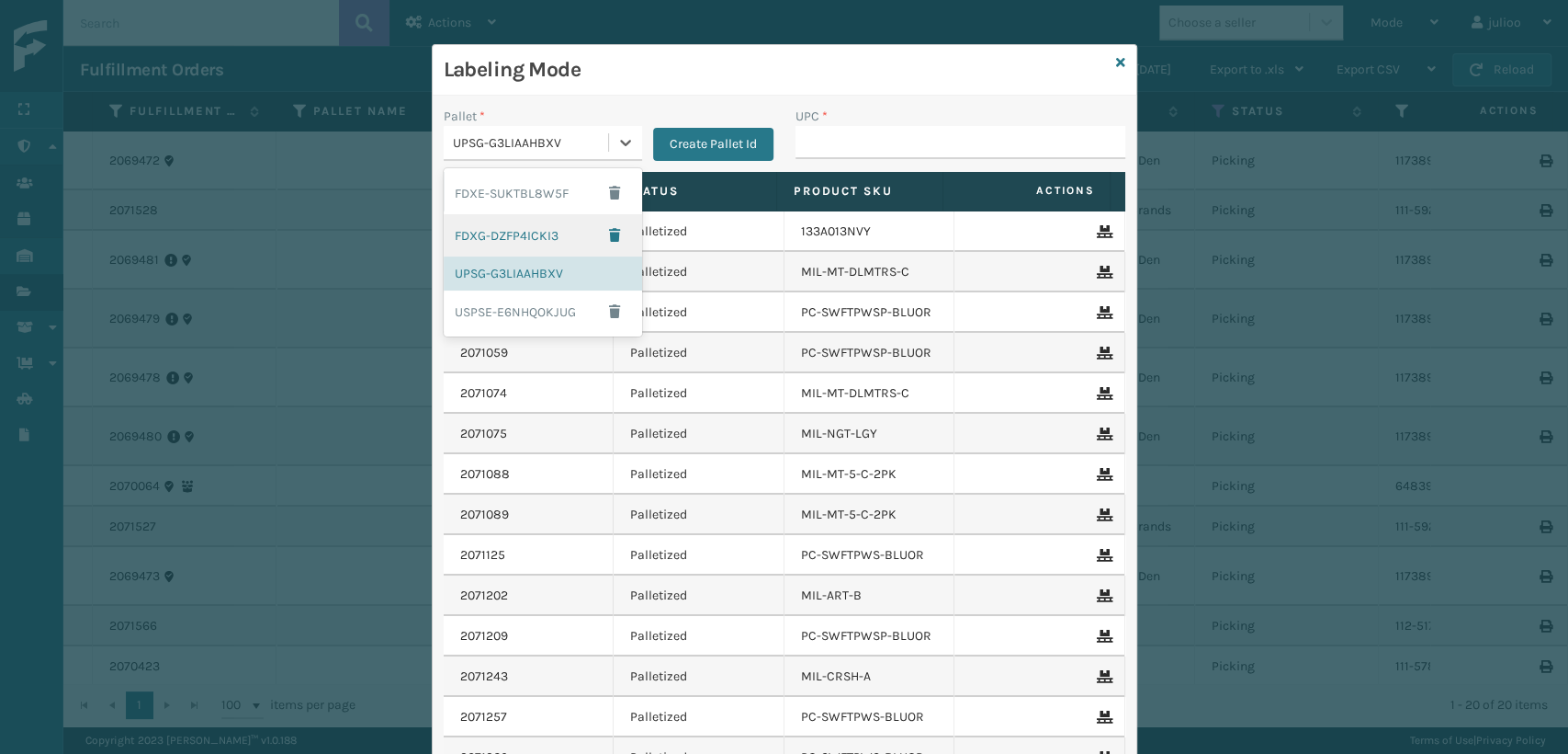
click at [505, 245] on div "FDXG-DZFP4ICKI3" at bounding box center [542, 235] width 199 height 42
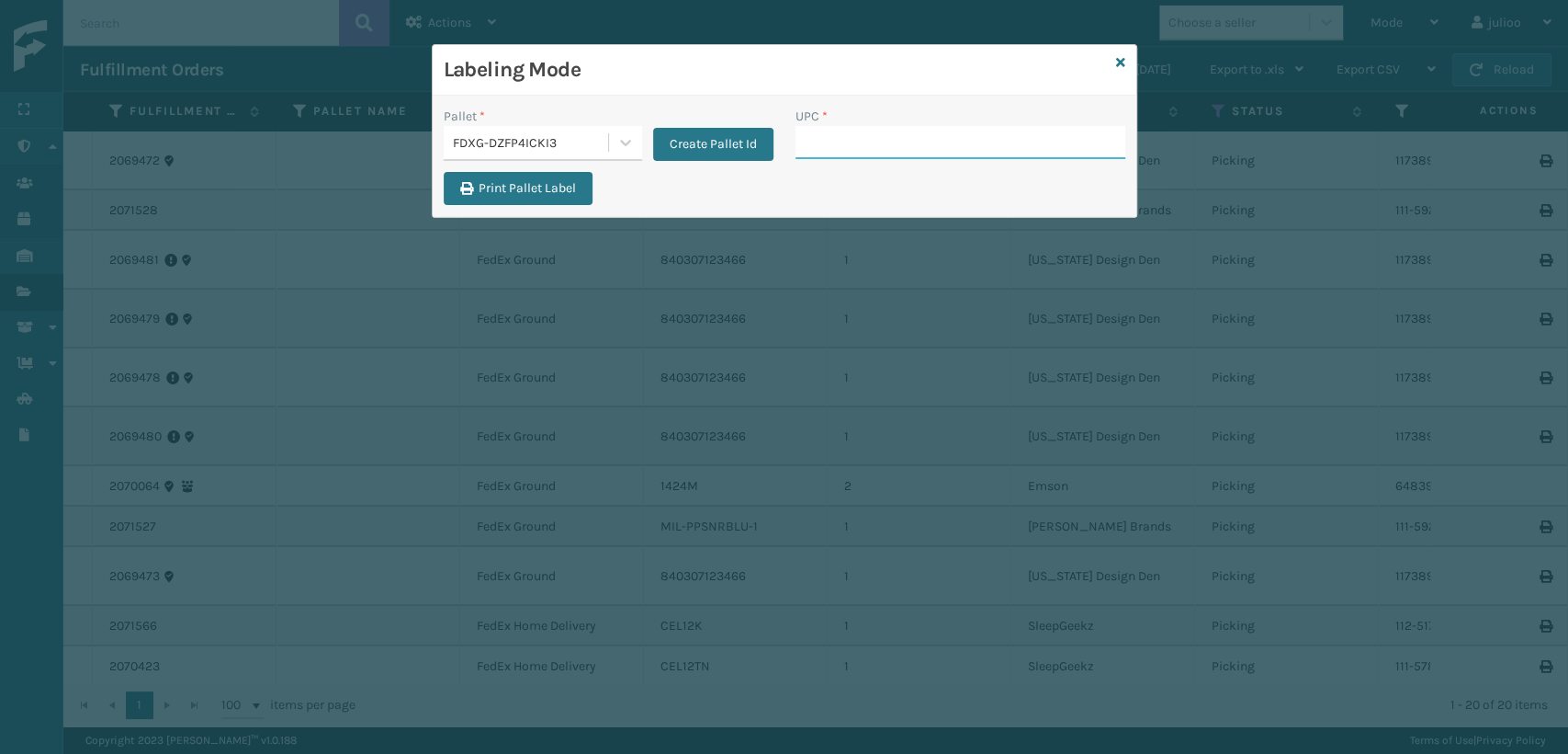
click at [868, 140] on input "UPC *" at bounding box center [960, 142] width 330 height 33
paste input "080313014246"
type input "080313014246"
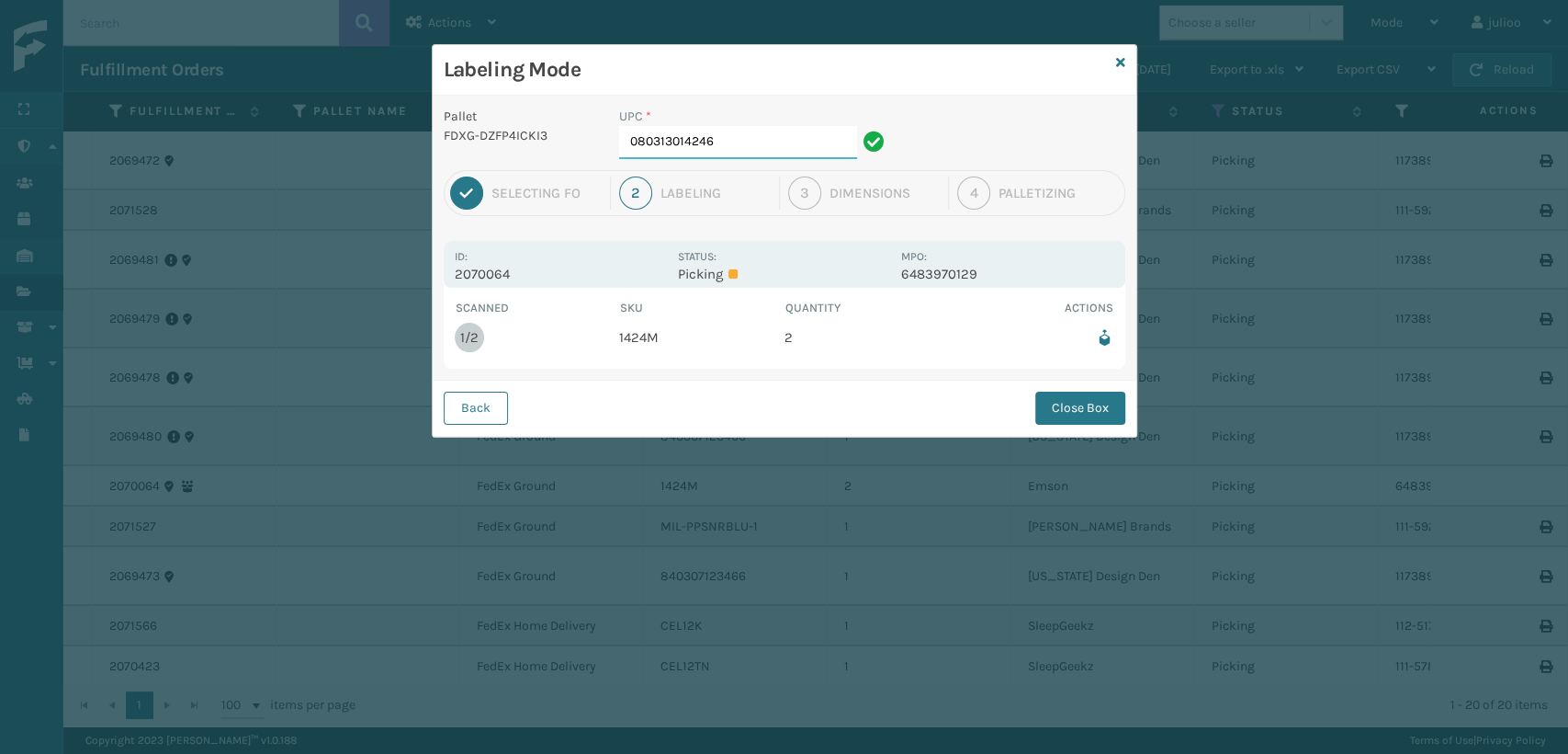
click at [794, 149] on input "080313014246" at bounding box center [738, 142] width 238 height 33
click at [1109, 409] on button "Close Box" at bounding box center [1080, 407] width 90 height 33
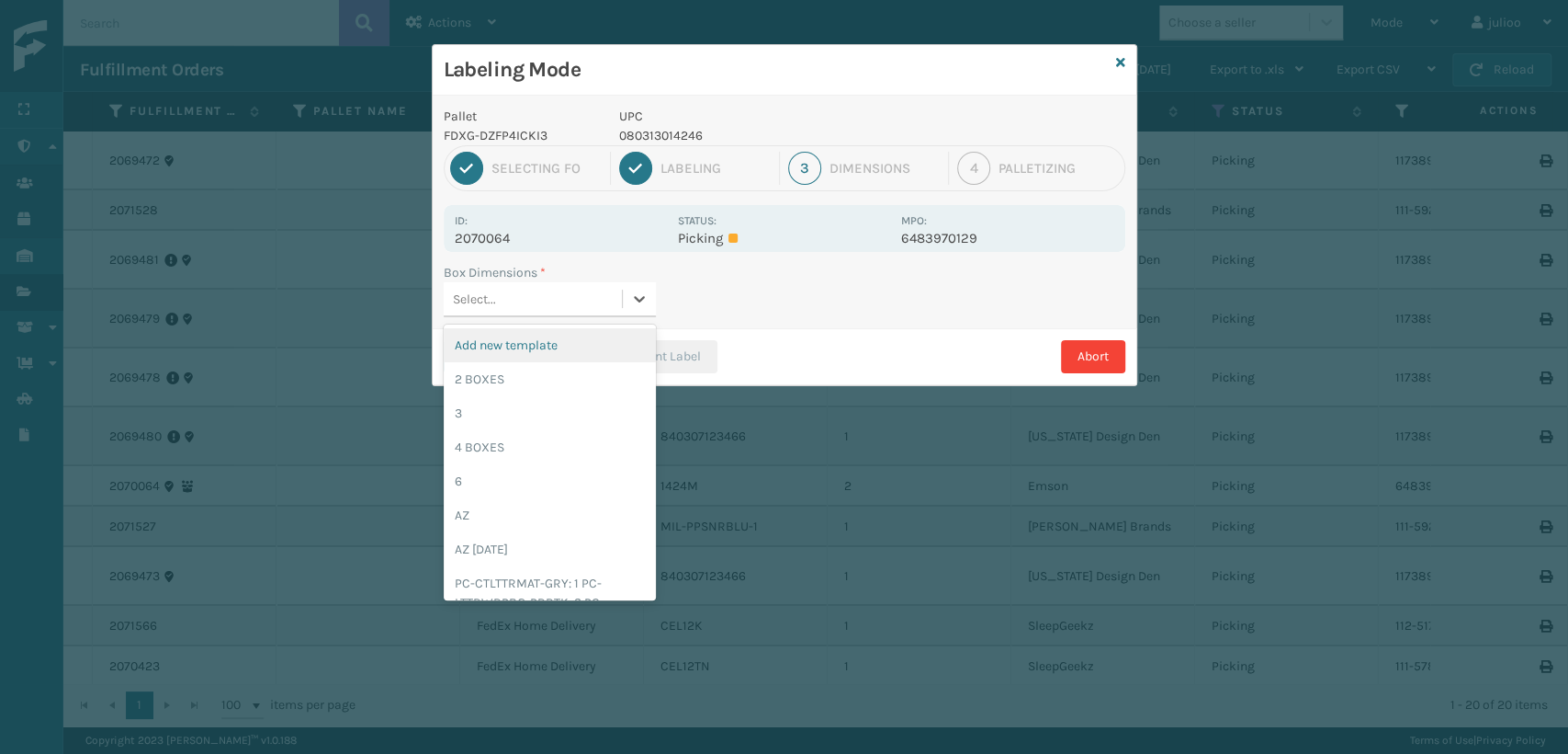
drag, startPoint x: 562, startPoint y: 291, endPoint x: 571, endPoint y: 304, distance: 15.8
click at [571, 304] on div "Select..." at bounding box center [532, 299] width 178 height 30
click at [556, 369] on div "2 BOXES" at bounding box center [549, 379] width 212 height 34
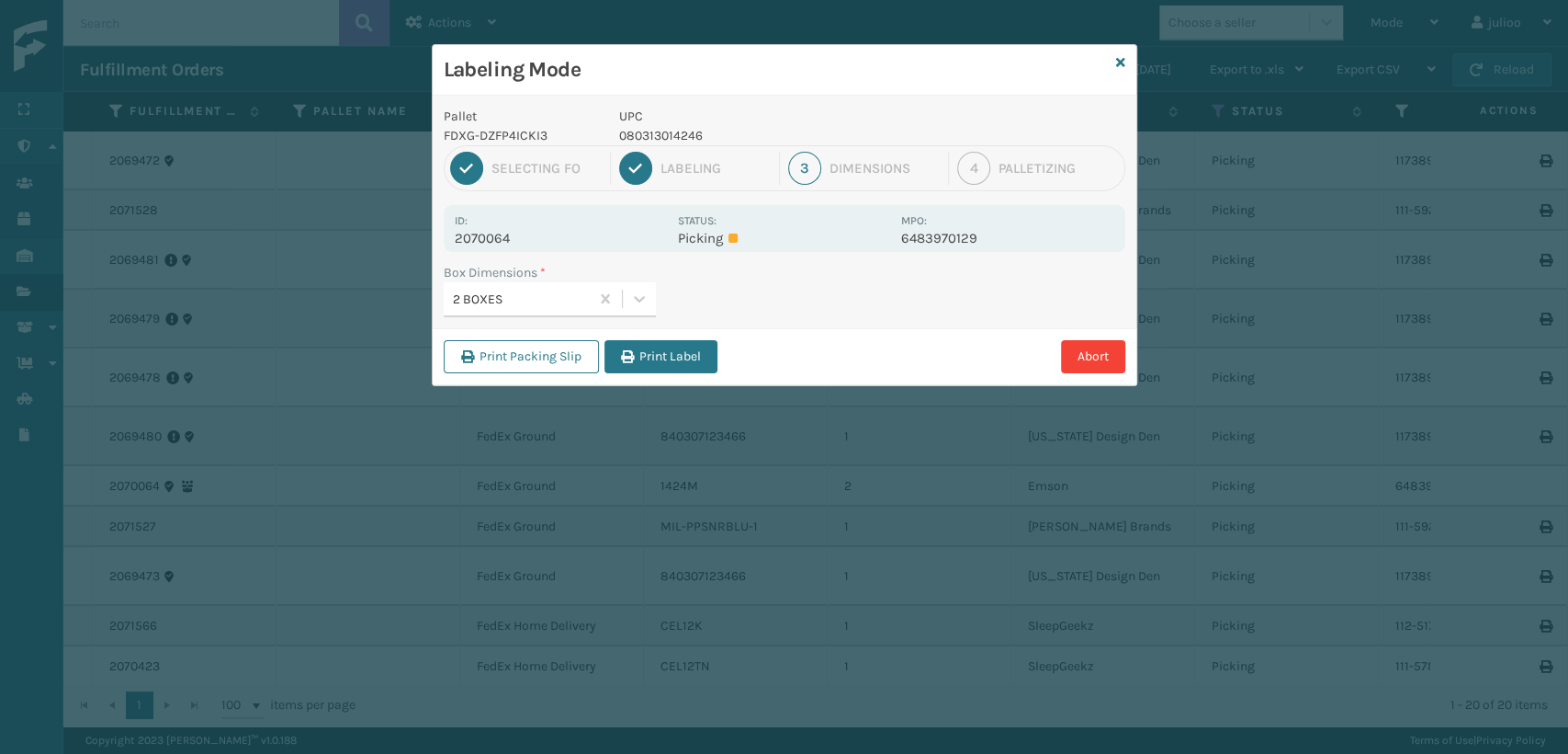
click at [647, 354] on button "Print Label" at bounding box center [660, 356] width 113 height 33
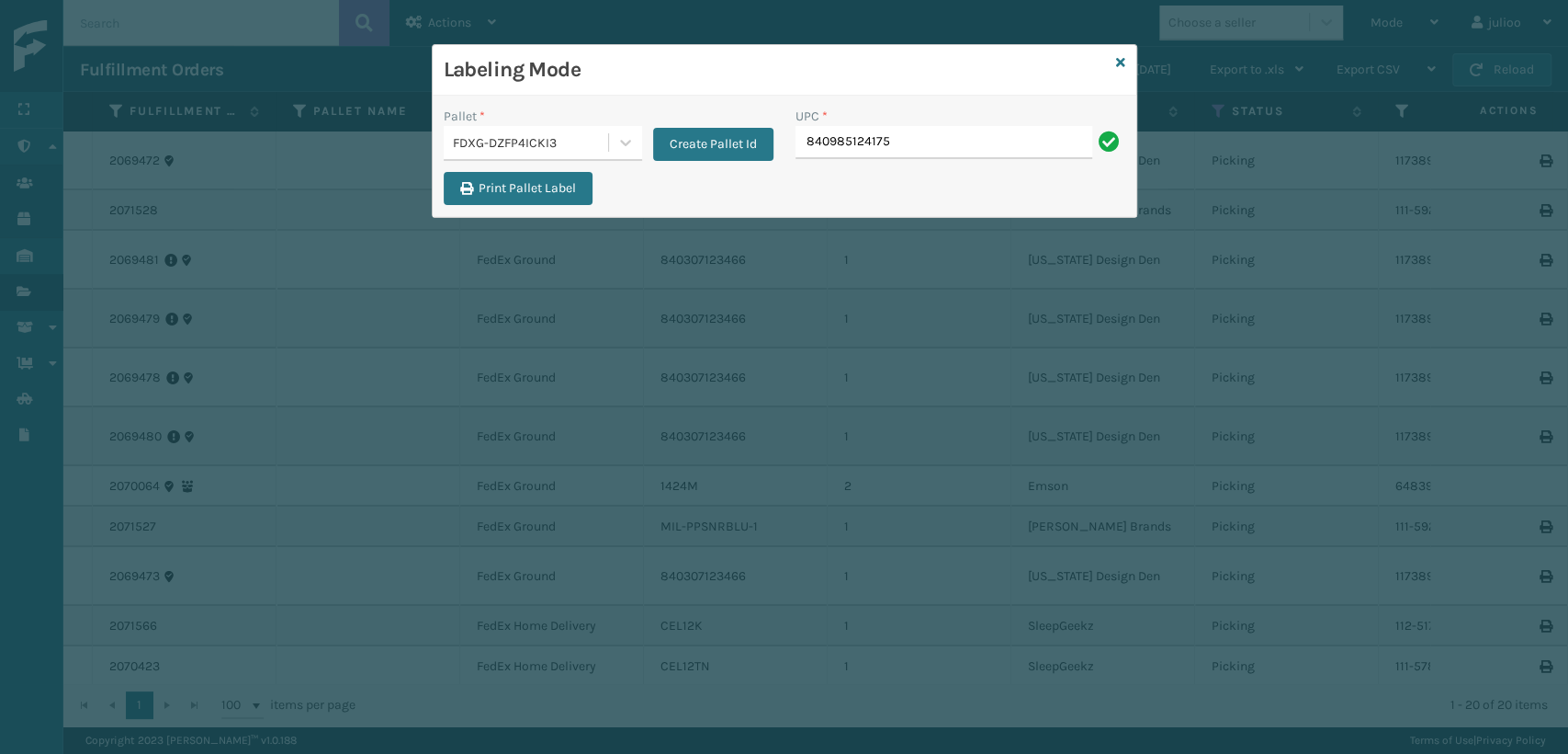
type input "840985124175"
type input "840985125905"
drag, startPoint x: 353, startPoint y: 694, endPoint x: 337, endPoint y: 792, distance: 99.3
drag, startPoint x: 337, startPoint y: 792, endPoint x: 852, endPoint y: 442, distance: 622.7
click at [852, 442] on div "Labeling Mode Pallet * FDXG-DZFP4ICKI3 Create Pallet Id UPC * Print Pallet Label" at bounding box center [784, 377] width 1568 height 754
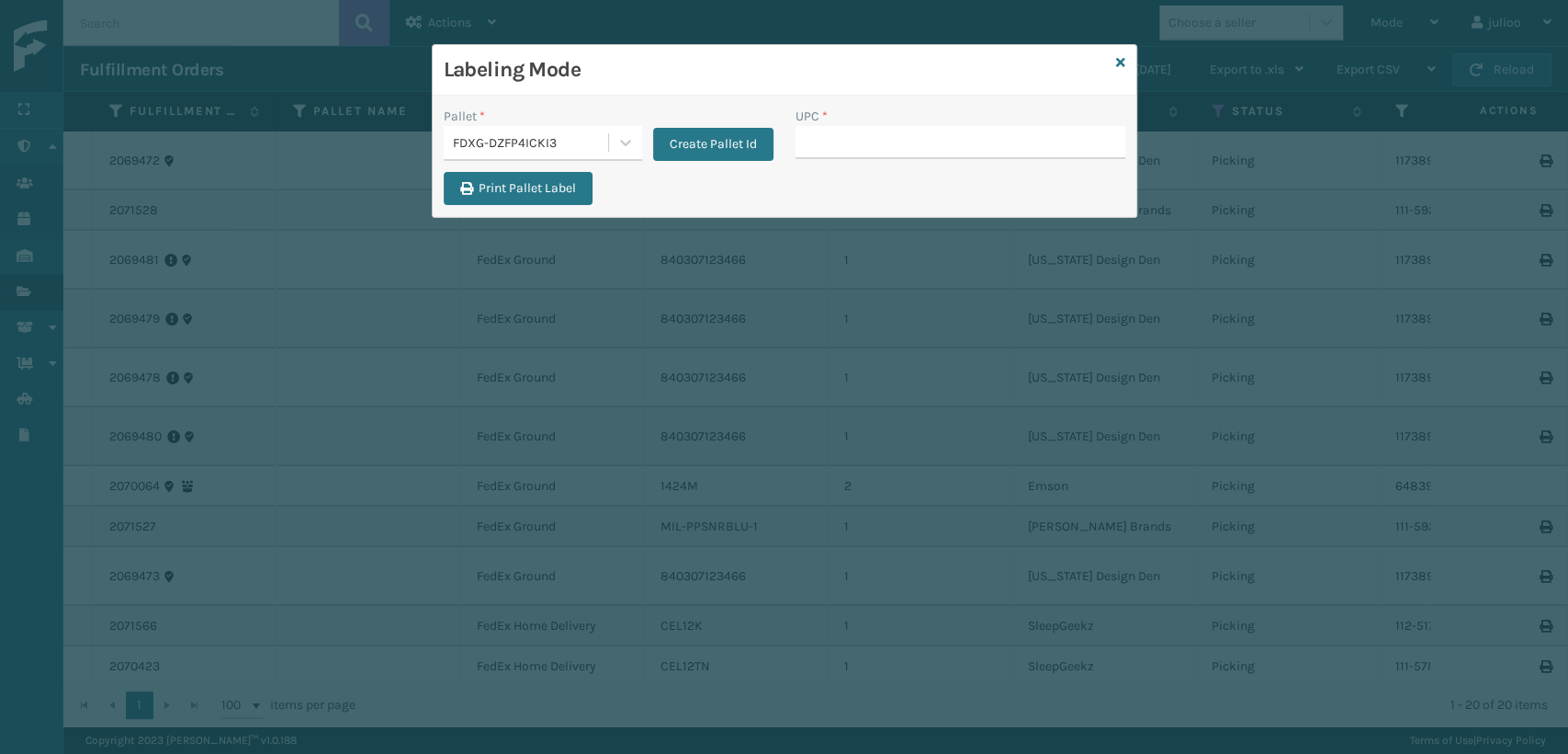
click at [874, 155] on input "UPC *" at bounding box center [960, 142] width 330 height 33
click at [920, 116] on div "UPC *" at bounding box center [960, 116] width 330 height 19
drag, startPoint x: 892, startPoint y: 142, endPoint x: 897, endPoint y: 116, distance: 26.5
click at [895, 120] on div "UPC *" at bounding box center [960, 132] width 330 height 52
click at [587, 142] on div "FDXG-DZFP4ICKI3" at bounding box center [531, 143] width 157 height 19
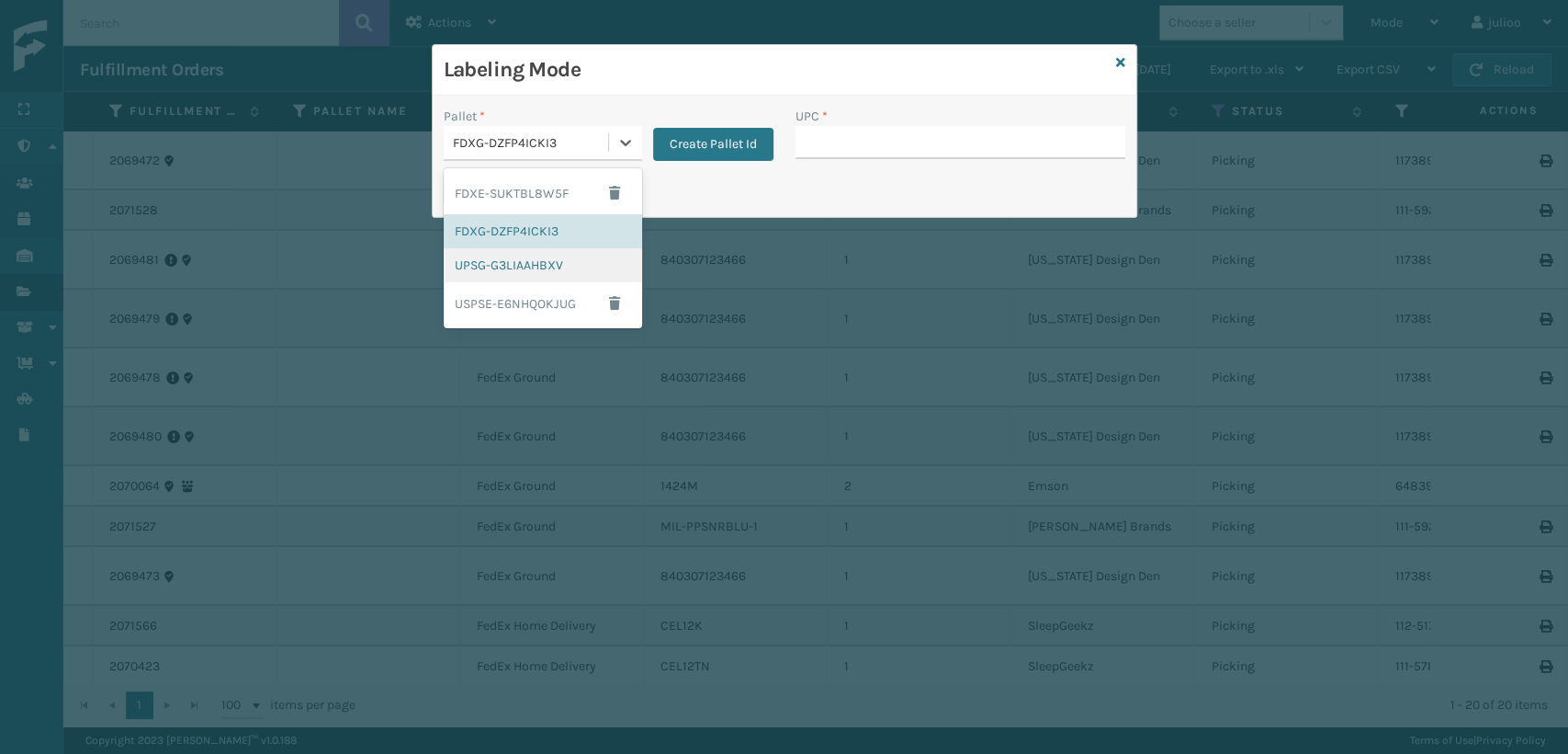
click at [494, 262] on div "UPSG-G3LIAAHBXV" at bounding box center [542, 266] width 199 height 34
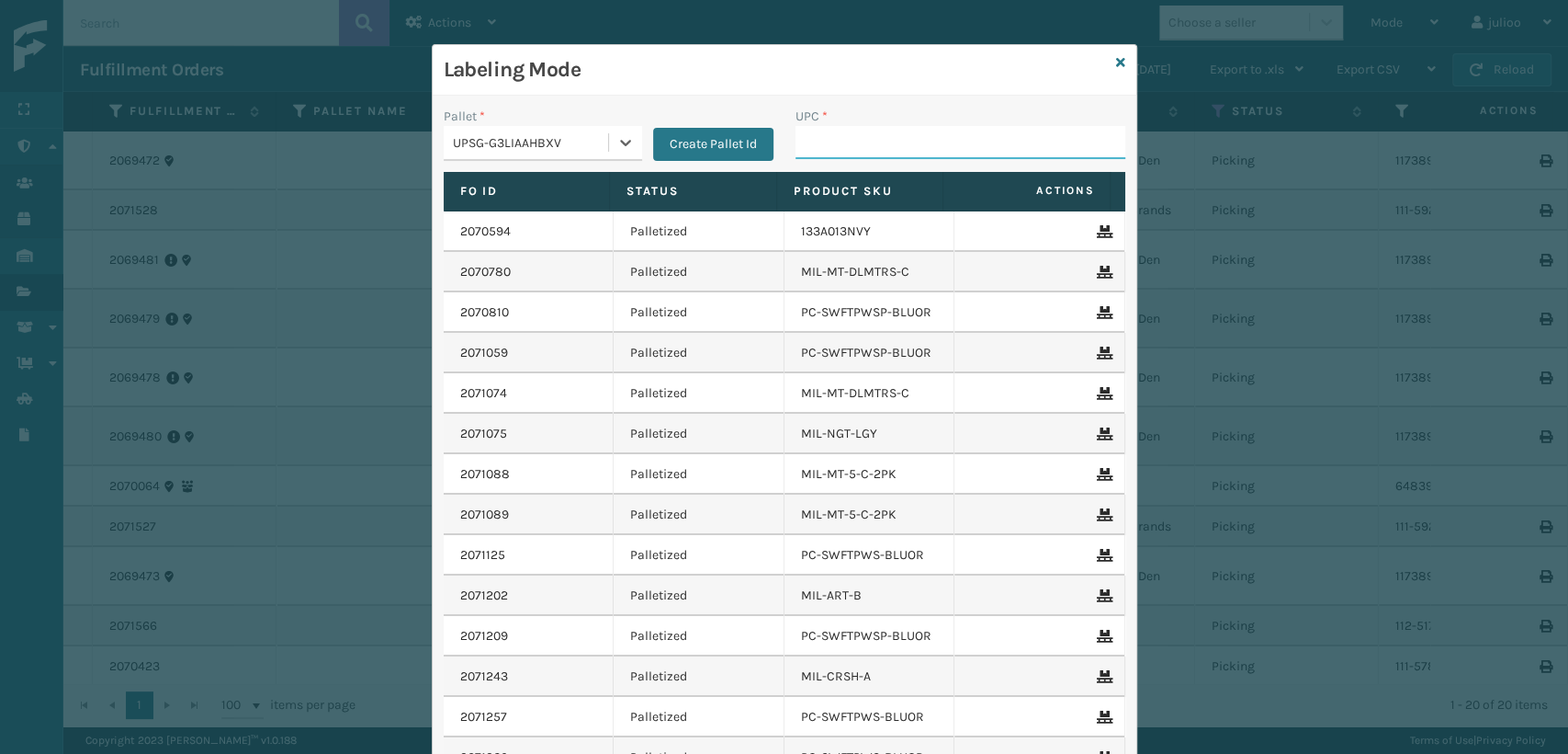
click at [808, 147] on input "UPC *" at bounding box center [960, 142] width 330 height 33
type input "8100909334520"
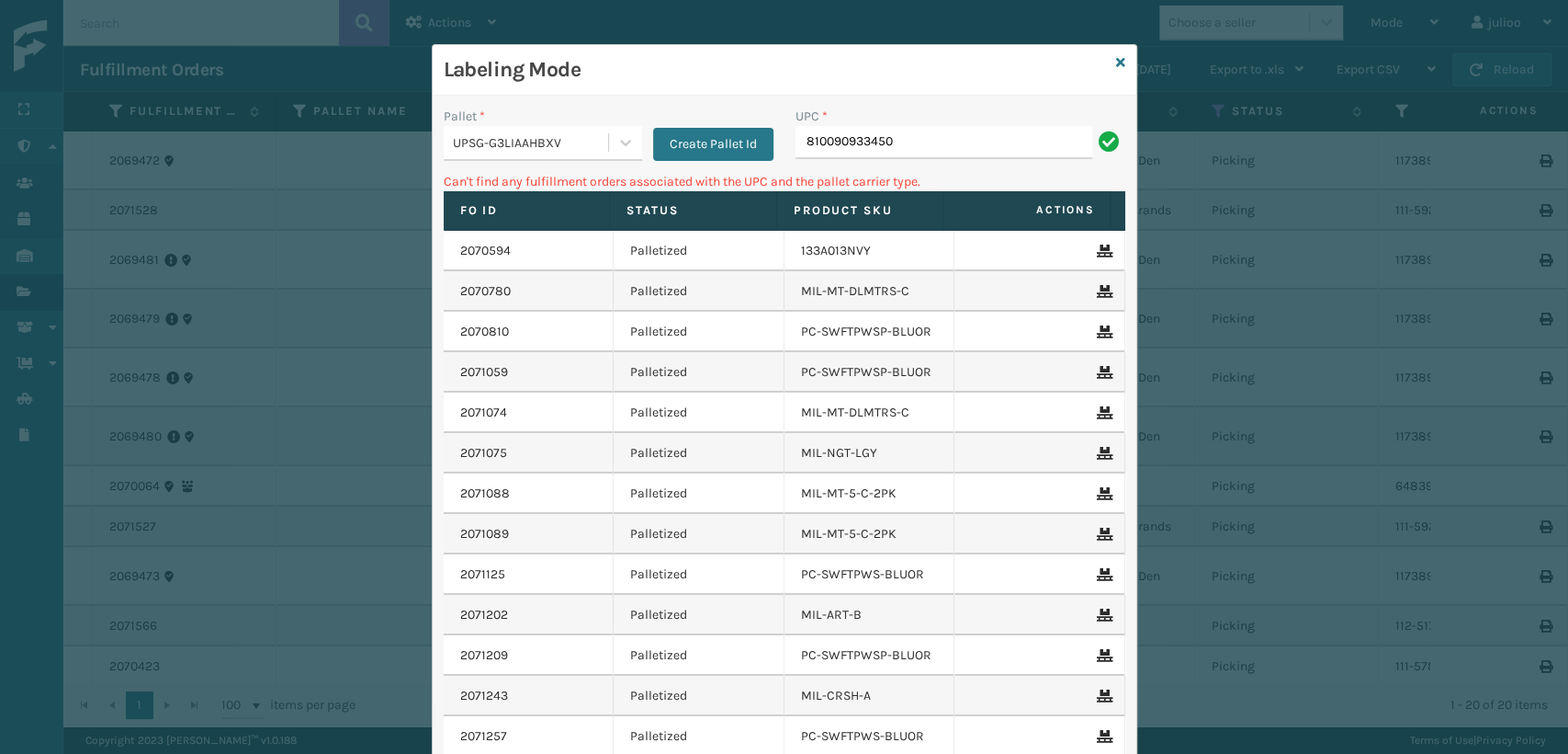
type input "810090933450"
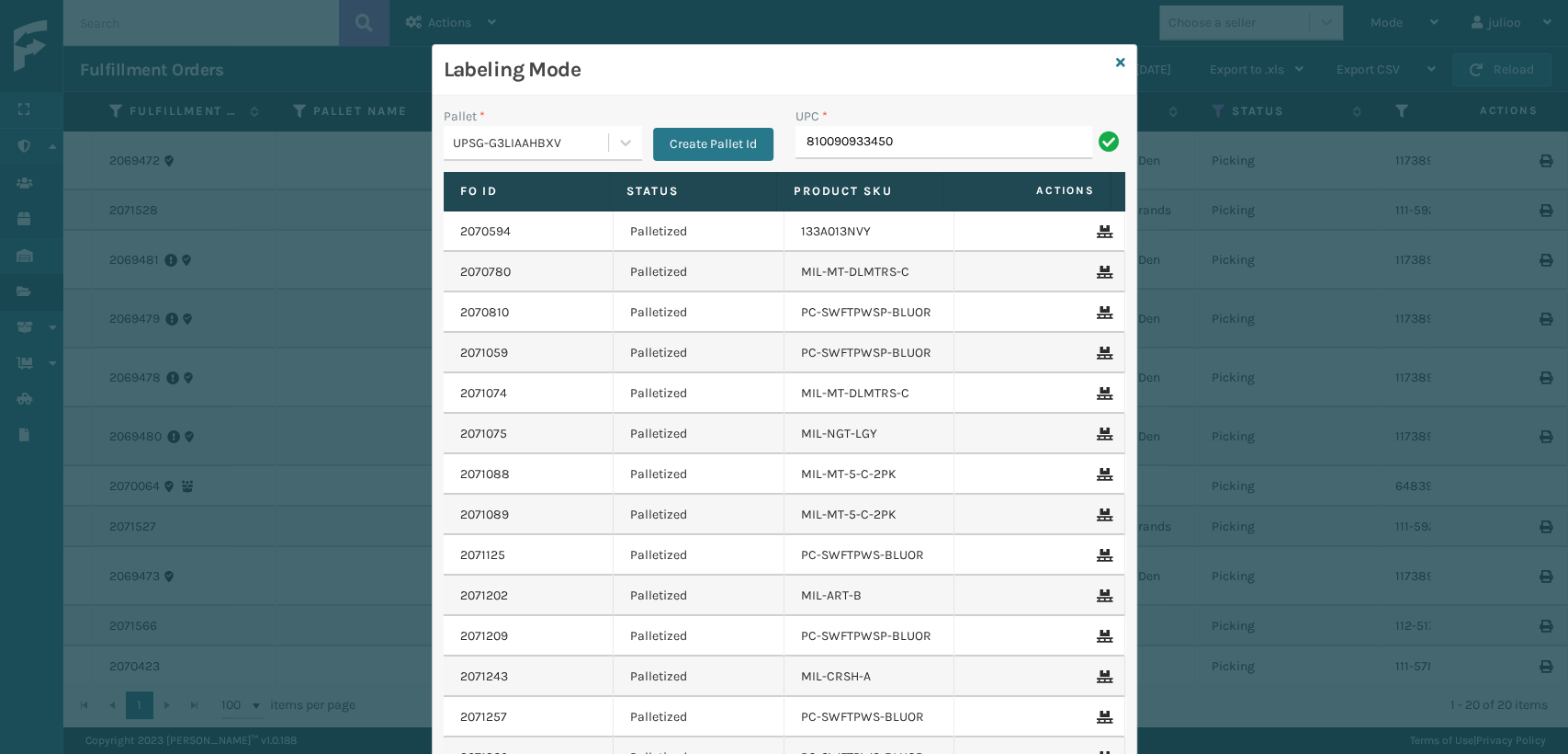
type input "810090933450"
